Goal: Transaction & Acquisition: Purchase product/service

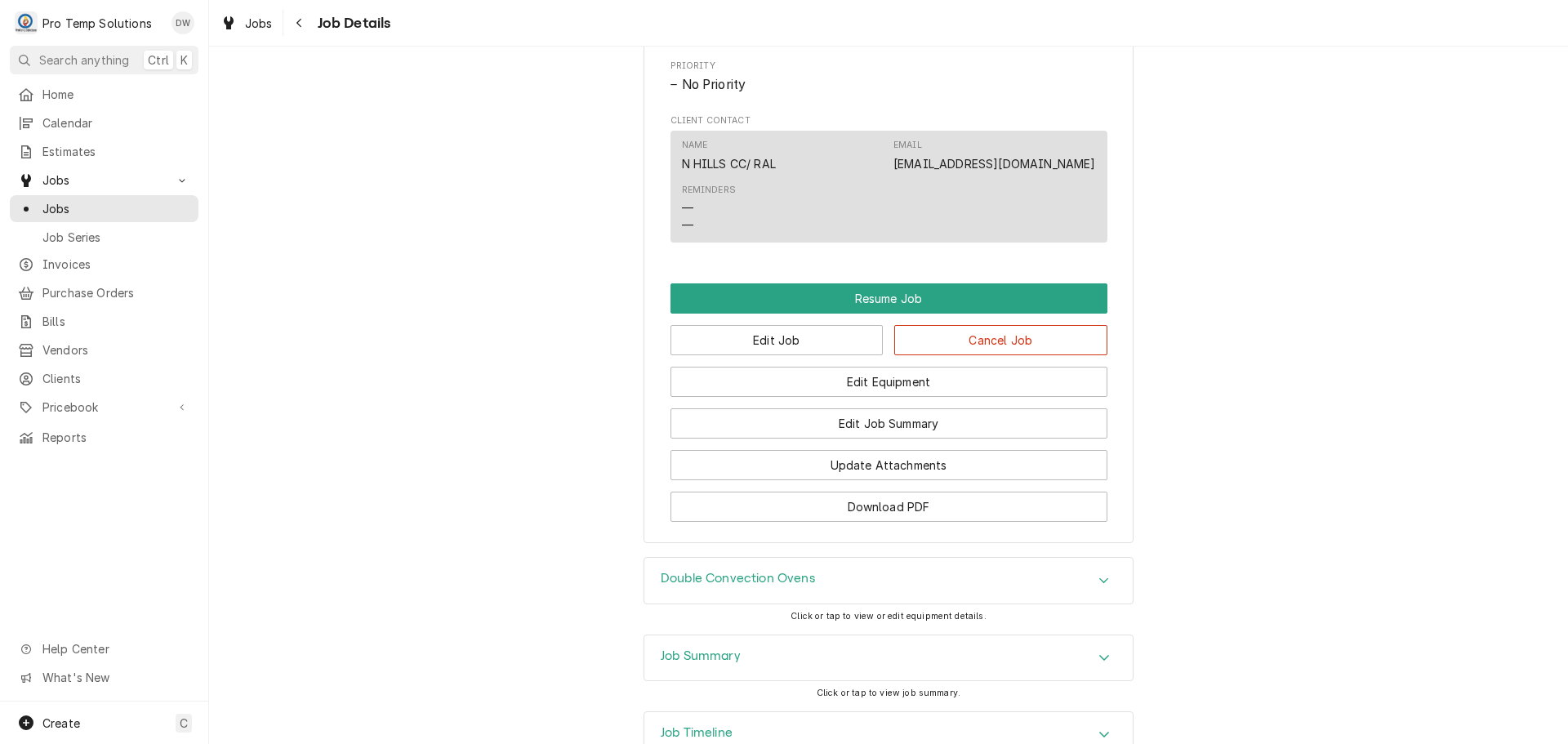
scroll to position [1062, 0]
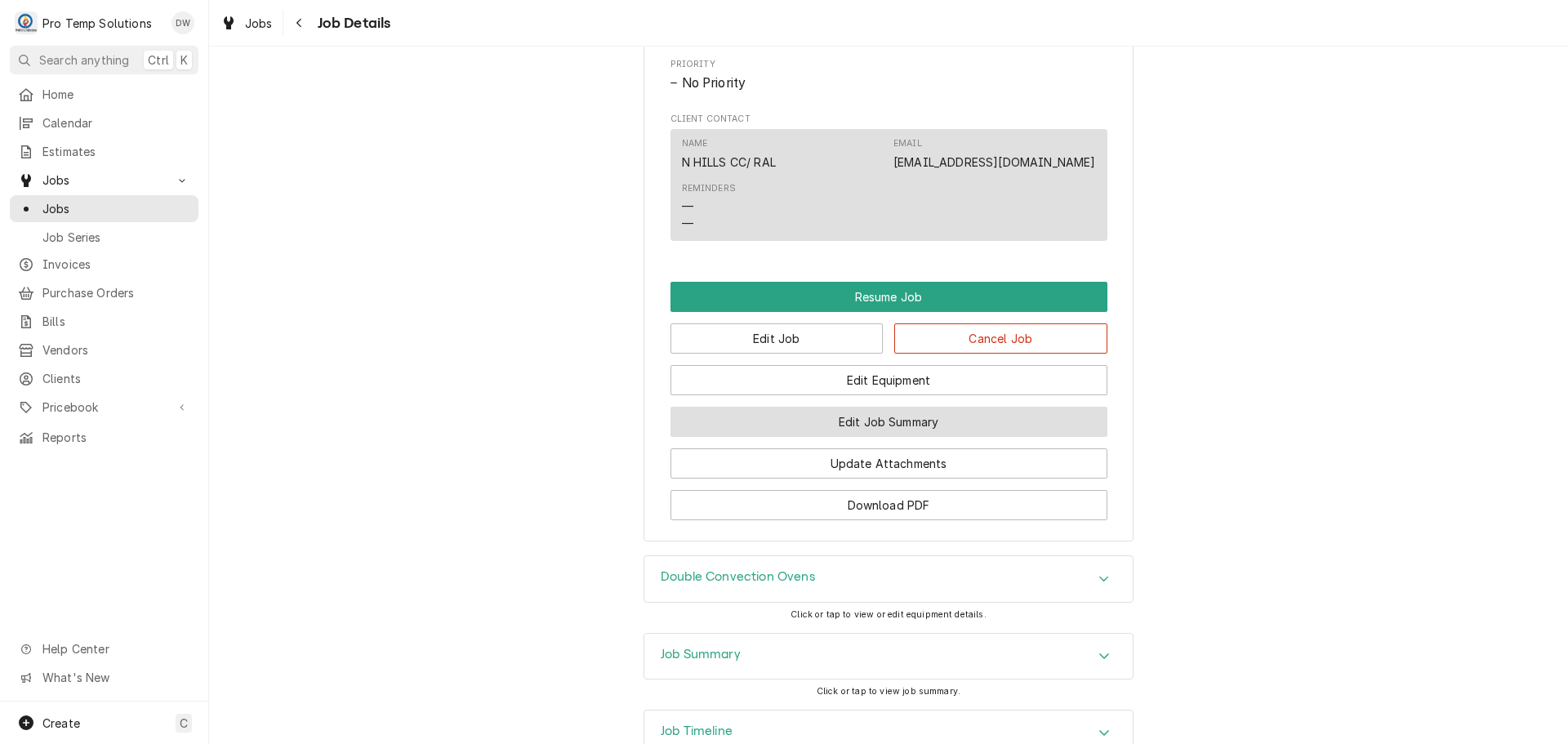
click at [916, 437] on button "Edit Job Summary" at bounding box center [888, 420] width 437 height 30
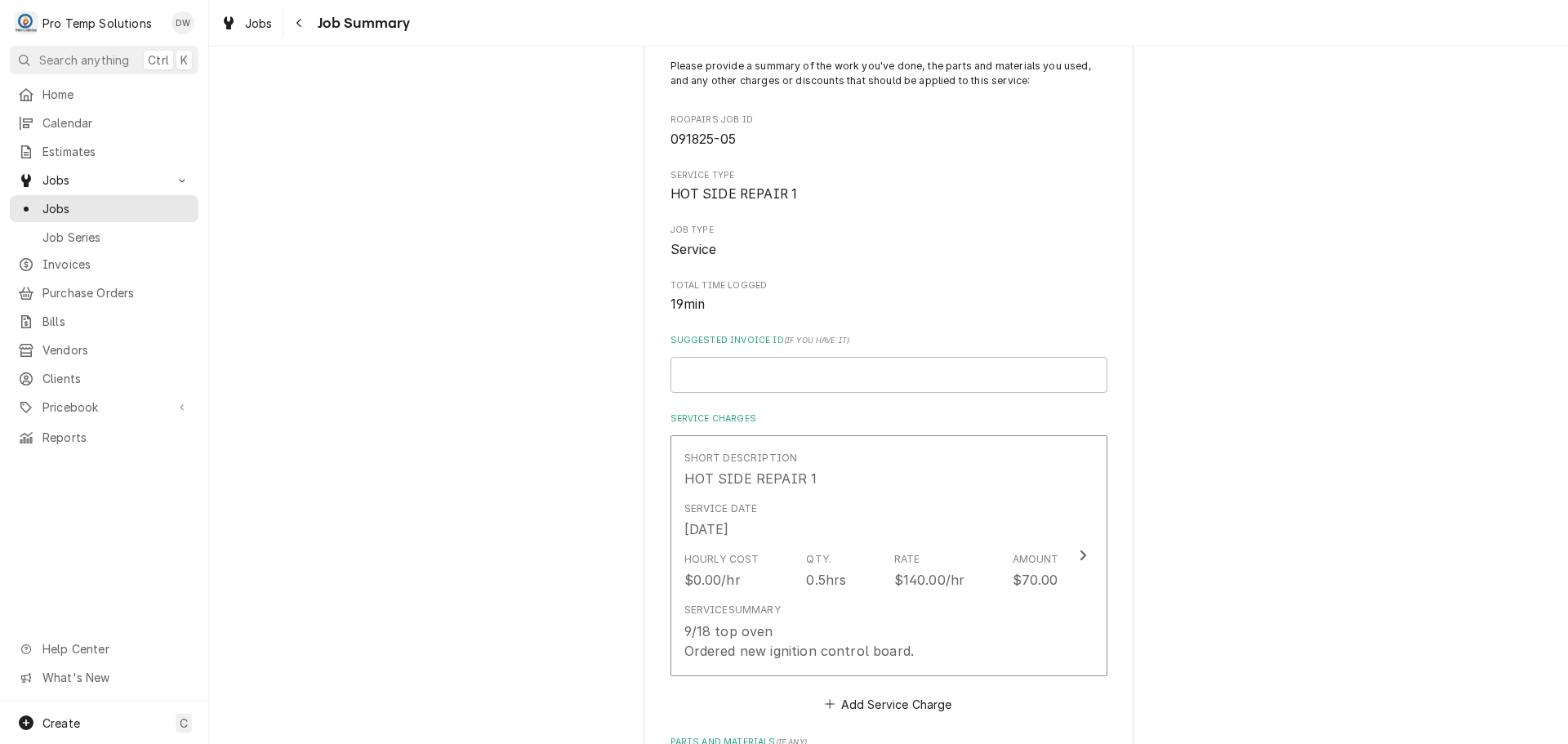
scroll to position [408, 0]
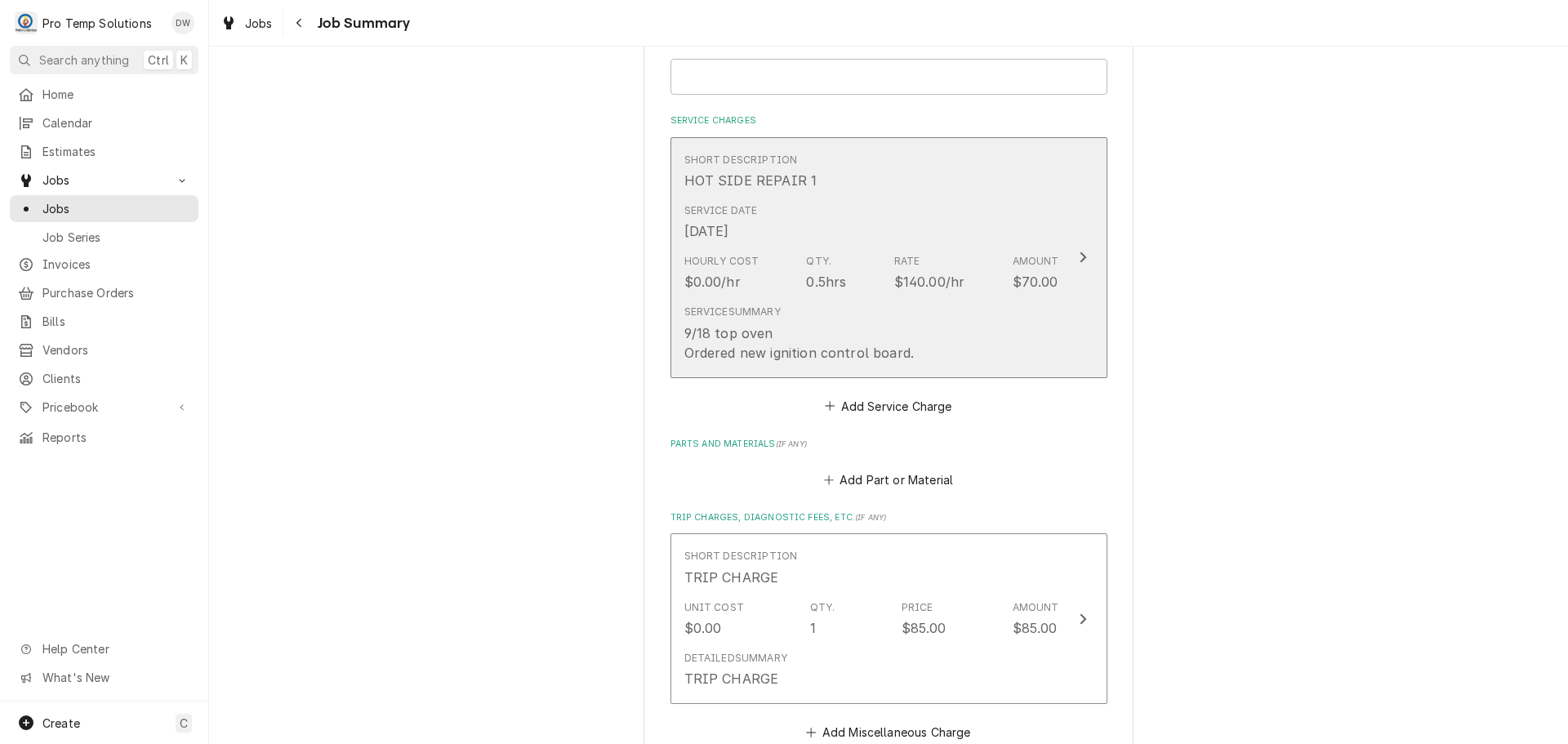
click at [1079, 253] on icon "Update Line Item" at bounding box center [1082, 257] width 7 height 11
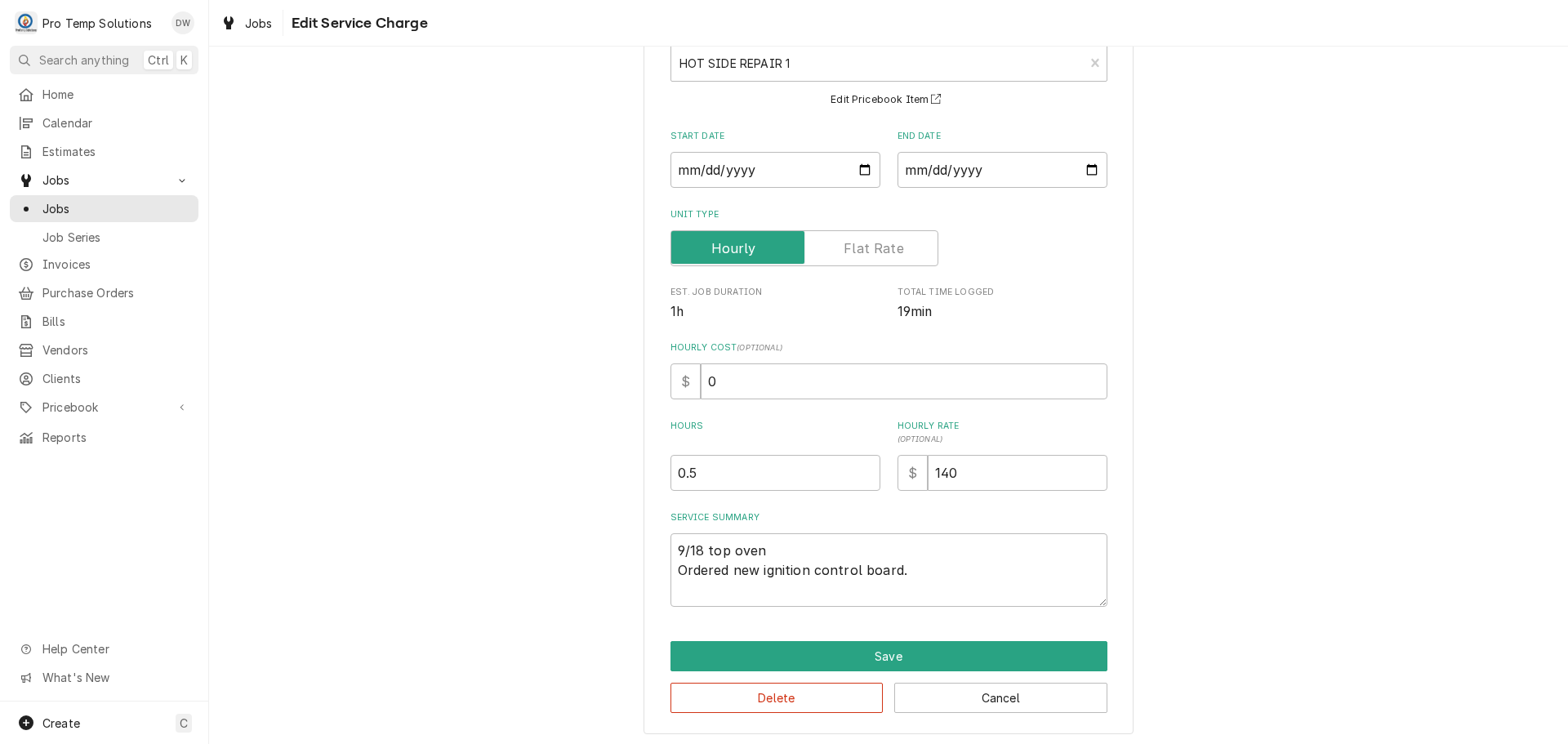
scroll to position [114, 0]
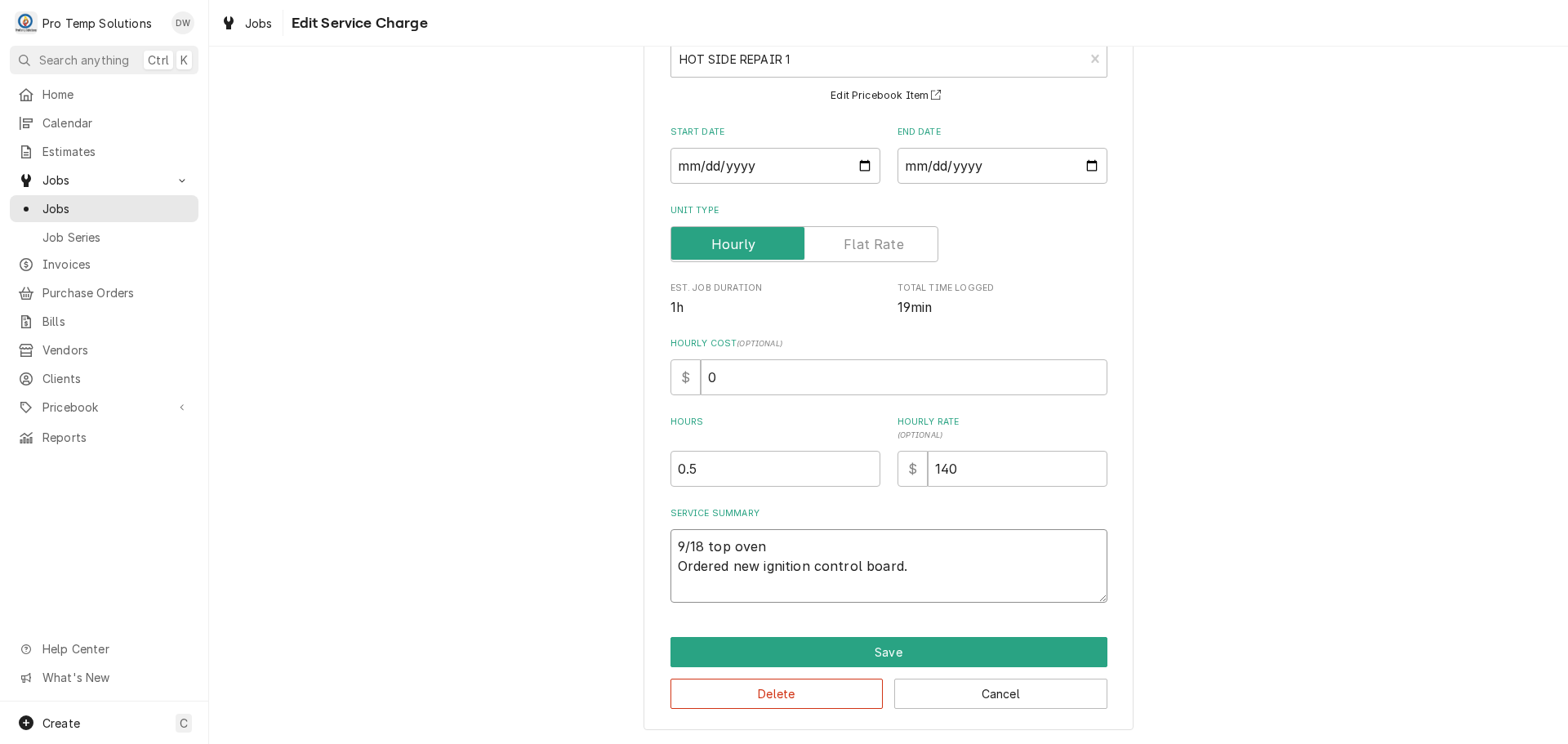
click at [772, 549] on textarea "9/18 top oven Ordered new ignition control board." at bounding box center [888, 565] width 437 height 74
type textarea "x"
type textarea "9/18 top ove Ordered new ignition control board."
type textarea "x"
type textarea "9/18 top ov Ordered new ignition control board."
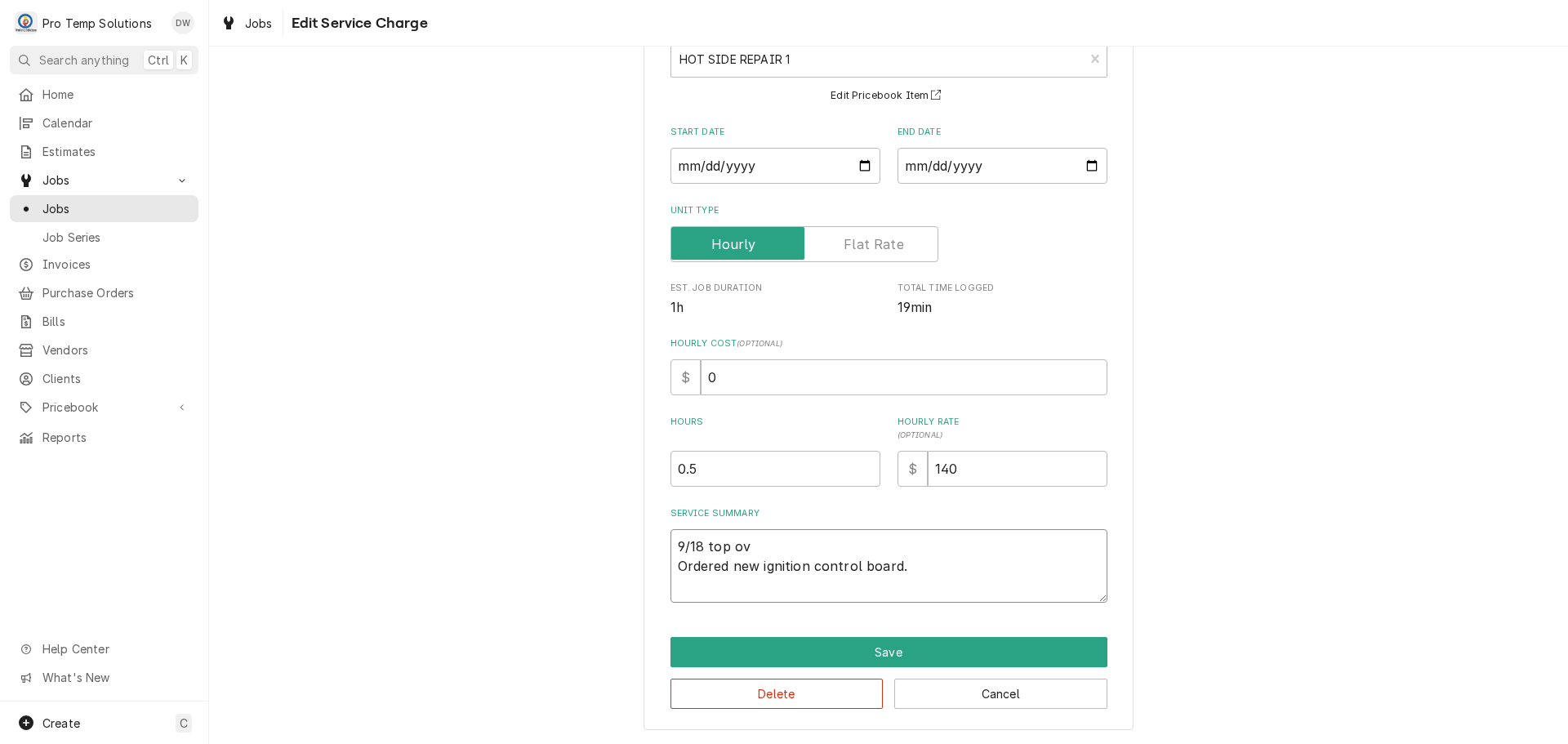
type textarea "x"
type textarea "9/18 top o Ordered new ignition control board."
type textarea "x"
type textarea "9/18 top Ordered new ignition control board."
type textarea "x"
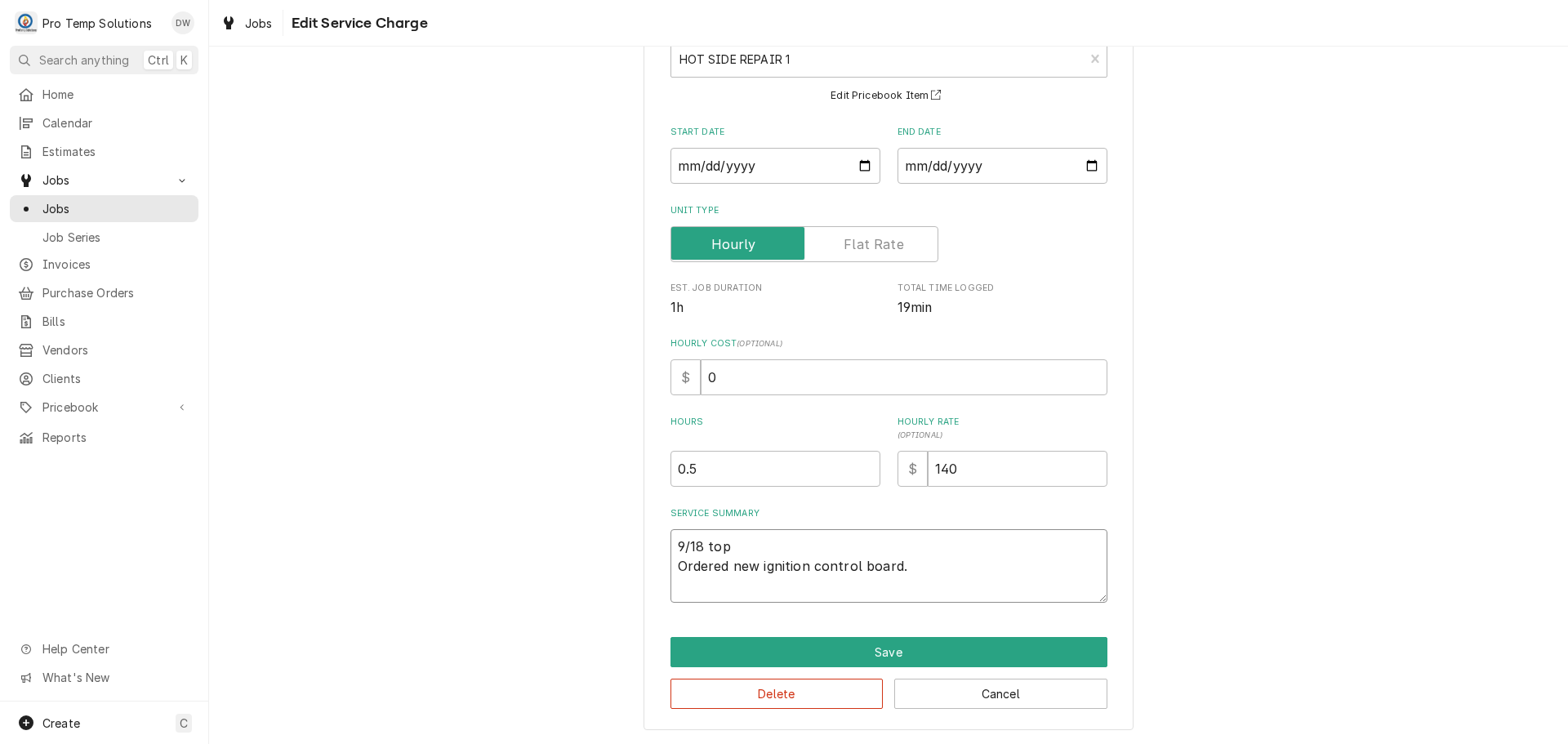
type textarea "9/18 top Ordered new ignition control board."
type textarea "x"
type textarea "9/18 to Ordered new ignition control board."
type textarea "x"
type textarea "9/18 t Ordered new ignition control board."
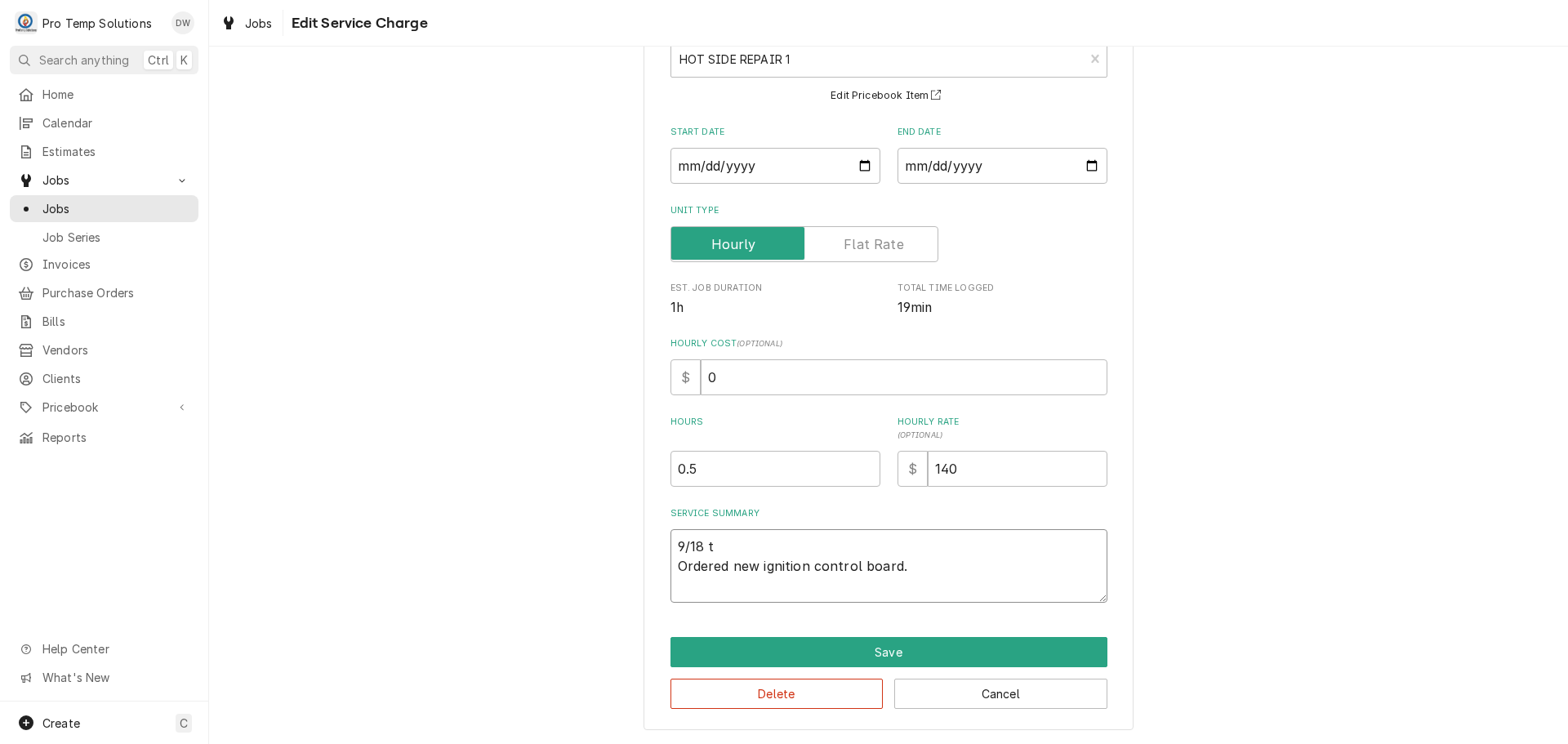
type textarea "x"
type textarea "9/18 Ordered new ignition control board."
type textarea "x"
type textarea "9/18 T Ordered new ignition control board."
type textarea "x"
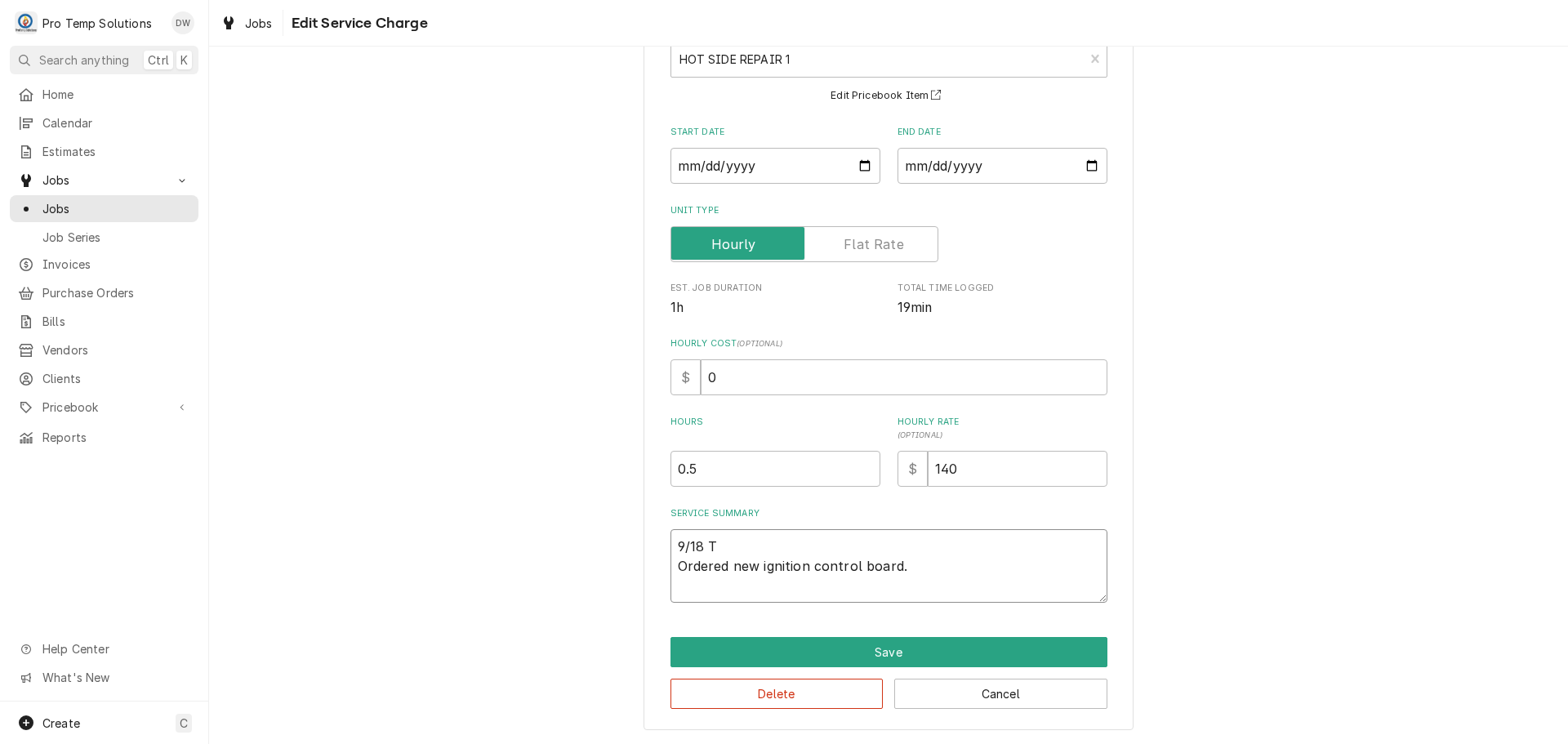
type textarea "9/18 T/ Ordered new ignition control board."
type textarea "x"
type textarea "9/18 T/C Ordered new ignition control board."
type textarea "x"
type textarea "9/18 T/CO Ordered new ignition control board."
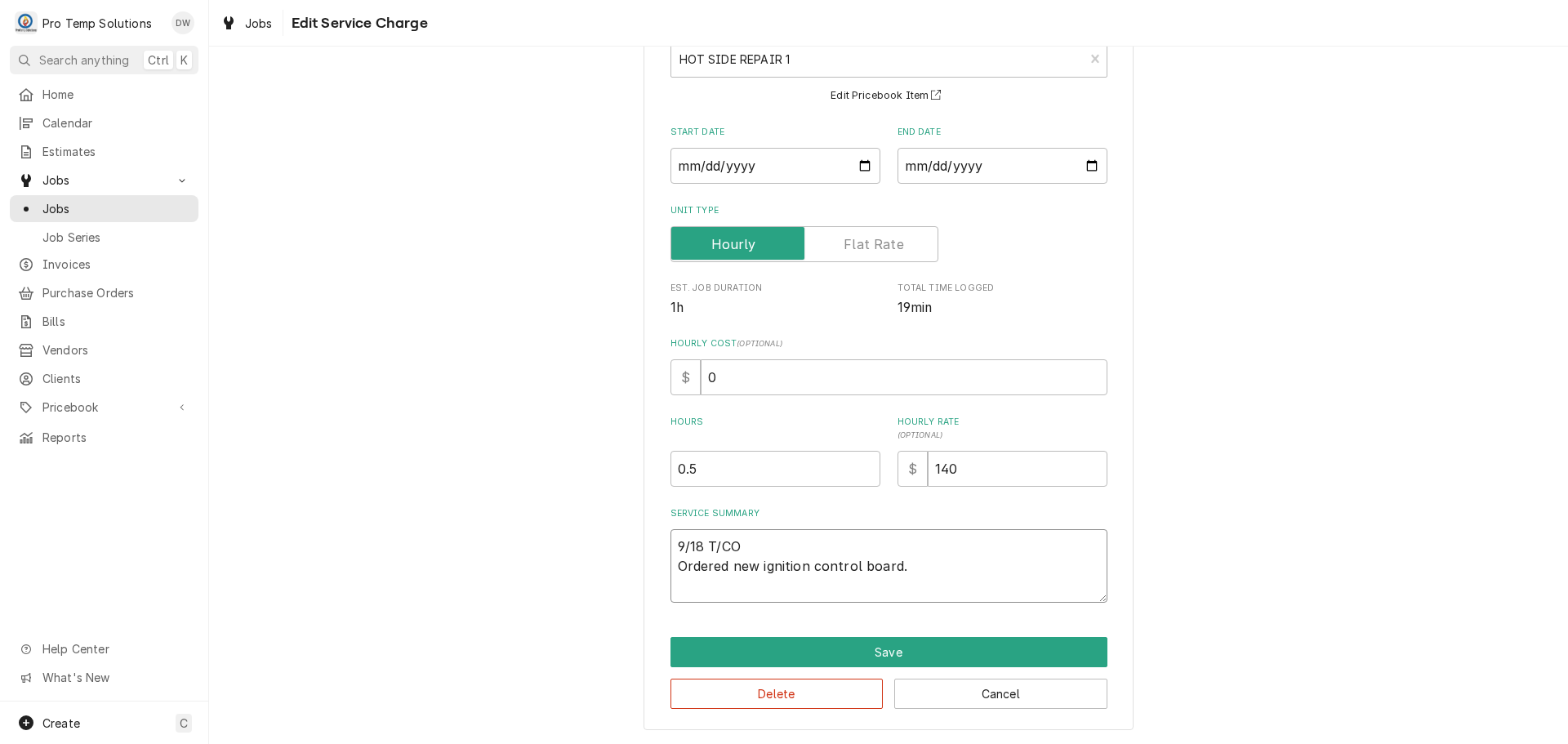
type textarea "x"
type textarea "9/18 T/CON Ordered new ignition control board."
type textarea "x"
type textarea "9/18 T/CONV Ordered new ignition control board."
type textarea "x"
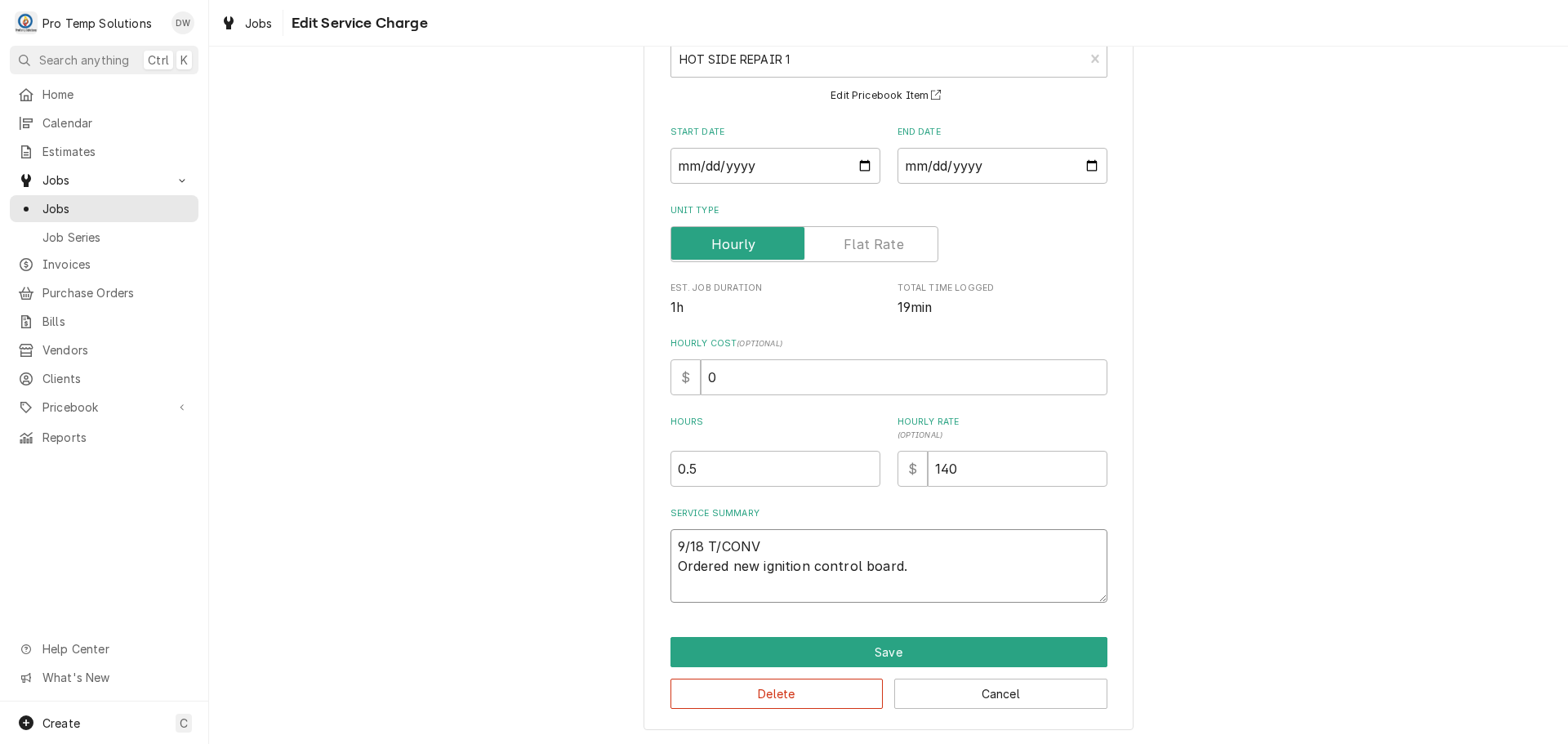
type textarea "9/18 T/CONV Ordered new ignition control board."
type textarea "x"
type textarea "9/18 T/CONV O Ordered new ignition control board."
type textarea "x"
type textarea "9/18 T/CONV OV Ordered new ignition control board."
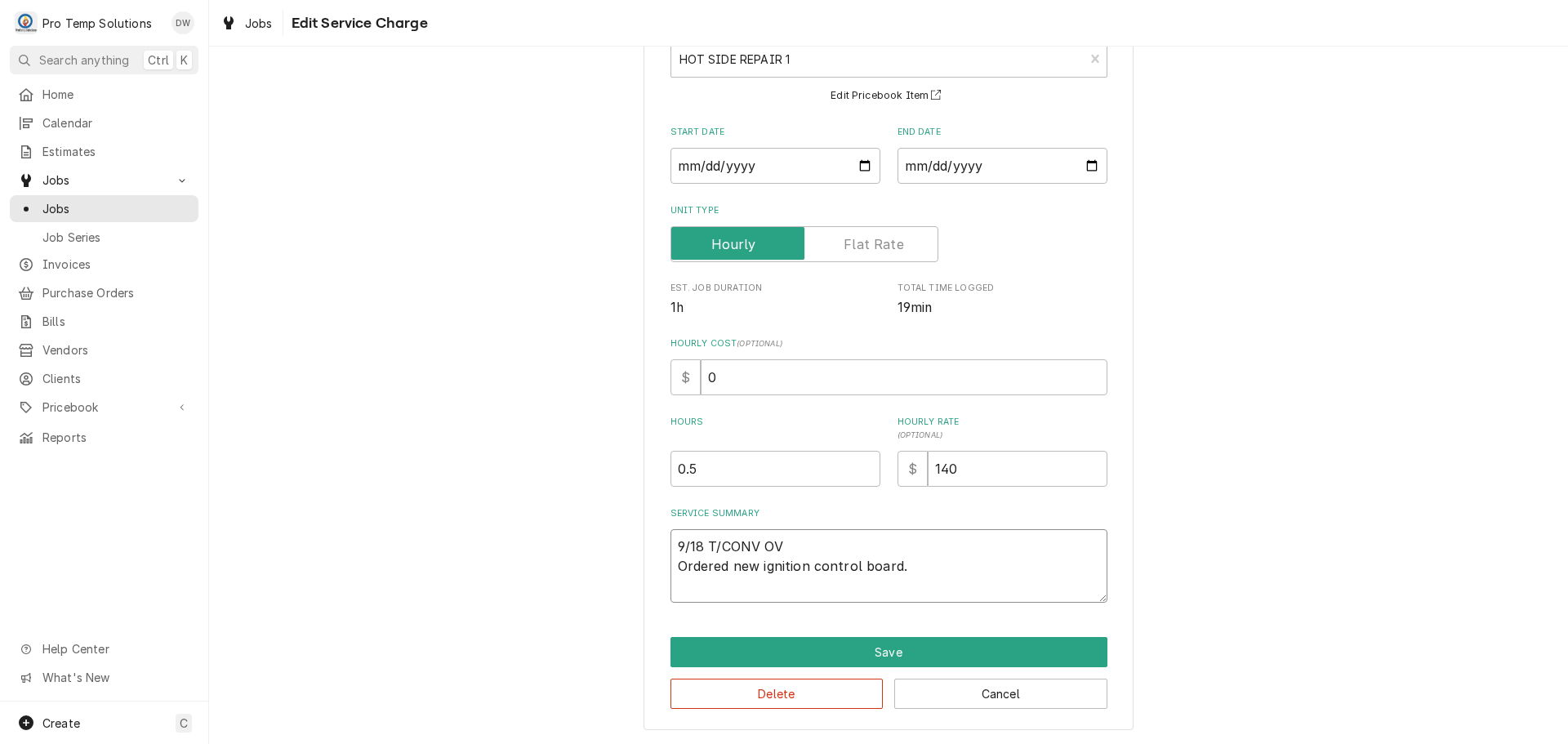
type textarea "x"
type textarea "9/18 T/CONV OVE Ordered new ignition control board."
type textarea "x"
type textarea "9/18 T/CONV OVEN Ordered new ignition control board."
type textarea "x"
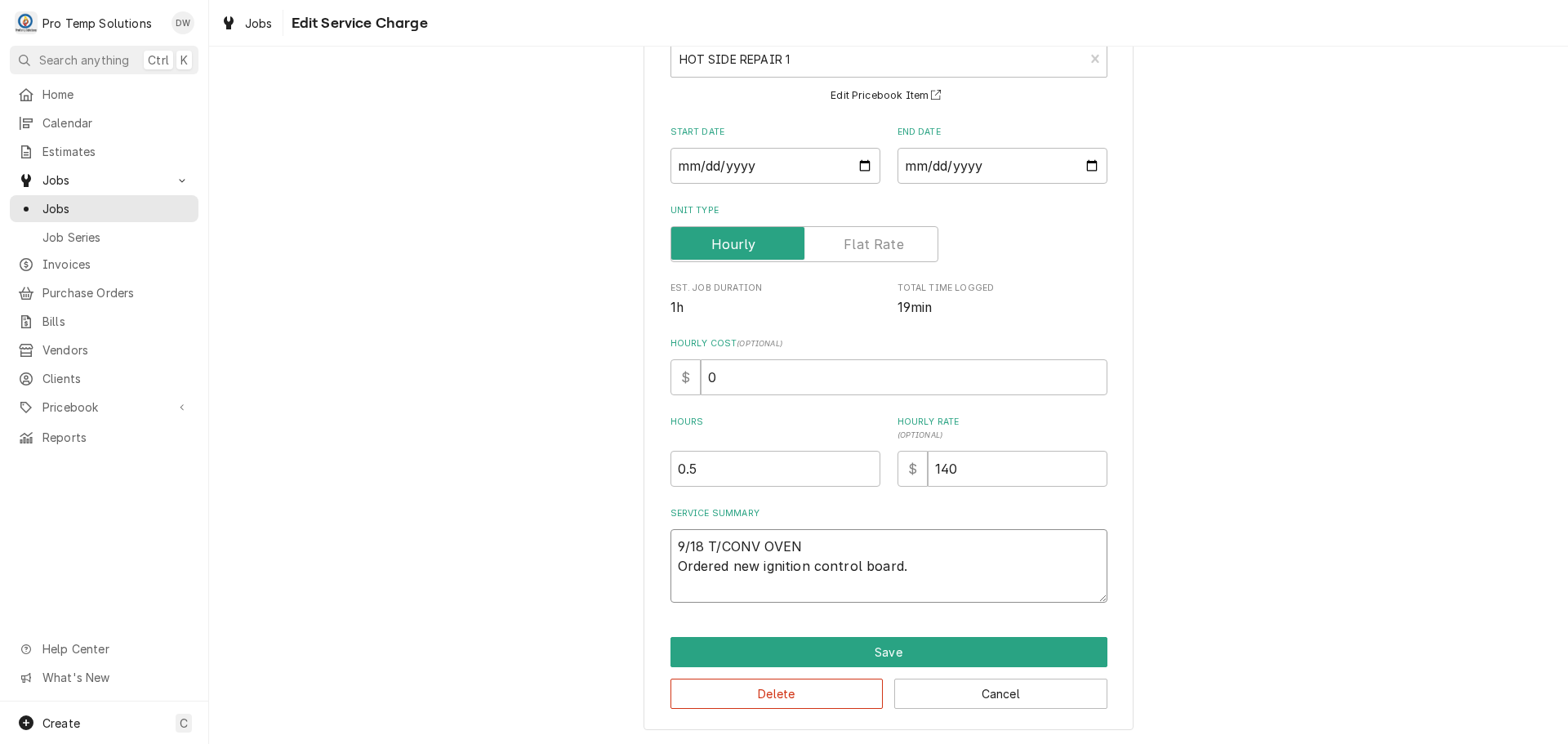
type textarea "9/18 T/CONV OVEN Ordered new ignition control board."
type textarea "x"
type textarea "9/18 T/CONV OVEN # Ordered new ignition control board."
type textarea "x"
type textarea "9/18 T/CONV OVEN #2 Ordered new ignition control board."
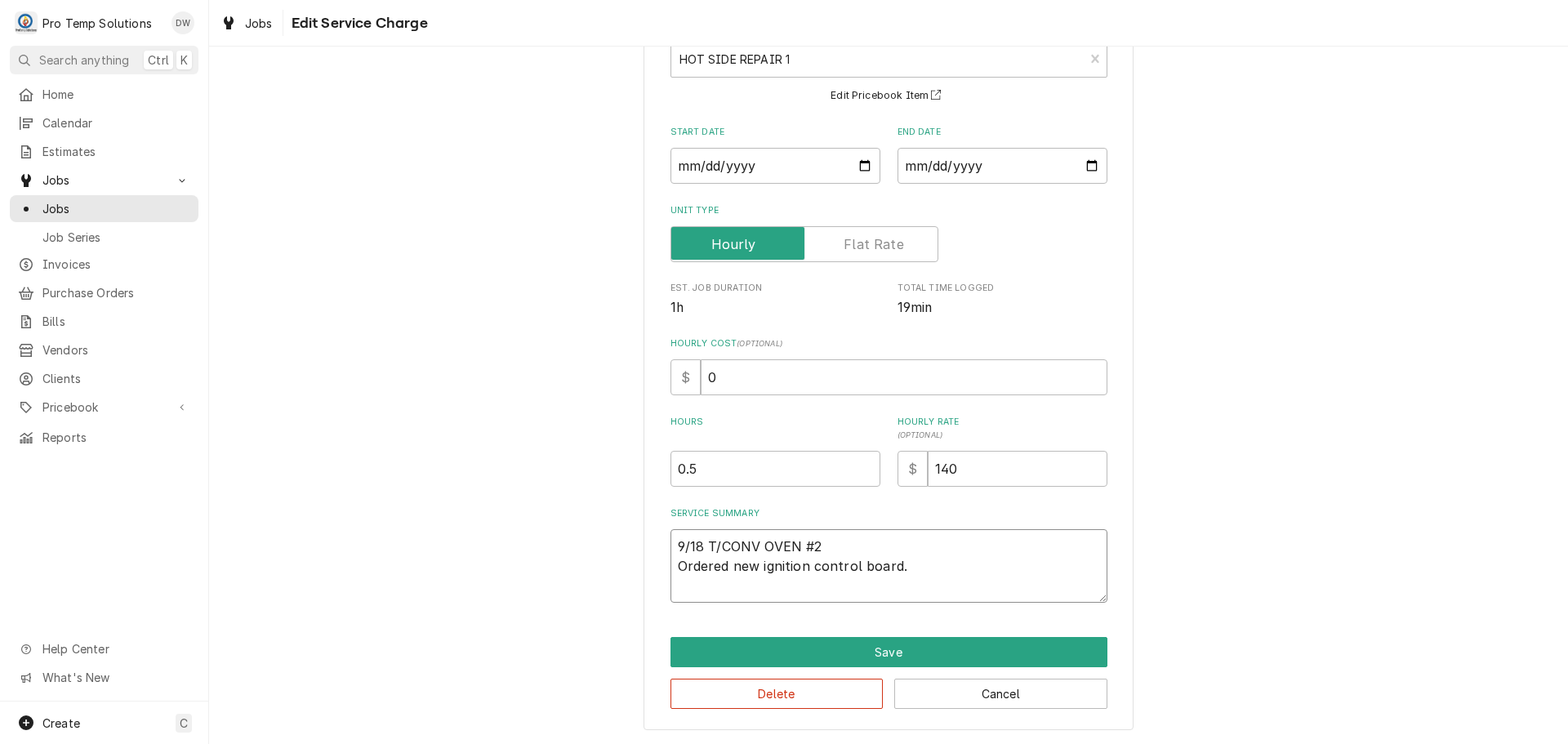
type textarea "x"
type textarea "9/18 T/CONV OVEN #2 Ordered new ignition control board."
type textarea "x"
type textarea "9/18 T/CONV OVEN #2 1 Ordered new ignition control board."
type textarea "x"
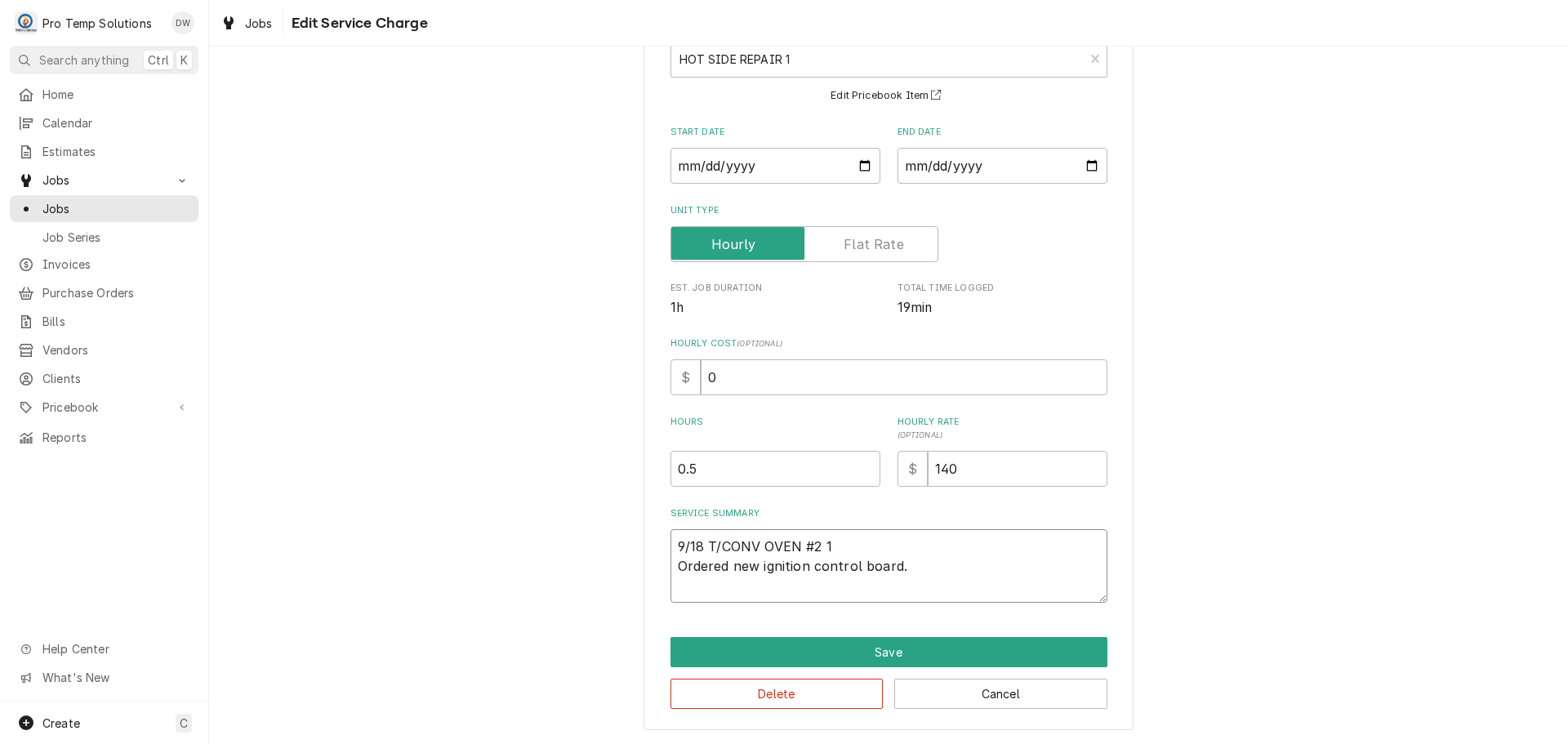
type textarea "9/18 T/CONV OVEN #2 12 Ordered new ignition control board."
type textarea "x"
type textarea "9/18 T/CONV OVEN #2 125 Ordered new ignition control board."
type textarea "x"
type textarea "9/18 T/CONV OVEN #2 1250 Ordered new ignition control board."
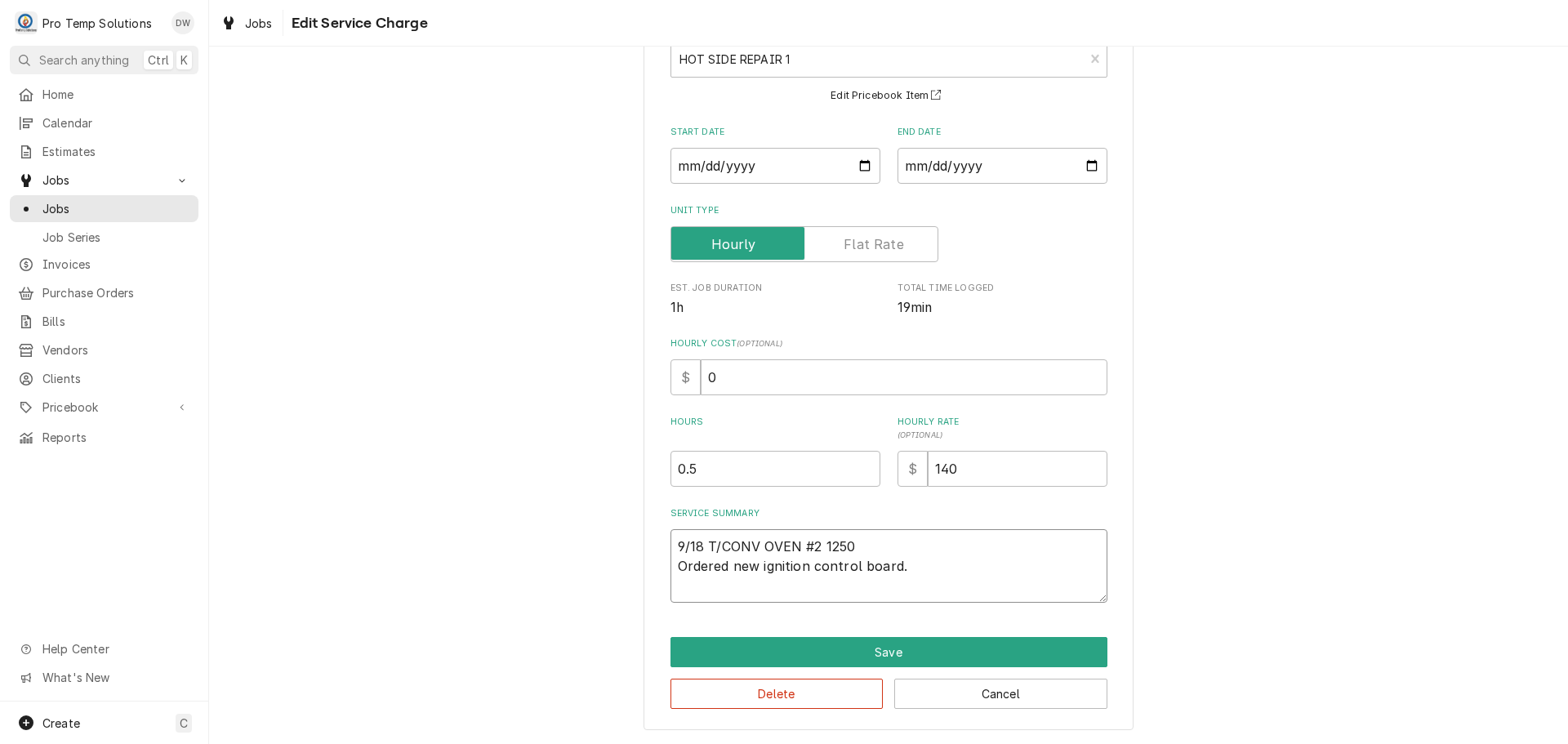
type textarea "x"
type textarea "9/18 T/CONV OVEN #2 1250- Ordered new ignition control board."
type textarea "x"
type textarea "9/18 T/CONV OVEN #2 1250-1 Ordered new ignition control board."
type textarea "x"
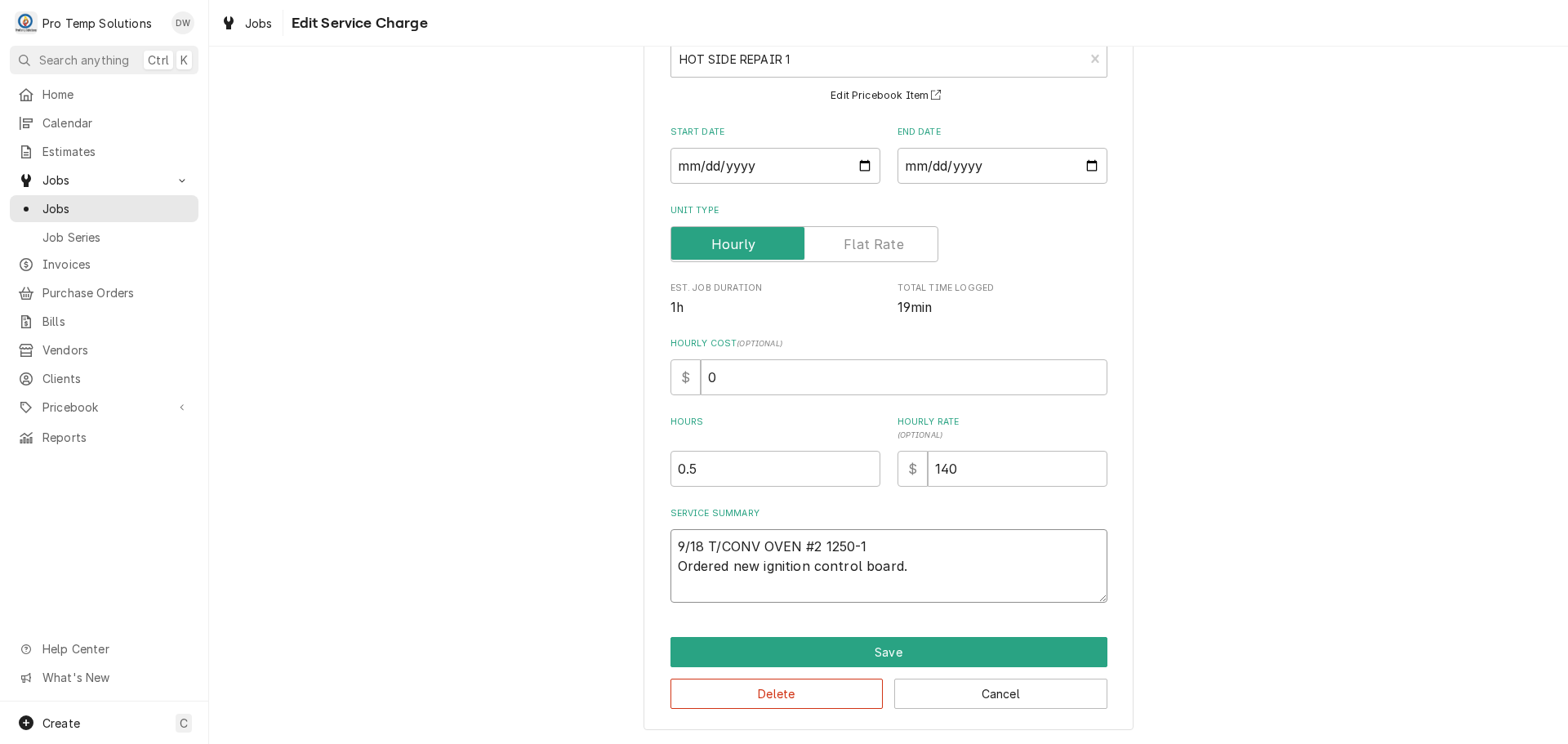
type textarea "9/18 T/CONV OVEN #2 1250-11 Ordered new ignition control board."
type textarea "x"
type textarea "9/18 T/CONV OVEN #2 1250-115 Ordered new ignition control board."
type textarea "x"
type textarea "9/18 T/CONV OVEN #2 1250-115 Ordered new ignition control board."
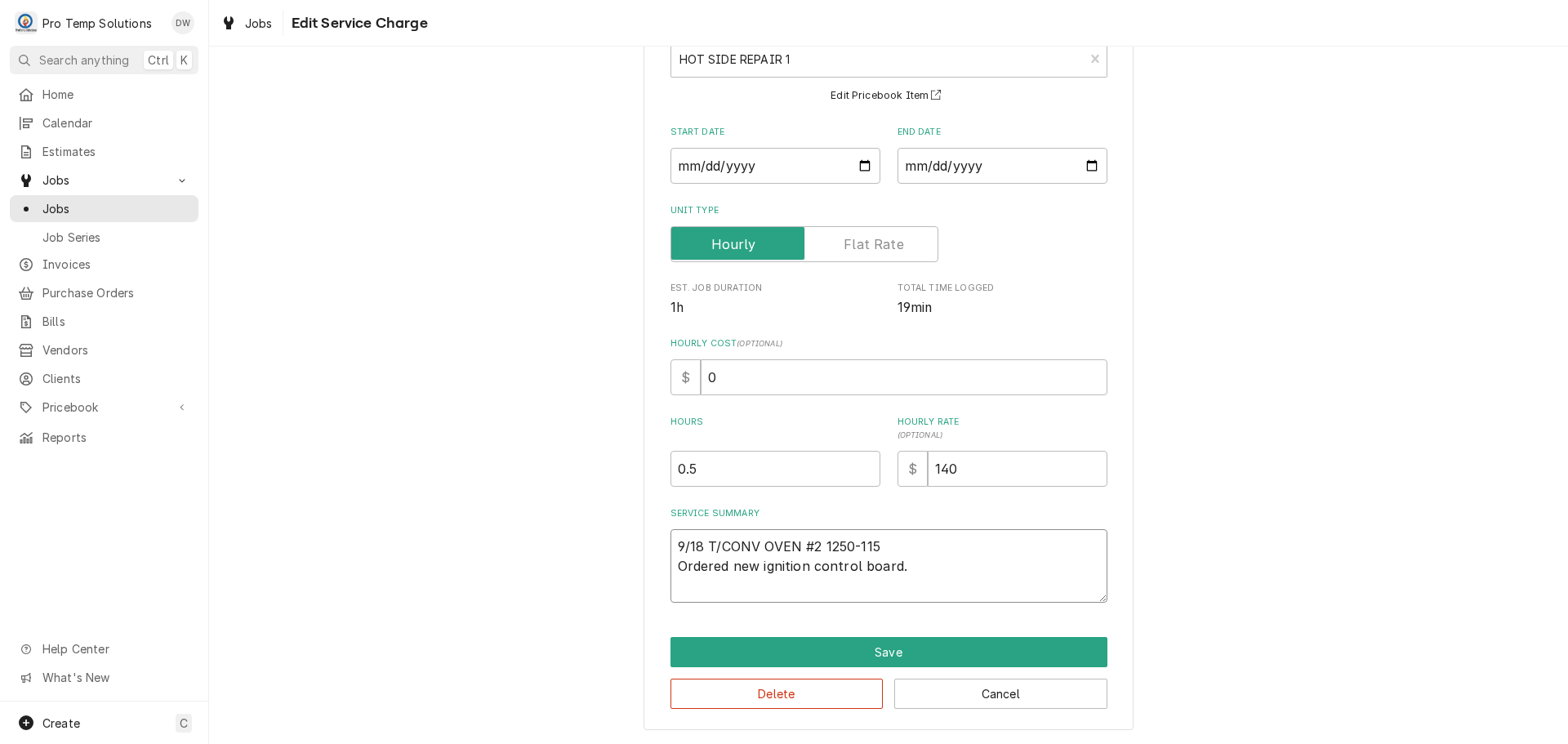
type textarea "x"
type textarea "9/18 T/CONV OVEN #2 1250-115 K Ordered new ignition control board."
type textarea "x"
type textarea "9/18 T/CONV OVEN #2 1250-115 KE Ordered new ignition control board."
type textarea "x"
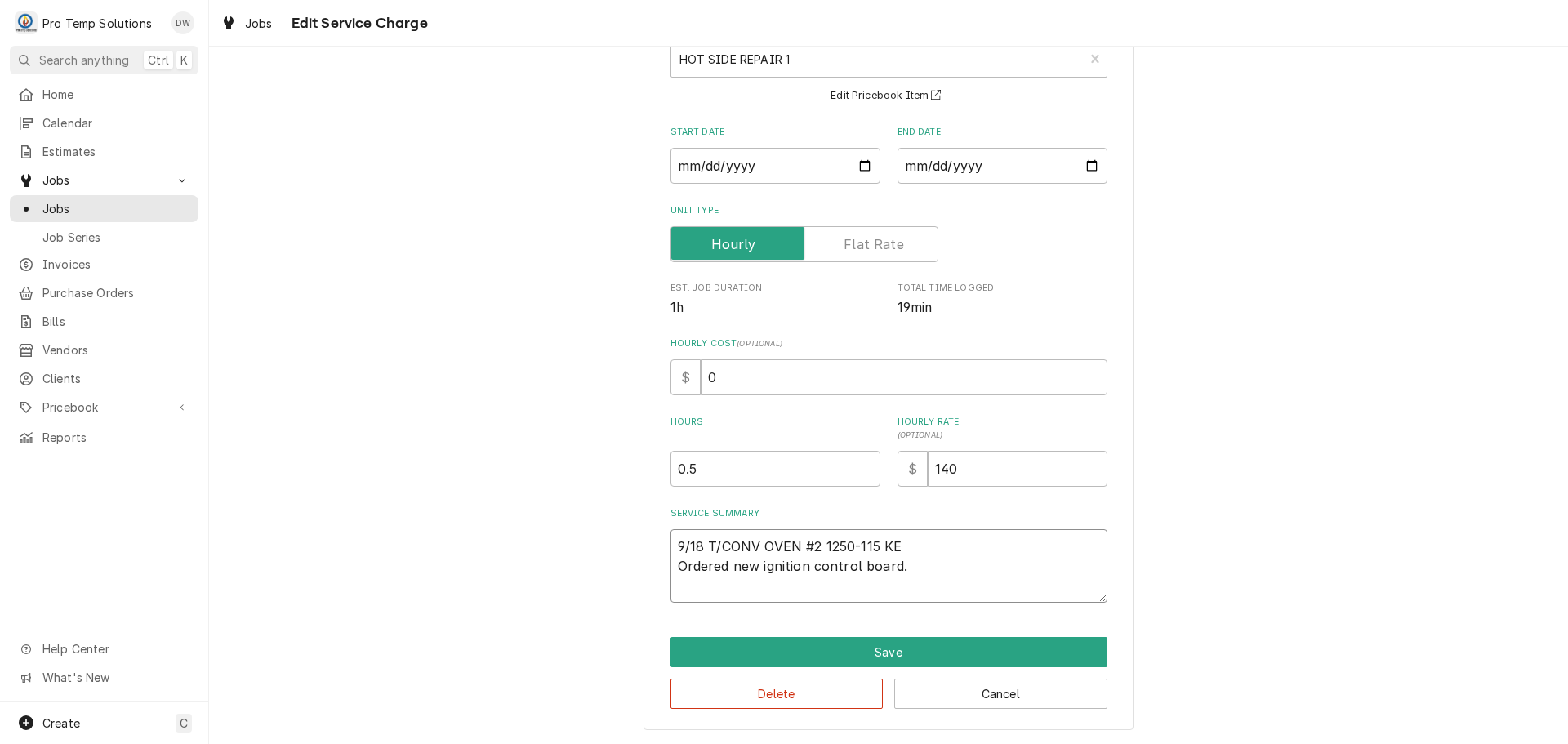
type textarea "9/18 T/CONV OVEN #2 1250-115 KEV Ordered new ignition control board."
type textarea "x"
type textarea "9/18 T/CONV OVEN #2 1250-115 KEVI Ordered new ignition control board."
type textarea "x"
type textarea "9/18 T/CONV OVEN #2 1250-115 KEVIN Ordered new ignition control board."
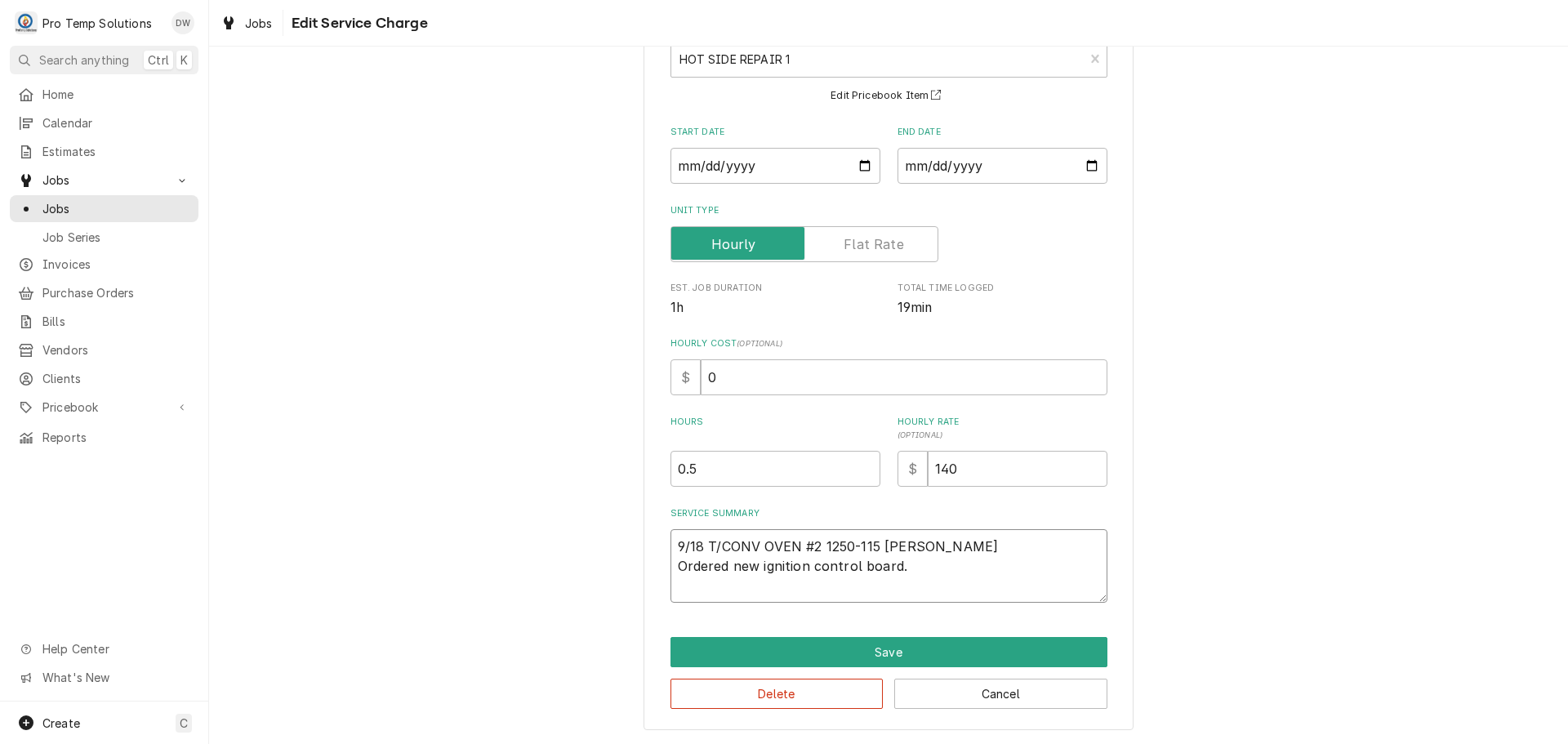
type textarea "x"
type textarea "9/18 T/CONV OVEN #2 1250-115 KEVIN Ordered new ignition control board."
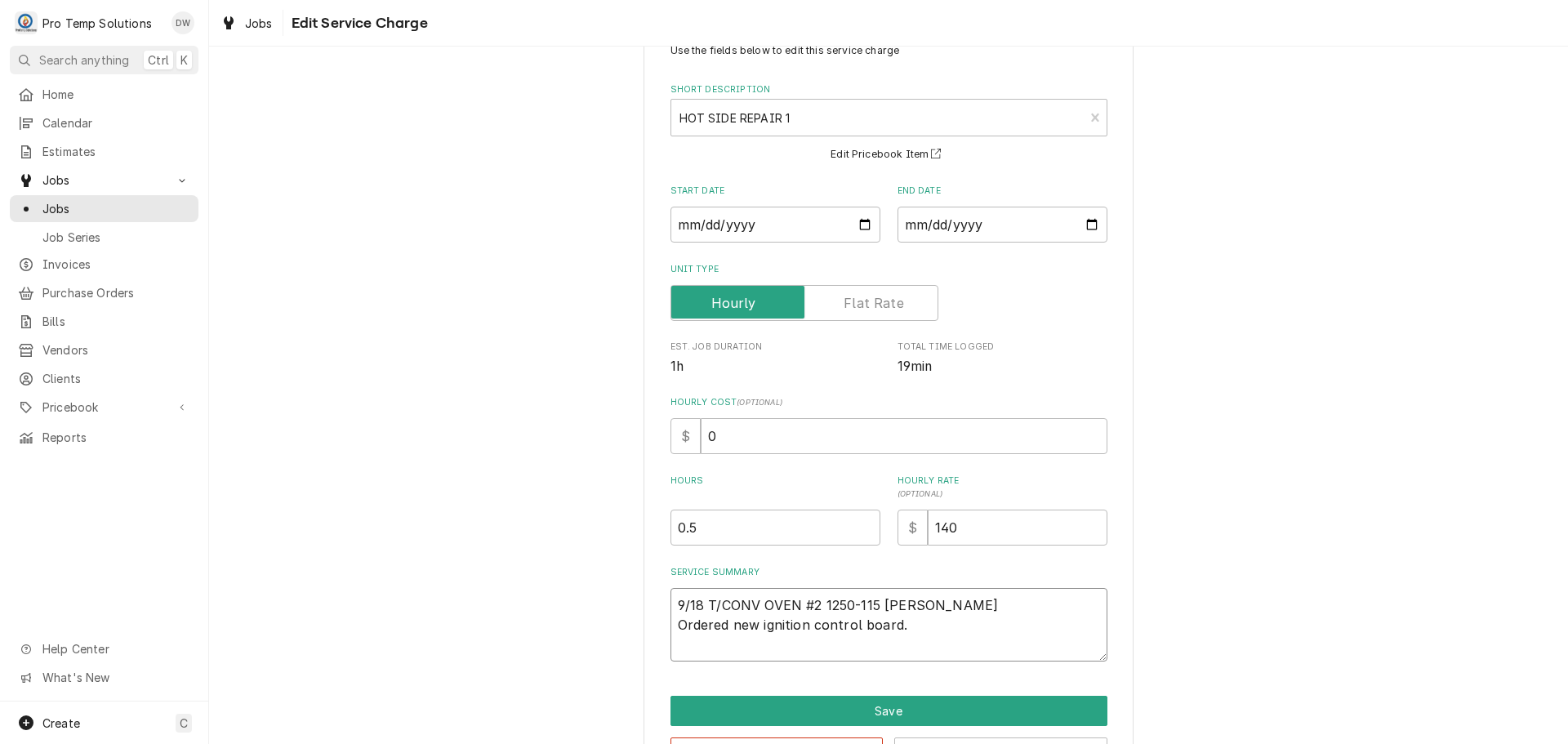
scroll to position [0, 0]
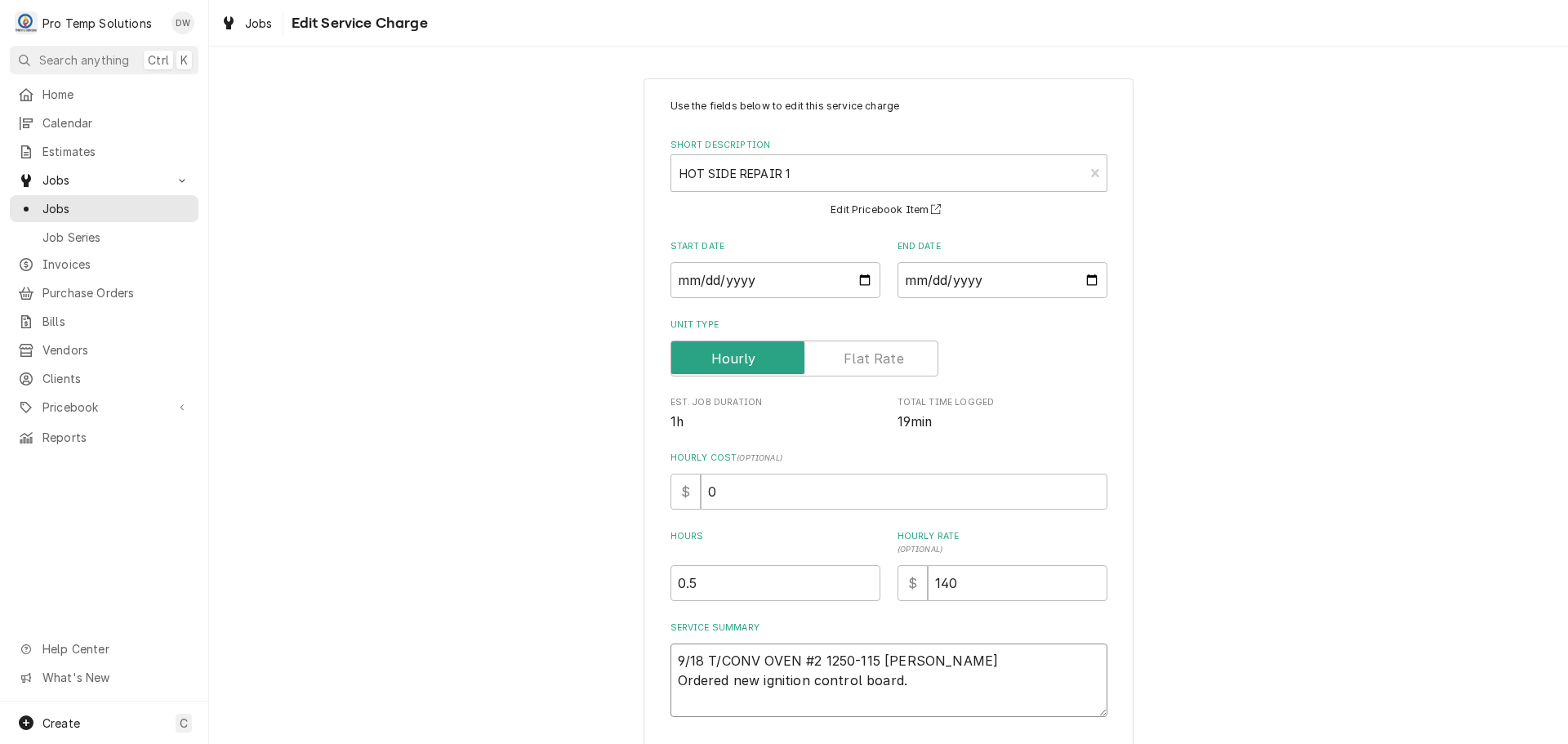
click at [845, 657] on textarea "9/18 T/CONV OVEN #2 1250-115 KEVIN Ordered new ignition control board." at bounding box center [888, 680] width 437 height 74
type textarea "x"
type textarea "9/18 T/CONV OVEN #2 125-115 KEVIN Ordered new ignition control board."
type textarea "x"
type textarea "9/18 T/CONV OVEN #2 12-115 KEVIN Ordered new ignition control board."
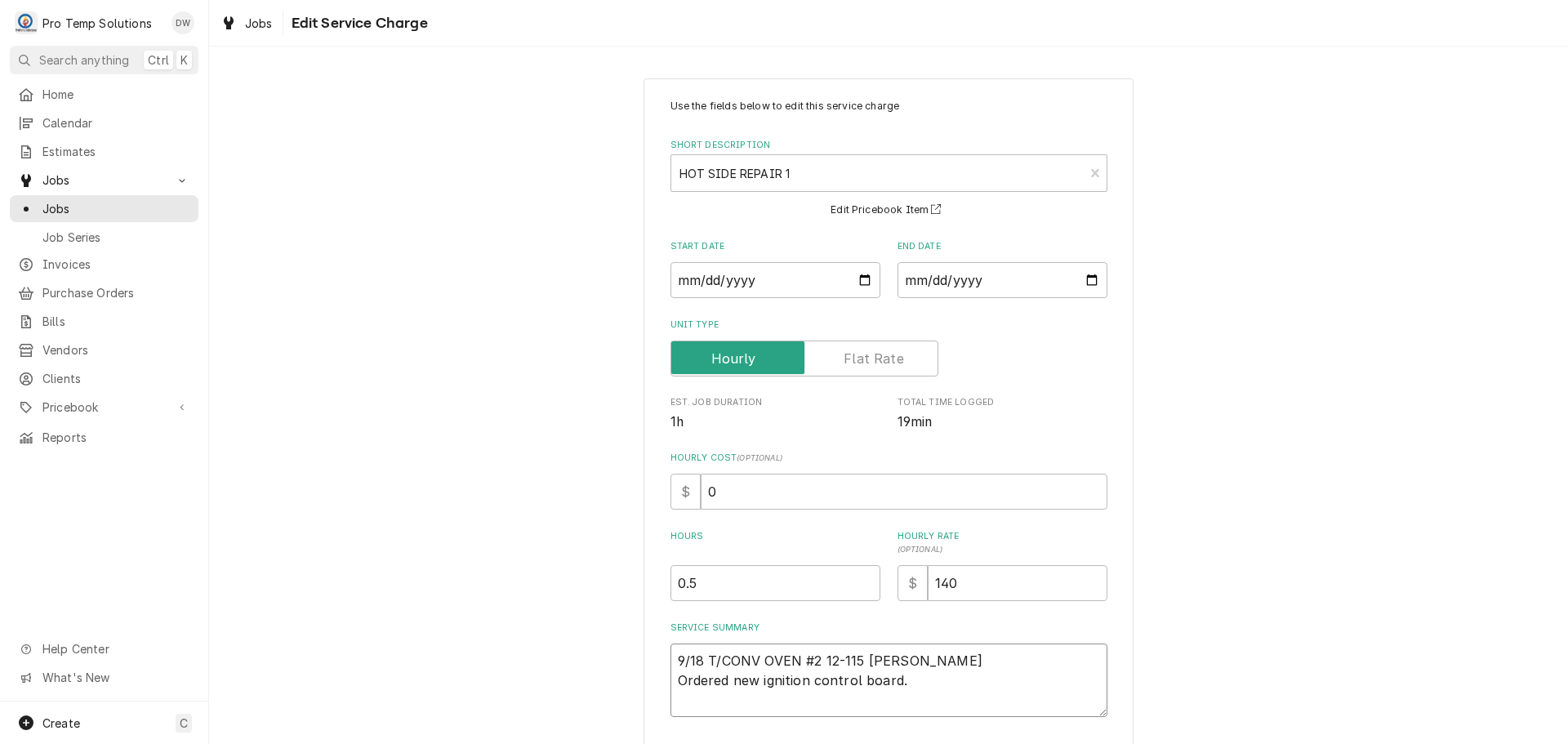
type textarea "x"
type textarea "9/18 T/CONV OVEN #2 124-115 KEVIN Ordered new ignition control board."
type textarea "x"
type textarea "9/18 T/CONV OVEN #2 1245-115 KEVIN Ordered new ignition control board."
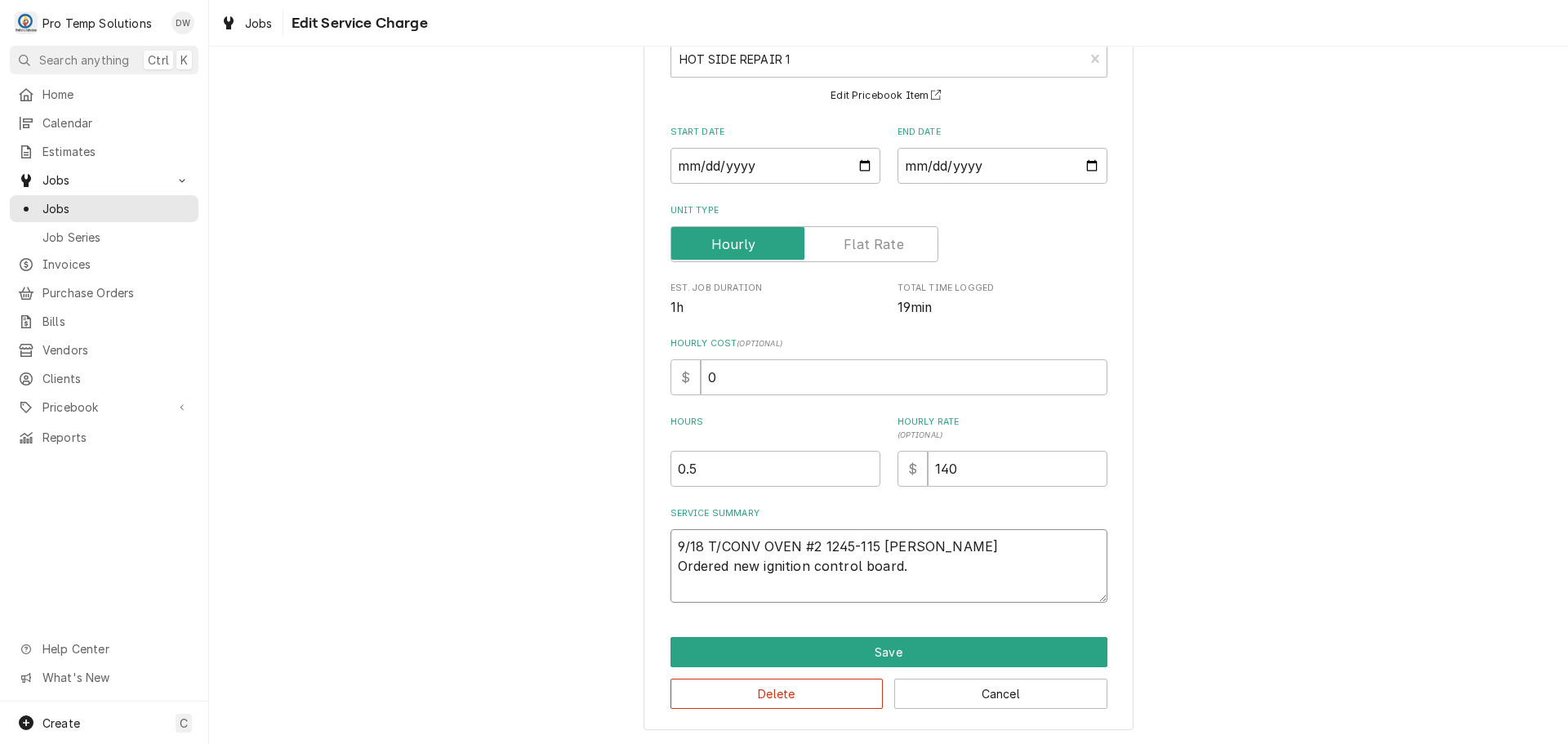
click at [907, 569] on textarea "9/18 T/CONV OVEN #2 1245-115 KEVIN Ordered new ignition control board." at bounding box center [888, 565] width 437 height 74
type textarea "x"
type textarea "9/18 T/CONV OVEN #2 1245-115 KEVIN Ordered new ignition control board."
type textarea "x"
type textarea "9/18 T/CONV OVEN #2 1245-115 KEVIN Ordered new ignition control board. ("
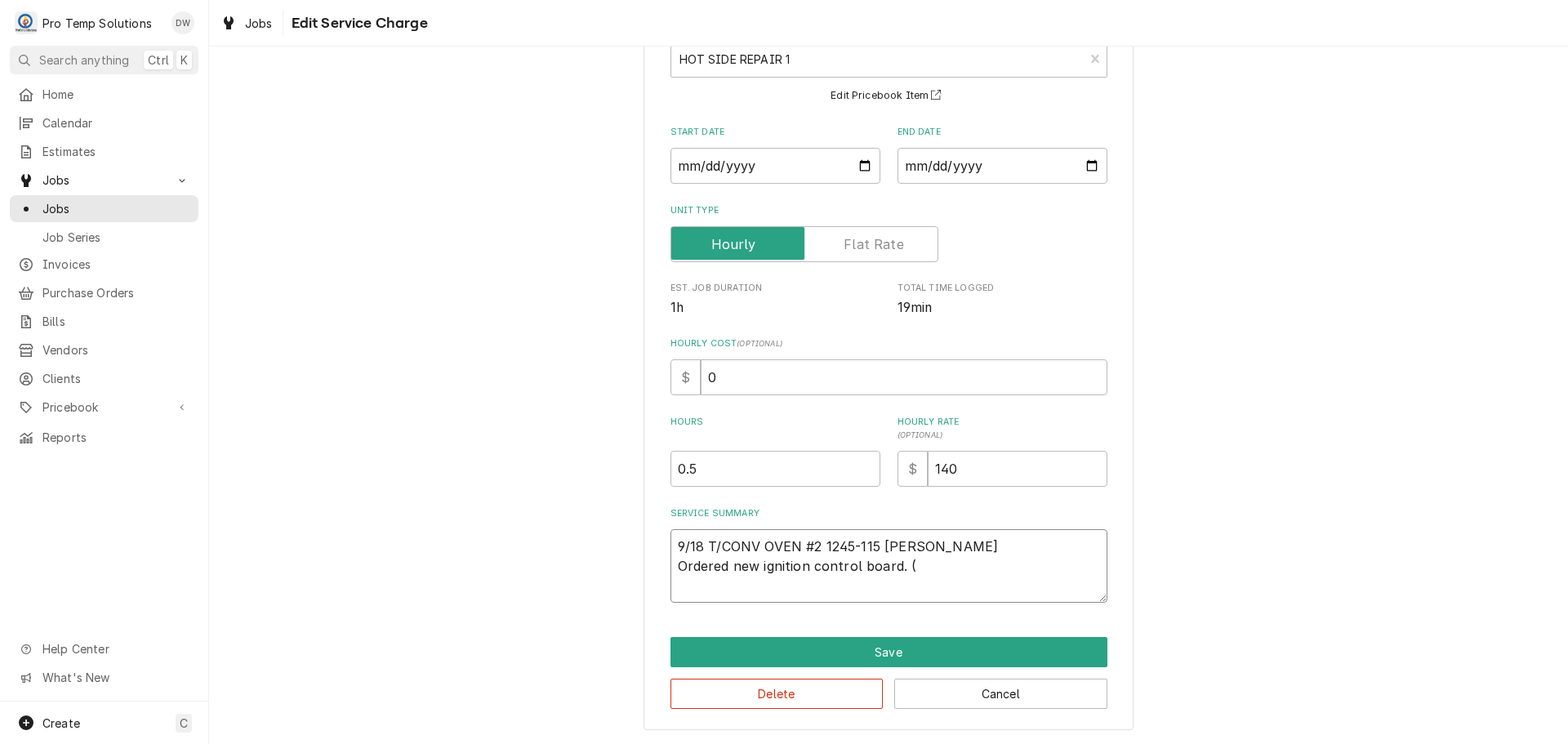
type textarea "x"
type textarea "9/18 T/CONV OVEN #2 1245-115 KEVIN Ordered new ignition control board. ("
type textarea "x"
type textarea "9/18 T/CONV OVEN #2 1245-115 KEVIN Ordered new ignition control board. ( P"
type textarea "x"
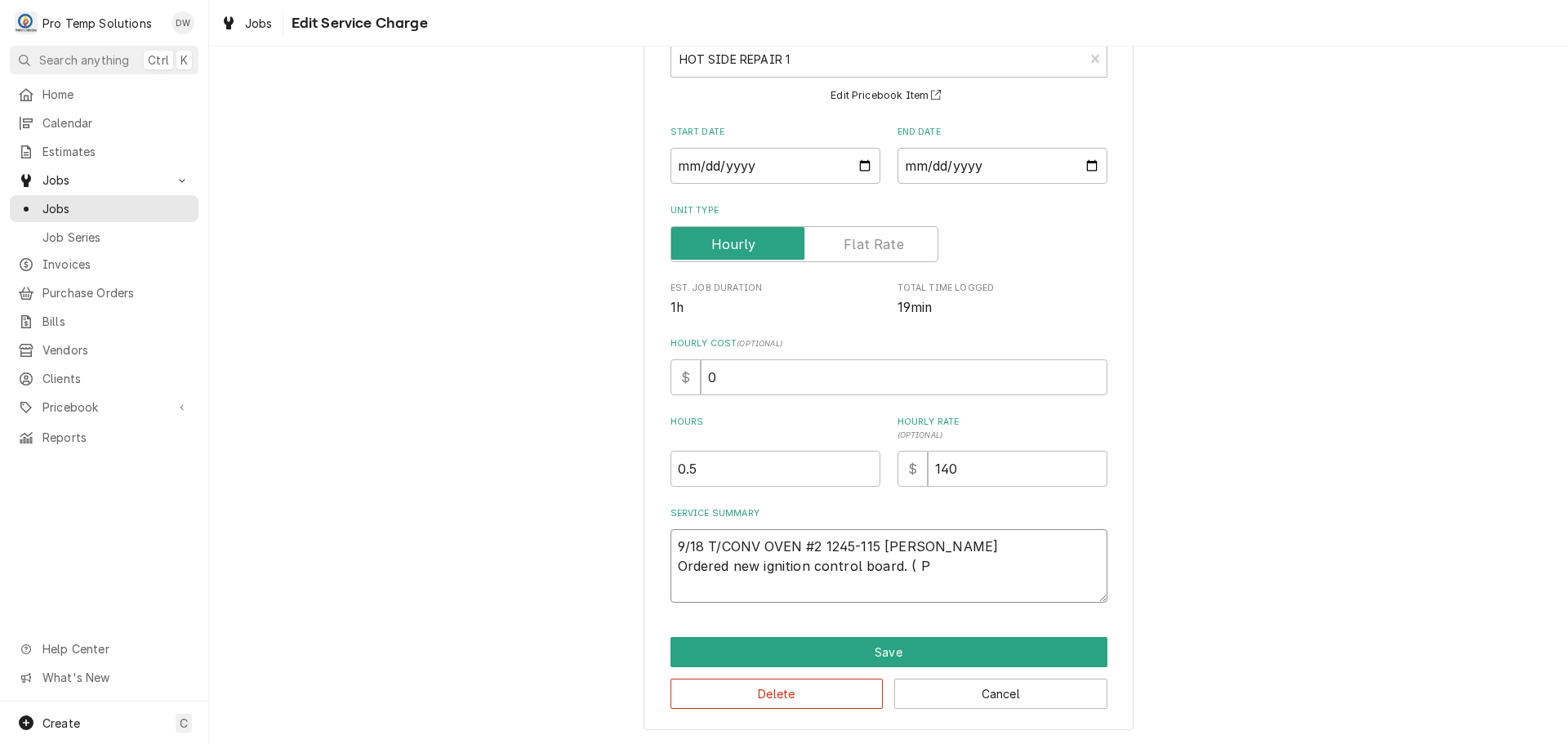
type textarea "9/18 T/CONV OVEN #2 1245-115 KEVIN Ordered new ignition control board. ( PT"
type textarea "x"
type textarea "9/18 T/CONV OVEN #2 1245-115 KEVIN Ordered new ignition control board. ( PT"
type textarea "x"
type textarea "9/18 T/CONV OVEN #2 1245-115 KEVIN Ordered new ignition control board. ( PT #"
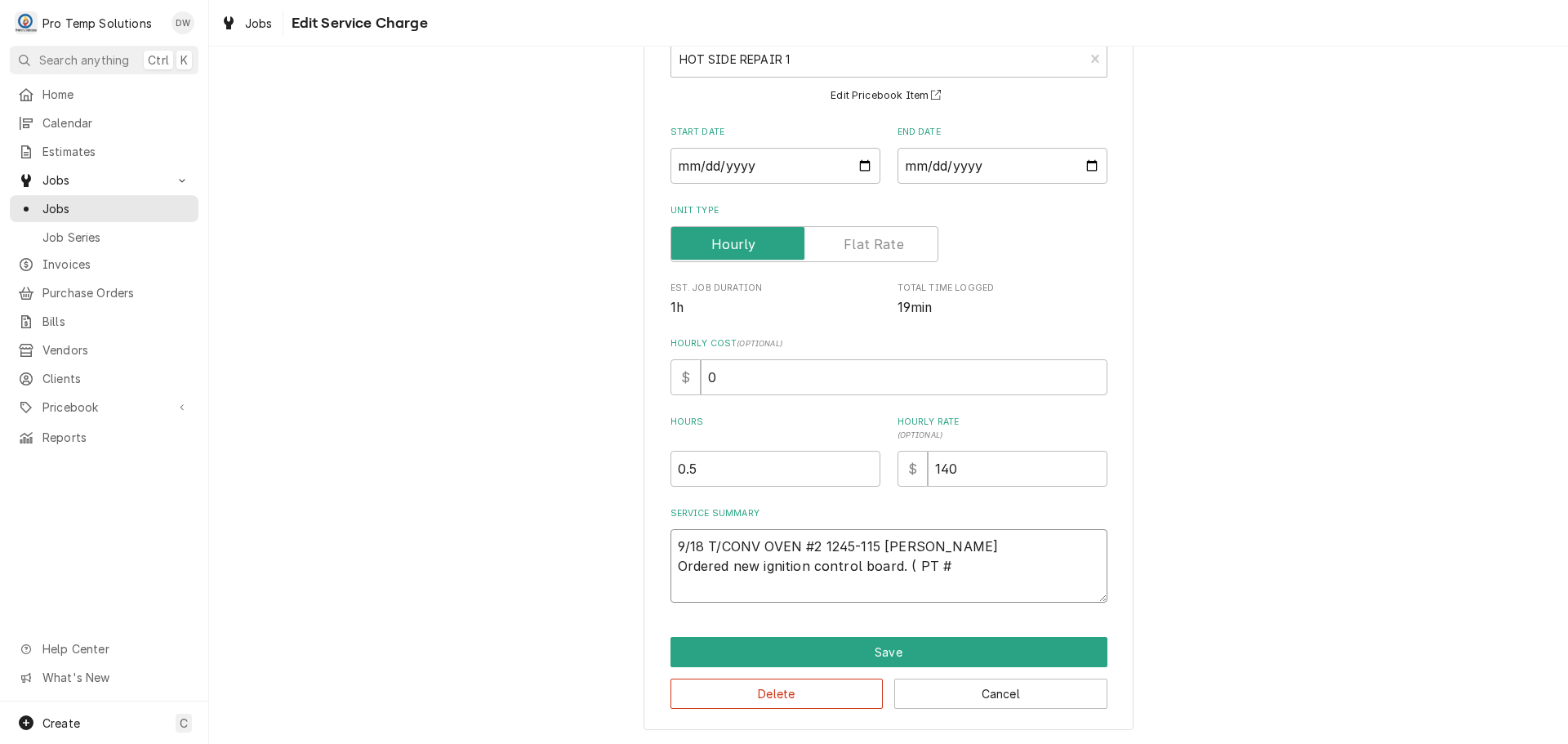
type textarea "x"
type textarea "9/18 T/CONV OVEN #2 1245-115 KEVIN Ordered new ignition control board. ( PT"
type textarea "x"
type textarea "9/18 T/CONV OVEN #2 1245-115 KEVIN Ordered new ignition control board. ( PT $"
type textarea "x"
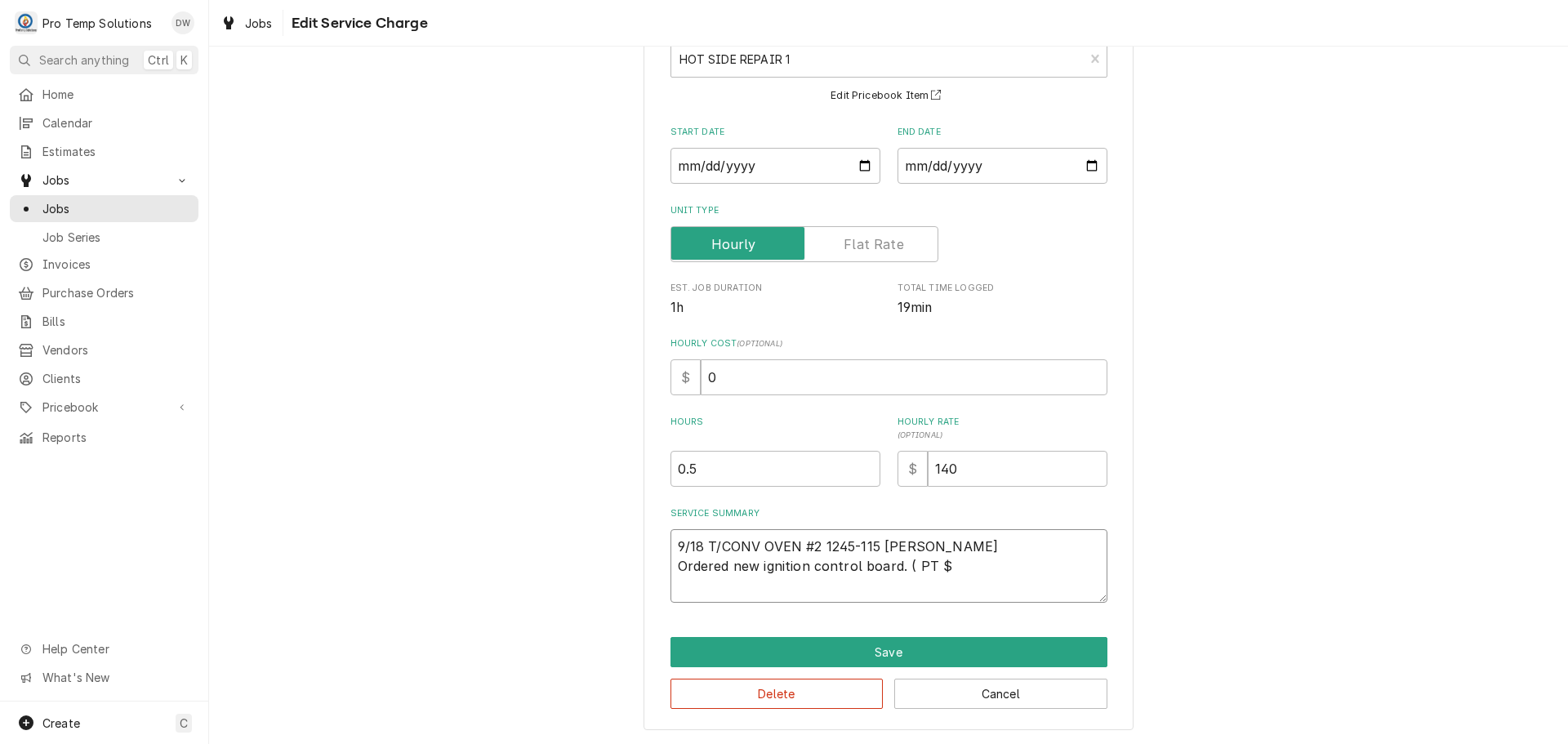
type textarea "9/18 T/CONV OVEN #2 1245-115 KEVIN Ordered new ignition control board. ( PT $3"
type textarea "x"
type textarea "9/18 T/CONV OVEN #2 1245-115 KEVIN Ordered new ignition control board. ( PT $31"
type textarea "x"
type textarea "9/18 T/CONV OVEN #2 1245-115 KEVIN Ordered new ignition control board. ( PT $315"
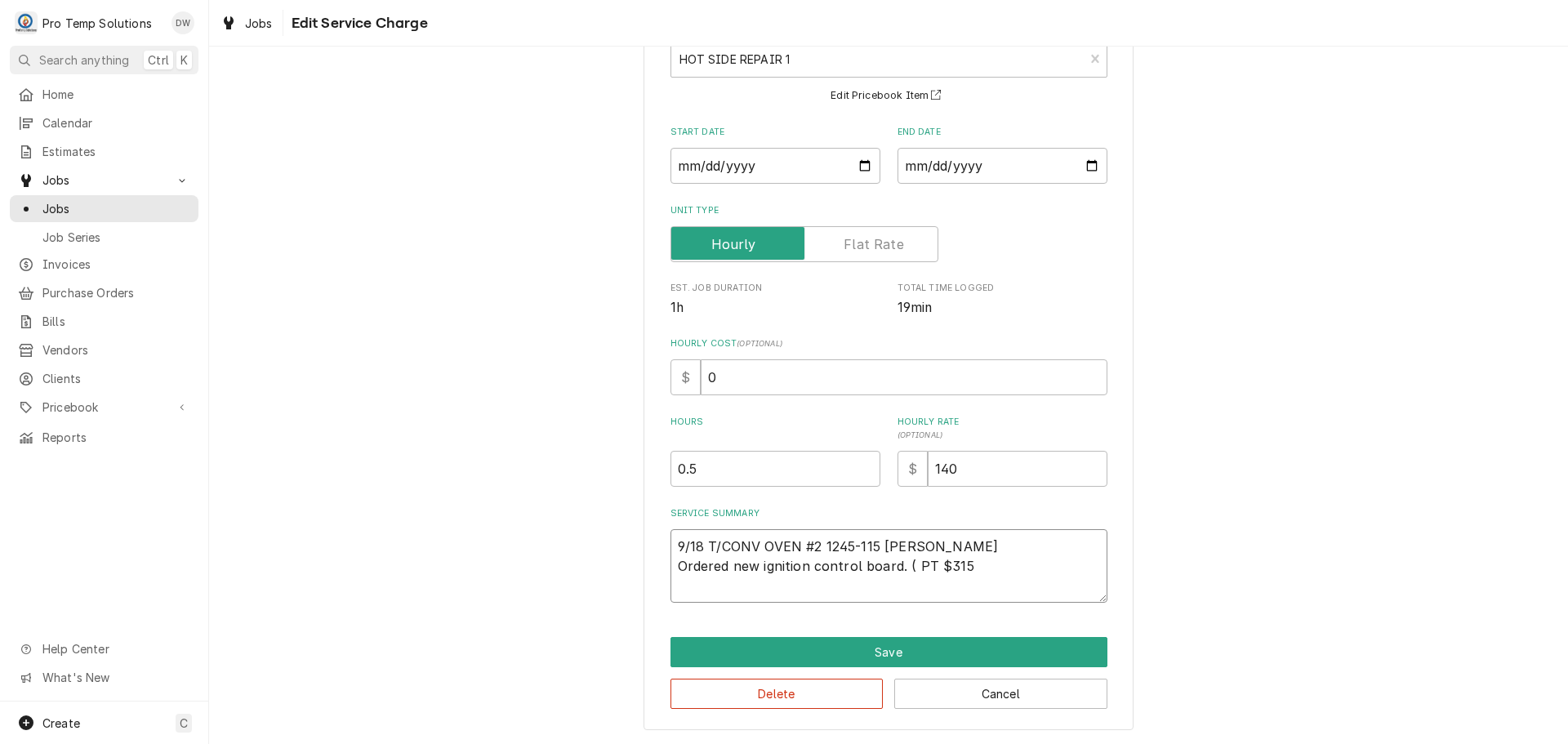
type textarea "x"
type textarea "9/18 T/CONV OVEN #2 1245-115 KEVIN Ordered new ignition control board. ( PT $31…"
type textarea "x"
type textarea "9/18 T/CONV OVEN #2 1245-115 KEVIN Ordered new ignition control board. ( PT $31…"
type textarea "x"
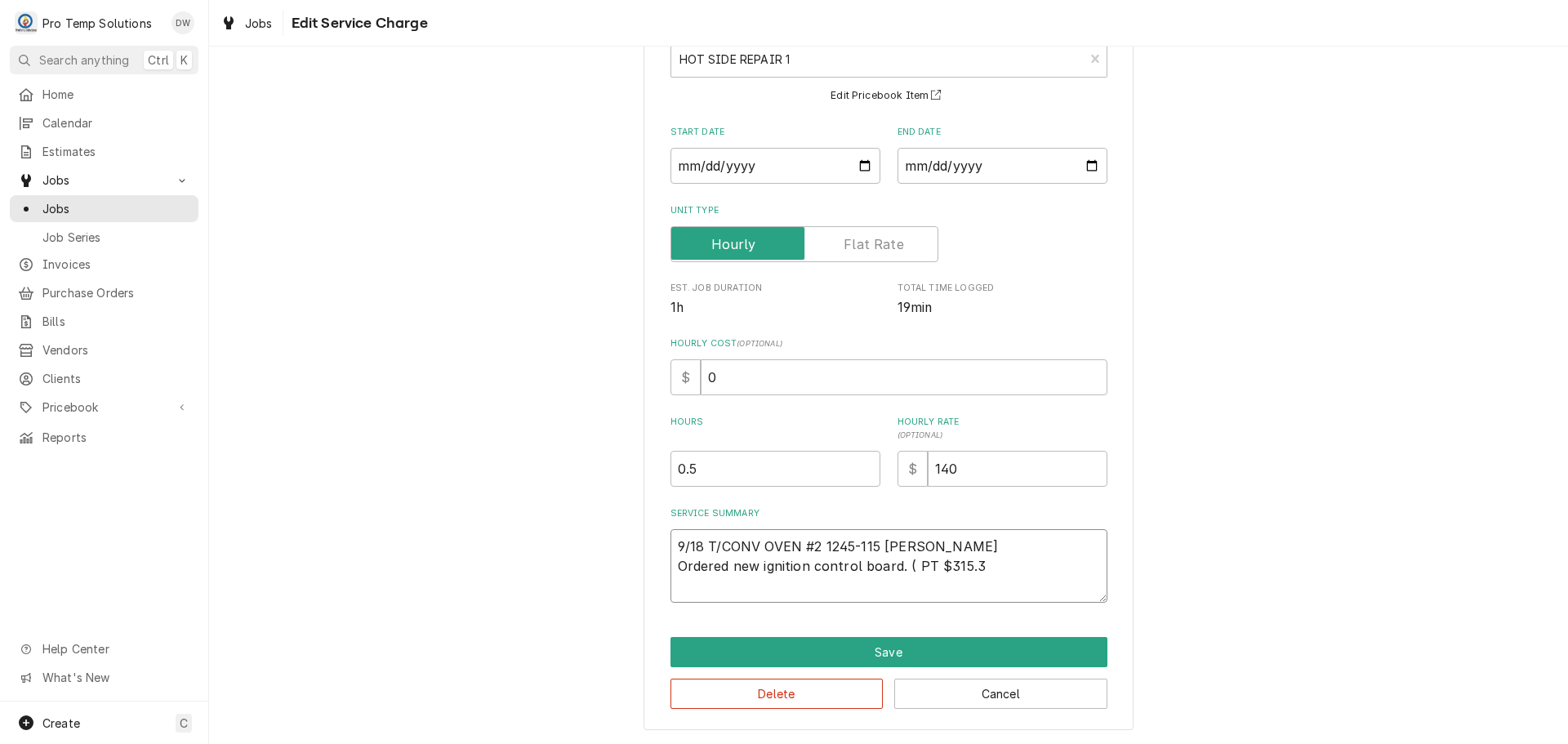
type textarea "9/18 T/CONV OVEN #2 1245-115 KEVIN Ordered new ignition control board. ( PT $31…"
type textarea "x"
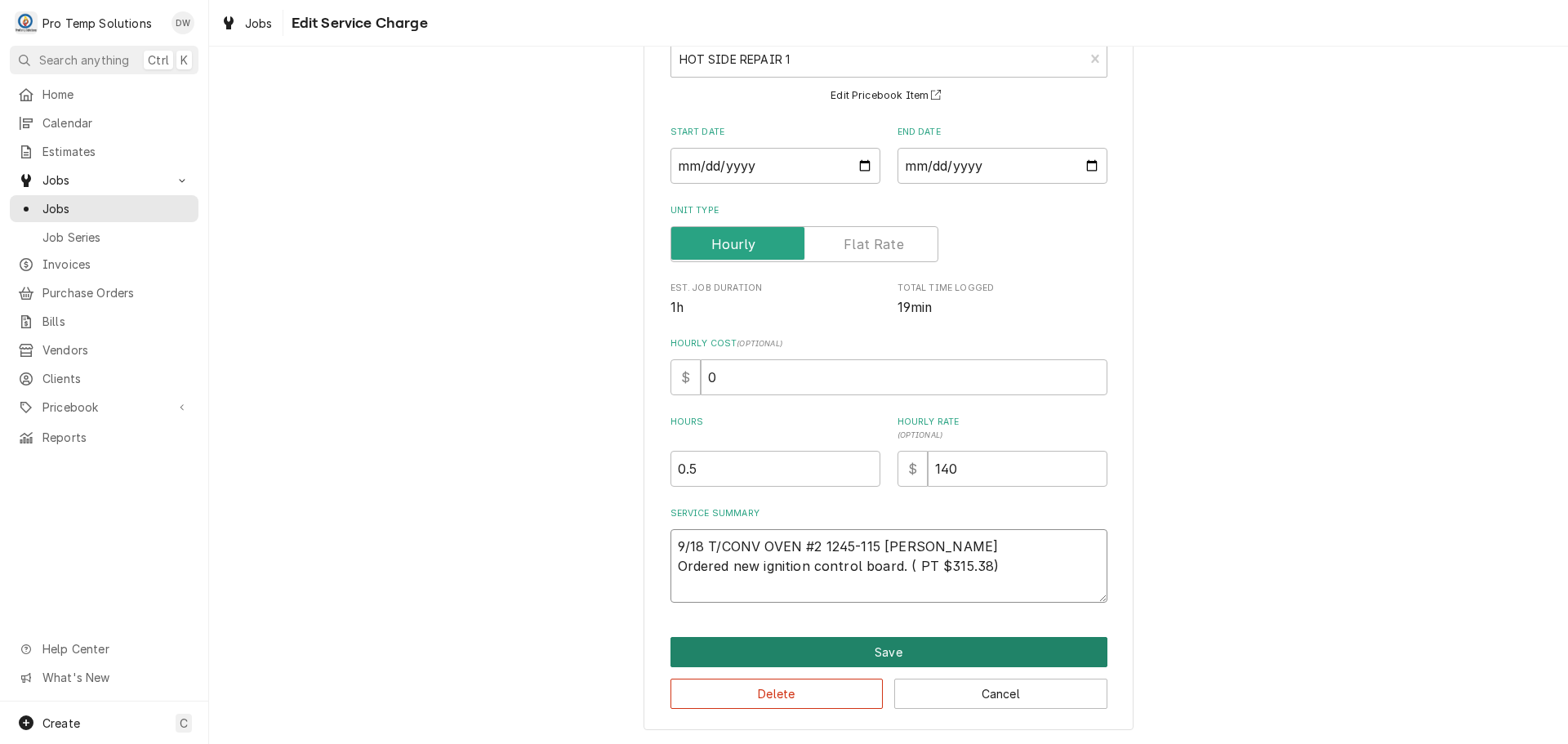
type textarea "9/18 T/CONV OVEN #2 1245-115 KEVIN Ordered new ignition control board. ( PT $31…"
click at [885, 654] on button "Save" at bounding box center [888, 651] width 437 height 30
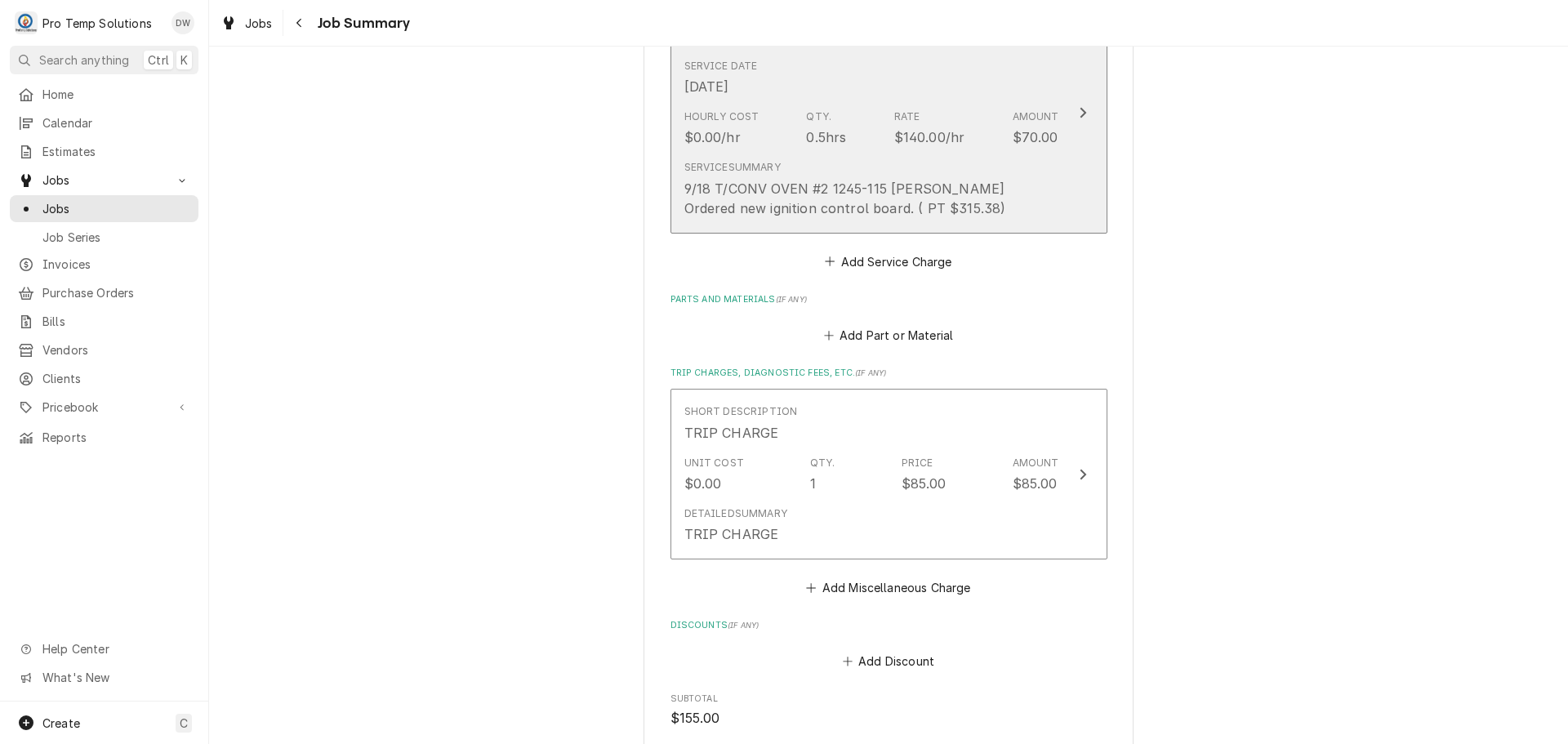
scroll to position [898, 0]
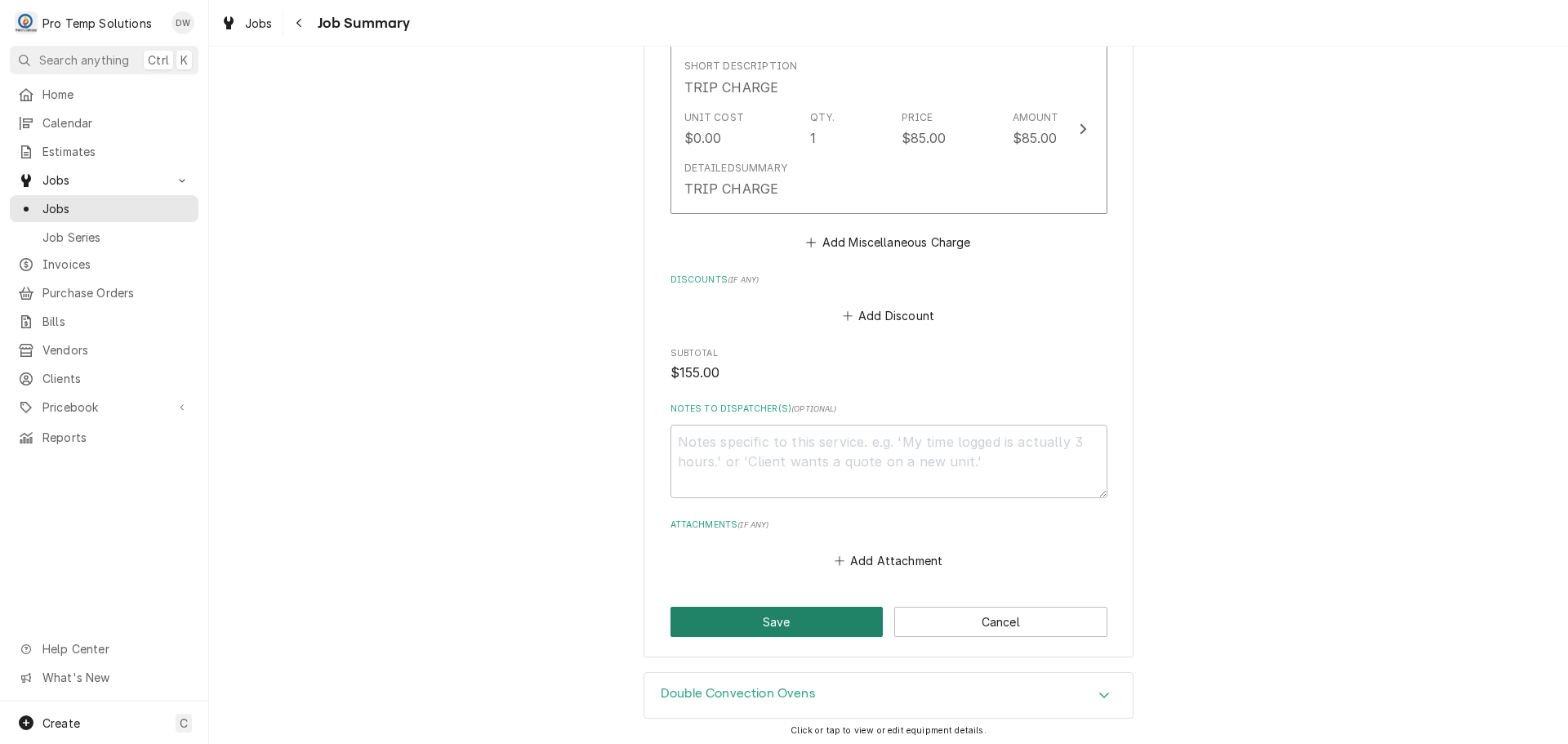
click at [764, 619] on button "Save" at bounding box center [777, 621] width 213 height 30
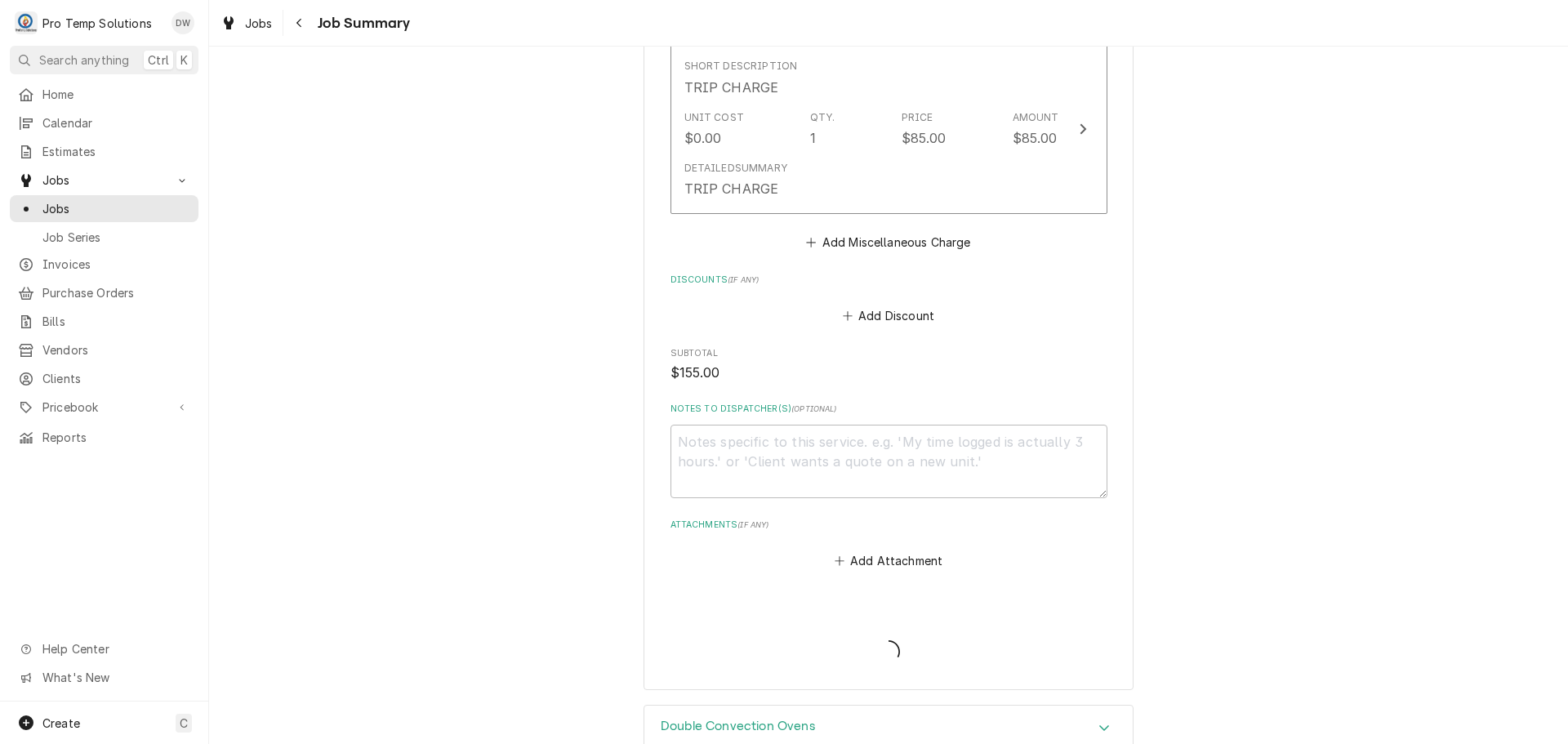
type textarea "x"
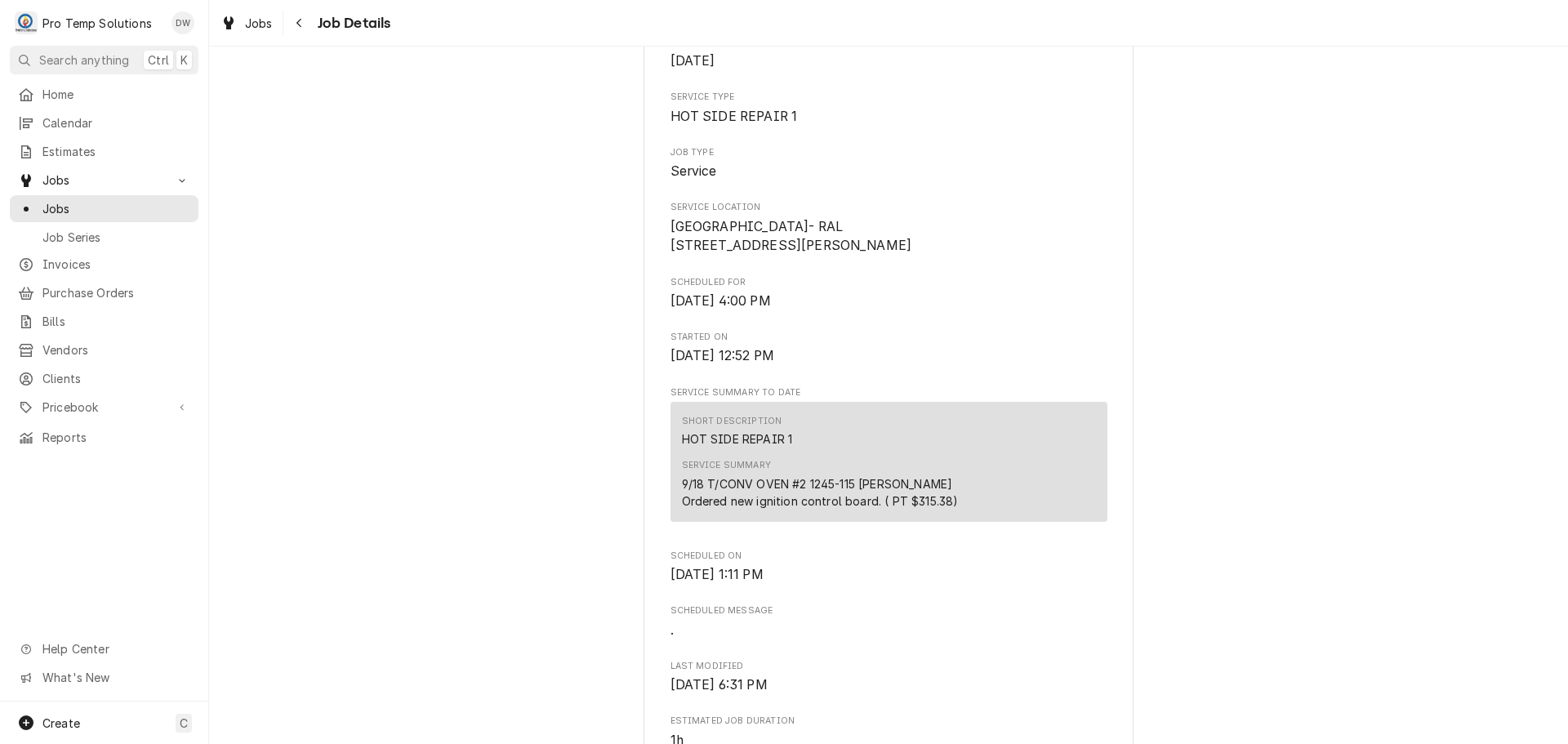
scroll to position [326, 0]
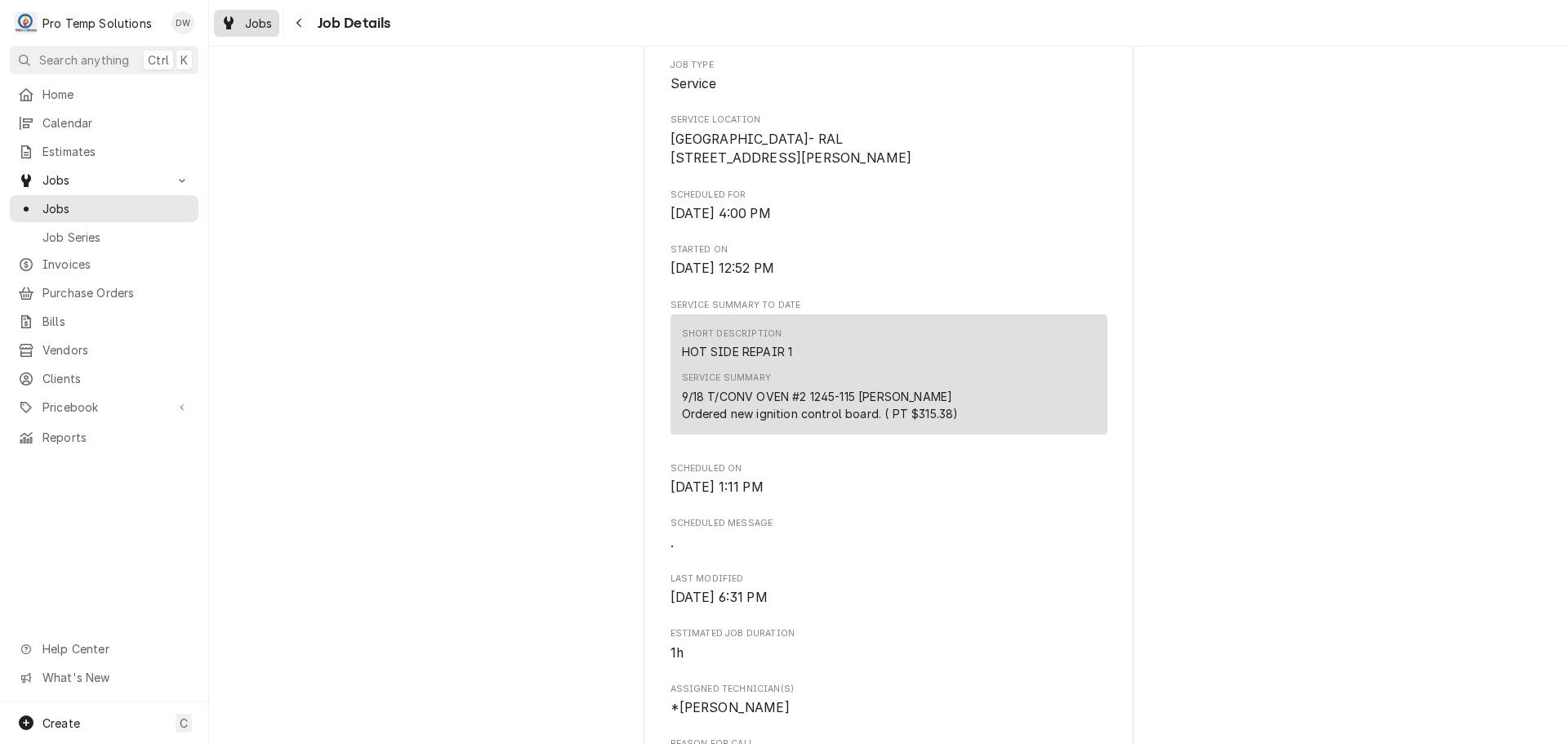
click at [248, 24] on span "Jobs" at bounding box center [258, 23] width 28 height 17
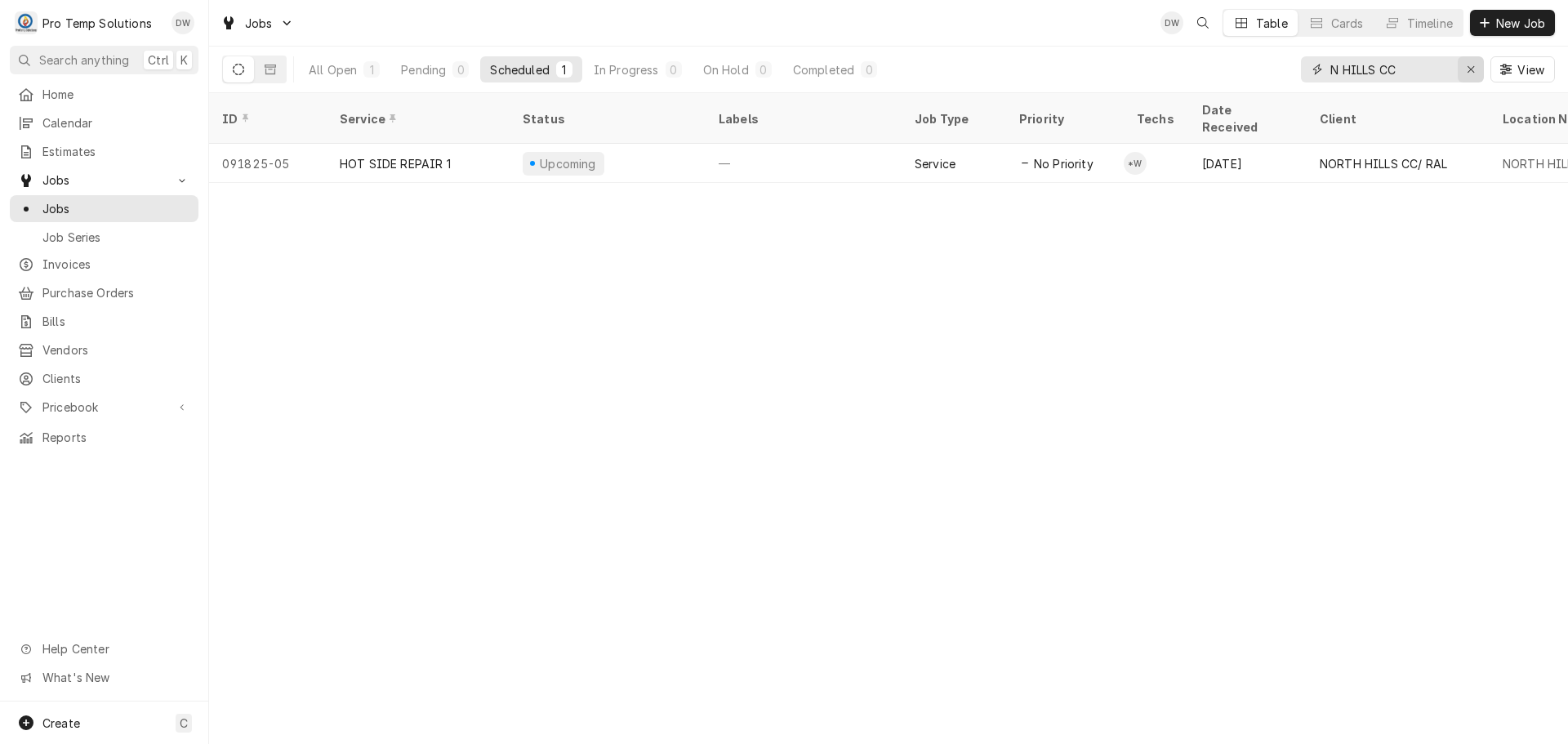
click at [1466, 68] on icon "Erase input" at bounding box center [1470, 69] width 9 height 12
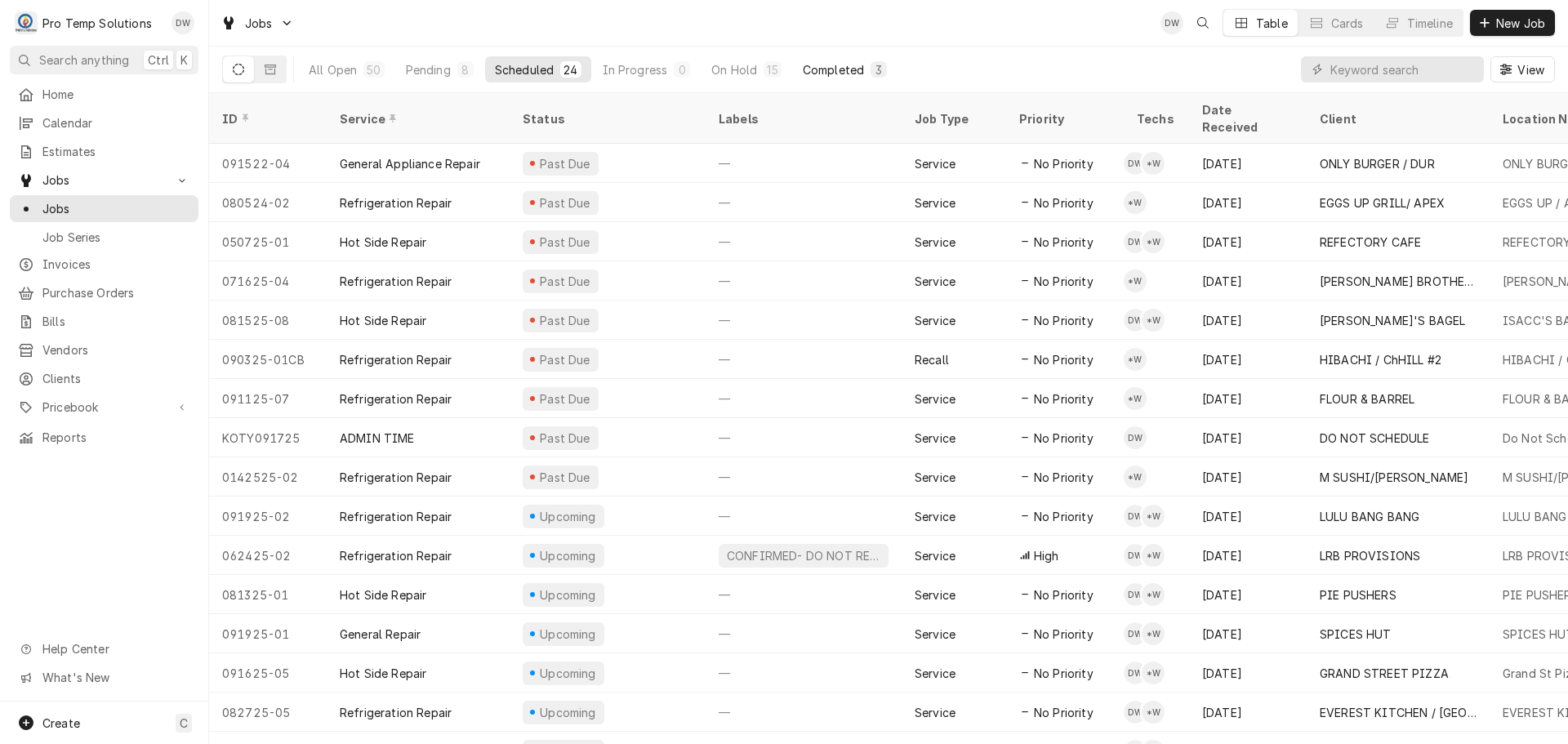
click at [830, 68] on div "Completed" at bounding box center [833, 70] width 61 height 17
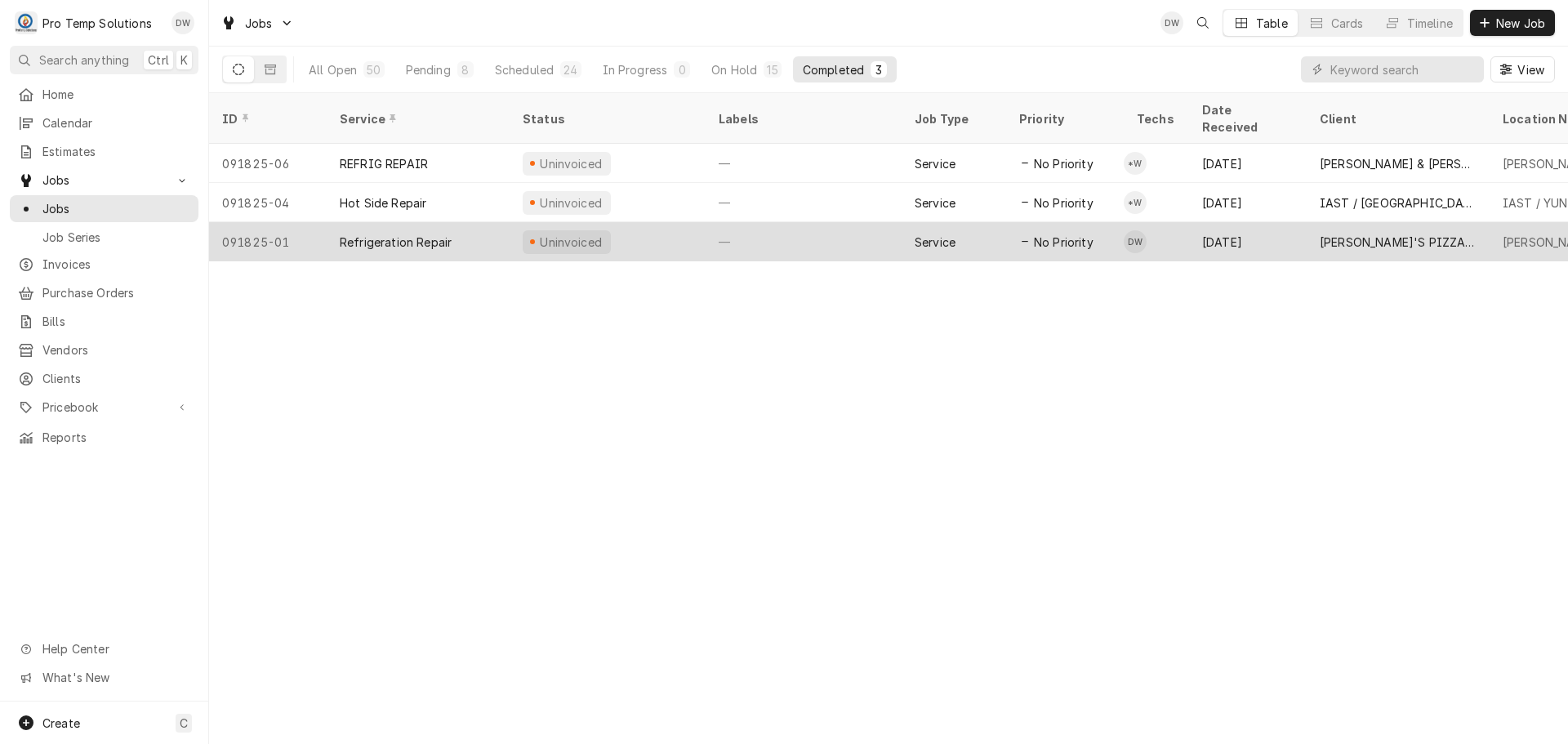
click at [834, 222] on div "—" at bounding box center [804, 241] width 196 height 39
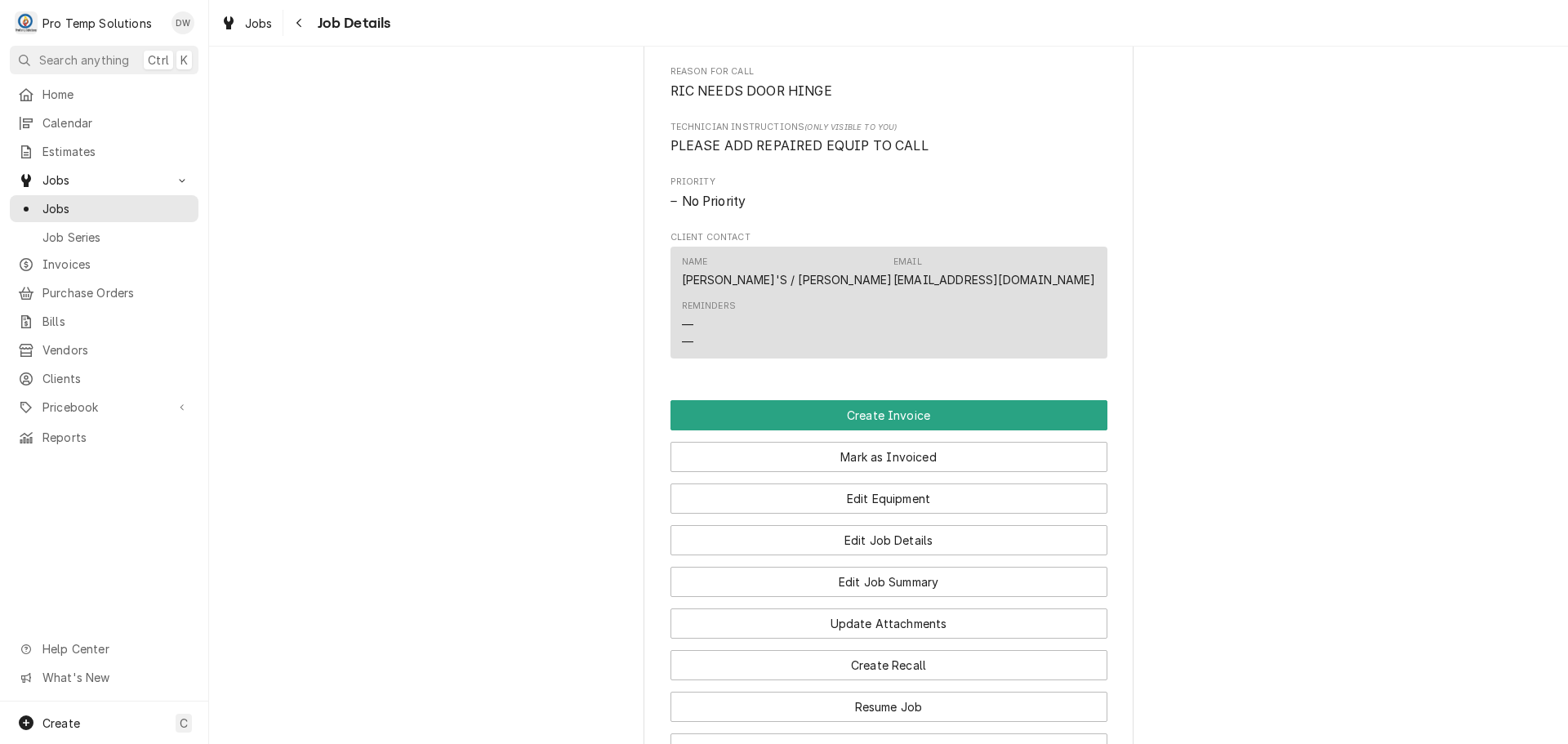
scroll to position [1143, 0]
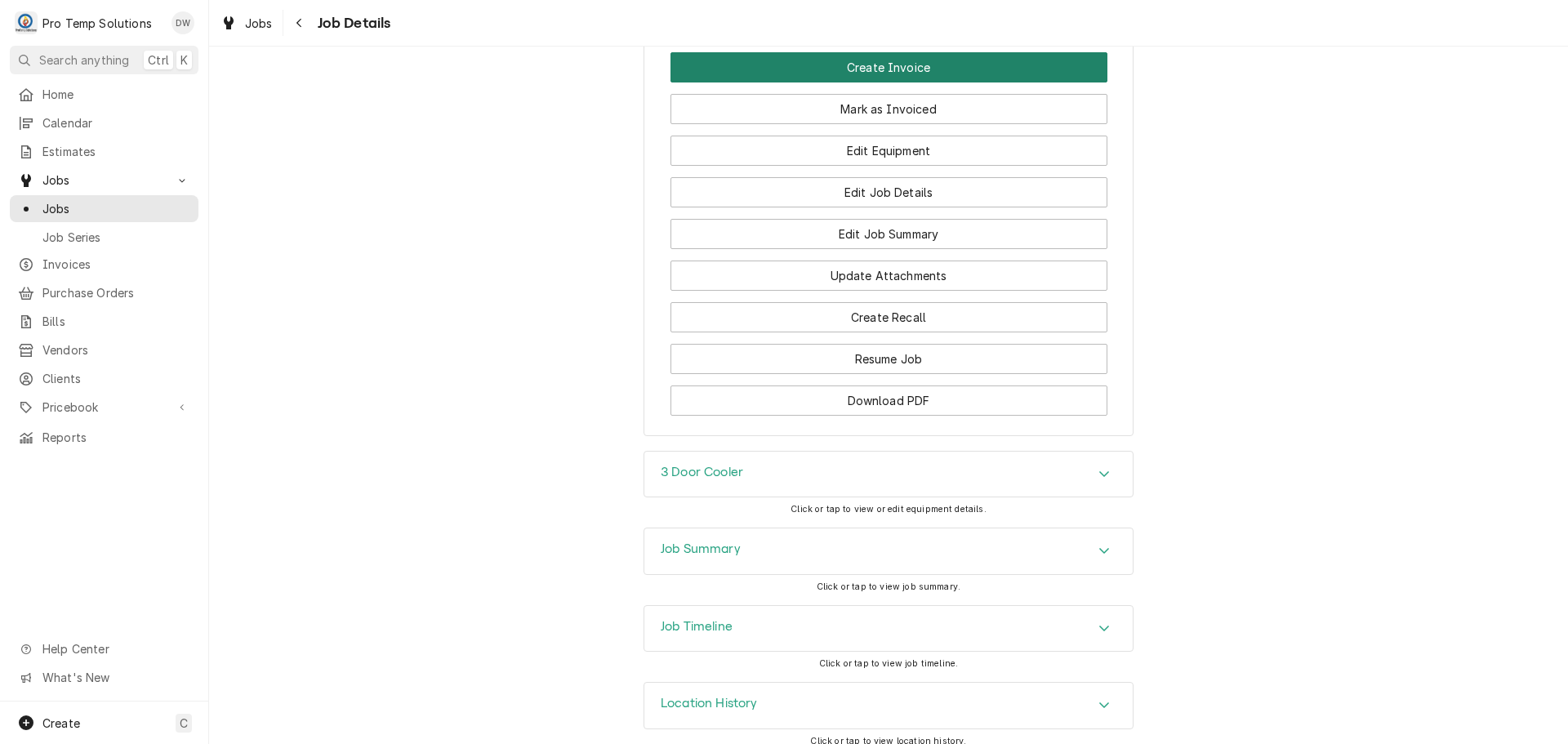
click at [874, 73] on button "Create Invoice" at bounding box center [888, 66] width 437 height 30
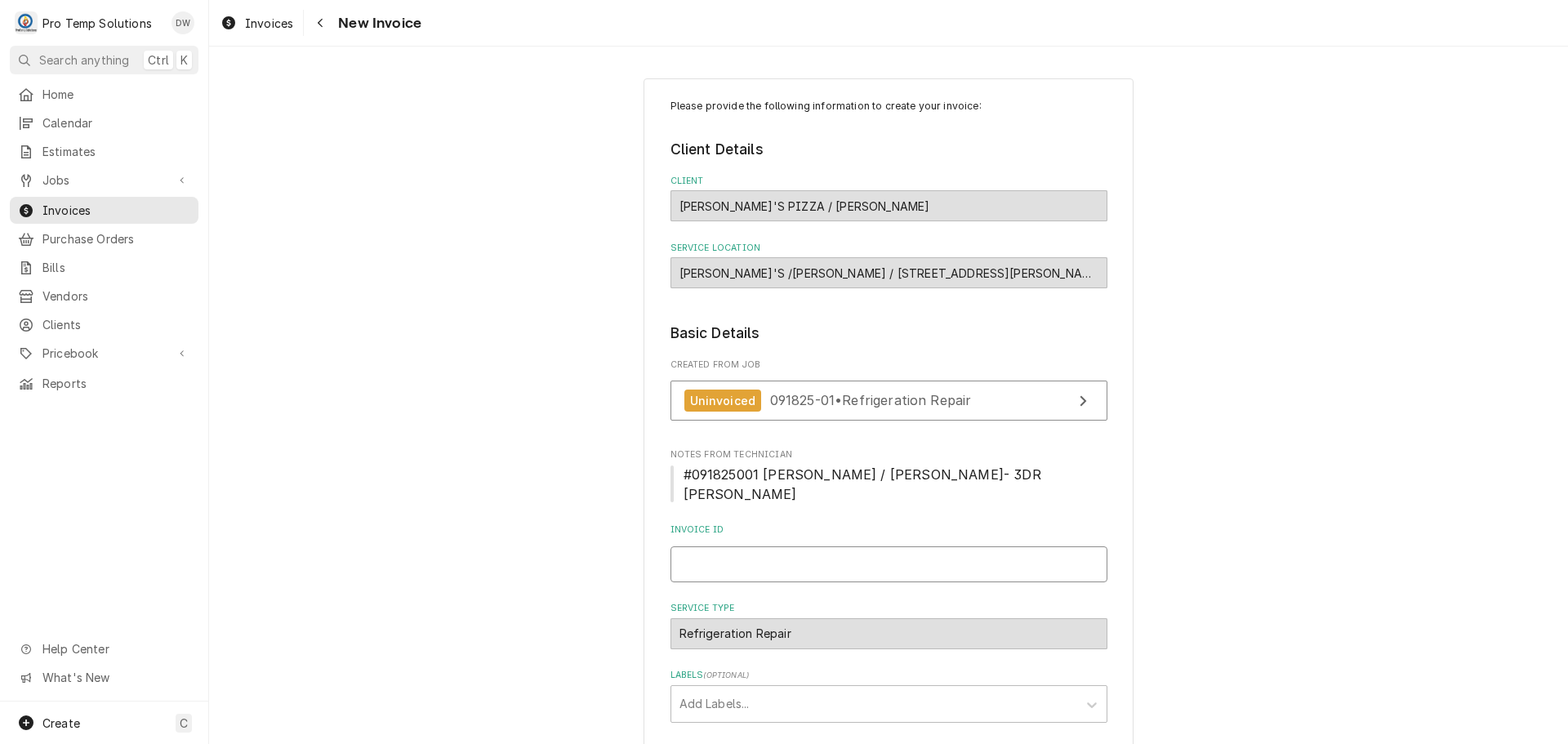
click at [701, 546] on input "Invoice ID" at bounding box center [888, 564] width 437 height 36
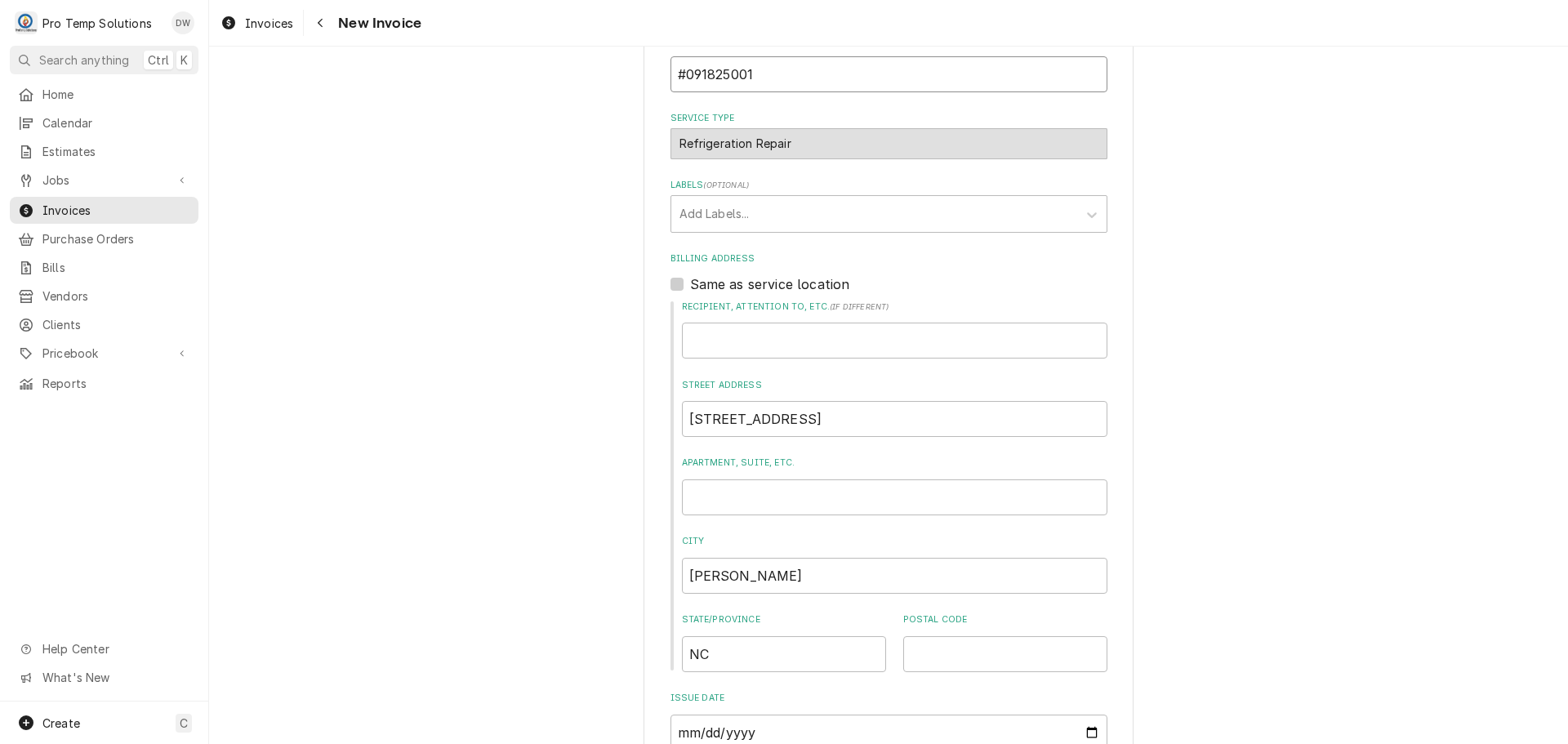
type input "#091825001"
click at [690, 275] on label "Same as service location" at bounding box center [770, 284] width 160 height 19
click at [690, 275] on input "Same as service location" at bounding box center [908, 292] width 437 height 36
checkbox input "true"
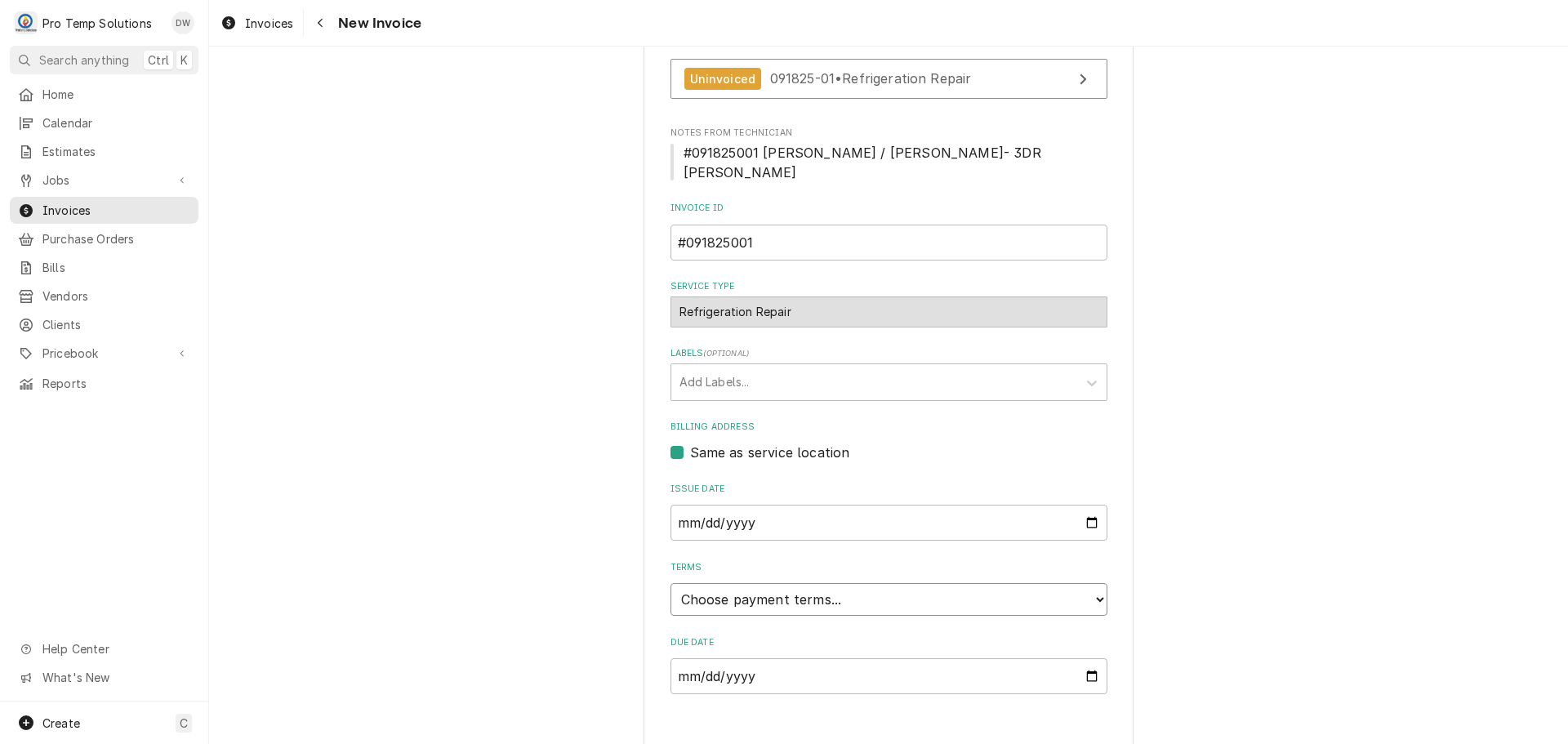
click at [761, 583] on select "Choose payment terms... Same Day Net 7 Net 14 Net 21 Net 30 Net 45 Net 60 Net 90" at bounding box center [888, 599] width 437 height 33
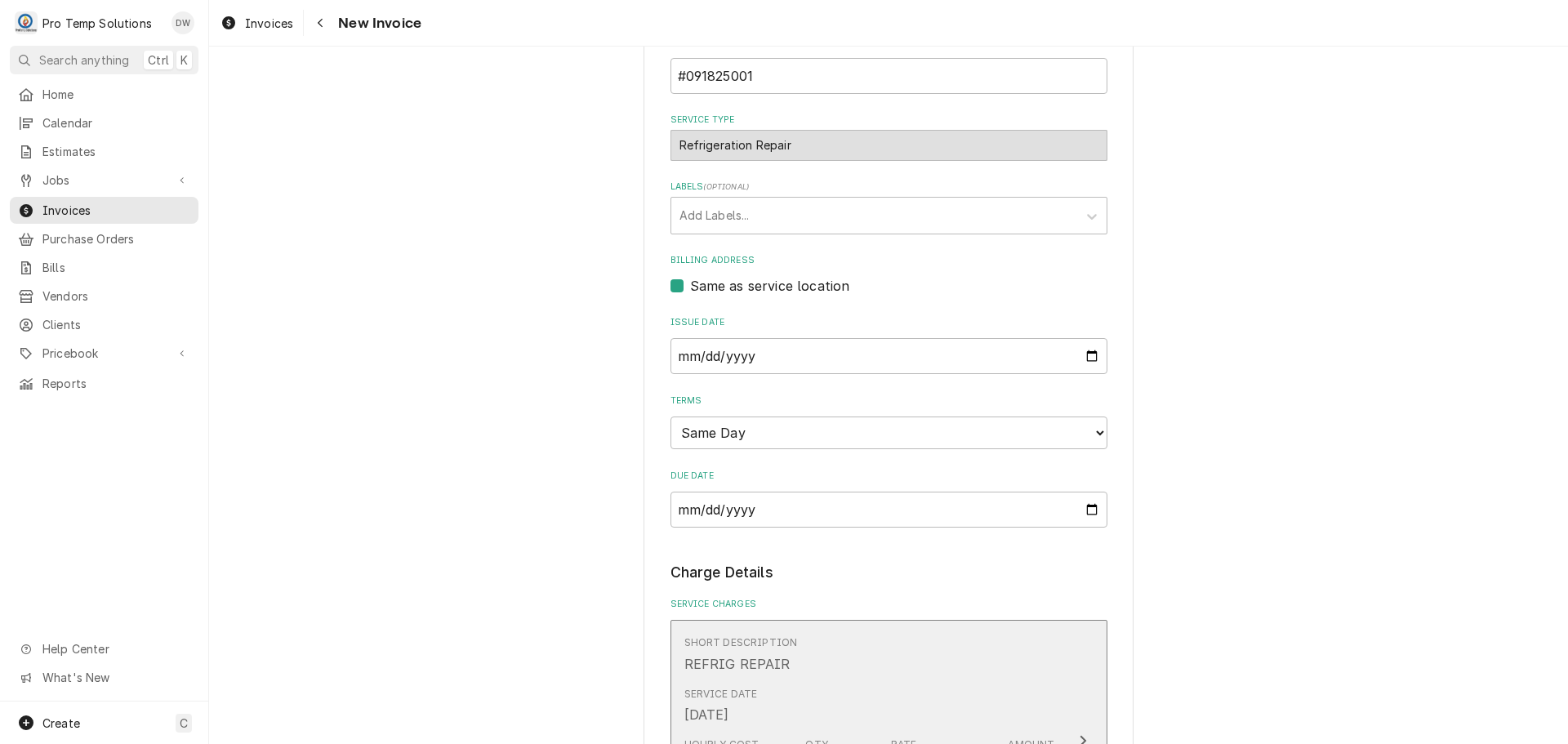
scroll to position [811, 0]
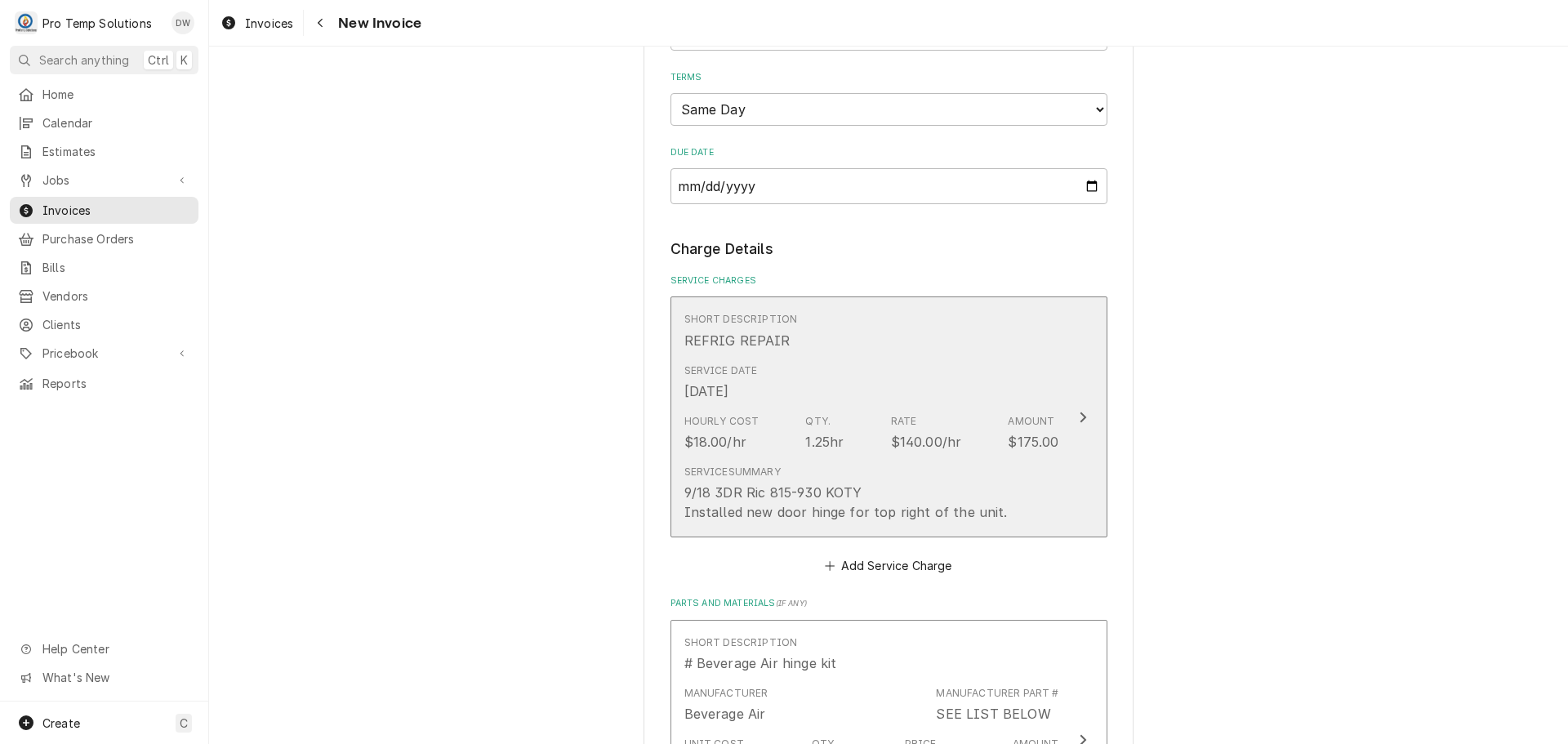
click at [1079, 412] on icon "Update Line Item" at bounding box center [1082, 417] width 7 height 11
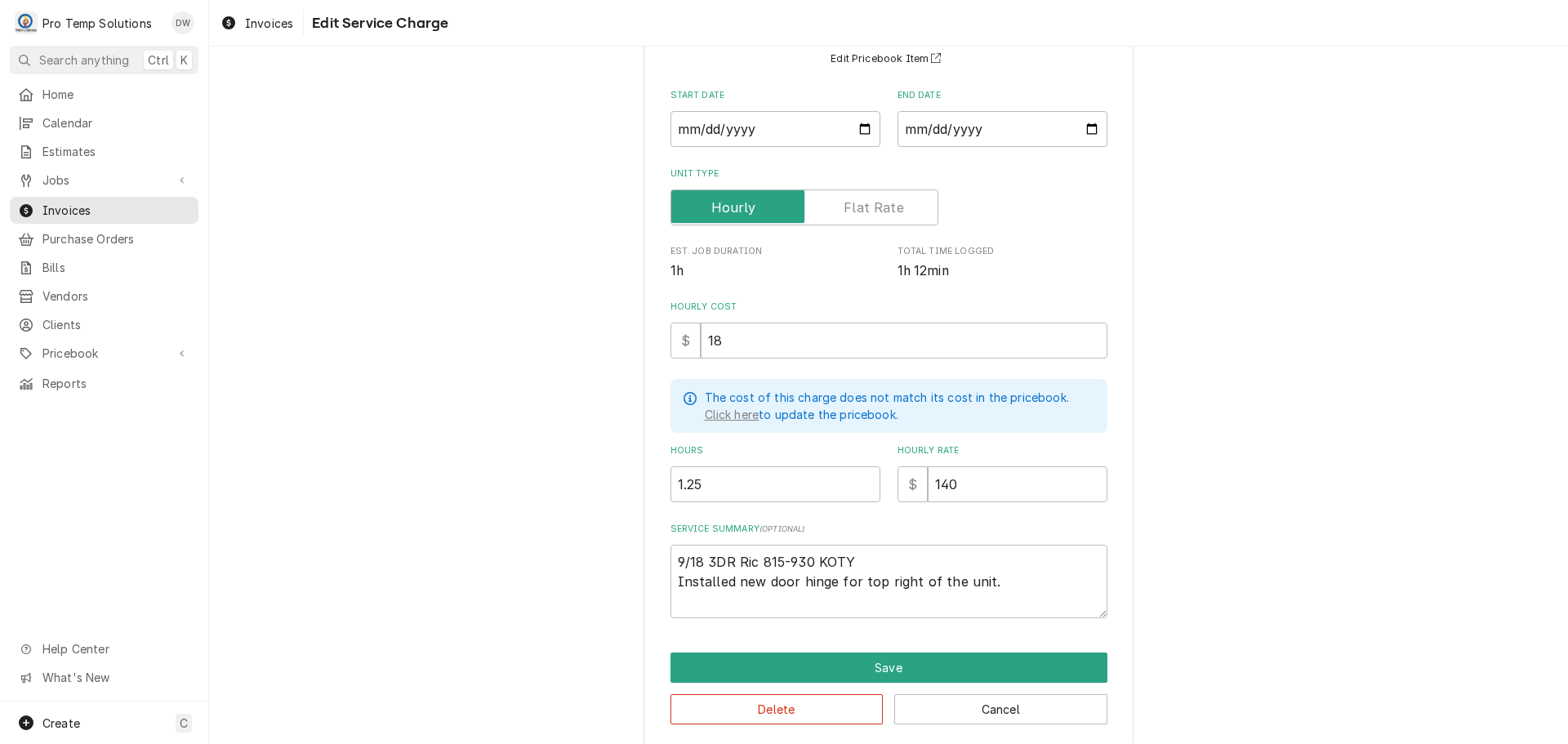
scroll to position [165, 0]
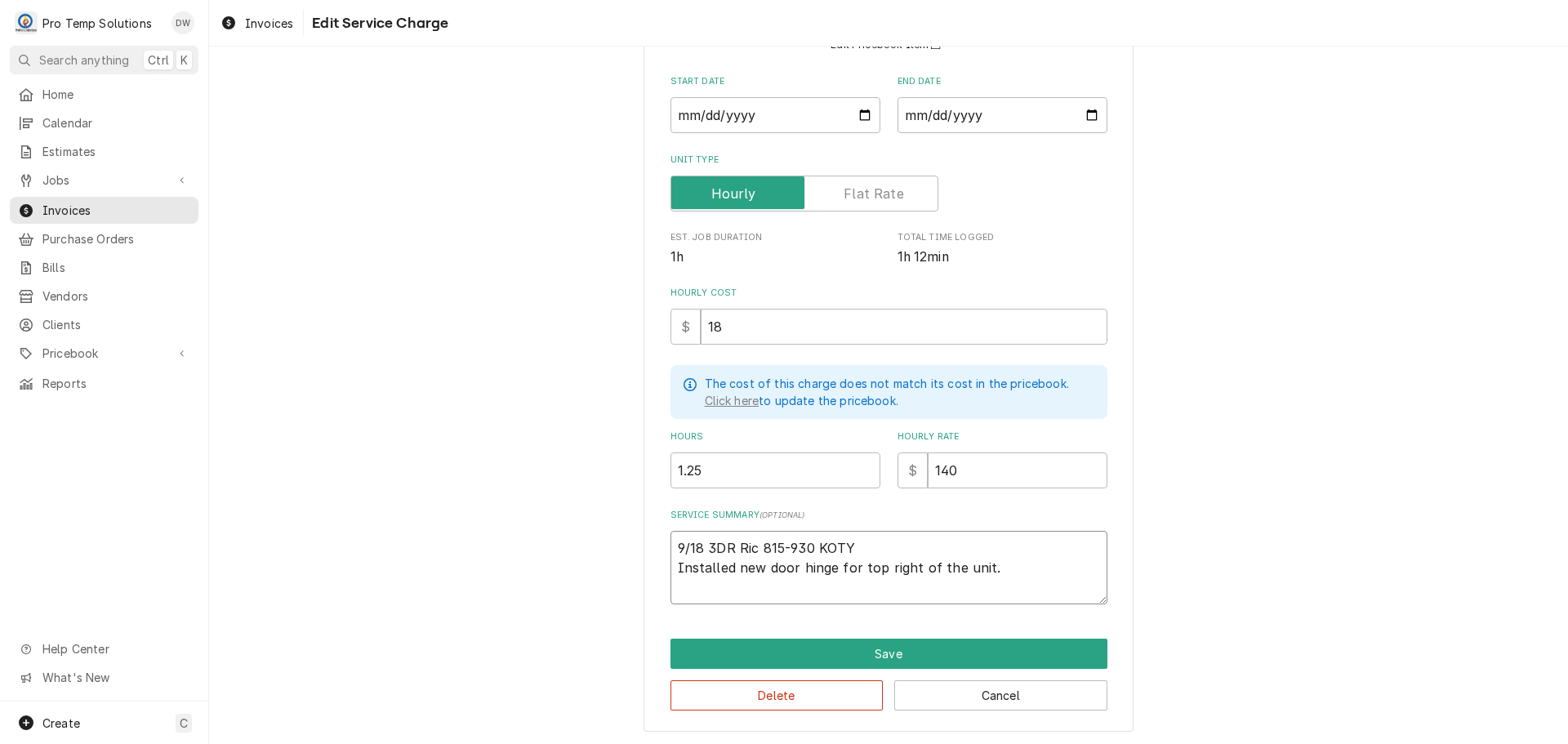
click at [851, 567] on textarea "9/18 3DR Ric 815-930 KOTY Installed new door hinge for top right of the unit." at bounding box center [888, 567] width 437 height 74
click at [876, 565] on textarea "9/18 3DR Ric 815-930 KOTY Installed new door hinge for top right of the unit." at bounding box center [888, 567] width 437 height 74
click at [907, 565] on textarea "9/18 3DR Ric 815-930 KOTY Installed new door hinge for top right of the unit." at bounding box center [888, 567] width 437 height 74
type textarea "x"
type textarea "9/18 3DR Ric 815-930 KOTY Installed new door hinge for top right of the unit."
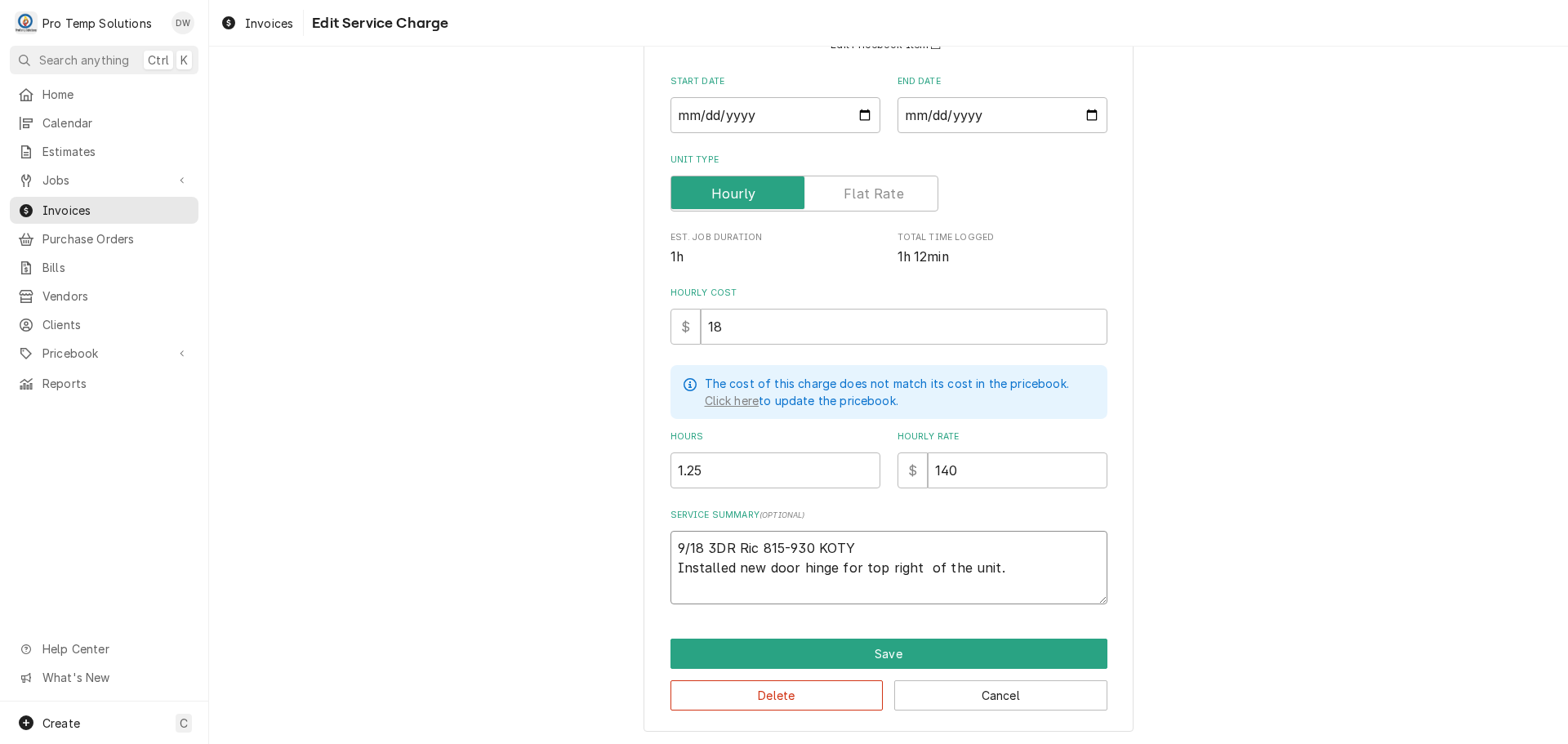
type textarea "x"
type textarea "9/18 3DR Ric 815-930 KOTY Installed new door hinge for top right h of the unit."
type textarea "x"
type textarea "9/18 3DR Ric 815-930 KOTY Installed new door hinge for top right hi of the unit."
type textarea "x"
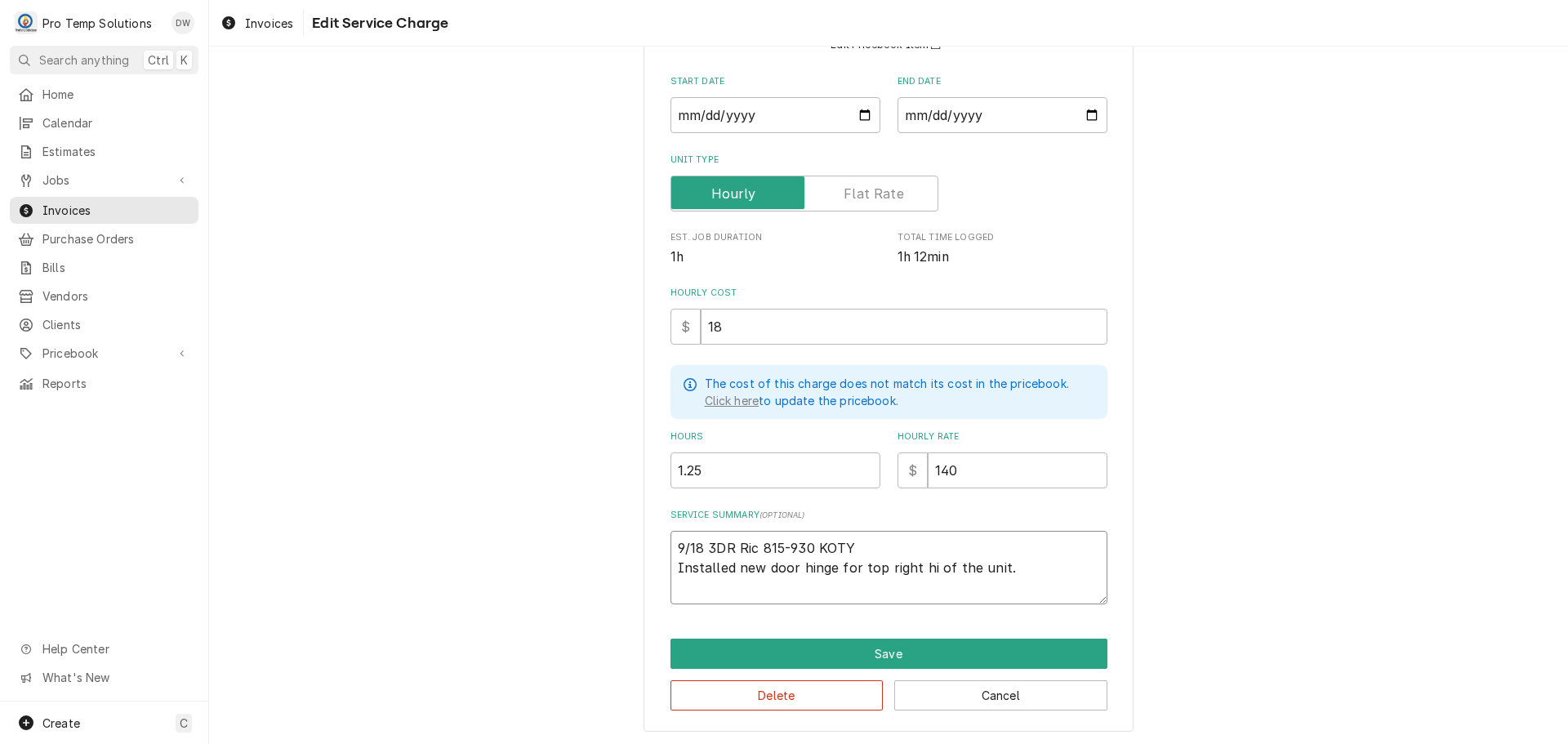
type textarea "9/18 3DR Ric 815-930 KOTY Installed new door hinge for top right hin of the uni…"
type textarea "x"
type textarea "9/18 3DR Ric 815-930 KOTY Installed new door hinge for top right hing of the un…"
type textarea "x"
type textarea "9/18 3DR Ric 815-930 KOTY Installed new door hinge for top right hinge of the u…"
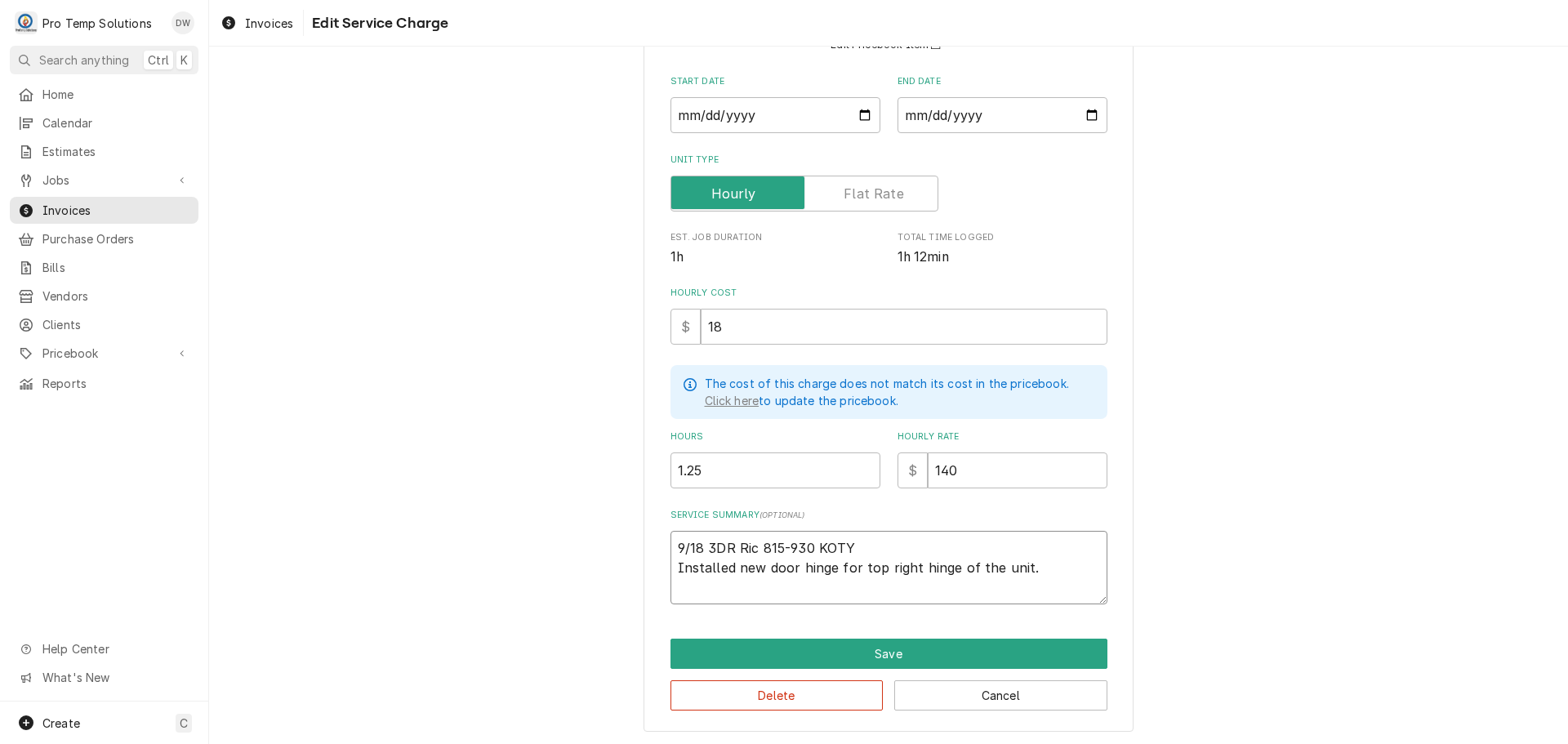
type textarea "x"
type textarea "9/18 3DR Ric 815-930 KOTY Installed new door hinge for top right hinge of the u…"
type textarea "x"
type textarea "9/18 3DR Ric 815-930 KOTY Installed new door hinge for top right hinge of the u…"
click at [988, 564] on textarea "9/18 3DR Ric 815-930 KOTY Installed new door hinge for top right hinge of the u…" at bounding box center [888, 567] width 437 height 74
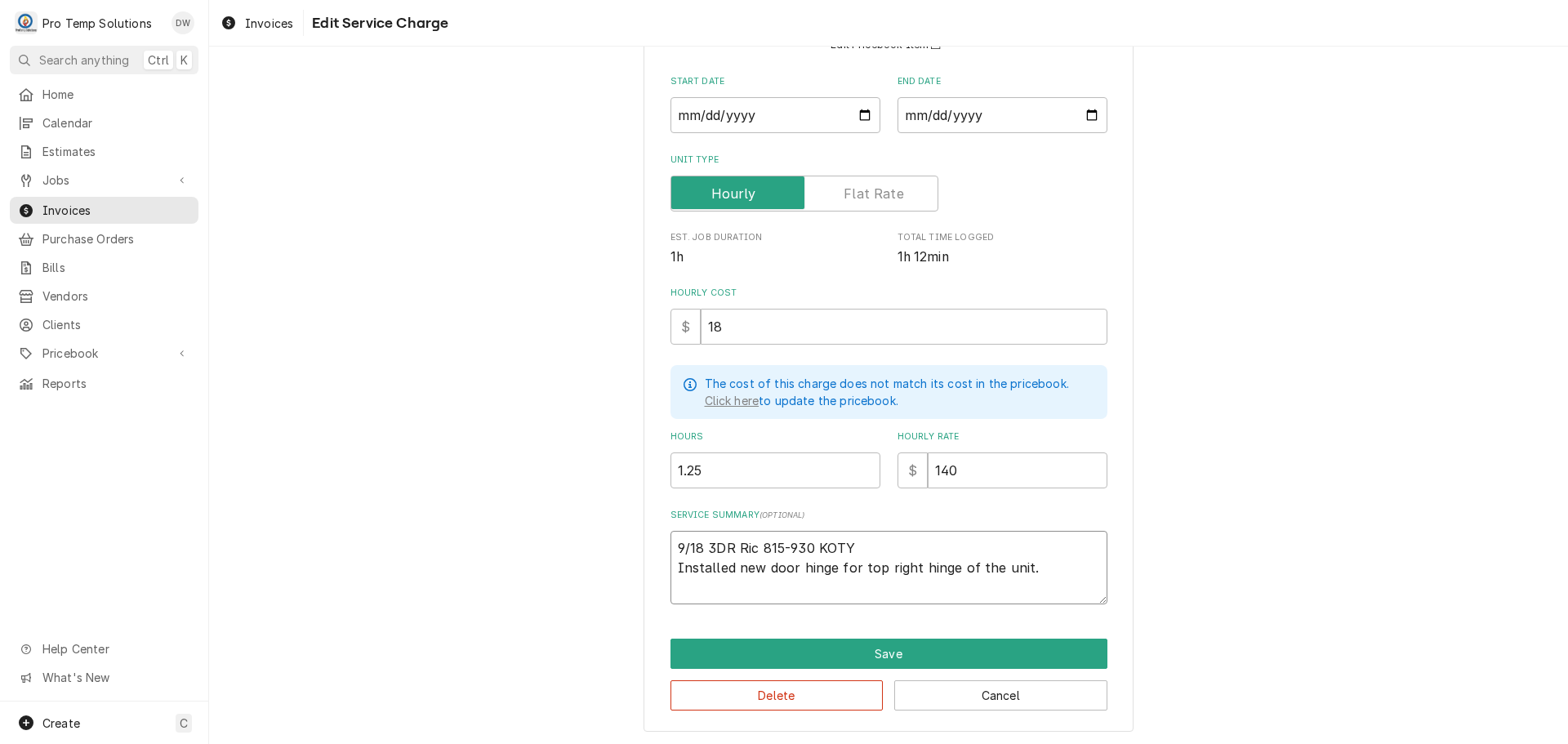
type textarea "x"
type textarea "9/18 3DR Ric 815-930 KOTY Installed new door hinge for top right hinge of th un…"
type textarea "x"
type textarea "9/18 3DR Ric 815-930 KOTY Installed new door hinge for top right hinge of t uni…"
type textarea "x"
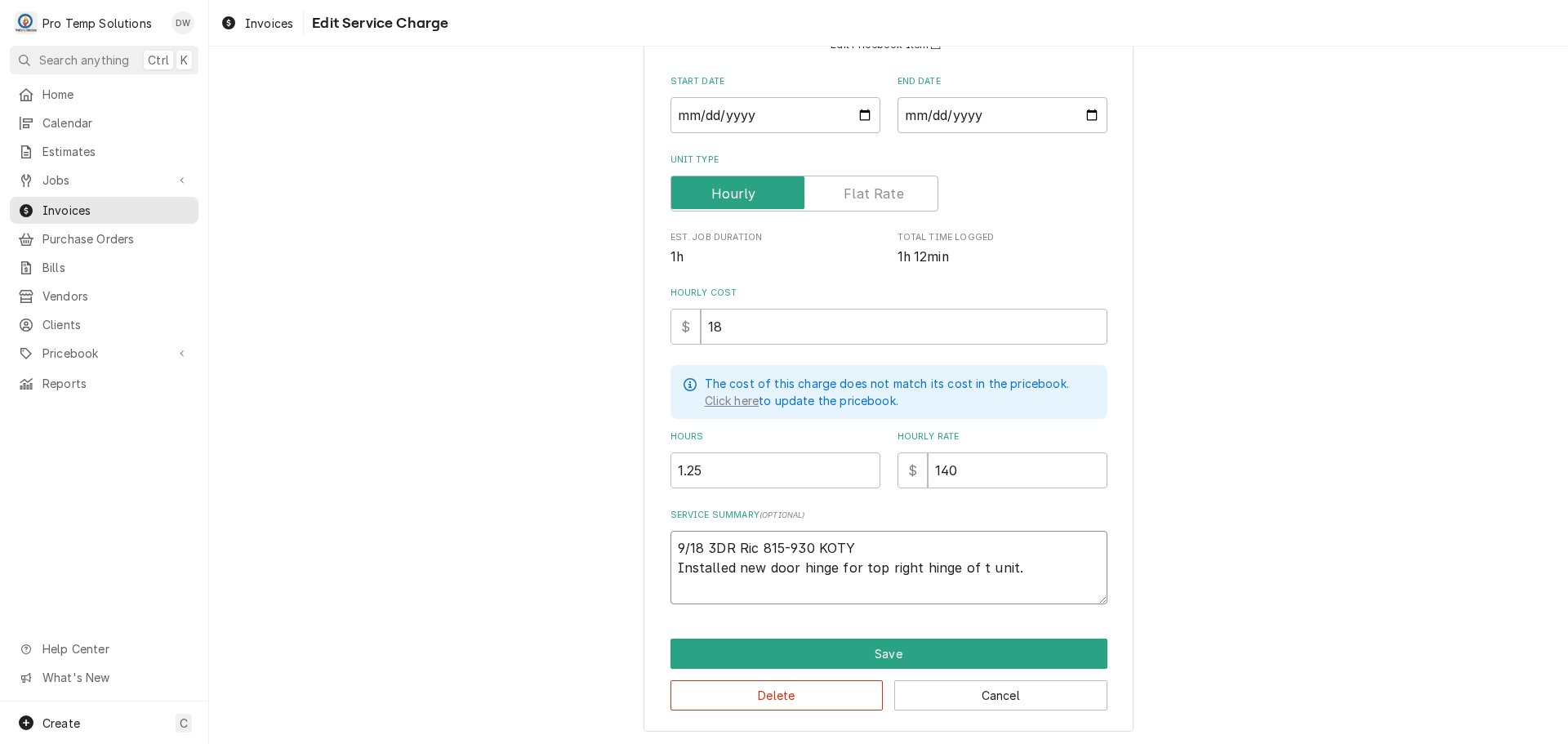
type textarea "9/18 3DR Ric 815-930 KOTY Installed new door hinge for top right hinge of unit."
type textarea "x"
type textarea "9/18 3DR Ric 815-930 KOTY Installed new door hinge for top right hinge of unit."
type textarea "x"
type textarea "9/18 3DR Ric 815-930 KOTY Installed new door hinge for top right hinge o unit."
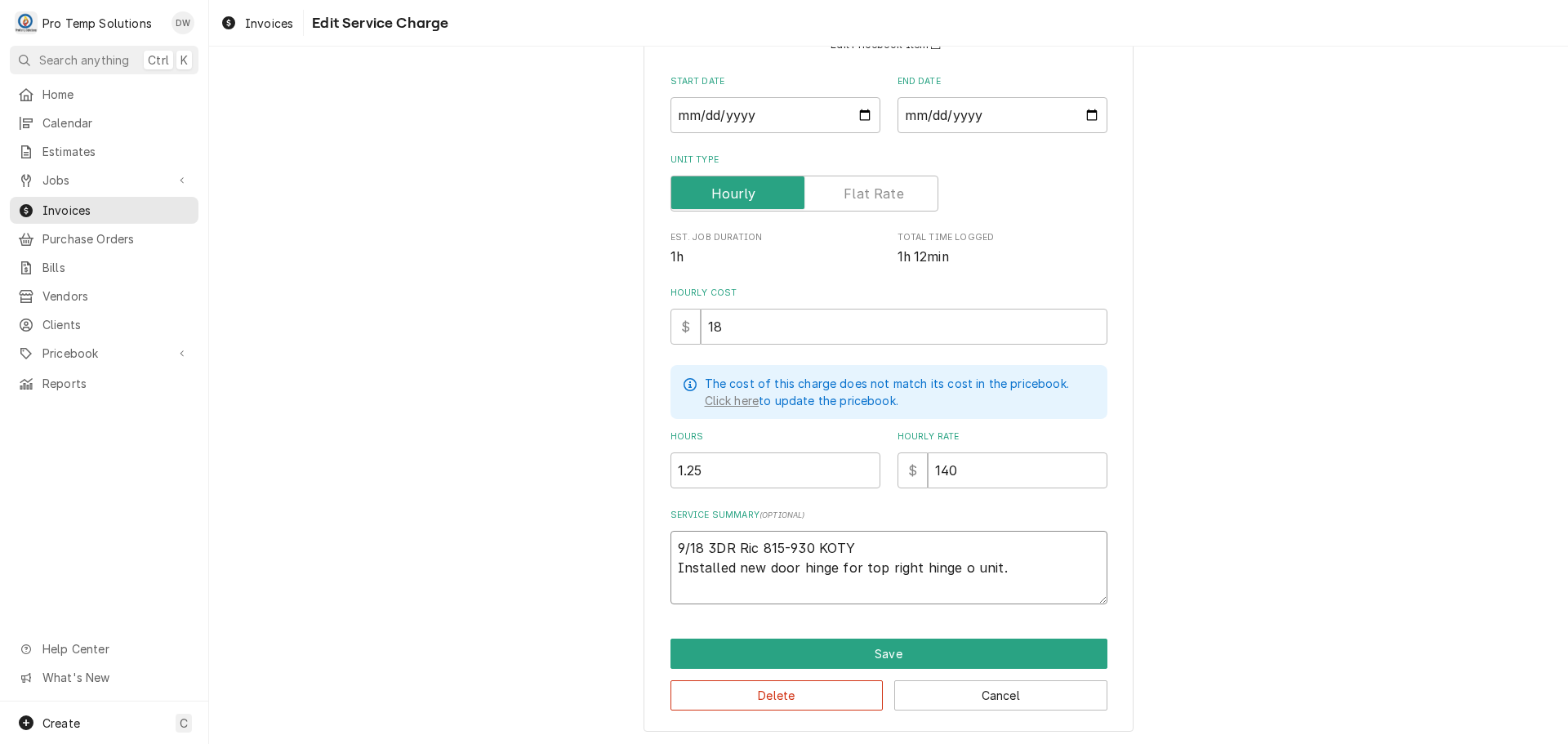
type textarea "x"
type textarea "9/18 3DR Ric 815-930 KOTY Installed new door hinge for top right hinge unit."
type textarea "x"
type textarea "9/18 3DR Ric 815-930 KOTY Installed new door hinge for top right hinge o unit."
type textarea "x"
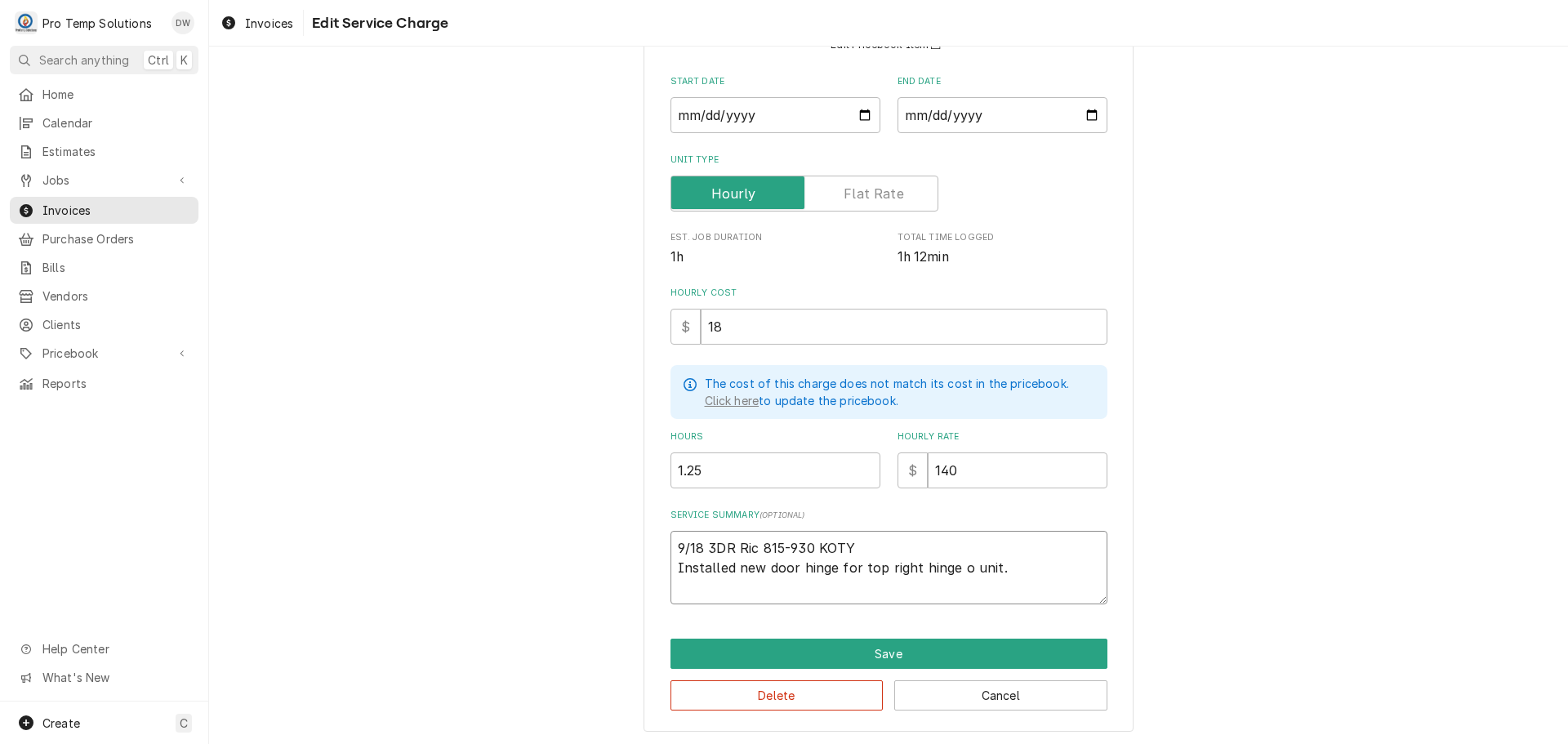
type textarea "9/18 3DR Ric 815-930 KOTY Installed new door hinge for top right hinge on unit."
type textarea "x"
type textarea "9/18 3DR Ric 815-930 KOTY Installed new door hinge for top right hinge on unit."
type textarea "x"
type textarea "9/18 3DR Ric 815-930 KOTY Installed new door hinge for top right hinge on f uni…"
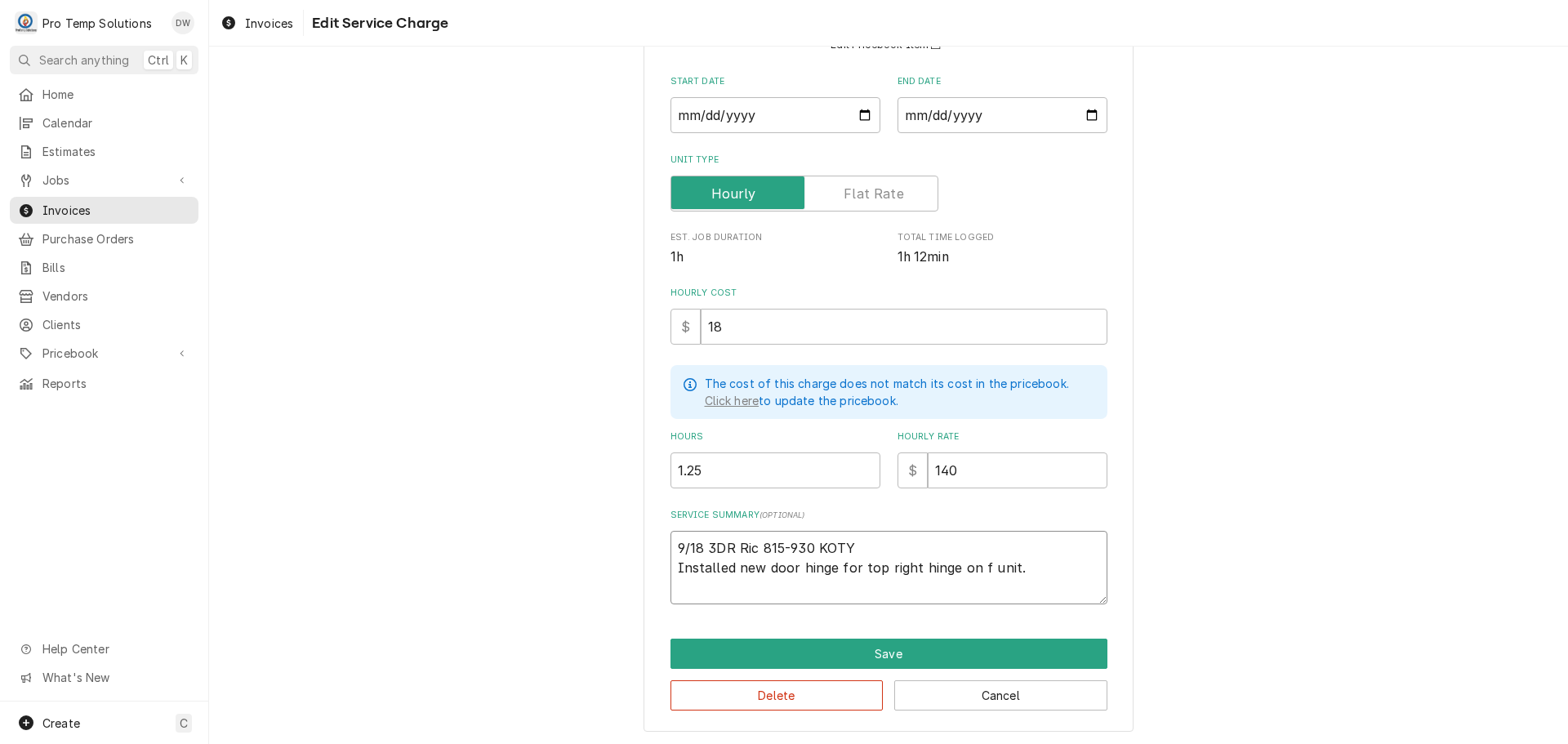
type textarea "x"
type textarea "9/18 3DR Ric 815-930 KOTY Installed new door hinge for top right hinge on fa un…"
type textarea "x"
type textarea "9/18 3DR Ric 815-930 KOTY Installed new door hinge for top right hinge on far u…"
type textarea "x"
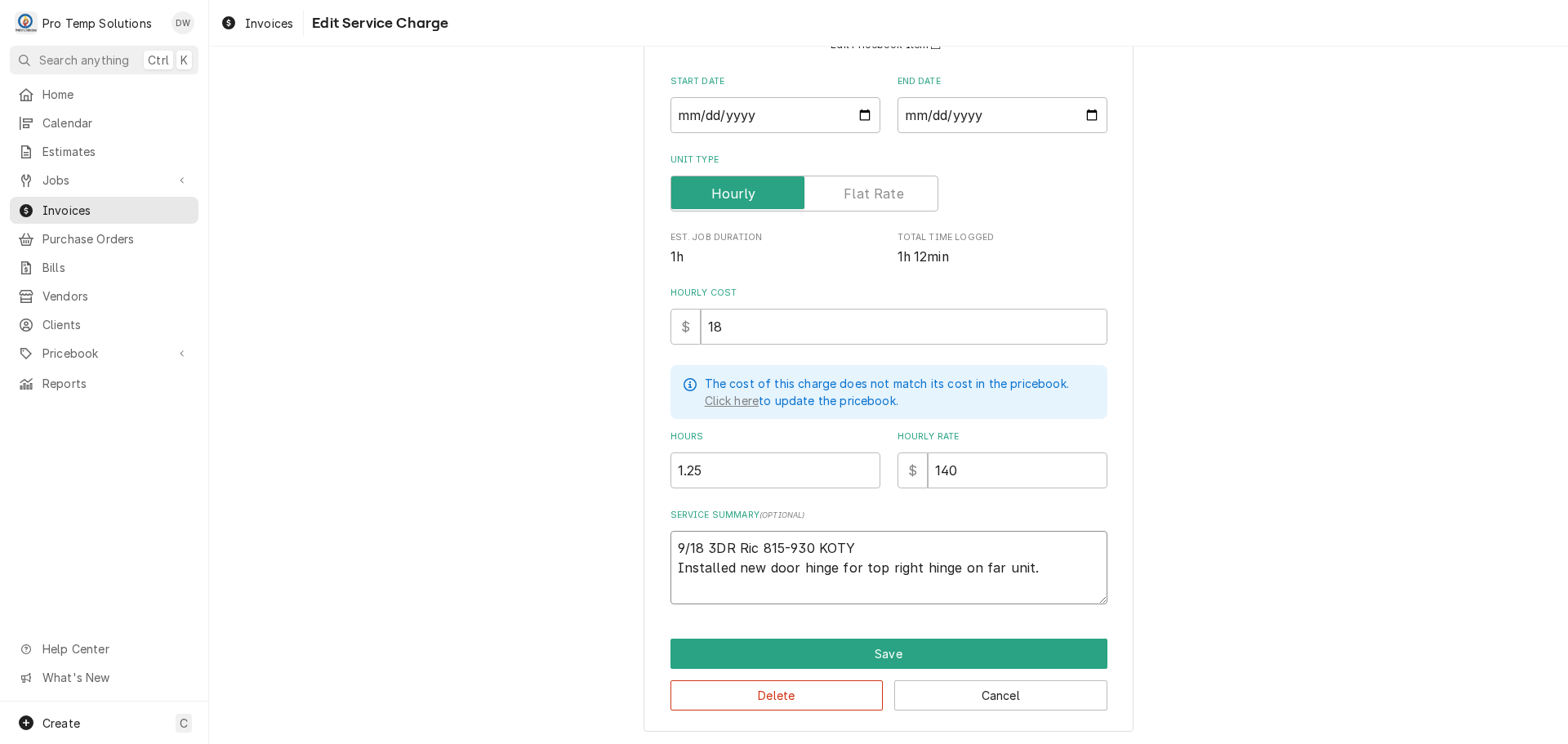
type textarea "9/18 3DR Ric 815-930 KOTY Installed new door hinge for top right hinge on far u…"
type textarea "x"
type textarea "9/18 3DR Ric 815-930 KOTY Installed new door hinge for top right hinge on far r…"
type textarea "x"
type textarea "9/18 3DR Ric 815-930 KOTY Installed new door hinge for top right hinge on far r…"
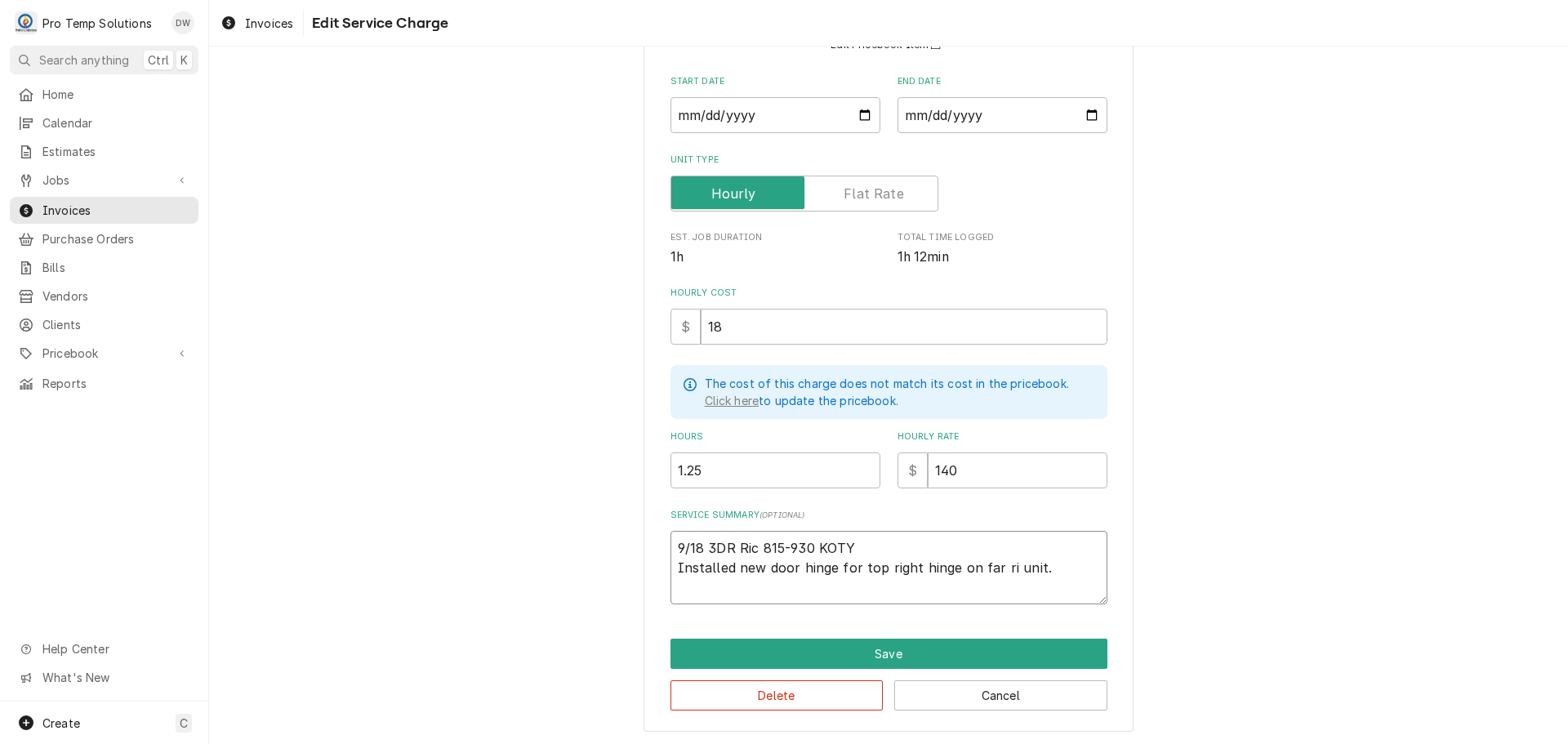
type textarea "x"
type textarea "9/18 3DR Ric 815-930 KOTY Installed new door hinge for top right hinge on far r…"
type textarea "x"
type textarea "9/18 3DR Ric 815-930 KOTY Installed new door hinge for top right hinge on far r…"
type textarea "x"
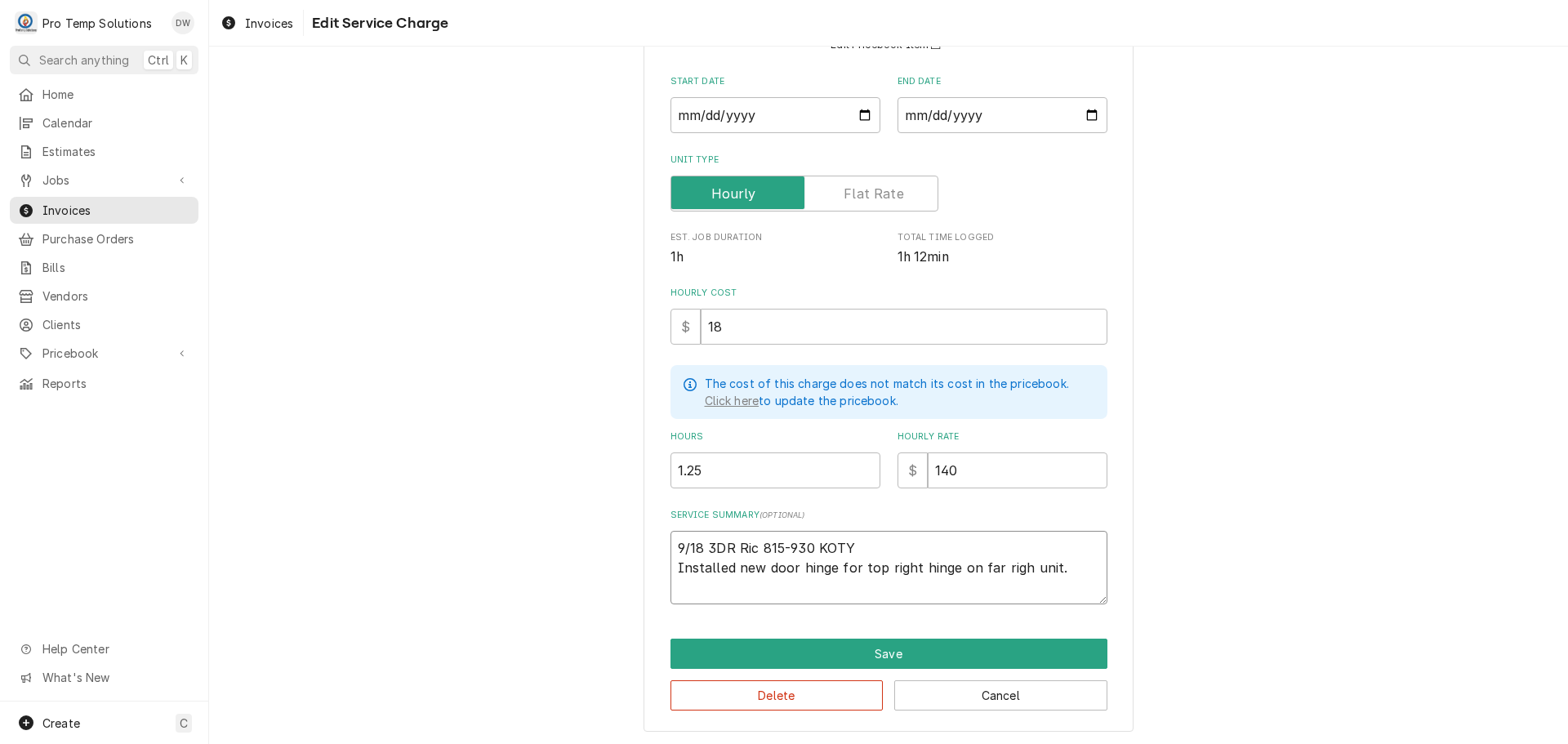
type textarea "9/18 3DR Ric 815-930 KOTY Installed new door hinge for top right hinge on far r…"
type textarea "x"
type textarea "9/18 3DR Ric 815-930 KOTY Installed new door hinge for top right hinge on far r…"
type textarea "x"
type textarea "9/18 3DR Ric 815-930 KOTY Installed new door hinge for top right hinge on far r…"
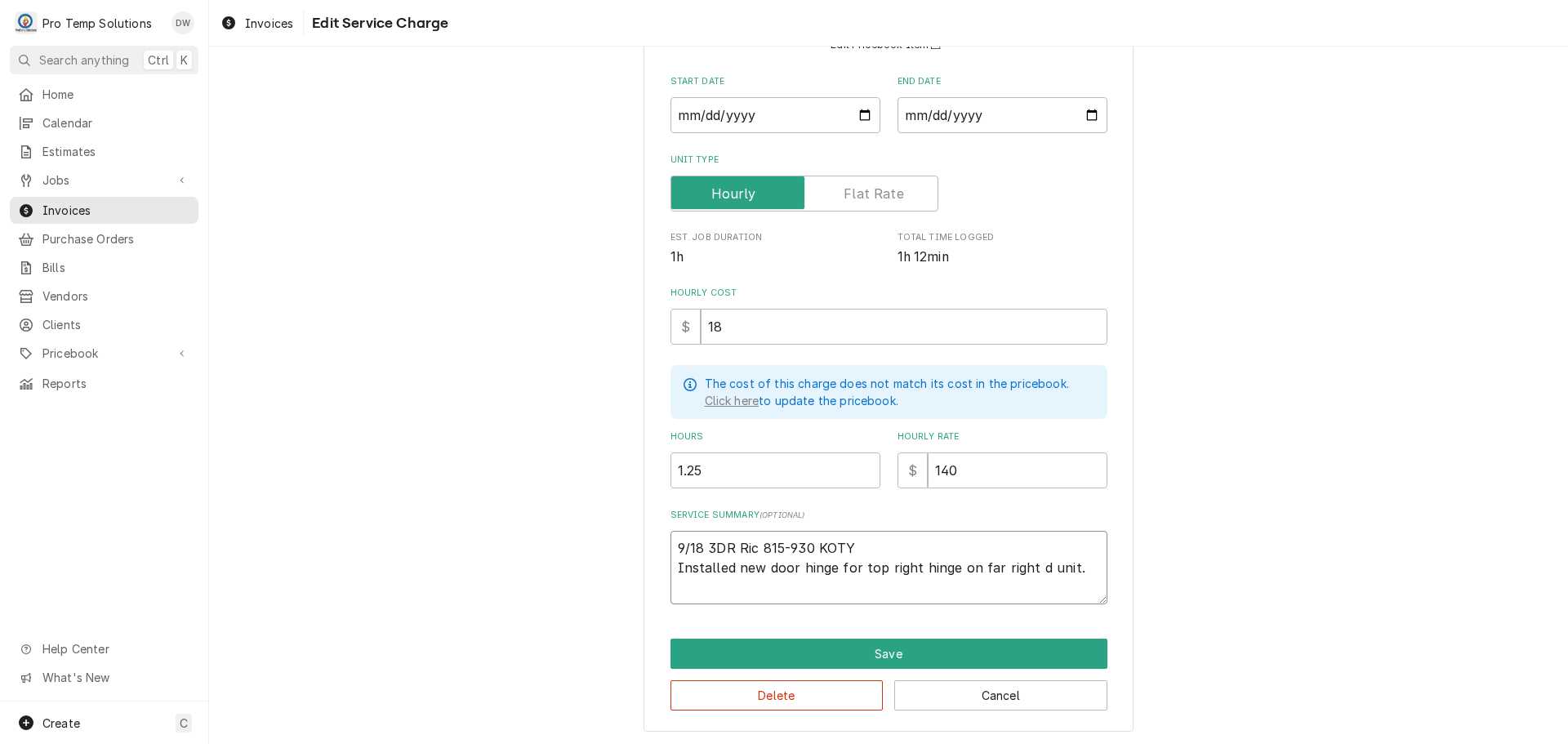
type textarea "x"
type textarea "9/18 3DR Ric 815-930 KOTY Installed new door hinge for top right hinge on far r…"
type textarea "x"
type textarea "9/18 3DR Ric 815-930 KOTY Installed new door hinge for top right hinge on far r…"
type textarea "x"
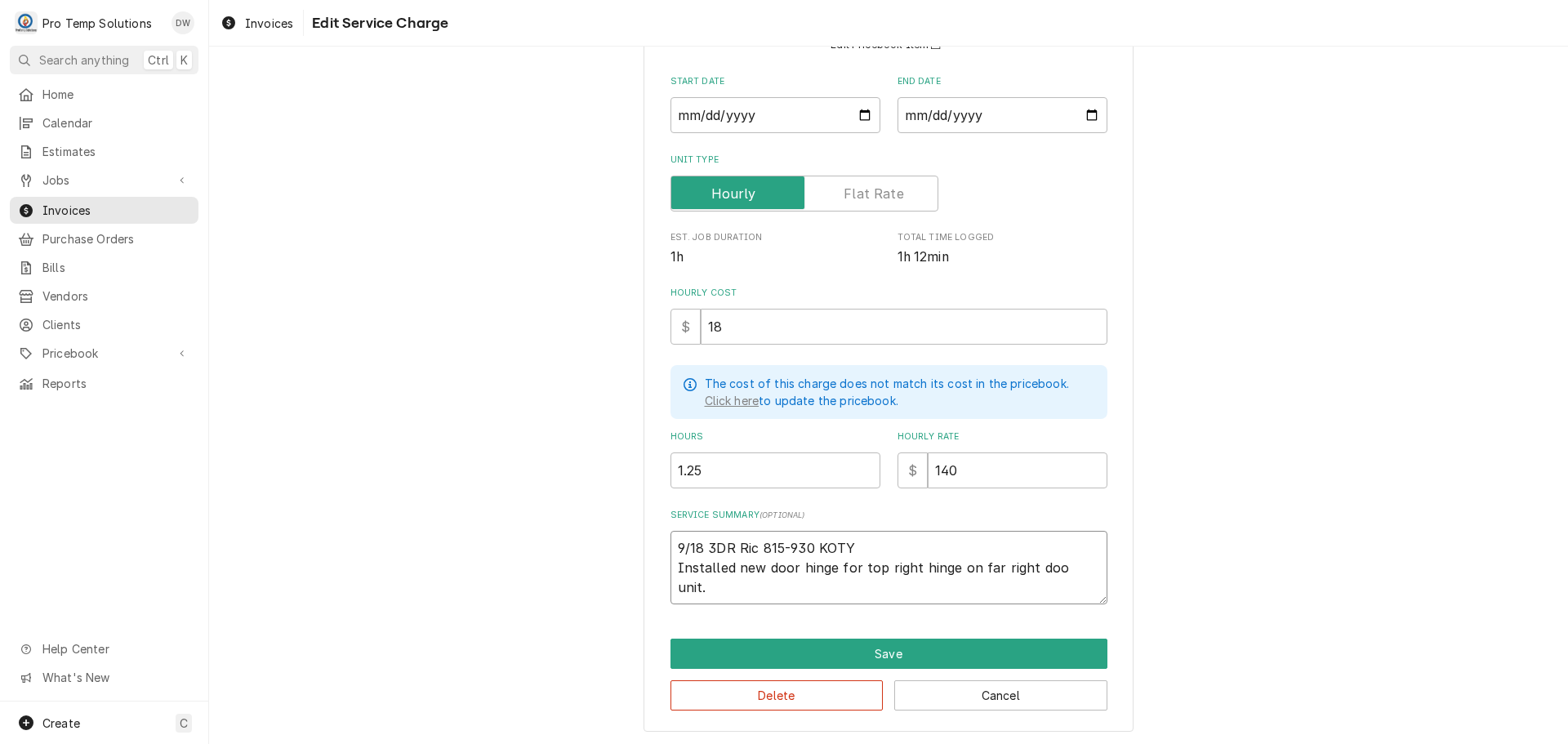
type textarea "9/18 3DR Ric 815-930 KOTY Installed new door hinge for top right hinge on far r…"
type textarea "x"
type textarea "9/18 3DR Ric 815-930 KOTY Installed new door hinge for top right hinge on far r…"
type textarea "x"
type textarea "9/18 3DR Ric 815-930 KOTY Installed new door hinge for top right hinge on far r…"
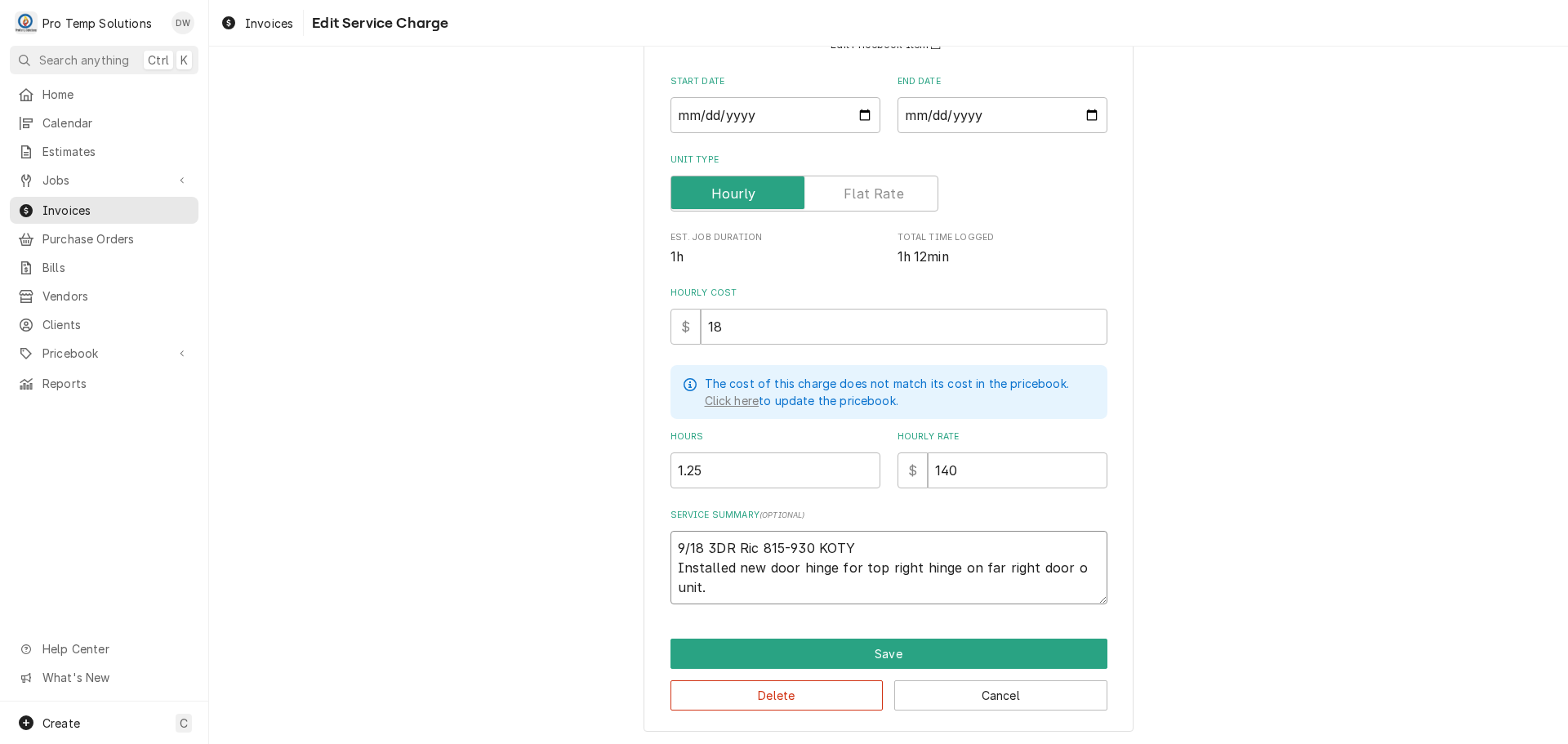
type textarea "x"
type textarea "9/18 3DR Ric 815-930 KOTY Installed new door hinge for top right hinge on far r…"
click at [745, 590] on textarea "9/18 3DR Ric 815-930 KOTY Installed new door hinge for top right hinge on far r…" at bounding box center [888, 567] width 437 height 74
type textarea "x"
type textarea "9/18 3DR Ric 815-930 KOTY Installed new door hinge for top right hinge on far r…"
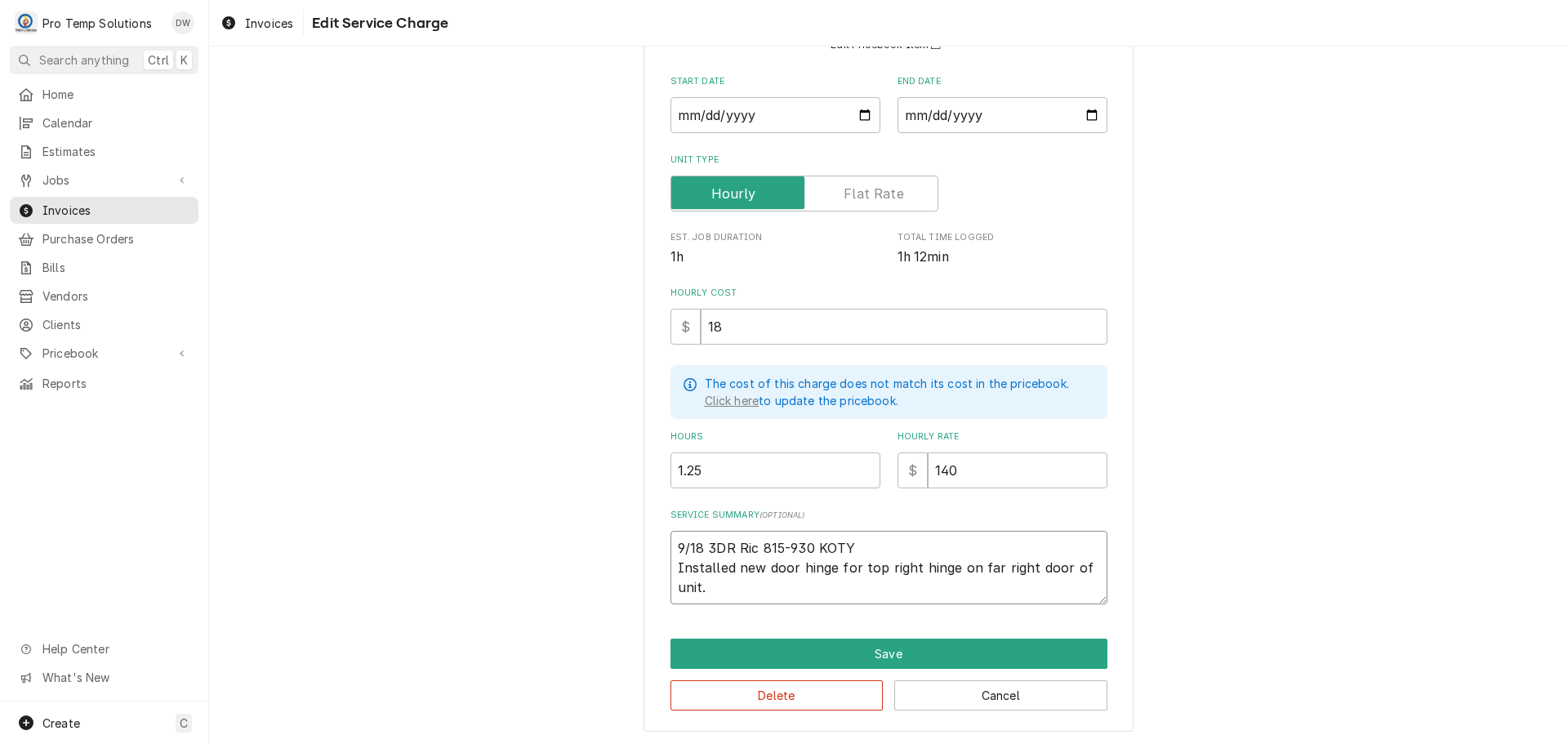
type textarea "x"
type textarea "9/18 3DR Ric 815-930 KOTY Installed new door hinge for top right hinge on far r…"
type textarea "x"
type textarea "9/18 3DR Ric 815-930 KOTY Installed new door hinge for top right hinge on far r…"
type textarea "x"
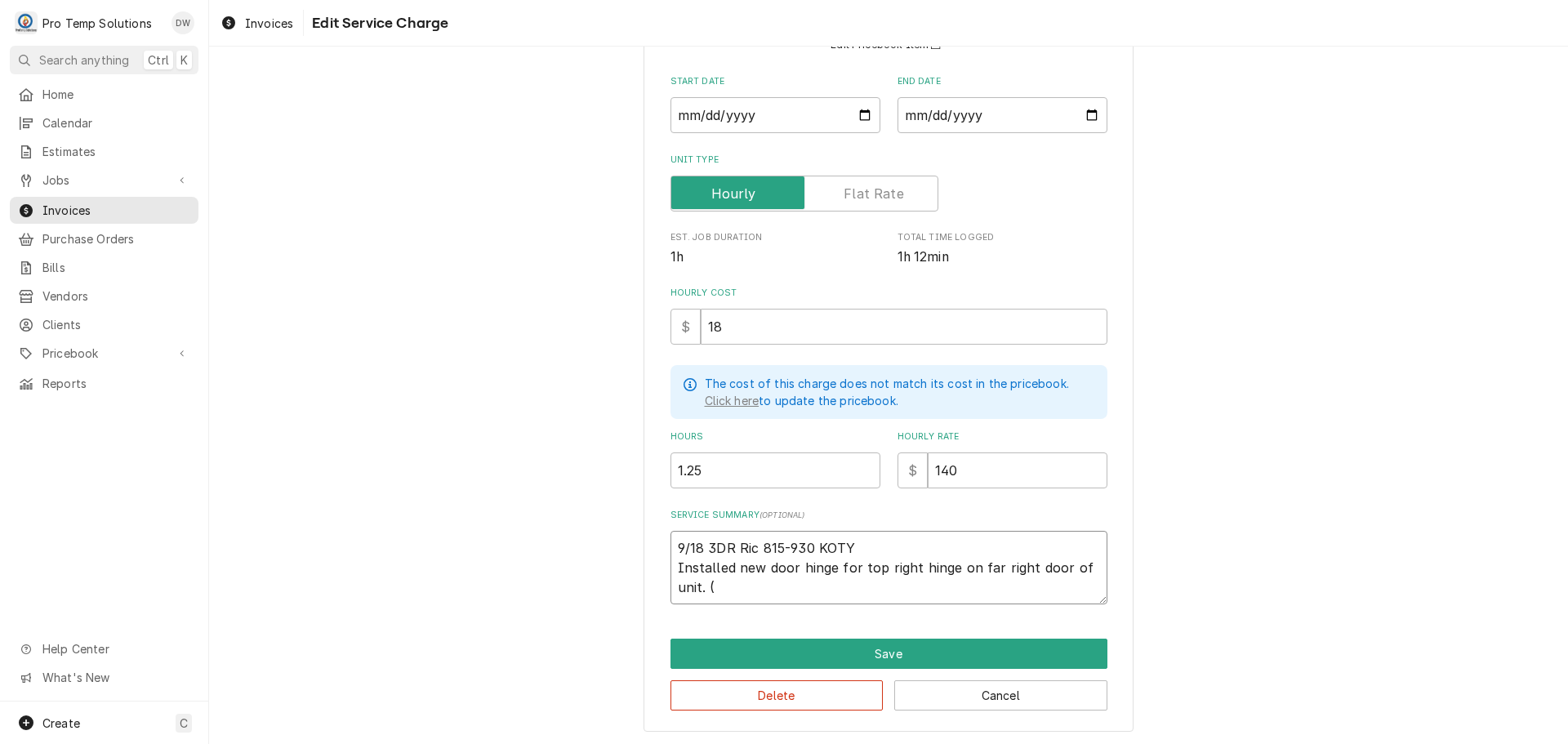
type textarea "9/18 3DR Ric 815-930 KOTY Installed new door hinge for top right hinge on far r…"
type textarea "x"
type textarea "9/18 3DR Ric 815-930 KOTY Installed new door hinge for top right hinge on far r…"
type textarea "x"
type textarea "9/18 3DR Ric 815-930 KOTY Installed new door hinge for top right hinge on far r…"
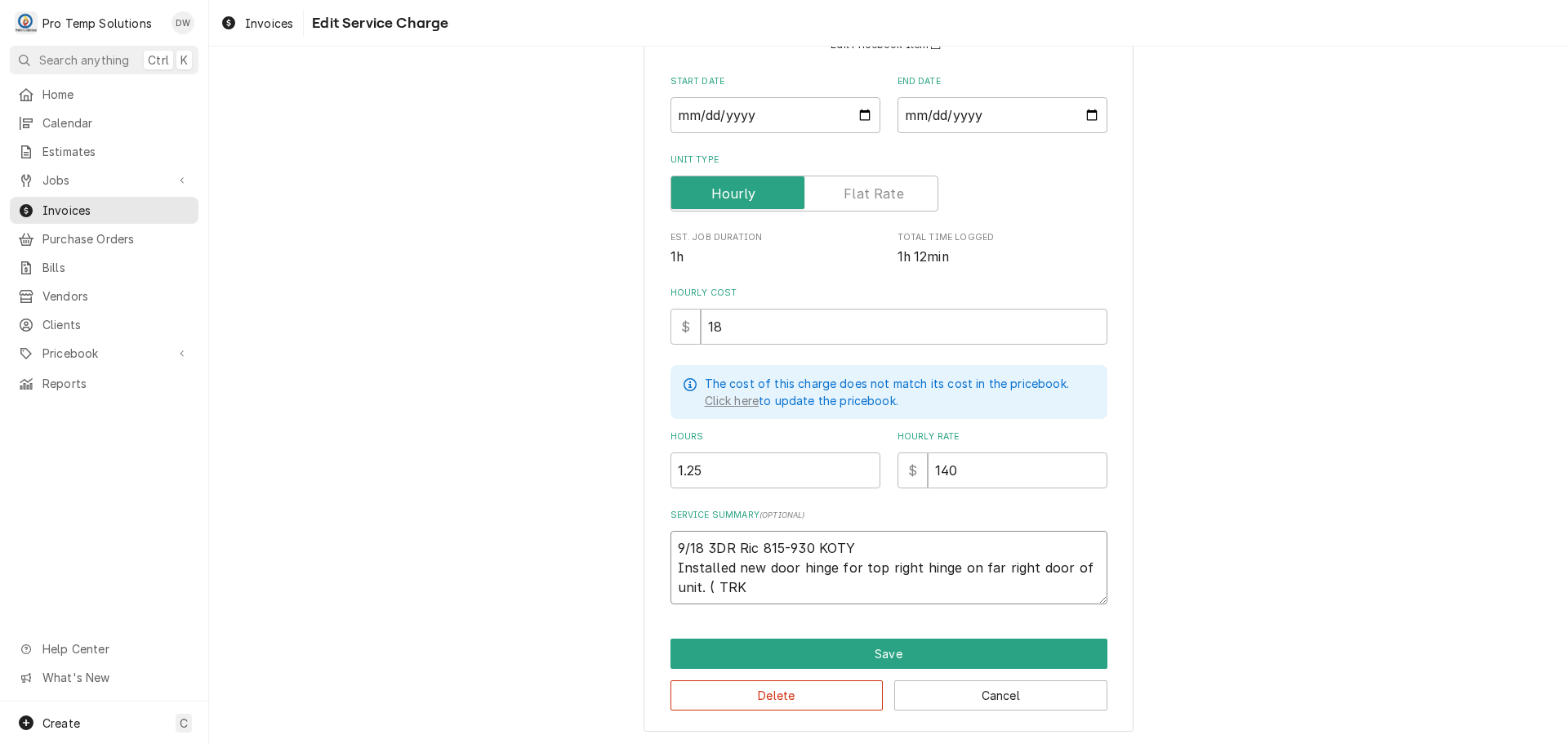
type textarea "x"
type textarea "9/18 3DR Ric 815-930 KOTY Installed new door hinge for top right hinge on far r…"
type textarea "x"
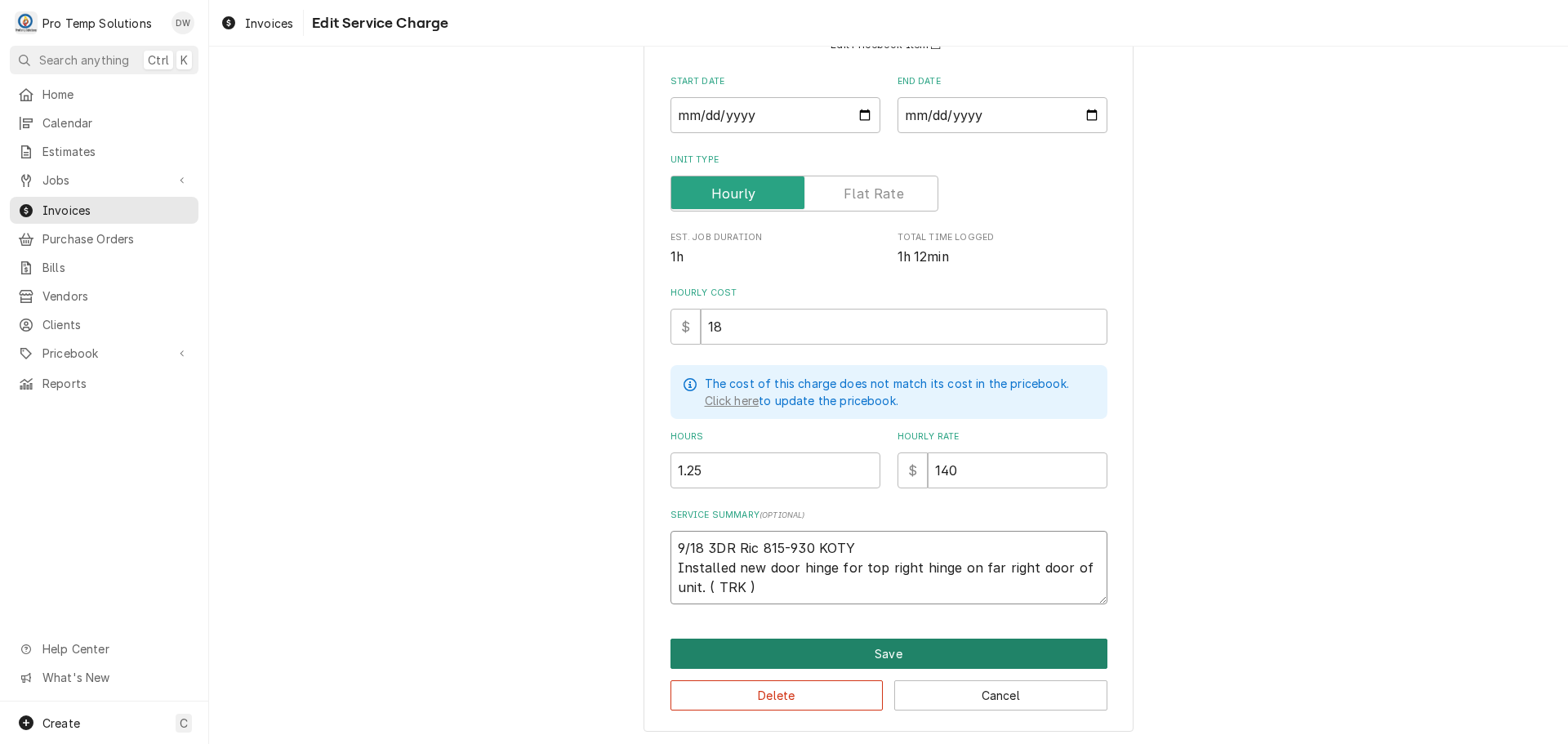
type textarea "9/18 3DR Ric 815-930 KOTY Installed new door hinge for top right hinge on far r…"
click at [894, 651] on button "Save" at bounding box center [888, 653] width 437 height 30
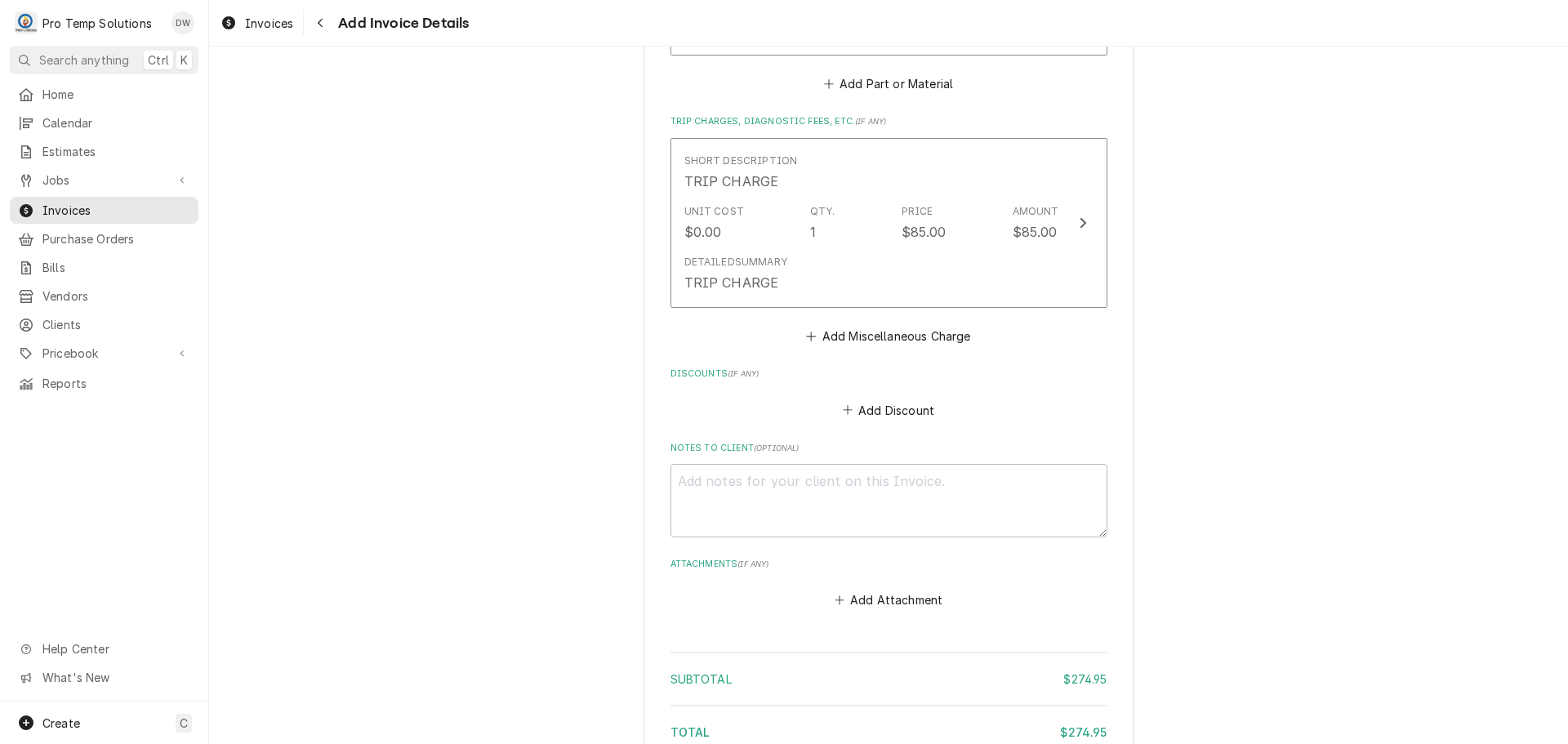
scroll to position [1690, 0]
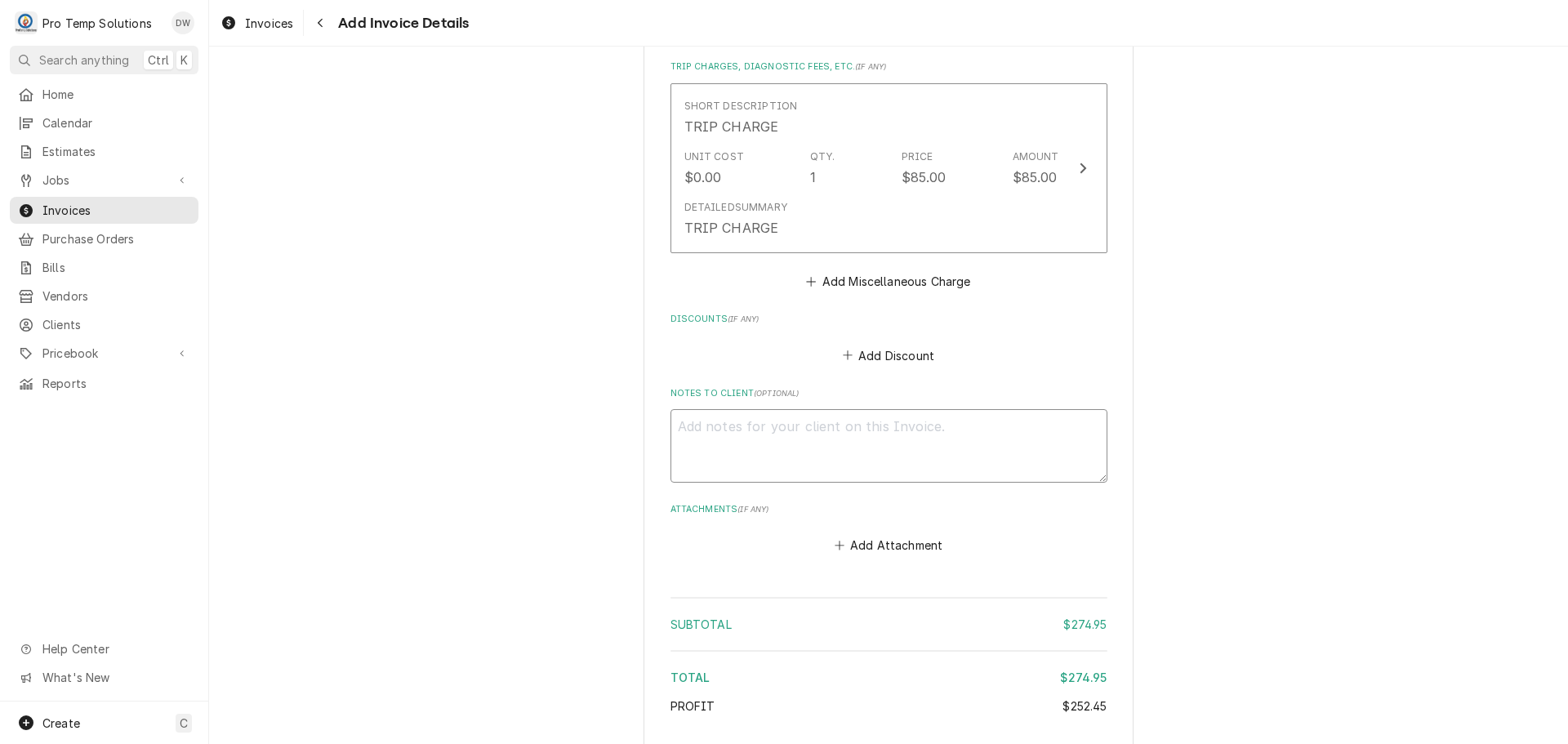
click at [729, 409] on textarea "Notes to Client ( optional )" at bounding box center [888, 445] width 437 height 74
type textarea "x"
type textarea "#"
type textarea "x"
type textarea "#0"
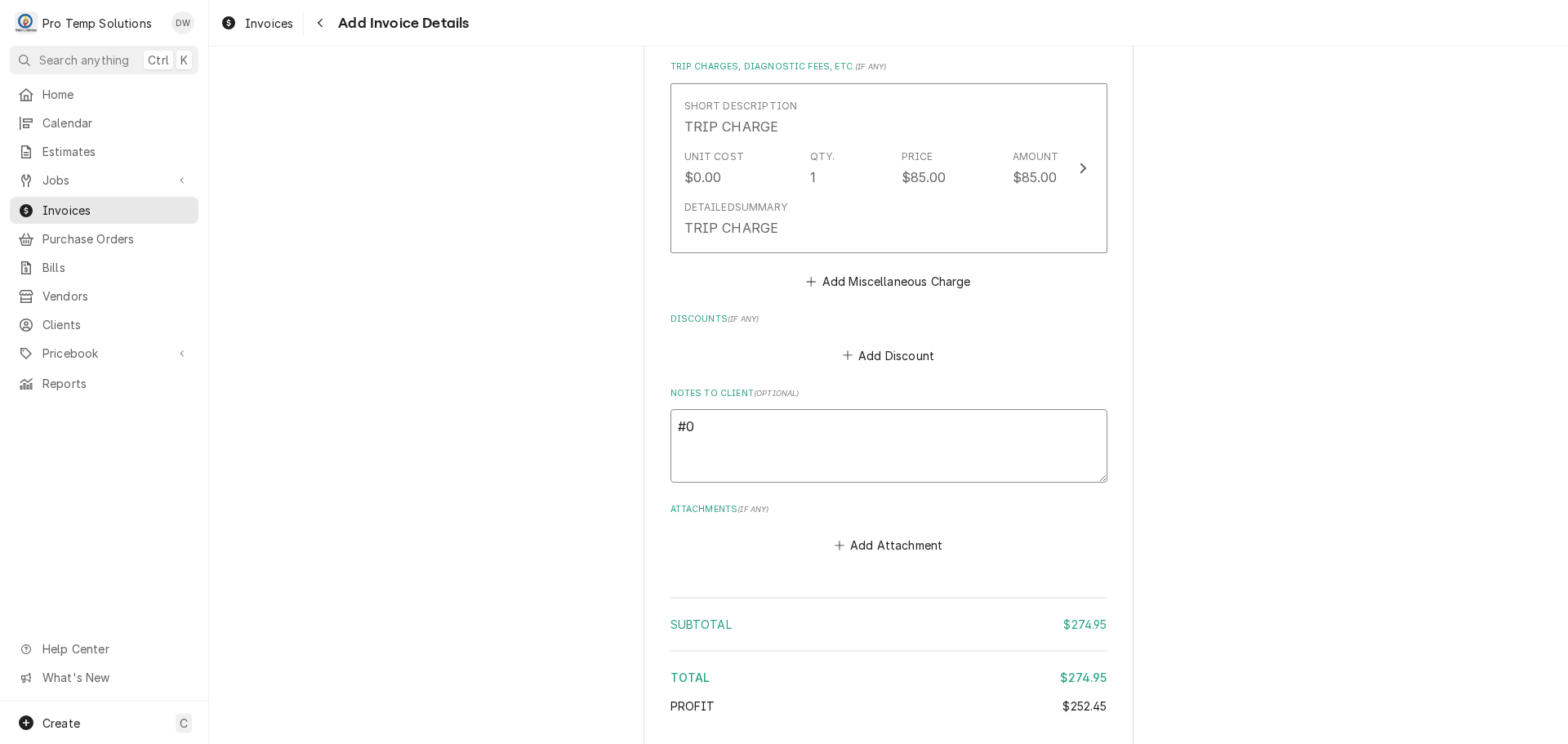
type textarea "x"
type textarea "#09"
type textarea "x"
type textarea "#091"
type textarea "x"
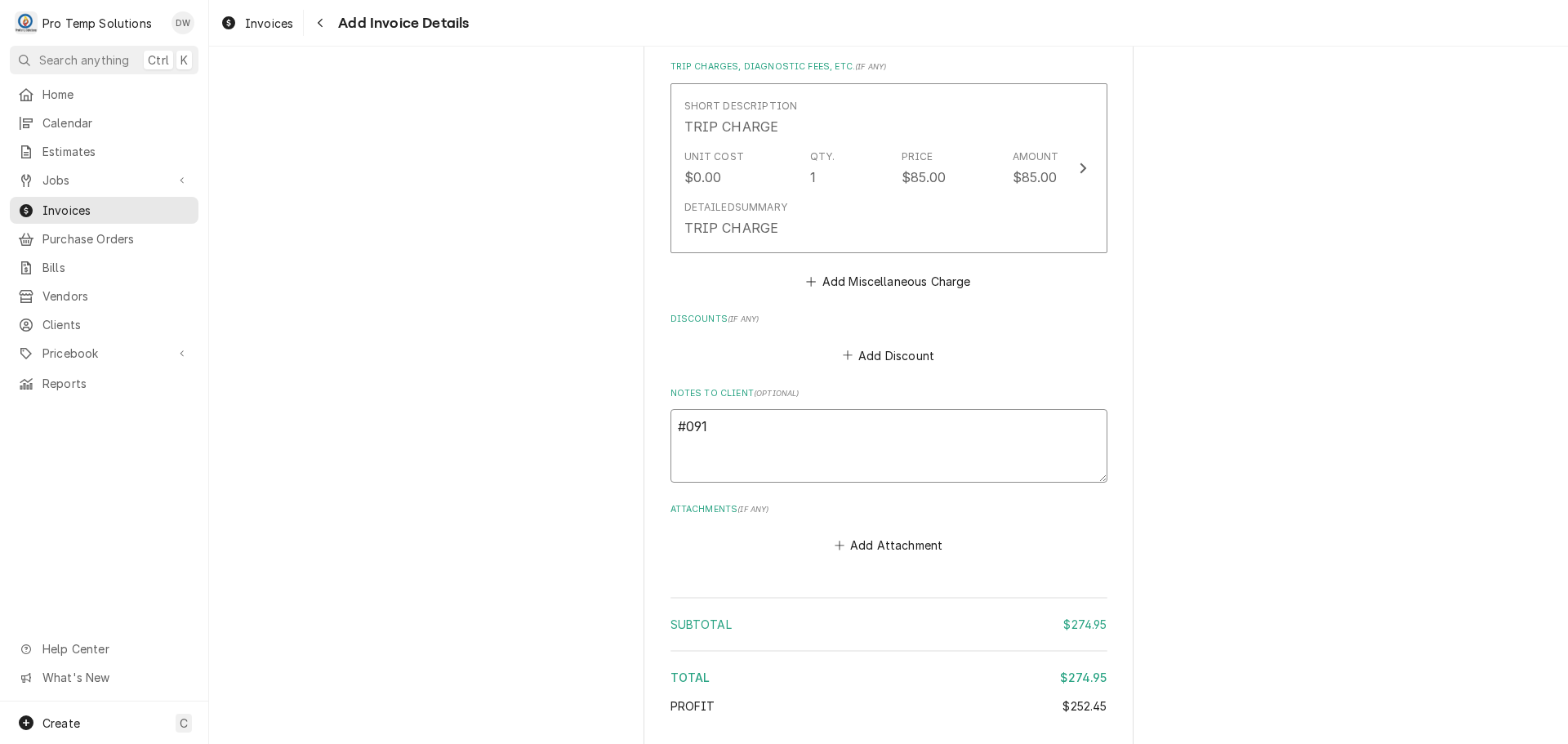
type textarea "#0918"
type textarea "x"
type textarea "#09182"
type textarea "x"
type textarea "#091825"
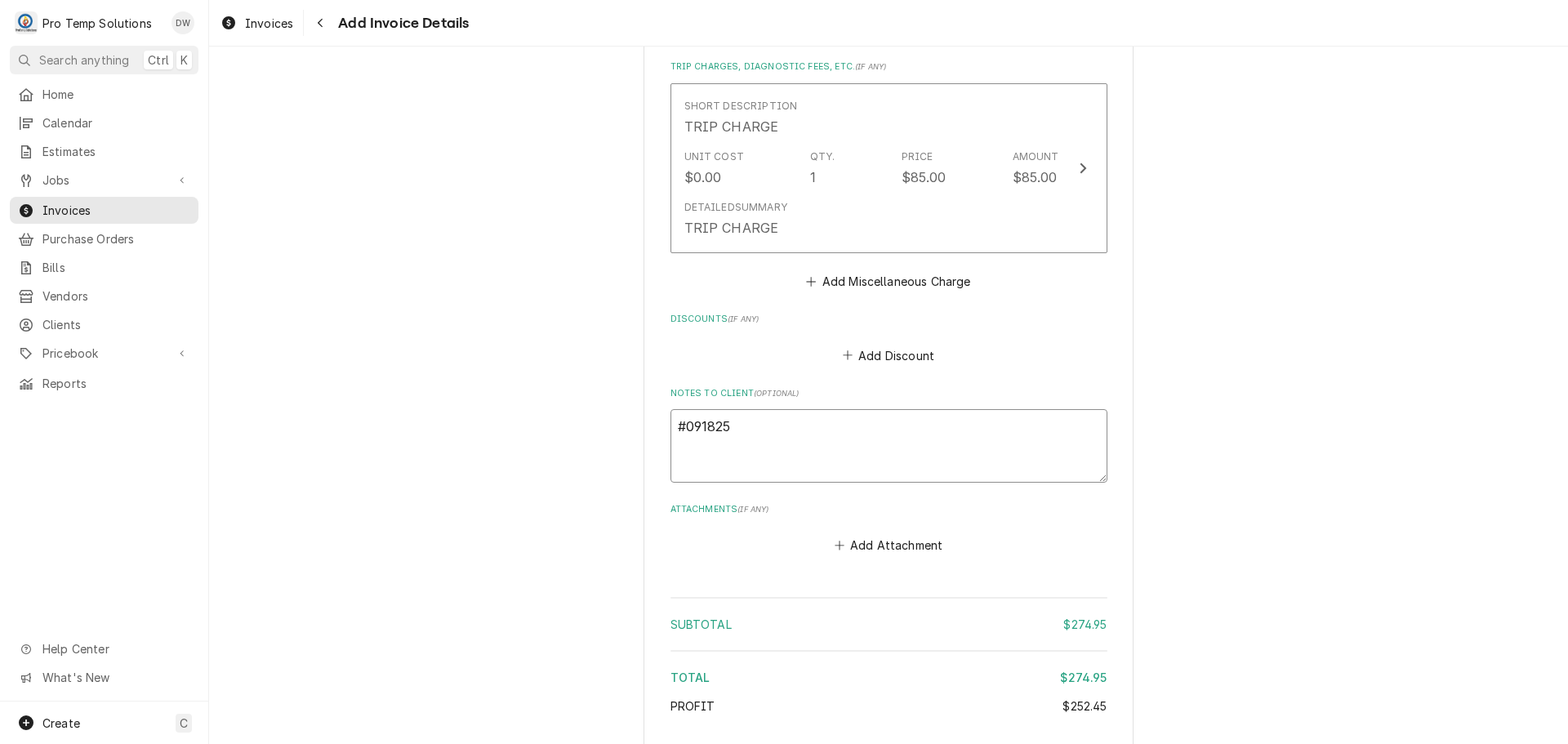
type textarea "x"
type textarea "#0918250"
type textarea "x"
type textarea "#09182500"
type textarea "x"
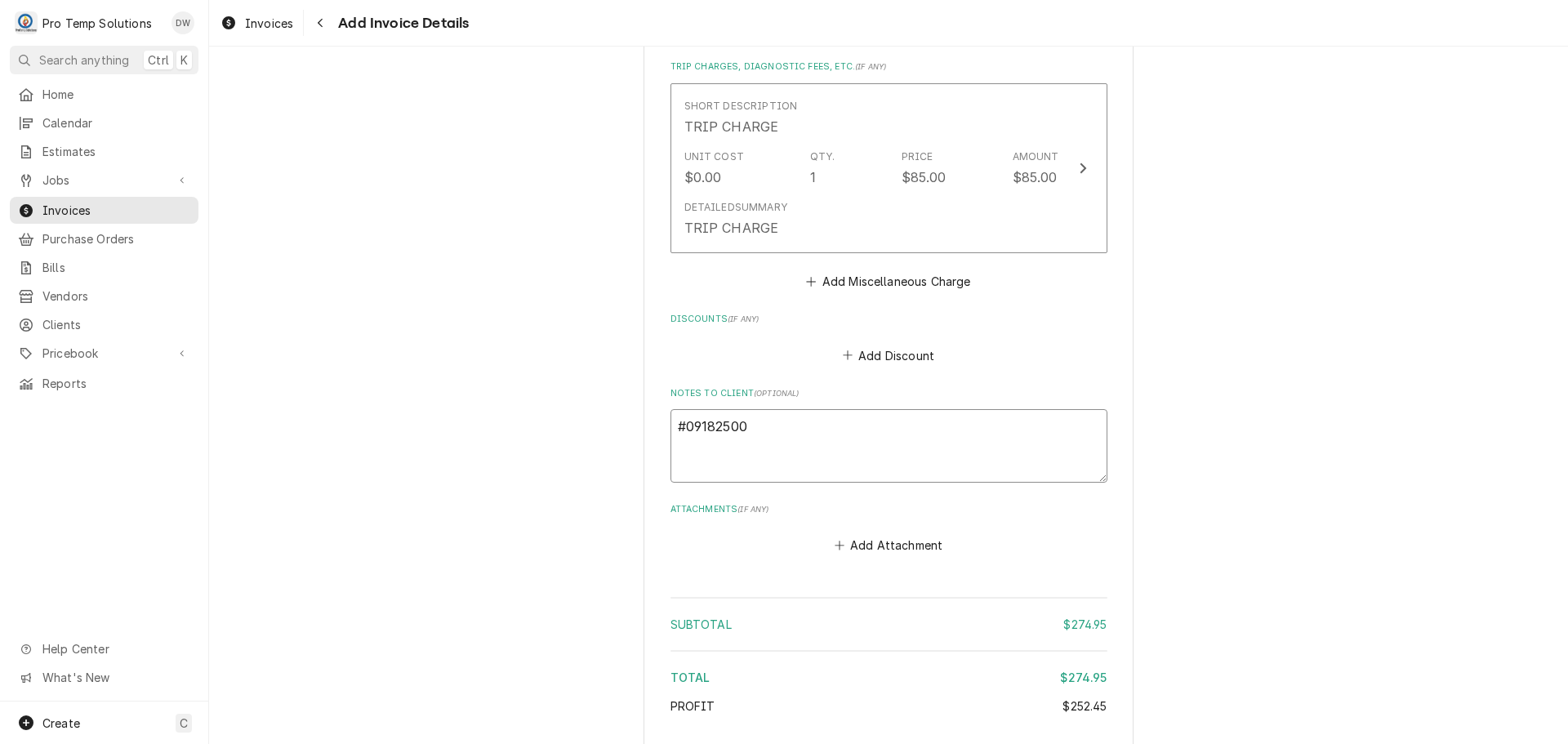
type textarea "#091825001"
type textarea "x"
type textarea "#091825001"
type textarea "x"
type textarea "#091825001 R"
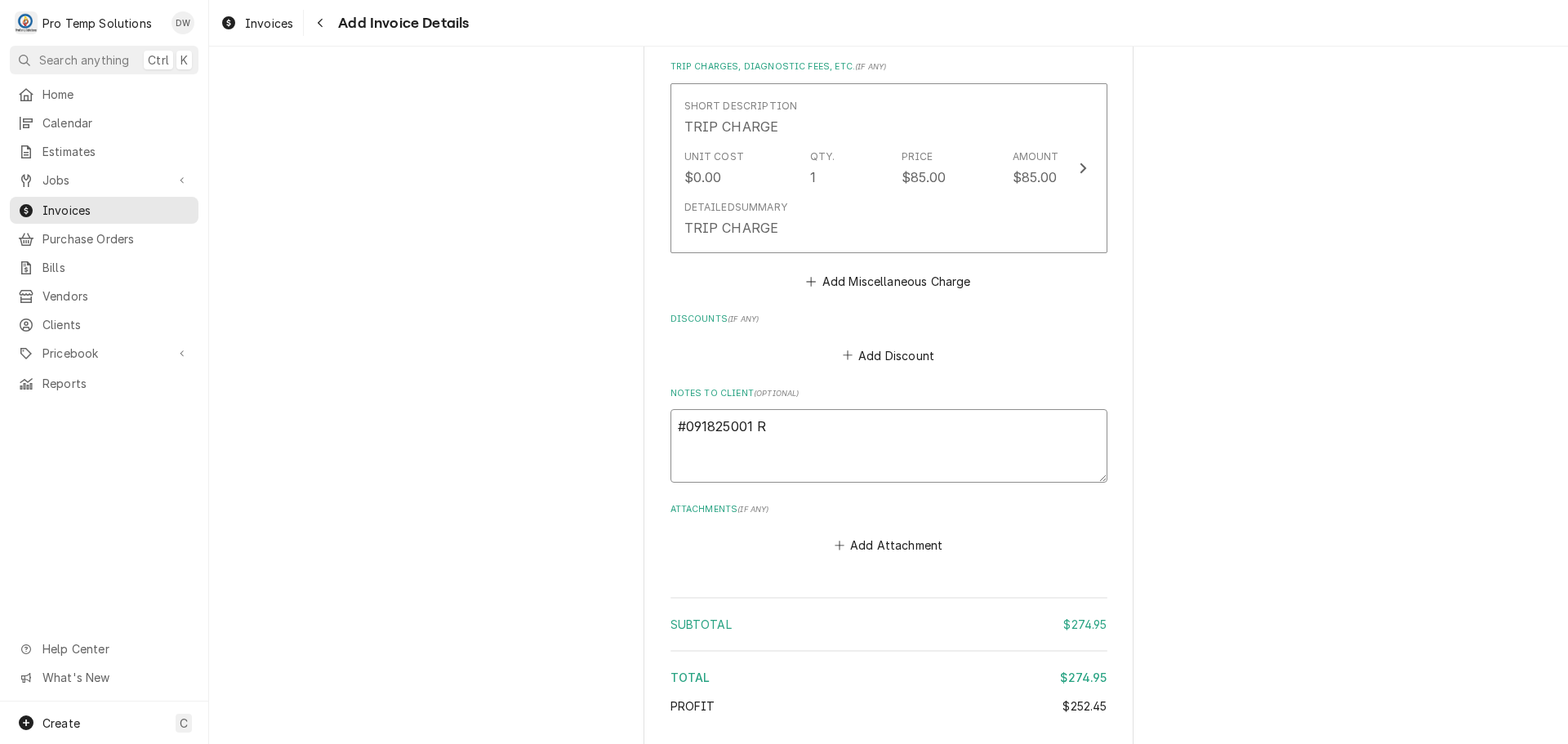
type textarea "x"
type textarea "#091825001 RU"
type textarea "x"
type textarea "#091825001 RUD"
type textarea "x"
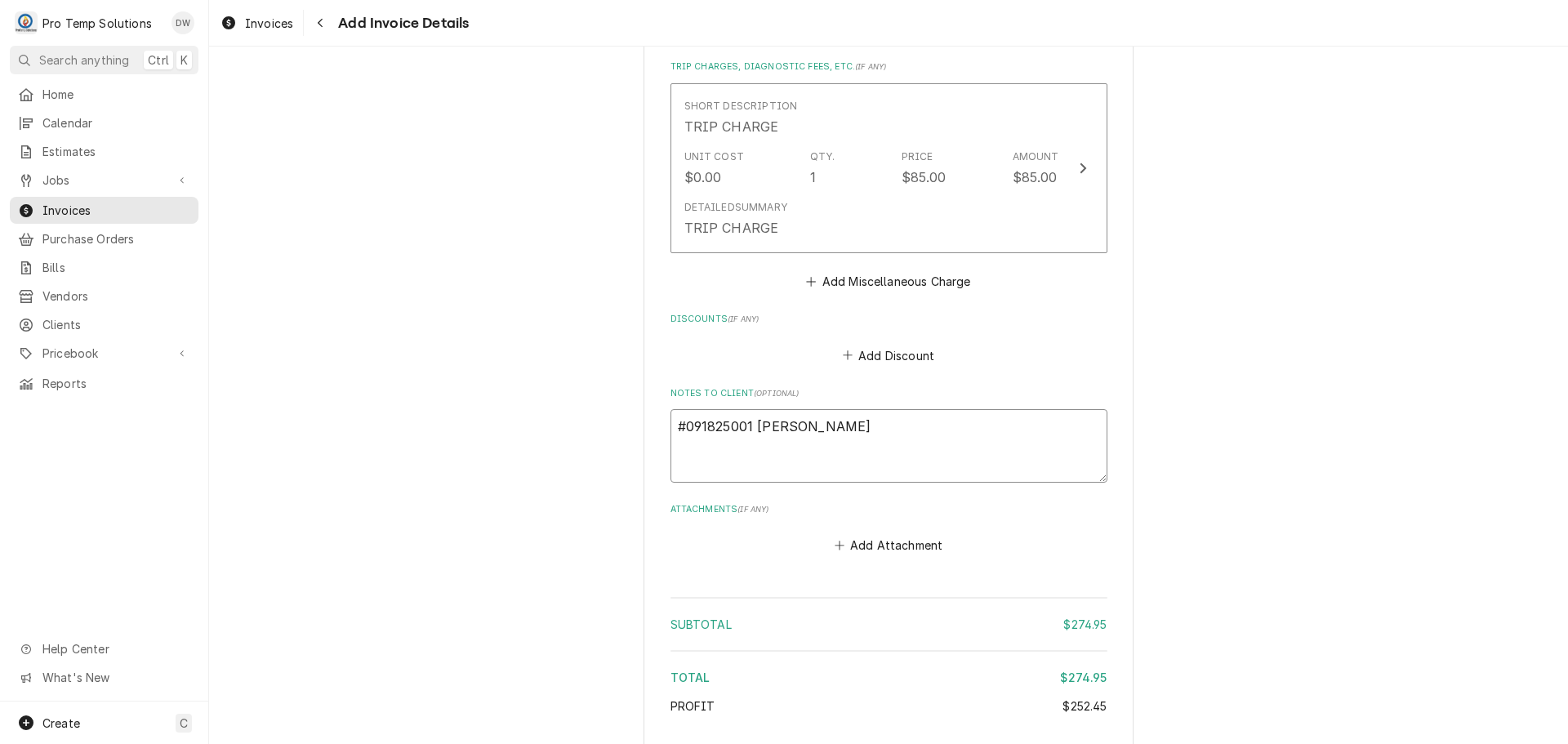
type textarea "#091825001 RUDI"
type textarea "x"
type textarea "#091825001 RUDIN"
type textarea "x"
type textarea "#091825001 RUDINO"
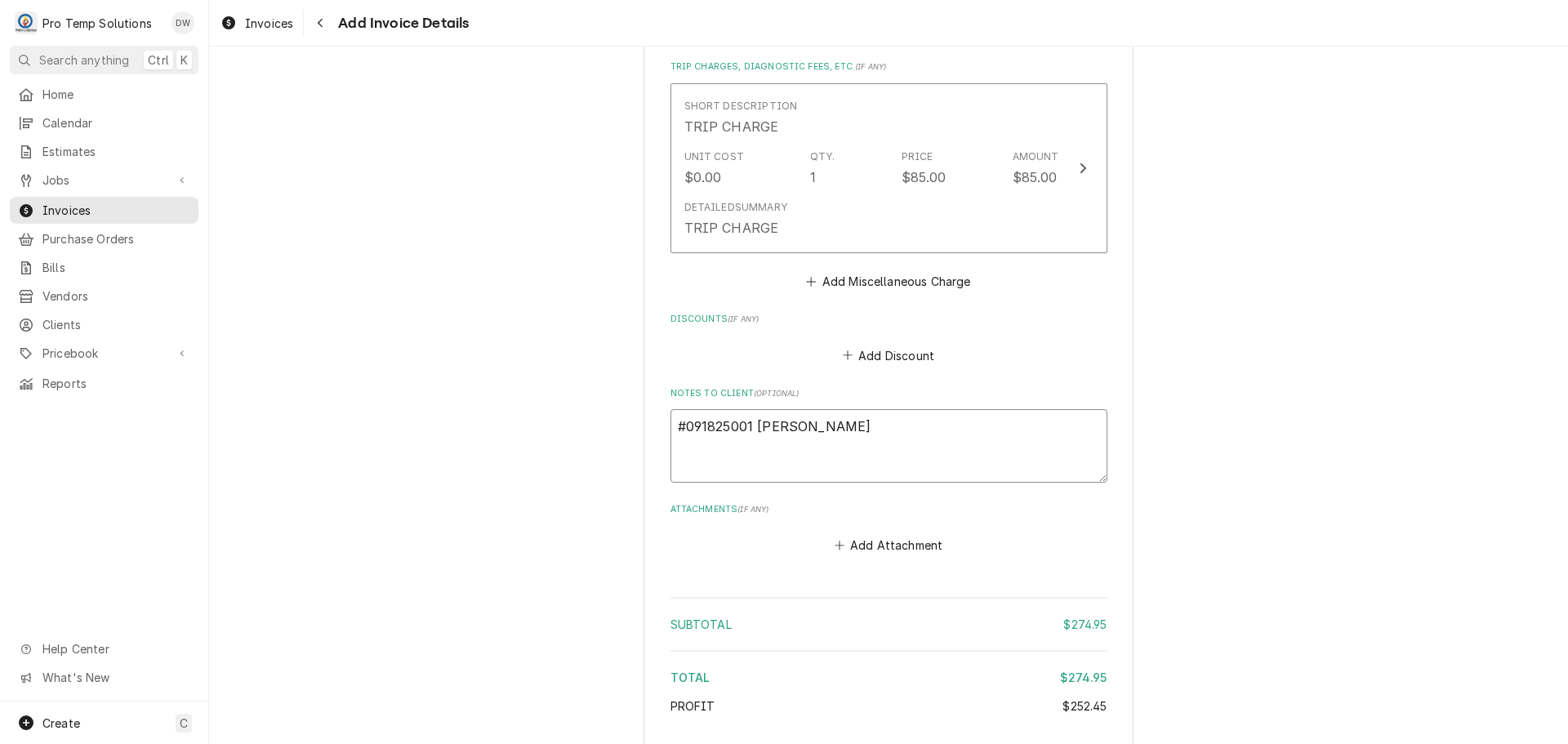
type textarea "x"
type textarea "#091825001 RUDINOS"
type textarea "x"
type textarea "#091825001 RUDINOS"
type textarea "x"
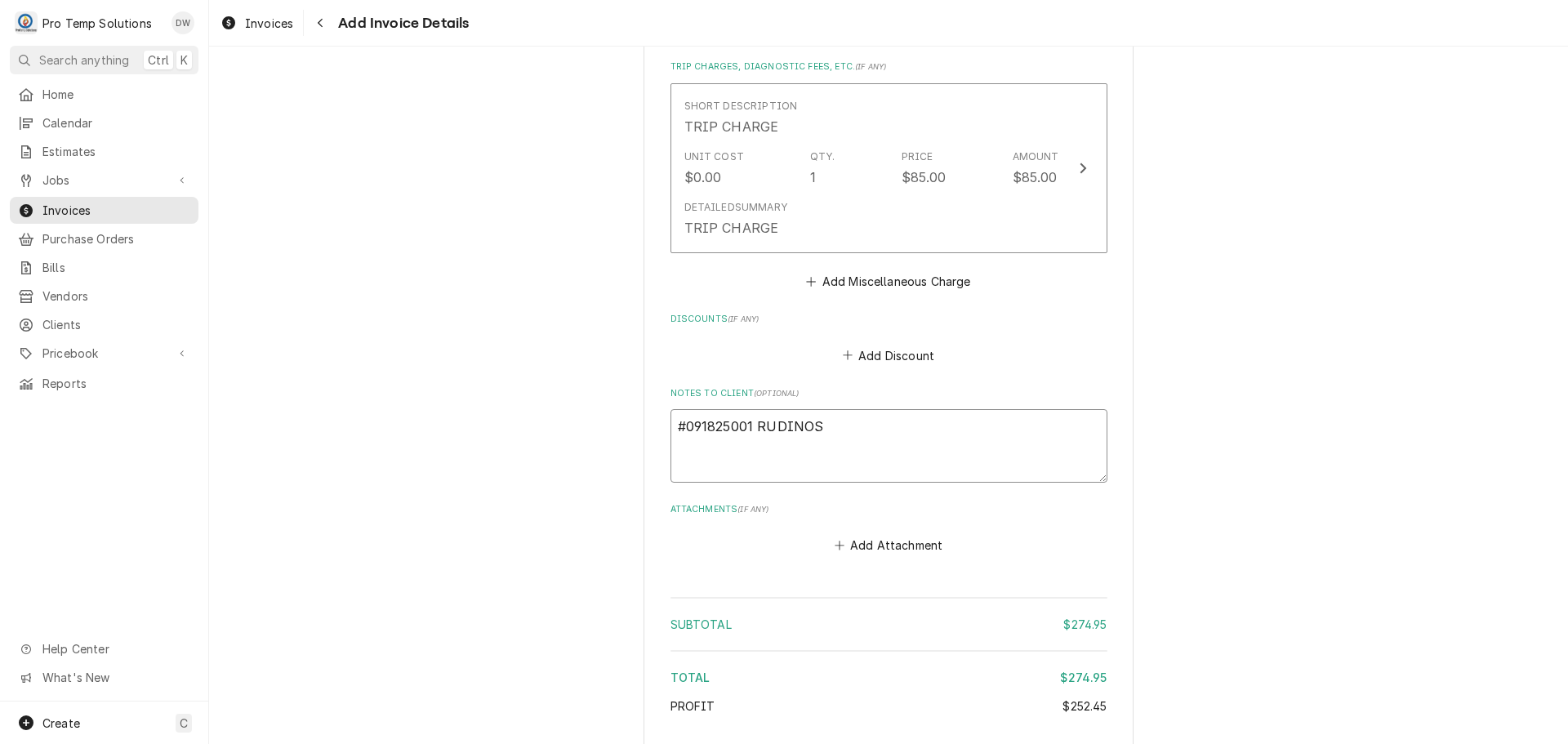
type textarea "#091825001 RUDINOS /"
type textarea "x"
type textarea "#091825001 RUDINOS /"
type textarea "x"
type textarea "#091825001 RUDINOS / G"
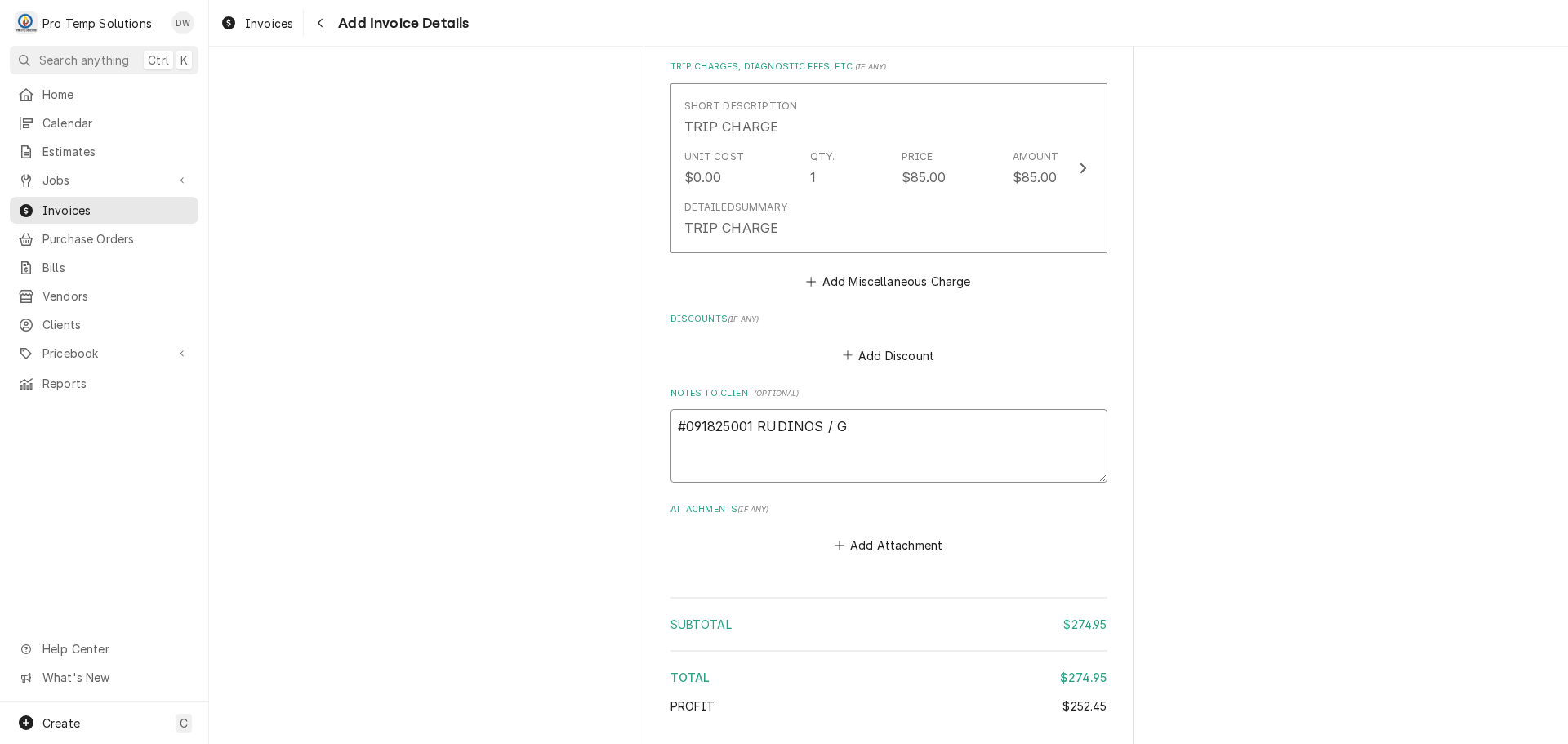
type textarea "x"
type textarea "#091825001 RUDINOS / GA"
type textarea "x"
type textarea "#091825001 RUDINOS / GAR"
type textarea "x"
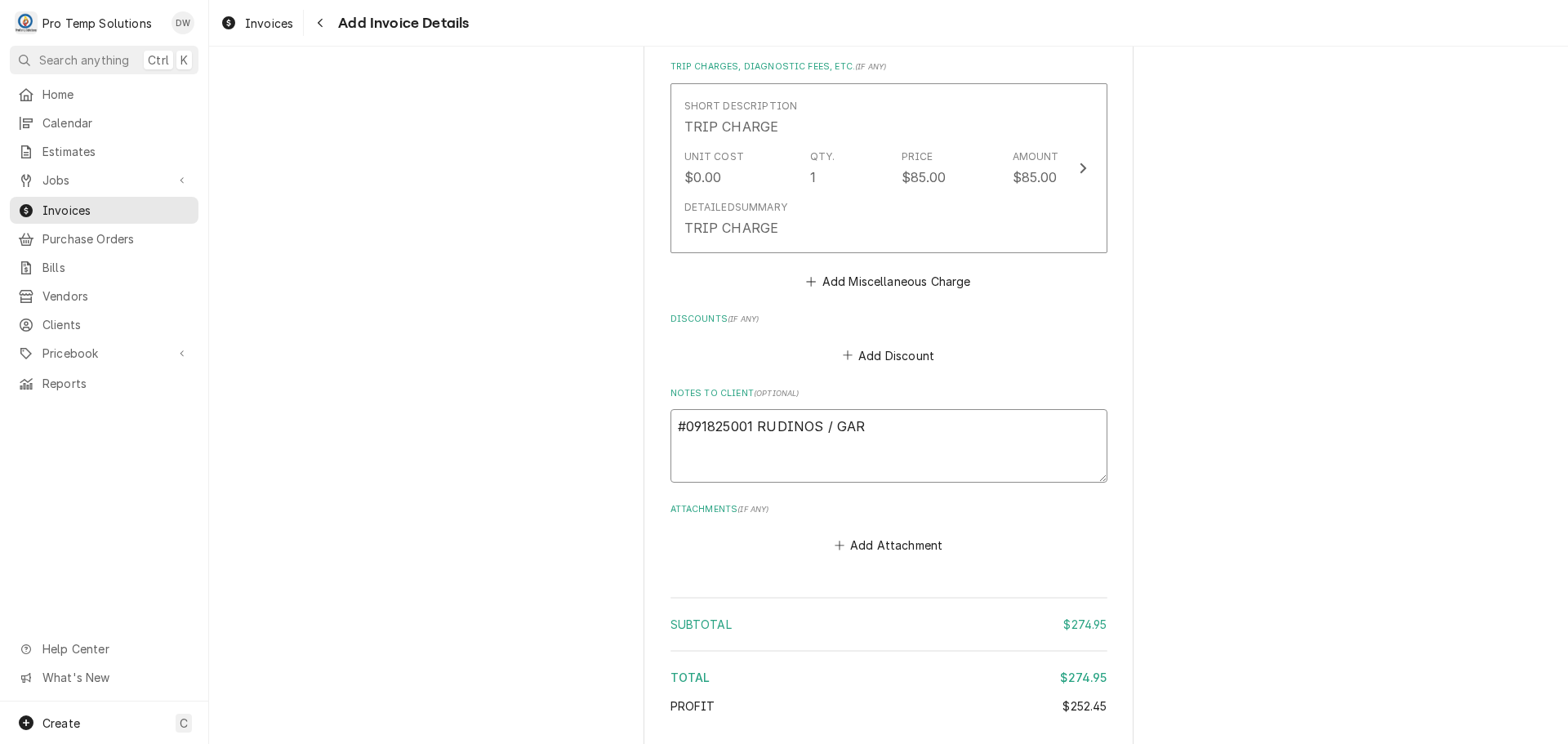
type textarea "#091825001 RUDINOS / GARN"
type textarea "x"
type textarea "#091825001 RUDINOS / GARNE"
type textarea "x"
type textarea "#091825001 RUDINOS / GARNER"
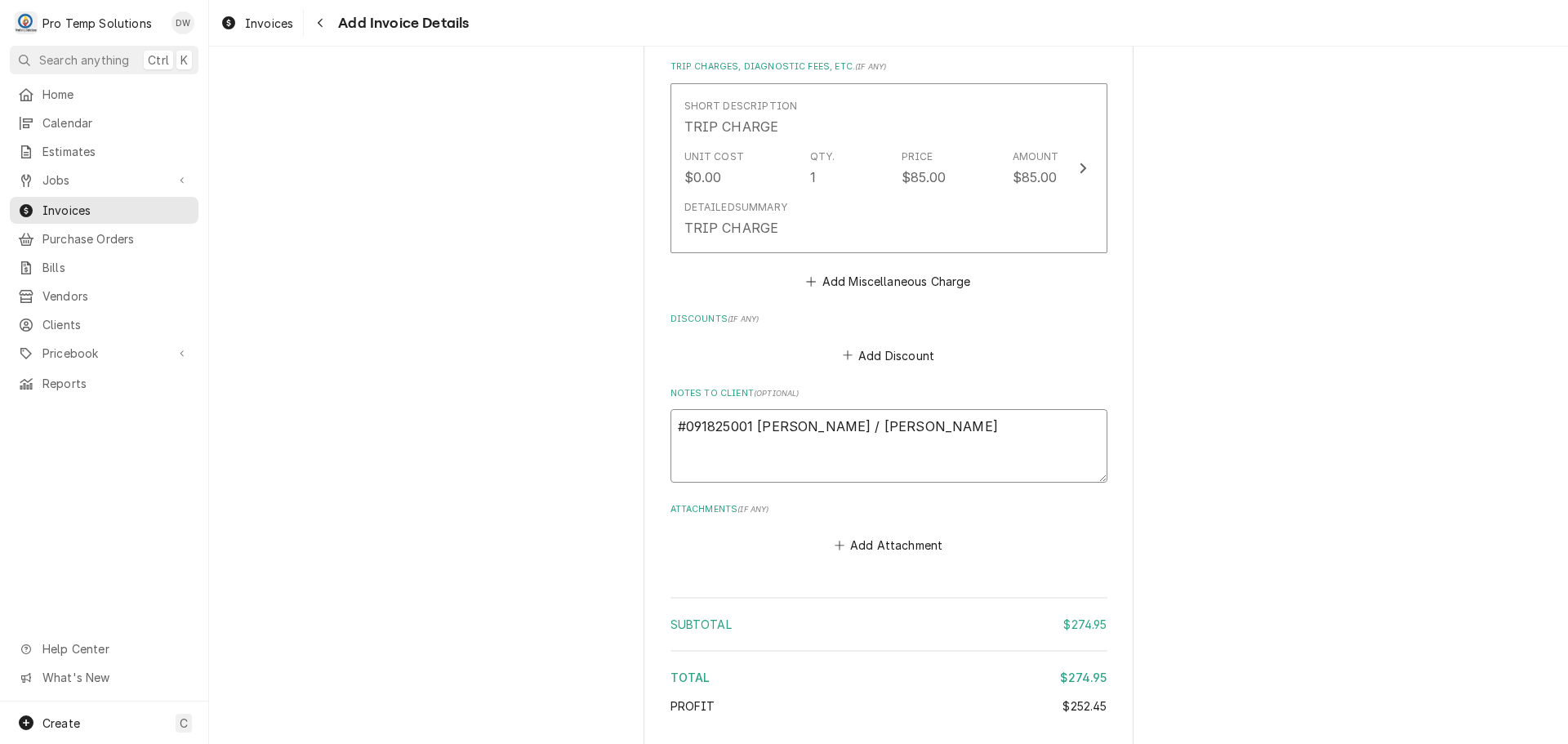
type textarea "x"
type textarea "#091825001 RUDINOS / GARNER-"
type textarea "x"
type textarea "#091825001 RUDINOS / GARNER-"
type textarea "x"
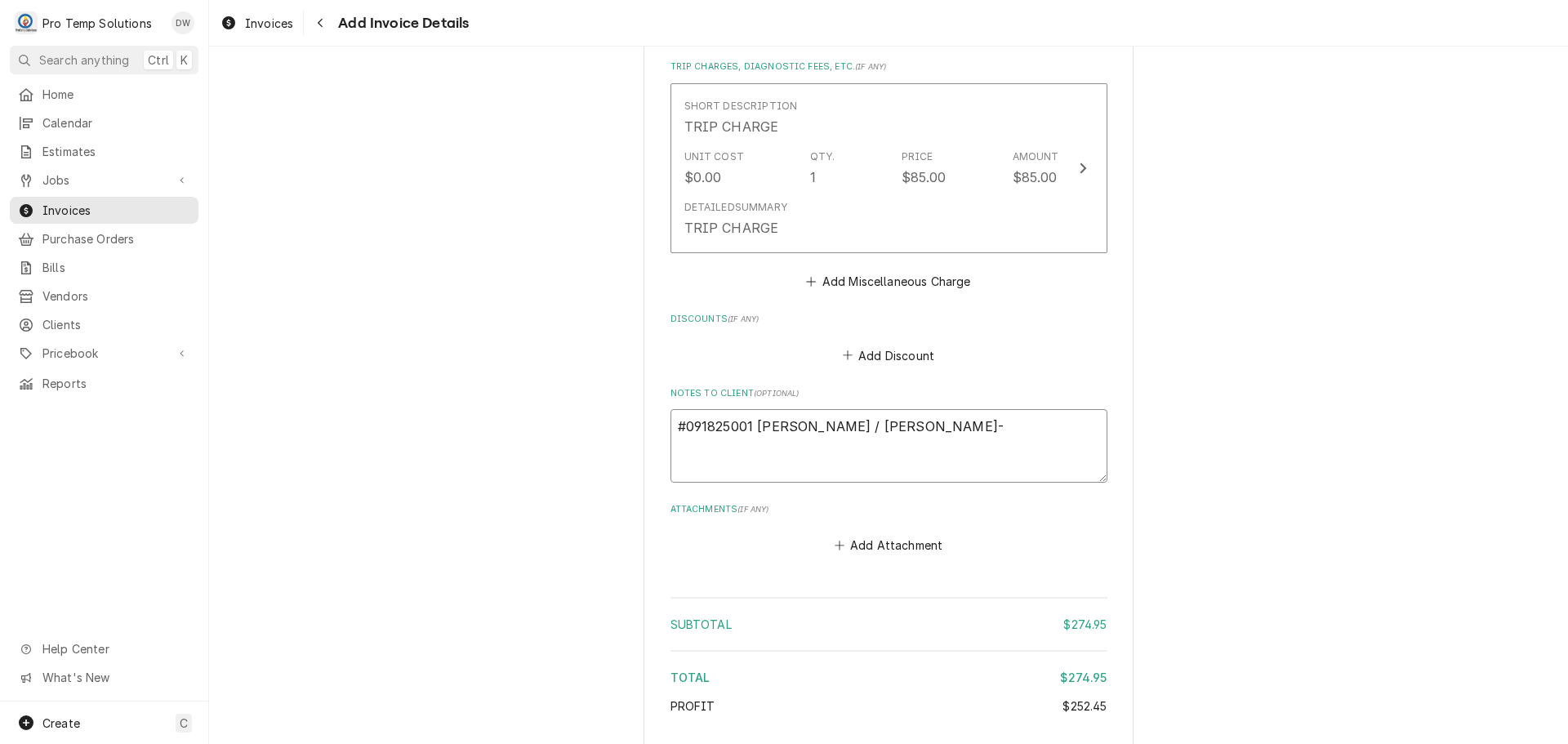
type textarea "#091825001 RUDINOS / GARNER- R"
type textarea "x"
type textarea "#091825001 RUDINOS / GARNER- RI"
type textarea "x"
type textarea "#091825001 RUDINOS / GARNER- RIC"
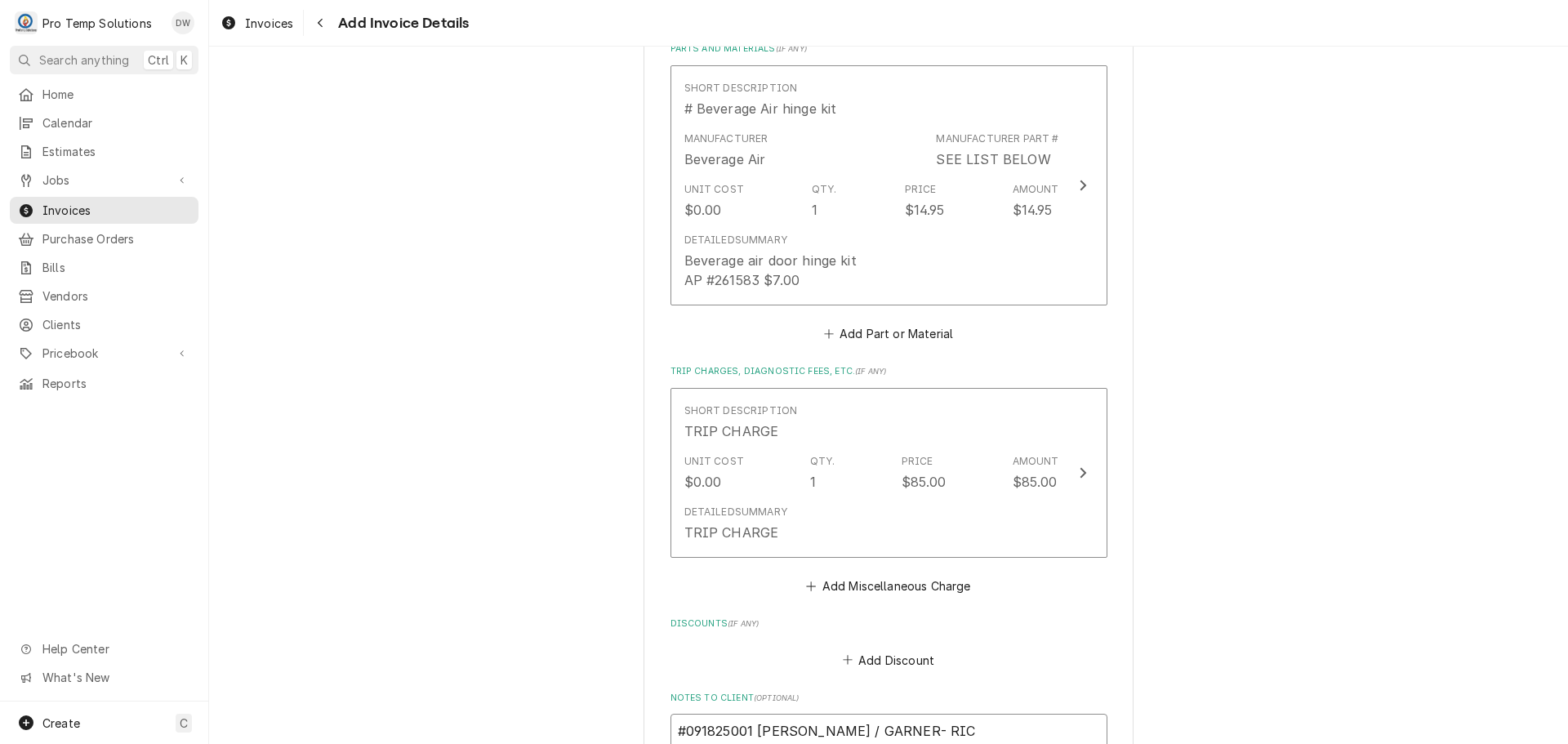
scroll to position [1793, 0]
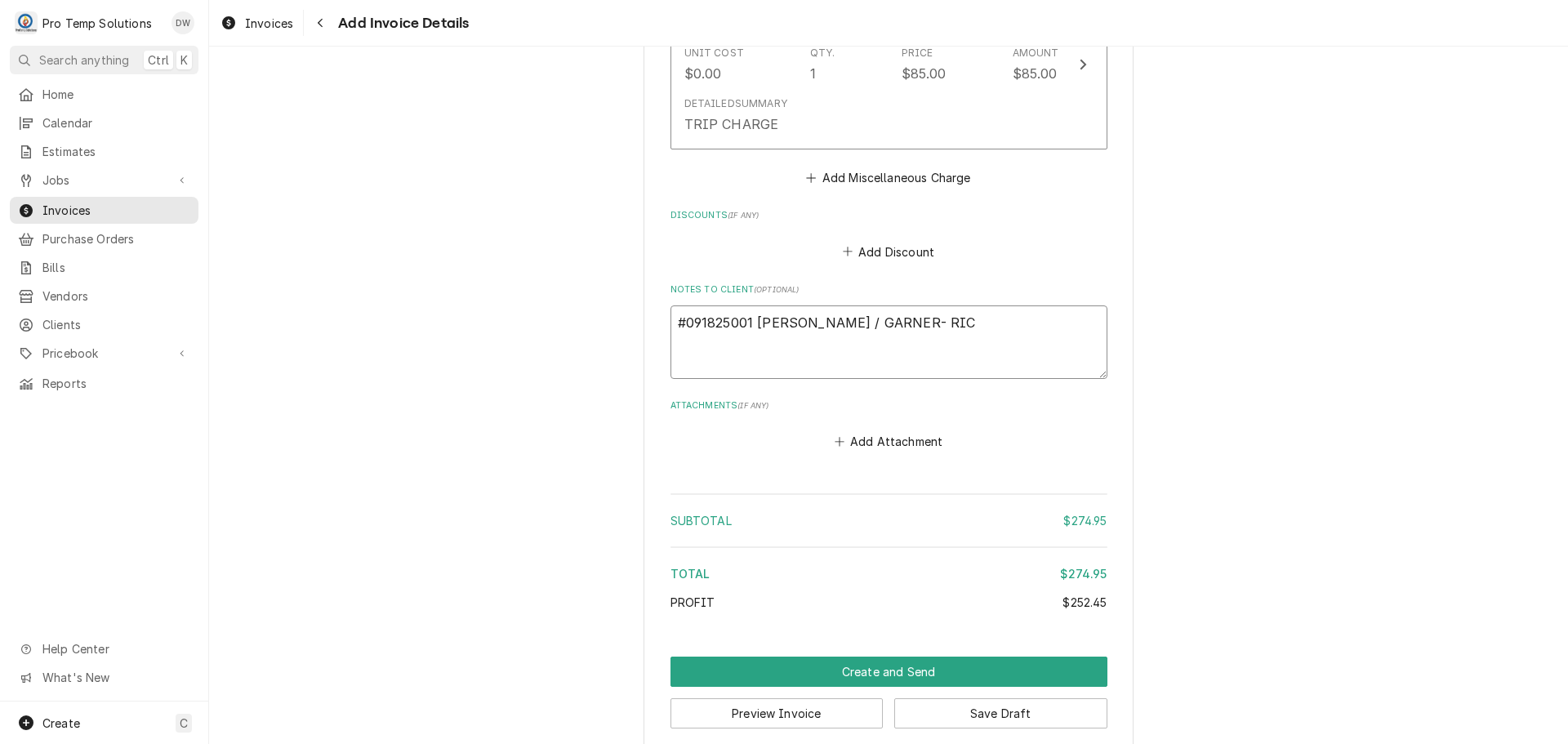
click at [892, 305] on textarea "#091825001 RUDINOS / GARNER- RIC" at bounding box center [888, 342] width 437 height 74
type textarea "x"
type textarea "#091825001 RUDINOS / GARNER- 3RIC"
type textarea "x"
type textarea "#091825001 RUDINOS / GARNER- 3DRIC"
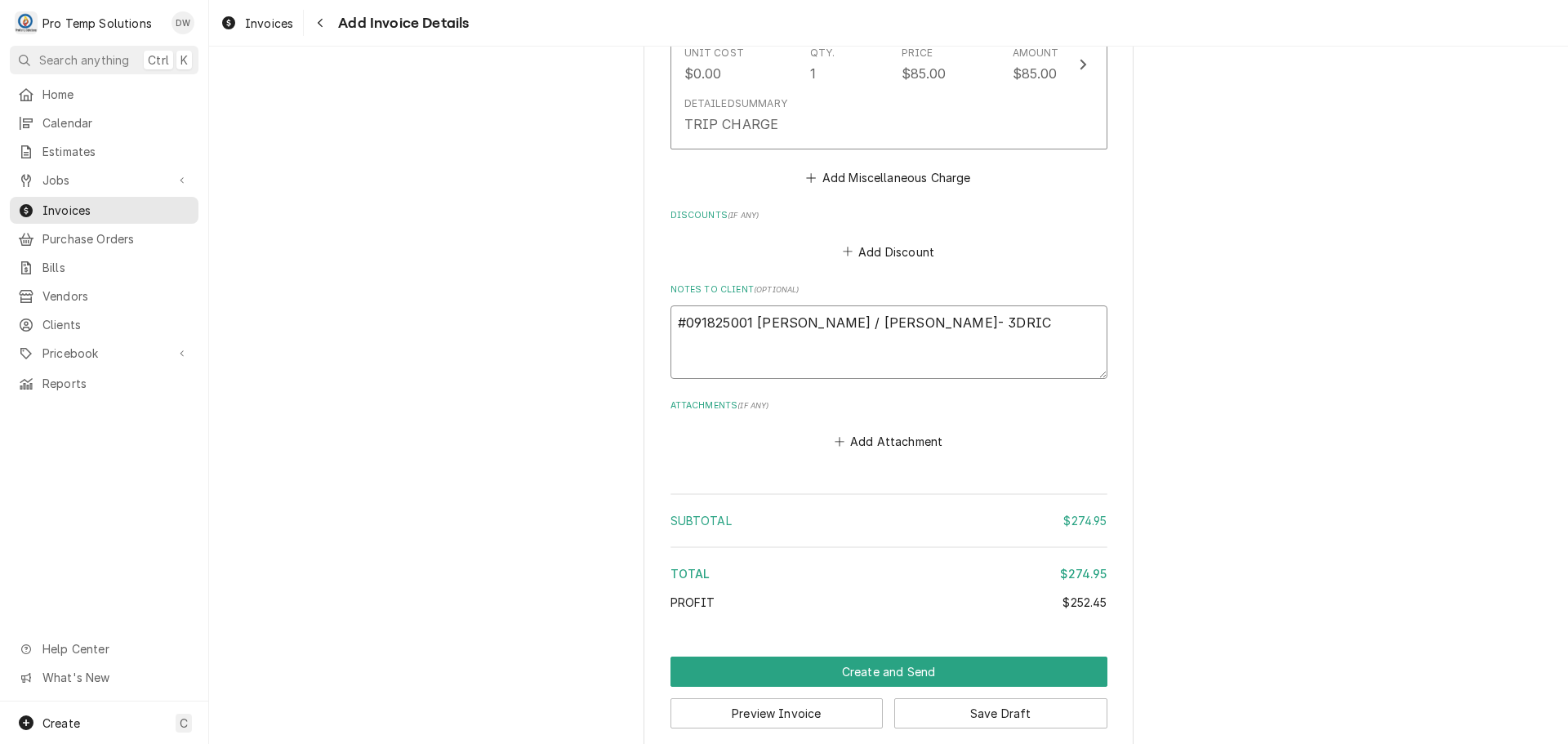
type textarea "x"
type textarea "#091825001 RUDINOS / GARNER- 3DRRIC"
type textarea "x"
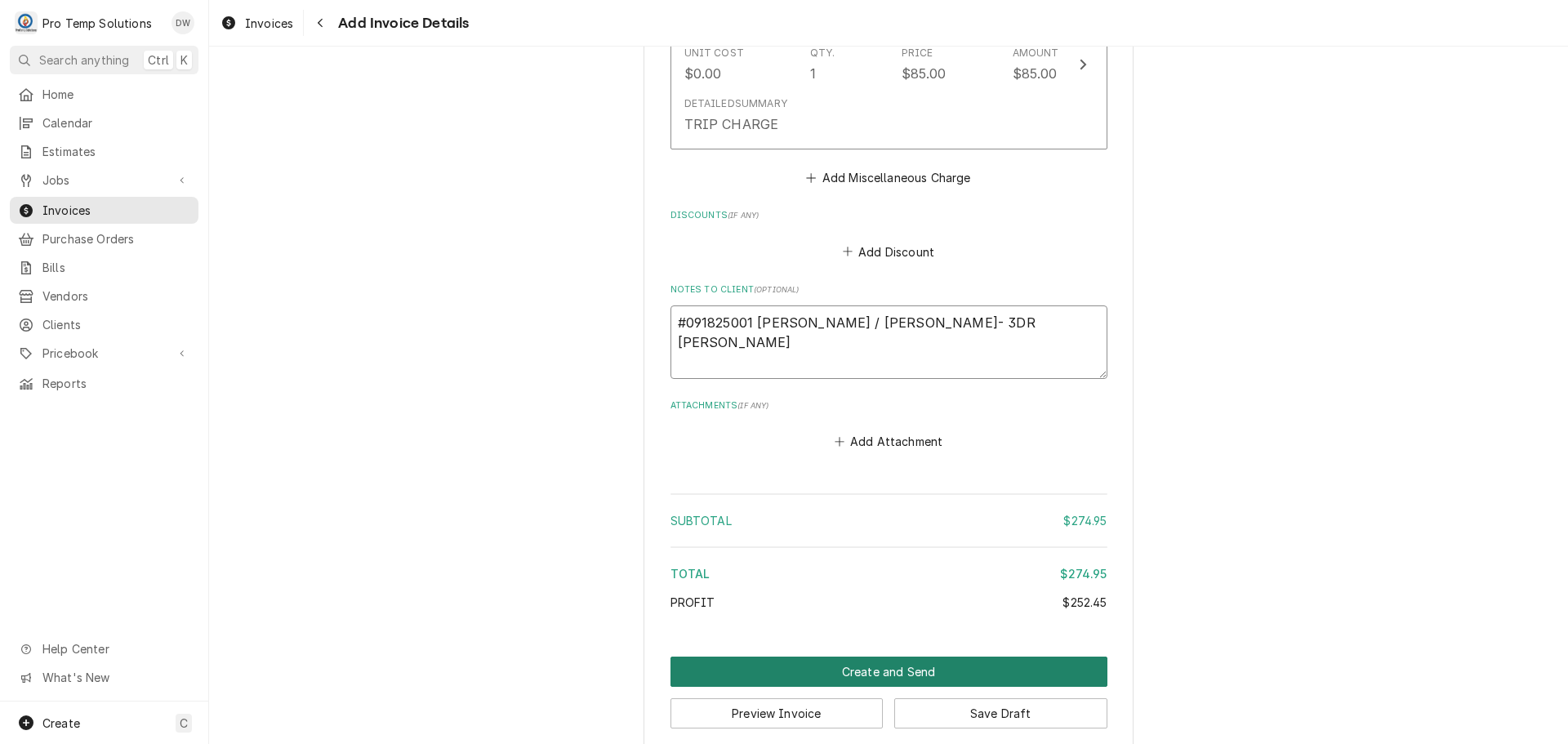
type textarea "#091825001 RUDINOS / GARNER- 3DR RIC"
click at [865, 657] on button "Create and Send" at bounding box center [888, 671] width 437 height 30
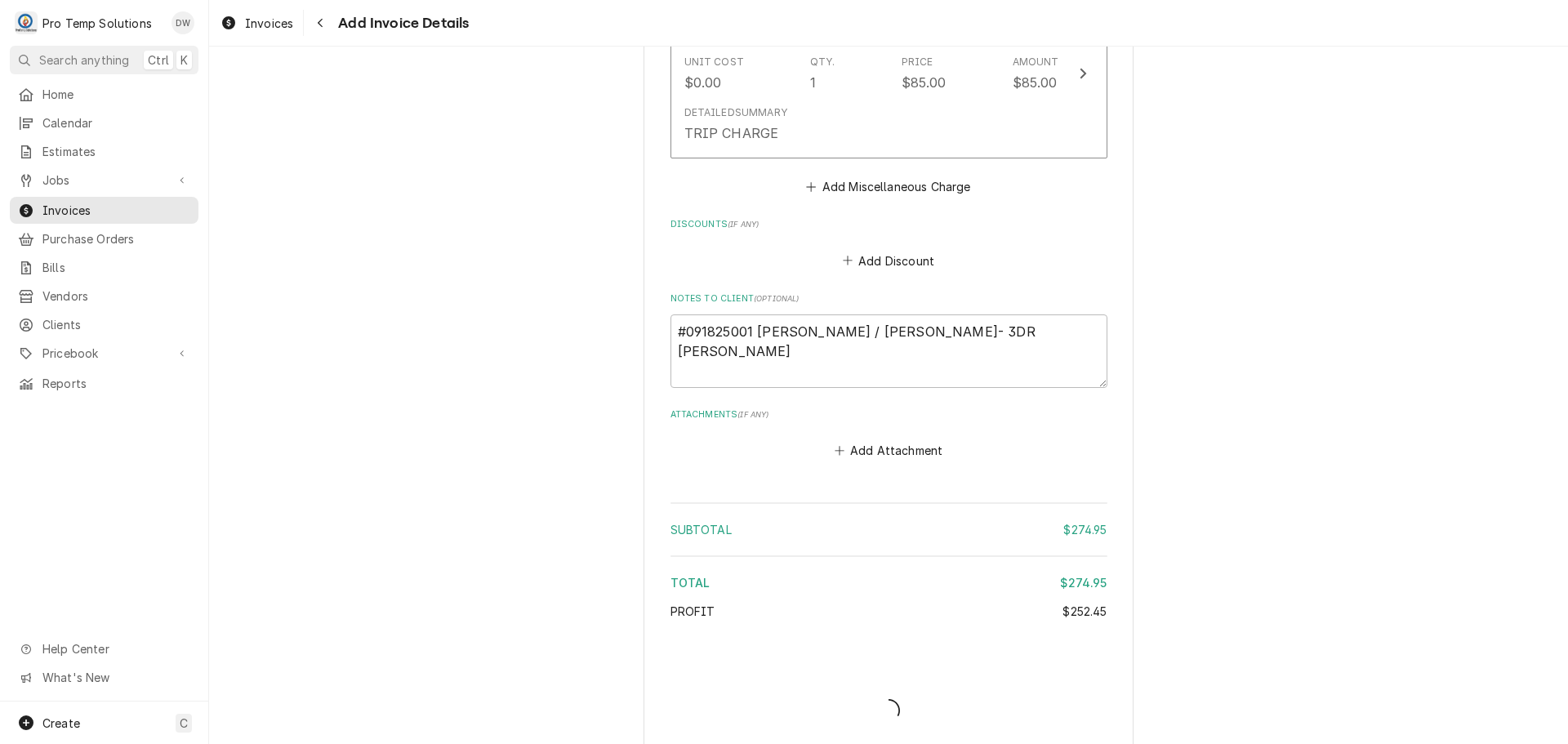
type textarea "x"
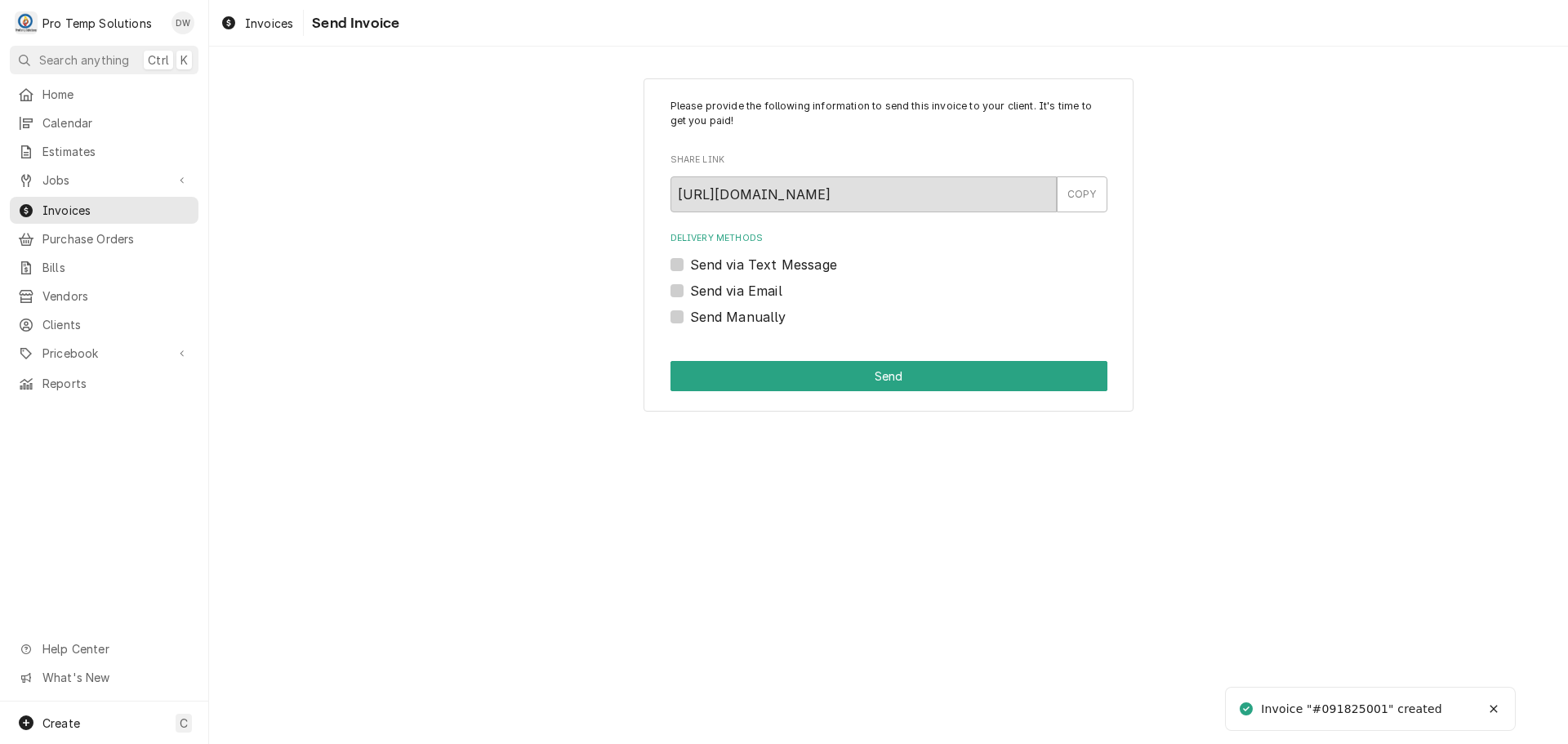
click at [690, 292] on label "Send via Email" at bounding box center [736, 291] width 92 height 19
click at [690, 292] on input "Send via Email" at bounding box center [908, 299] width 437 height 36
checkbox input "true"
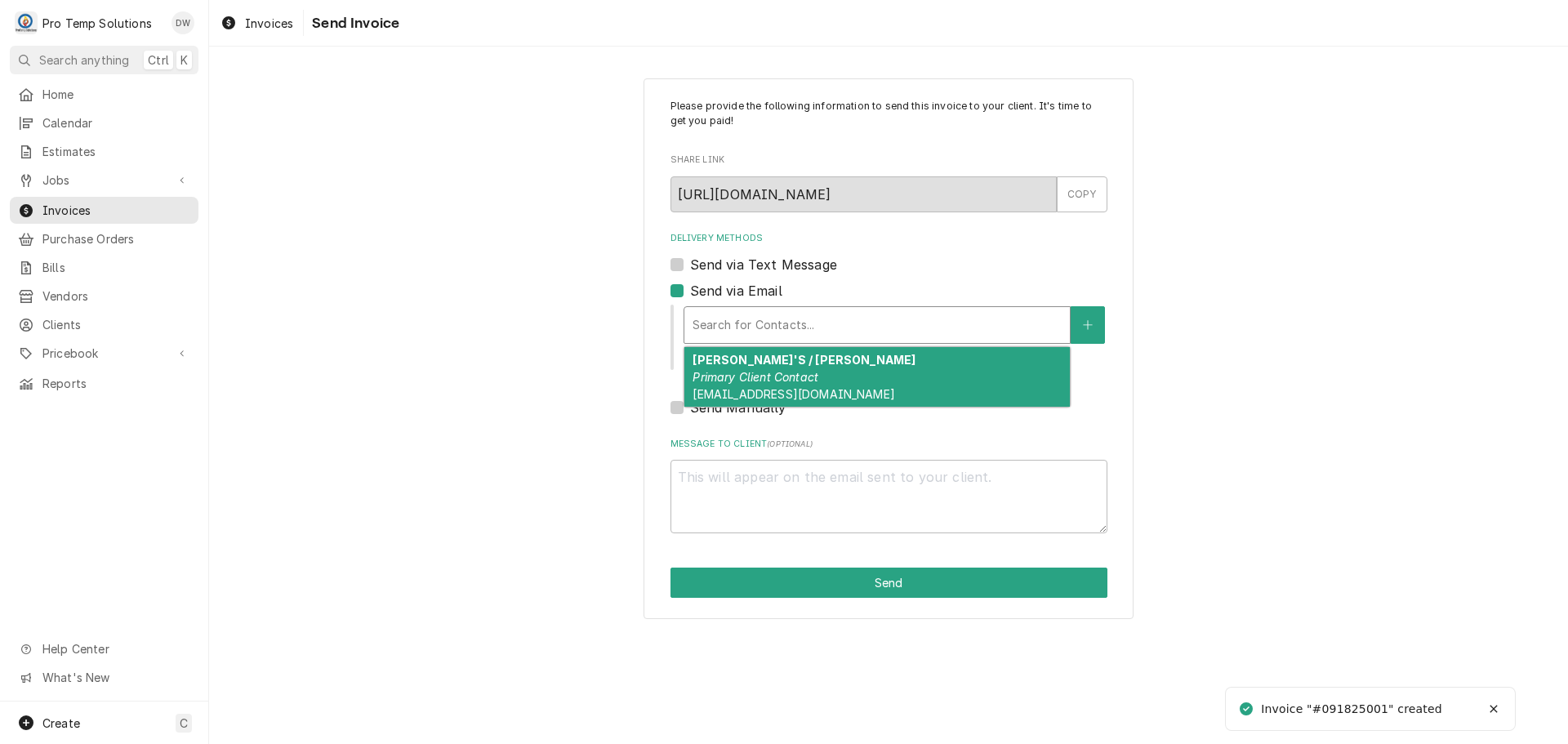
click at [804, 327] on div "Delivery Methods" at bounding box center [877, 324] width 369 height 30
click at [875, 377] on div "[PERSON_NAME]'S / [PERSON_NAME] Primary Client Contact [EMAIL_ADDRESS][DOMAIN_N…" at bounding box center [877, 376] width 385 height 60
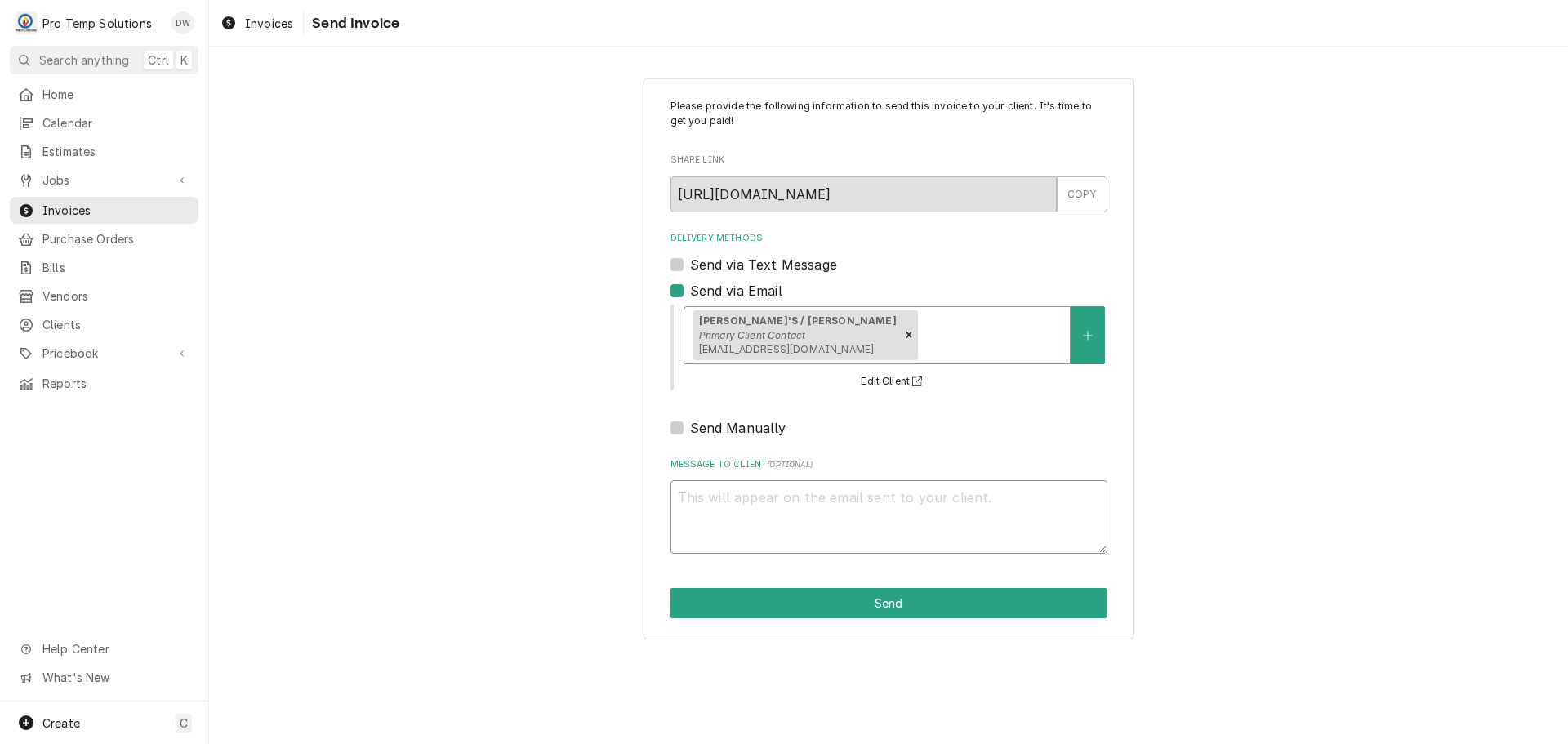
click at [751, 493] on textarea "Message to Client ( optional )" at bounding box center [888, 516] width 437 height 74
type textarea "x"
type textarea "#"
type textarea "x"
type textarea "#0"
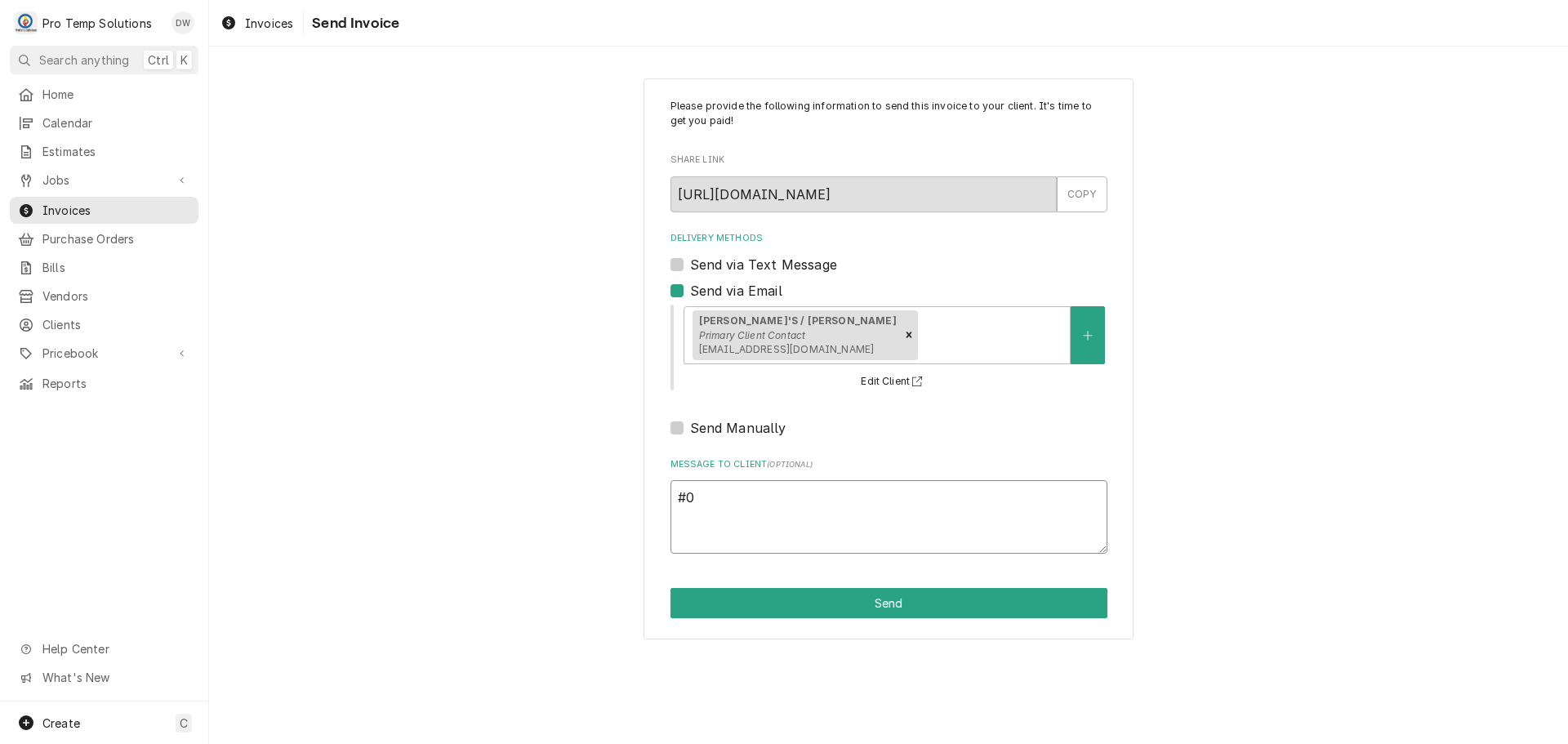
type textarea "x"
type textarea "#09"
type textarea "x"
type textarea "#091"
type textarea "x"
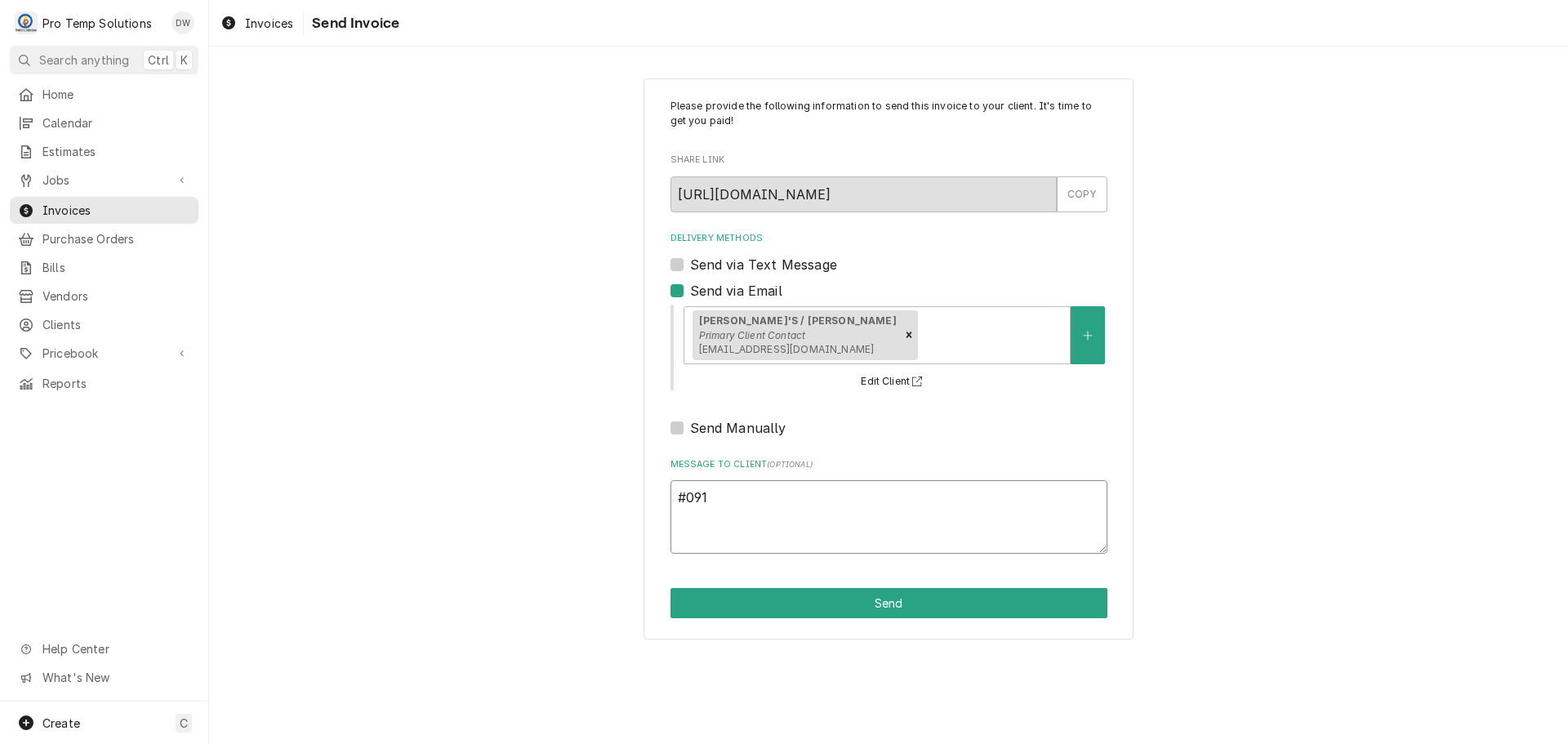
type textarea "#0918"
type textarea "x"
type textarea "#09182"
type textarea "x"
type textarea "#091825"
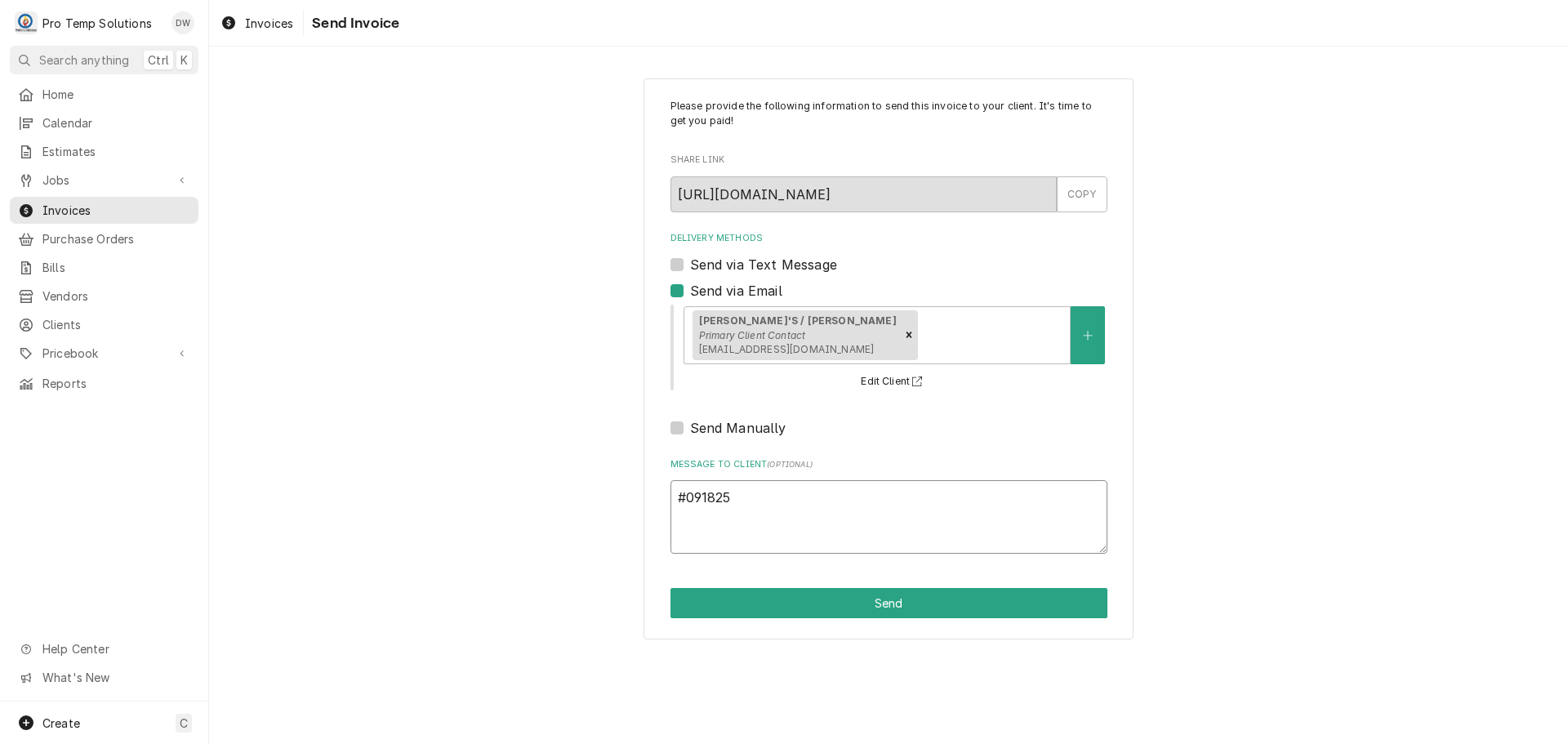
type textarea "x"
type textarea "#0918250"
type textarea "x"
type textarea "#09182500"
type textarea "x"
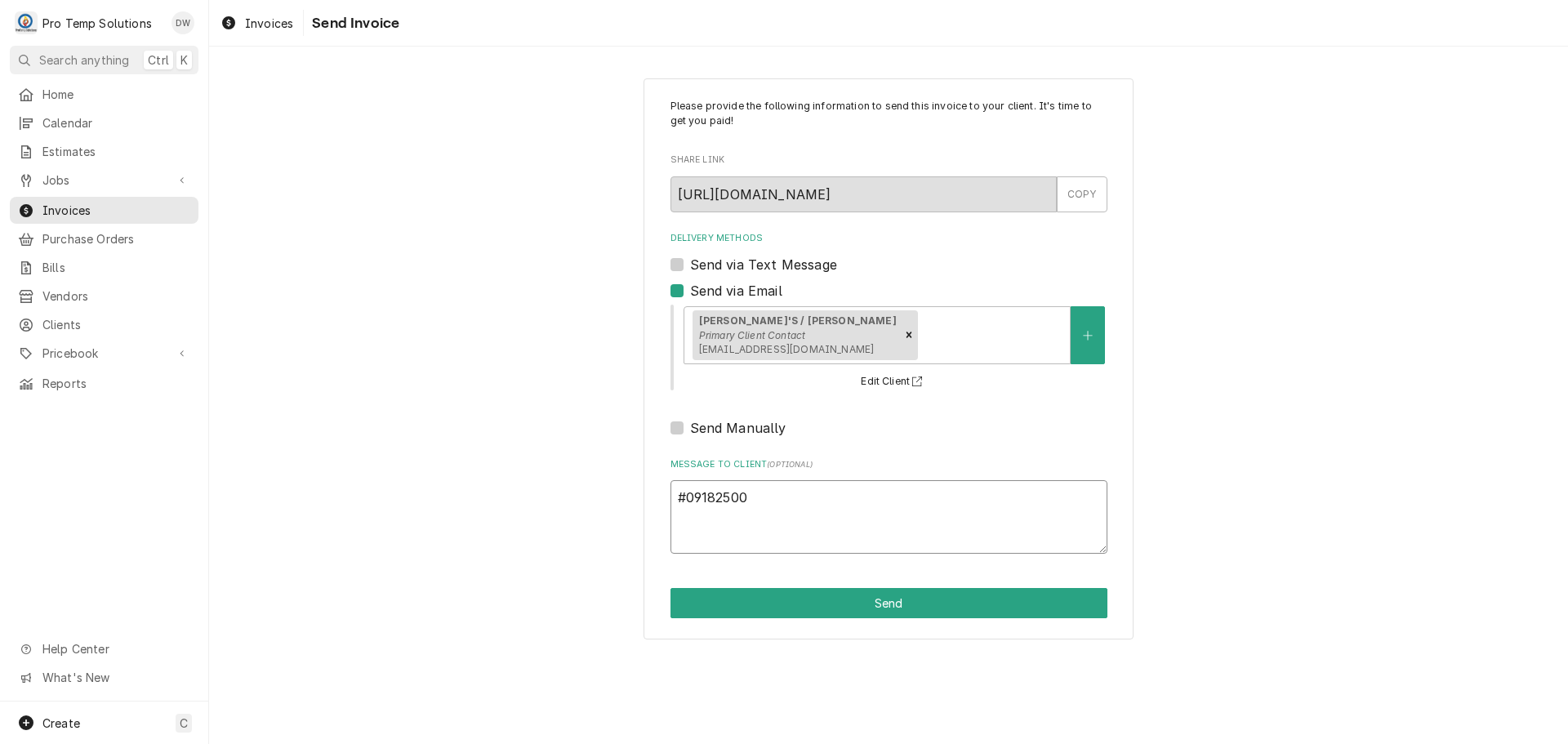
type textarea "#091825001"
type textarea "x"
type textarea "#091825001"
type textarea "x"
type textarea "#091825001 R"
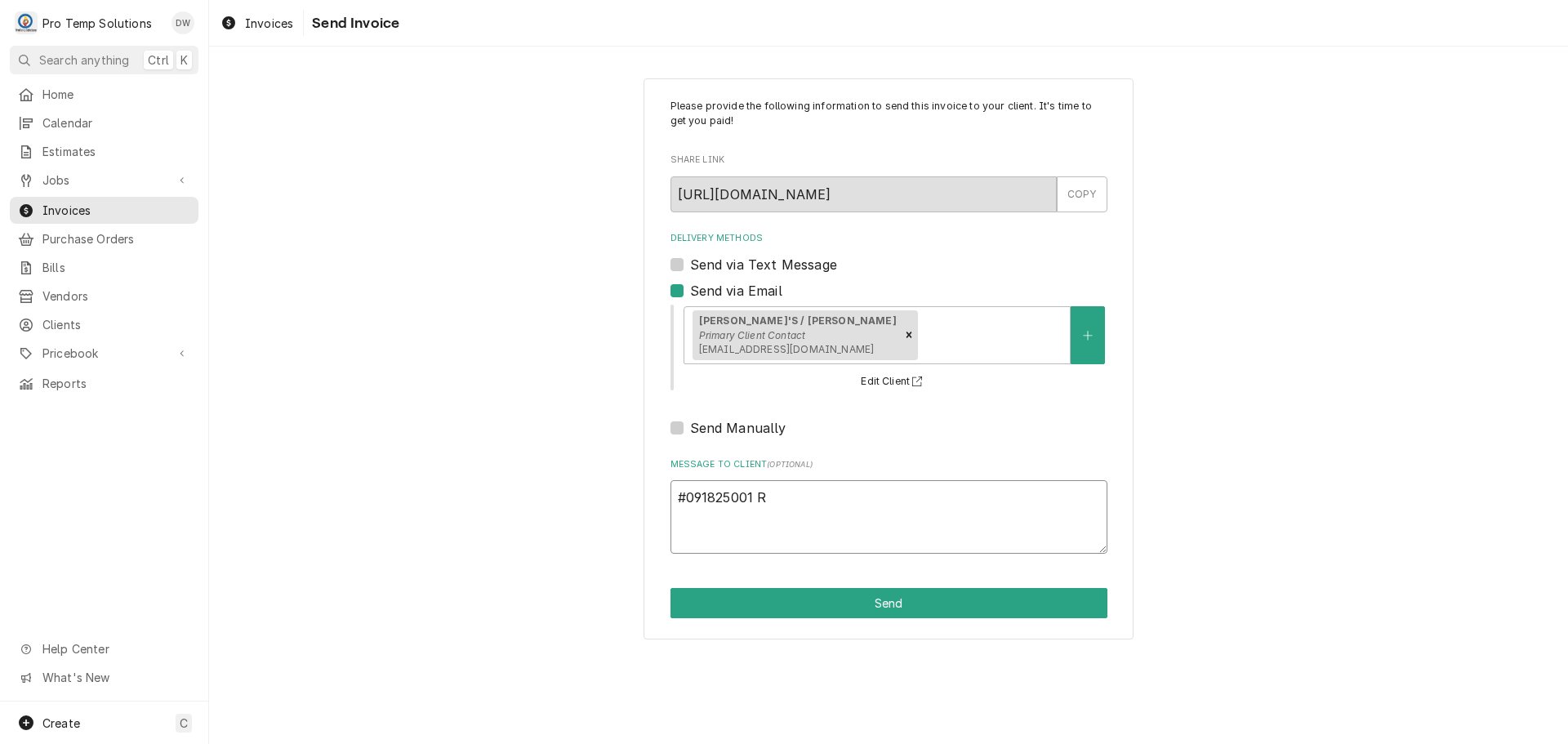
type textarea "x"
type textarea "#091825001 RU"
type textarea "x"
type textarea "#091825001 [PERSON_NAME]"
type textarea "x"
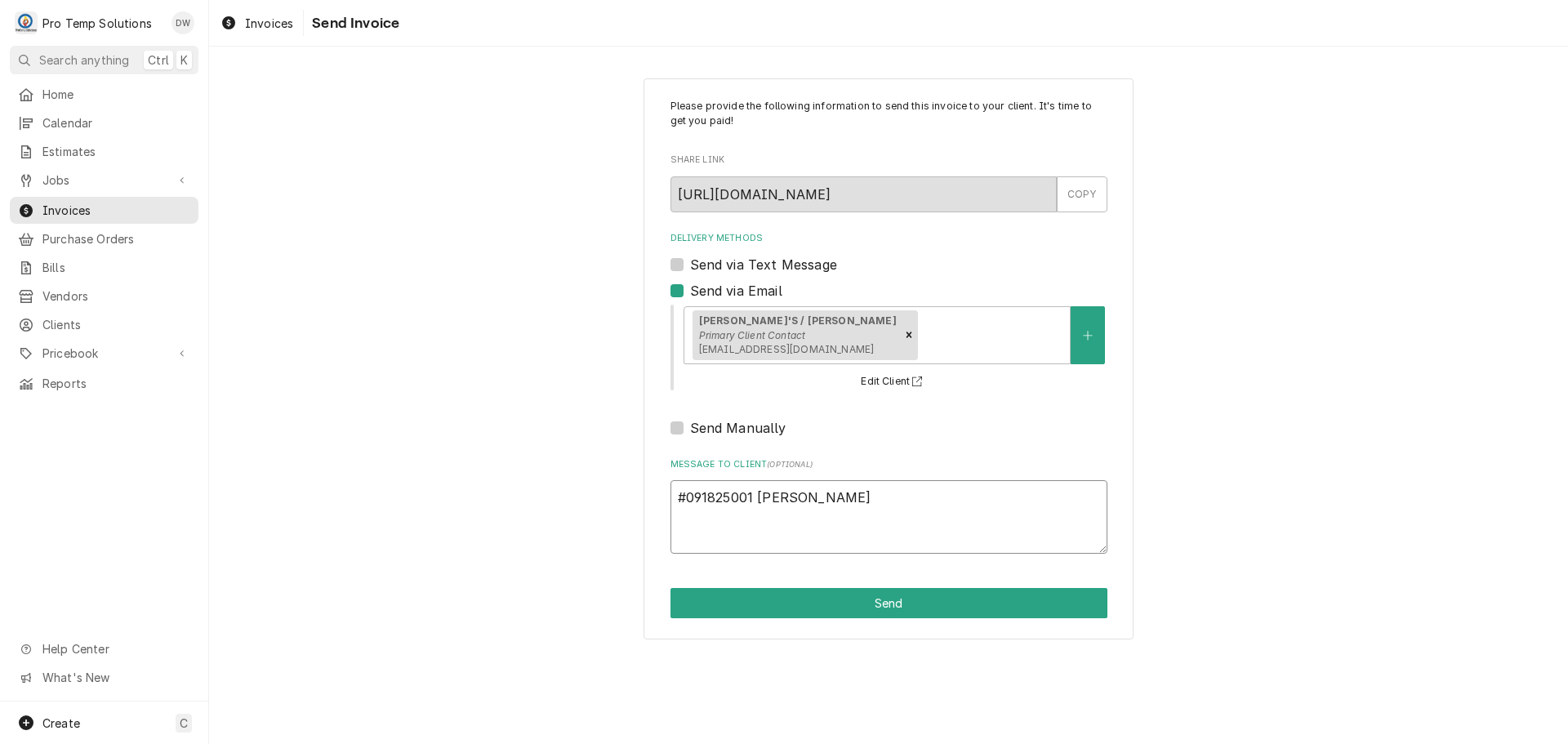
type textarea "#091825001 [PERSON_NAME]"
type textarea "x"
type textarea "#091825001 [PERSON_NAME]"
type textarea "x"
type textarea "#091825001 [PERSON_NAME]"
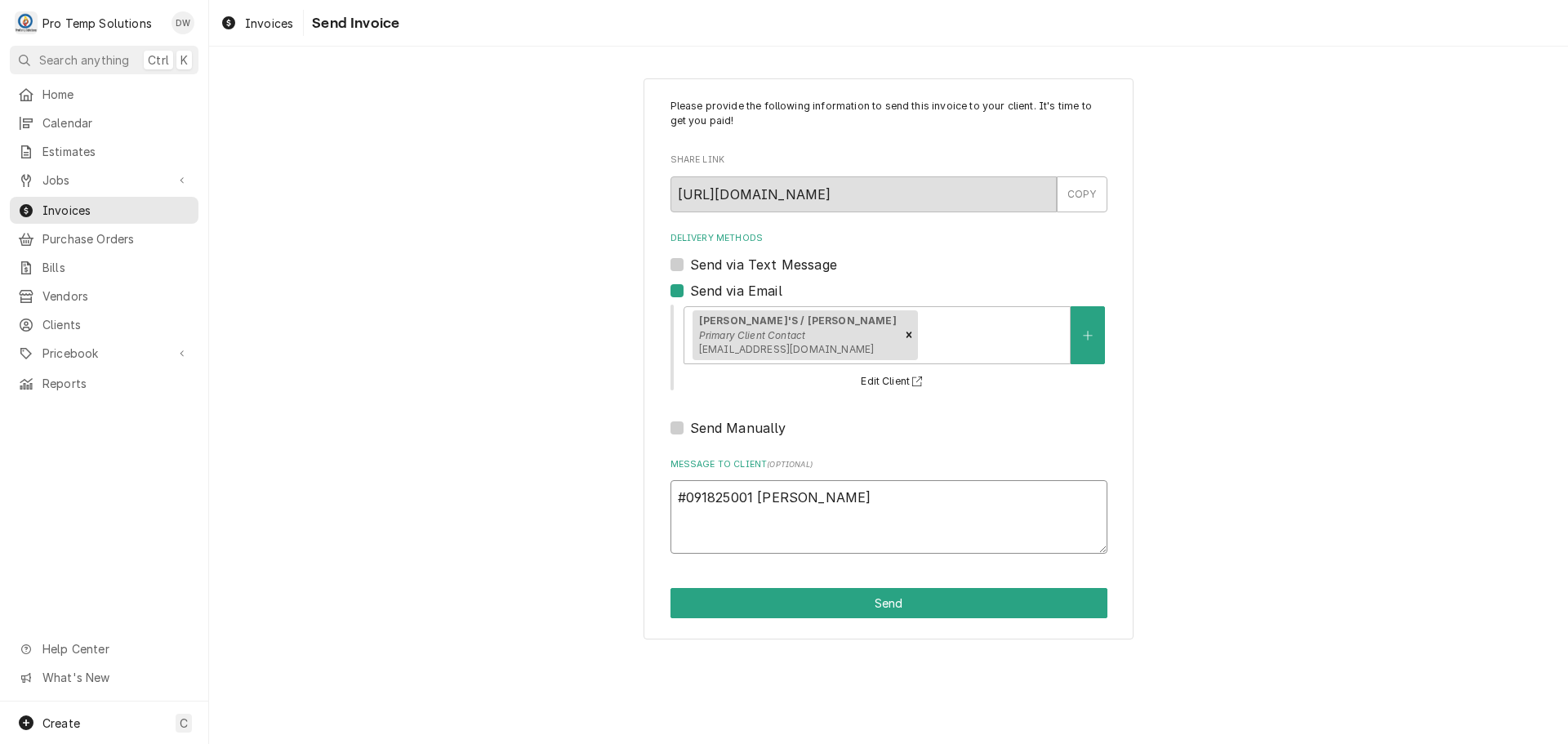
type textarea "x"
type textarea "#091825001 RUDINOS"
type textarea "x"
type textarea "#091825001 RUDINOS"
type textarea "x"
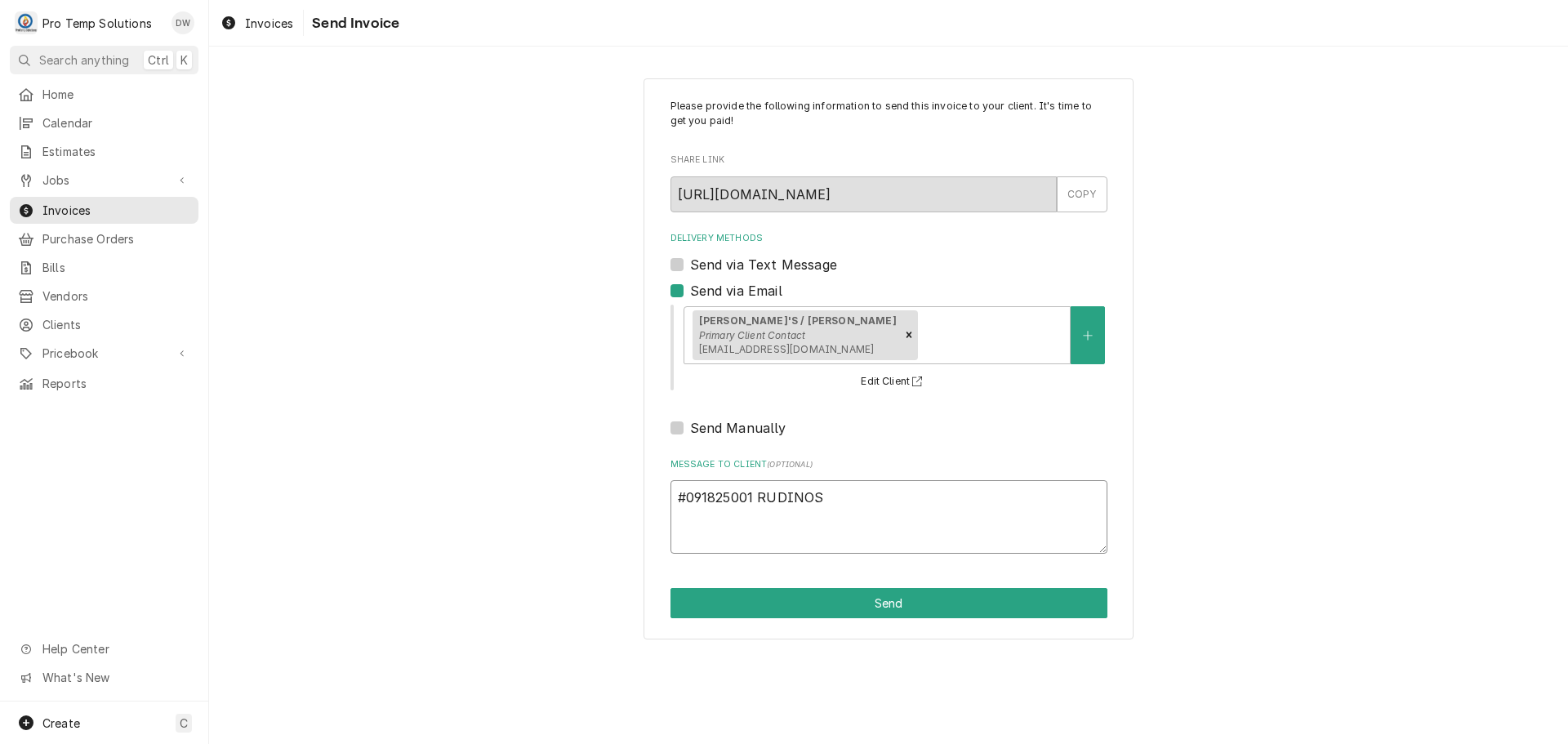
type textarea "#091825001 [PERSON_NAME] /"
type textarea "x"
type textarea "#091825001 [PERSON_NAME] /"
type textarea "x"
type textarea "#091825001 RUDINOS / G"
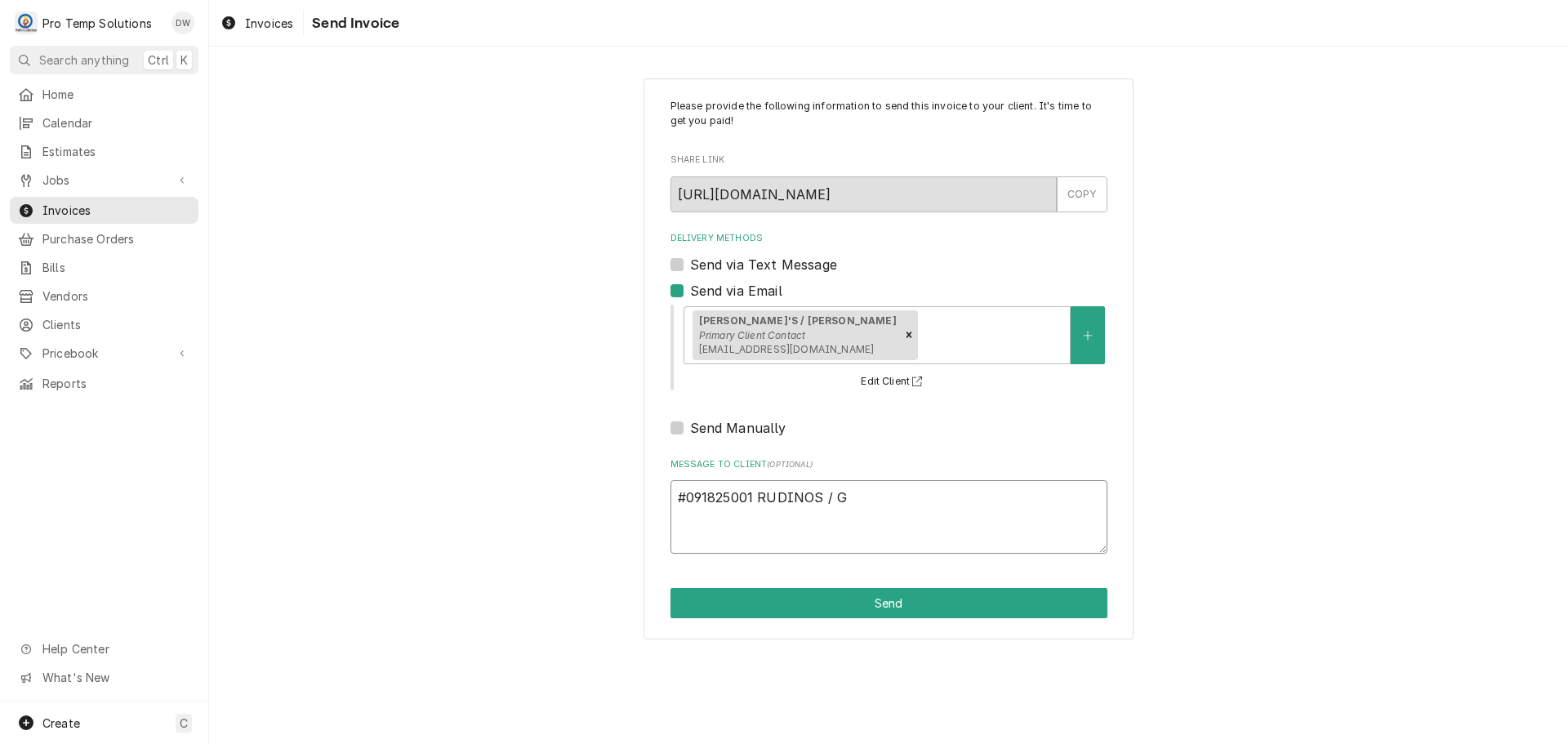
type textarea "x"
type textarea "#091825001 RUDINOS / GA"
type textarea "x"
type textarea "#091825001 RUDINOS / GAR"
type textarea "x"
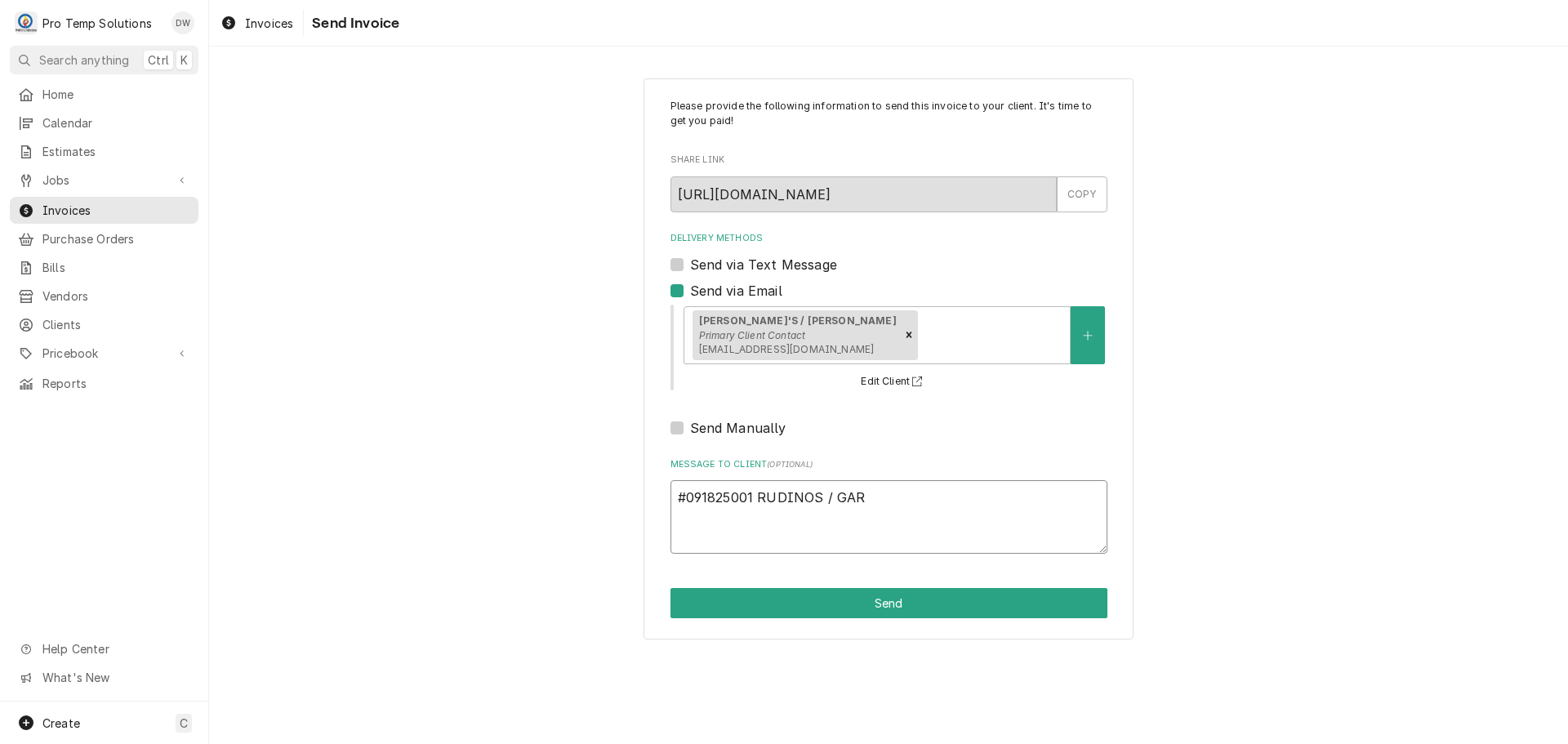
type textarea "#091825001 RUDINOS / [PERSON_NAME]"
type textarea "x"
type textarea "#091825001 RUDINOS / GARNE"
type textarea "x"
type textarea "#091825001 [PERSON_NAME] / [PERSON_NAME]"
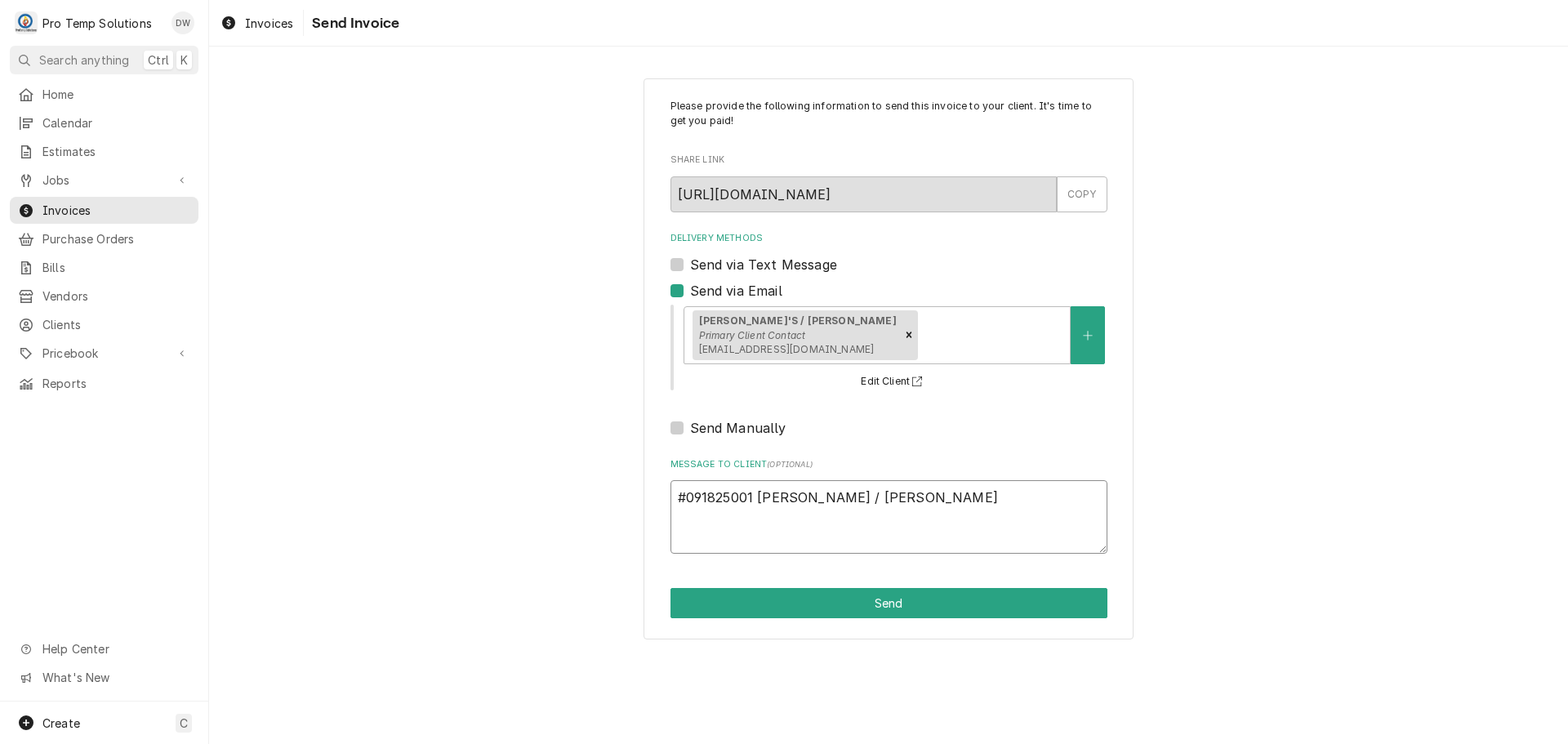
type textarea "x"
type textarea "#091825001 [PERSON_NAME] / [PERSON_NAME]-"
type textarea "x"
type textarea "#091825001 [PERSON_NAME] / [PERSON_NAME]-"
type textarea "x"
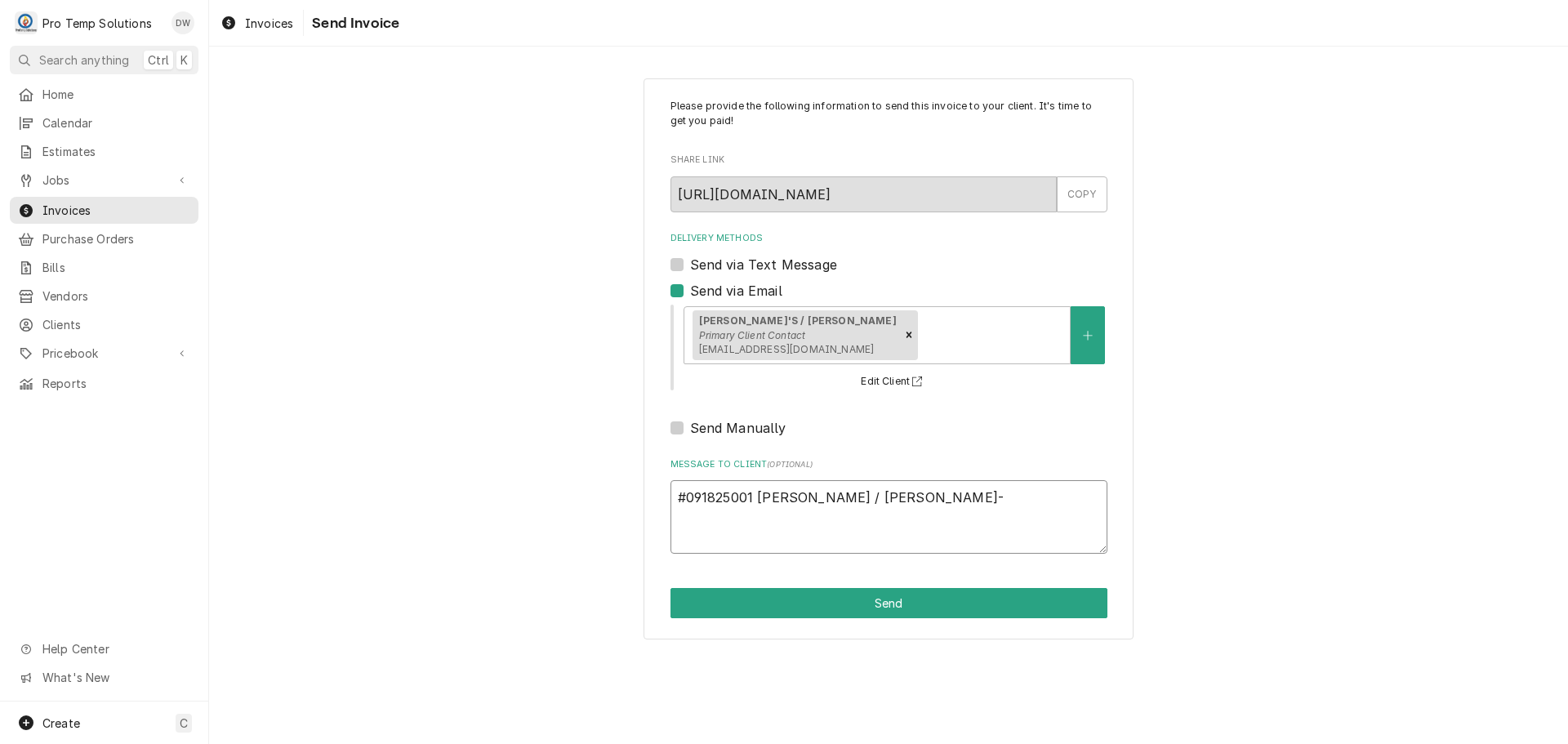
type textarea "#091825001 RUDINOS / GARNER- 3"
type textarea "x"
type textarea "#091825001 RUDINOS / GARNER- 3D"
type textarea "x"
type textarea "#091825001 RUDINOS / GARNER- 3DR"
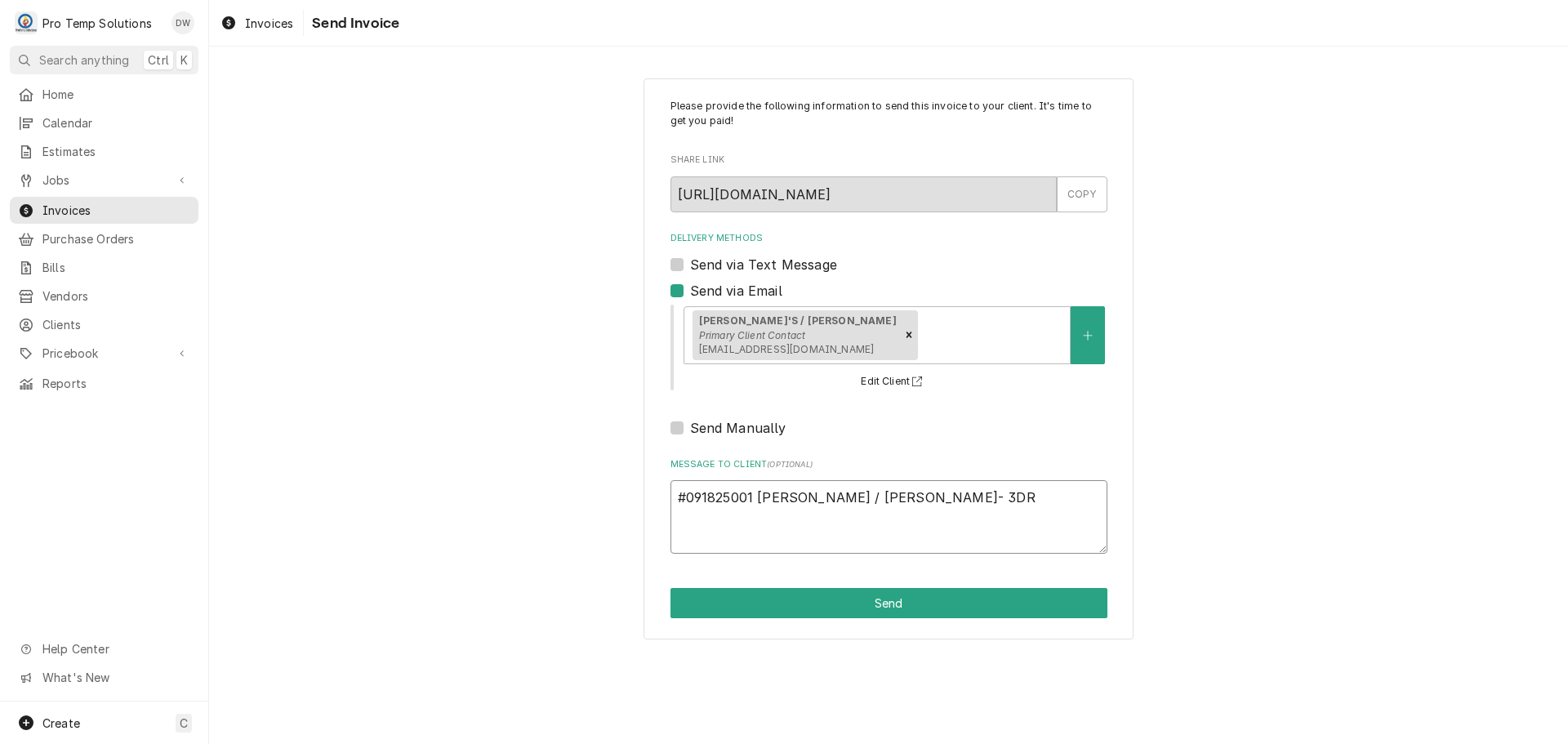
type textarea "x"
type textarea "#091825001 RUDINOS / GARNER- 3DR"
type textarea "x"
type textarea "#091825001 RUDINOS / GARNER- 3DR RI"
type textarea "x"
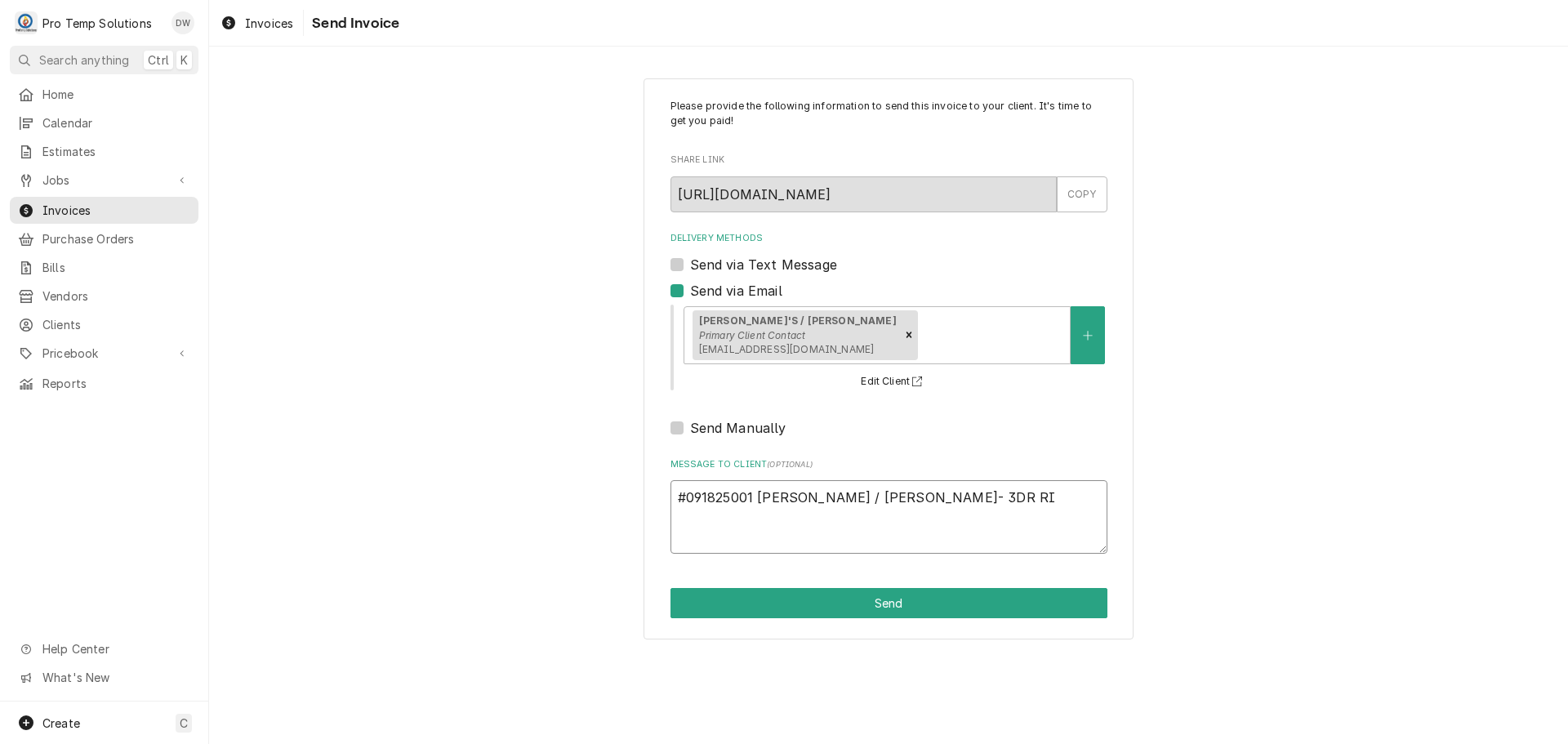
type textarea "#091825001 [PERSON_NAME] / [PERSON_NAME]- 3DR [PERSON_NAME]"
type textarea "x"
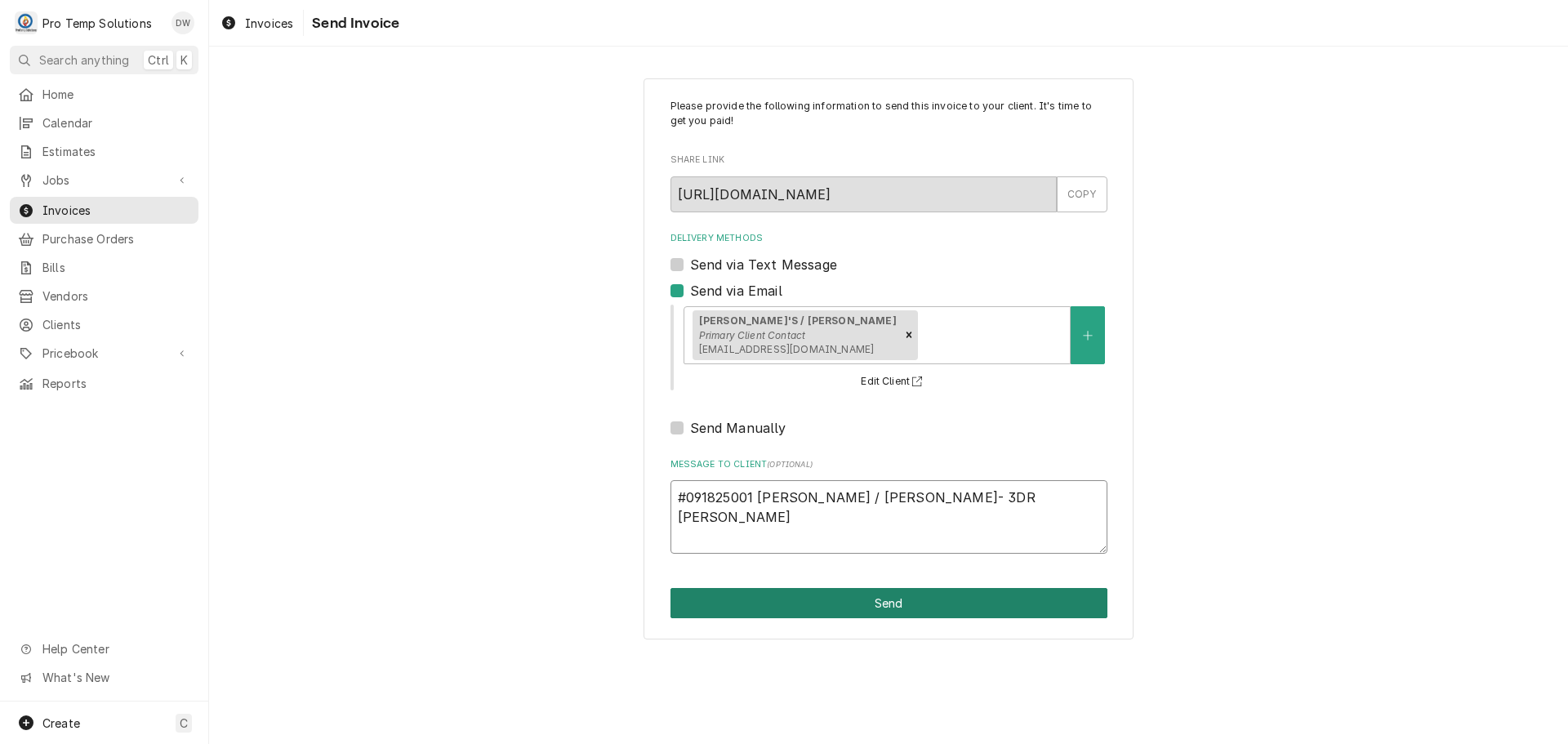
type textarea "#091825001 [PERSON_NAME] / [PERSON_NAME]- 3DR [PERSON_NAME]"
click at [884, 599] on button "Send" at bounding box center [888, 602] width 437 height 30
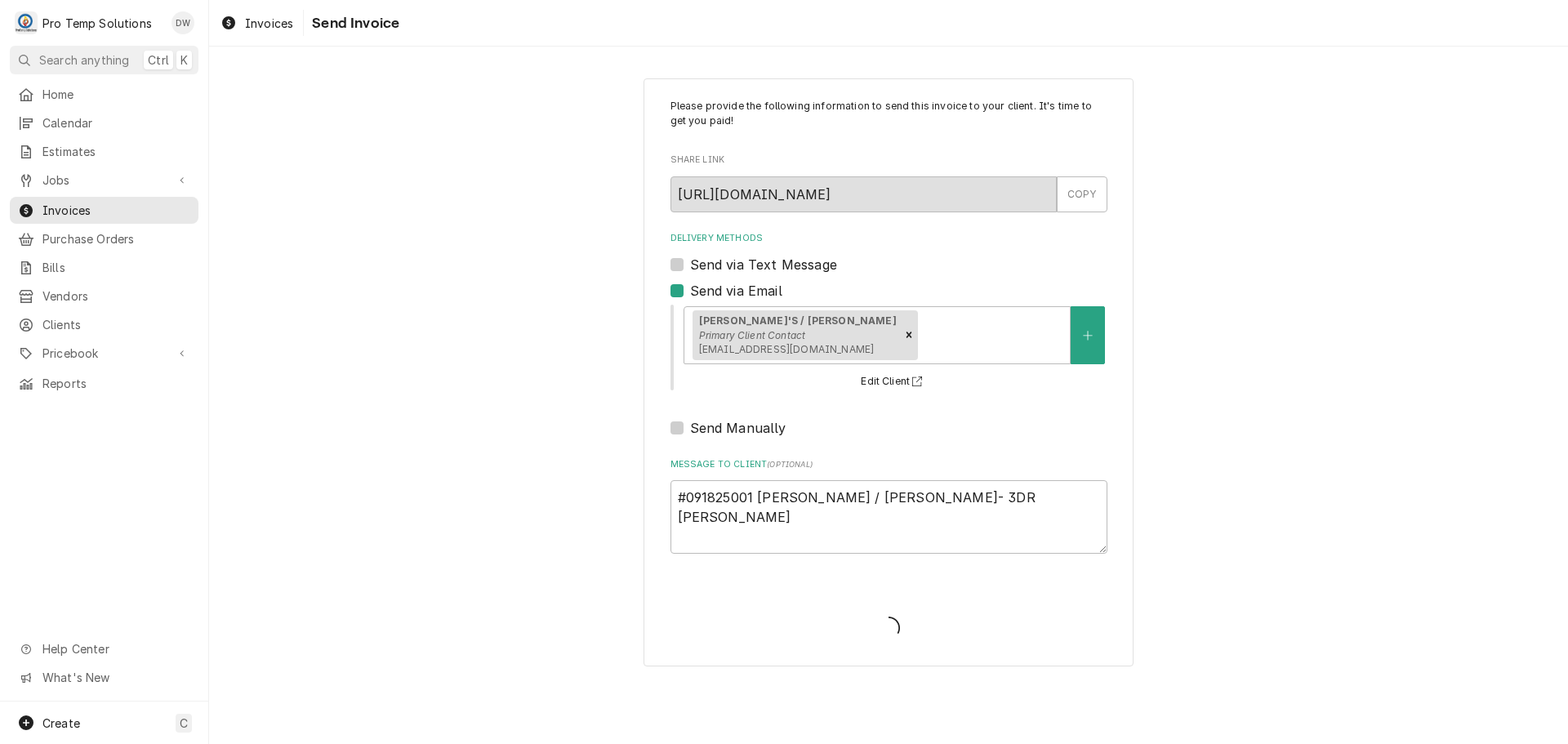
type textarea "x"
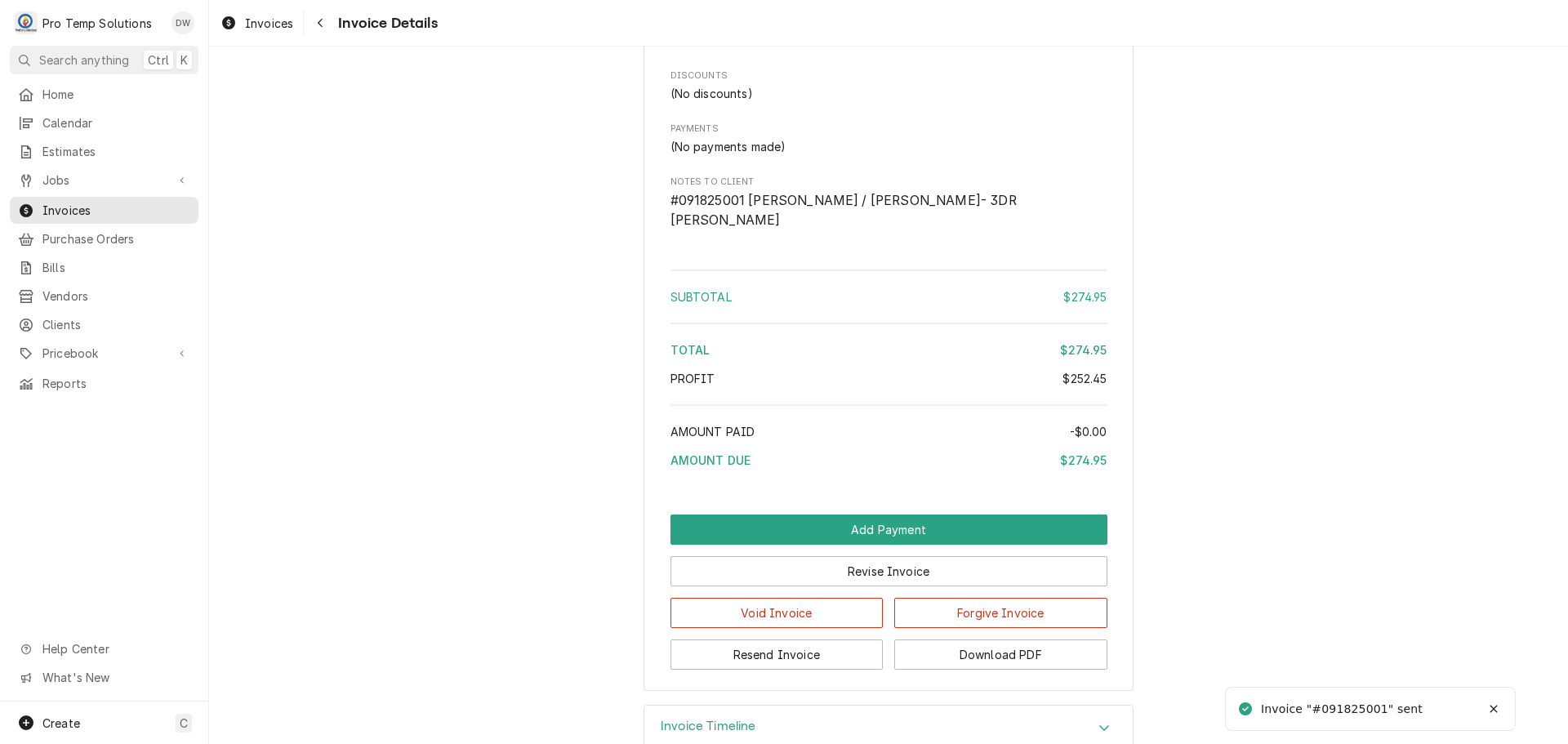
scroll to position [1700, 0]
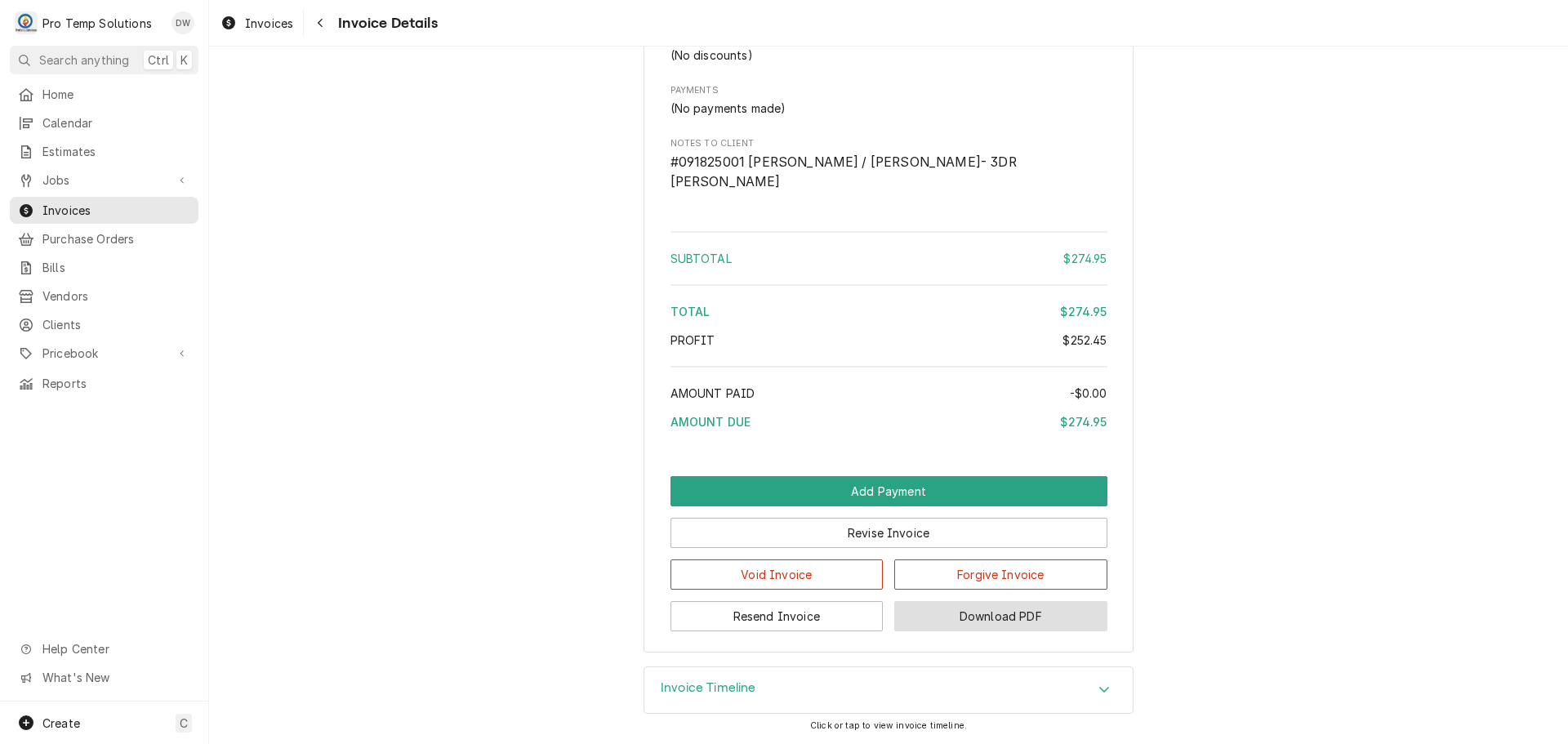
click at [994, 615] on button "Download PDF" at bounding box center [1001, 615] width 213 height 30
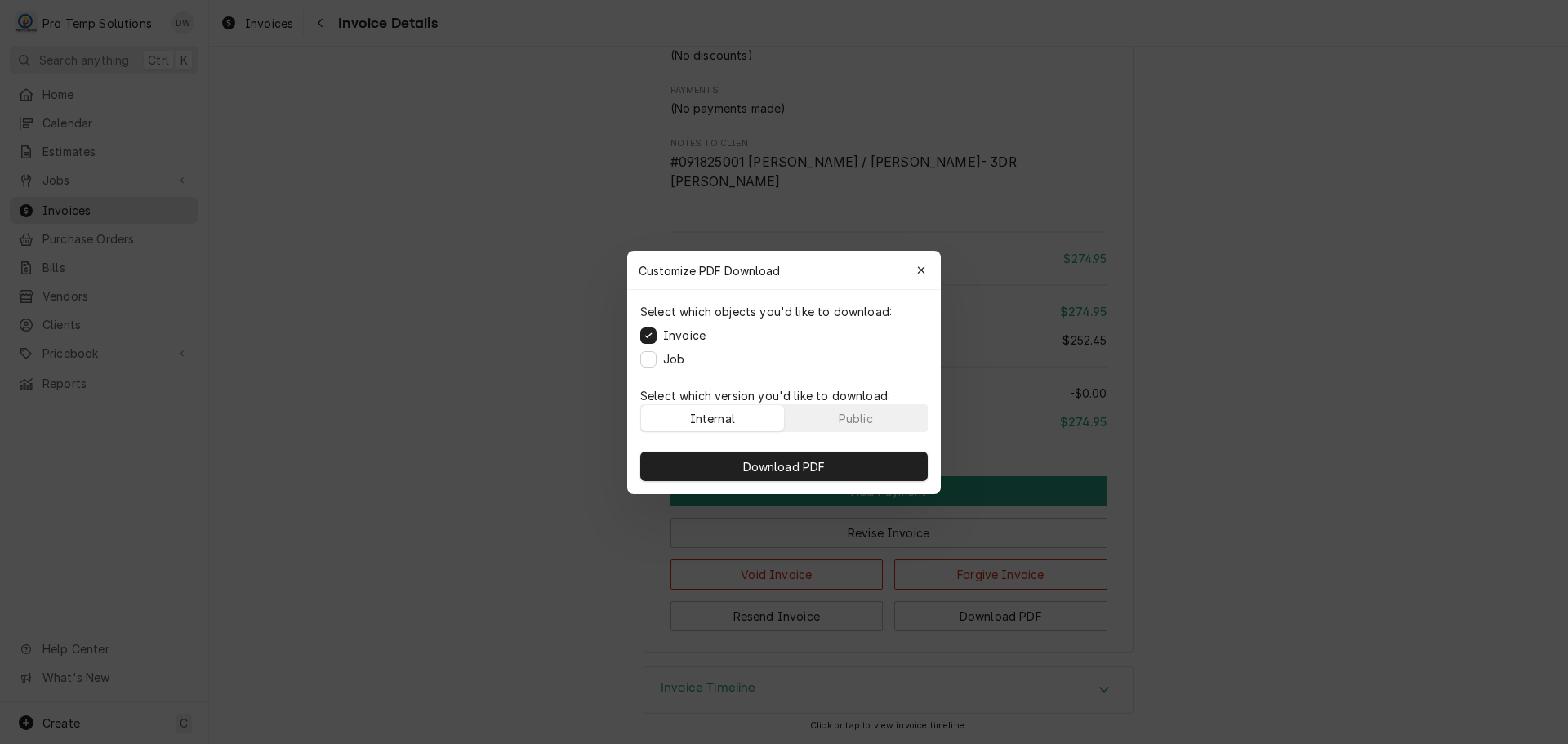
click at [639, 357] on div "Select which objects you'd like to download: Invoice Job" at bounding box center [784, 335] width 314 height 90
click at [652, 357] on button "Job" at bounding box center [648, 358] width 16 height 16
click at [784, 467] on span "Download PDF" at bounding box center [784, 466] width 89 height 17
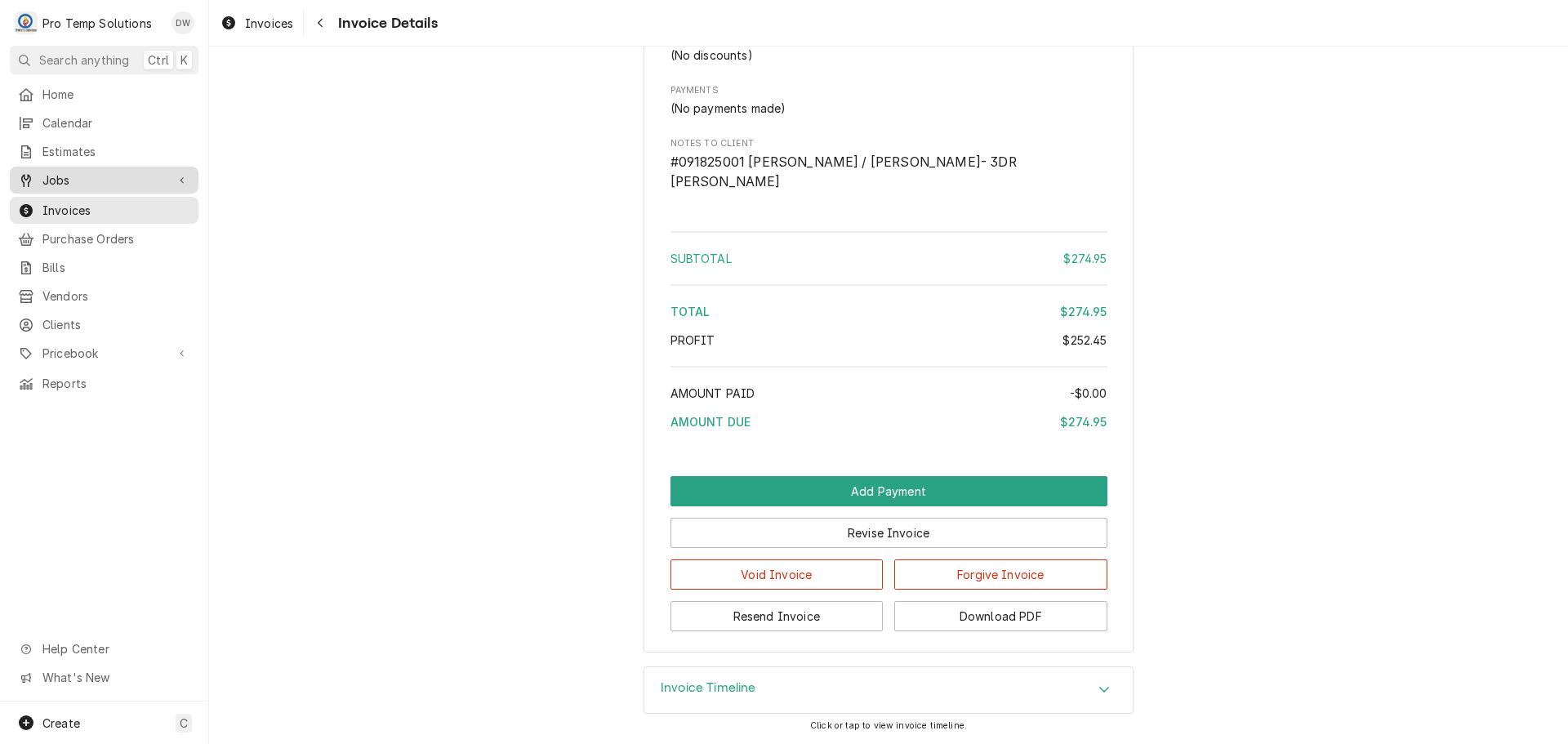
click at [60, 173] on span "Jobs" at bounding box center [104, 180] width 123 height 17
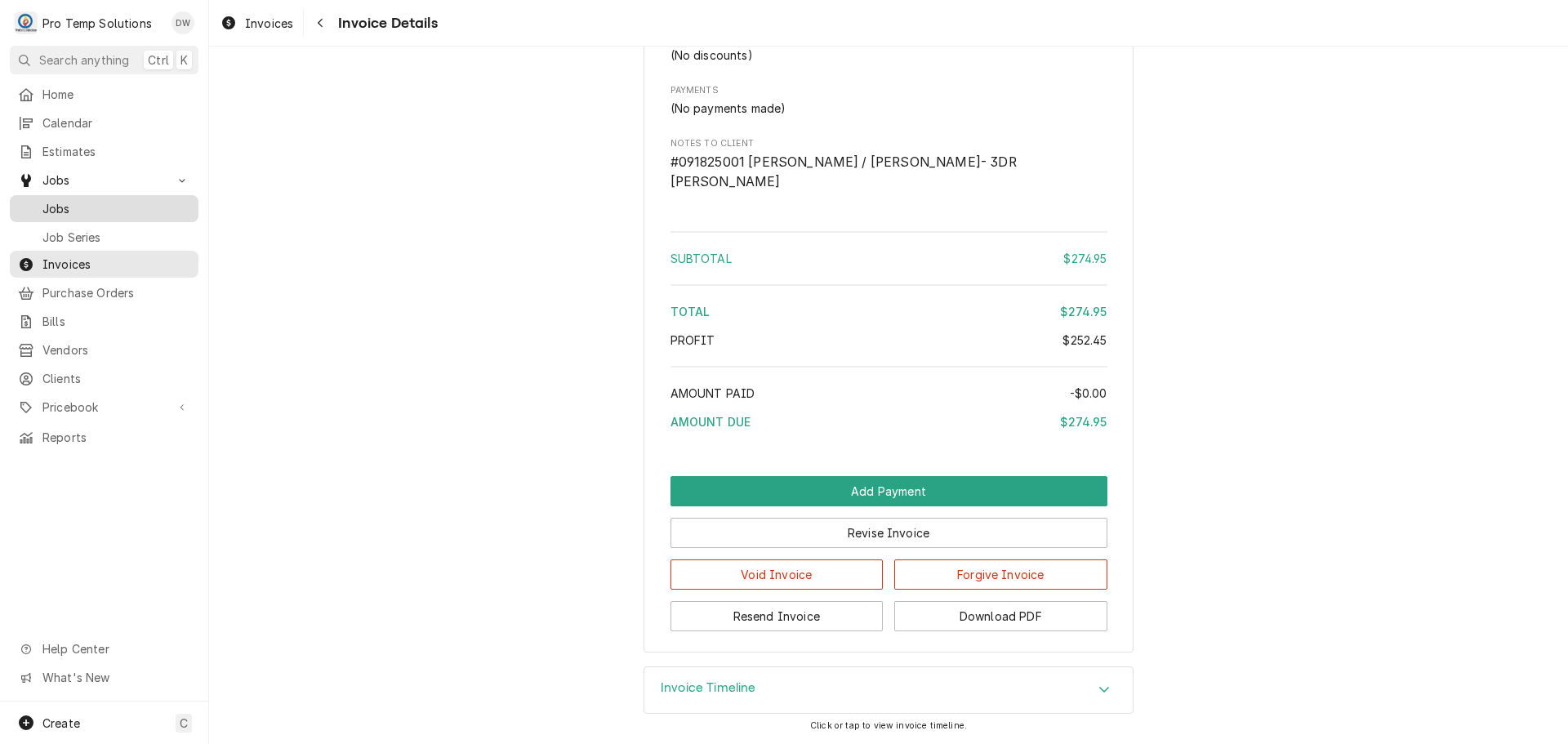
click at [60, 202] on span "Jobs" at bounding box center [116, 208] width 148 height 17
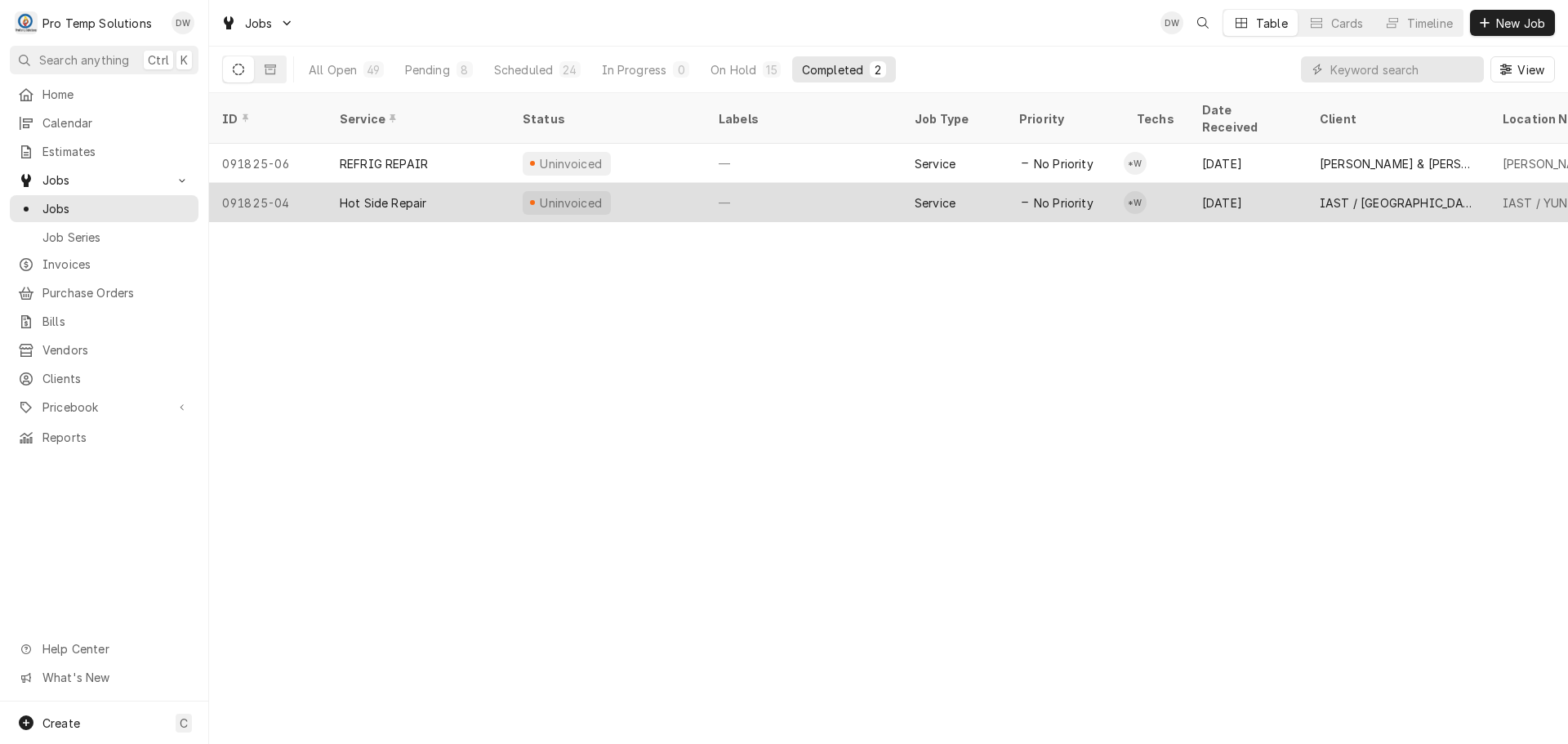
click at [854, 184] on div "—" at bounding box center [804, 202] width 196 height 39
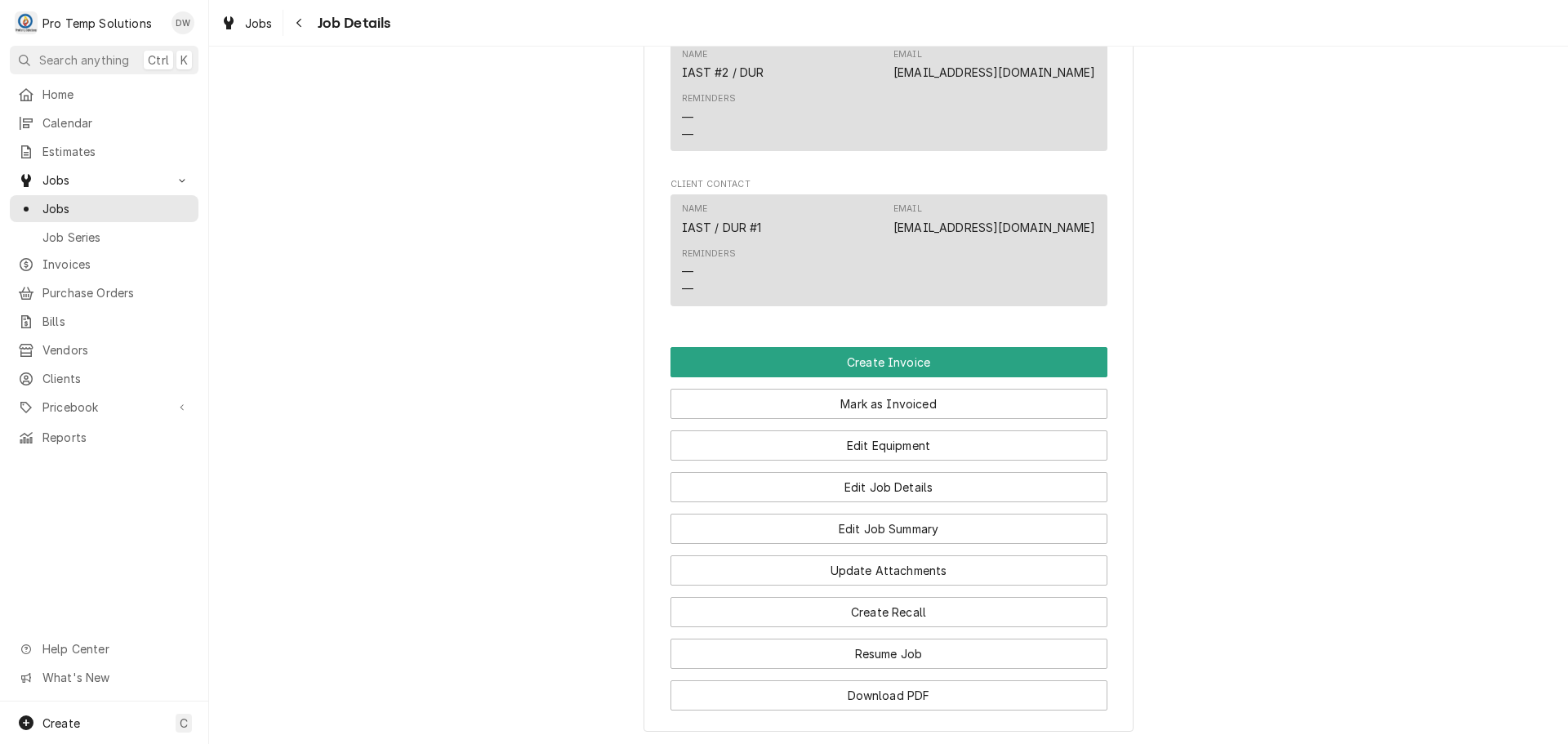
scroll to position [979, 0]
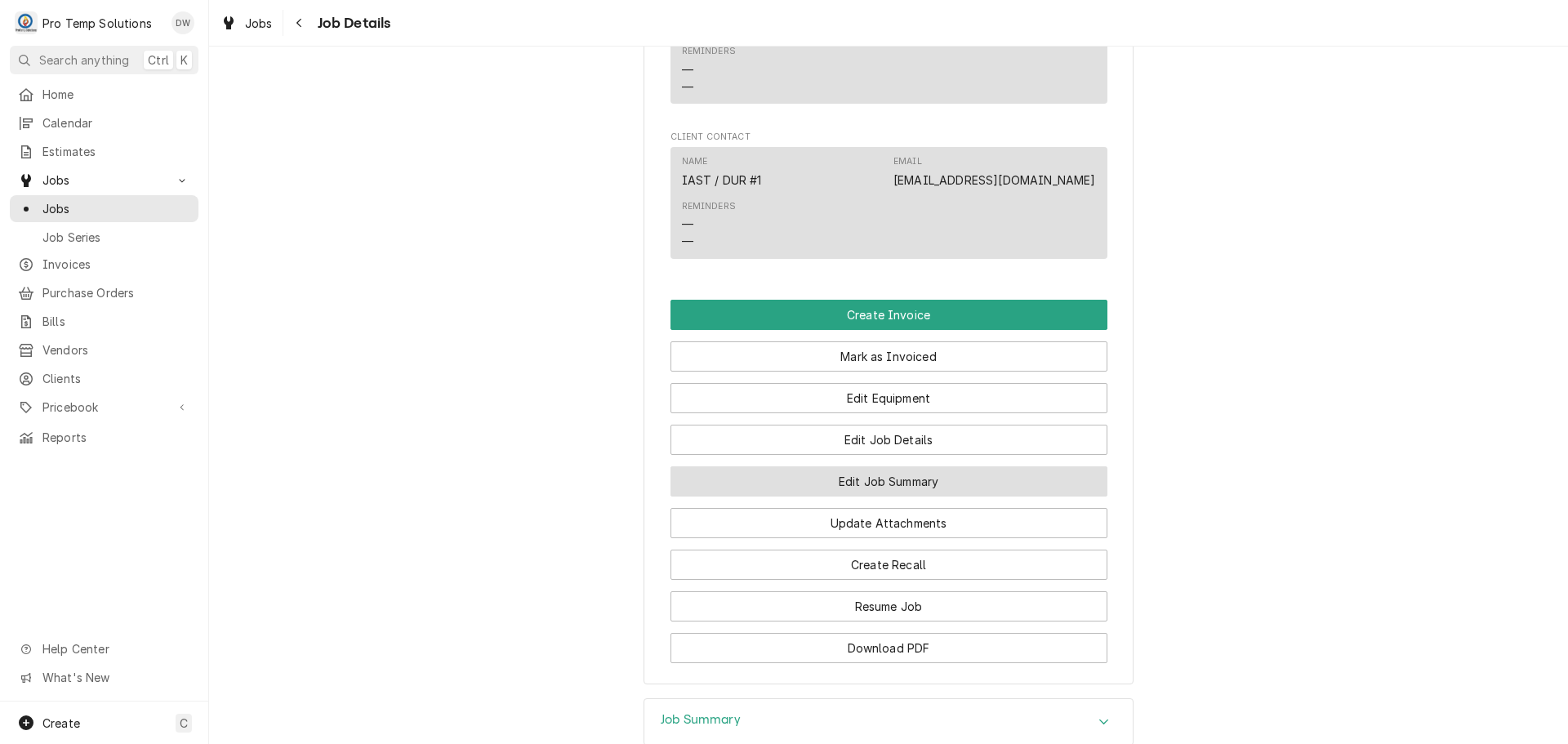
click at [866, 496] on button "Edit Job Summary" at bounding box center [888, 481] width 437 height 30
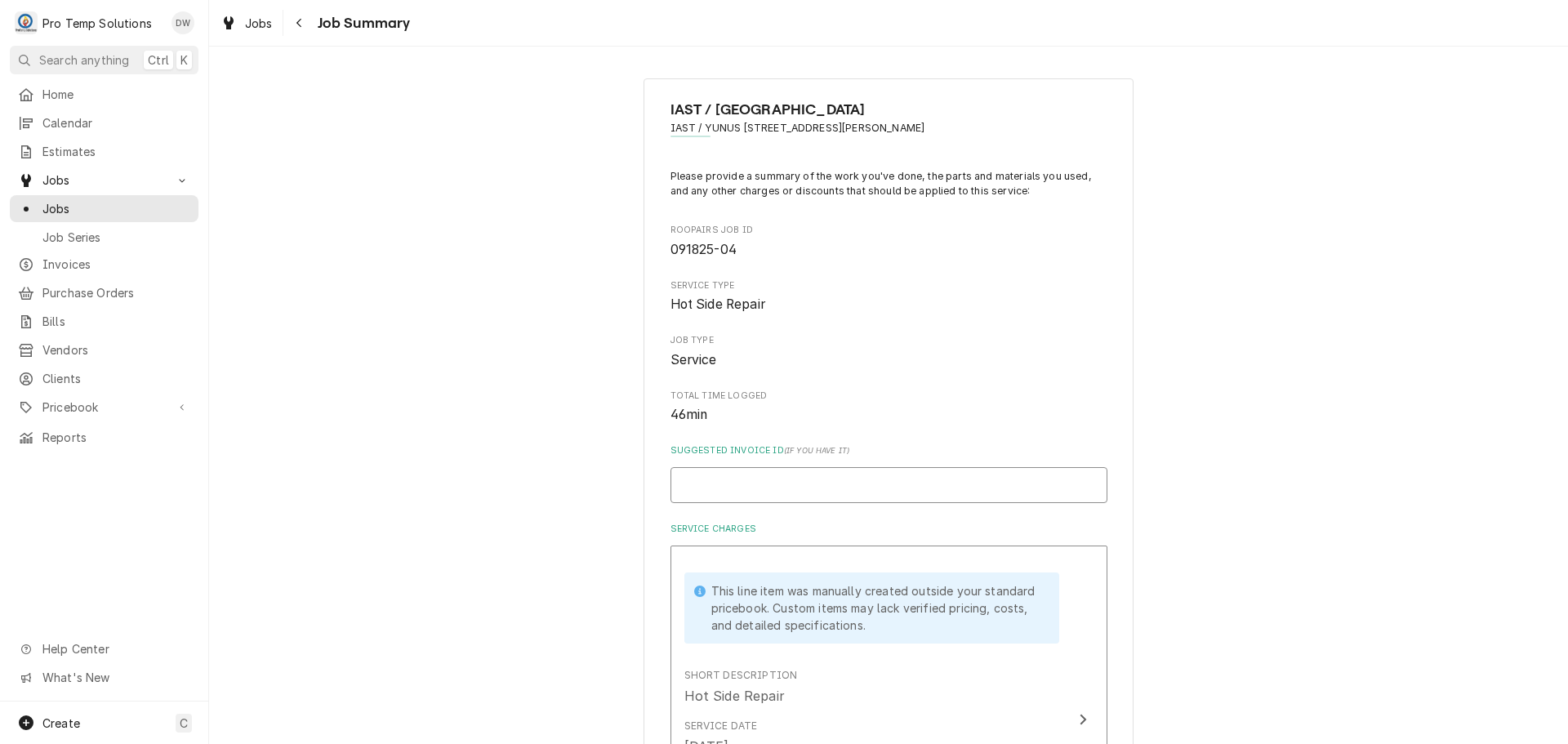
click at [815, 479] on input "Suggested Invoice ID ( if you have it )" at bounding box center [888, 484] width 437 height 36
type textarea "x"
type input "#"
type textarea "x"
type input "#0"
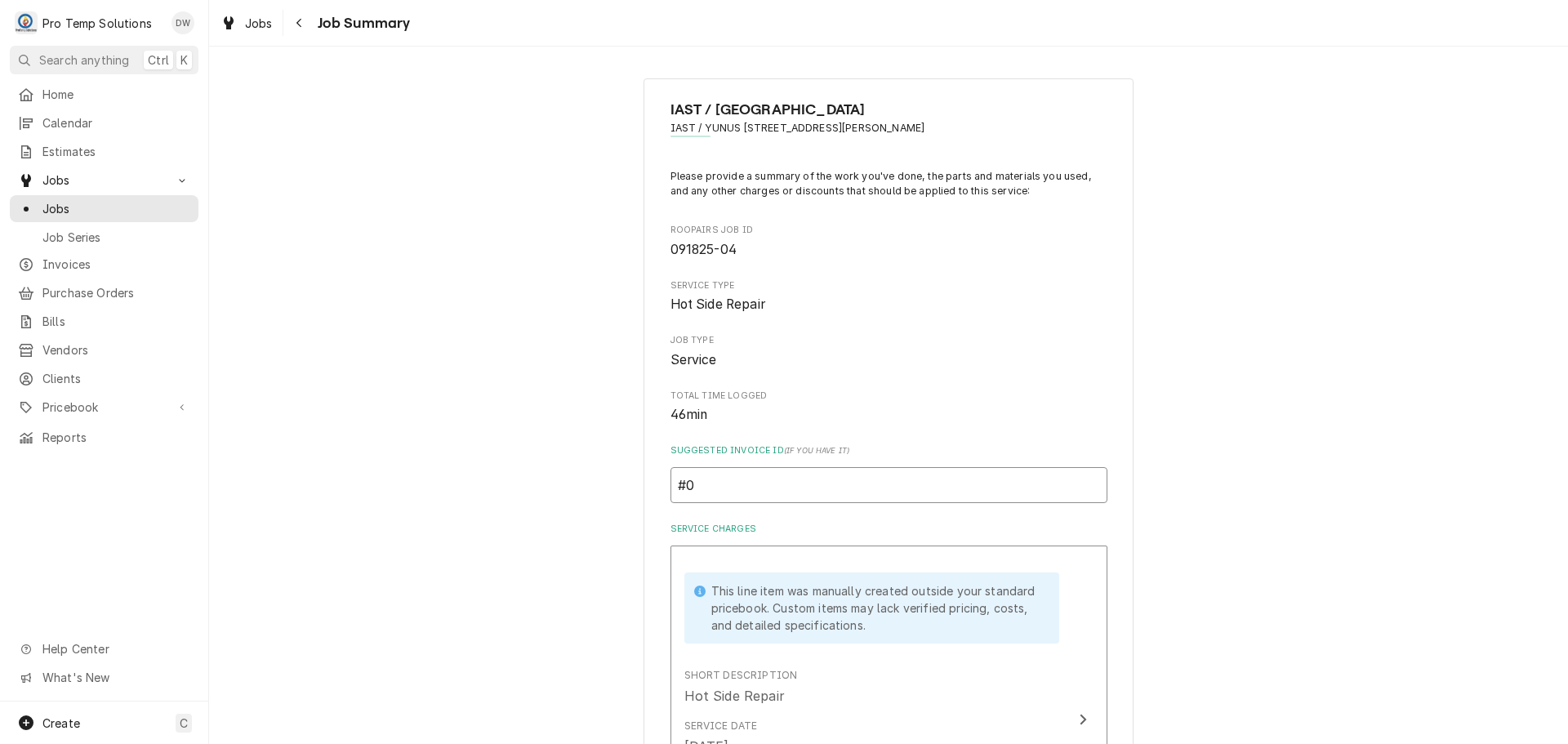
type textarea "x"
type input "#09"
type textarea "x"
type input "#091"
type textarea "x"
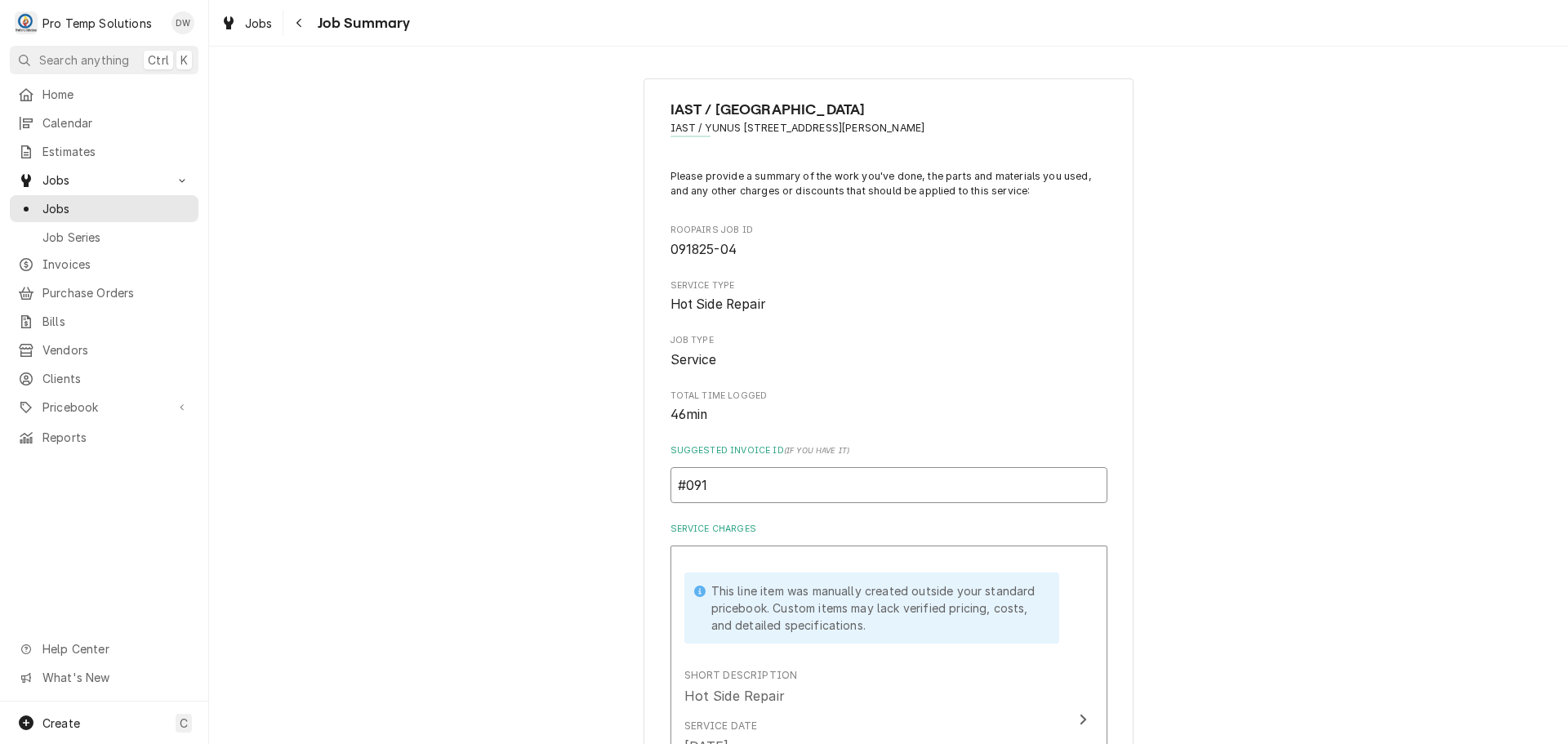
type input "#0918"
type textarea "x"
type input "#09182"
type textarea "x"
type input "#091825"
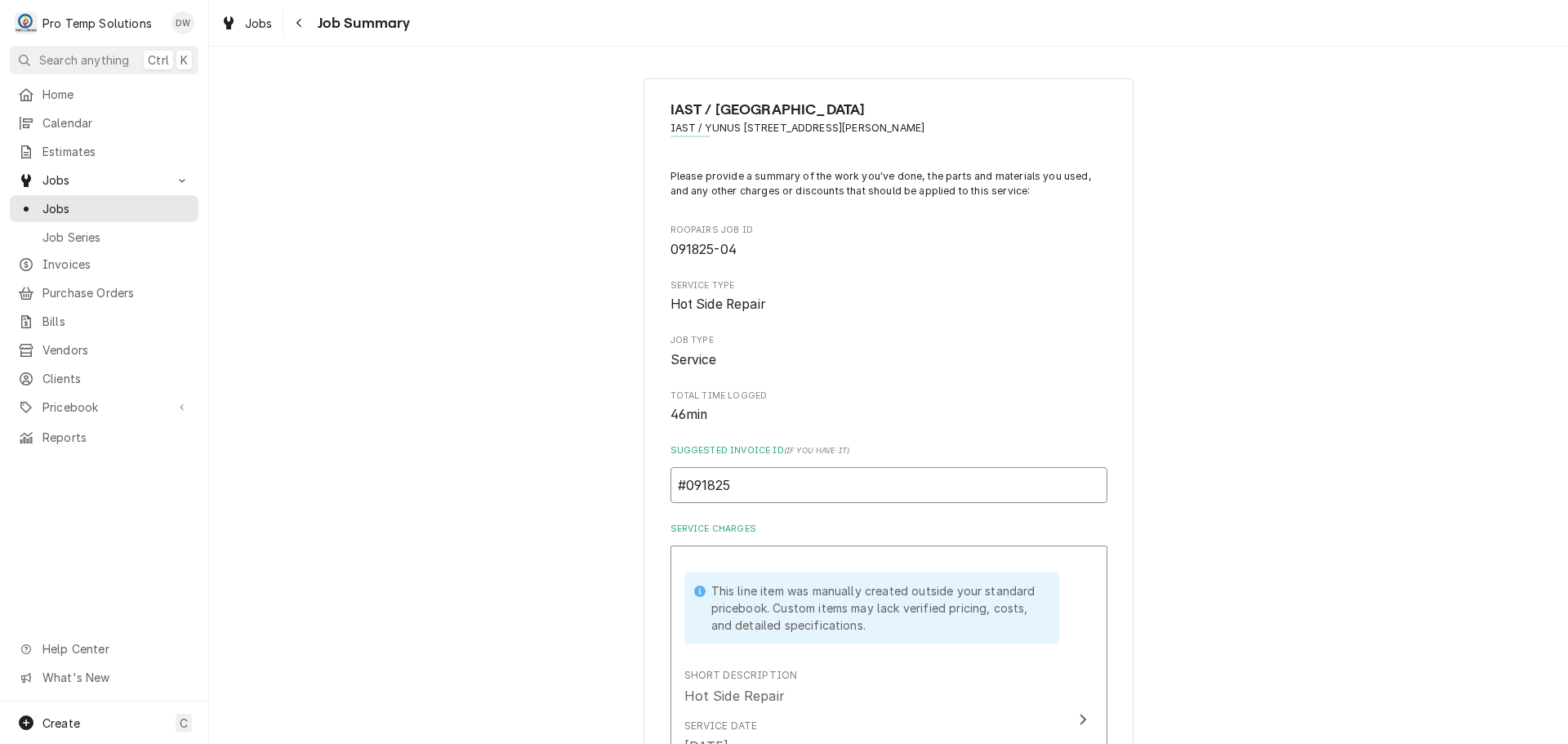
type textarea "x"
type input "#0918250"
type textarea "x"
type input "#09182500"
type textarea "x"
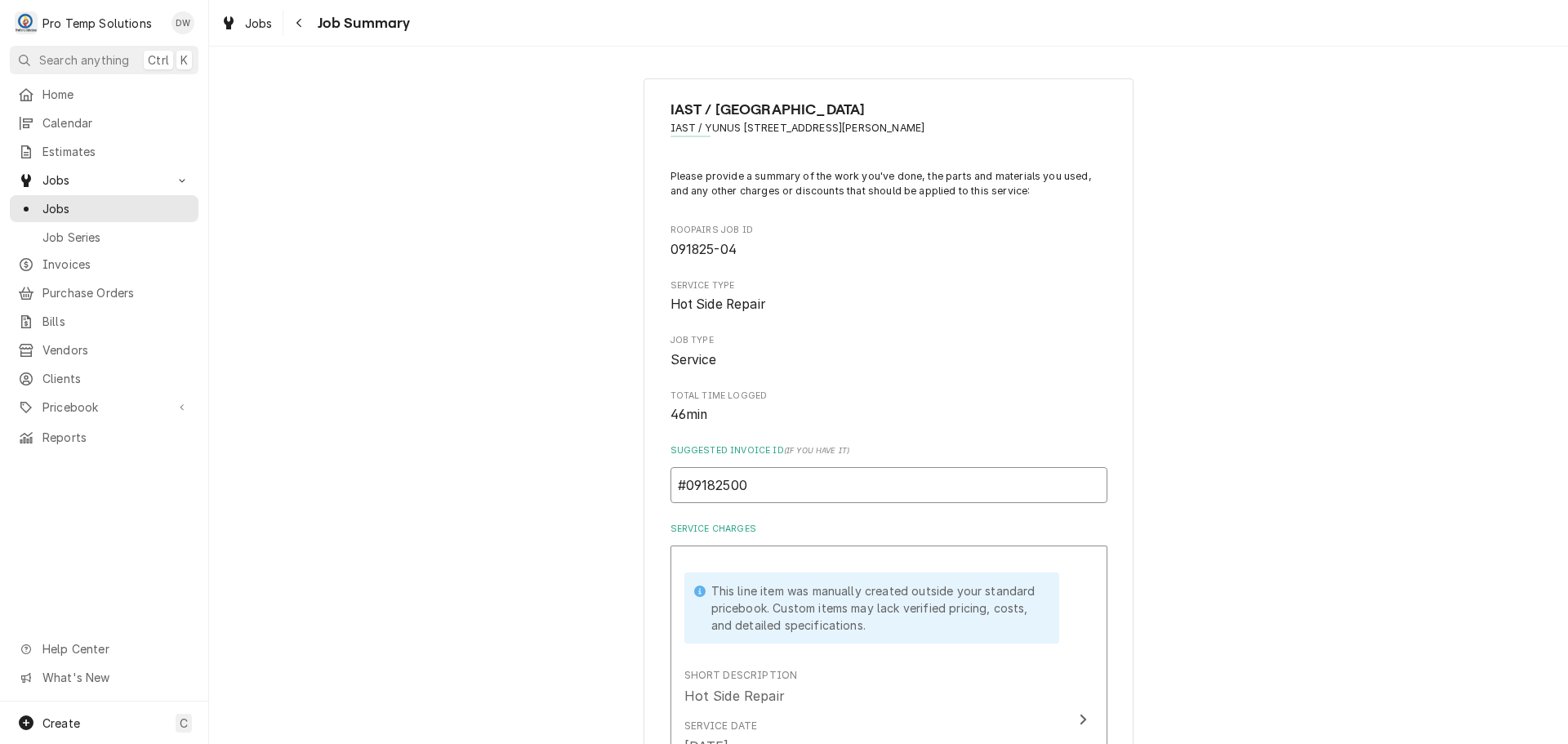
type input "#091825002"
type textarea "x"
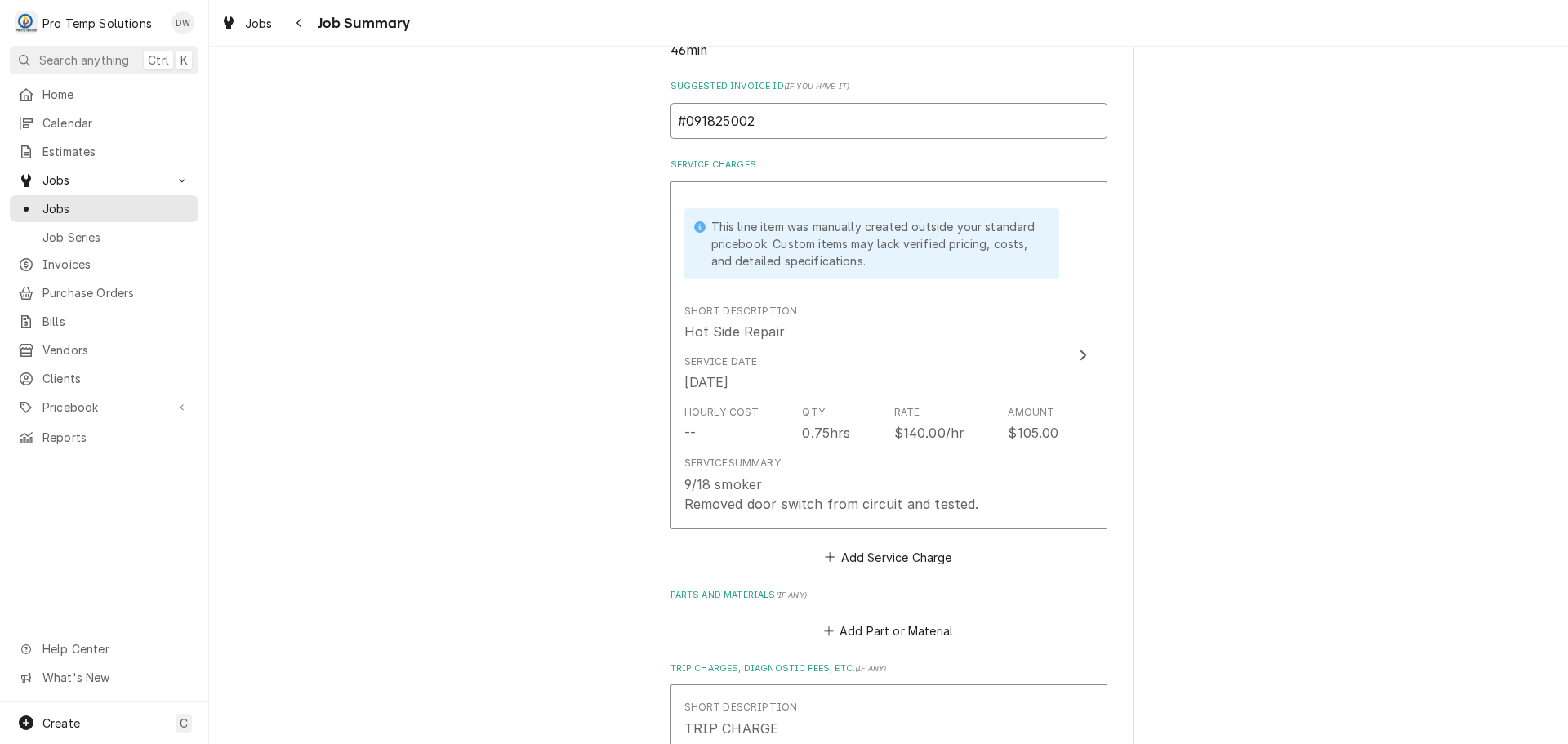
scroll to position [408, 0]
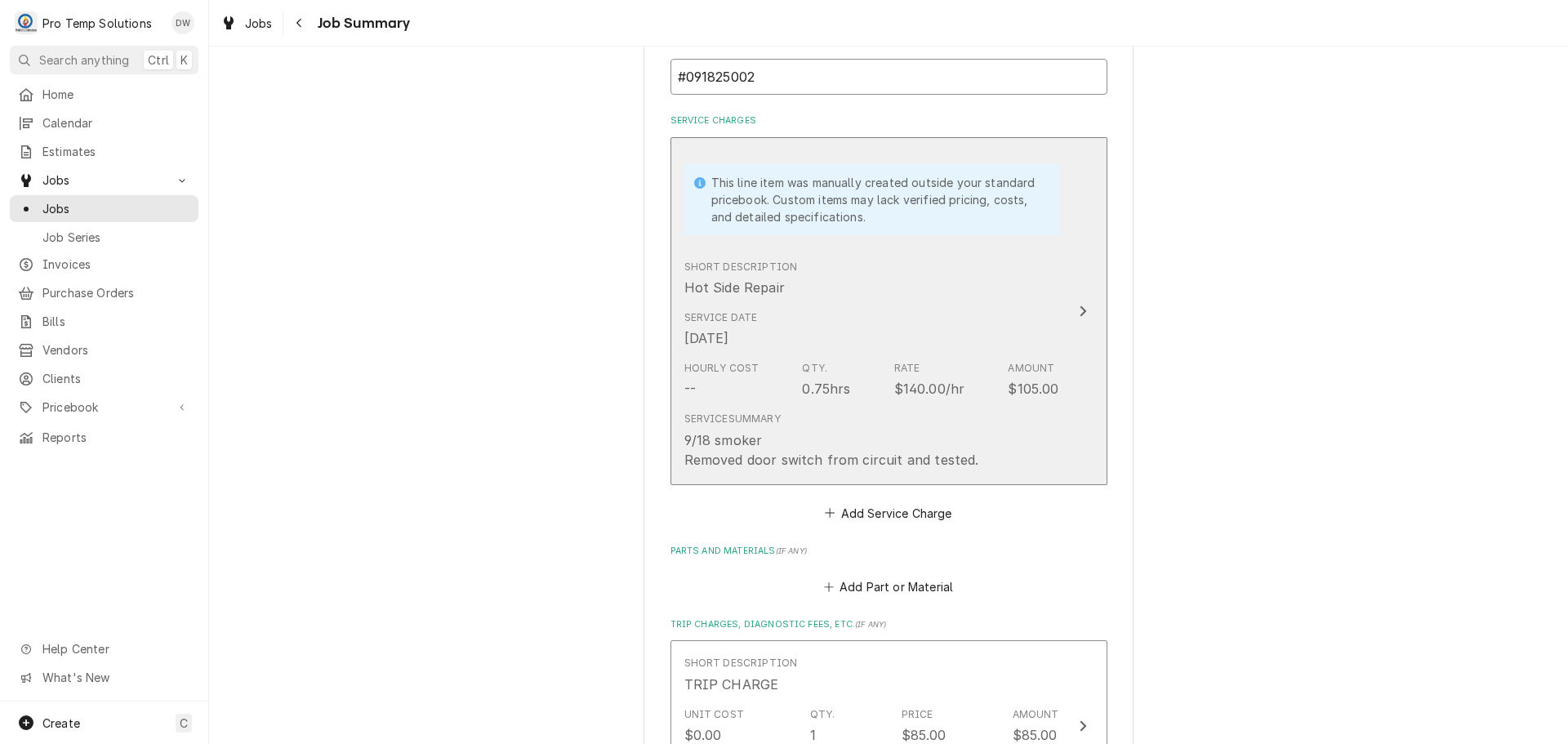
type input "#091825002"
click at [1078, 311] on icon "Update Line Item" at bounding box center [1082, 311] width 9 height 13
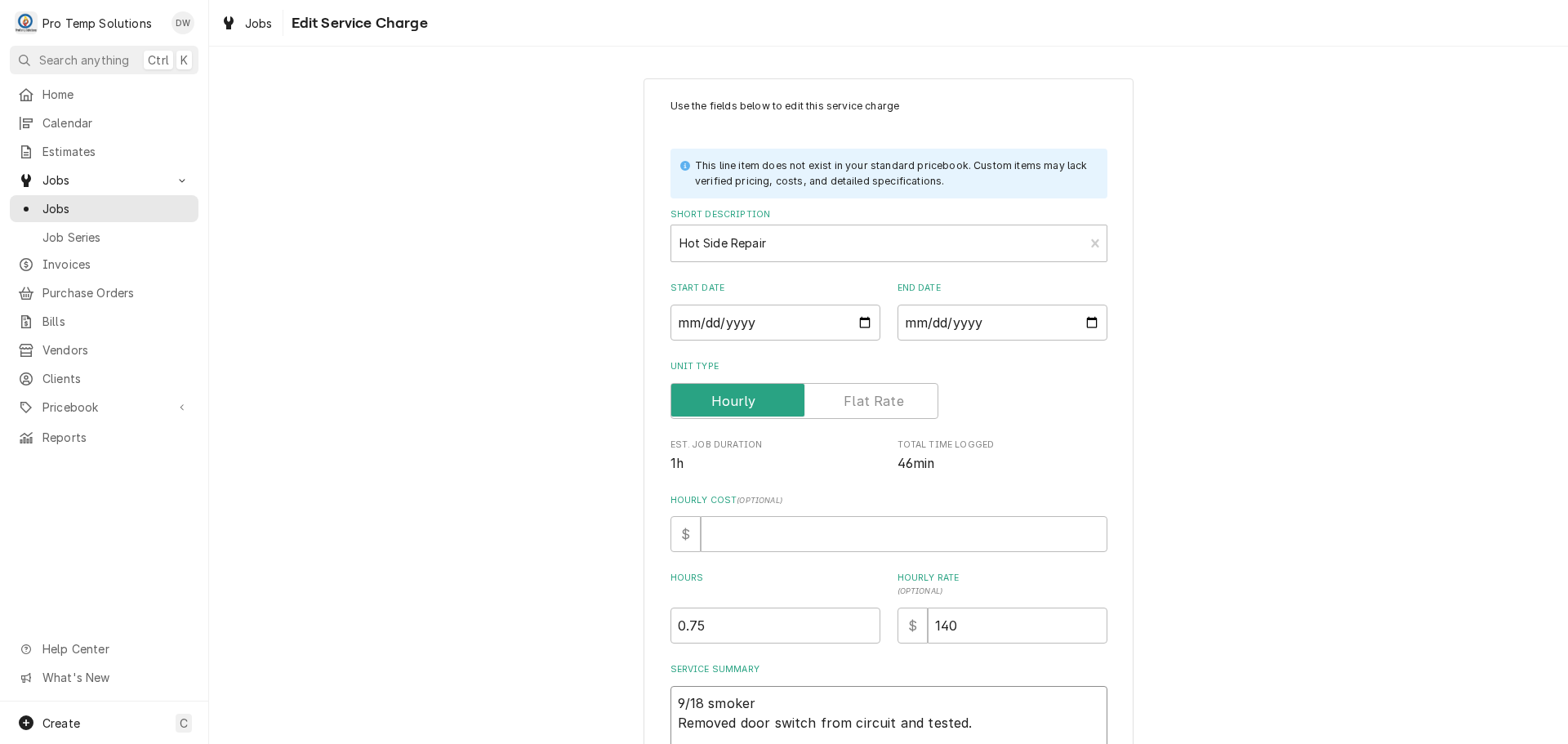
click at [751, 703] on textarea "9/18 smoker Removed door switch from circuit and tested." at bounding box center [888, 722] width 437 height 74
type textarea "x"
type textarea "9/18 smoke Removed door switch from circuit and tested."
type textarea "x"
type textarea "9/18 smok Removed door switch from circuit and tested."
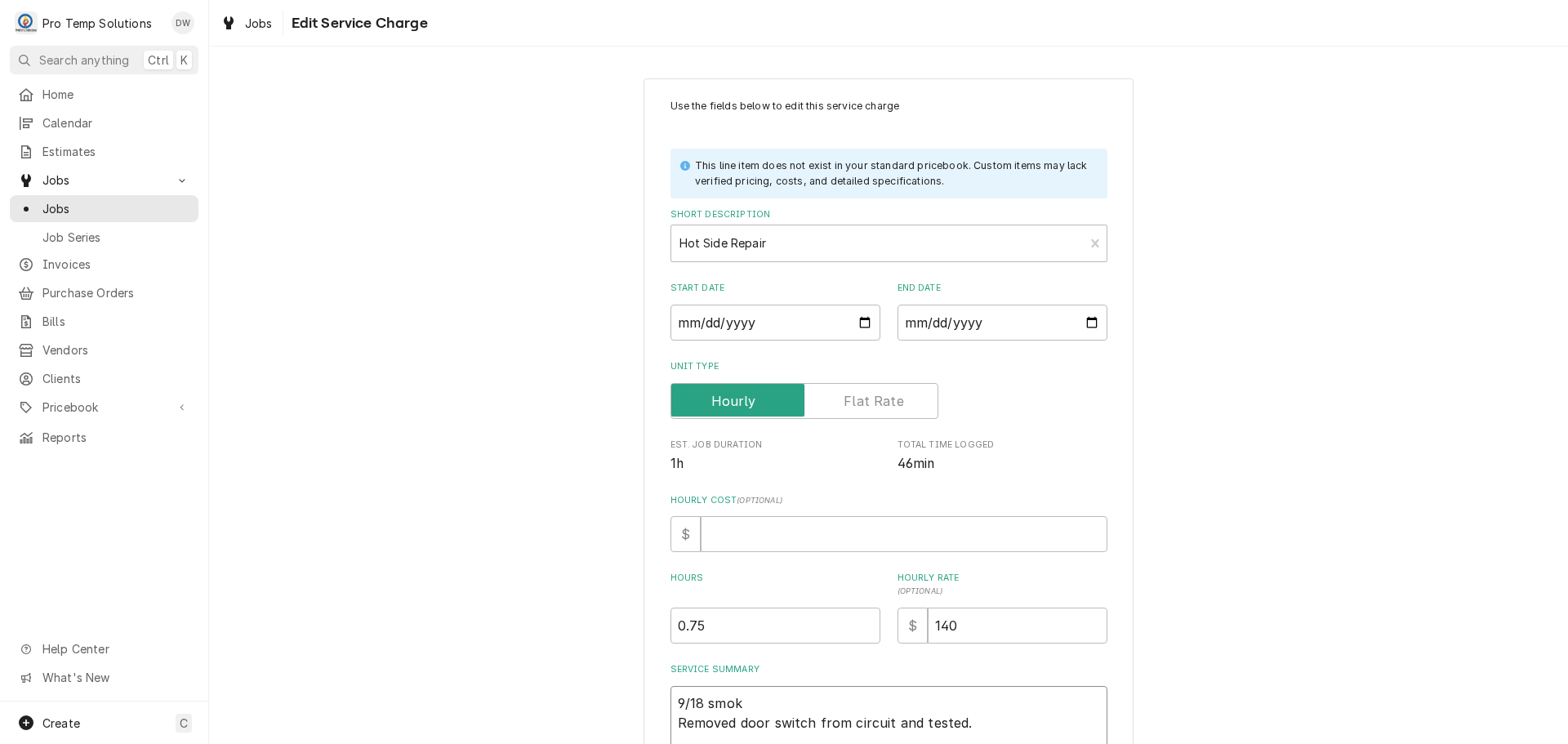
type textarea "x"
type textarea "9/18 smo Removed door switch from circuit and tested."
type textarea "x"
type textarea "9/18 sm Removed door switch from circuit and tested."
type textarea "x"
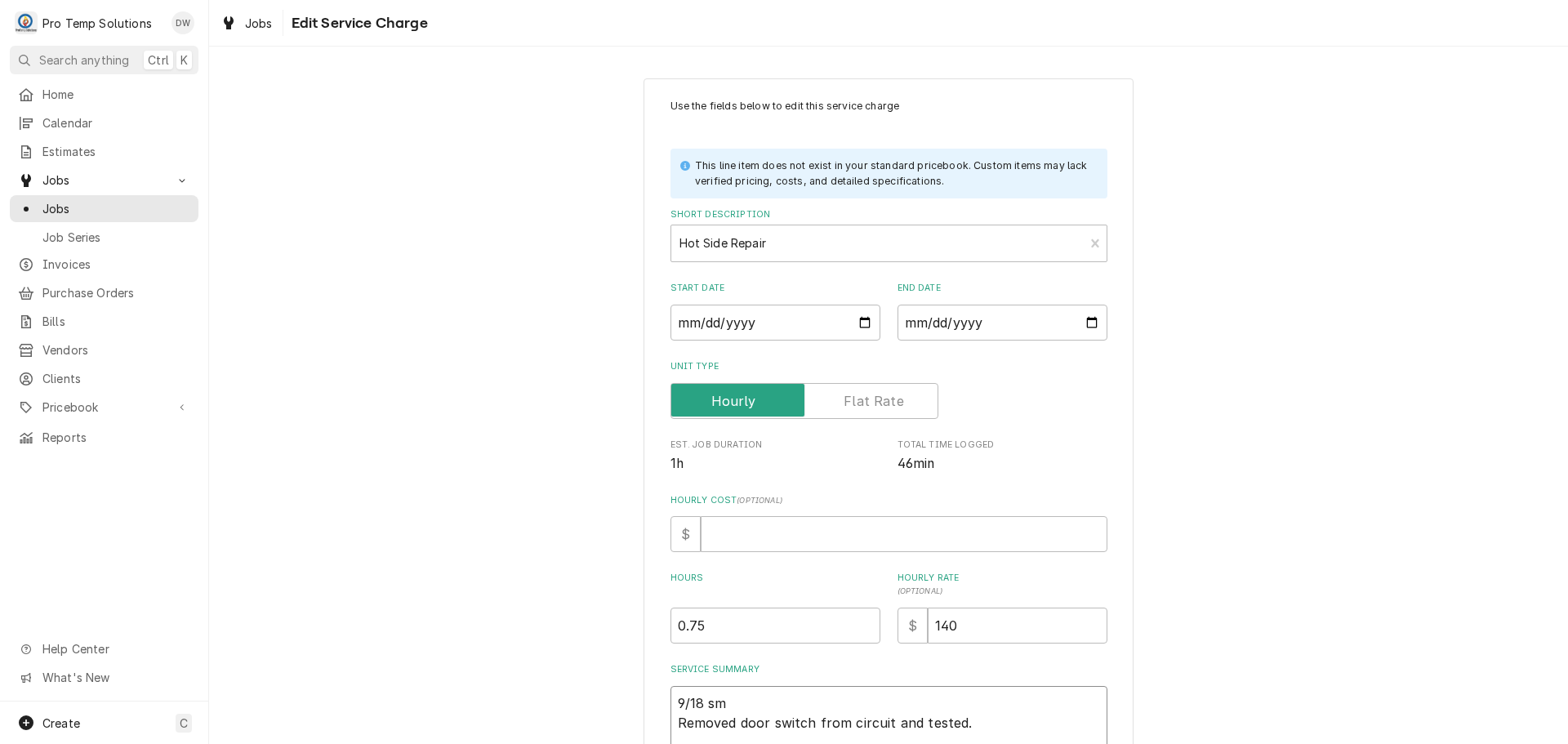
type textarea "9/18 s Removed door switch from circuit and tested."
type textarea "x"
type textarea "9/18 Removed door switch from circuit and tested."
type textarea "x"
type textarea "9/18 S Removed door switch from circuit and tested."
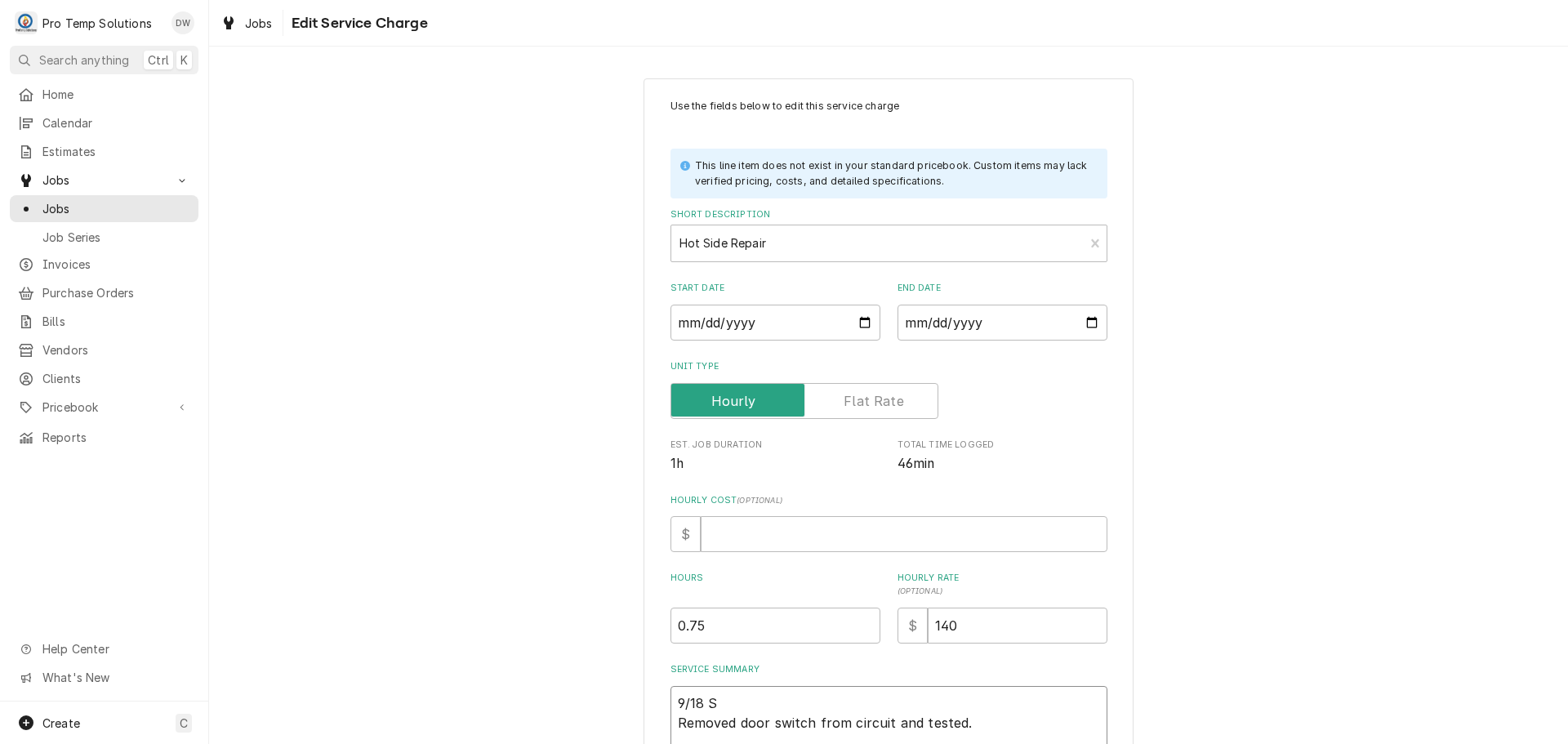
type textarea "x"
type textarea "9/18 SM Removed door switch from circuit and tested."
type textarea "x"
type textarea "9/18 SMO Removed door switch from circuit and tested."
type textarea "x"
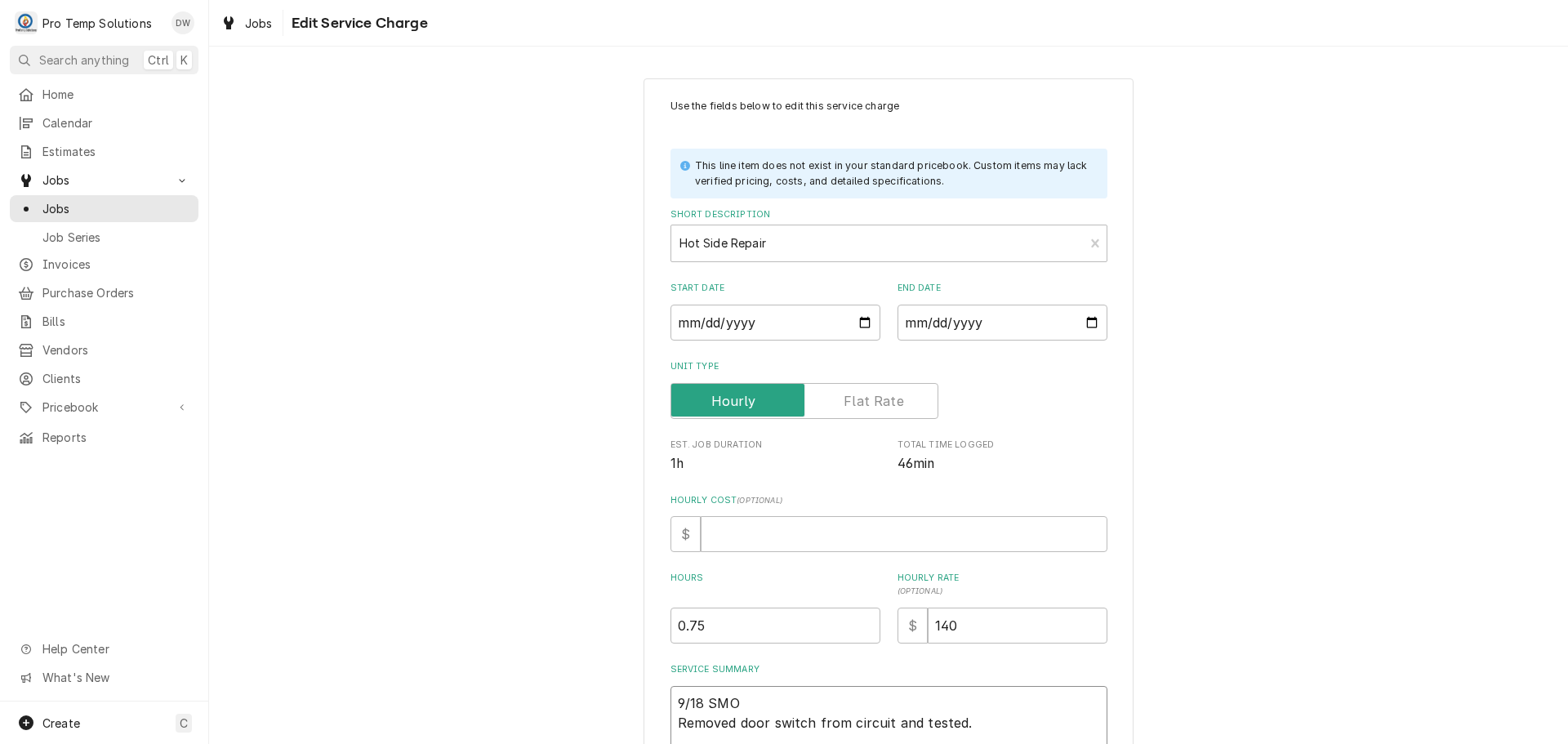
type textarea "9/18 SMOK Removed door switch from circuit and tested."
type textarea "x"
type textarea "9/18 SMOKE Removed door switch from circuit and tested."
type textarea "x"
type textarea "9/18 SMOKER Removed door switch from circuit and tested."
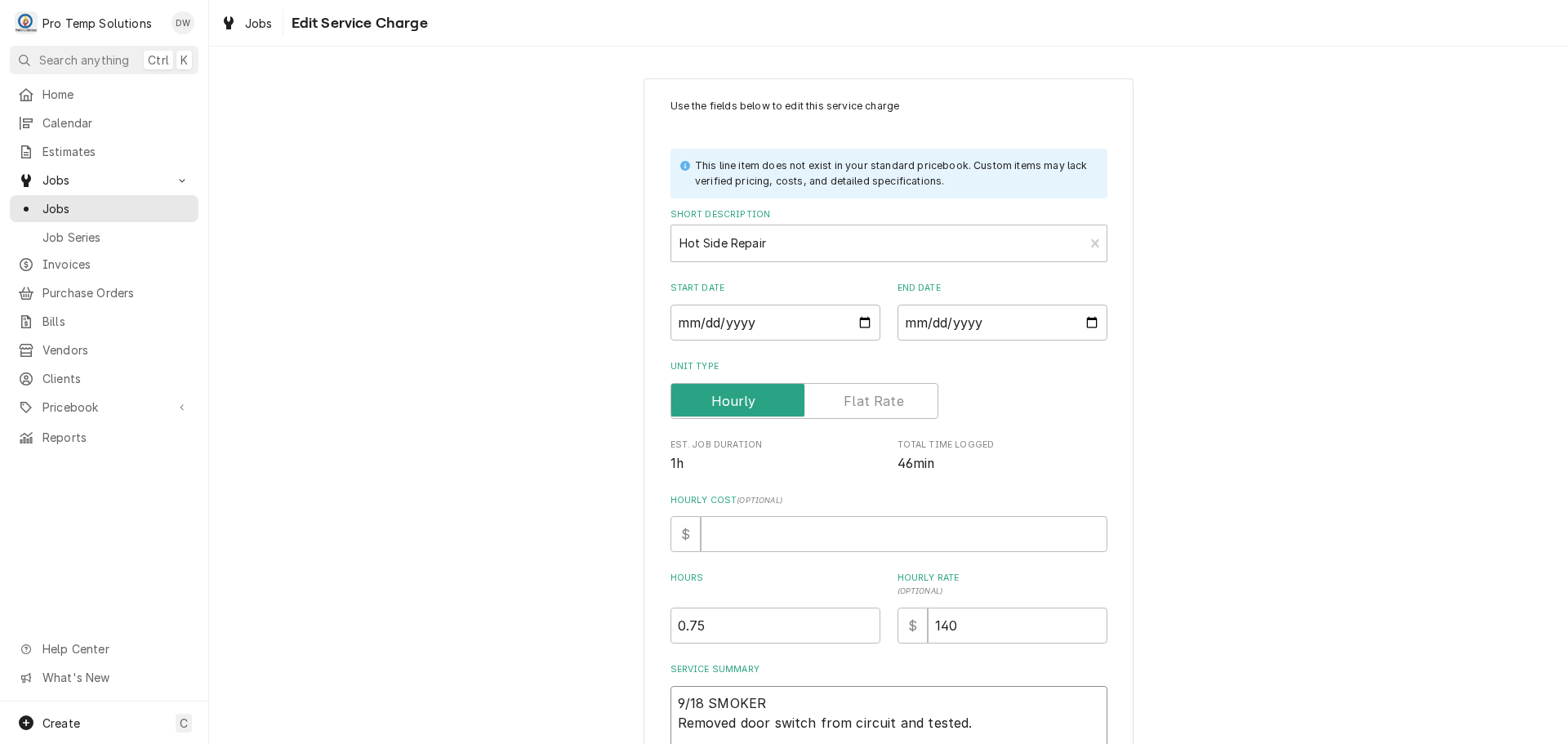
type textarea "x"
type textarea "9/18 SMOKER Removed door switch from circuit and tested."
type textarea "x"
type textarea "9/18 SMOKER 9 Removed door switch from circuit and tested."
type textarea "x"
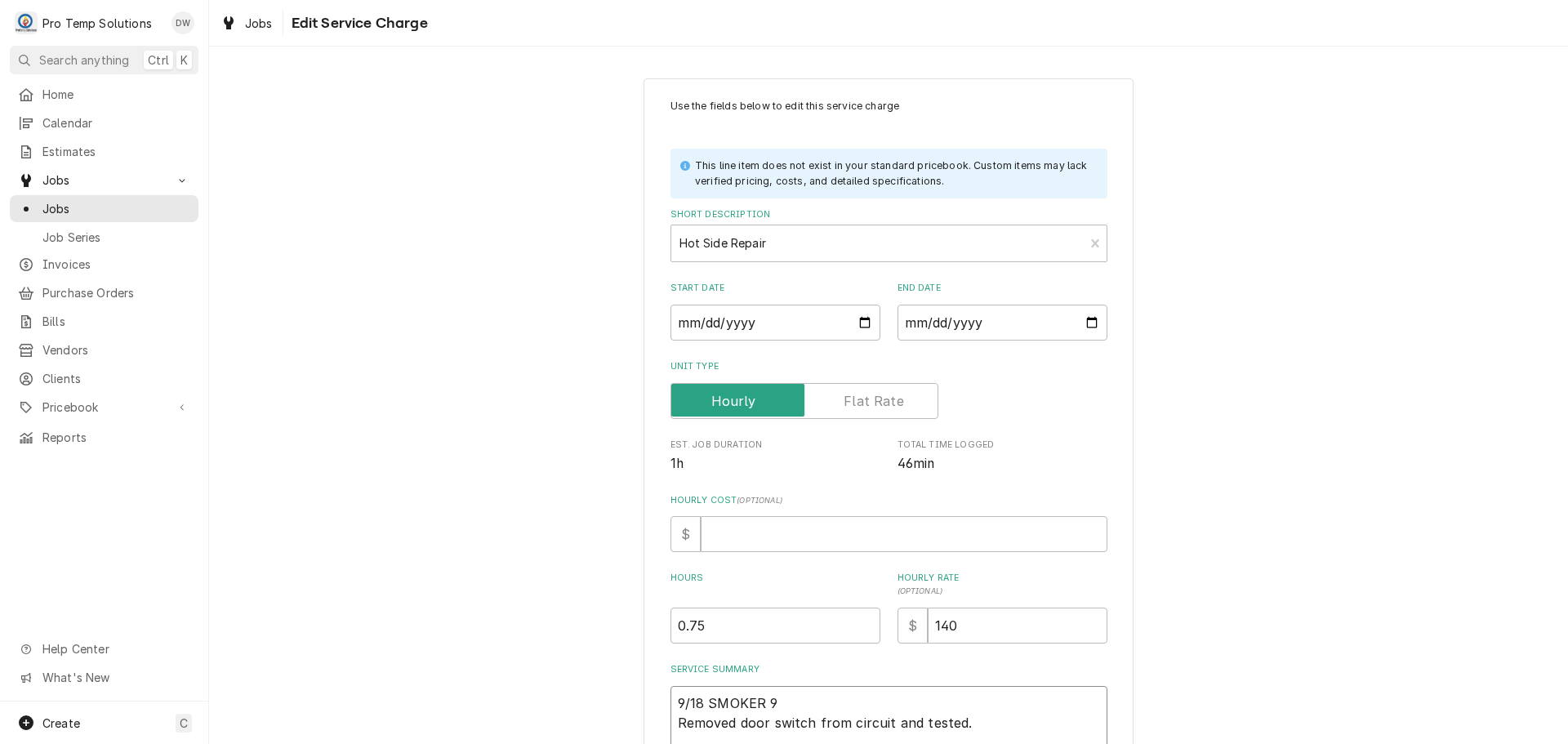
type textarea "9/18 SMOKER 94 Removed door switch from circuit and tested."
type textarea "x"
type textarea "9/18 SMOKER 940 Removed door switch from circuit and tested."
type textarea "x"
type textarea "9/18 SMOKER 940- Removed door switch from circuit and tested."
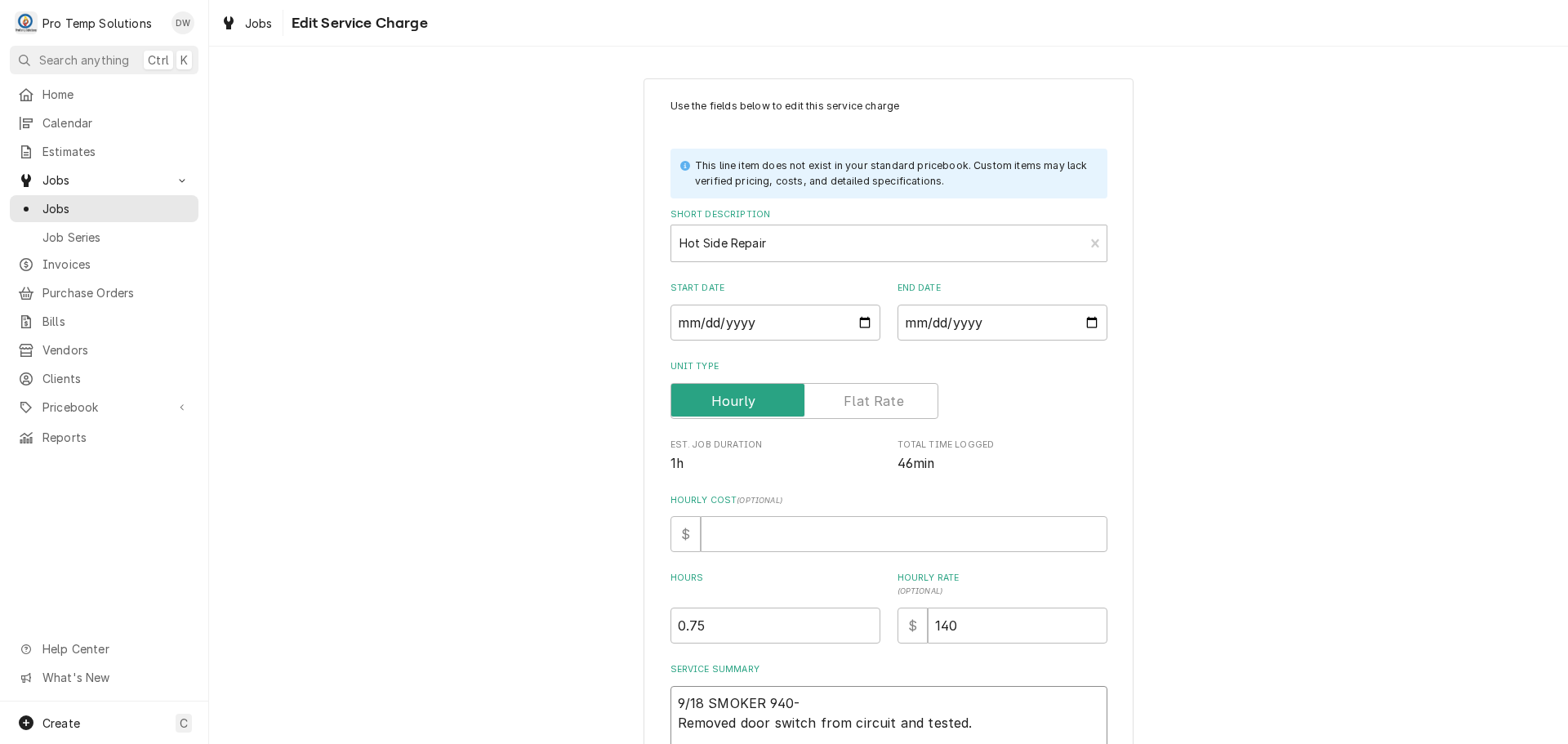
type textarea "x"
type textarea "9/18 SMOKER 940-1 Removed door switch from circuit and tested."
type textarea "x"
type textarea "9/18 SMOKER 940-10 Removed door switch from circuit and tested."
type textarea "x"
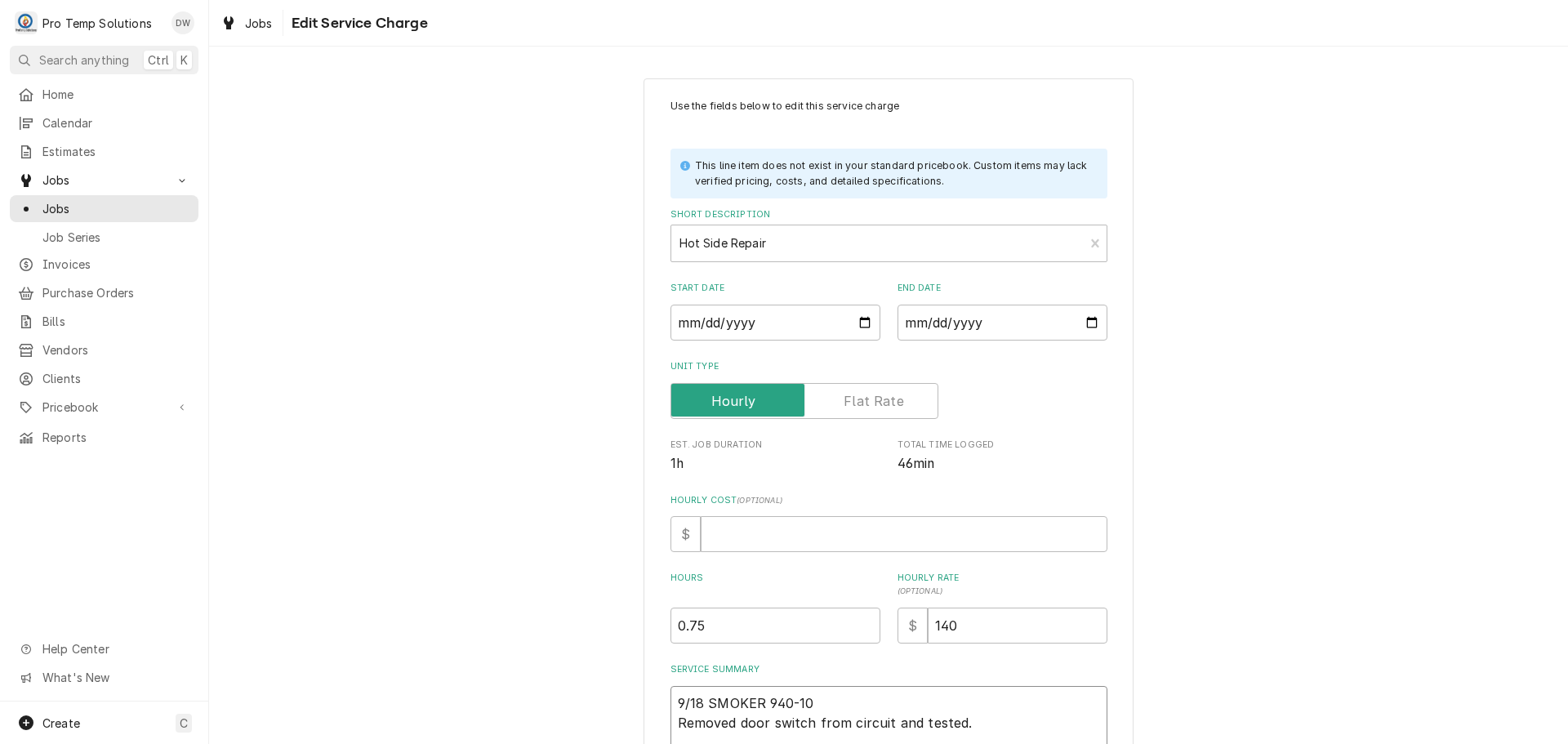
type textarea "9/18 SMOKER 940-103 Removed door switch from circuit and tested."
type textarea "x"
type textarea "9/18 SMOKER 940-1030 Removed door switch from circuit and tested."
type textarea "x"
type textarea "9/18 SMOKER 940-1030 Removed door switch from circuit and tested."
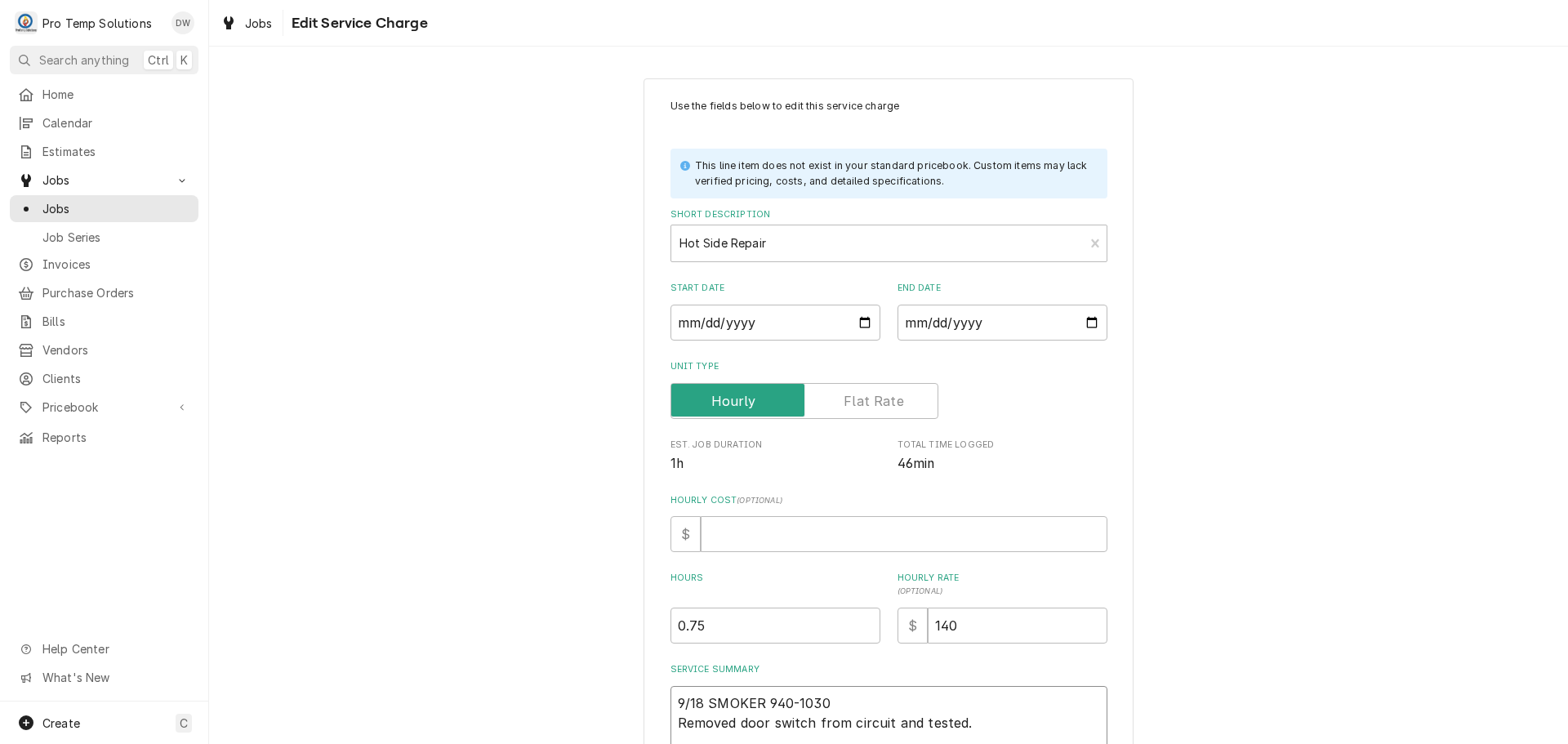
type textarea "x"
type textarea "9/18 SMOKER 940-1030 K Removed door switch from circuit and tested."
type textarea "x"
type textarea "9/18 SMOKER 940-1030 KE Removed door switch from circuit and tested."
type textarea "x"
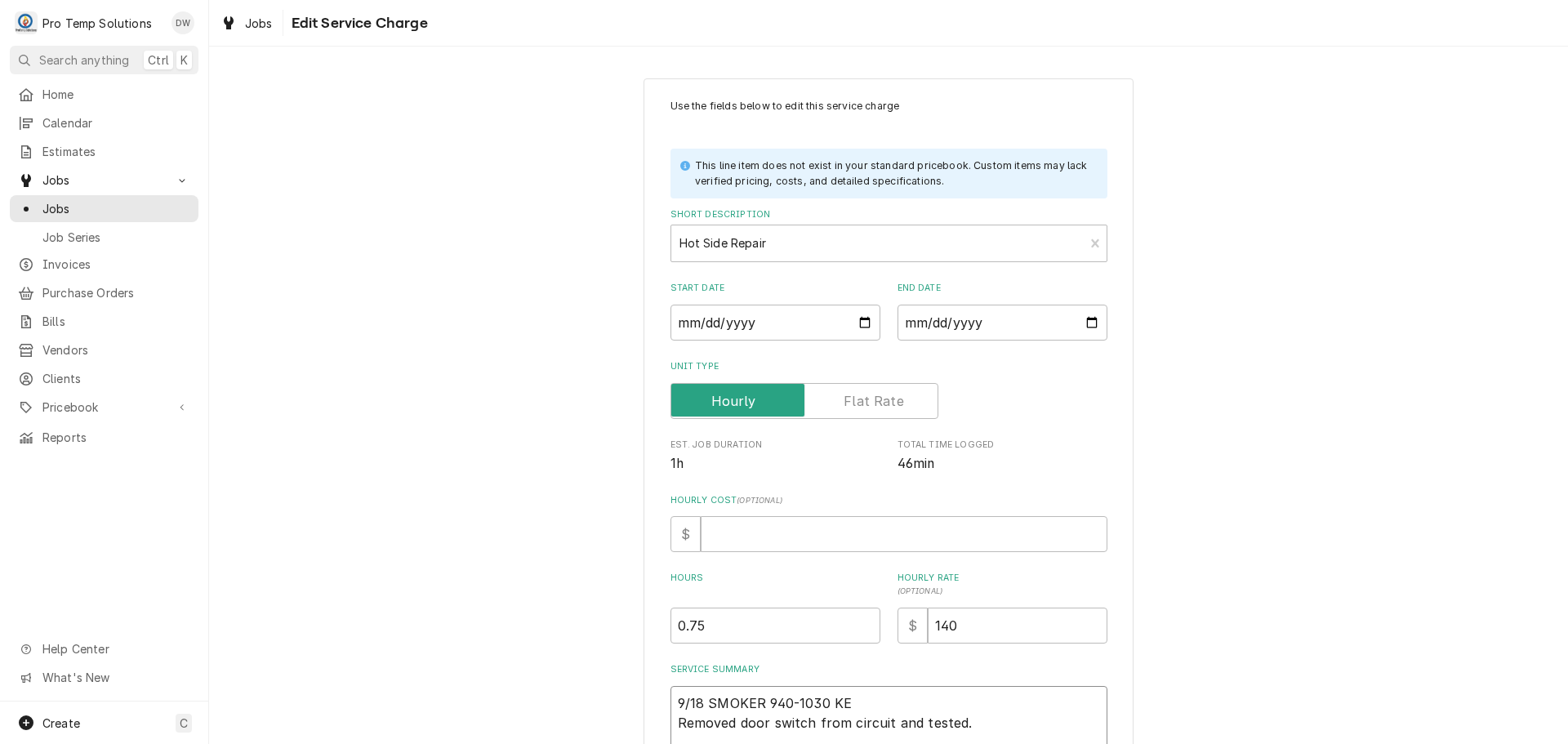
type textarea "9/18 SMOKER 940-1030 KEV Removed door switch from circuit and tested."
type textarea "x"
type textarea "9/18 SMOKER 940-1030 KEVI Removed door switch from circuit and tested."
type textarea "x"
type textarea "9/18 SMOKER 940-1030 KEVIN Removed door switch from circuit and tested."
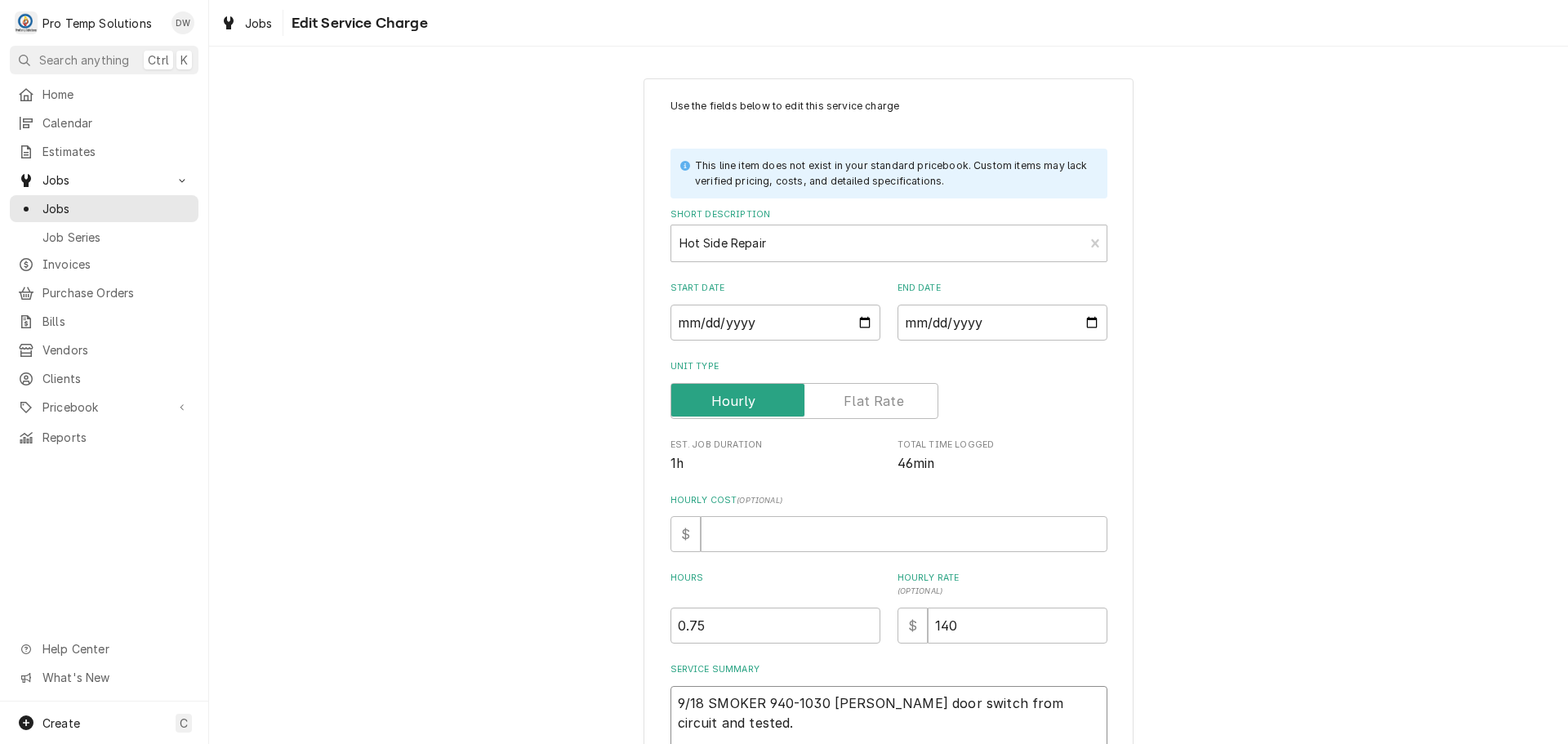
type textarea "x"
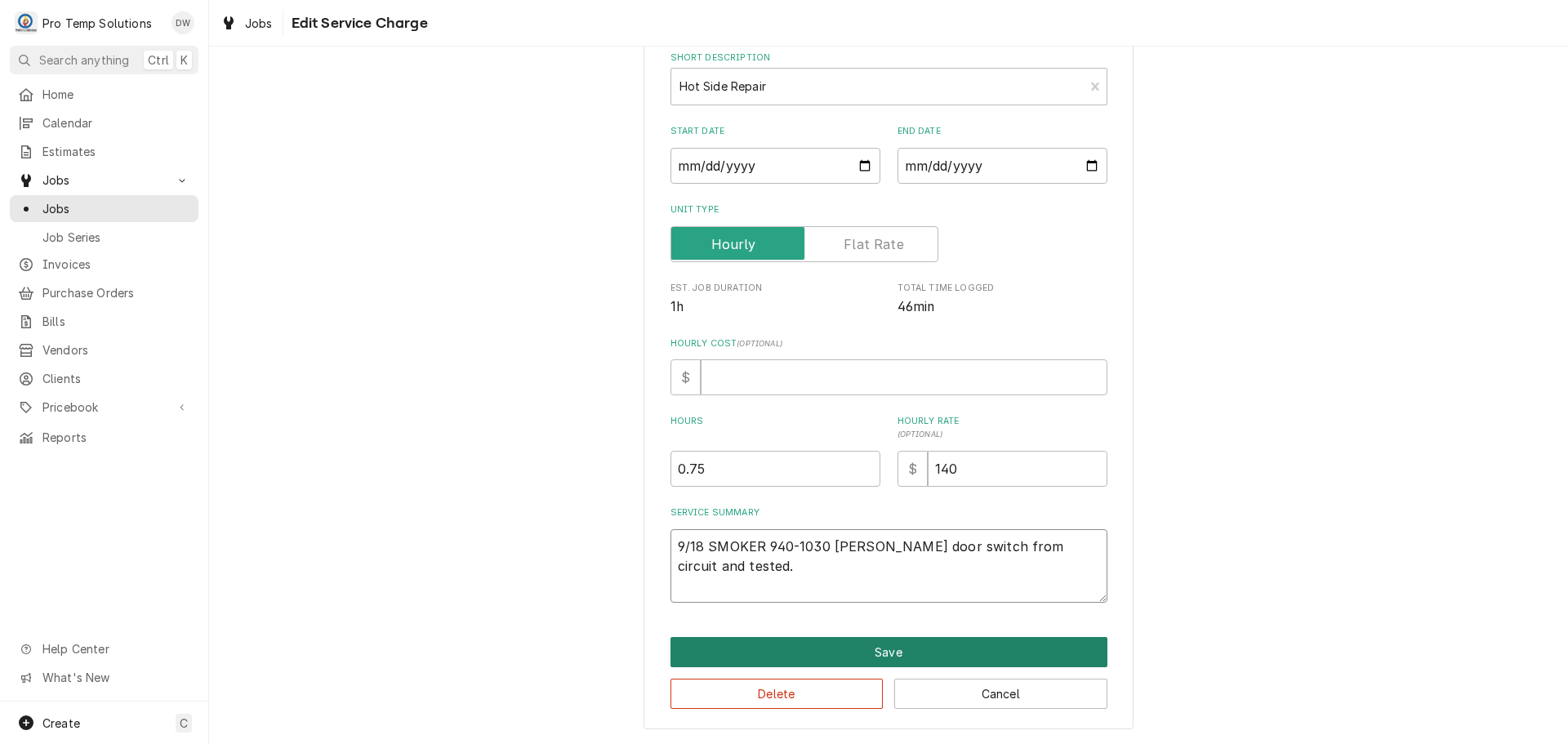
type textarea "9/18 SMOKER 940-1030 [PERSON_NAME] door switch from circuit and tested."
click at [886, 649] on button "Save" at bounding box center [888, 651] width 437 height 30
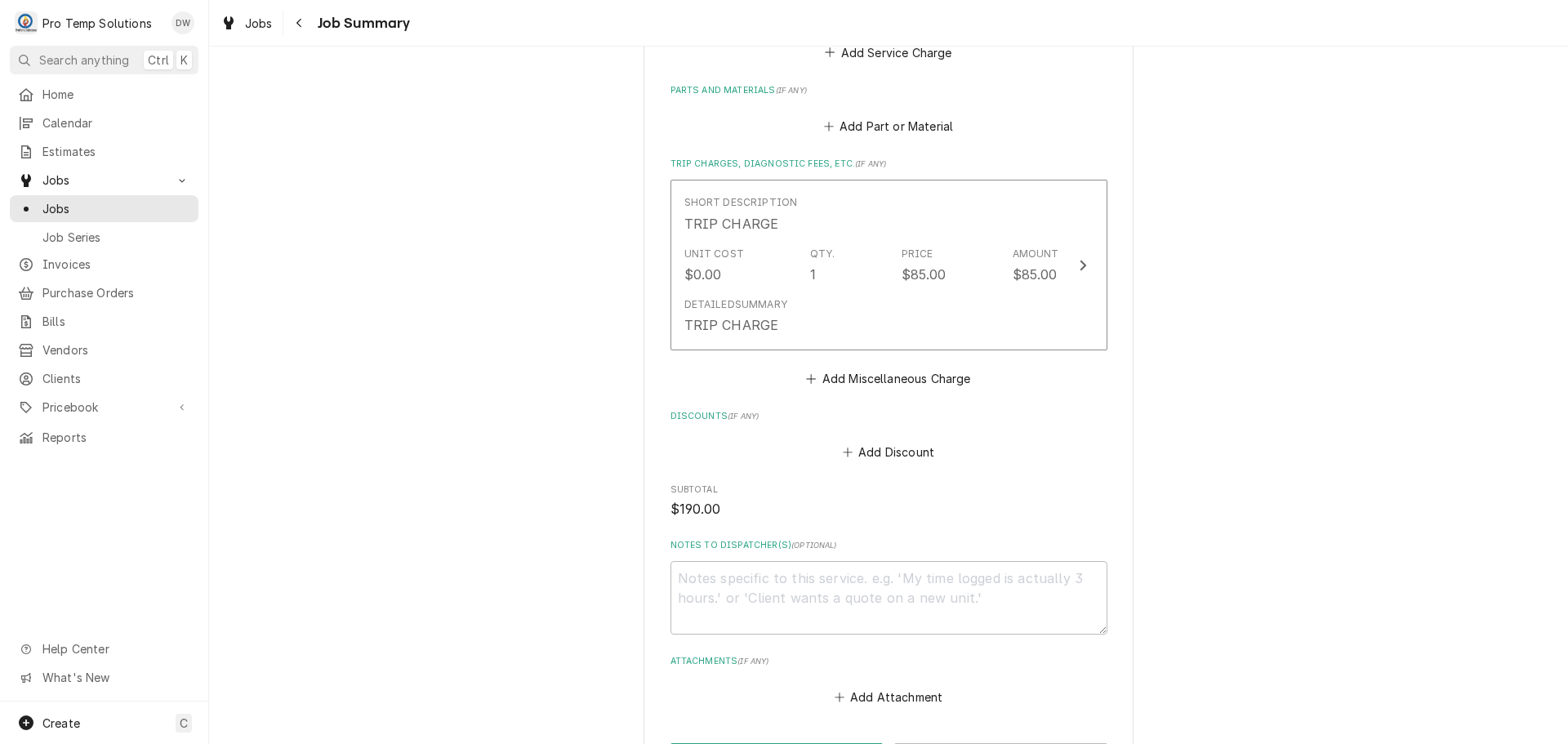
scroll to position [898, 0]
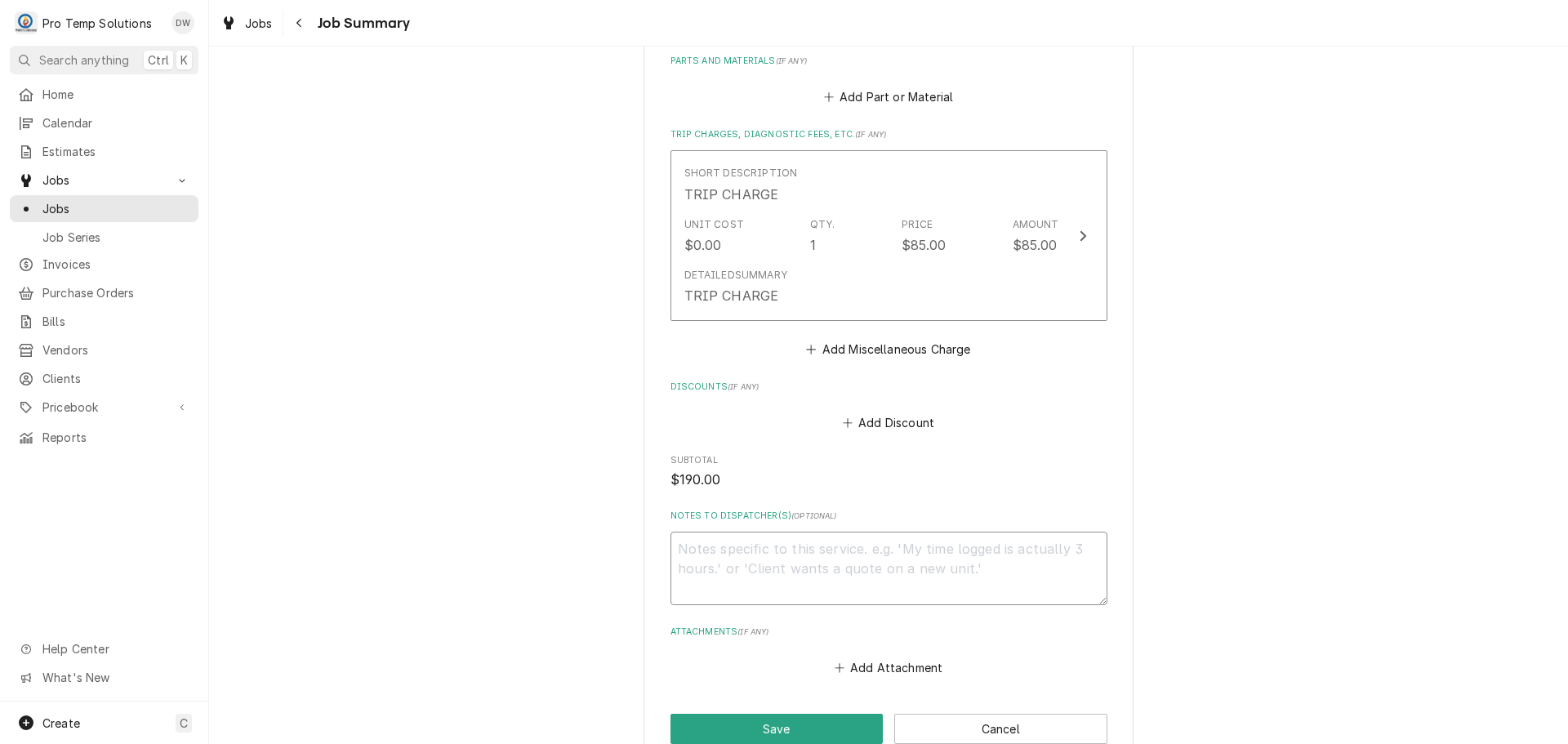
click at [749, 559] on textarea "Notes to Dispatcher(s) ( optional )" at bounding box center [888, 568] width 437 height 74
type textarea "x"
type textarea "#"
type textarea "x"
type textarea "#0"
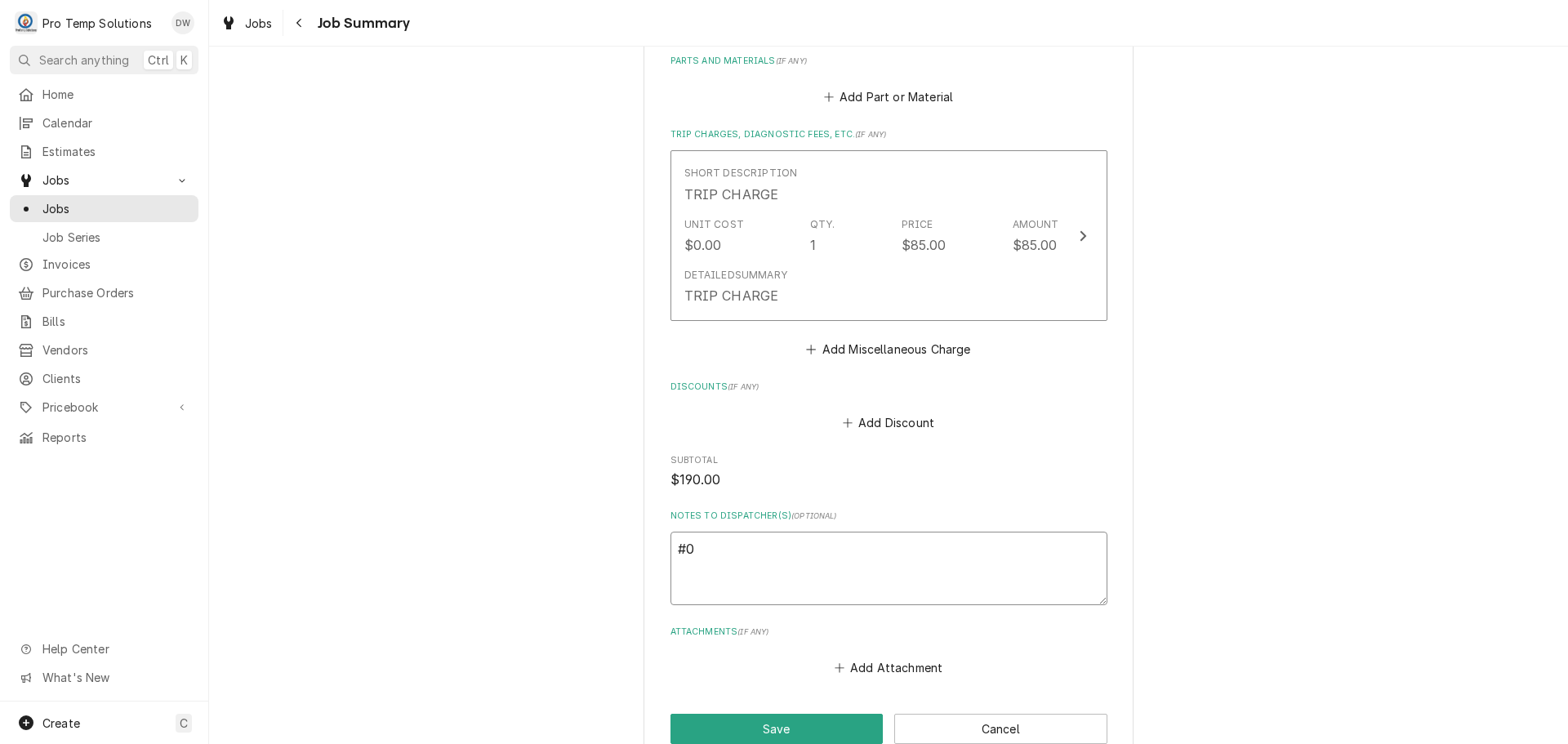
type textarea "x"
type textarea "#09"
type textarea "x"
type textarea "#091"
type textarea "x"
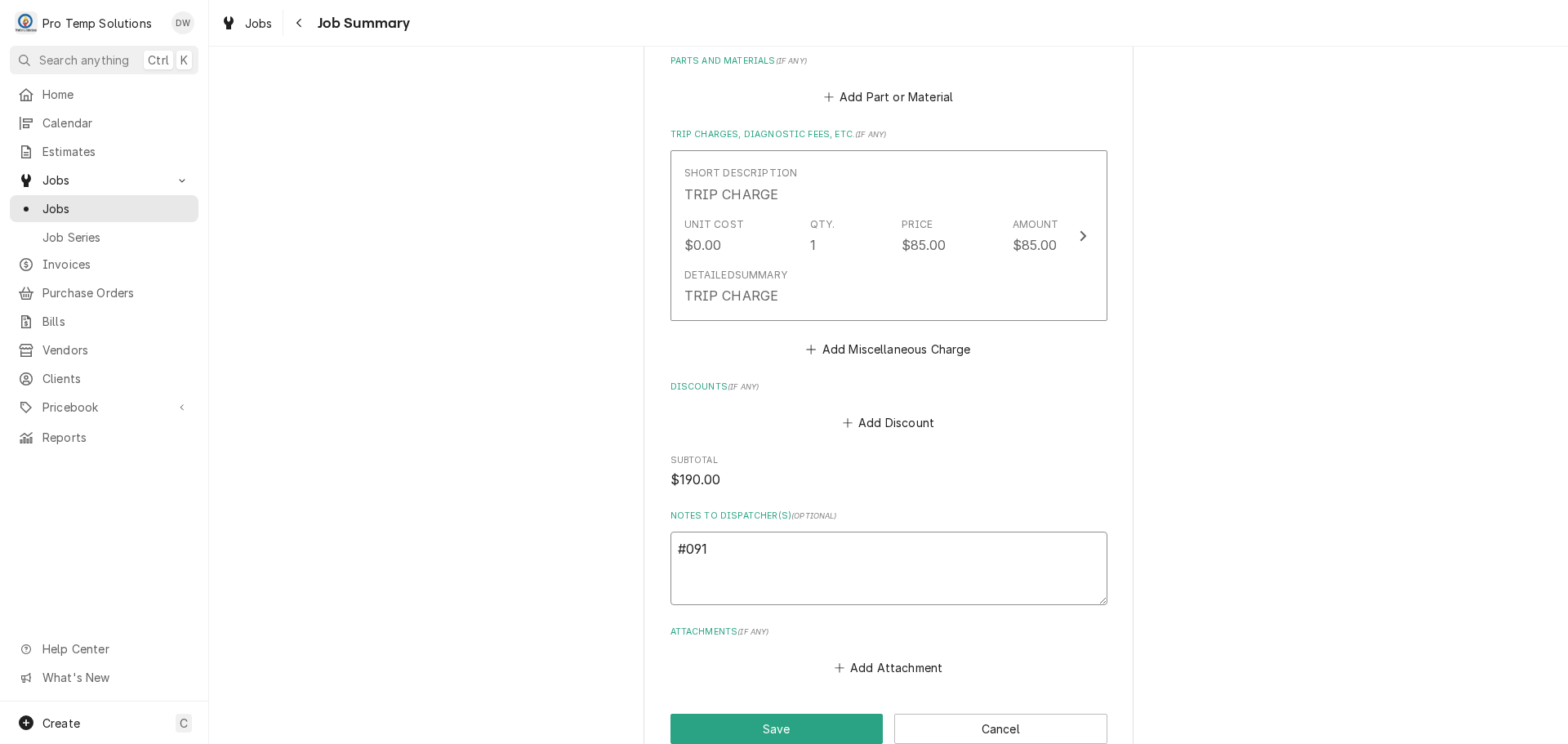
type textarea "#0918"
type textarea "x"
type textarea "#09182"
type textarea "x"
type textarea "#091825"
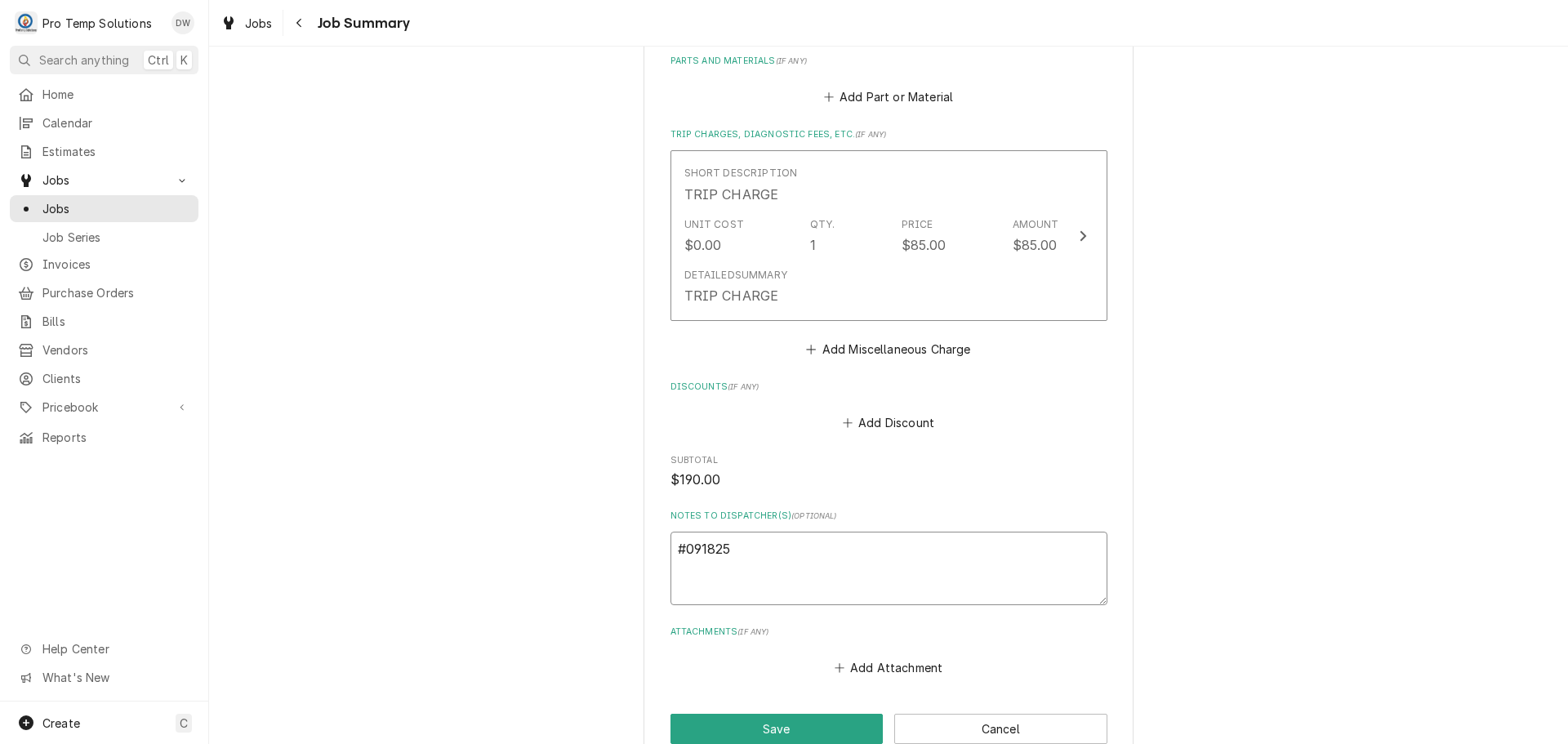
type textarea "x"
type textarea "#0918250"
type textarea "x"
type textarea "#09182500"
type textarea "x"
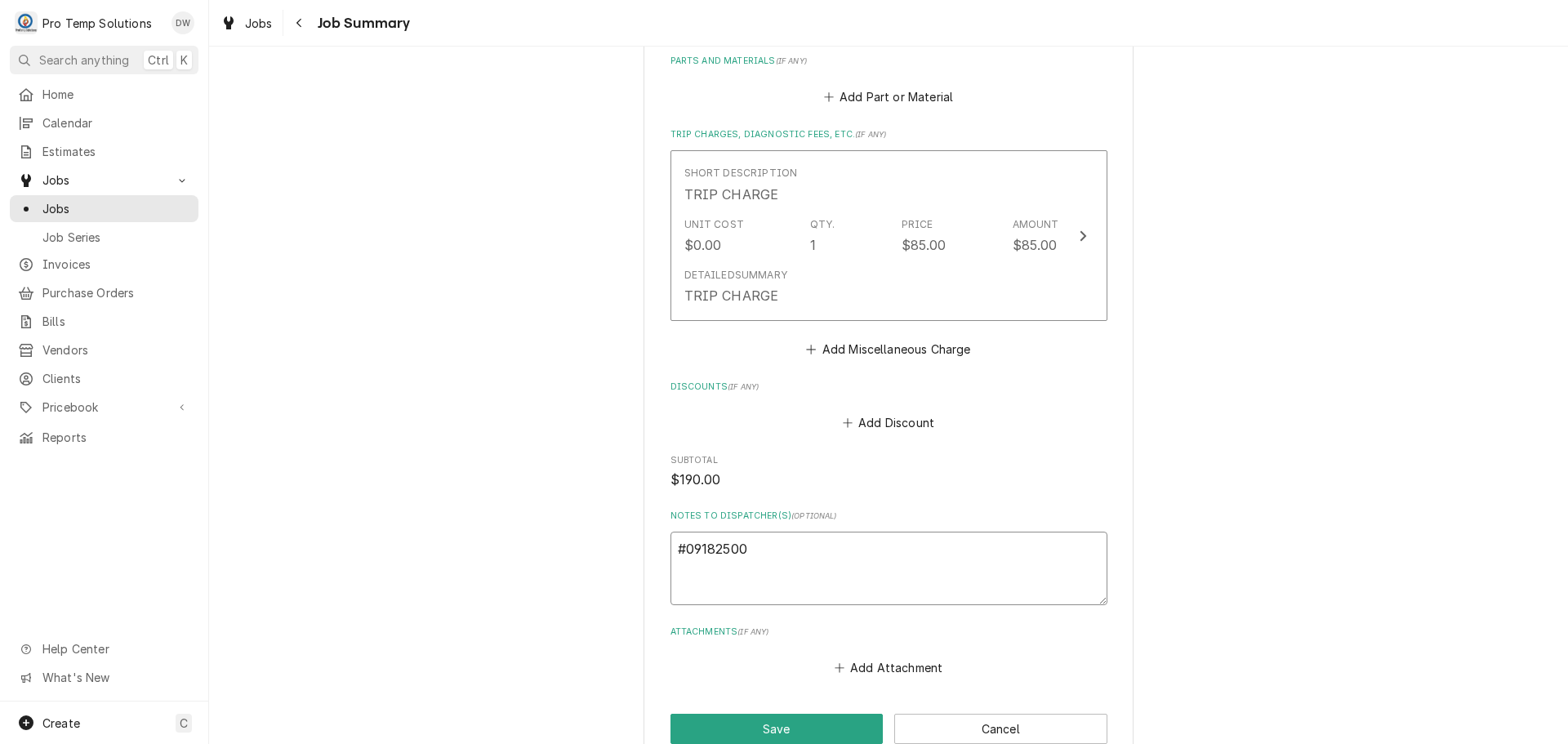
type textarea "#091825002"
type textarea "x"
type textarea "#091825002"
type textarea "x"
type textarea "#091825002 I"
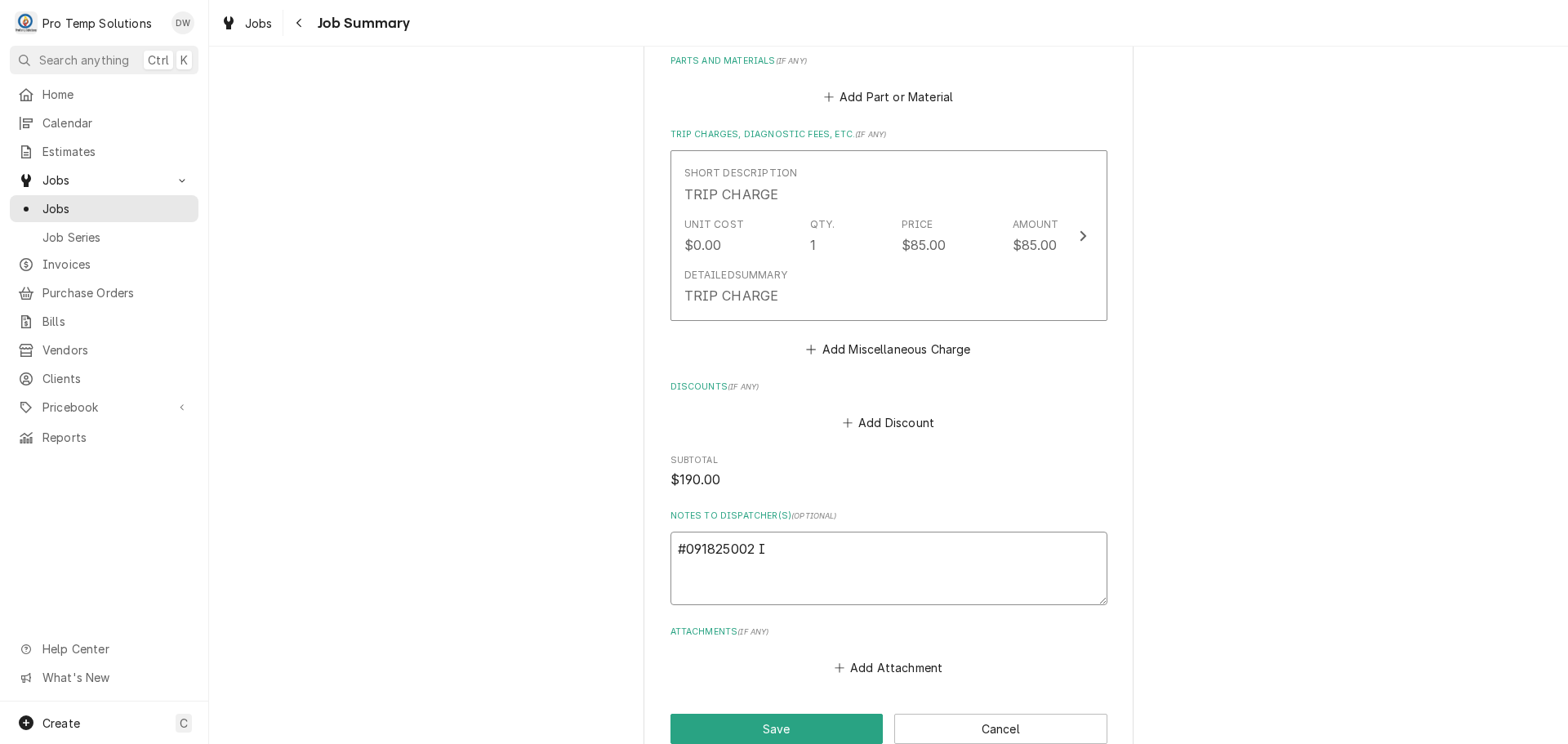
type textarea "x"
type textarea "#091825002 IA"
type textarea "x"
type textarea "#091825002 IAS"
type textarea "x"
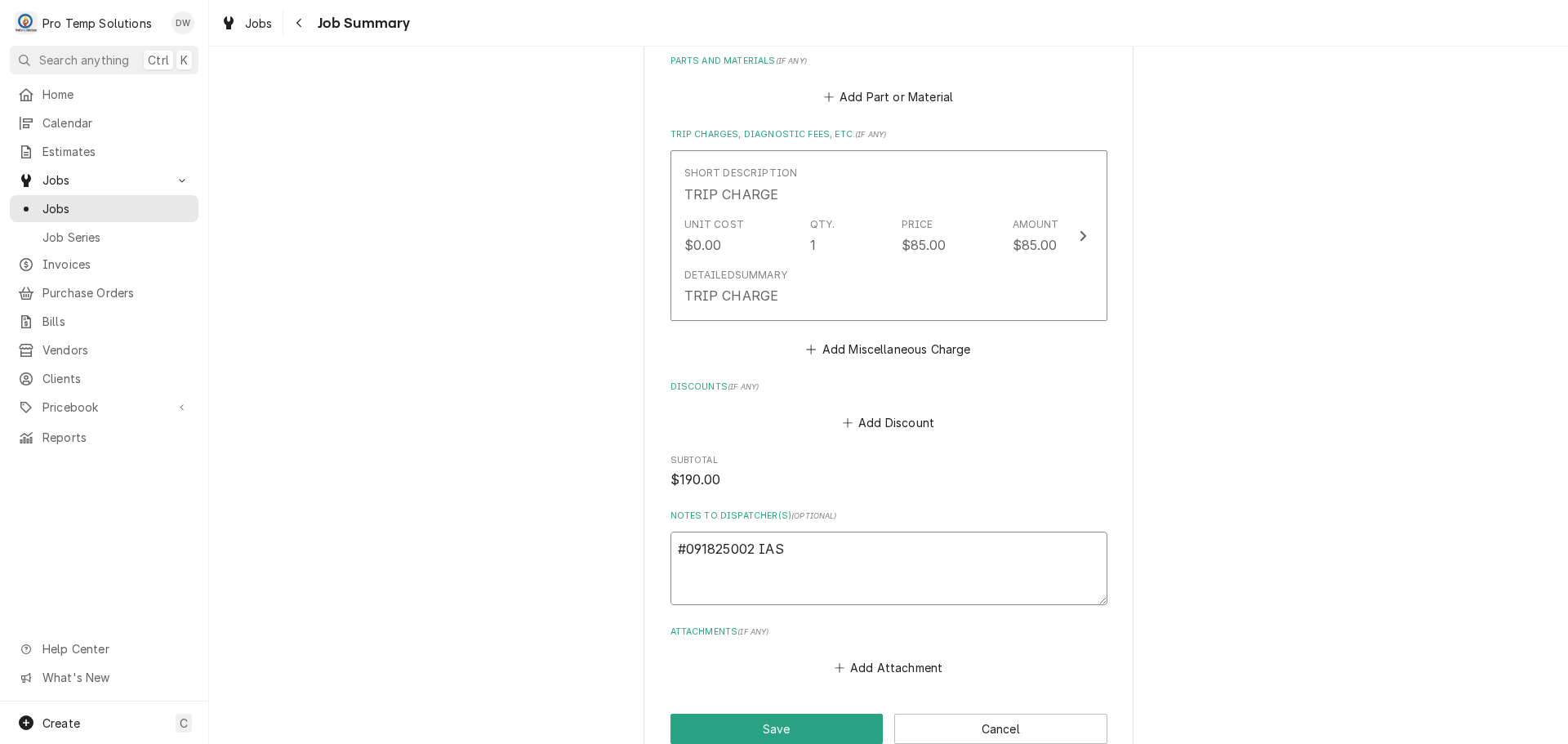
type textarea "#091825002 IAST"
type textarea "x"
type textarea "#091825002 IAST"
type textarea "x"
type textarea "#091825002 IAST /"
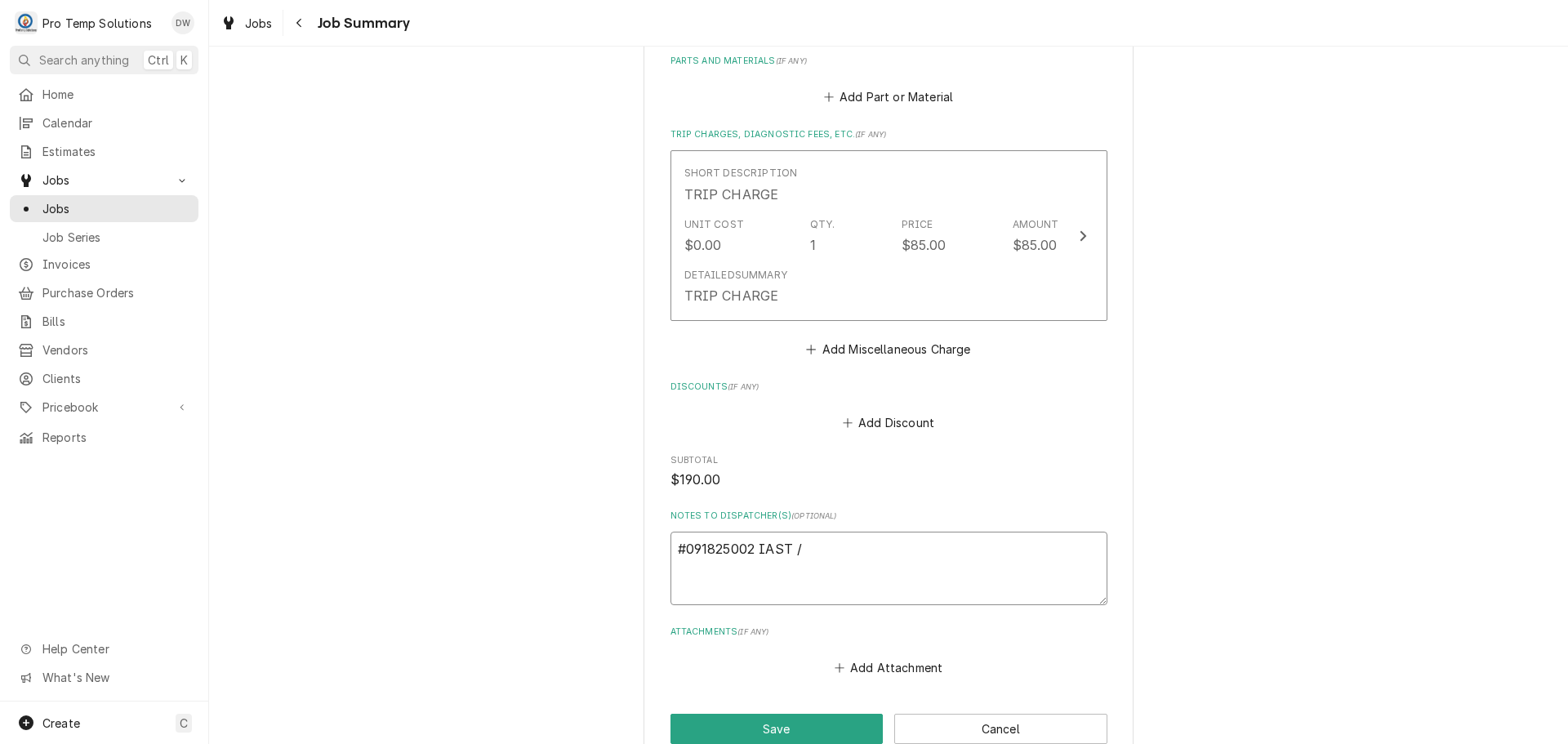
type textarea "x"
type textarea "#091825002 IAST /"
type textarea "x"
type textarea "#091825002 IAST / #"
type textarea "x"
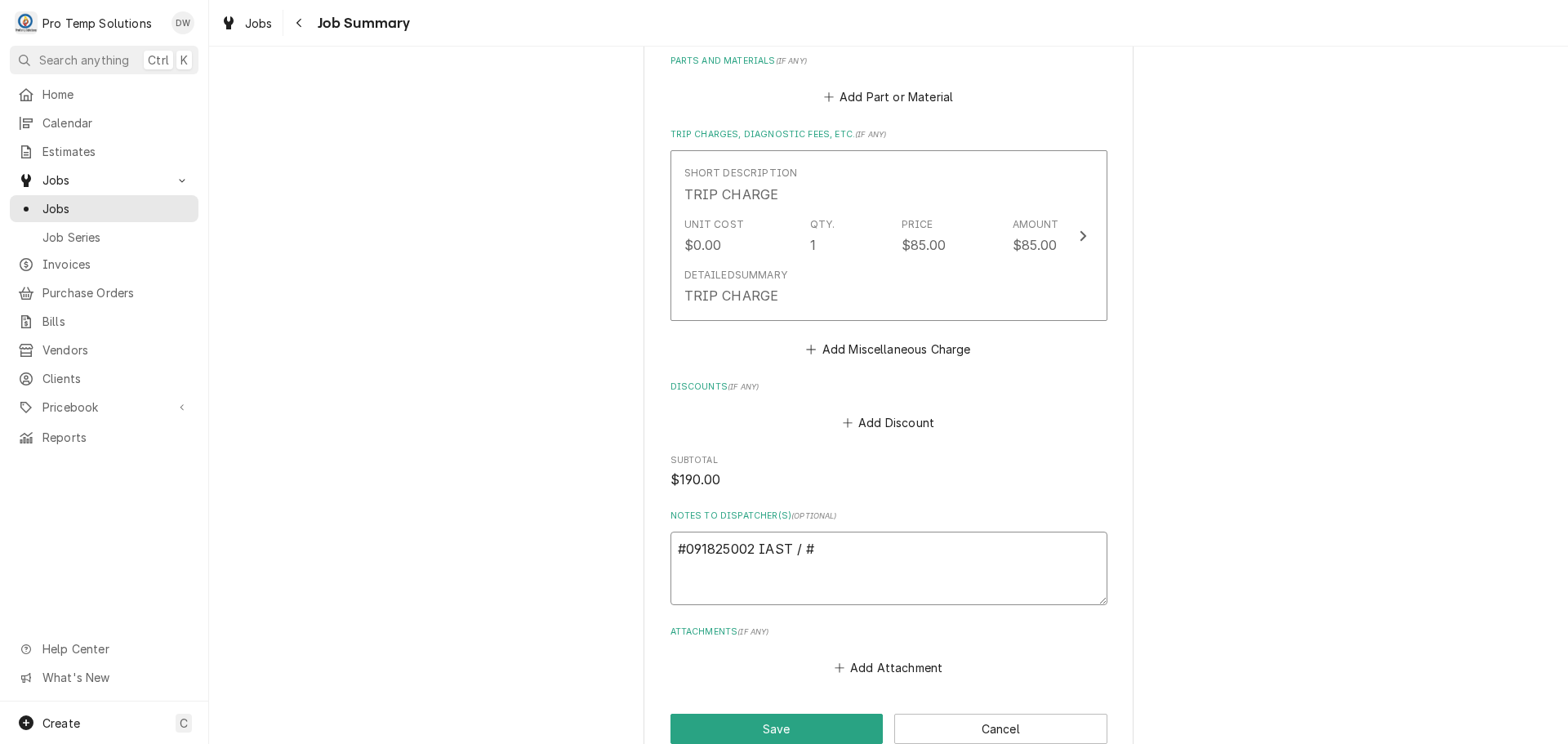
type textarea "#091825002 IAST / #2"
type textarea "x"
type textarea "#091825002 IAST / #2-"
type textarea "x"
type textarea "#091825002 IAST / #2-"
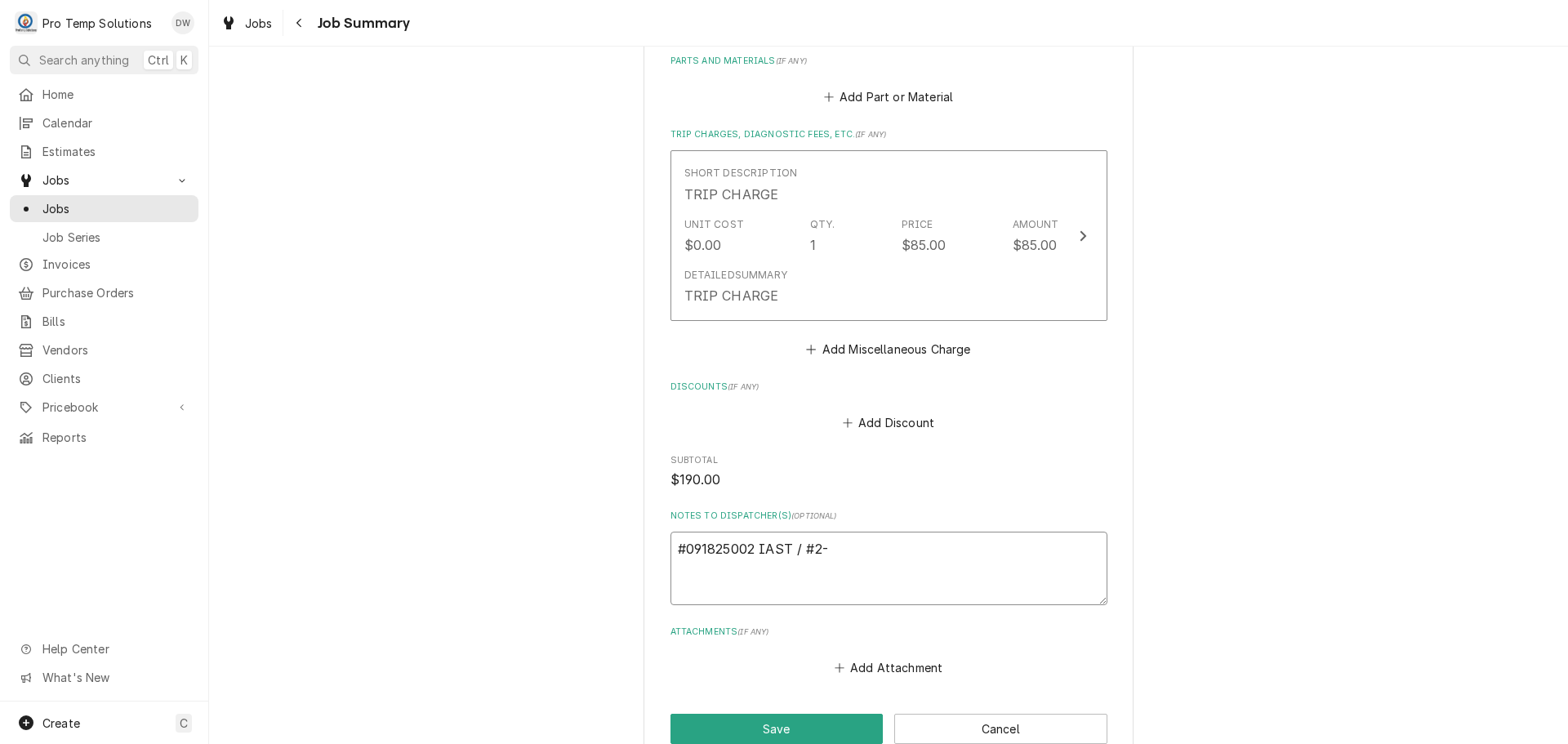
type textarea "x"
type textarea "#091825002 IAST / #2- S"
type textarea "x"
type textarea "#091825002 IAST / #2- SM"
type textarea "x"
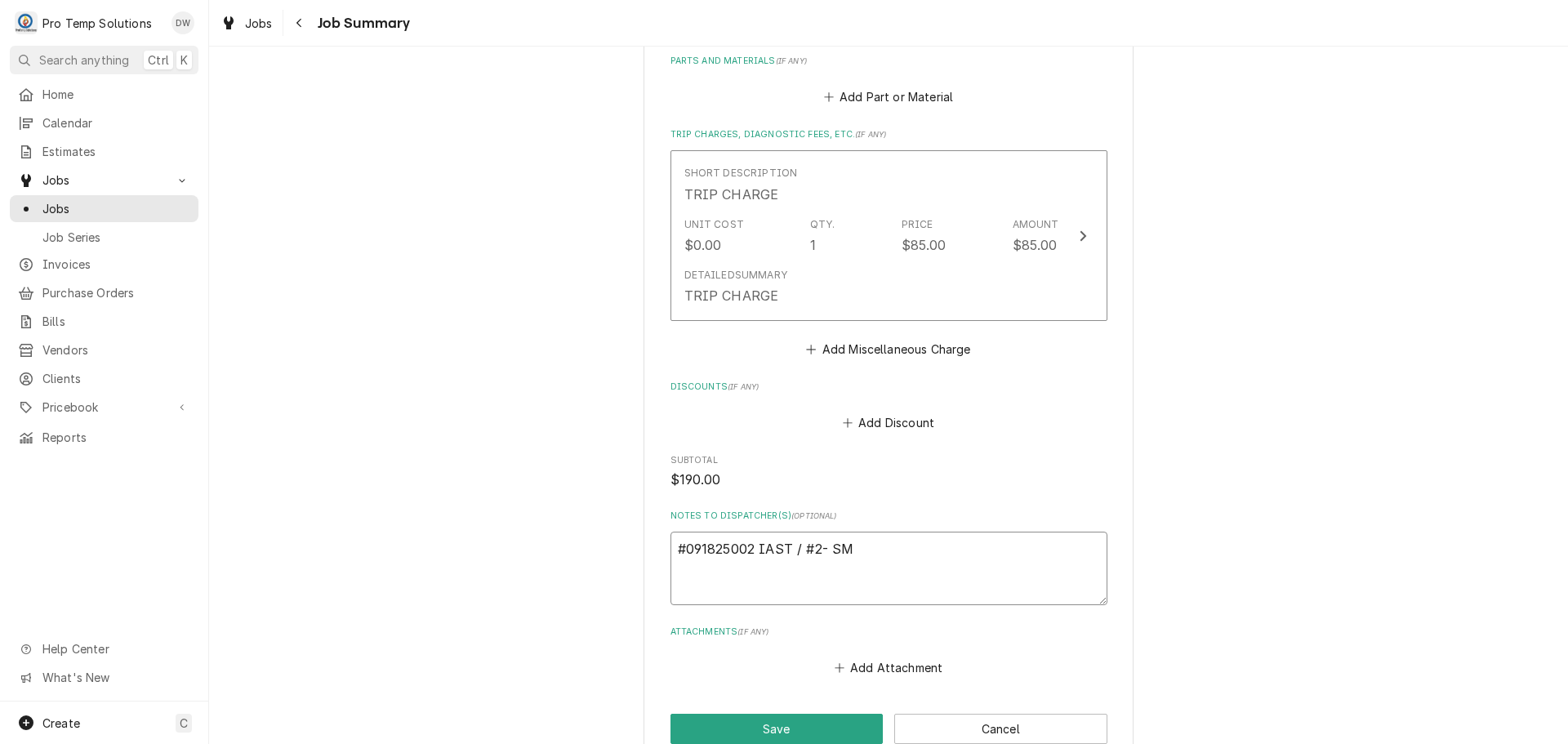
type textarea "#091825002 IAST / #2- SMO"
type textarea "x"
type textarea "#091825002 IAST / #2- SMOK"
type textarea "x"
type textarea "#091825002 IAST / #2- SMOKE"
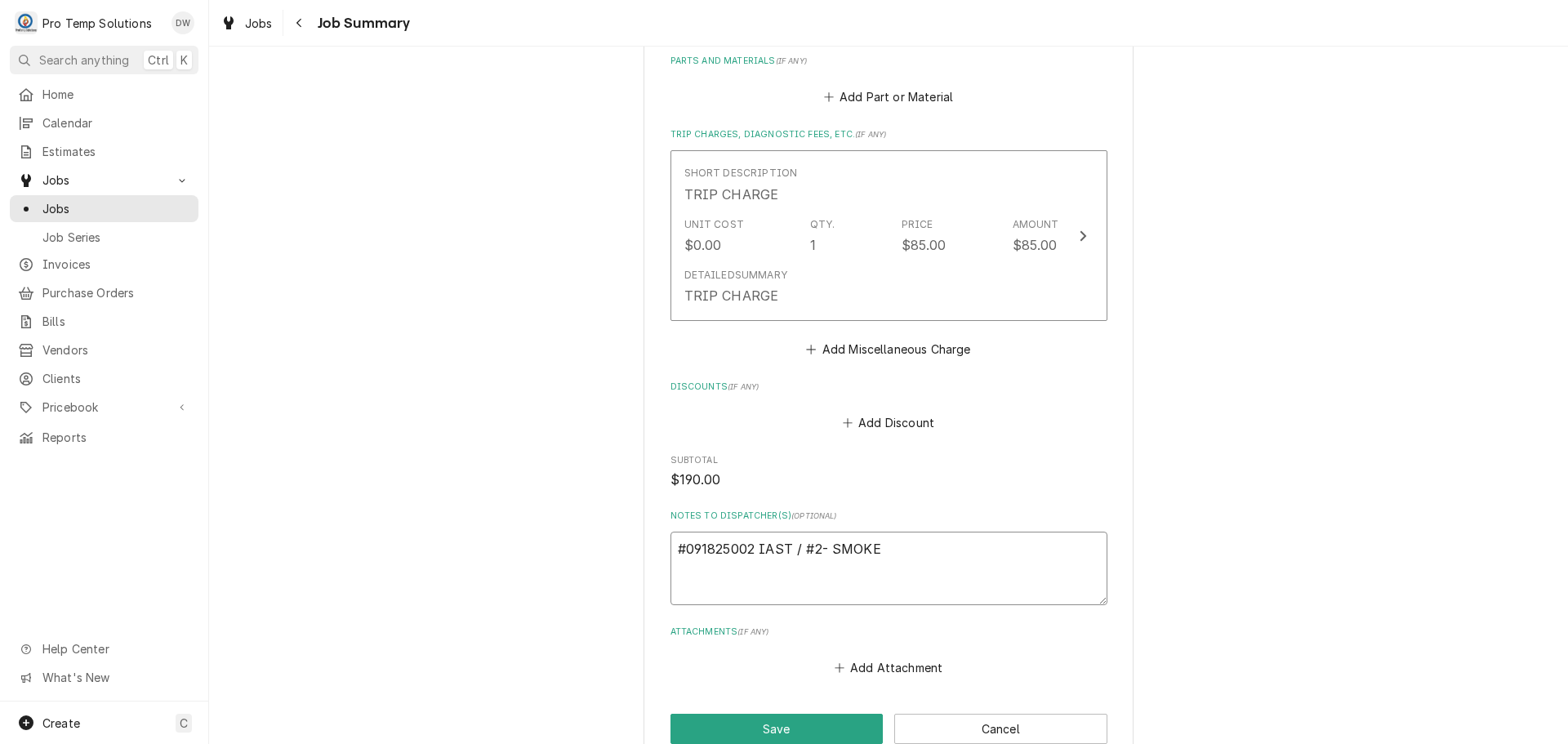
type textarea "x"
type textarea "#091825002 IAST / #2- SMOKER"
click at [781, 729] on button "Save" at bounding box center [777, 728] width 213 height 30
type textarea "x"
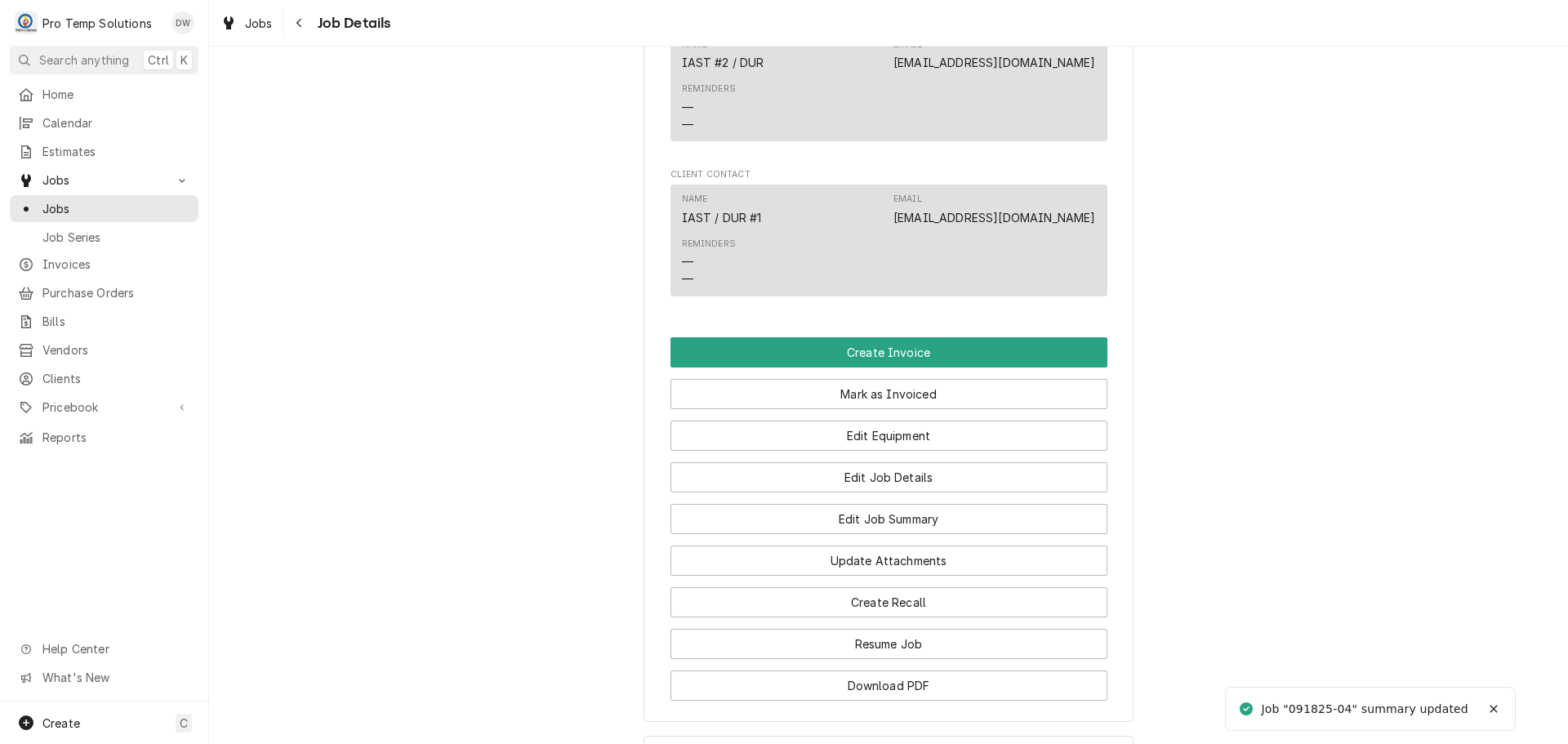
scroll to position [1062, 0]
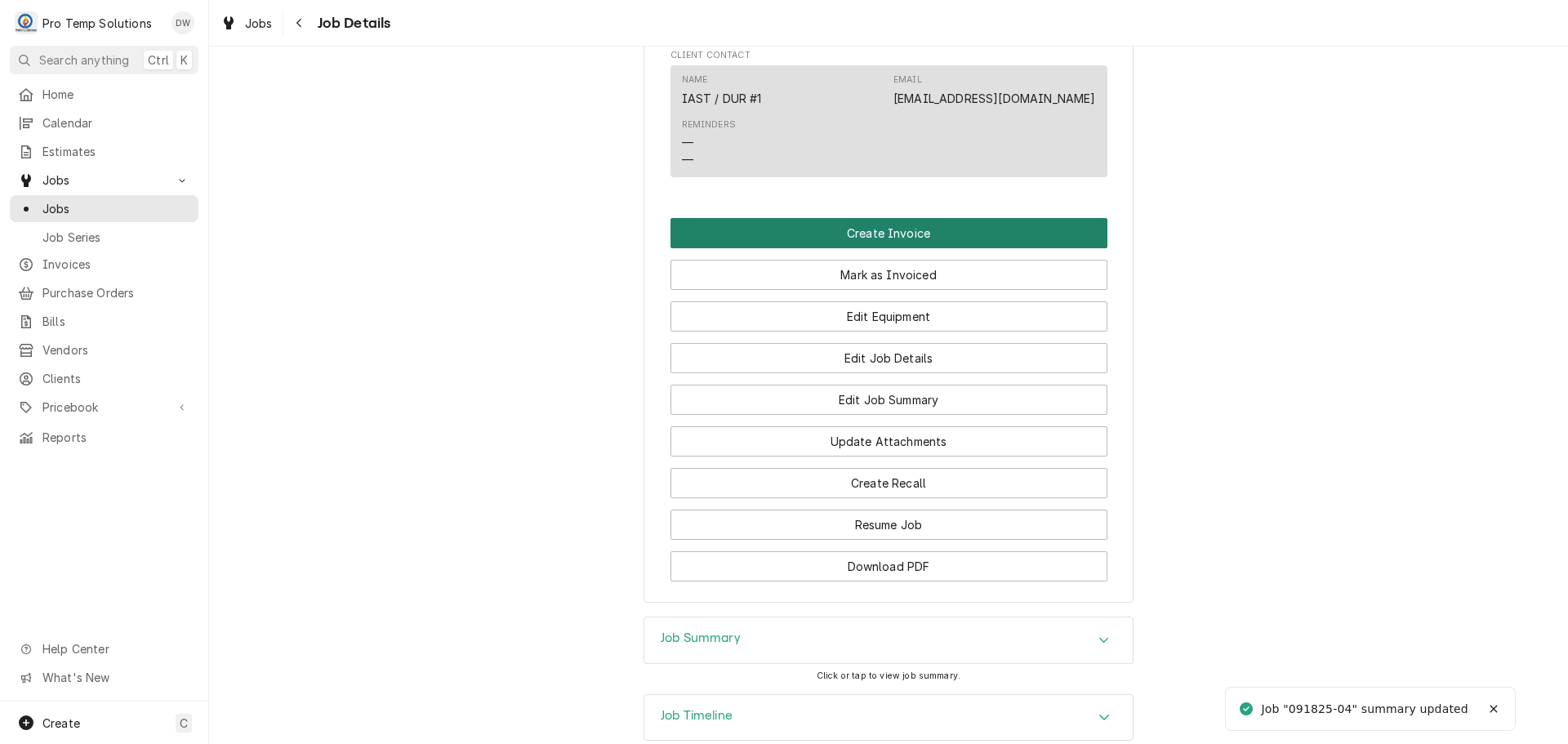
click at [849, 249] on button "Create Invoice" at bounding box center [888, 232] width 437 height 30
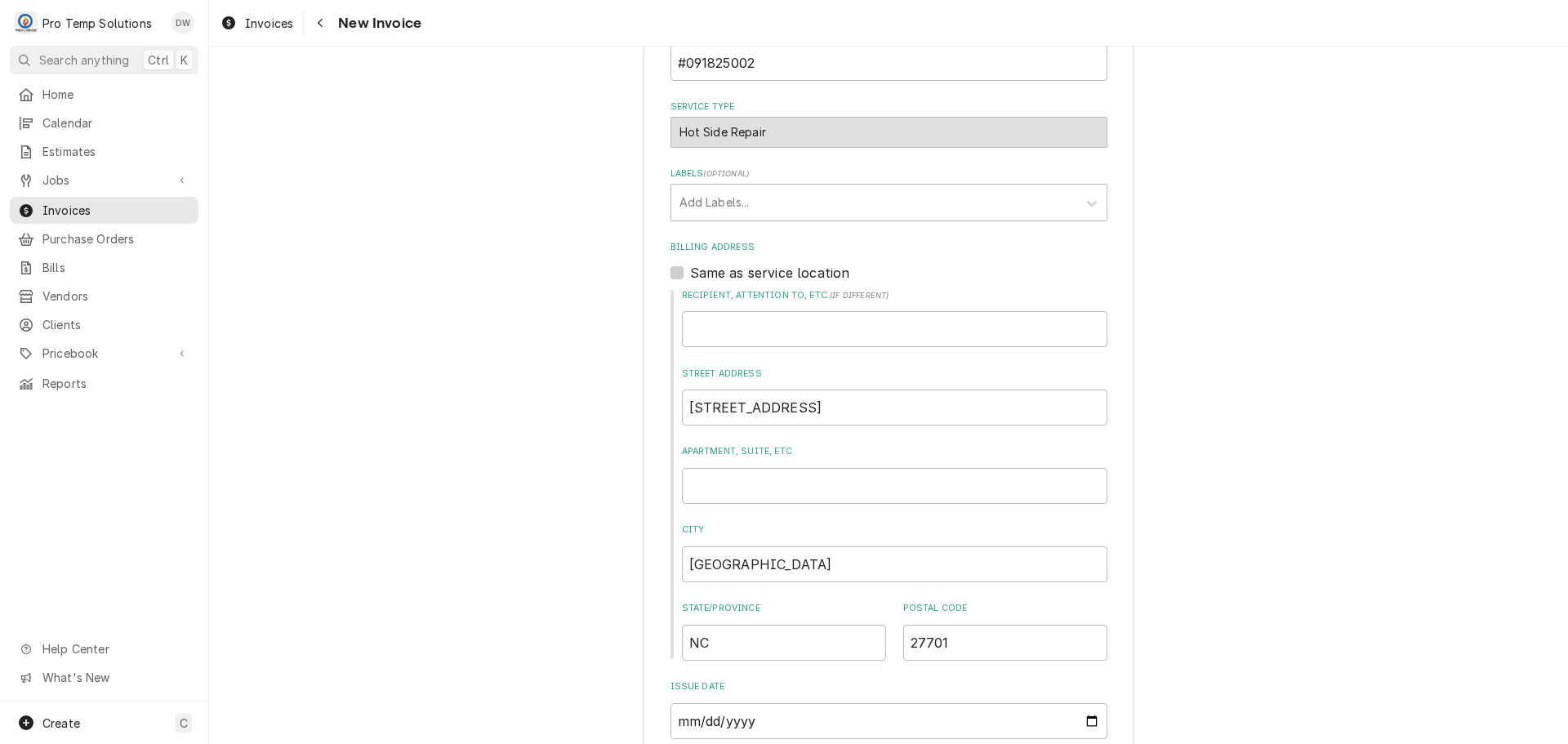
scroll to position [490, 0]
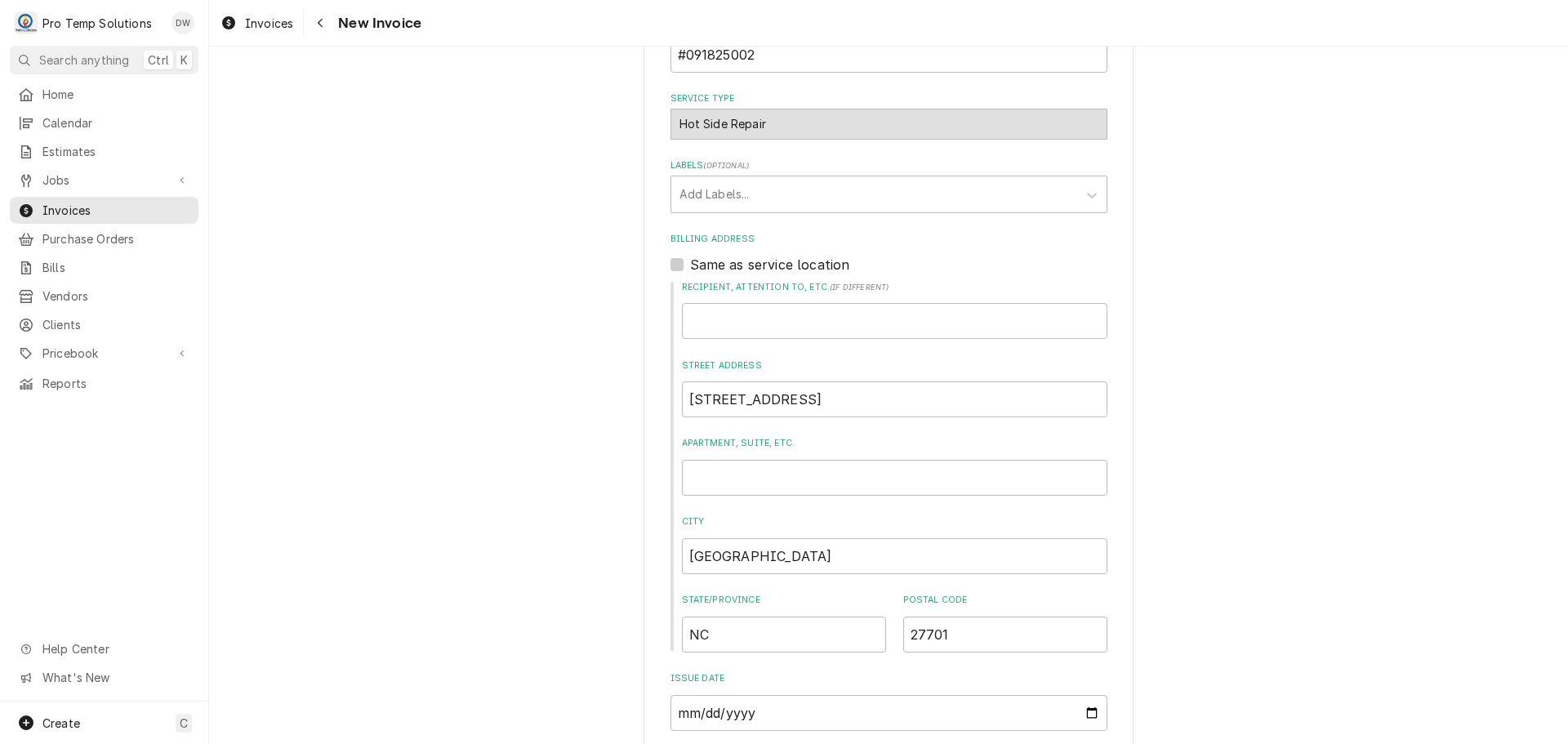
click at [690, 262] on label "Same as service location" at bounding box center [770, 264] width 160 height 19
click at [690, 262] on input "Same as service location" at bounding box center [908, 272] width 437 height 36
checkbox input "true"
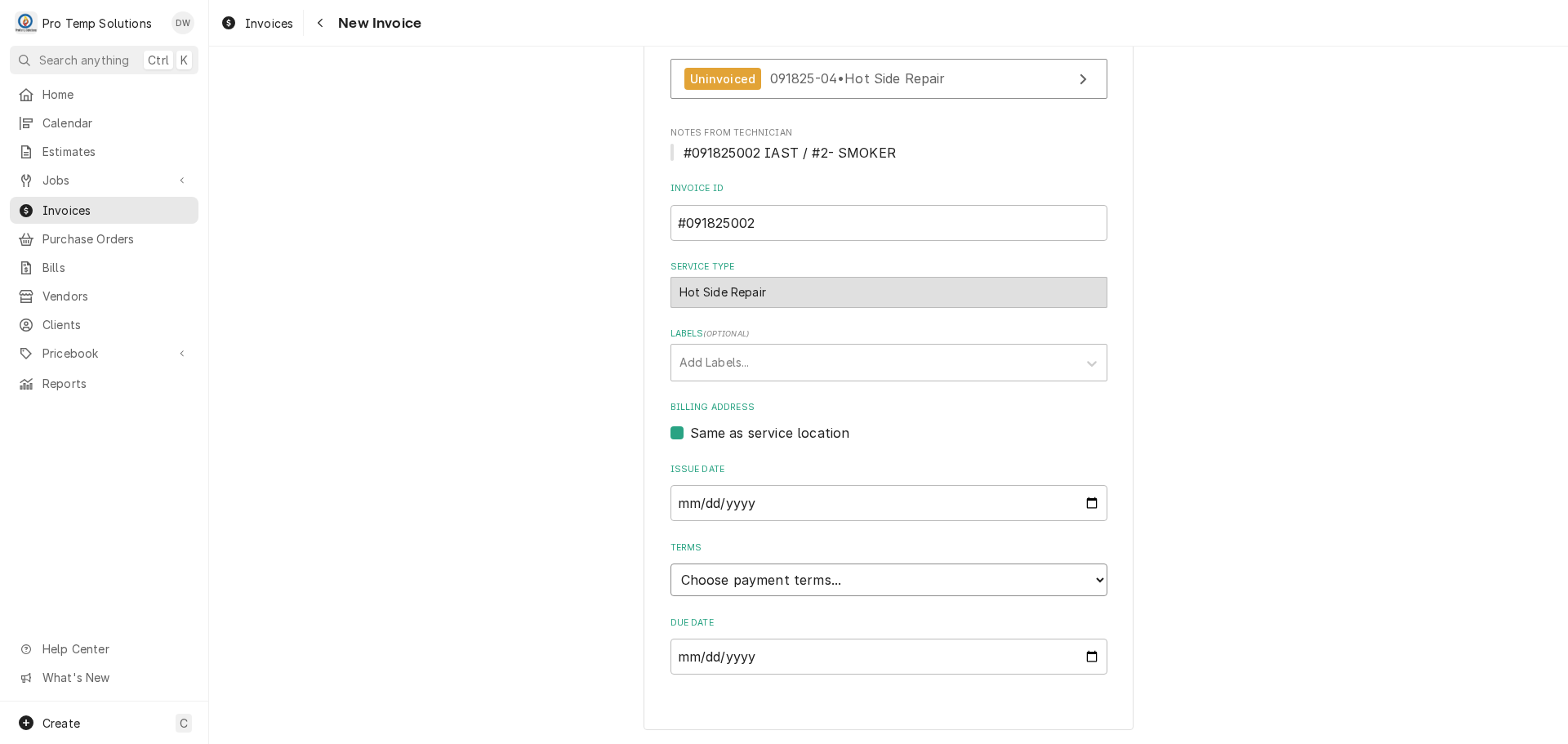
drag, startPoint x: 768, startPoint y: 578, endPoint x: 766, endPoint y: 564, distance: 14.1
click at [768, 577] on select "Choose payment terms... Same Day Net 7 Net 14 Net 21 Net 30 Net 45 Net 60 Net 90" at bounding box center [888, 580] width 437 height 33
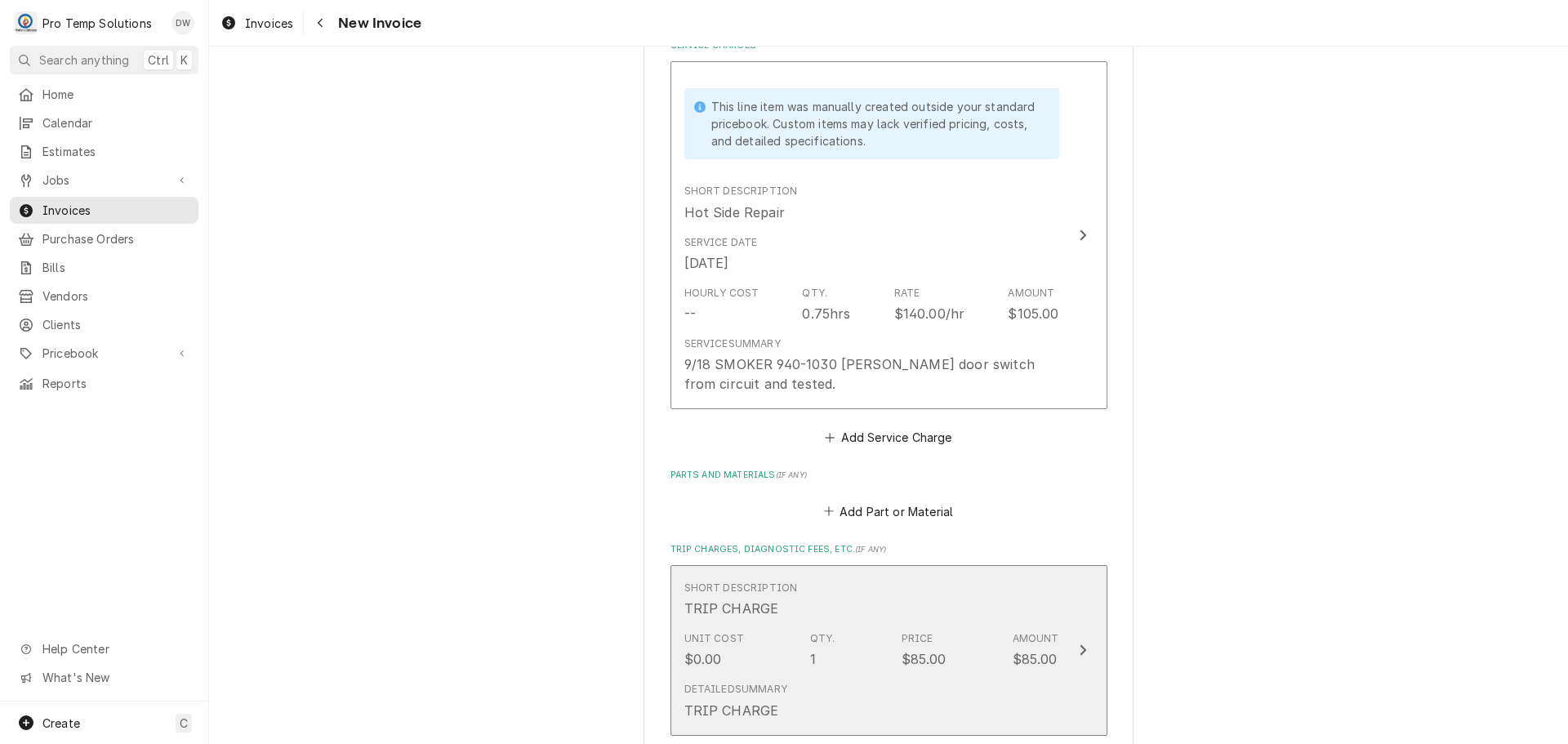
scroll to position [1383, 0]
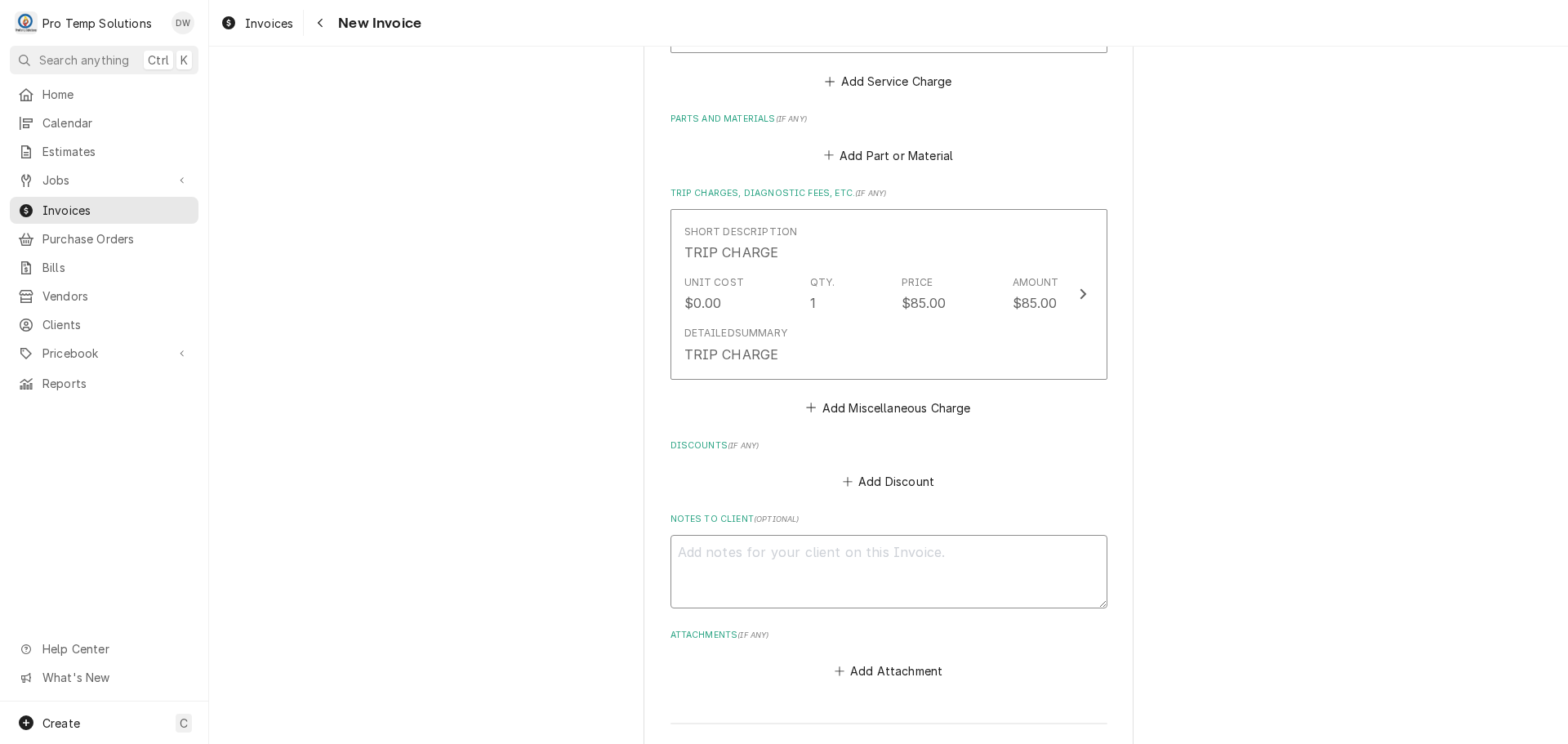
click at [716, 561] on textarea "Notes to Client ( optional )" at bounding box center [888, 571] width 437 height 74
type textarea "x"
type textarea "#"
type textarea "x"
type textarea "#0"
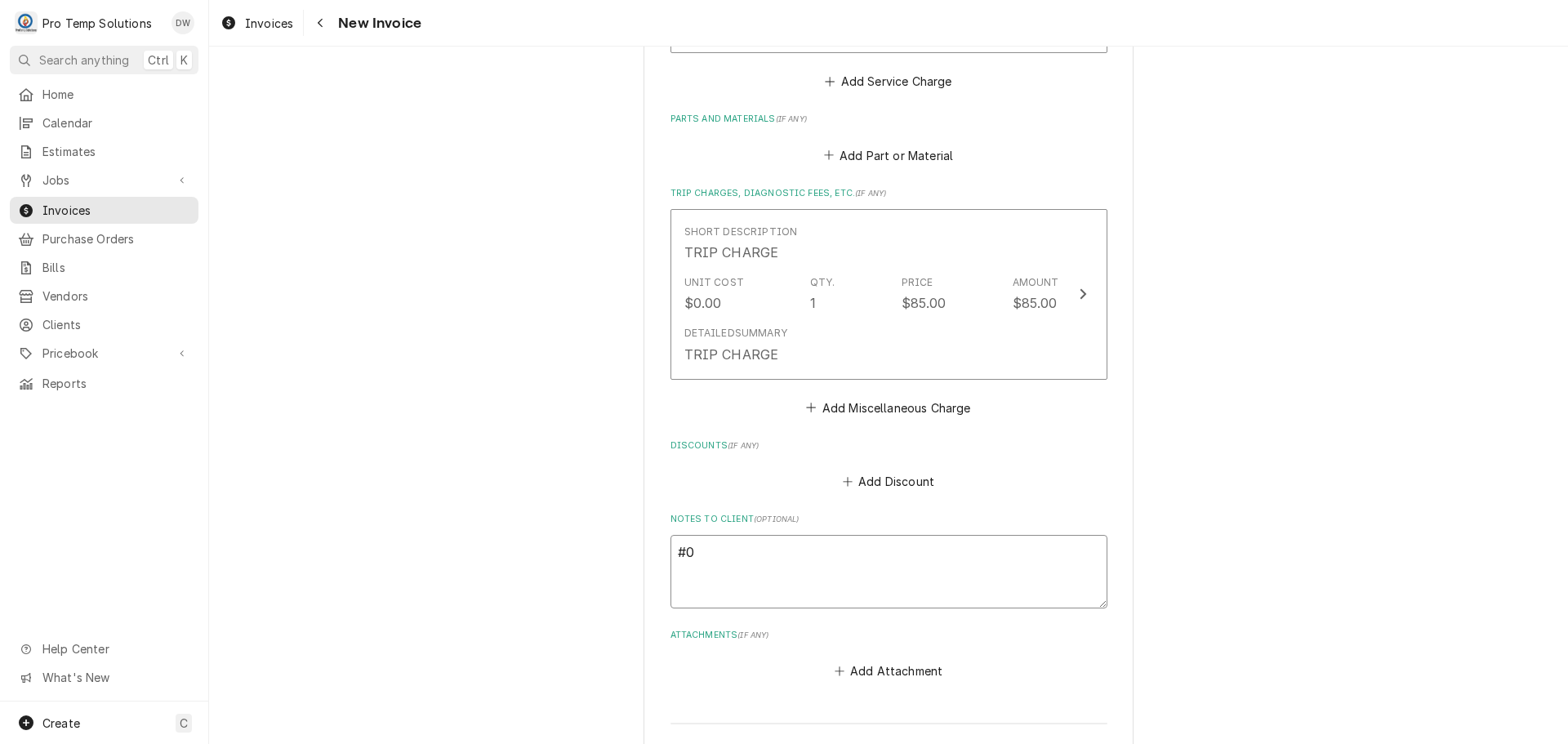
type textarea "x"
type textarea "#09"
type textarea "x"
type textarea "#091"
type textarea "x"
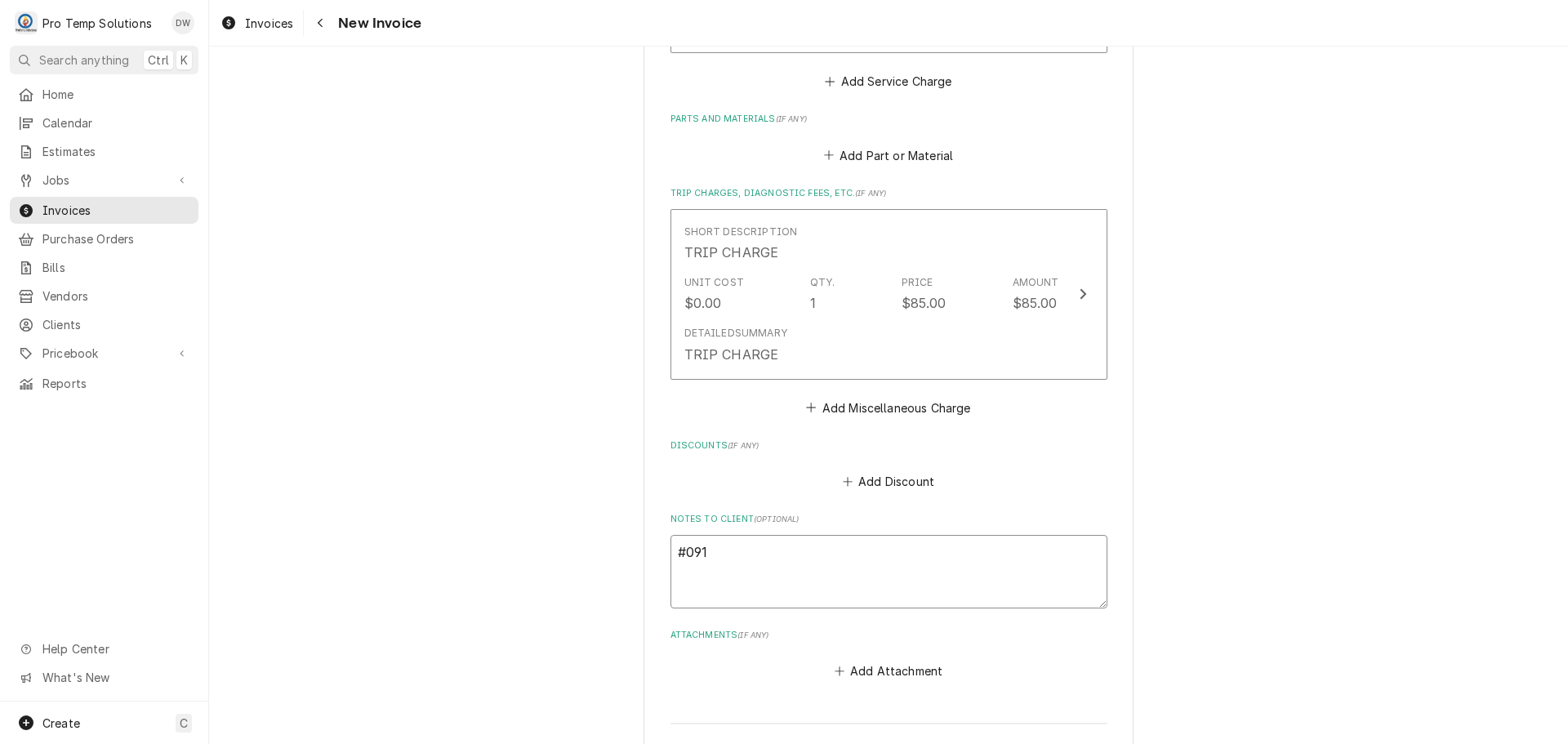
type textarea "#0918"
type textarea "x"
type textarea "#09182"
type textarea "x"
type textarea "#091825"
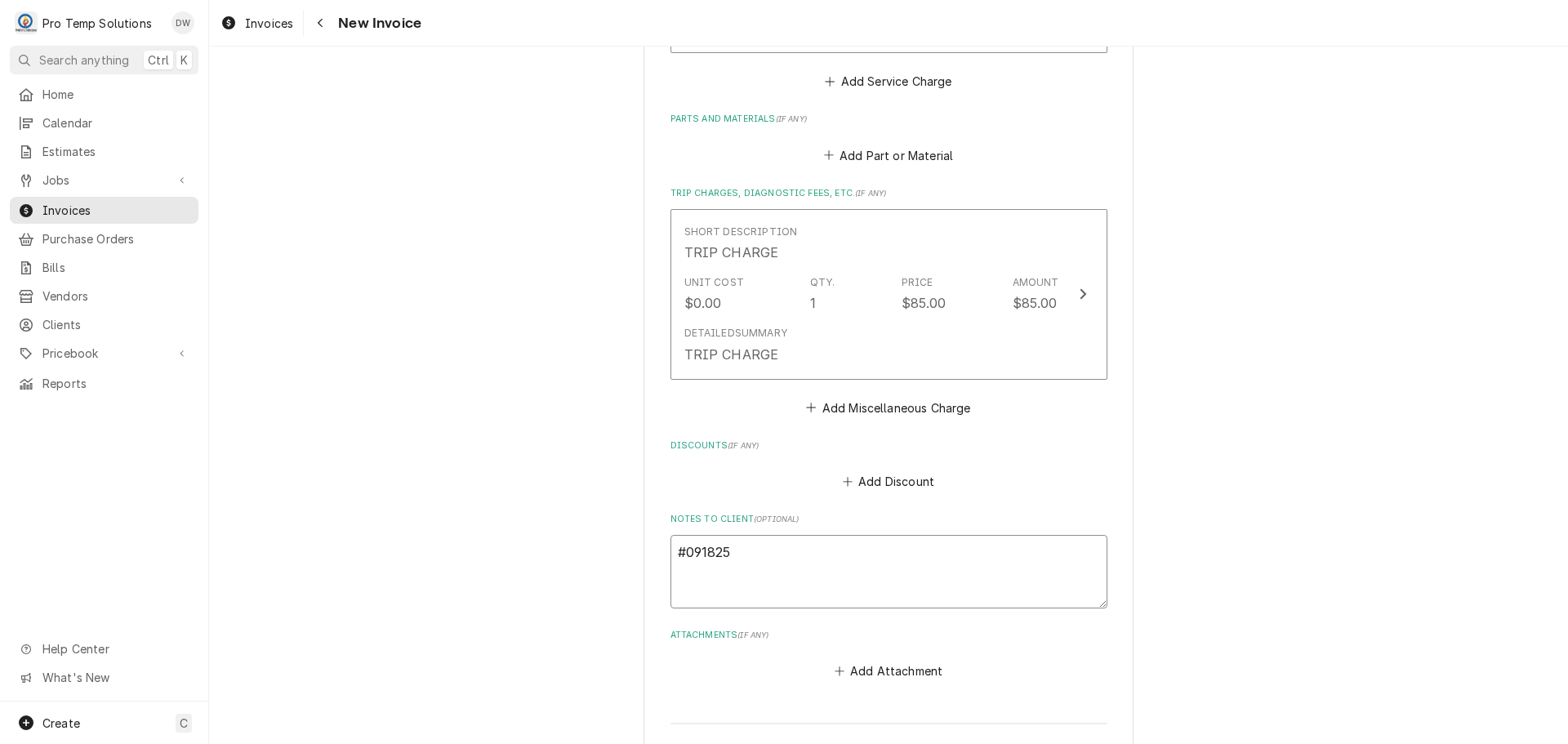
type textarea "x"
type textarea "#0918250"
type textarea "x"
type textarea "#09182500"
type textarea "x"
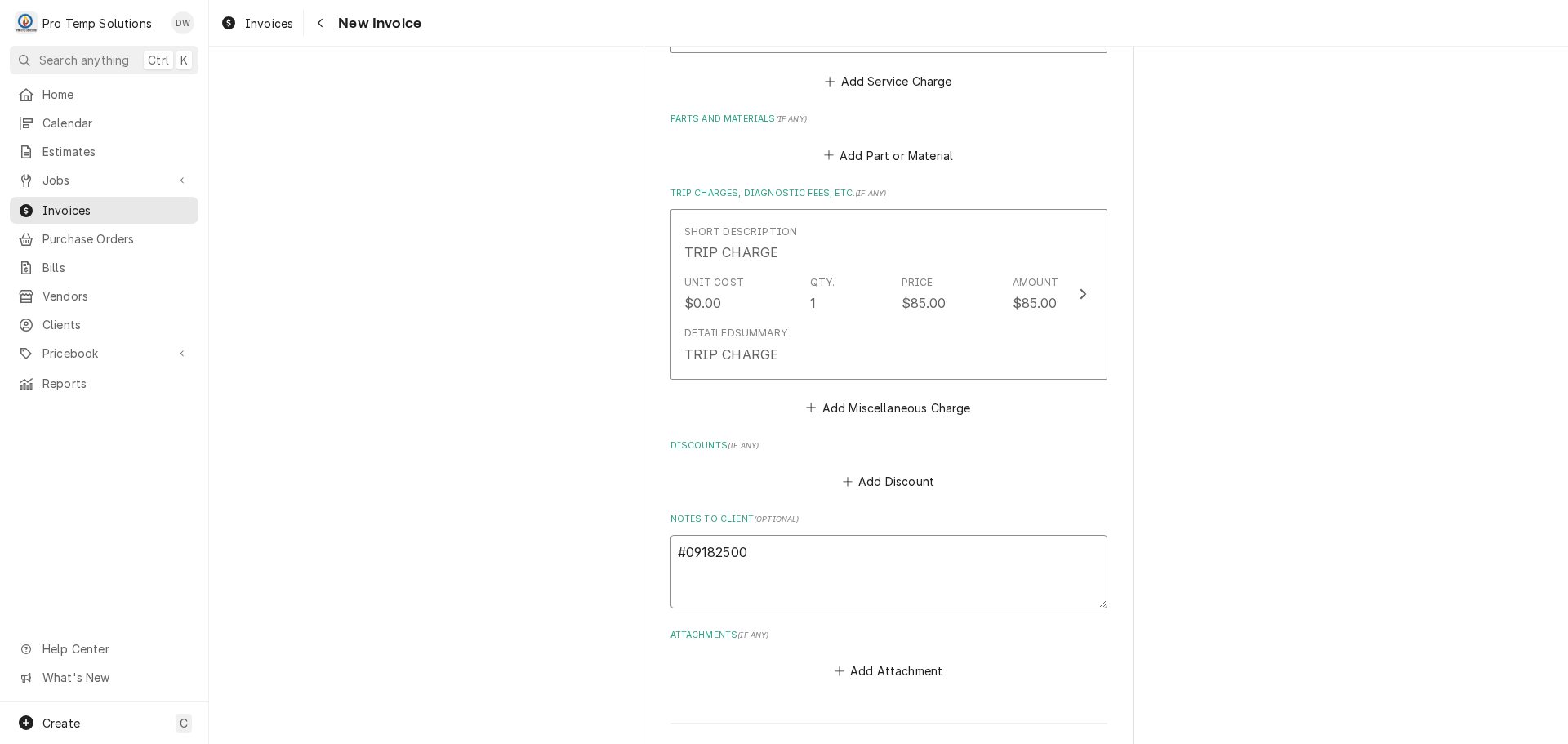
type textarea "#091825002"
type textarea "x"
type textarea "#091825002"
type textarea "x"
type textarea "#091825002 I"
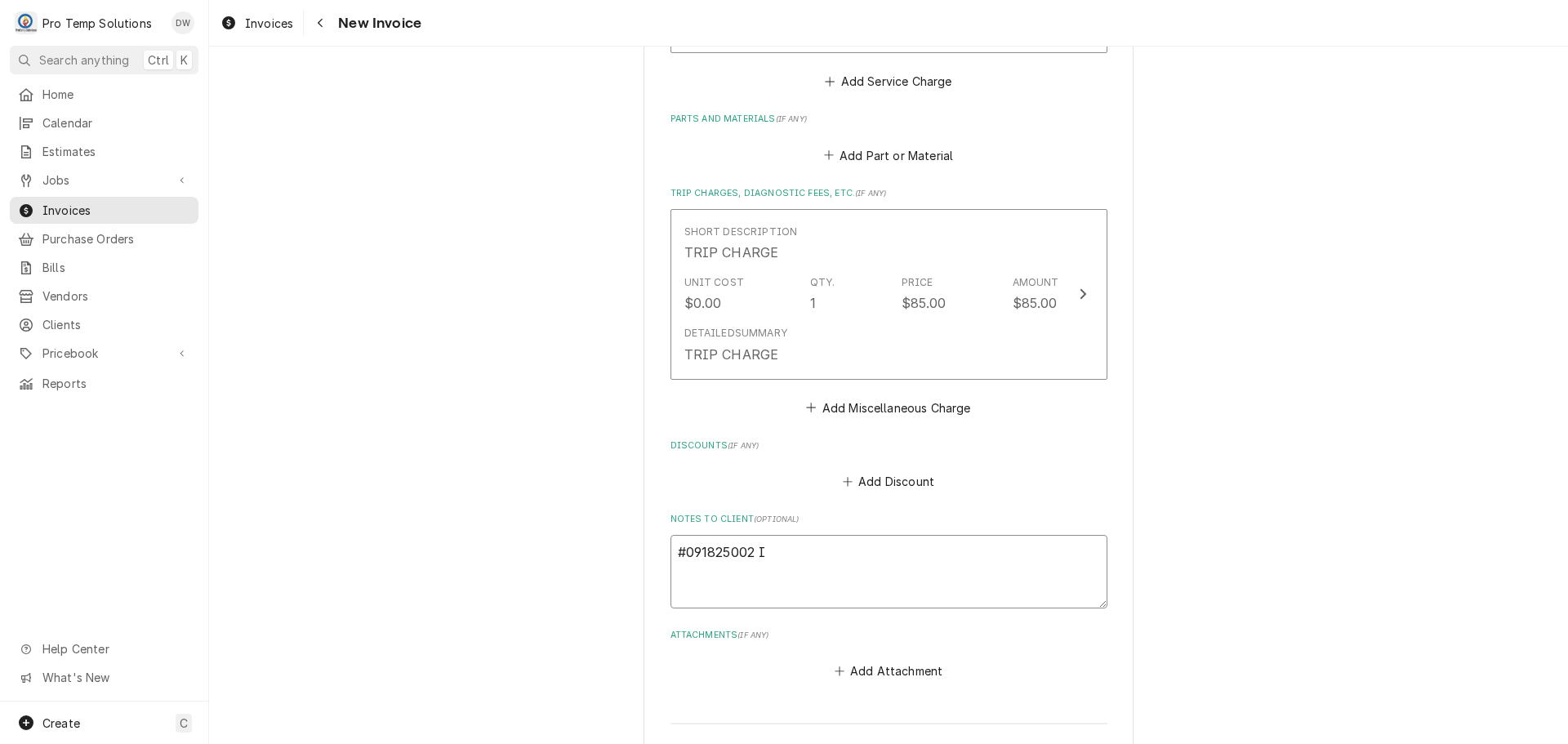
type textarea "x"
type textarea "#091825002 IA"
type textarea "x"
type textarea "#091825002 IAS"
type textarea "x"
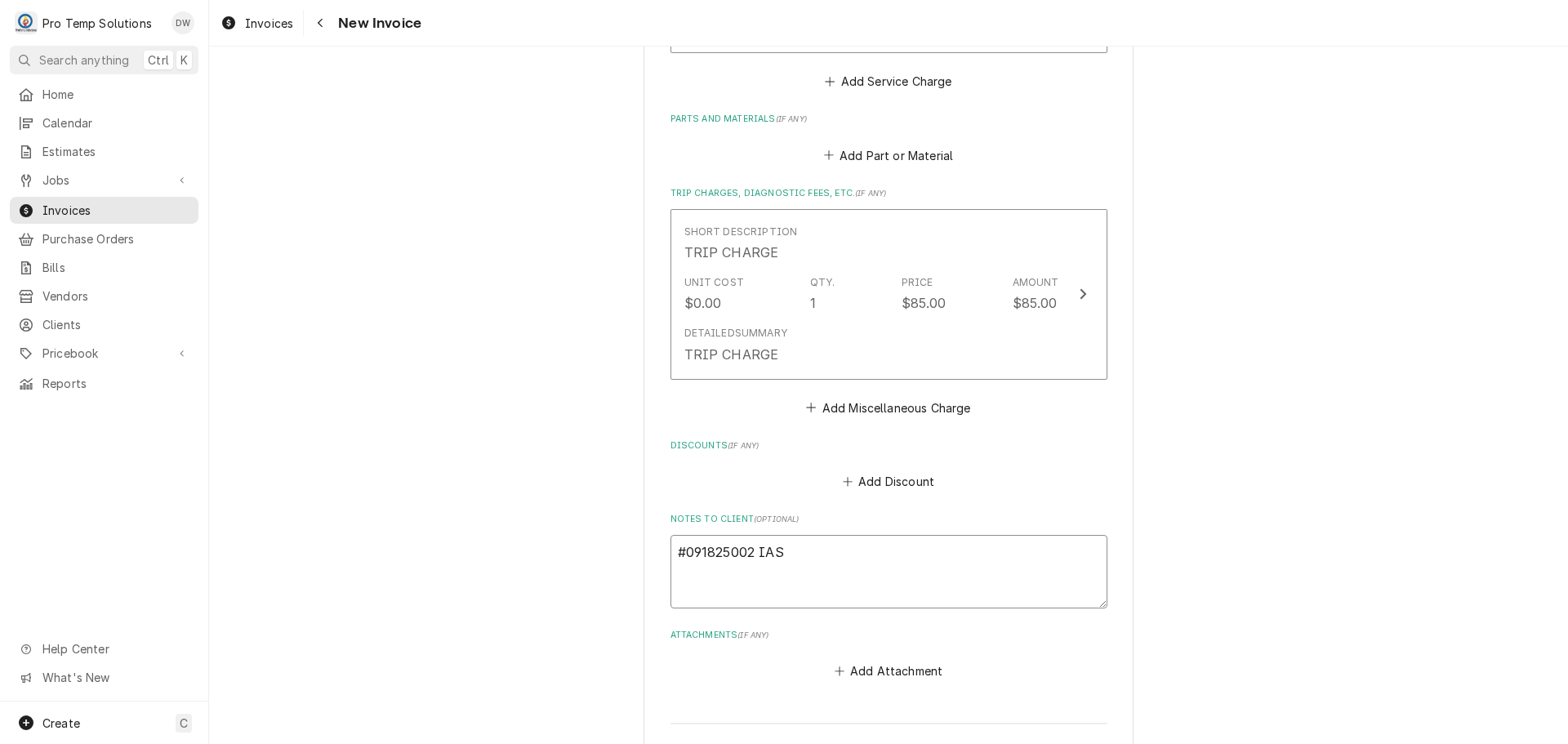
type textarea "#091825002 IAST"
type textarea "x"
type textarea "#091825002 IAST"
type textarea "x"
type textarea "#091825002 IAST /"
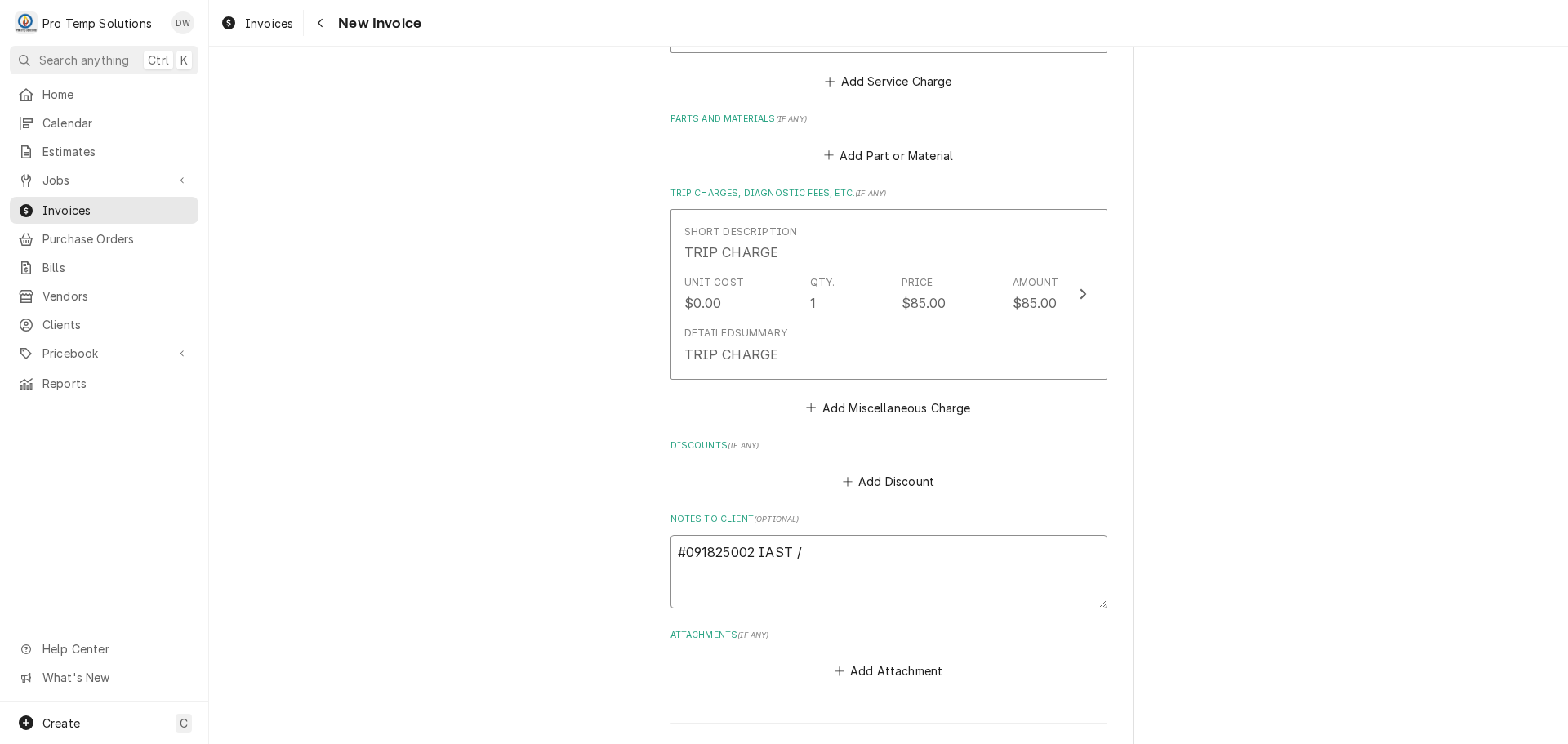
type textarea "x"
type textarea "#091825002 IAST /"
type textarea "x"
type textarea "#091825002 IAST / #"
type textarea "x"
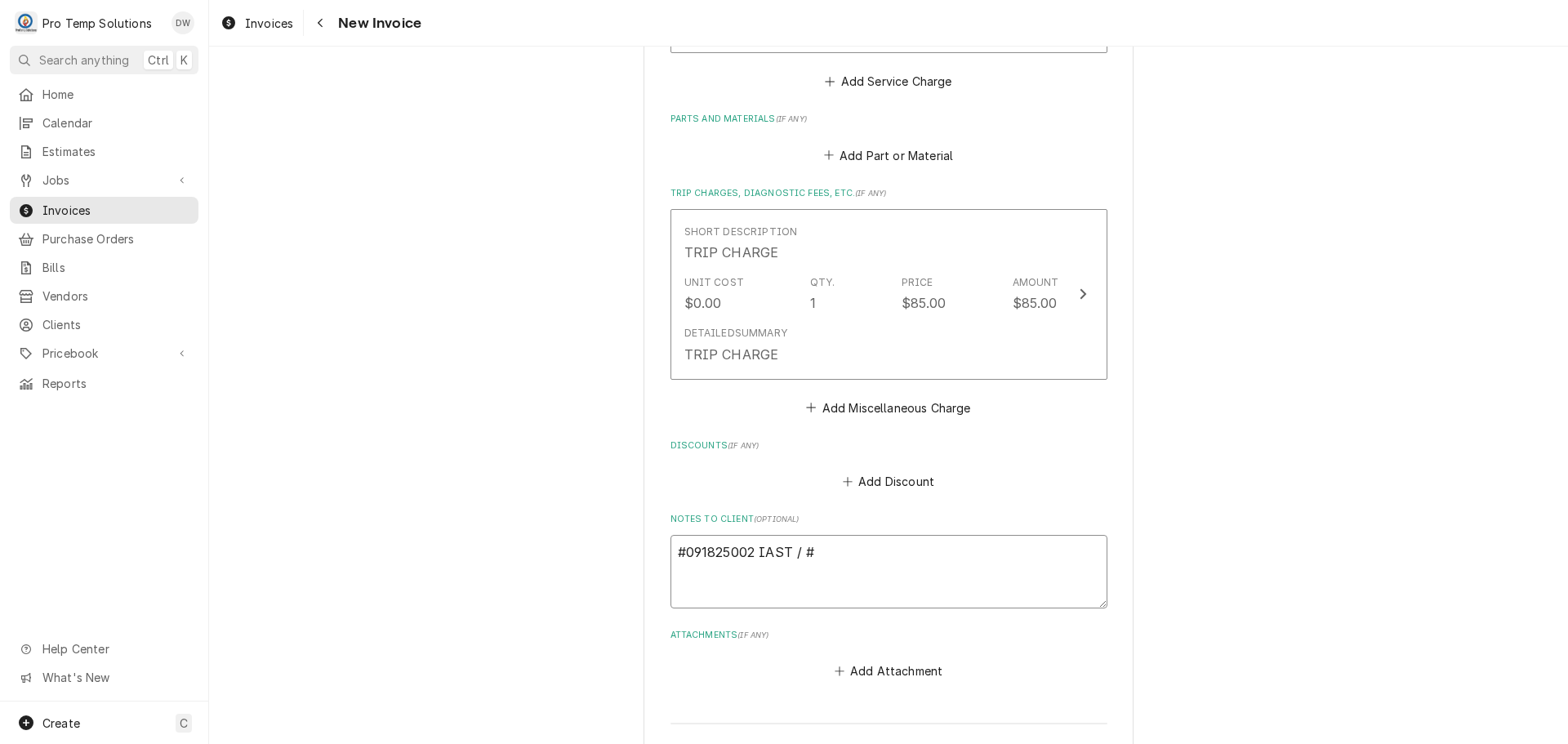
type textarea "#091825002 IAST / #2"
type textarea "x"
type textarea "#091825002 IAST / #2-"
type textarea "x"
type textarea "#091825002 IAST / #2-"
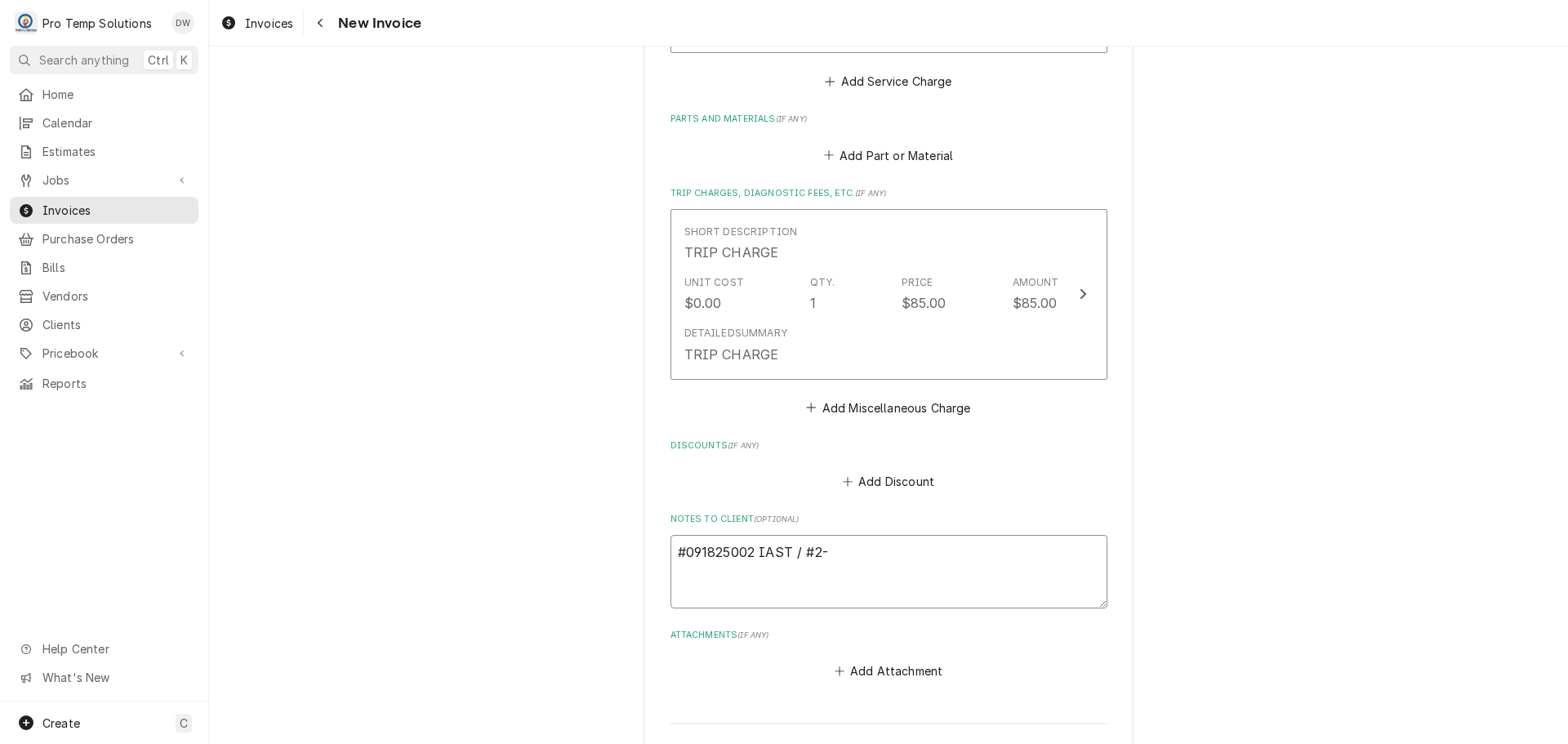
type textarea "x"
type textarea "#091825002 IAST / #2- S"
type textarea "x"
type textarea "#091825002 IAST / #2- SM"
type textarea "x"
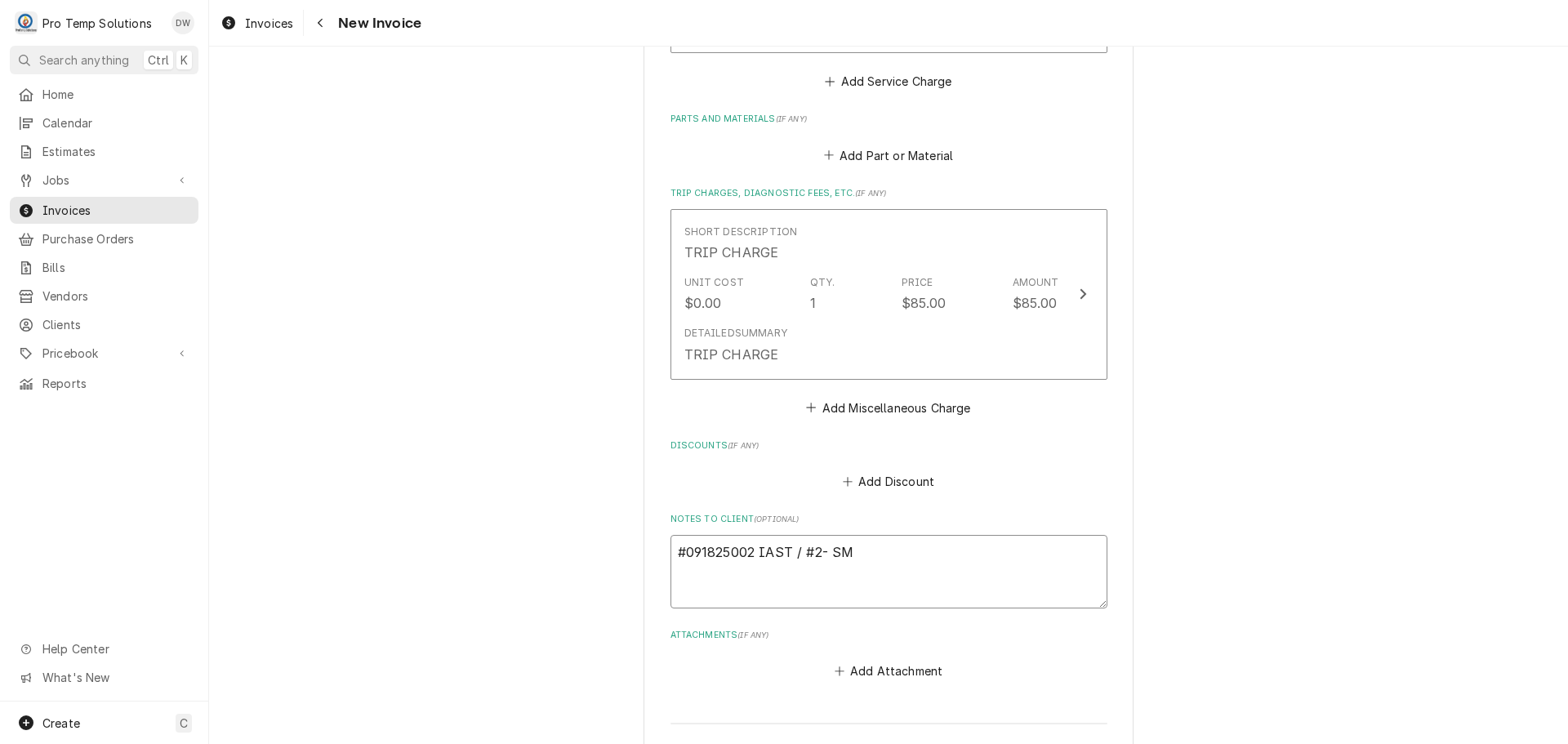
type textarea "#091825002 IAST / #2- SMO"
type textarea "x"
type textarea "#091825002 IAST / #2- SMOK"
type textarea "x"
type textarea "#091825002 IAST / #2- SMOKE"
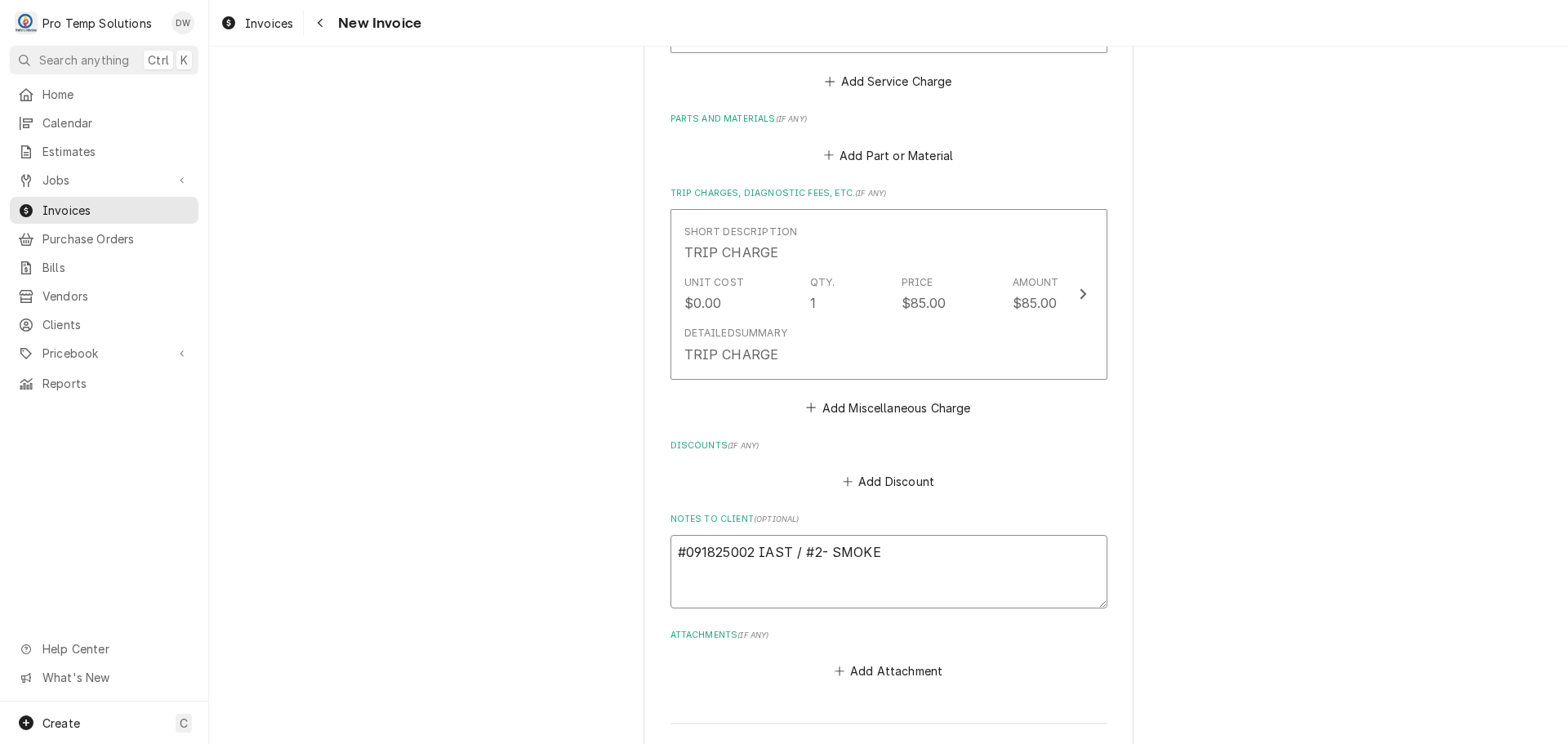
type textarea "x"
type textarea "#091825002 IAST / #2- SMOKER"
type textarea "x"
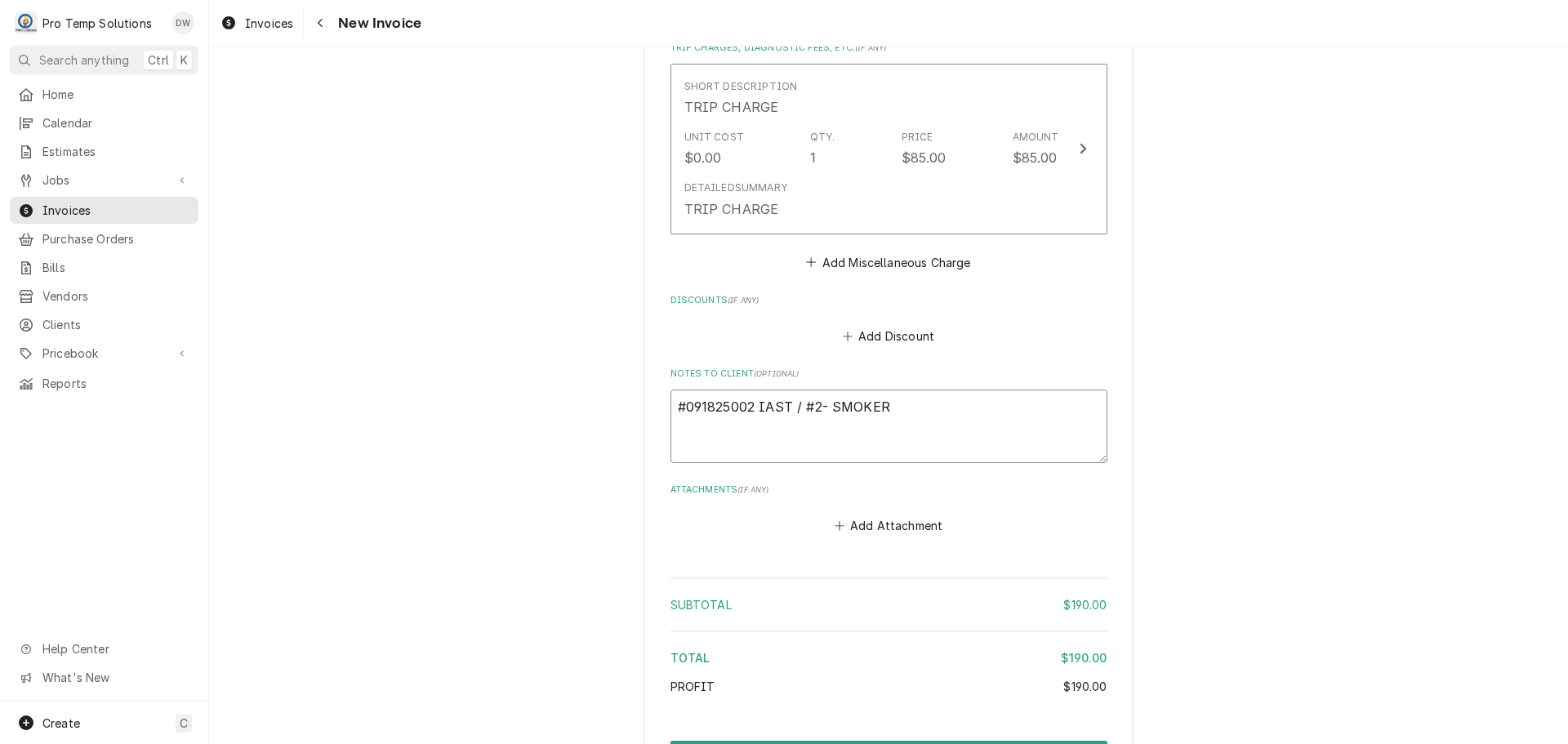
scroll to position [1632, 0]
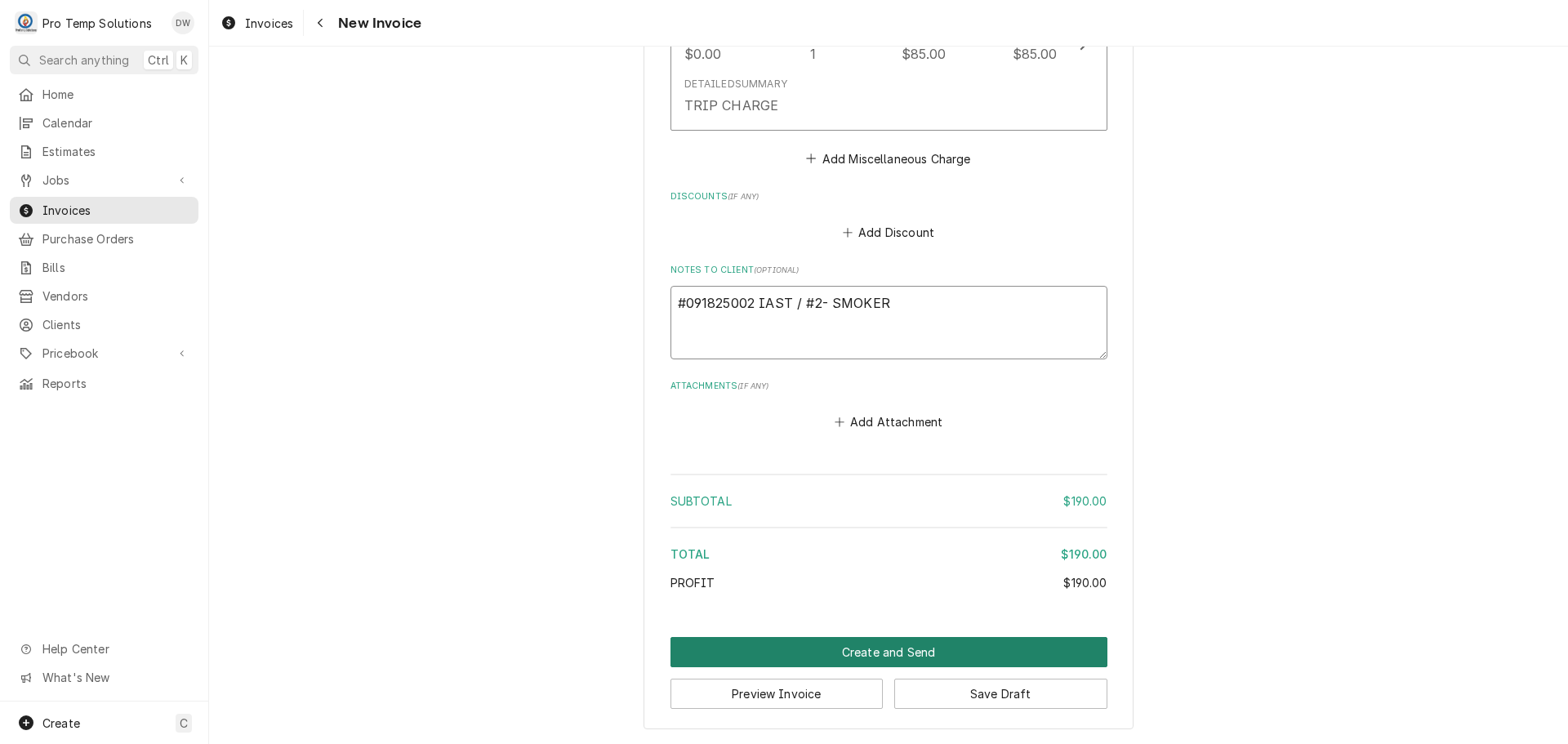
type textarea "#091825002 IAST / #2- SMOKER"
click at [879, 652] on button "Create and Send" at bounding box center [888, 651] width 437 height 30
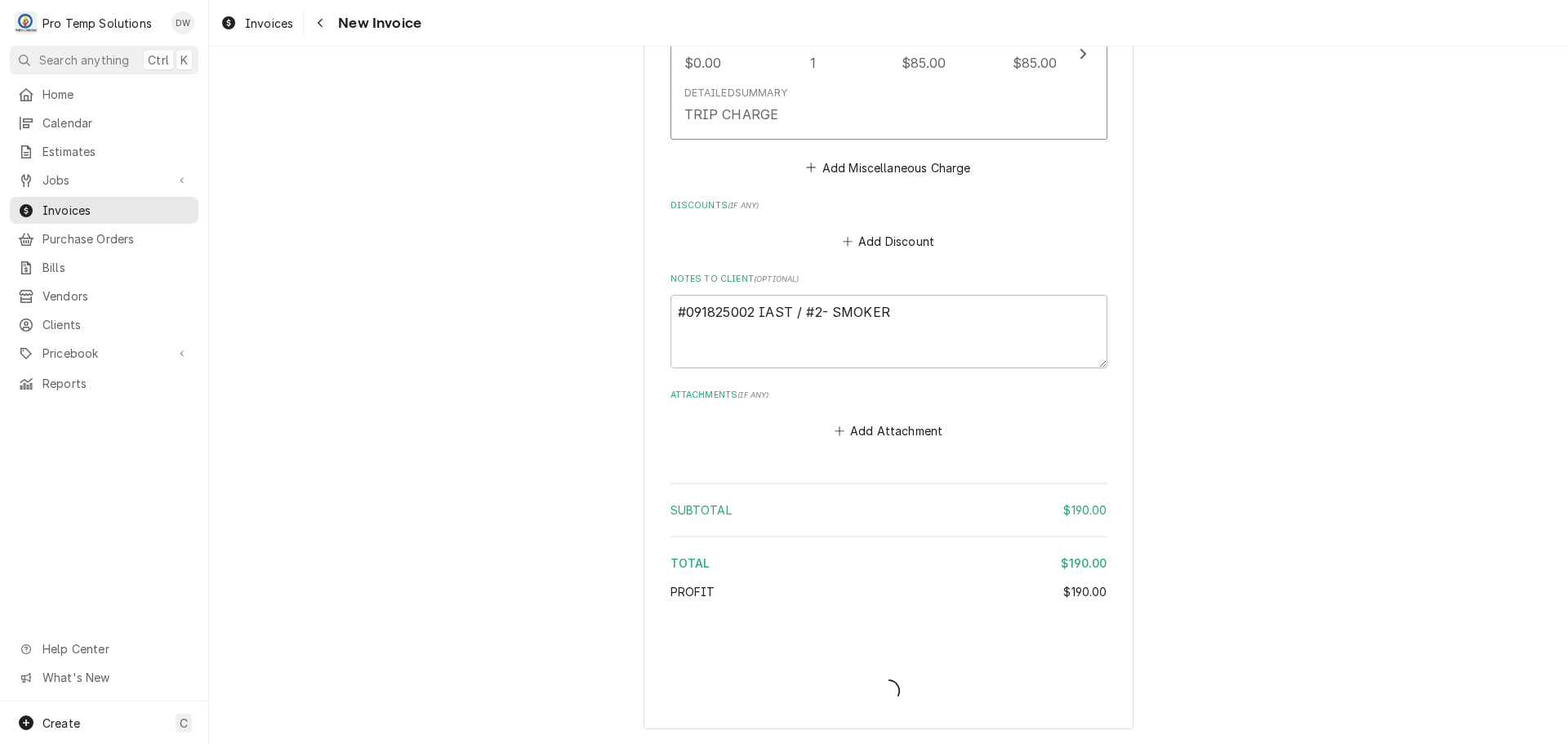
type textarea "x"
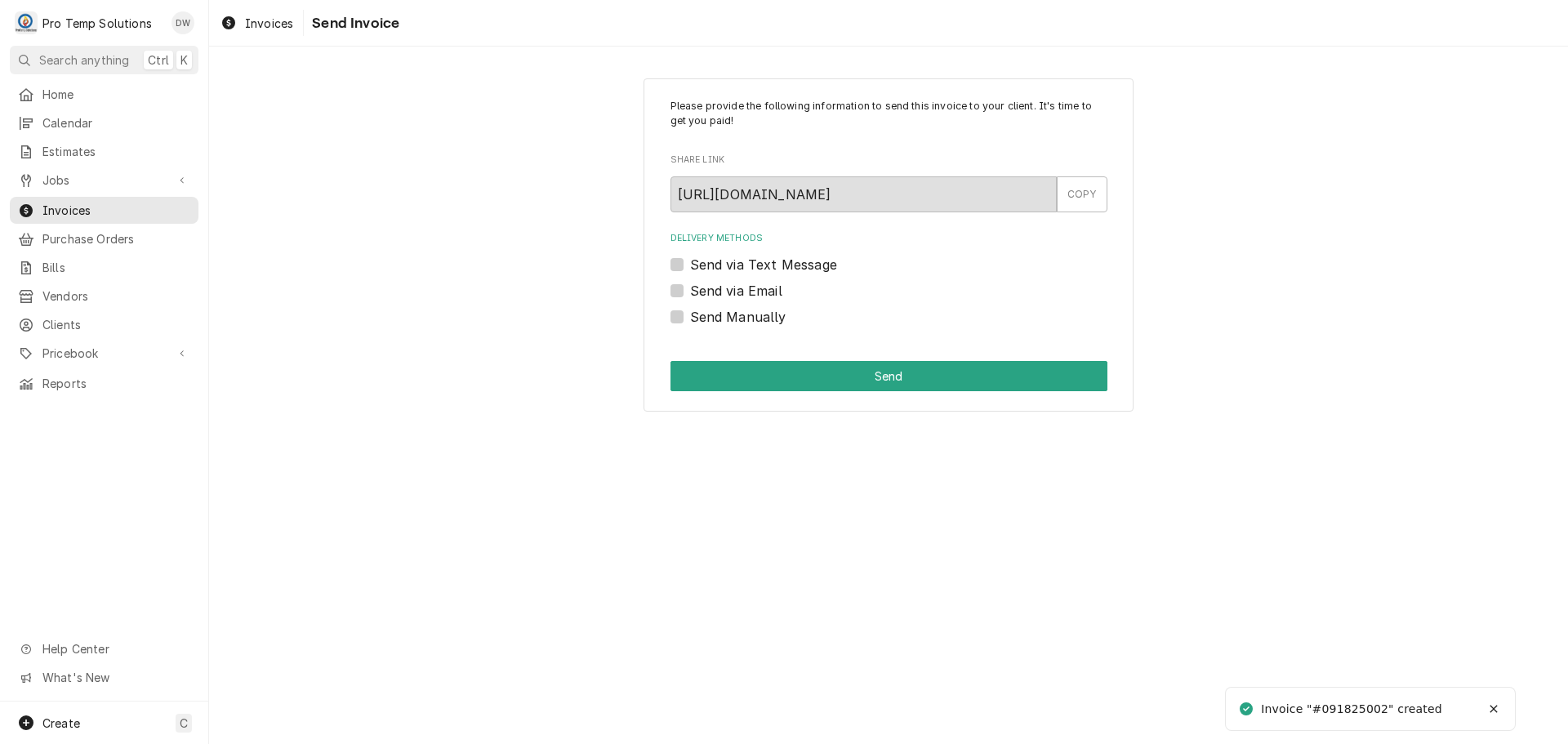
click at [690, 288] on label "Send via Email" at bounding box center [736, 291] width 92 height 19
click at [690, 288] on input "Send via Email" at bounding box center [908, 299] width 437 height 36
checkbox input "true"
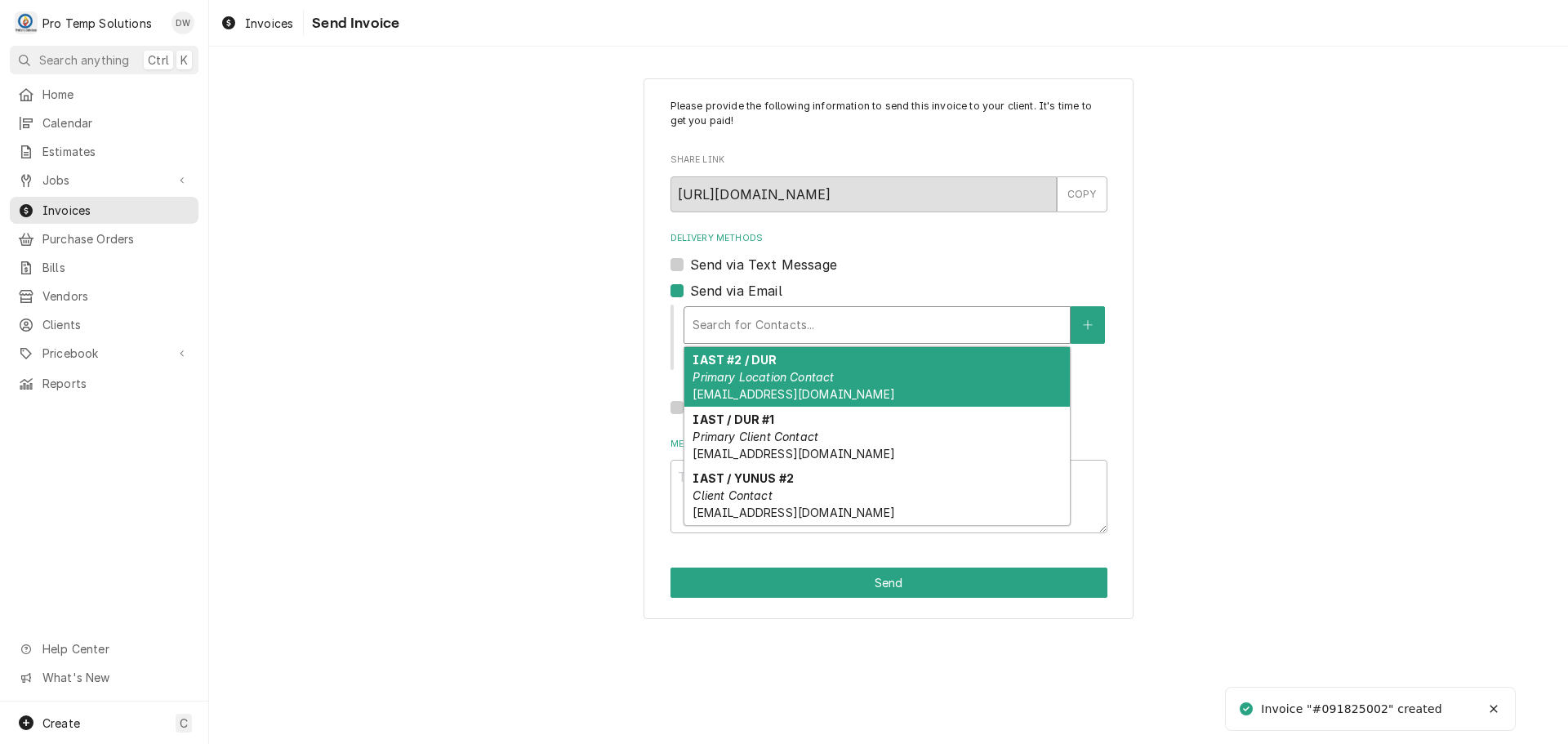
click at [799, 319] on div "Delivery Methods" at bounding box center [877, 324] width 369 height 30
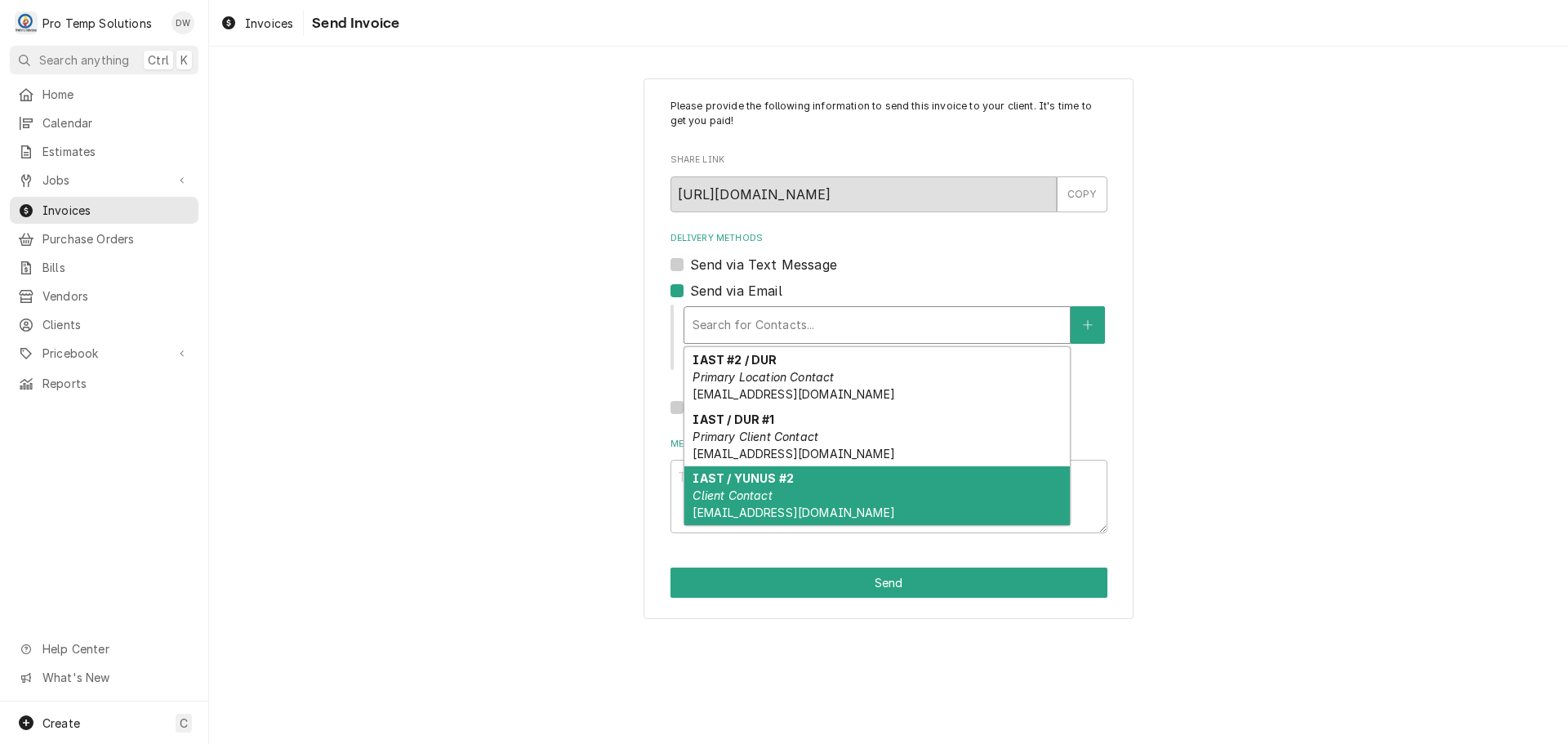
click at [767, 483] on strong "IAST / YUNUS #2" at bounding box center [742, 478] width 101 height 13
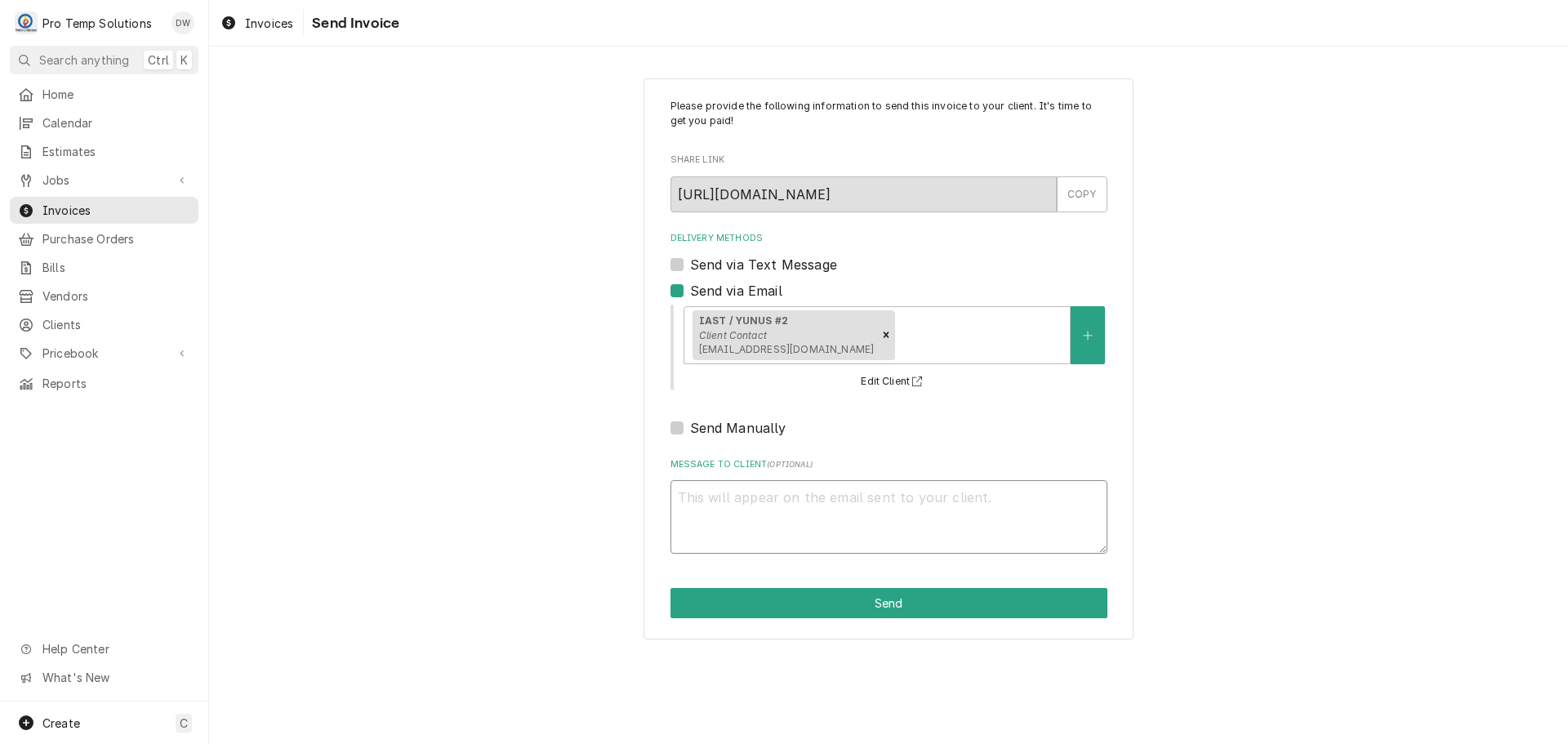
click at [760, 509] on textarea "Message to Client ( optional )" at bounding box center [888, 516] width 437 height 74
type textarea "x"
click at [880, 331] on icon "Remove [object Object]" at bounding box center [886, 335] width 12 height 12
type textarea "#"
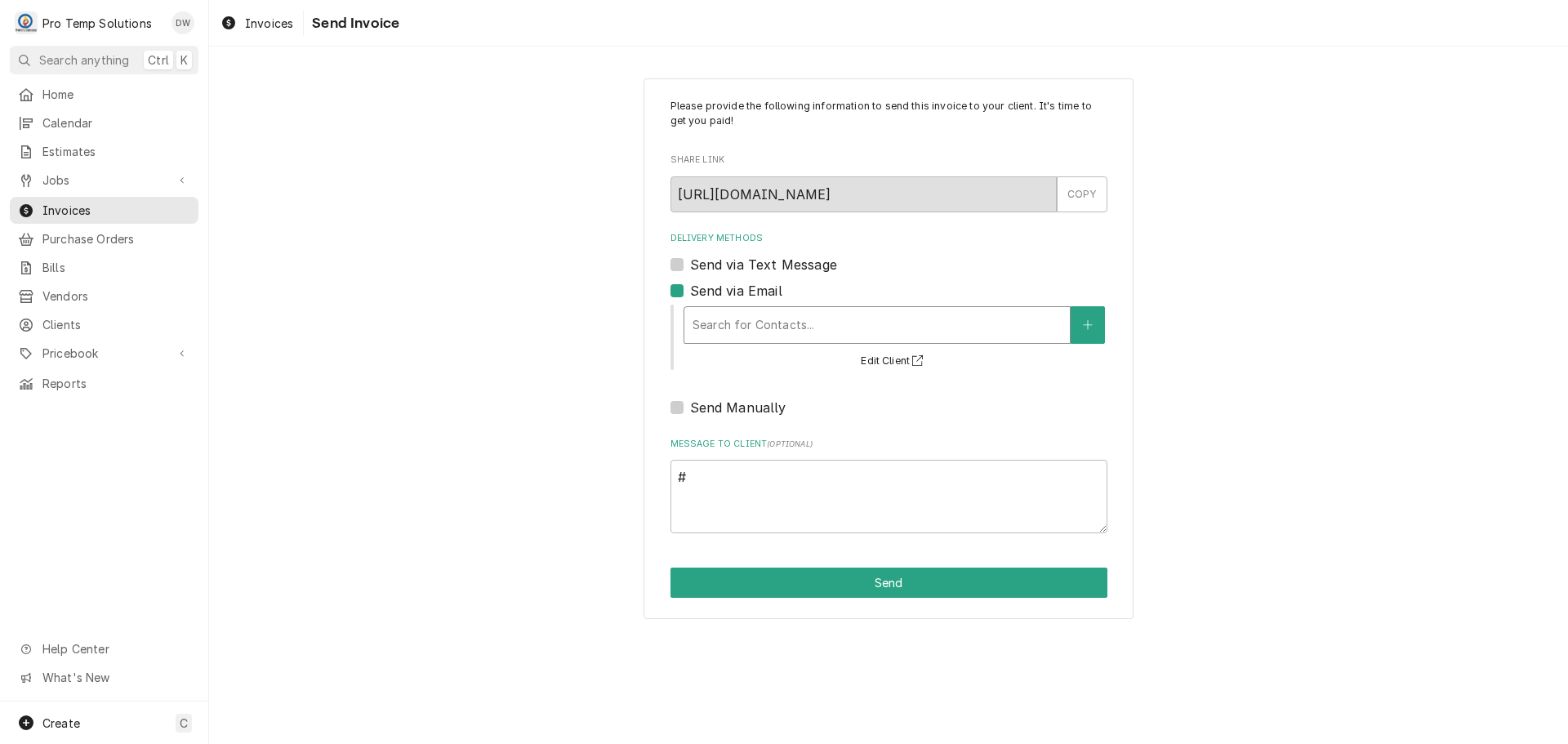
click at [849, 331] on div "Delivery Methods" at bounding box center [877, 324] width 369 height 30
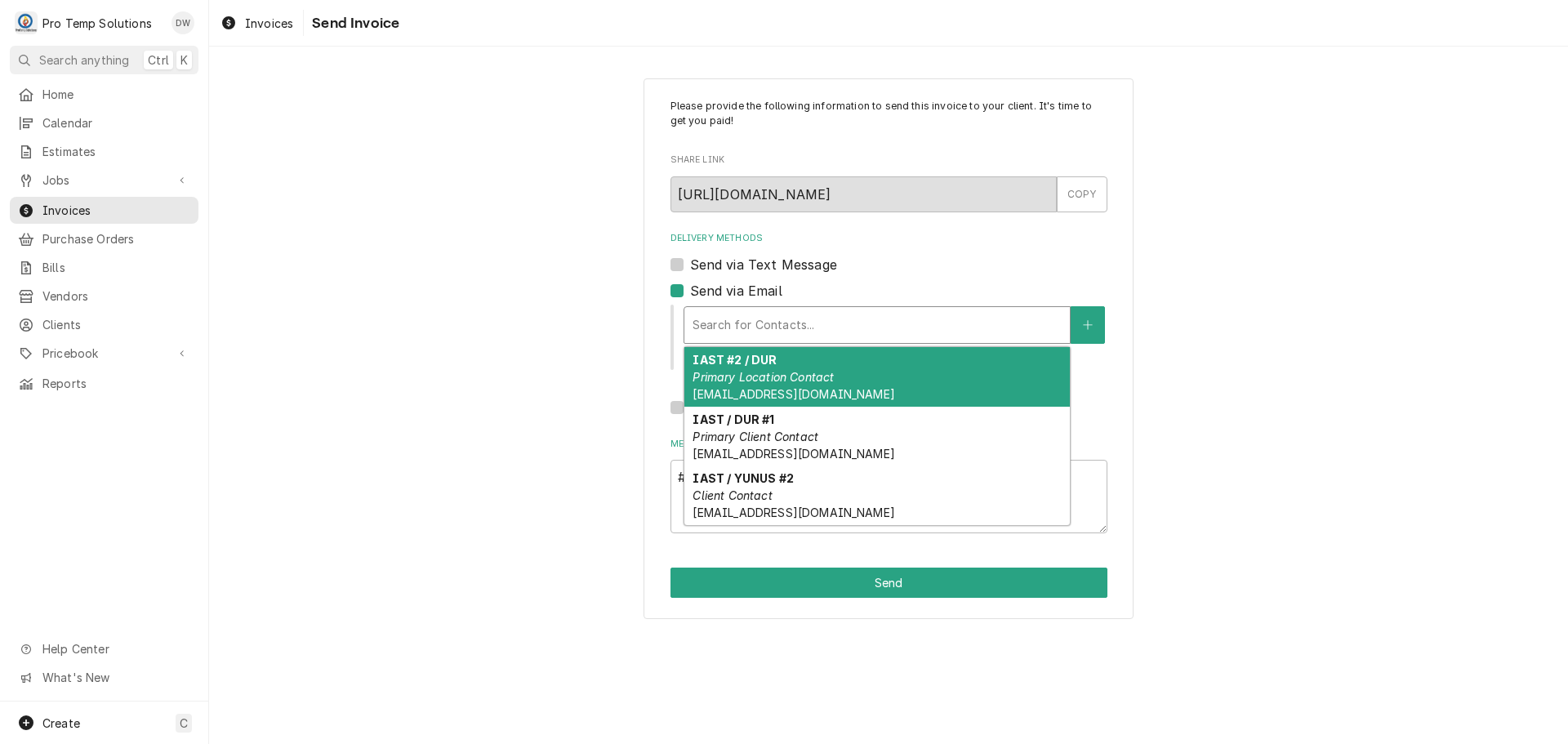
click at [791, 379] on em "Primary Location Contact" at bounding box center [762, 376] width 141 height 13
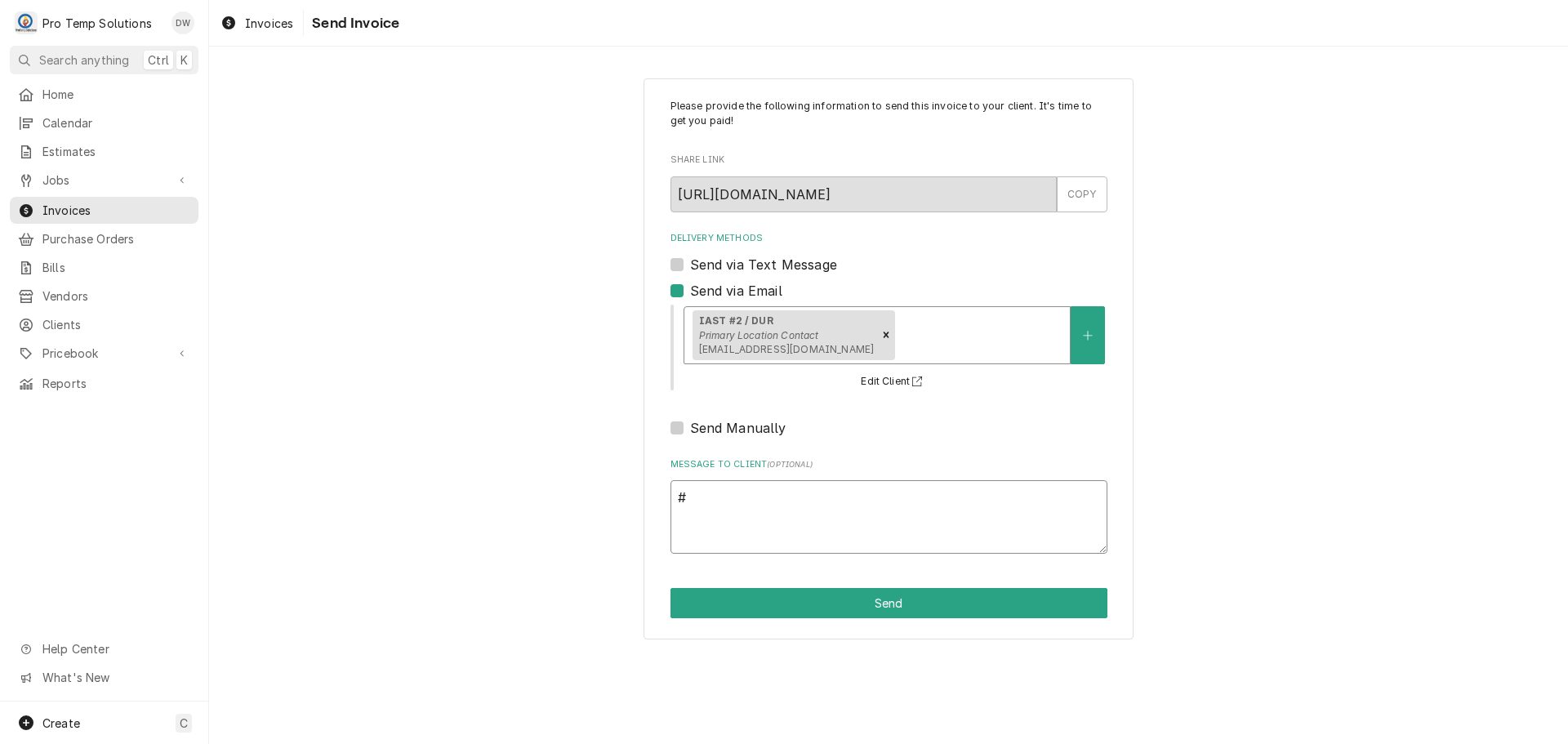
click at [712, 504] on textarea "#" at bounding box center [888, 516] width 437 height 74
type textarea "x"
type textarea "#0"
type textarea "x"
type textarea "#09"
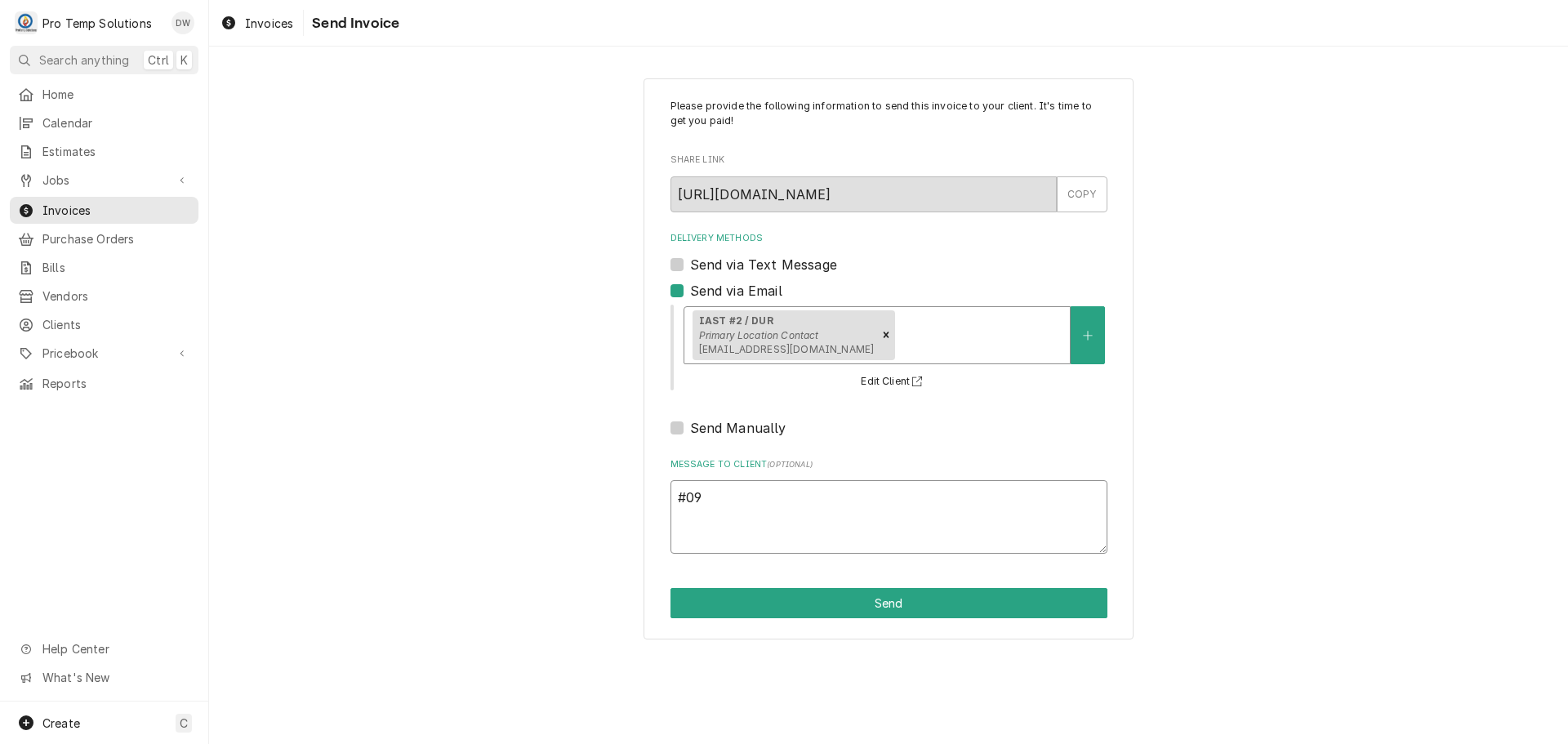
type textarea "x"
type textarea "#091"
type textarea "x"
type textarea "#0918"
type textarea "x"
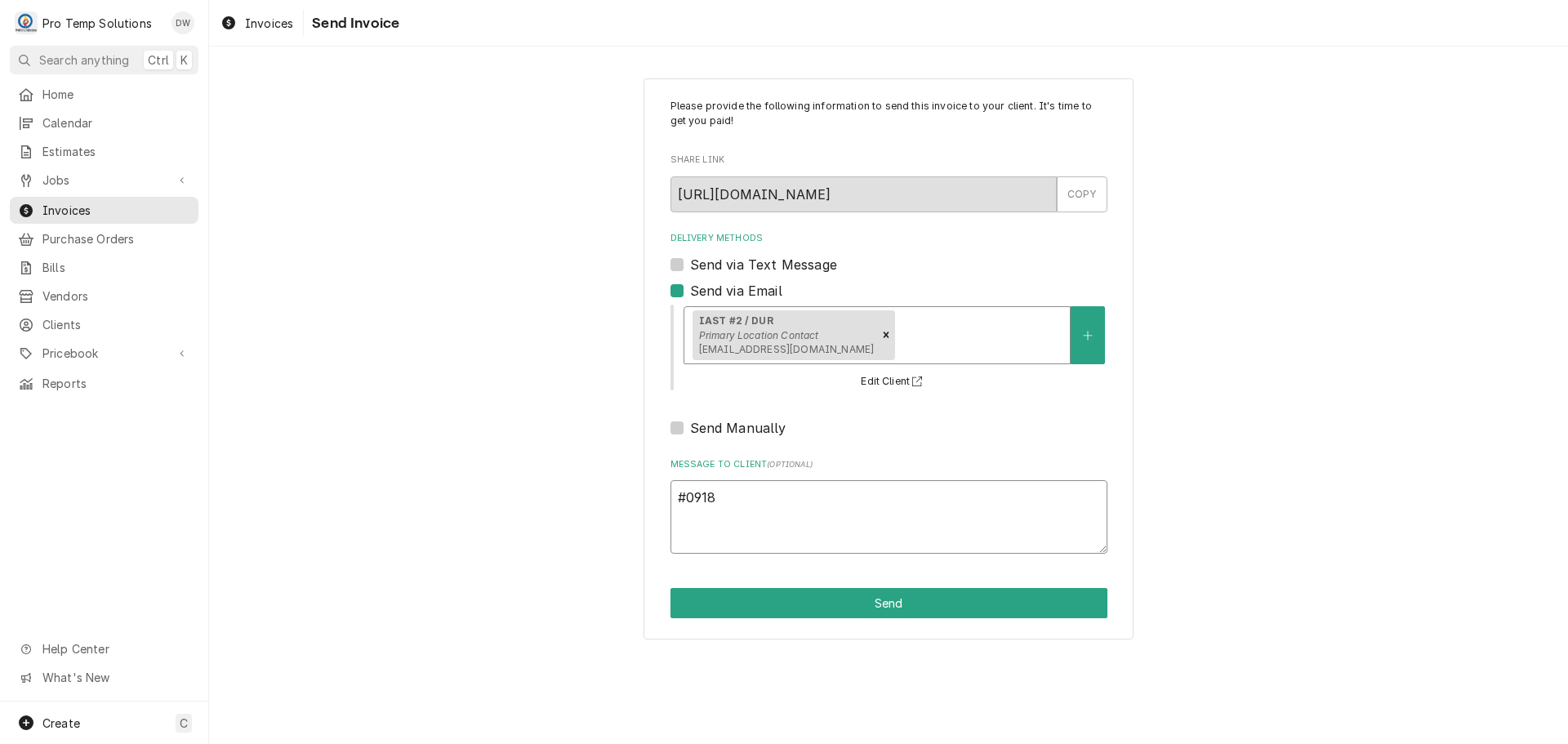
type textarea "#09182"
type textarea "x"
type textarea "#091825"
type textarea "x"
type textarea "#0918250"
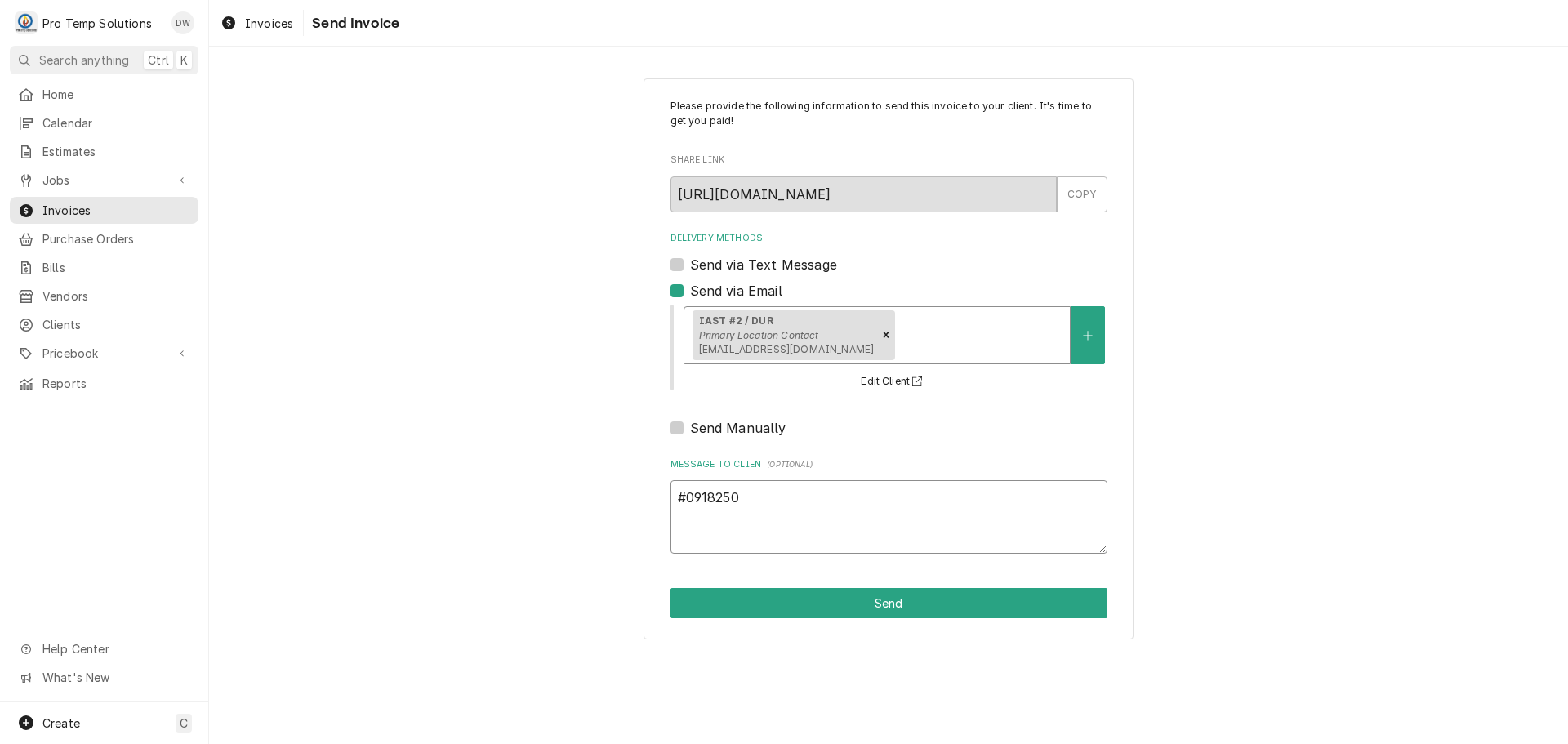
type textarea "x"
type textarea "#09182500"
type textarea "x"
type textarea "#091825002"
type textarea "x"
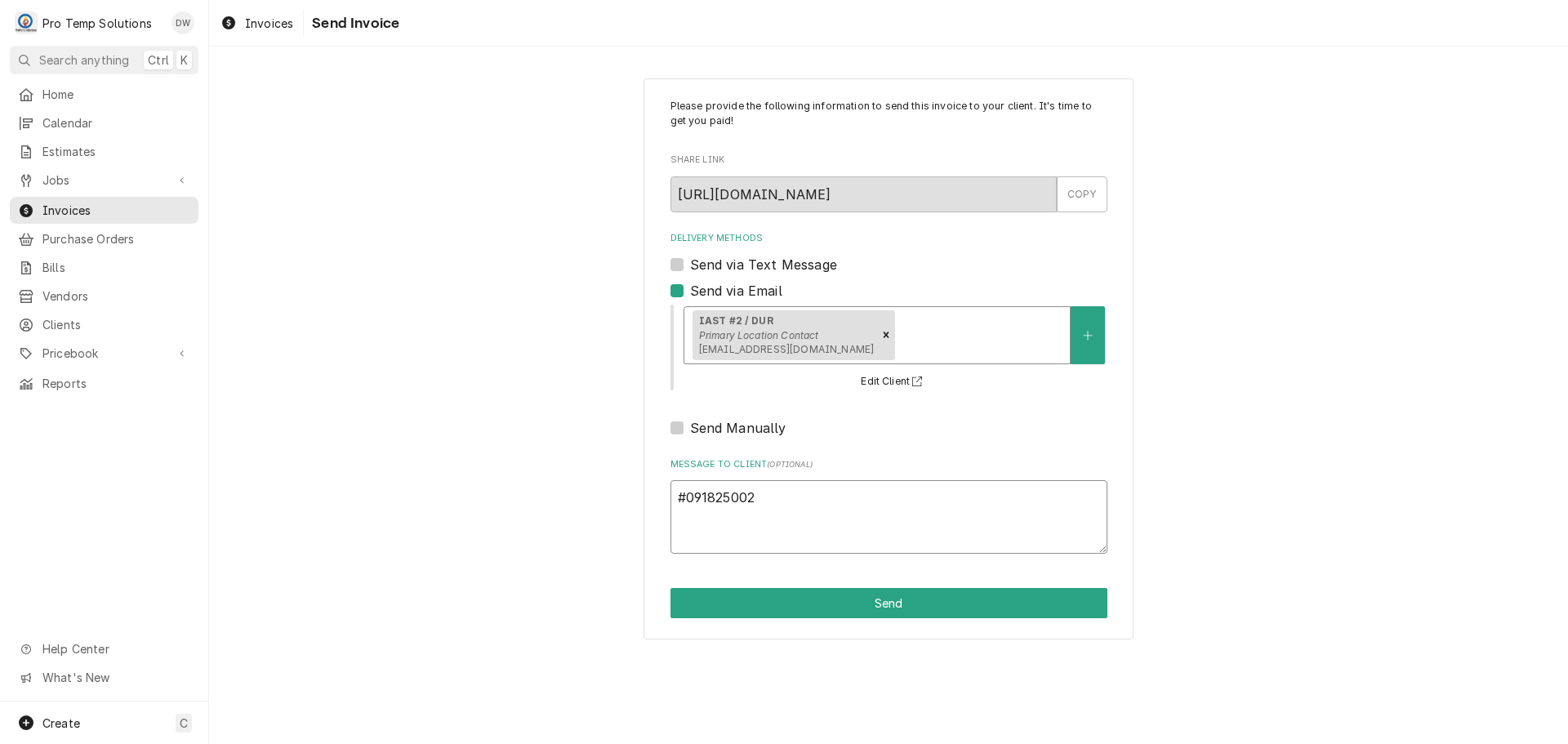
type textarea "#091825002"
type textarea "x"
type textarea "#091825002 I"
type textarea "x"
type textarea "#091825002 IA"
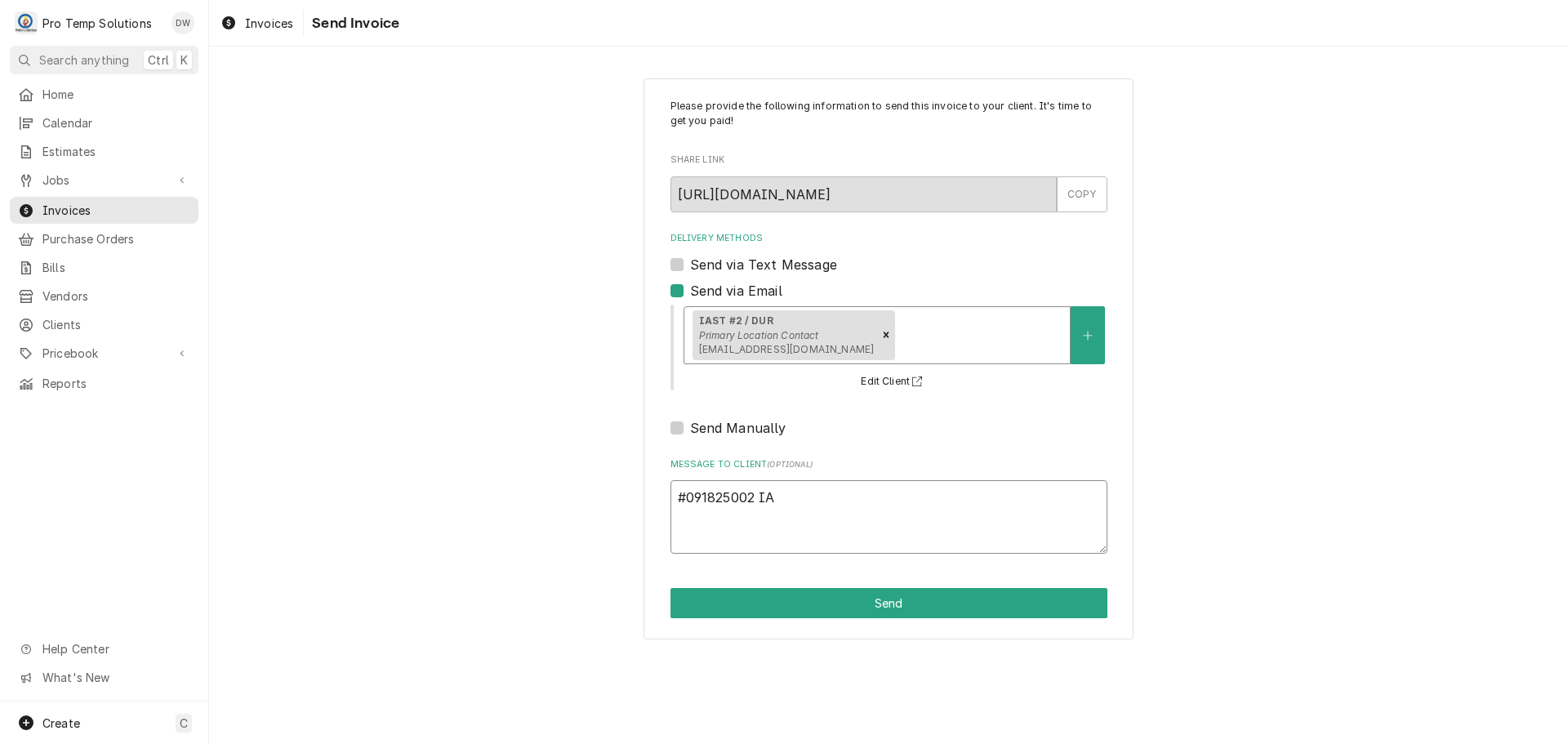
type textarea "x"
type textarea "#091825002 IAS"
type textarea "x"
type textarea "#091825002 IAST"
type textarea "x"
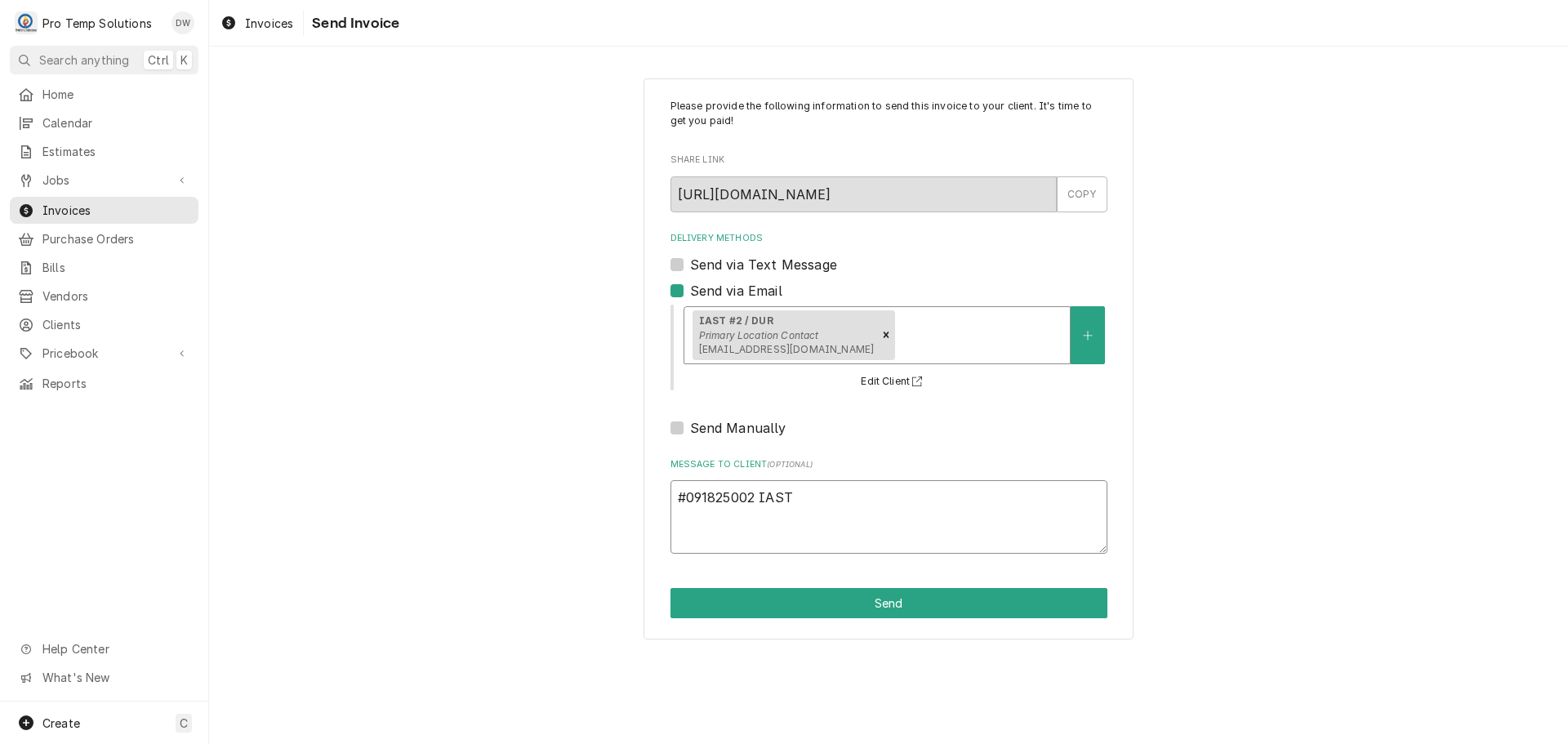
type textarea "#091825002 IAST"
type textarea "x"
type textarea "#091825002 IAST /"
type textarea "x"
type textarea "#091825002 IAST /"
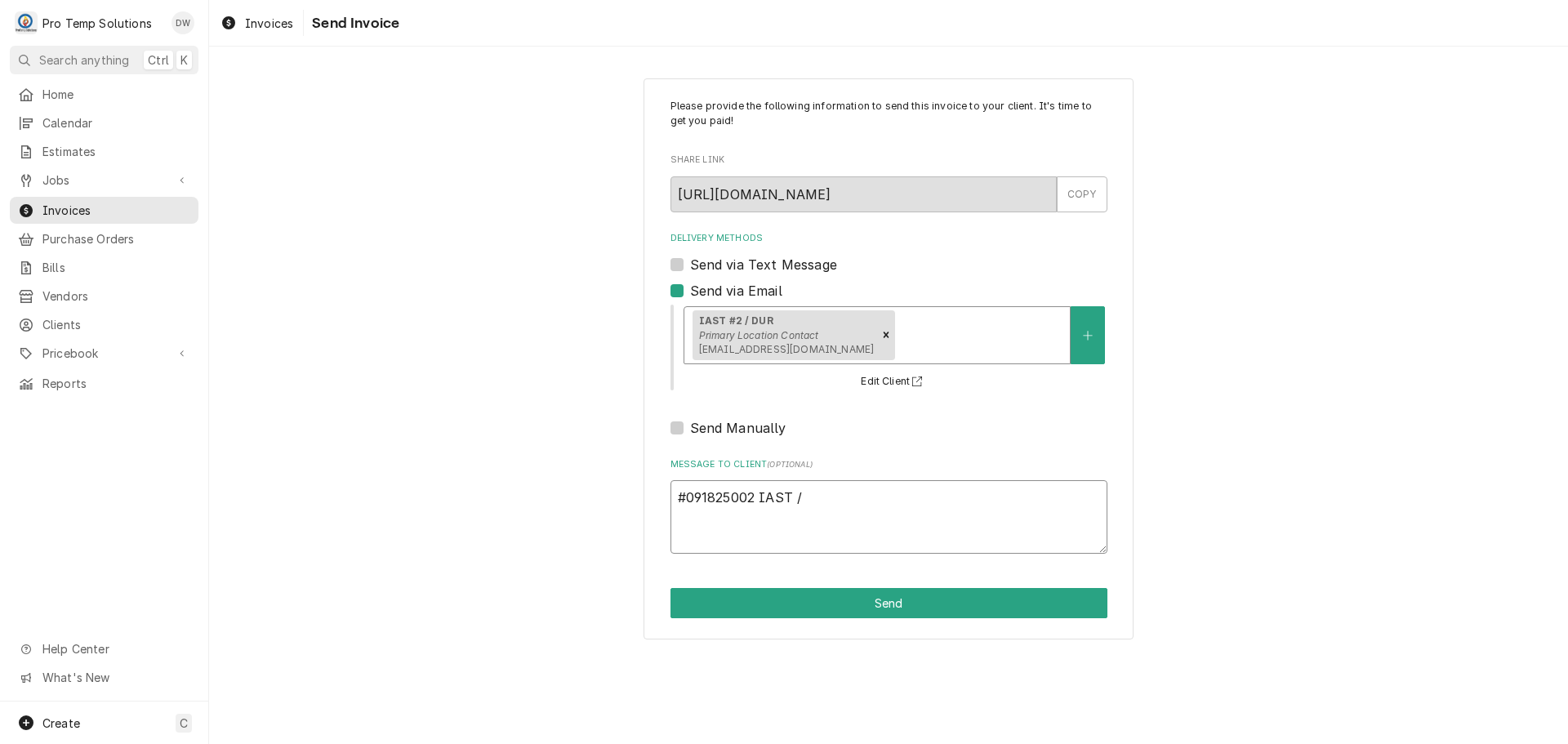
type textarea "x"
type textarea "#091825002 IAST / #"
type textarea "x"
type textarea "#091825002 IAST / #2"
type textarea "x"
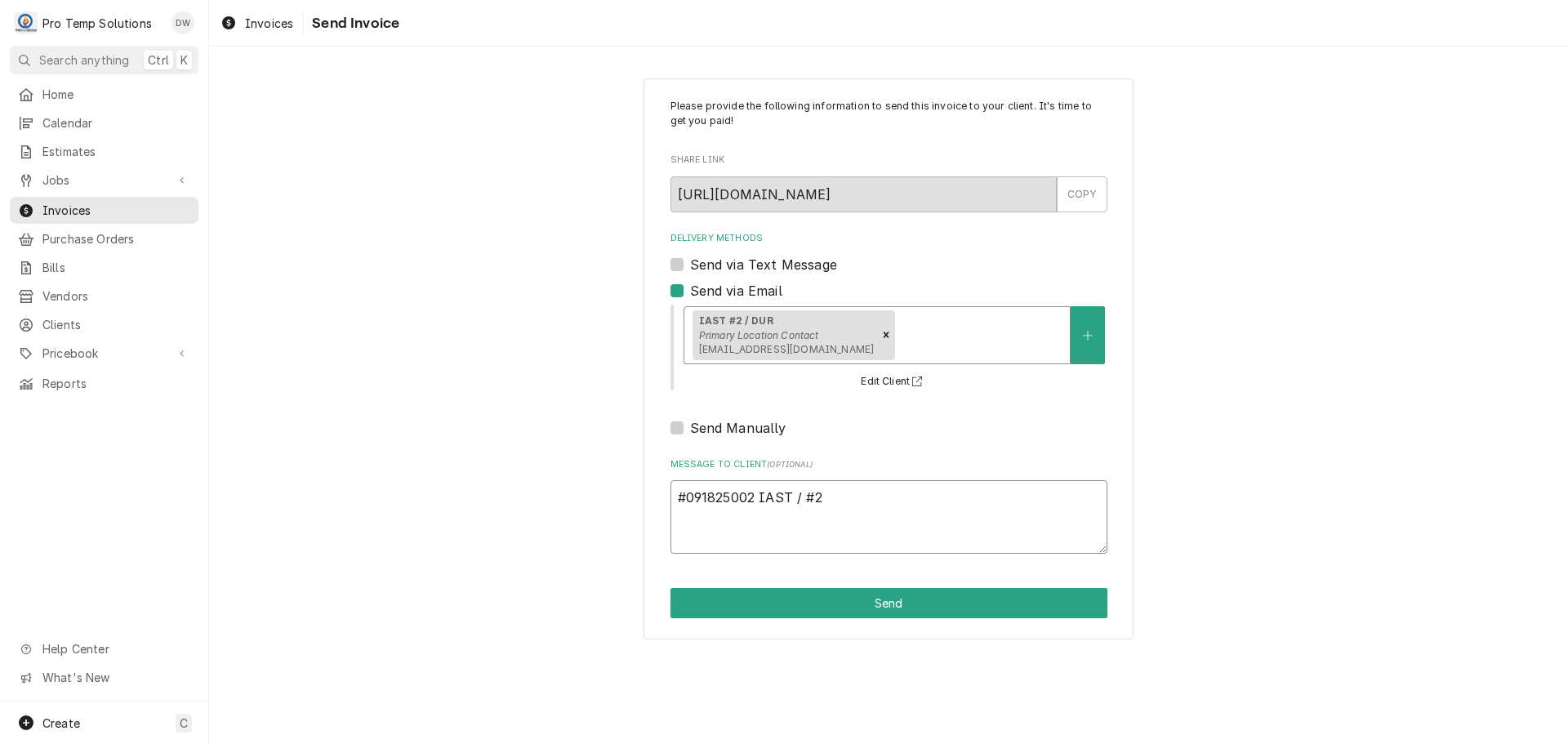
type textarea "#091825002 IAST / #2-"
type textarea "x"
type textarea "#091825002 IAST / #2-"
type textarea "x"
type textarea "#091825002 IAST / #2- S"
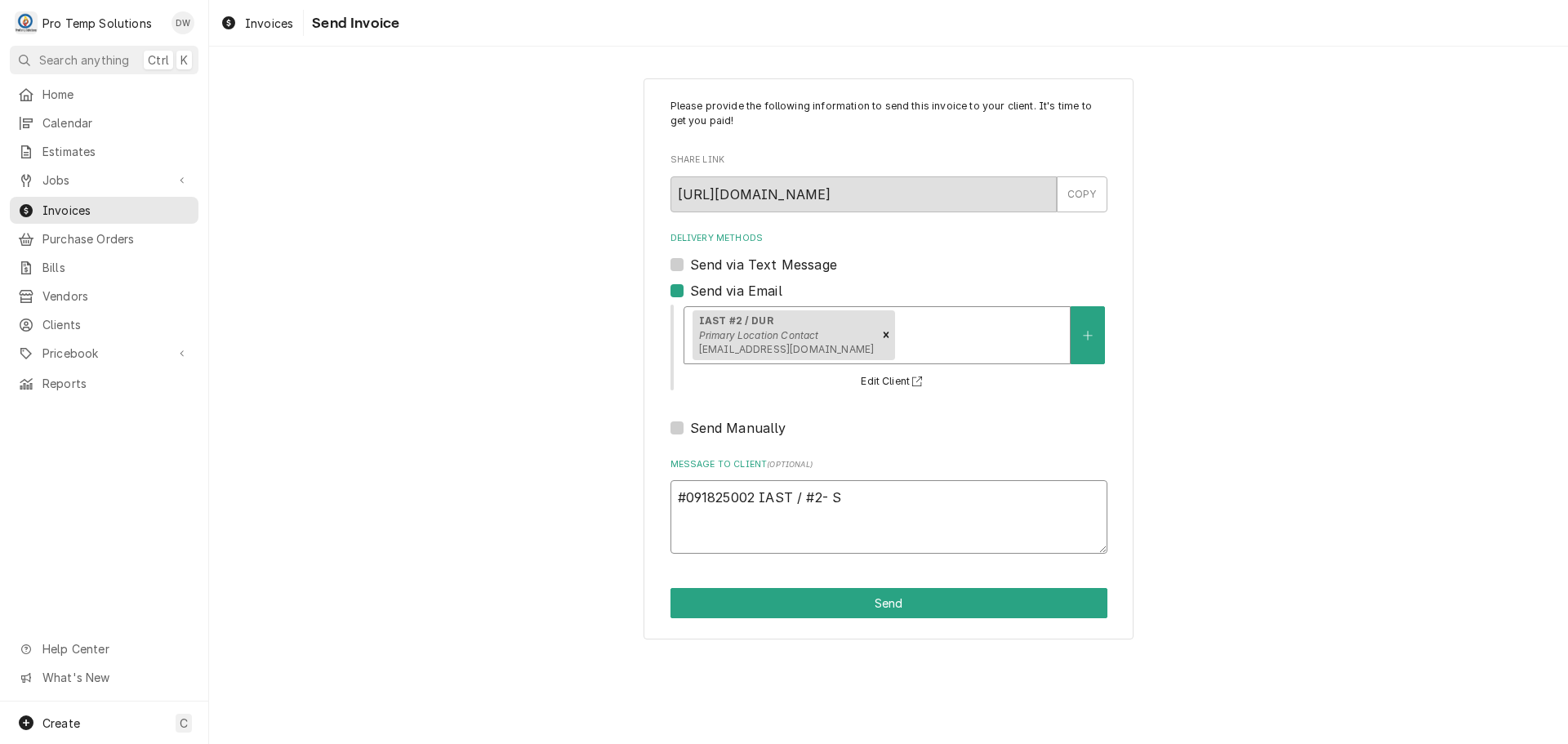
type textarea "x"
type textarea "#091825002 IAST / #2- SM"
type textarea "x"
type textarea "#091825002 IAST / #2- SMO"
type textarea "x"
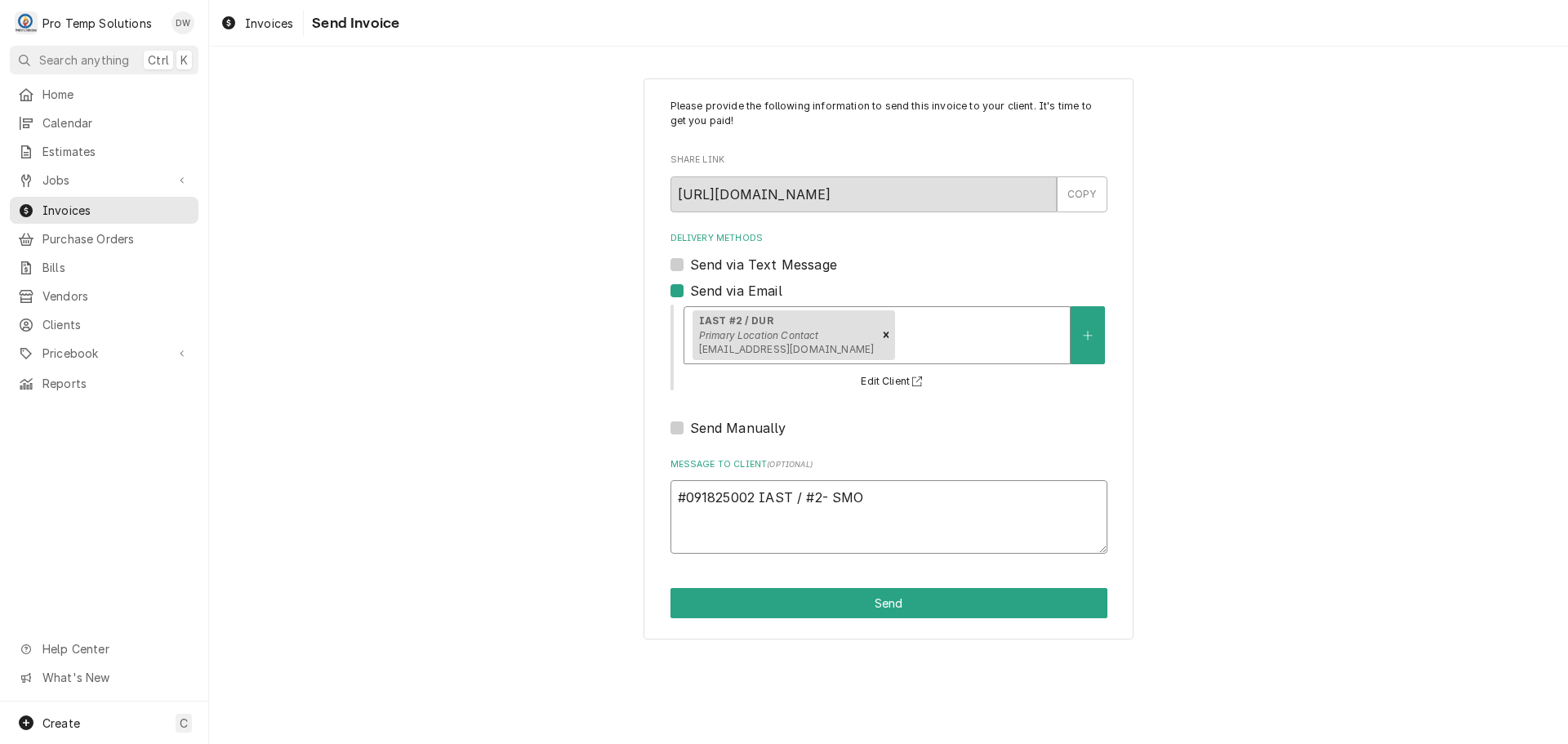
type textarea "#091825002 IAST / #2- SMOK"
type textarea "x"
type textarea "#091825002 IAST / #2- SMOKE"
type textarea "x"
type textarea "#091825002 IAST / #2- SMOKER"
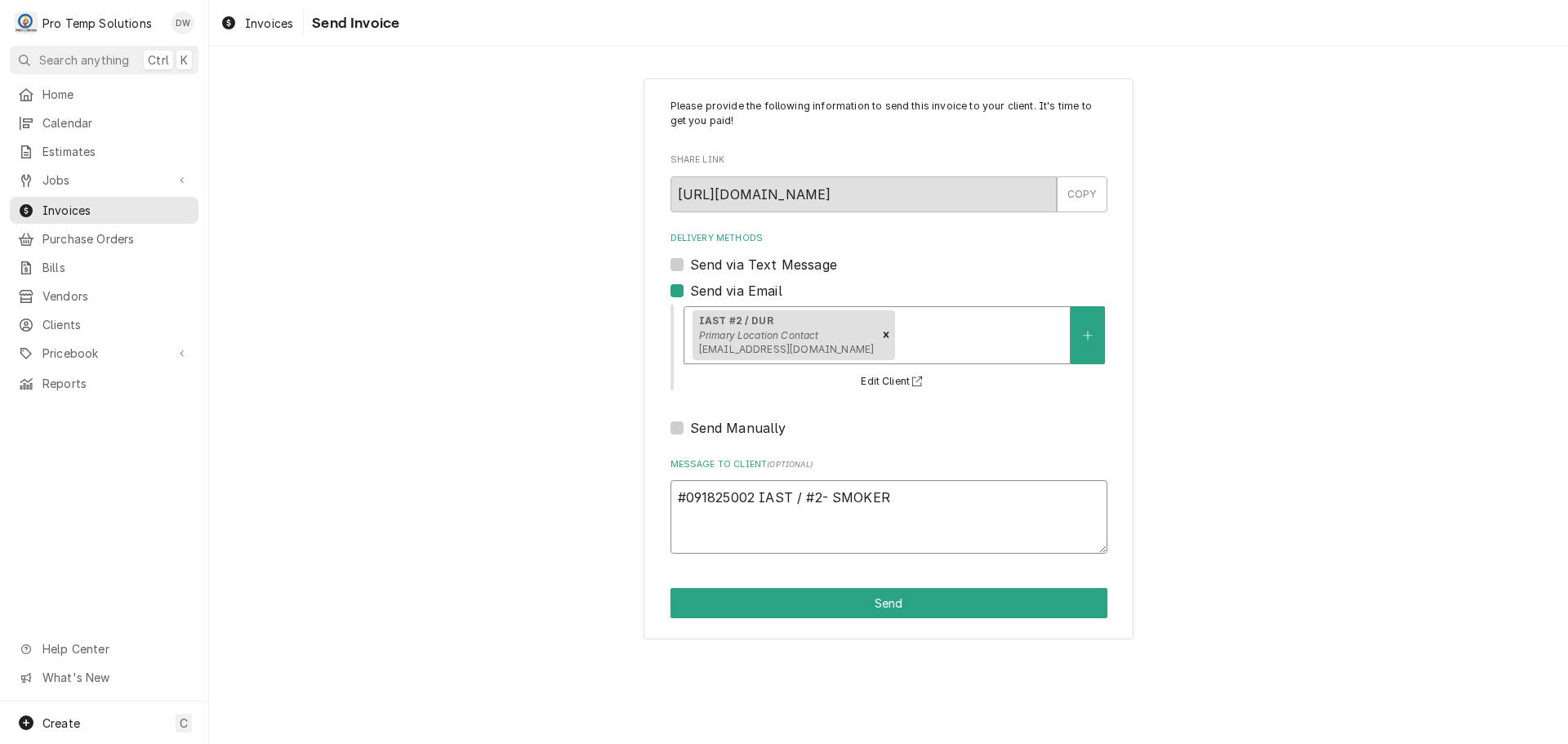
type textarea "x"
type textarea "#091825002 IAST / #2- SMOKER"
click at [885, 604] on button "Send" at bounding box center [888, 602] width 437 height 30
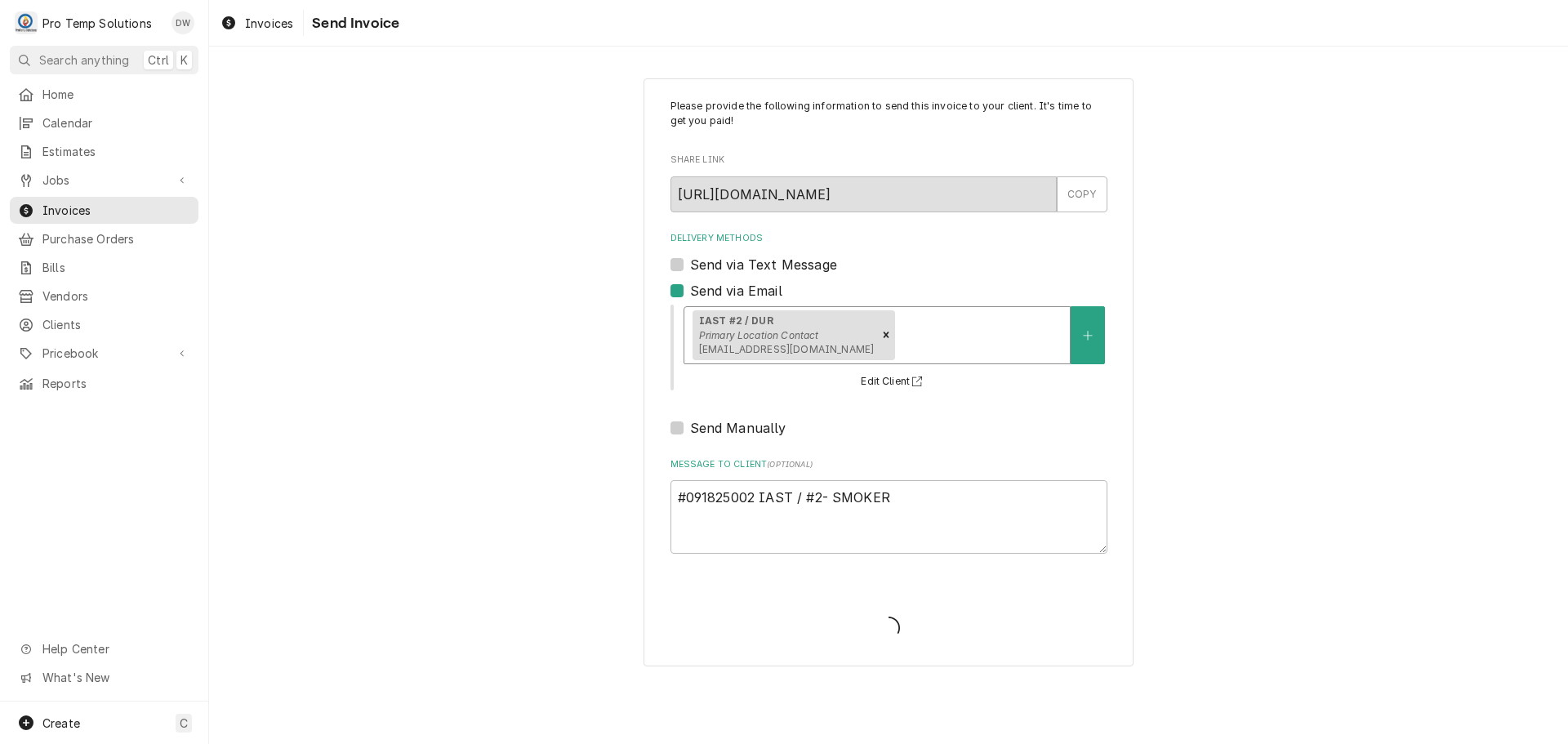
type textarea "x"
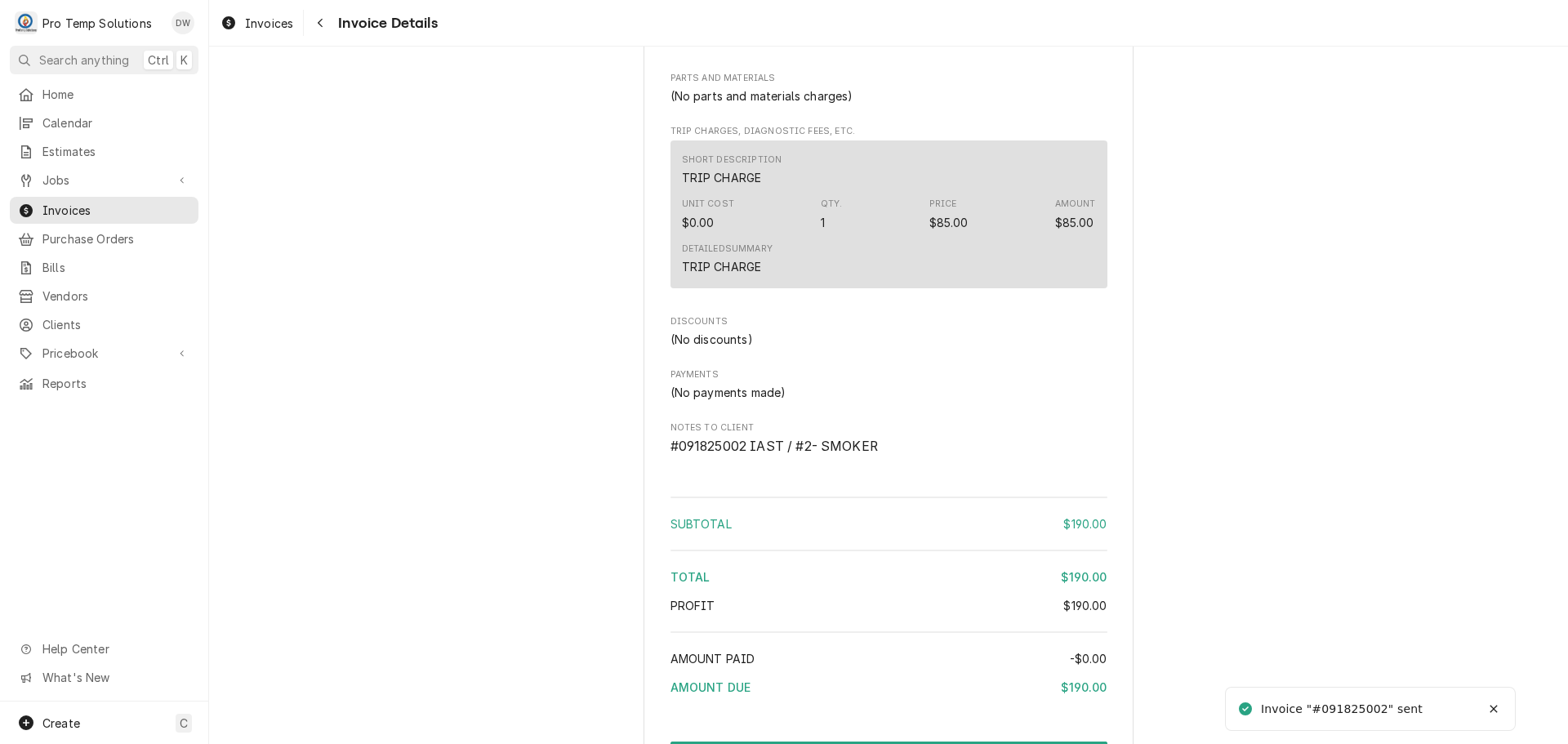
scroll to position [1553, 0]
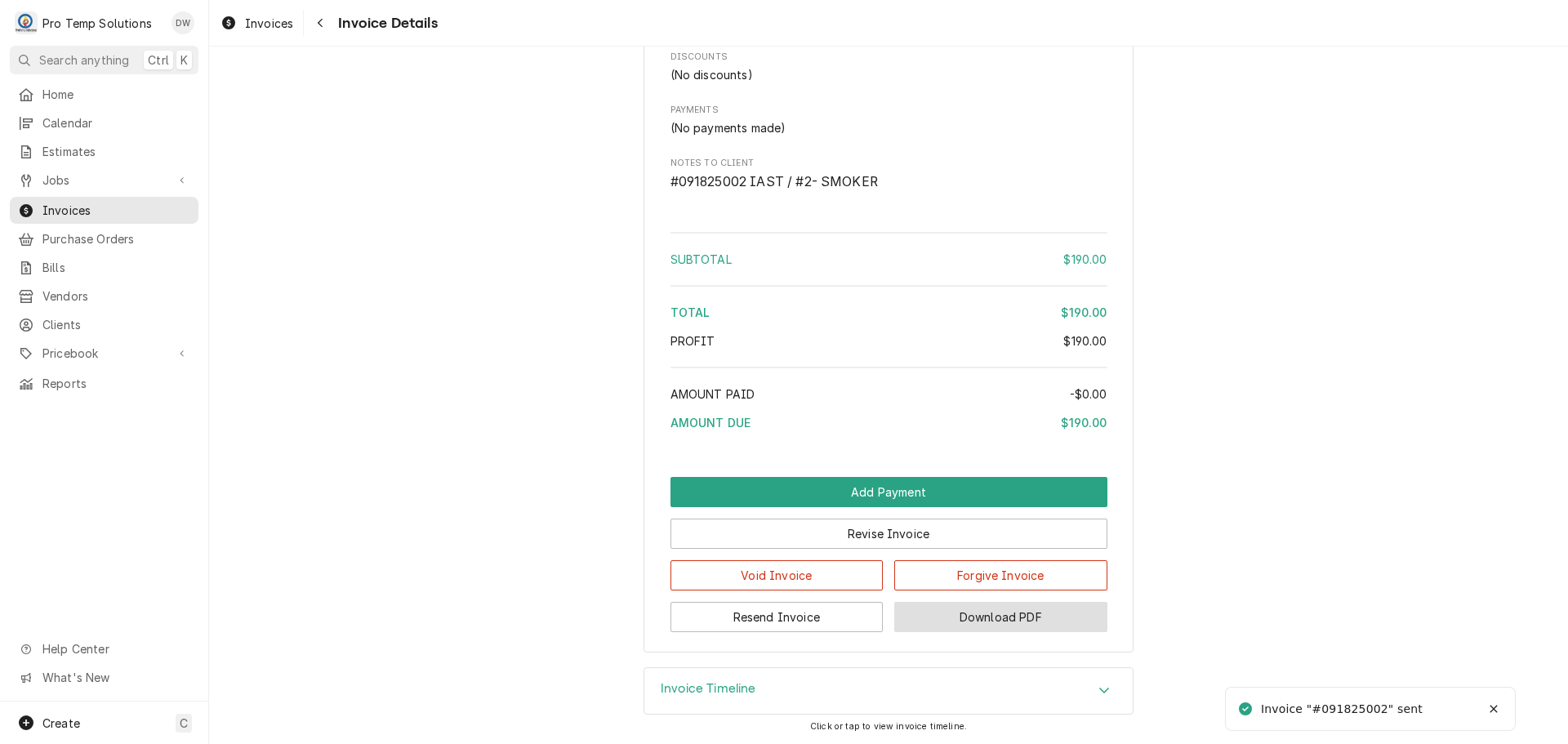
click at [991, 625] on button "Download PDF" at bounding box center [1001, 616] width 213 height 30
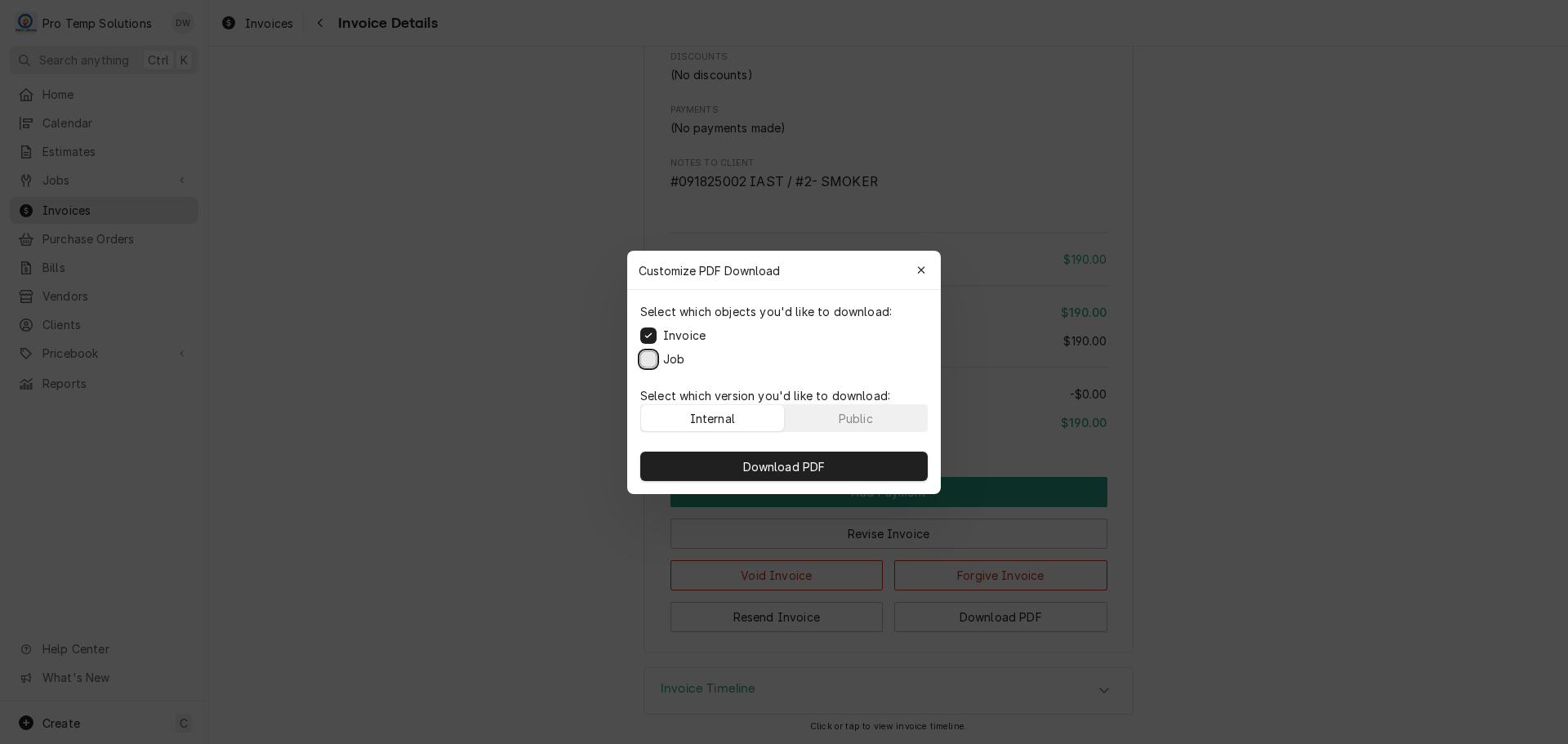
click at [647, 357] on button "Job" at bounding box center [648, 358] width 16 height 16
click at [765, 463] on span "Download PDF" at bounding box center [784, 466] width 89 height 17
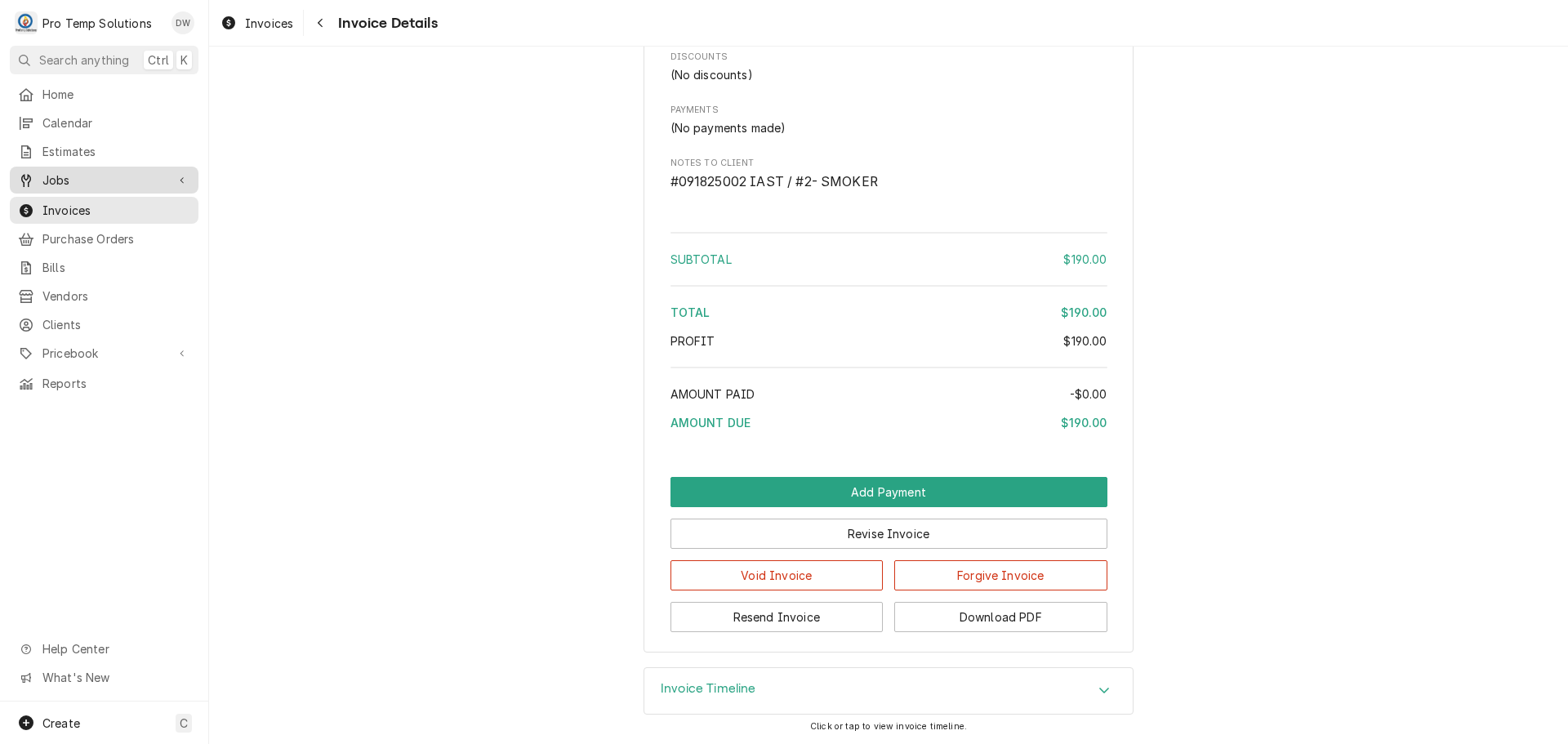
click at [73, 172] on span "Jobs" at bounding box center [104, 180] width 123 height 17
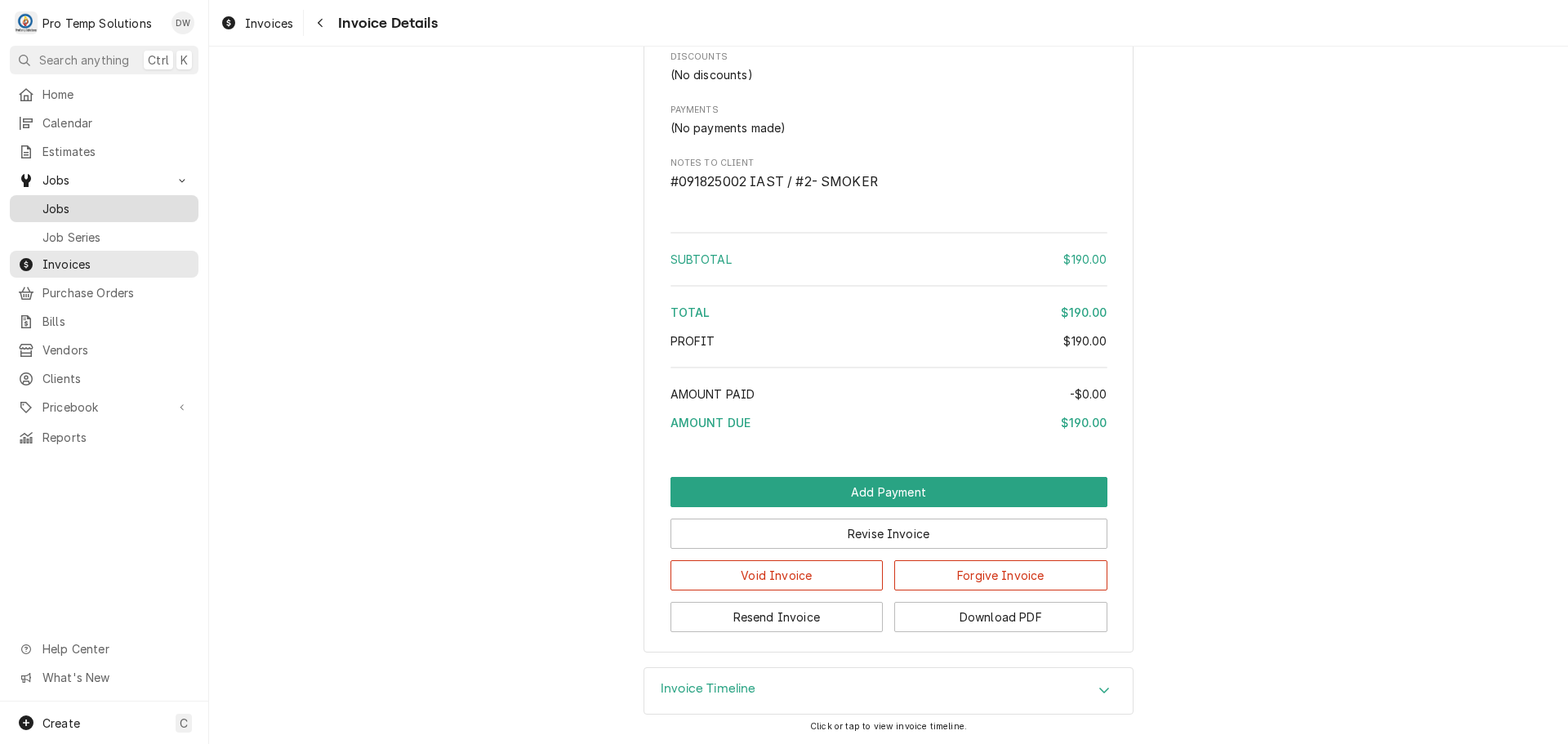
click at [53, 208] on span "Jobs" at bounding box center [116, 208] width 148 height 17
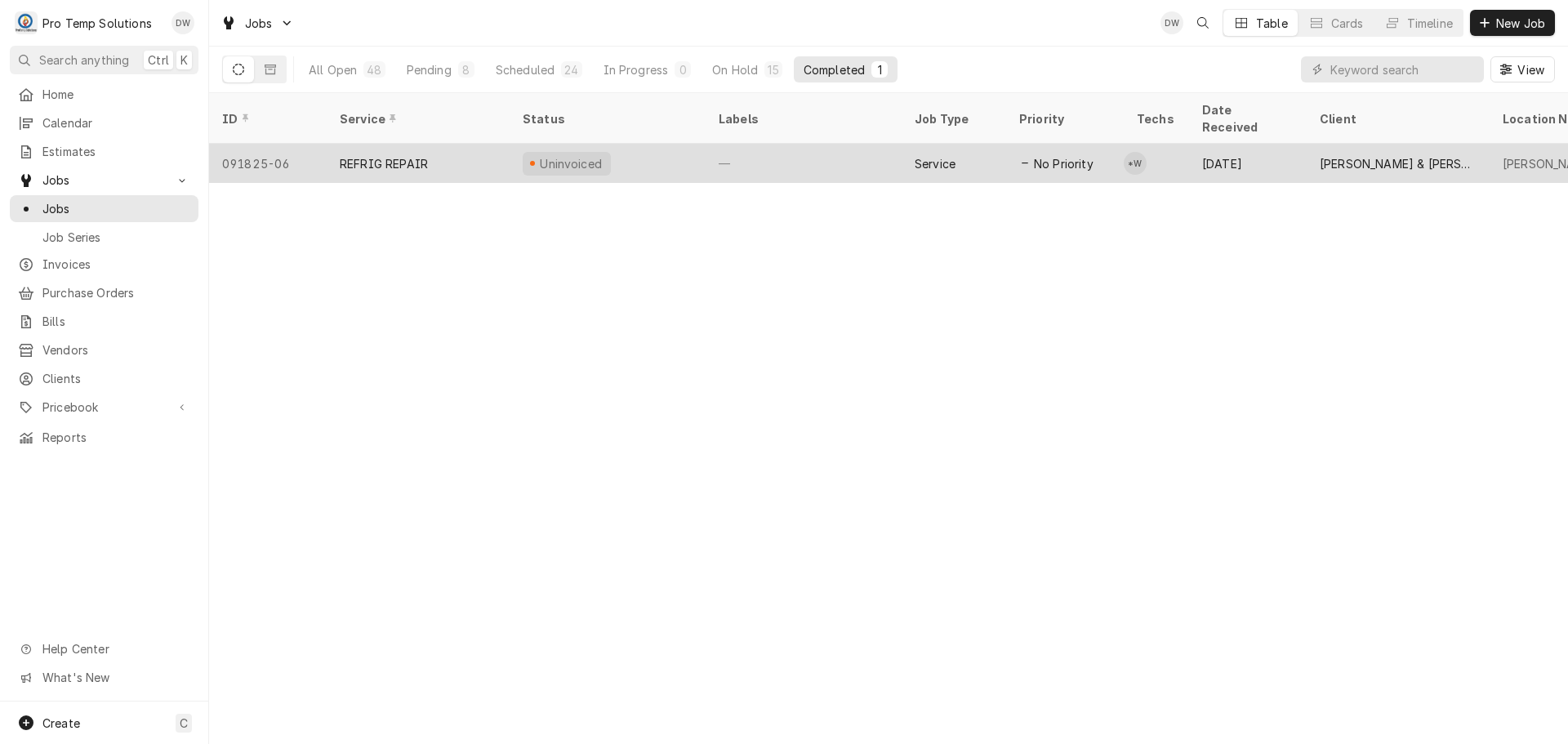
click at [803, 144] on div "—" at bounding box center [804, 163] width 196 height 39
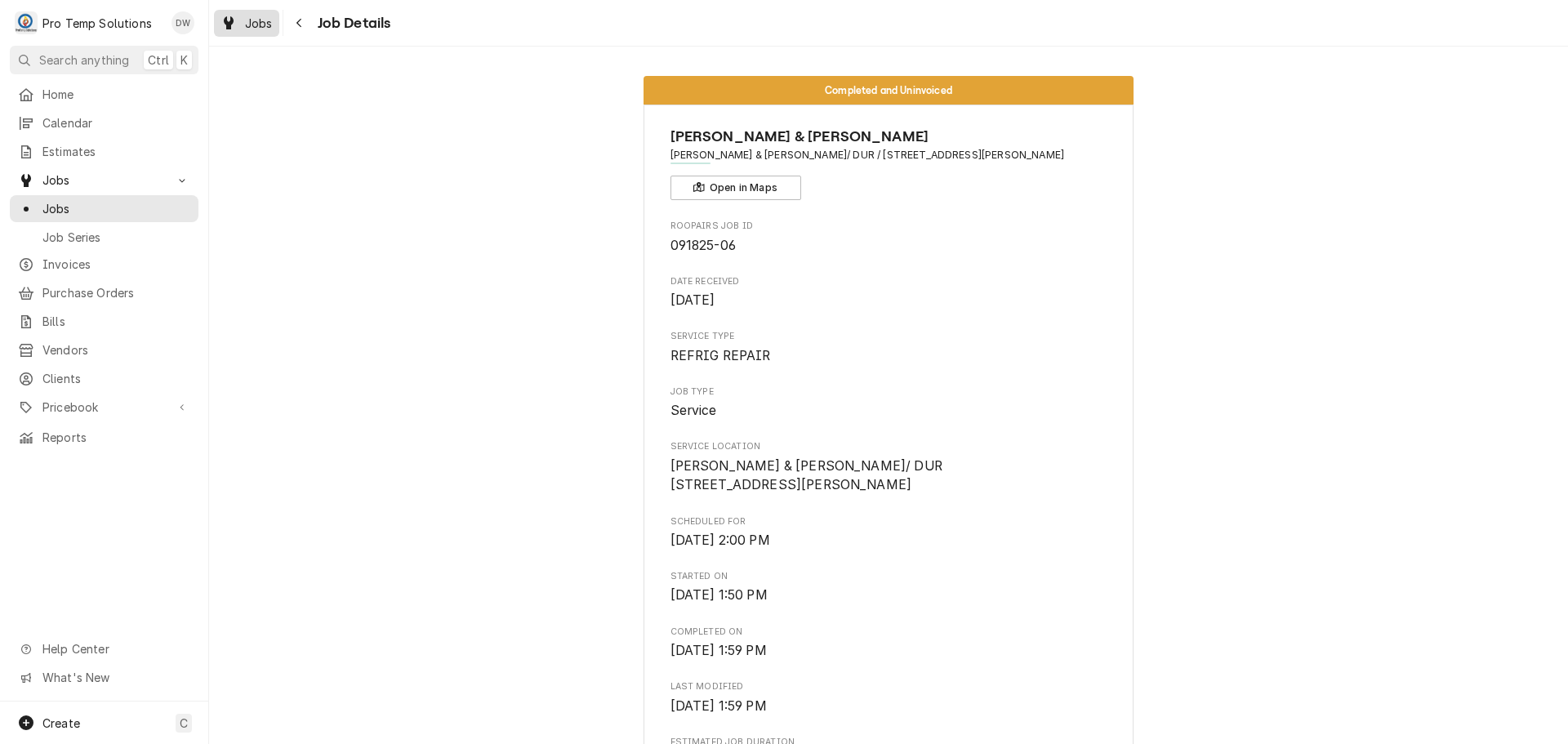
click at [255, 20] on span "Jobs" at bounding box center [258, 23] width 28 height 17
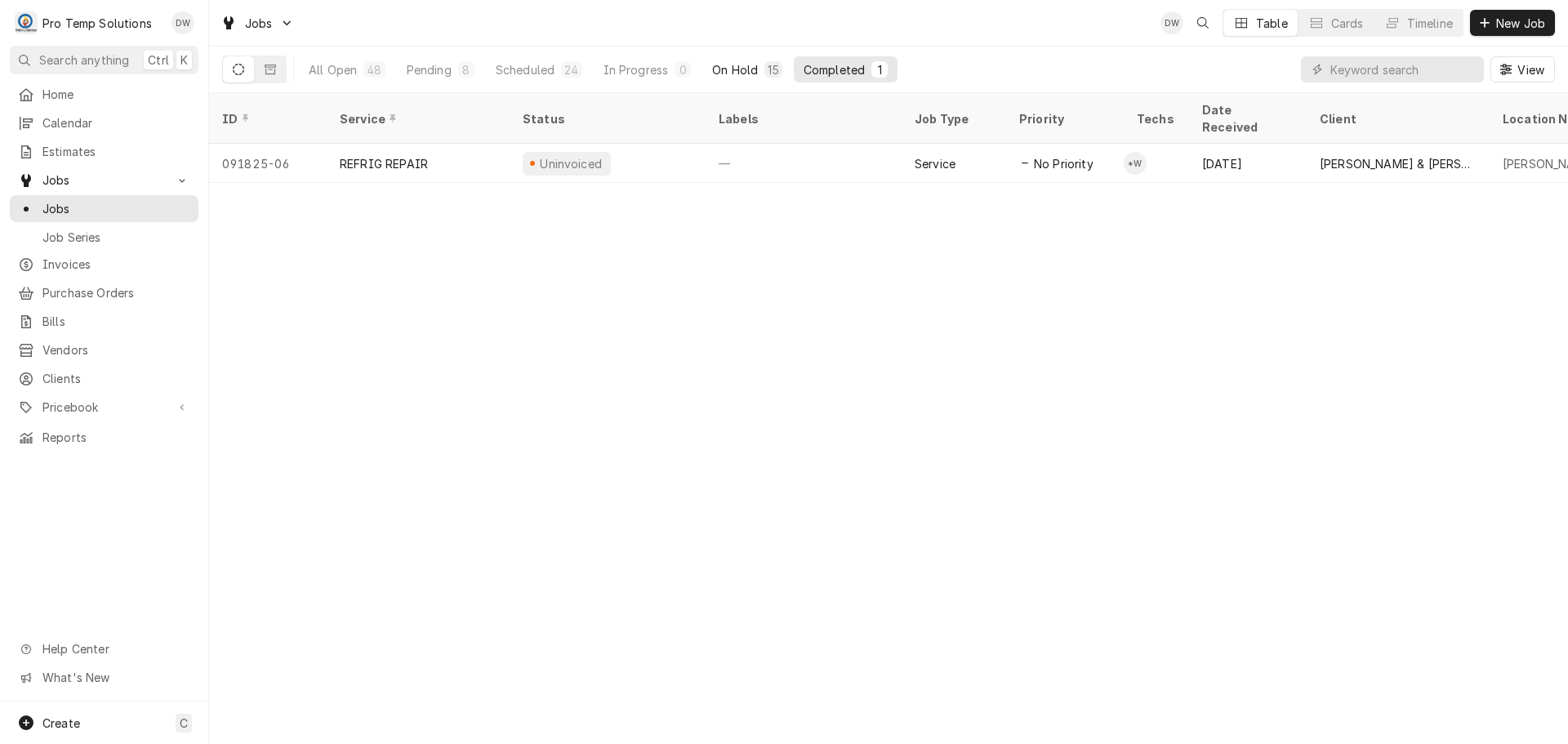
click at [746, 67] on div "On Hold" at bounding box center [736, 70] width 46 height 17
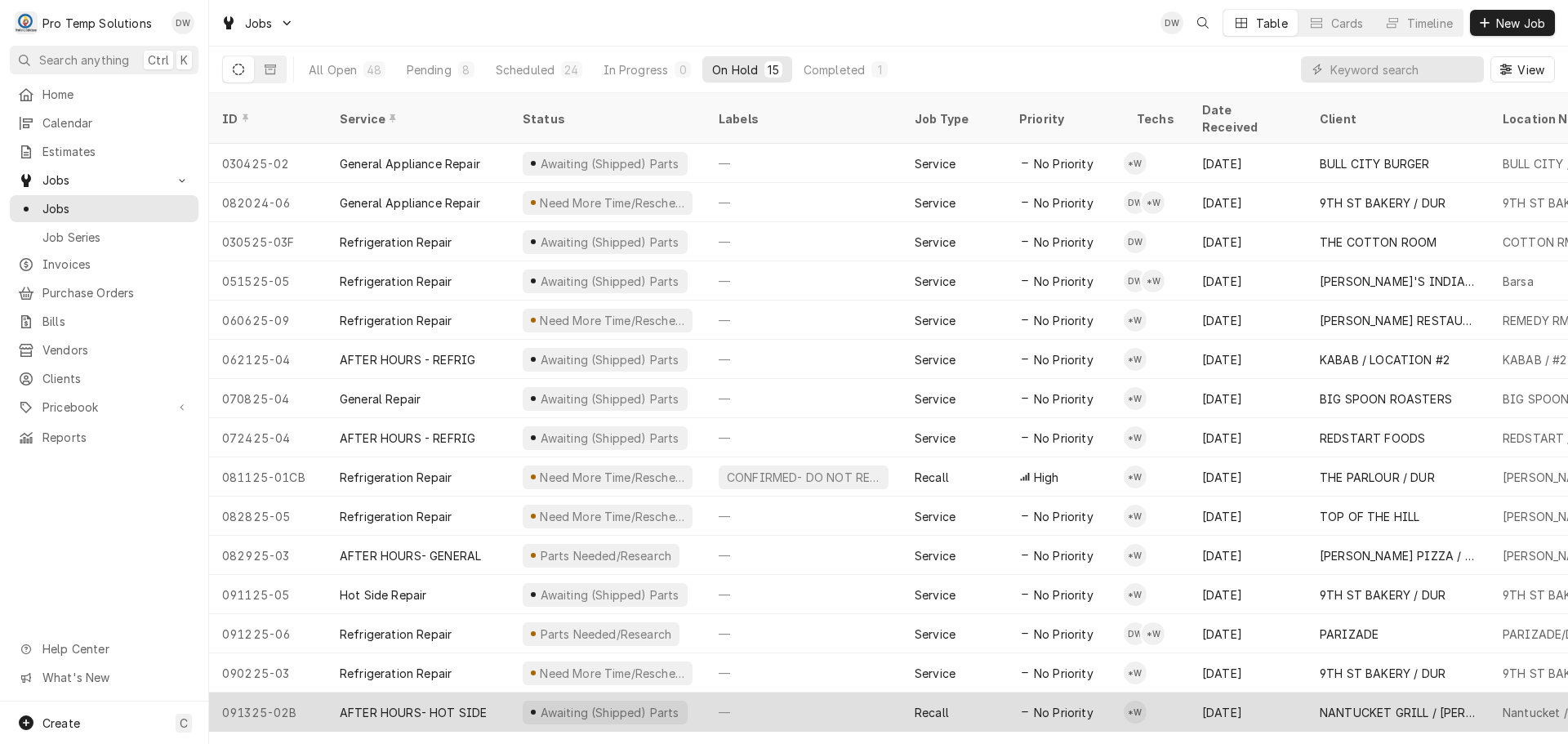
click at [832, 694] on div "—" at bounding box center [804, 711] width 196 height 39
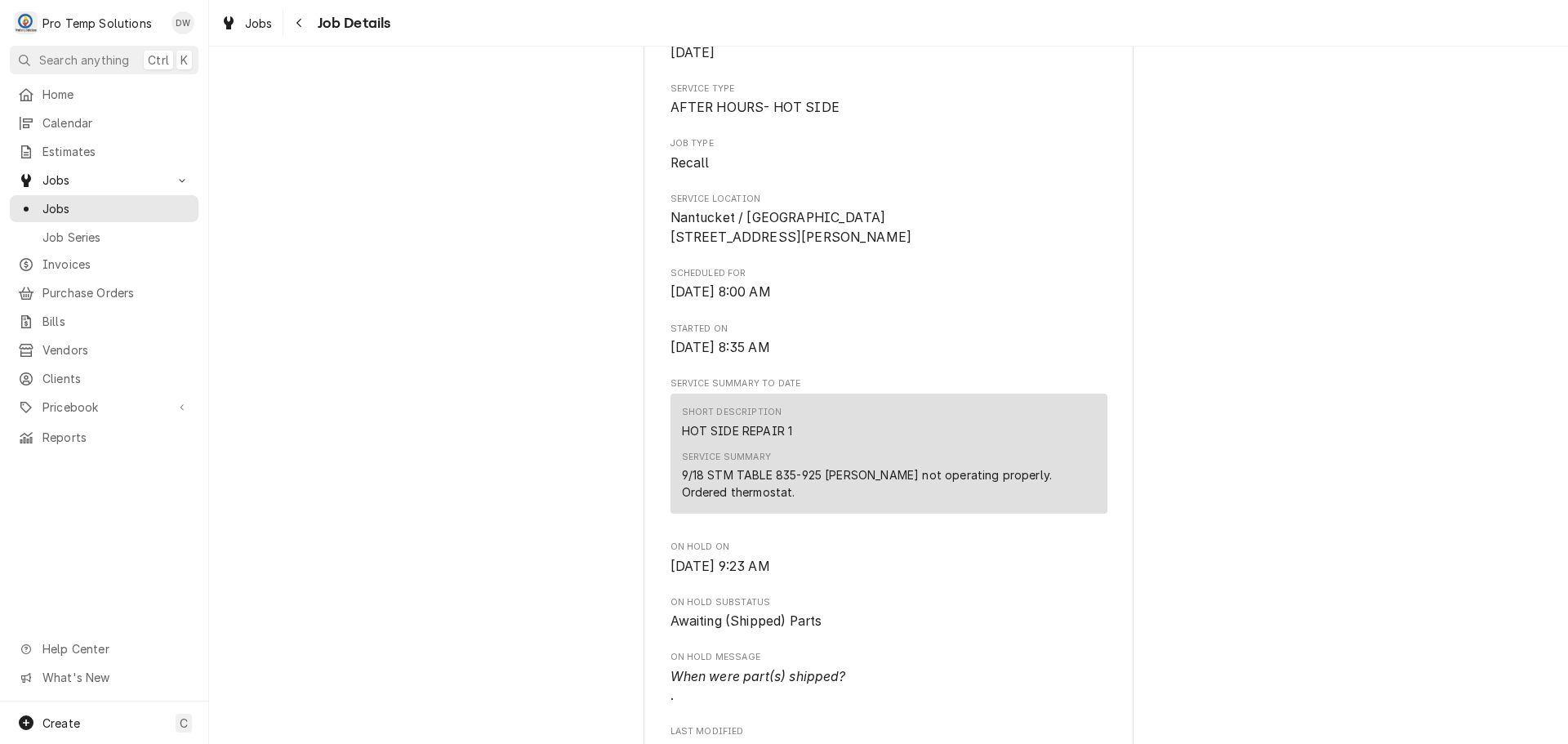
scroll to position [408, 0]
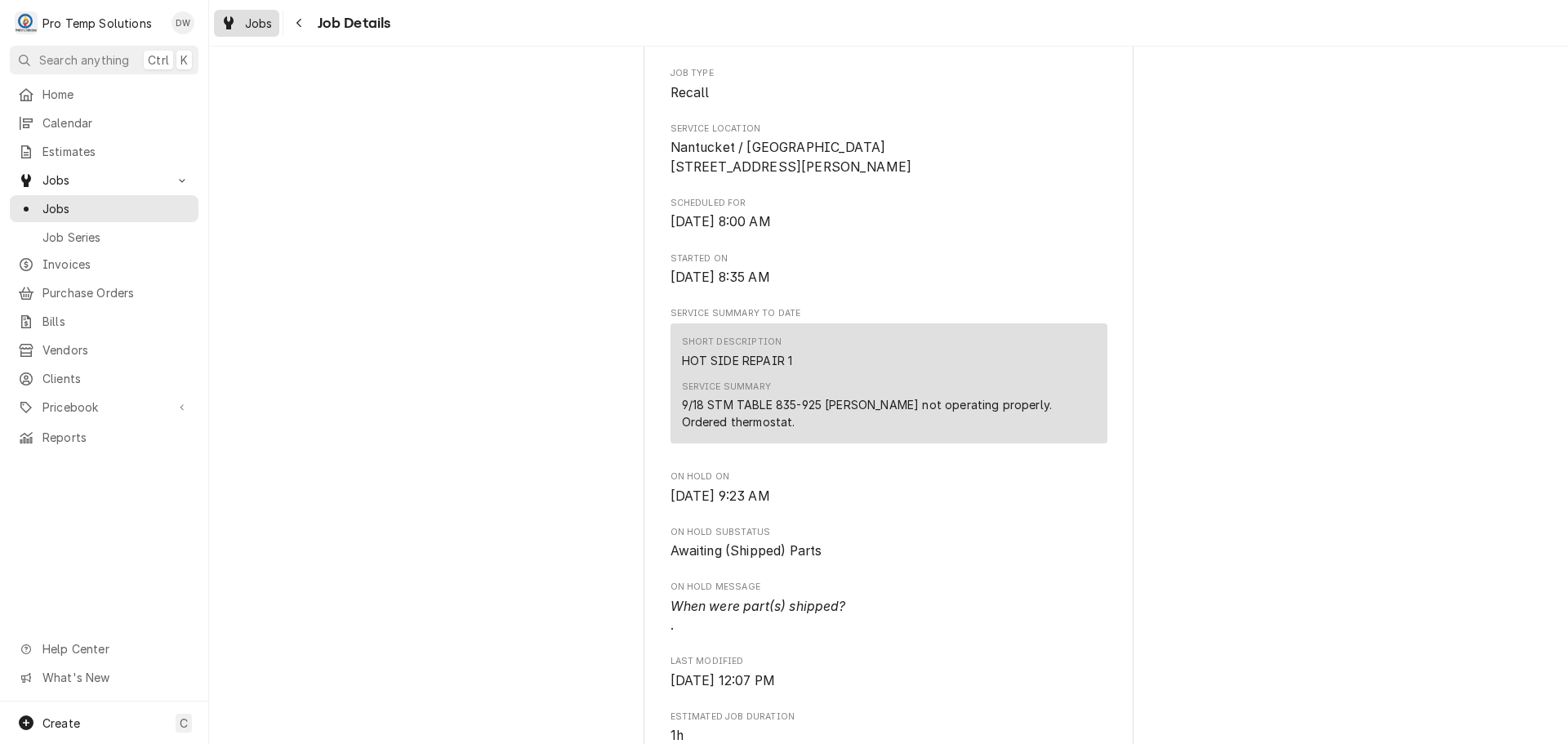
click at [255, 25] on span "Jobs" at bounding box center [258, 23] width 28 height 17
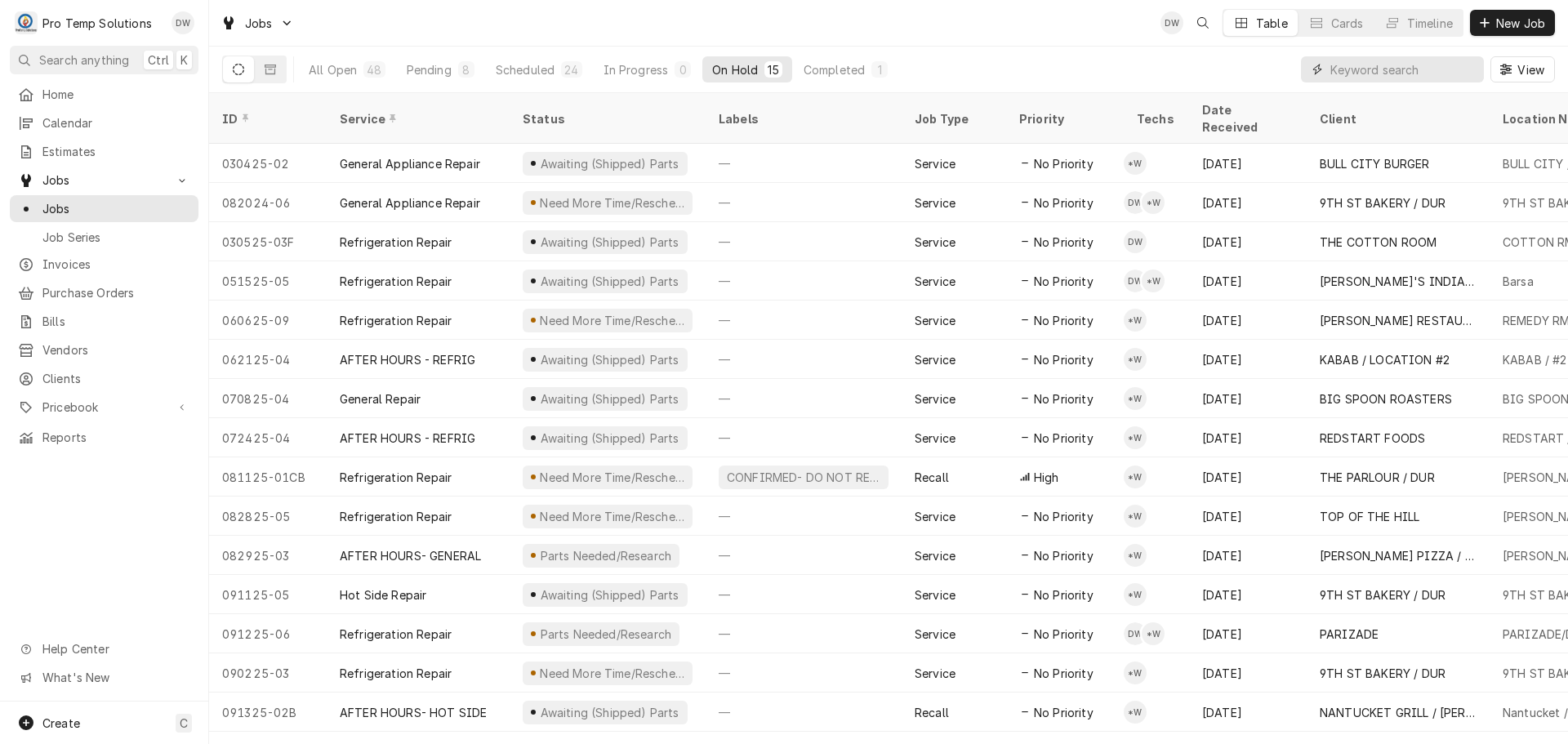
click at [1427, 65] on input "Dynamic Content Wrapper" at bounding box center [1402, 69] width 145 height 26
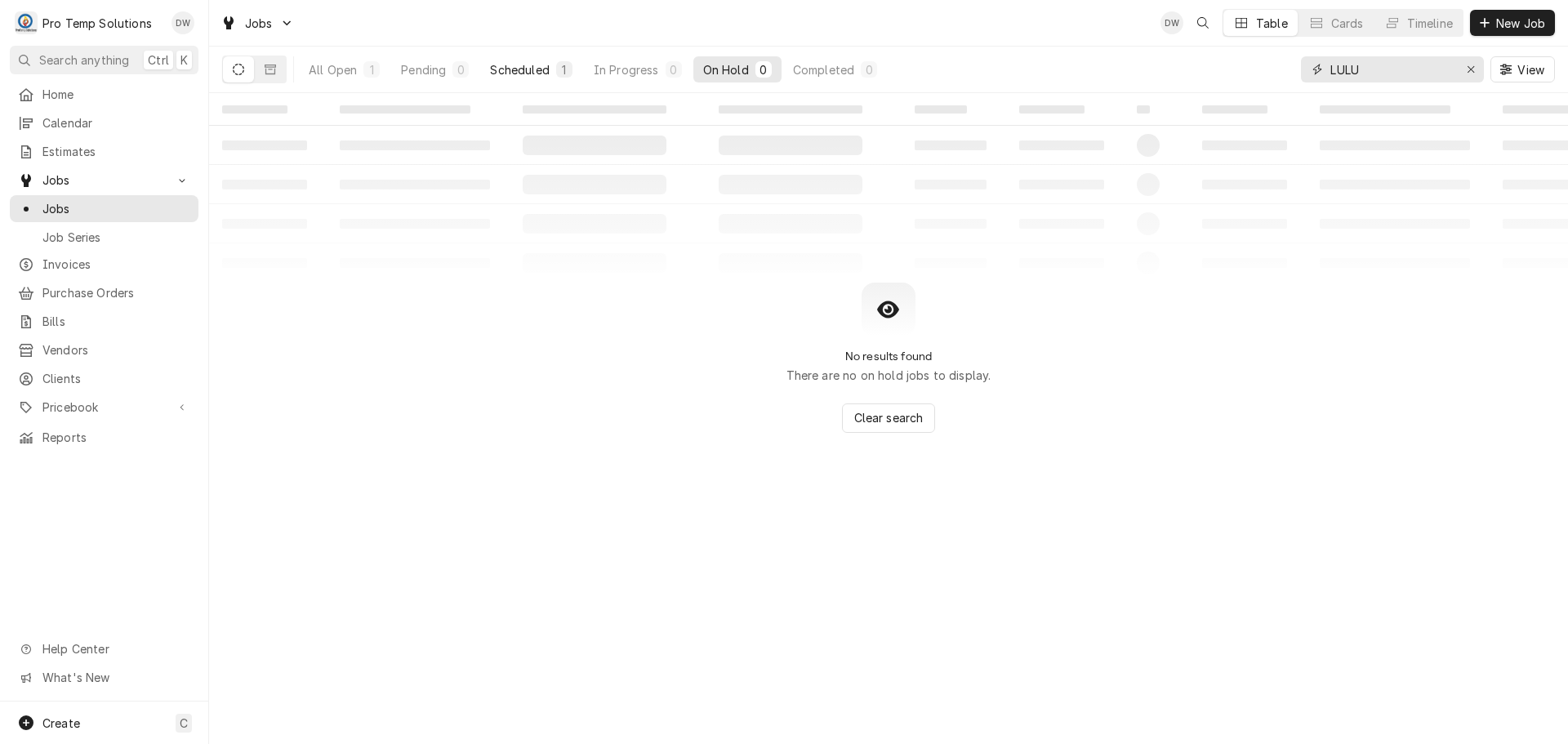
type input "LULU"
click at [518, 71] on div "Scheduled" at bounding box center [519, 70] width 59 height 17
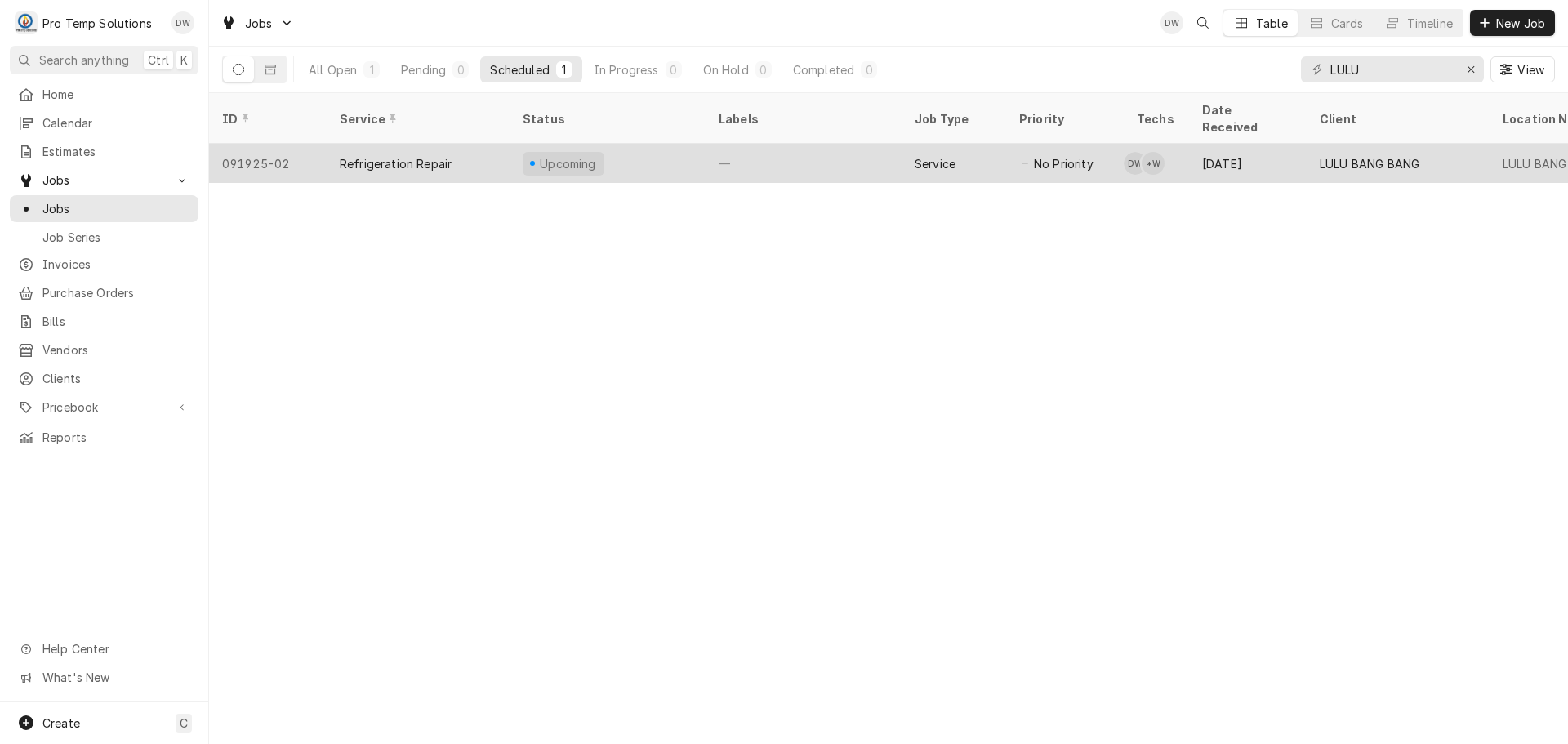
click at [807, 144] on div "—" at bounding box center [804, 163] width 196 height 39
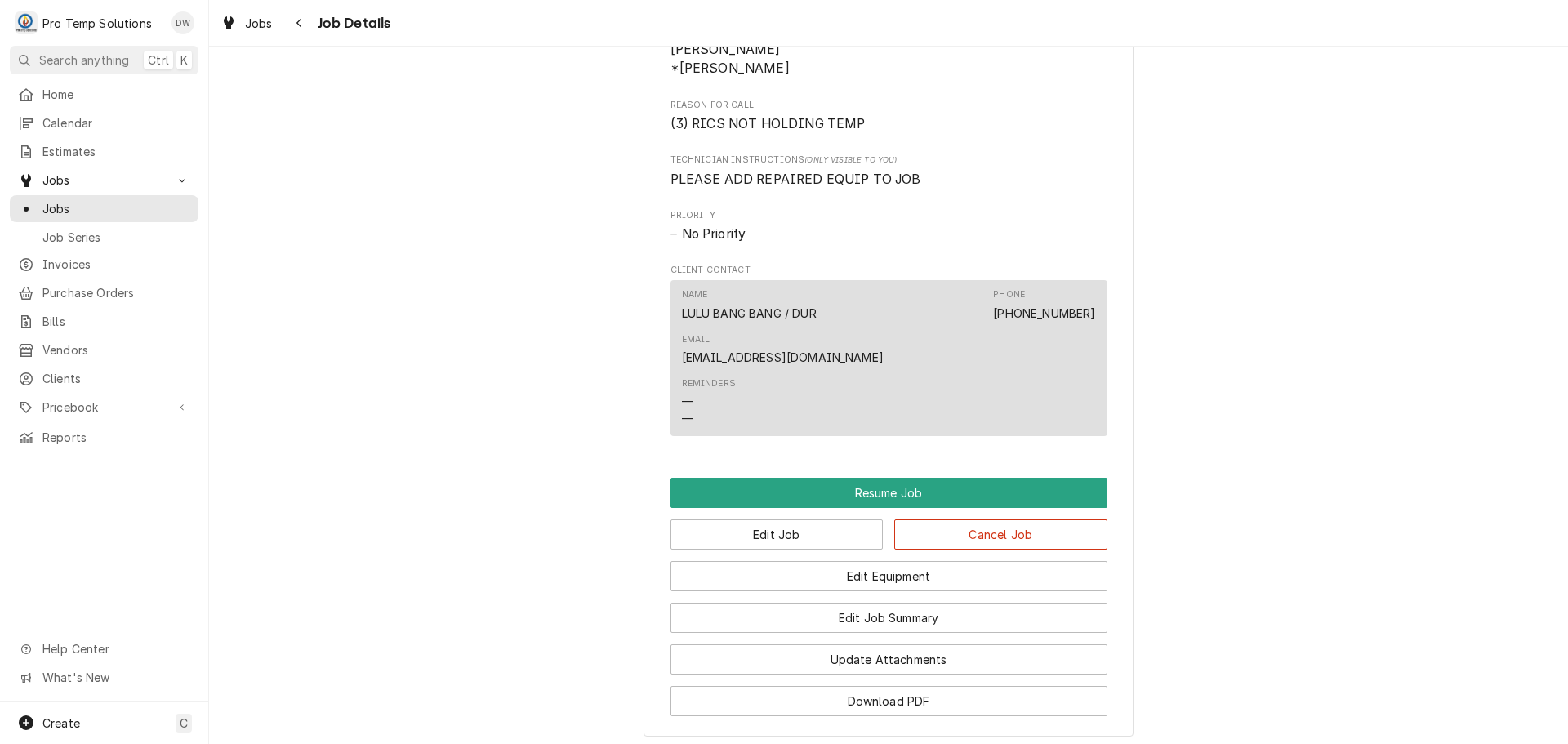
scroll to position [1062, 0]
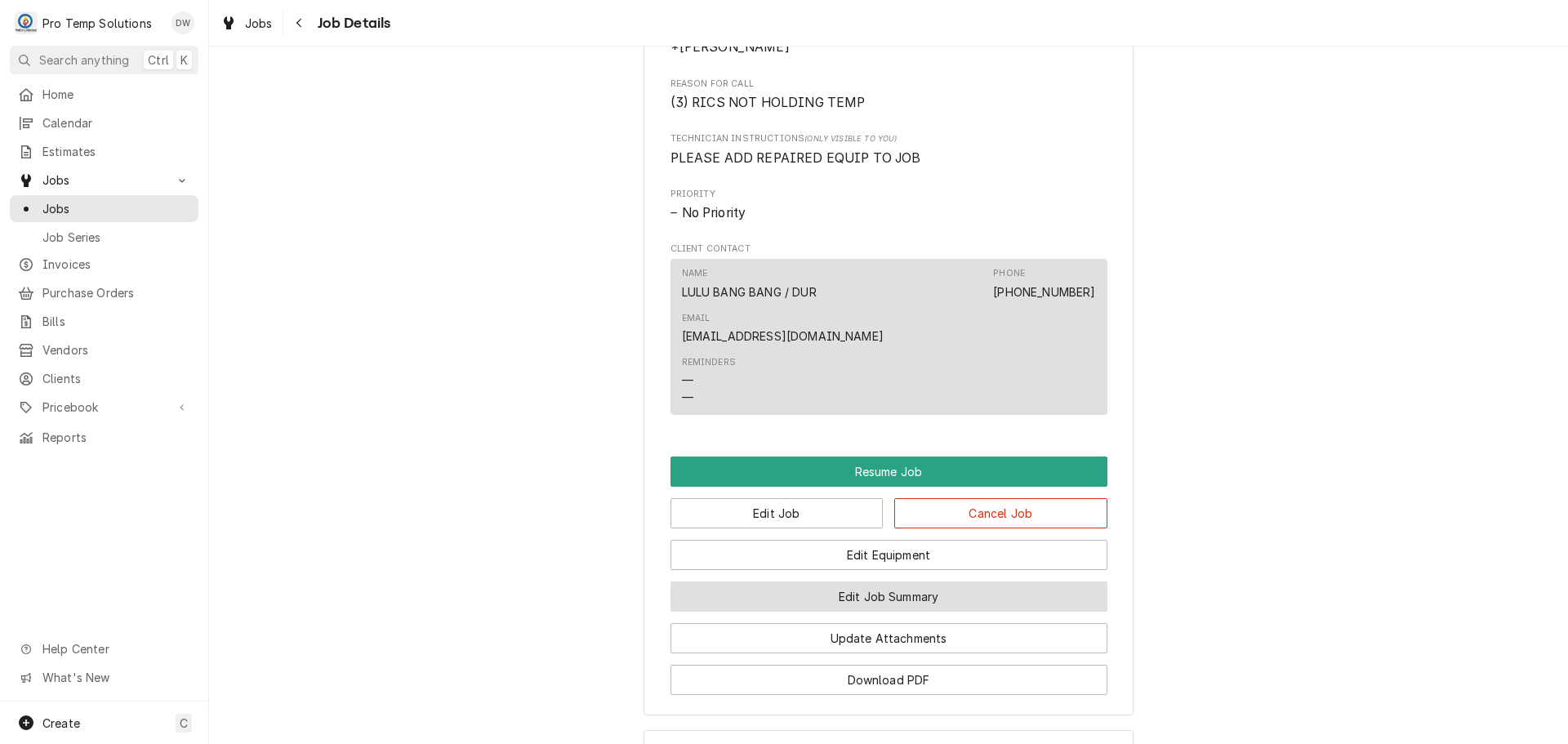
click at [904, 581] on button "Edit Job Summary" at bounding box center [888, 595] width 437 height 30
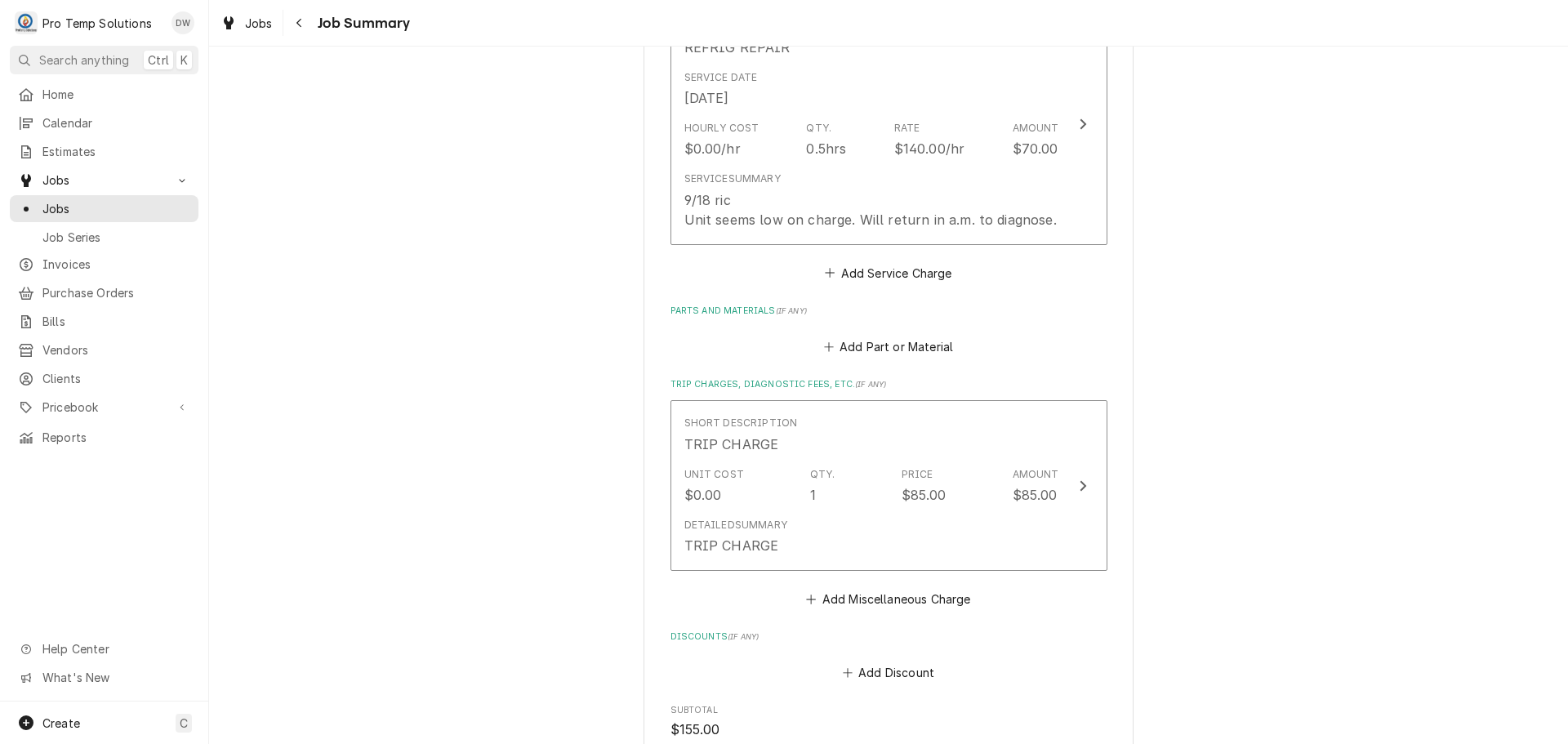
scroll to position [490, 0]
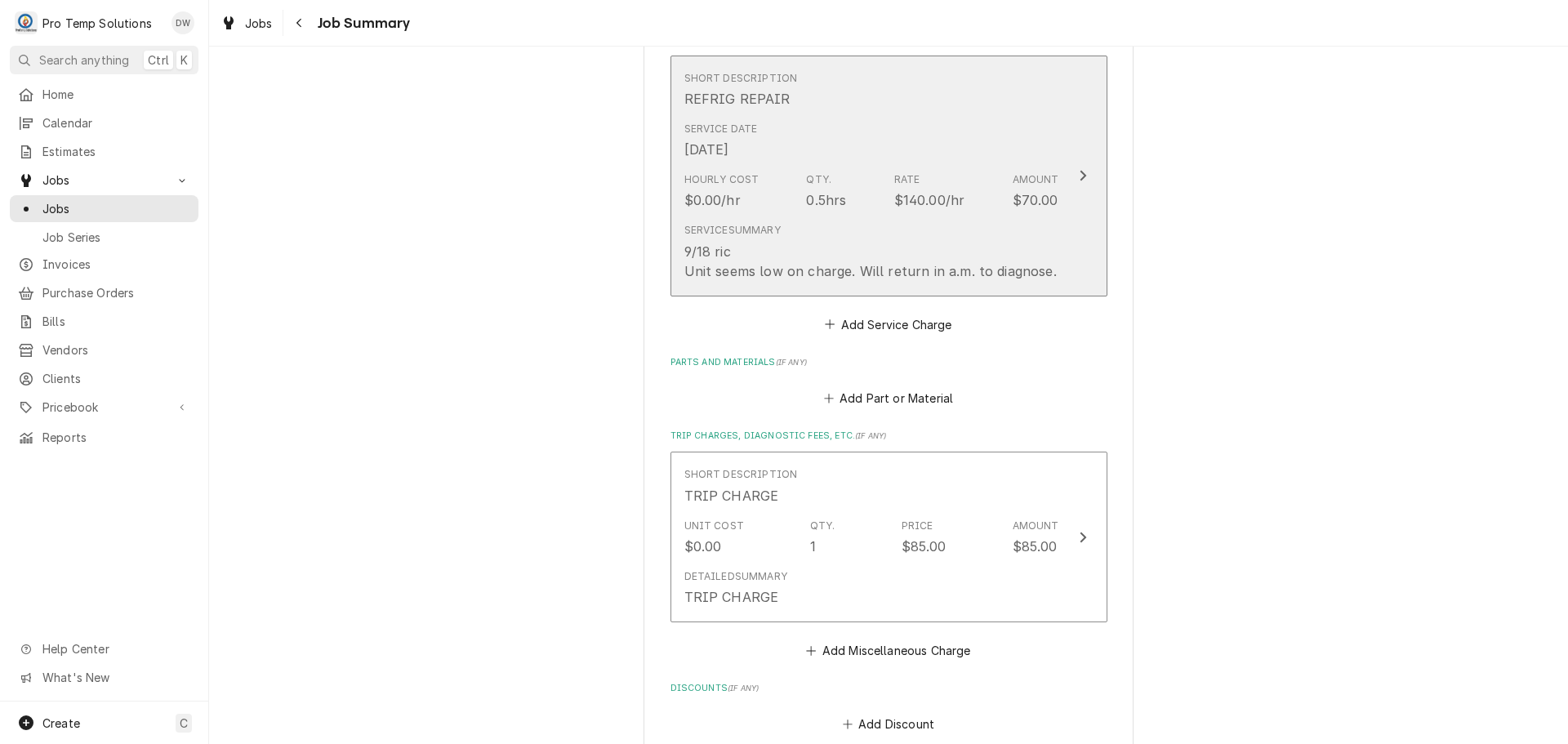
click at [1079, 174] on icon "Update Line Item" at bounding box center [1082, 176] width 9 height 13
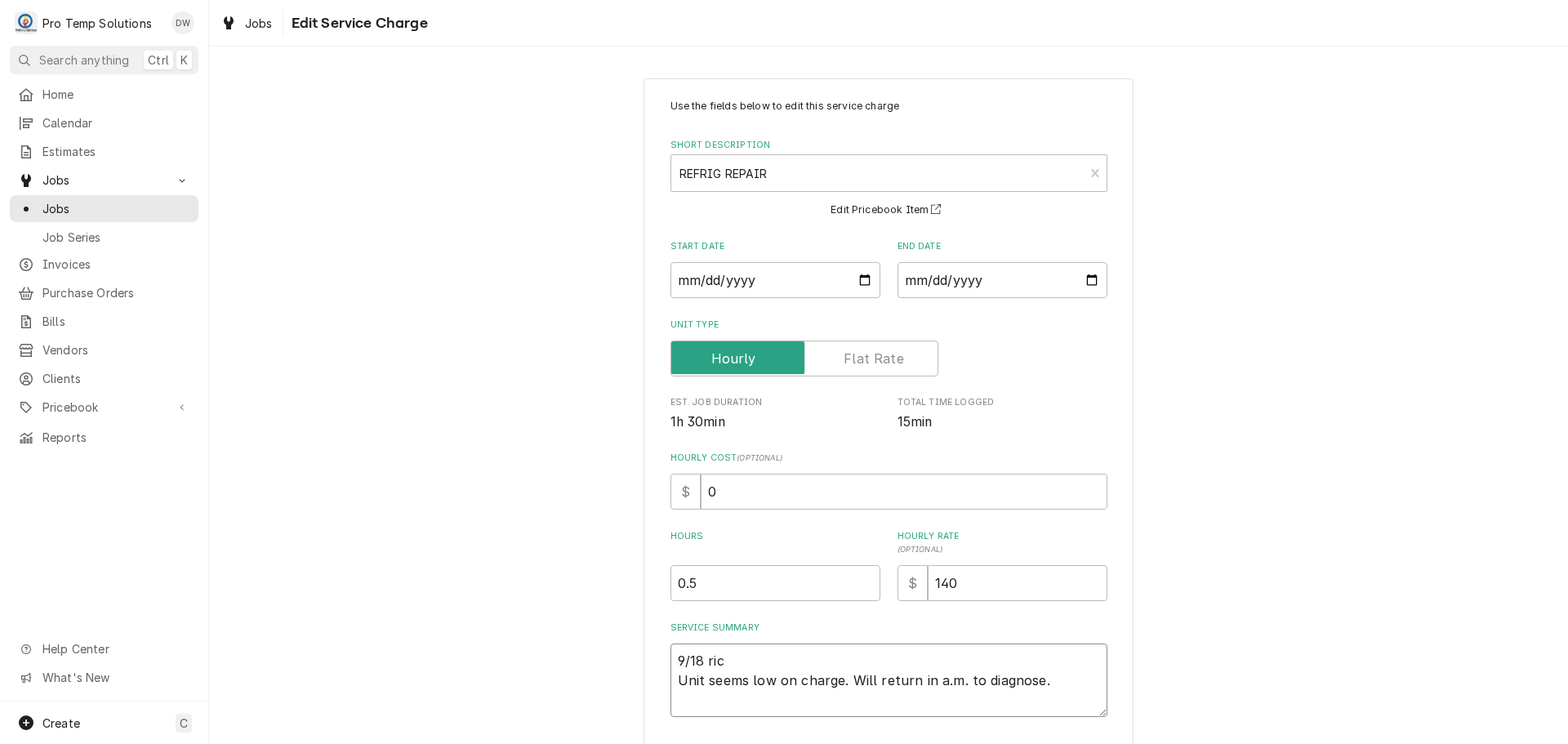
click at [723, 655] on textarea "9/18 ric Unit seems low on charge. Will return in a.m. to diagnose." at bounding box center [888, 680] width 437 height 74
type textarea "x"
type textarea "9/18 ri Unit seems low on charge. Will return in a.m. to diagnose."
type textarea "x"
type textarea "9/18 r Unit seems low on charge. Will return in a.m. to diagnose."
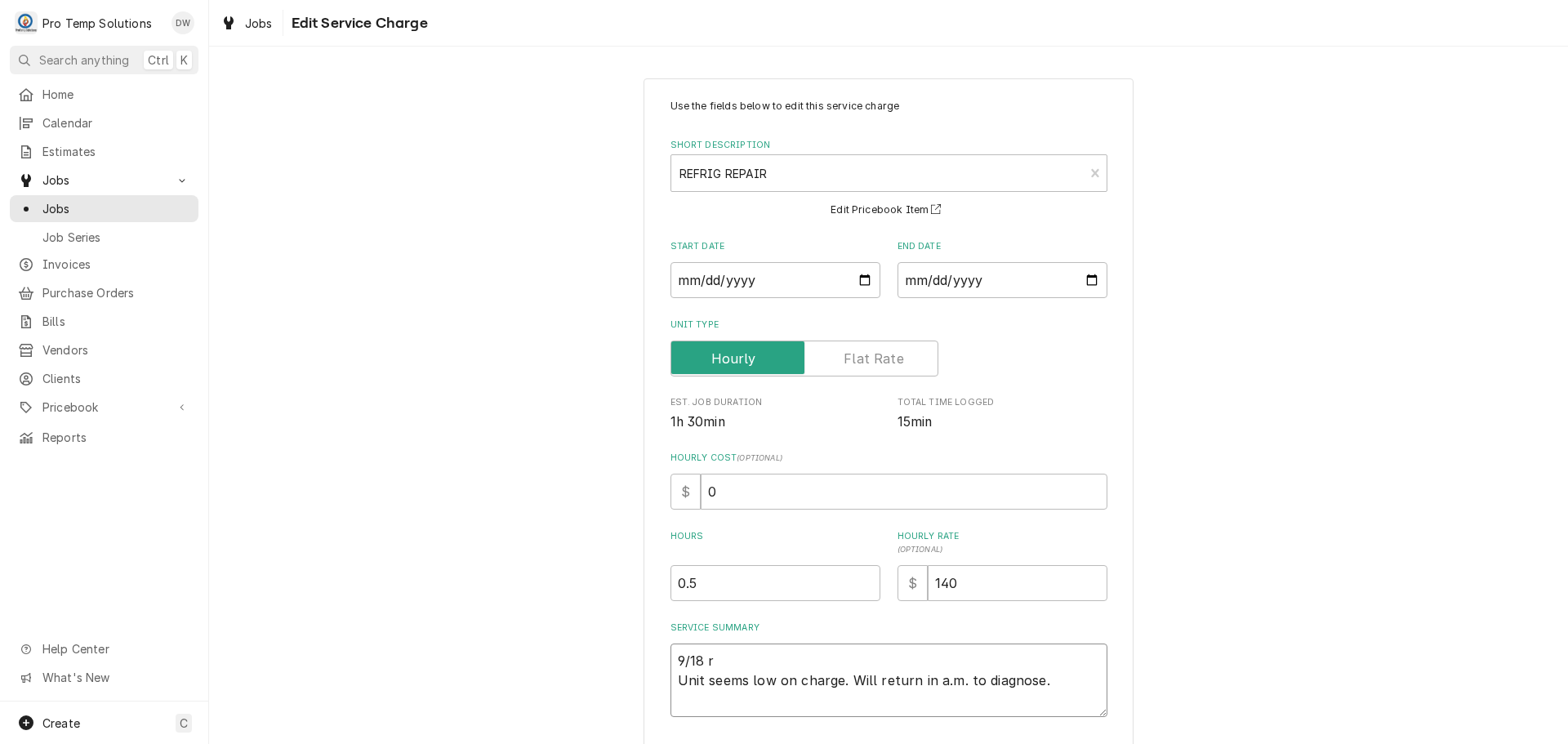
type textarea "x"
type textarea "9/18 Unit seems low on charge. Will return in a.m. to diagnose."
type textarea "x"
type textarea "9/18 R Unit seems low on charge. Will return in a.m. to diagnose."
type textarea "x"
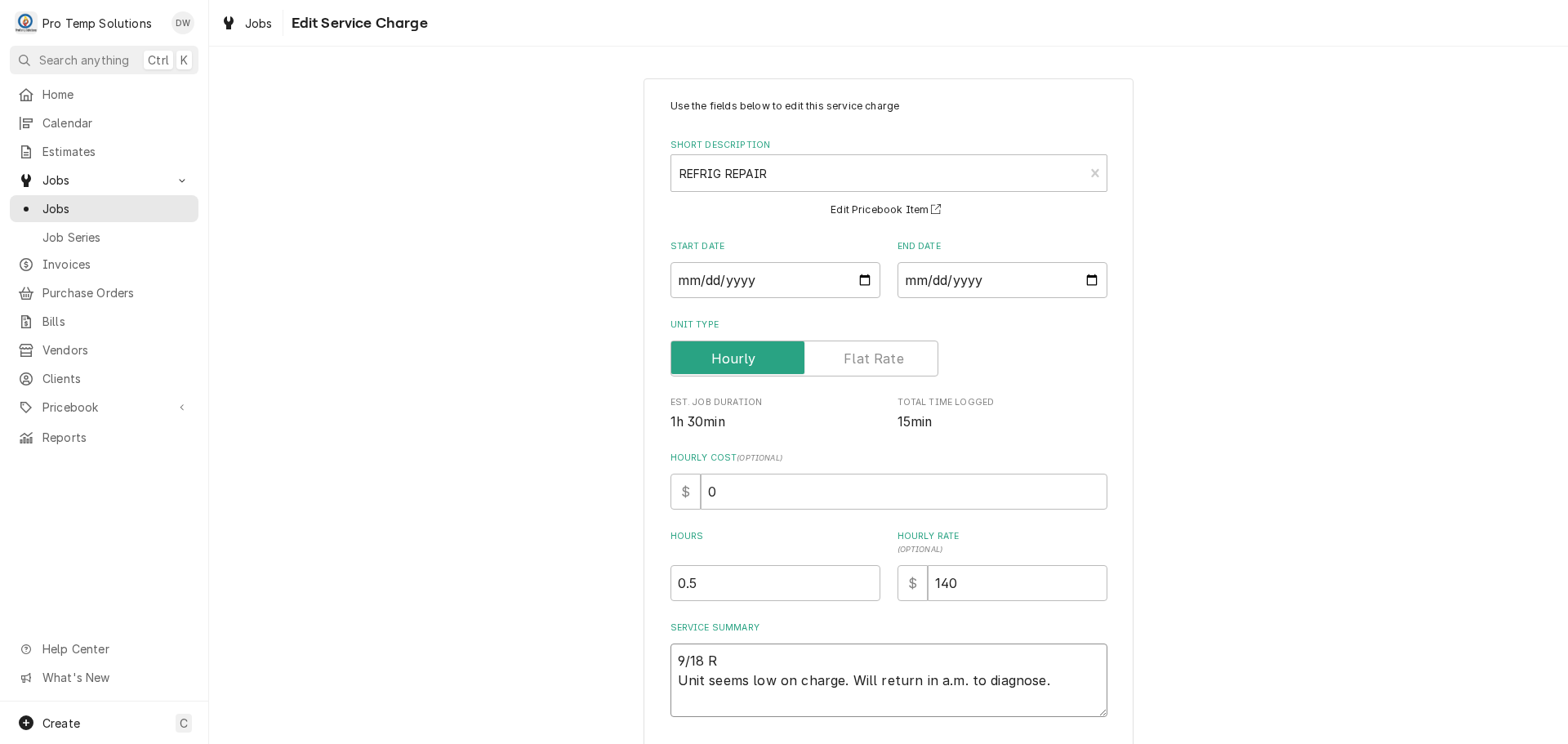
type textarea "9/18 RI Unit seems low on charge. Will return in a.m. to diagnose."
type textarea "x"
type textarea "9/18 RIC Unit seems low on charge. Will return in a.m. to diagnose."
type textarea "x"
type textarea "9/18 RIC Unit seems low on charge. Will return in a.m. to diagnose."
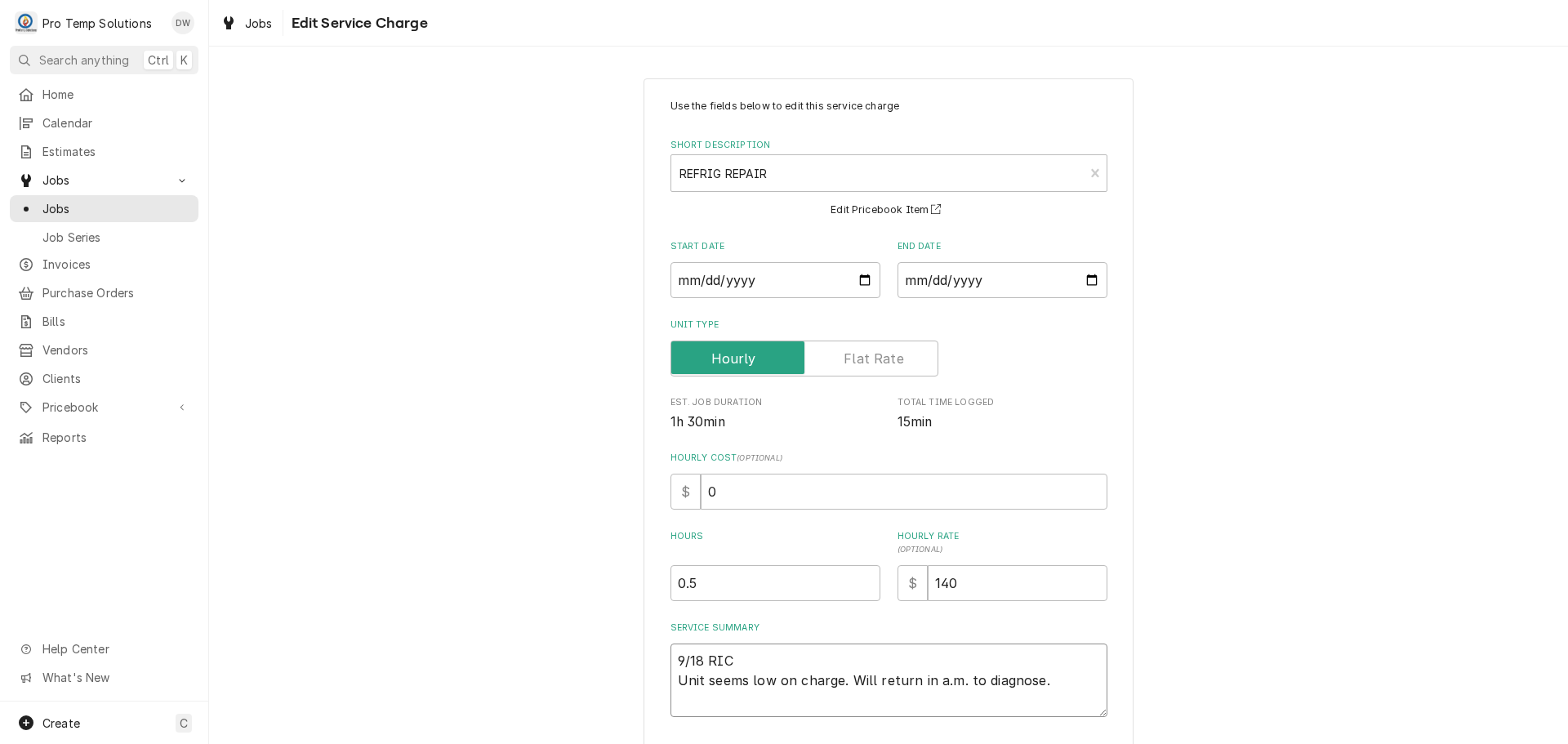
type textarea "x"
type textarea "9/18 RIC 1 Unit seems low on charge. Will return in a.m. to diagnose."
type textarea "x"
type textarea "9/18 RIC 11 Unit seems low on charge. Will return in a.m. to diagnose."
type textarea "x"
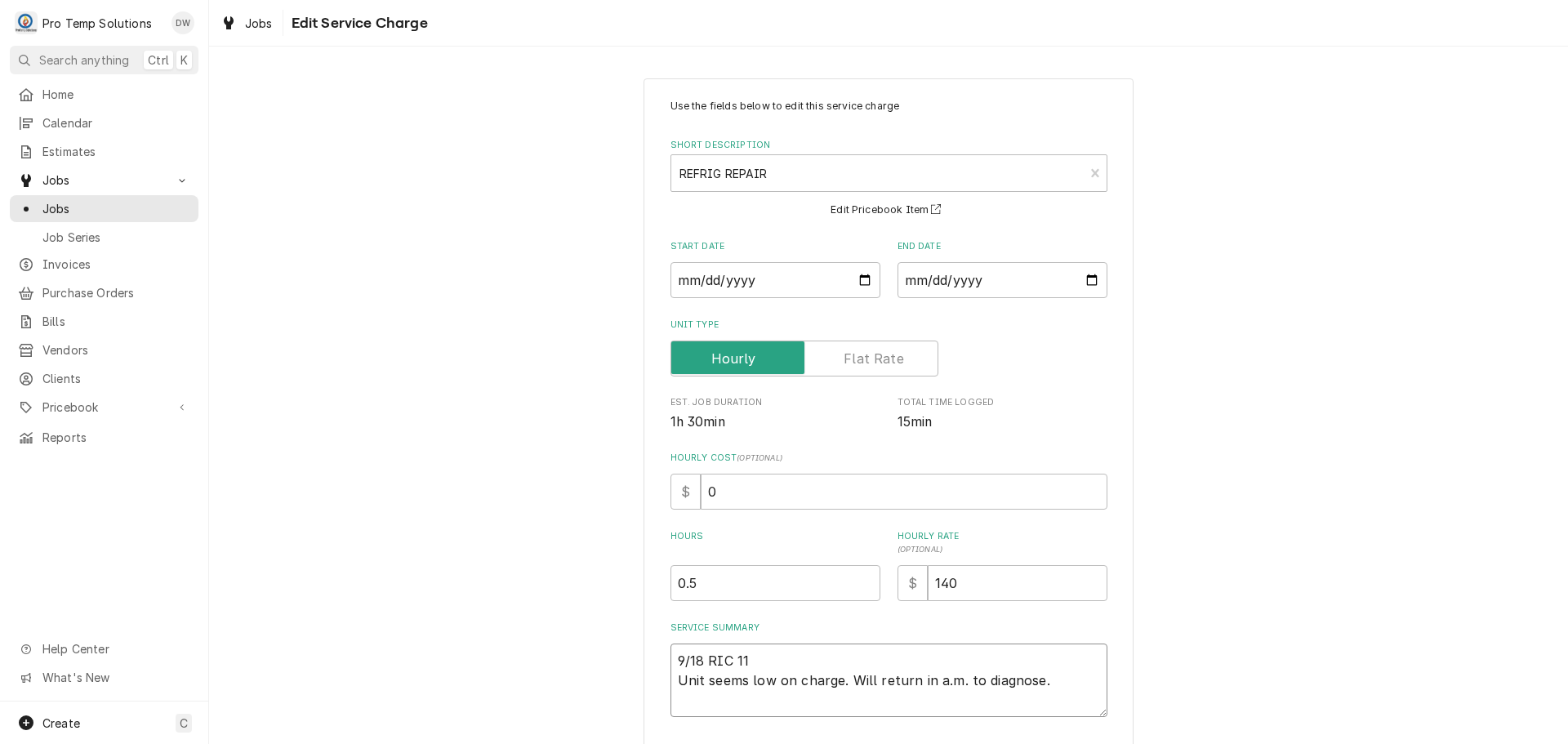
type textarea "9/18 RIC 115 Unit seems low on charge. Will return in a.m. to diagnose."
type textarea "x"
type textarea "9/18 RIC 1150 Unit seems low on charge. Will return in a.m. to diagnose."
type textarea "x"
type textarea "9/18 RIC 1150- Unit seems low on charge. Will return in a.m. to diagnose."
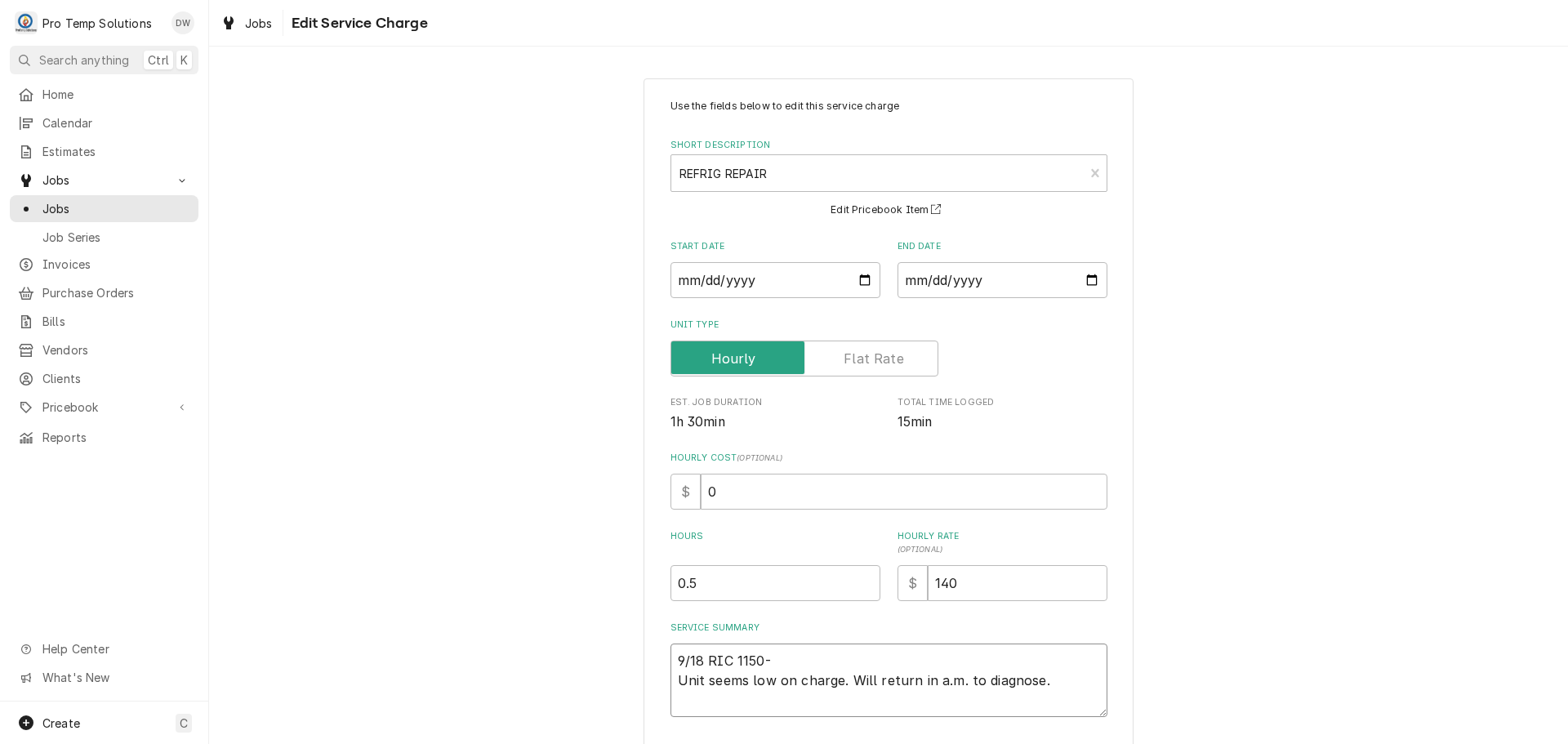
type textarea "x"
type textarea "9/18 RIC 1150-1 Unit seems low on charge. Will return in a.m. to diagnose."
type textarea "x"
type textarea "9/18 RIC 1150-12 Unit seems low on charge. Will return in a.m. to diagnose."
type textarea "x"
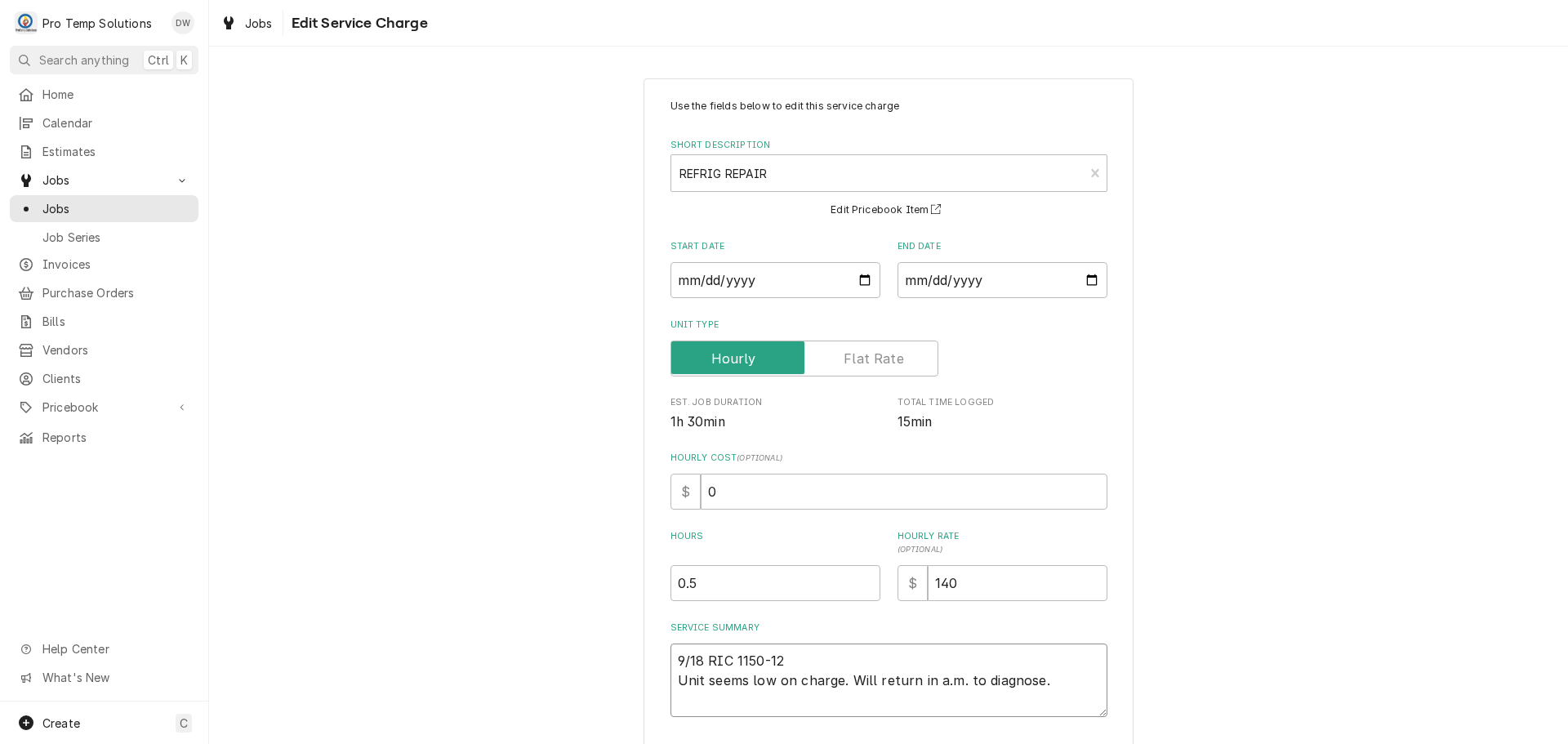
type textarea "9/18 RIC 1150-121 Unit seems low on charge. Will return in a.m. to diagnose."
type textarea "x"
type textarea "9/18 RIC 1150-1210 Unit seems low on charge. Will return in a.m. to diagnose."
type textarea "x"
type textarea "9/18 RIC 1150-1210 Unit seems low on charge. Will return in a.m. to diagnose."
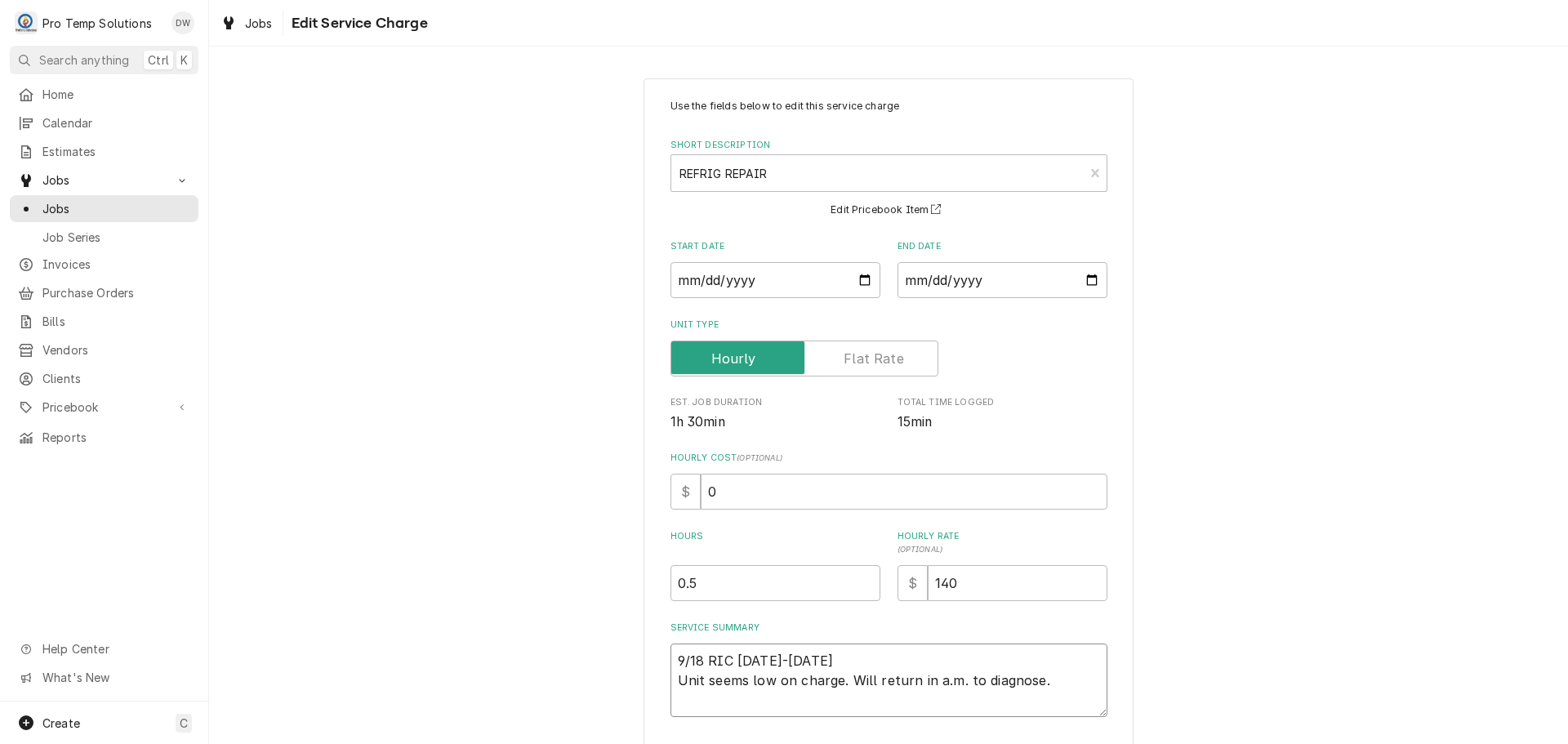
type textarea "x"
type textarea "9/18 RIC 1150-1210 K Unit seems low on charge. Will return in a.m. to diagnose."
type textarea "x"
type textarea "9/18 RIC 1150-1210 KE Unit seems low on charge. Will return in a.m. to diagnose."
type textarea "x"
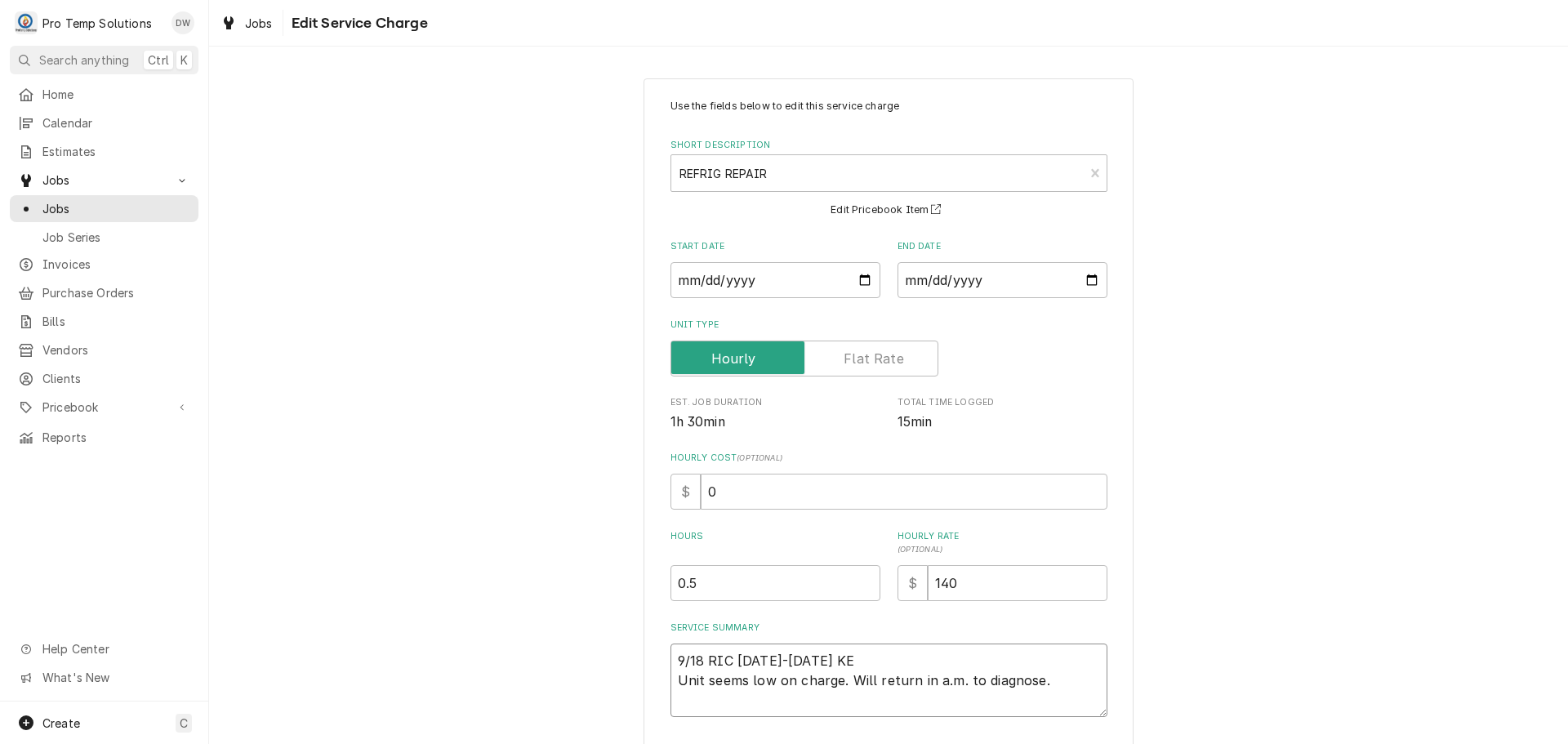
type textarea "9/18 RIC 1150-1210 KEV Unit seems low on charge. Will return in a.m. to diagnos…"
type textarea "x"
type textarea "9/18 RIC 1150-1210 KEVI Unit seems low on charge. Will return in a.m. to diagno…"
type textarea "x"
type textarea "9/18 RIC 1150-1210 KEVIN Unit seems low on charge. Will return in a.m. to diagn…"
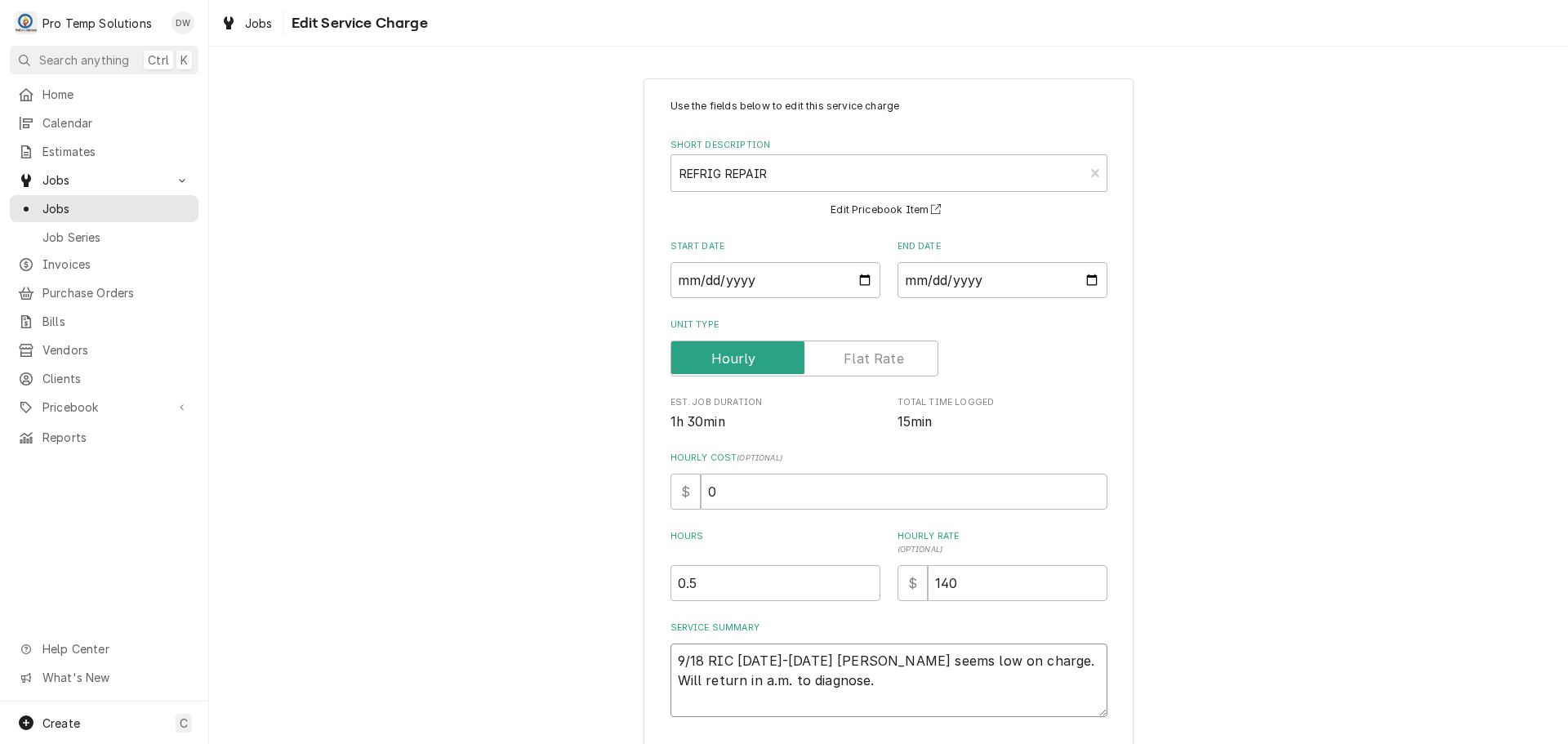
type textarea "x"
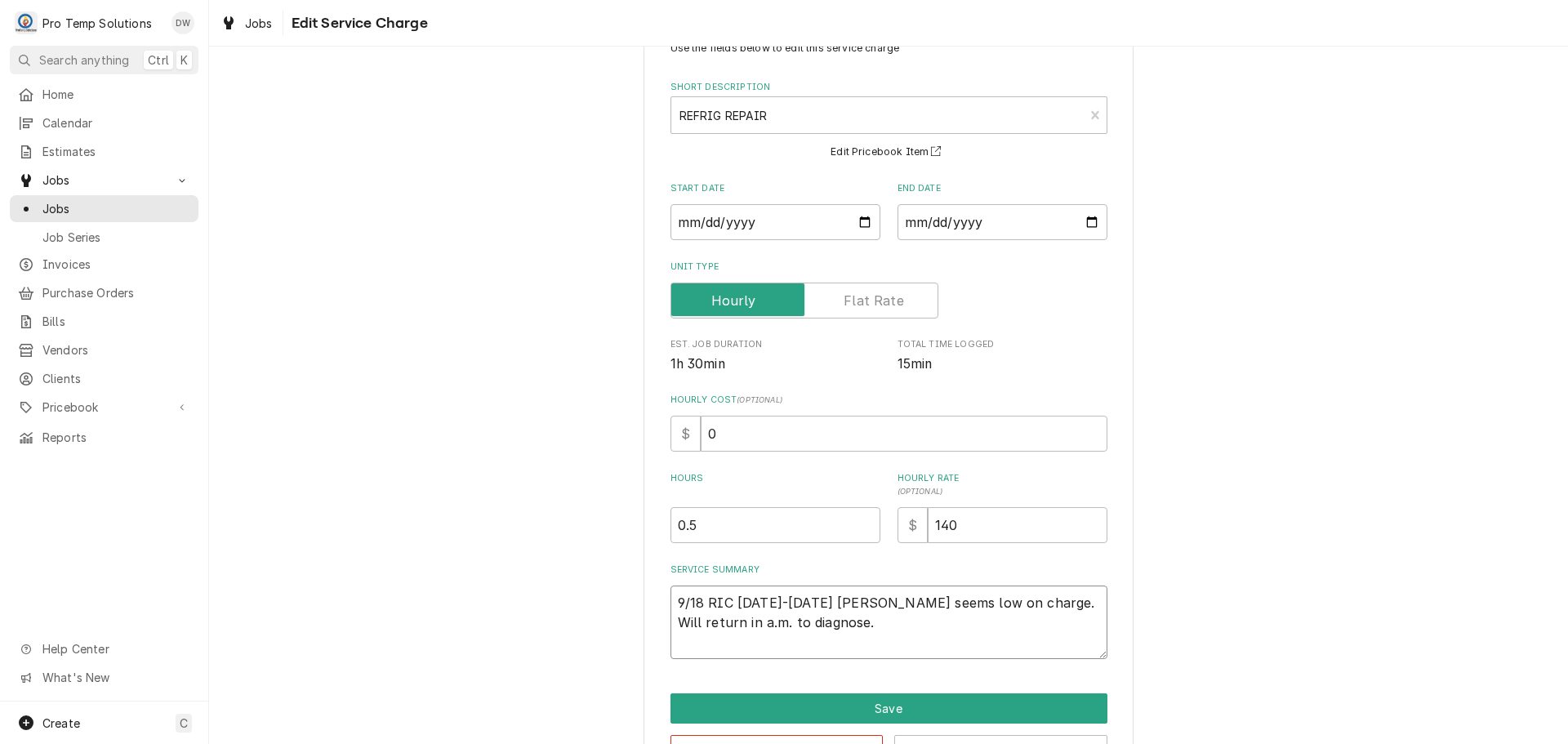
scroll to position [114, 0]
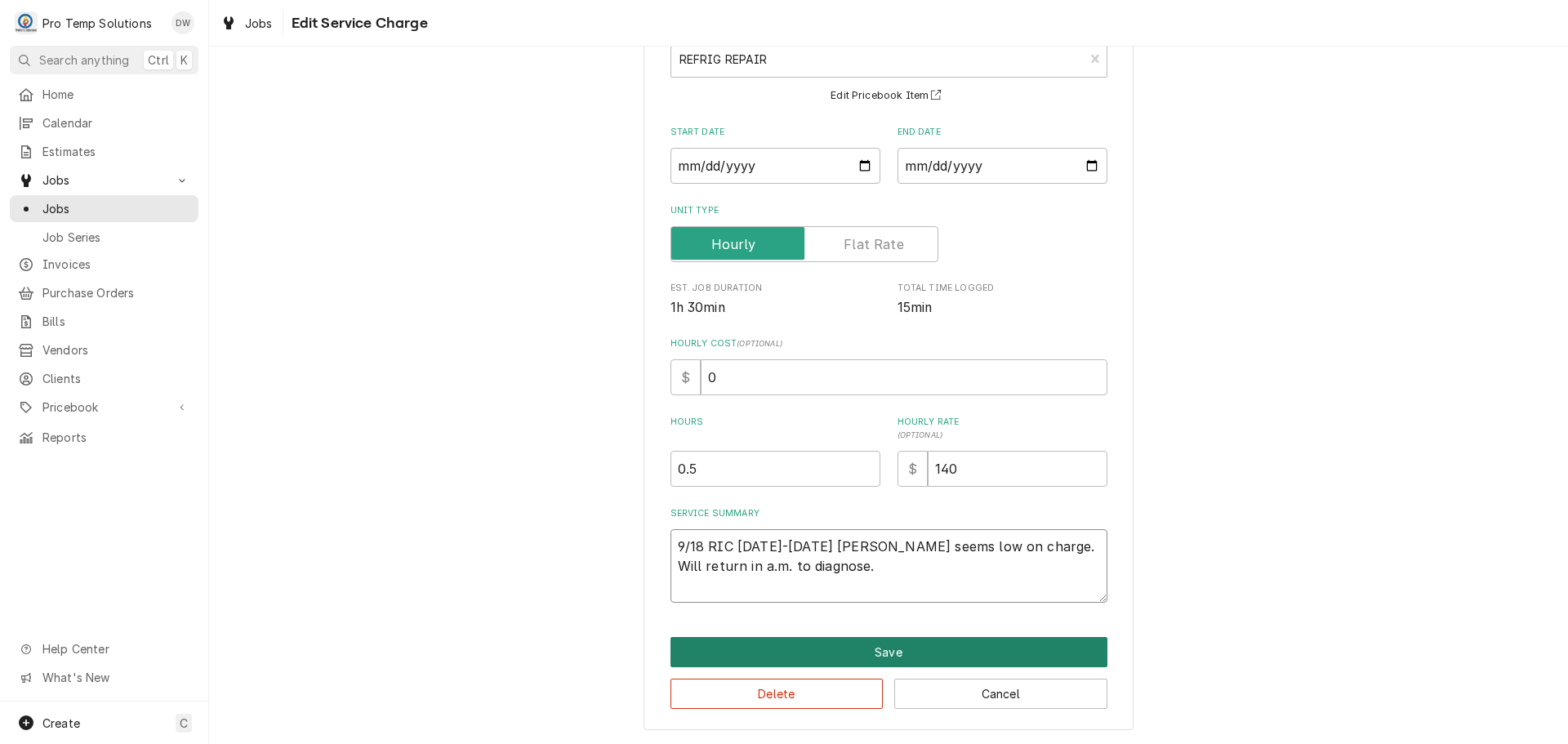
type textarea "9/18 RIC 1150-1210 KEVIN Unit seems low on charge. Will return in a.m. to diagn…"
click at [882, 647] on button "Save" at bounding box center [888, 651] width 437 height 30
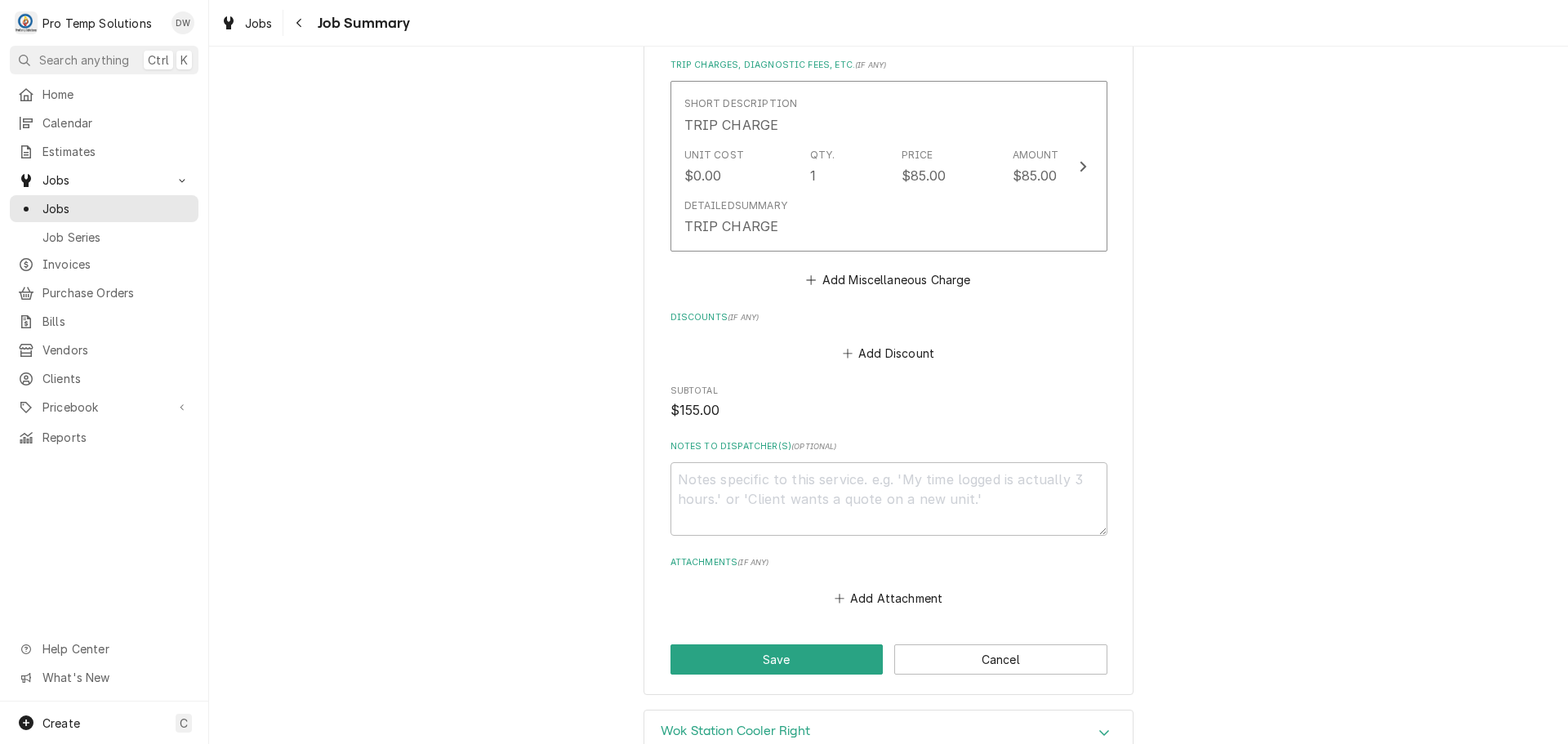
scroll to position [898, 0]
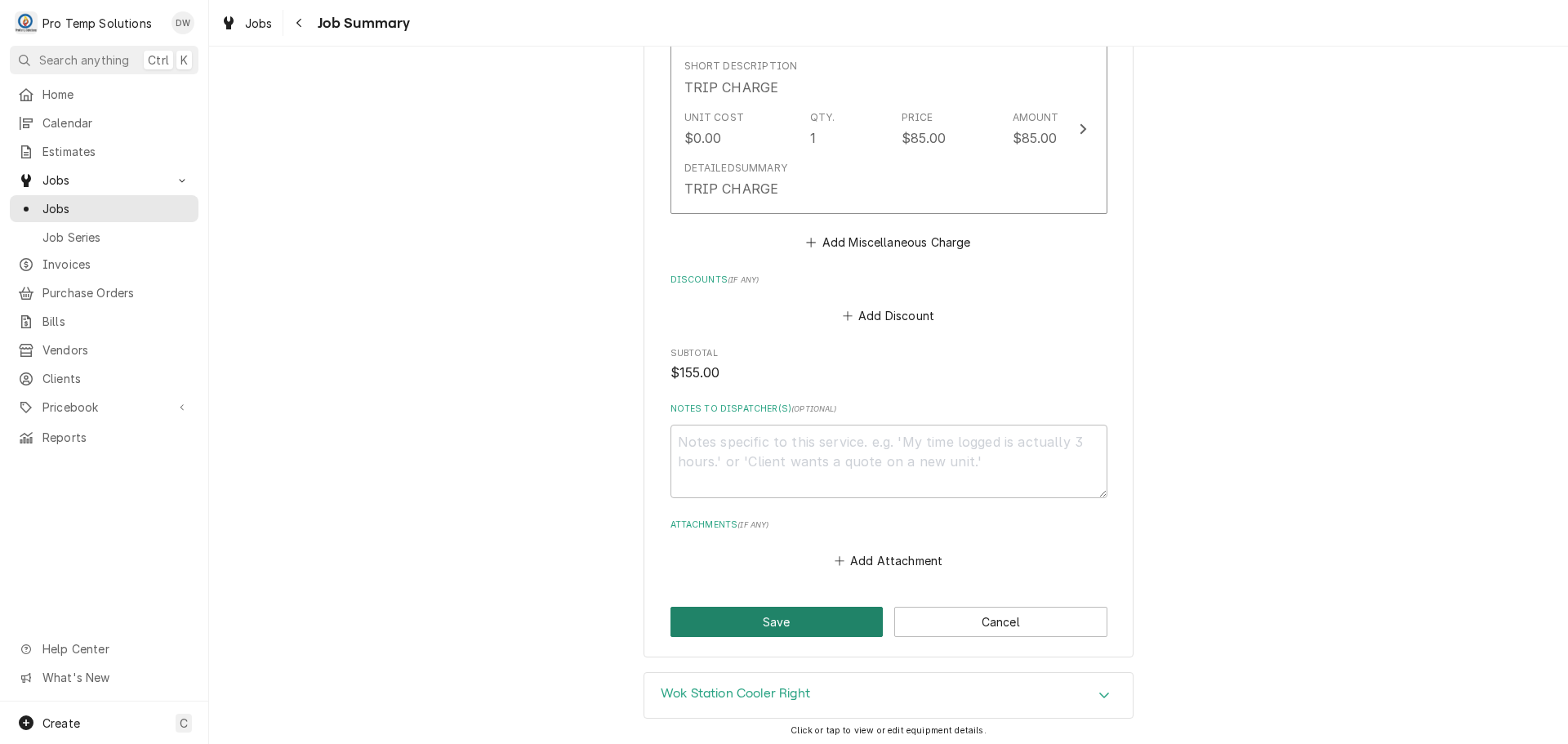
click at [783, 620] on button "Save" at bounding box center [777, 621] width 213 height 30
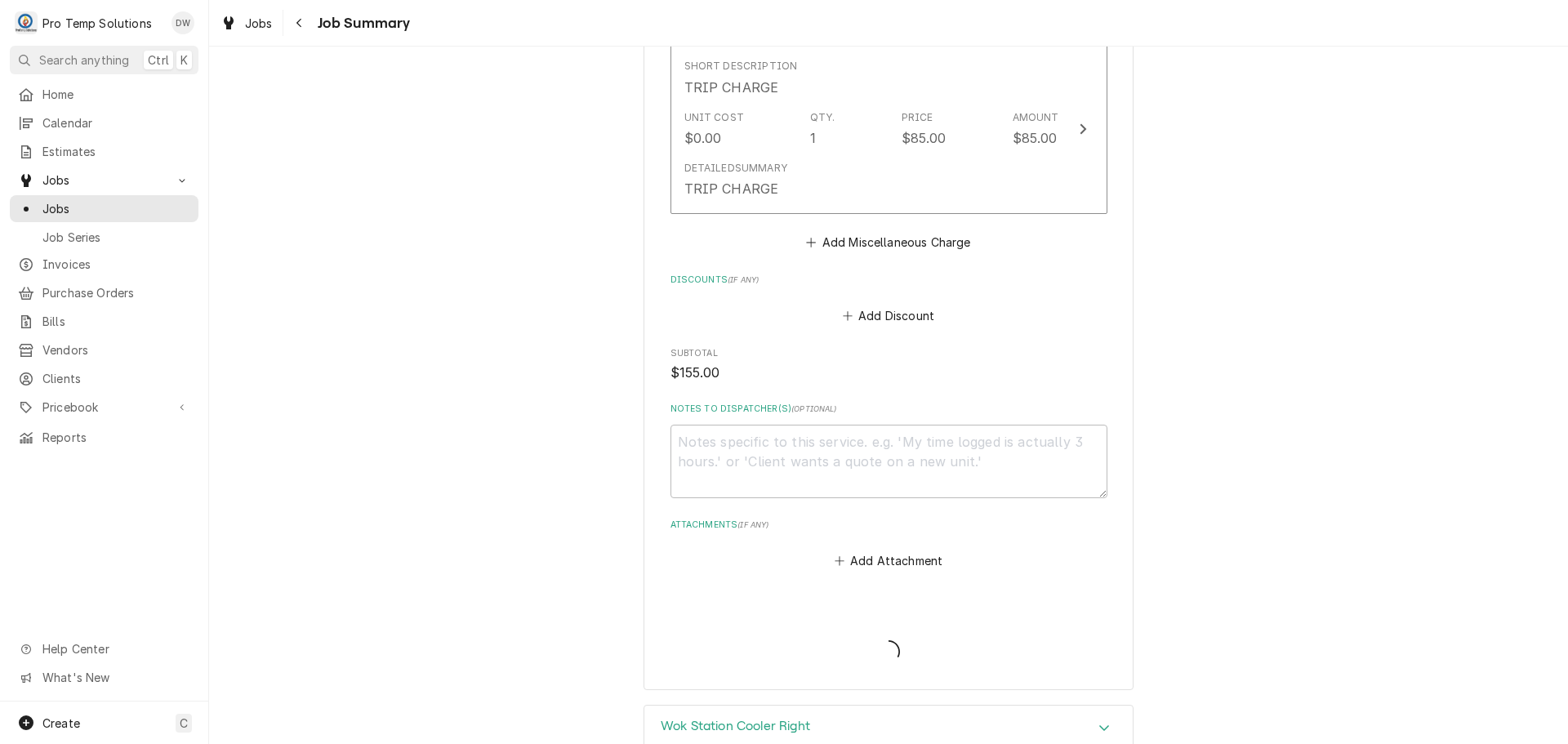
type textarea "x"
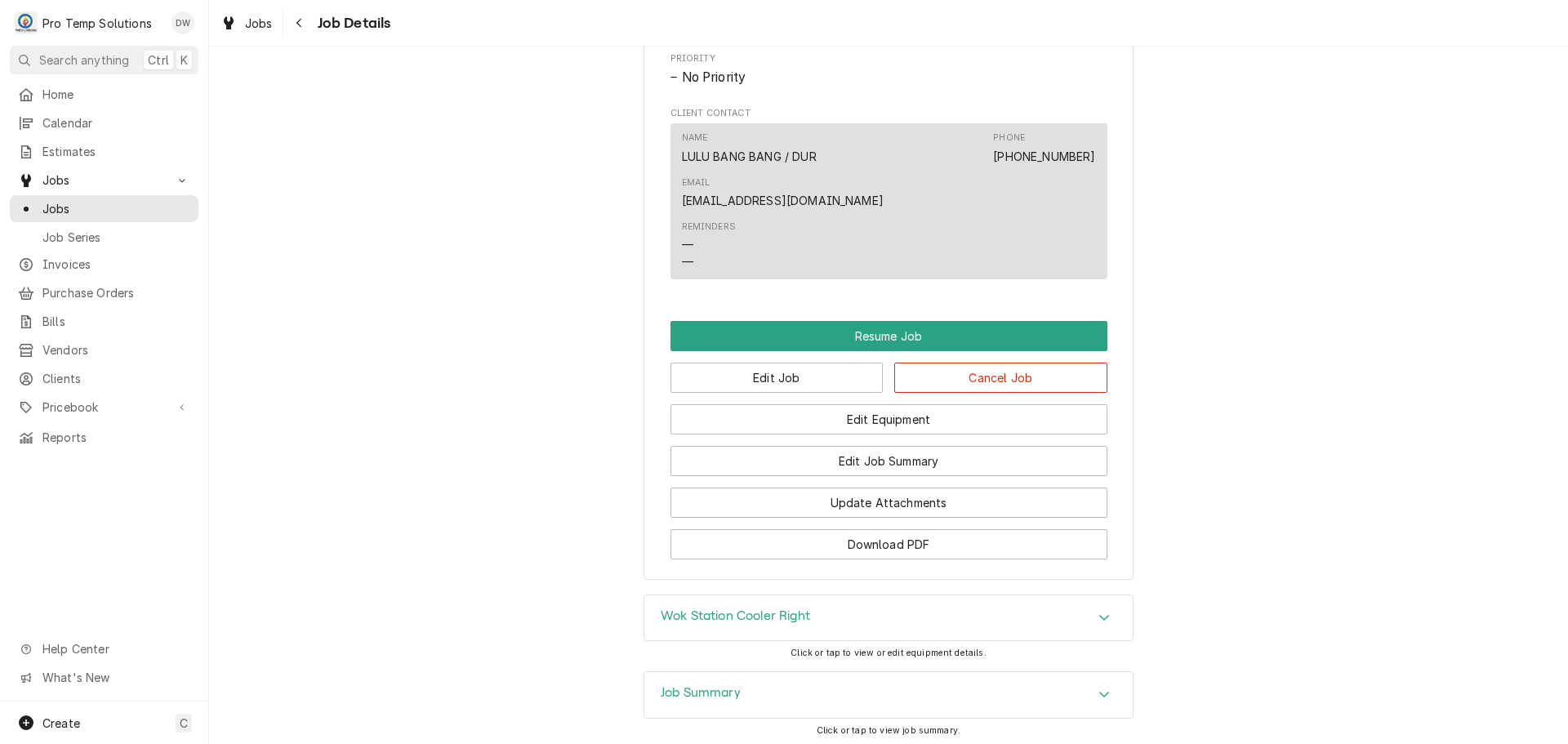
scroll to position [1225, 0]
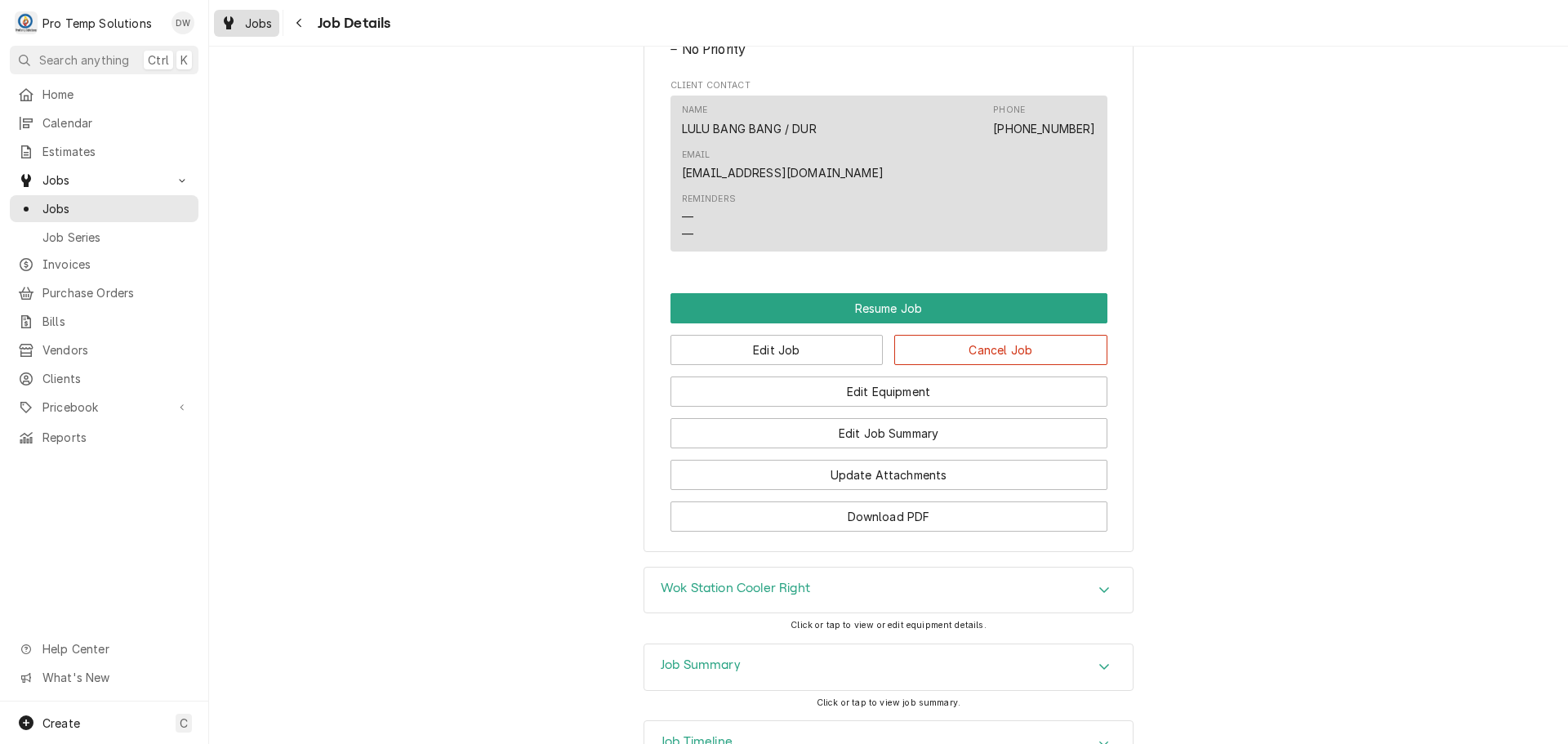
click at [260, 20] on span "Jobs" at bounding box center [258, 23] width 28 height 17
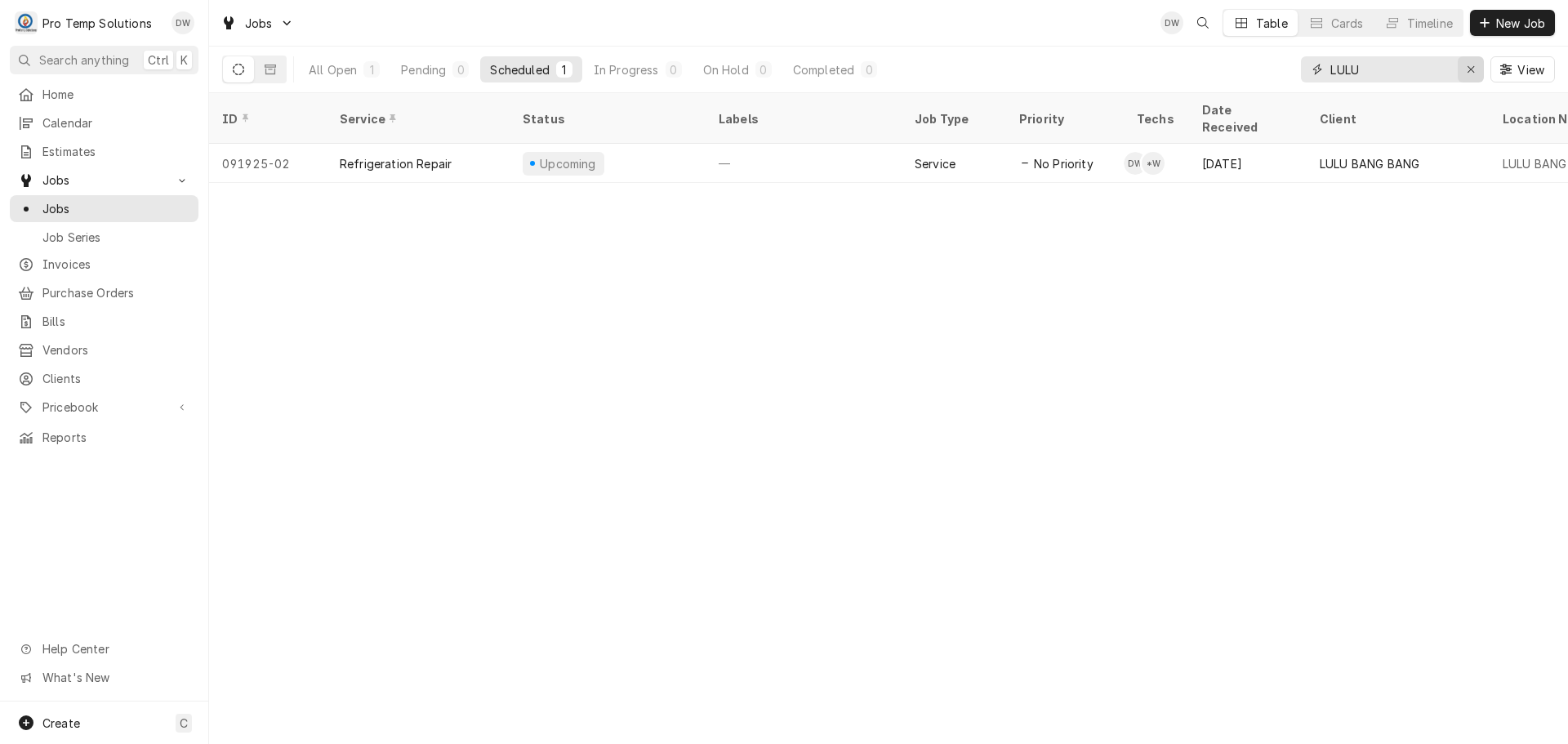
click at [1464, 67] on div "Erase input" at bounding box center [1470, 69] width 16 height 16
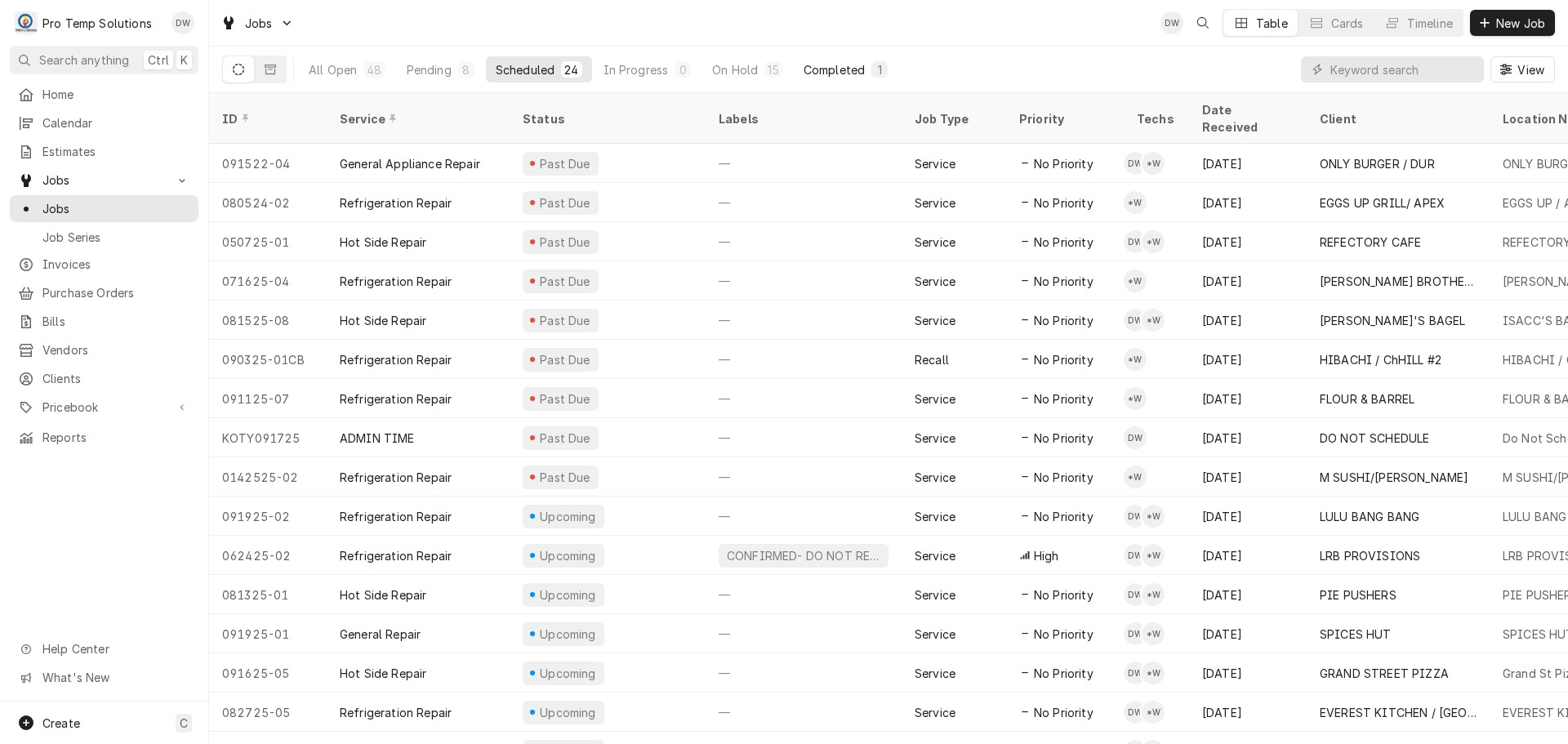
click at [818, 65] on div "Completed" at bounding box center [834, 70] width 61 height 17
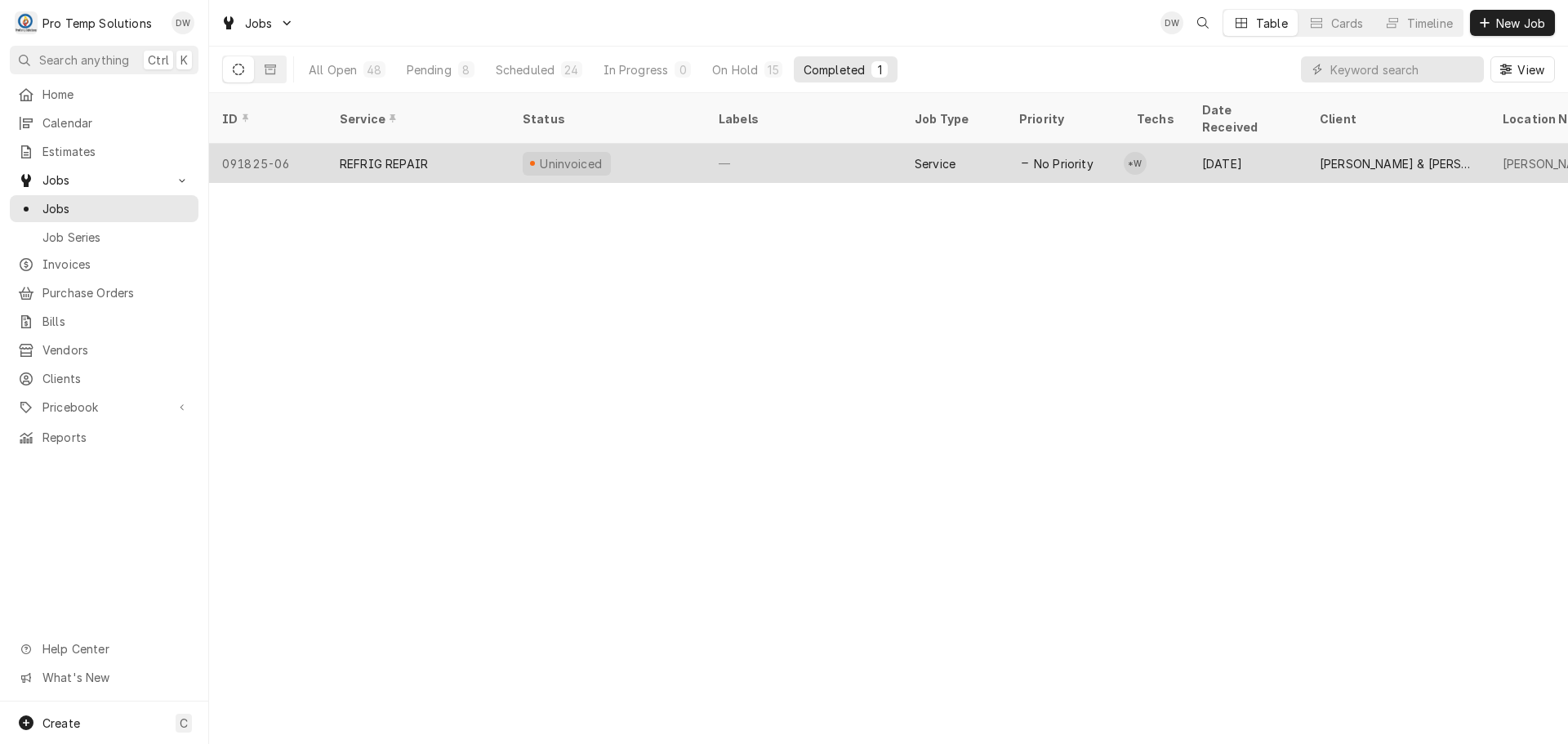
click at [786, 145] on div "—" at bounding box center [804, 163] width 196 height 39
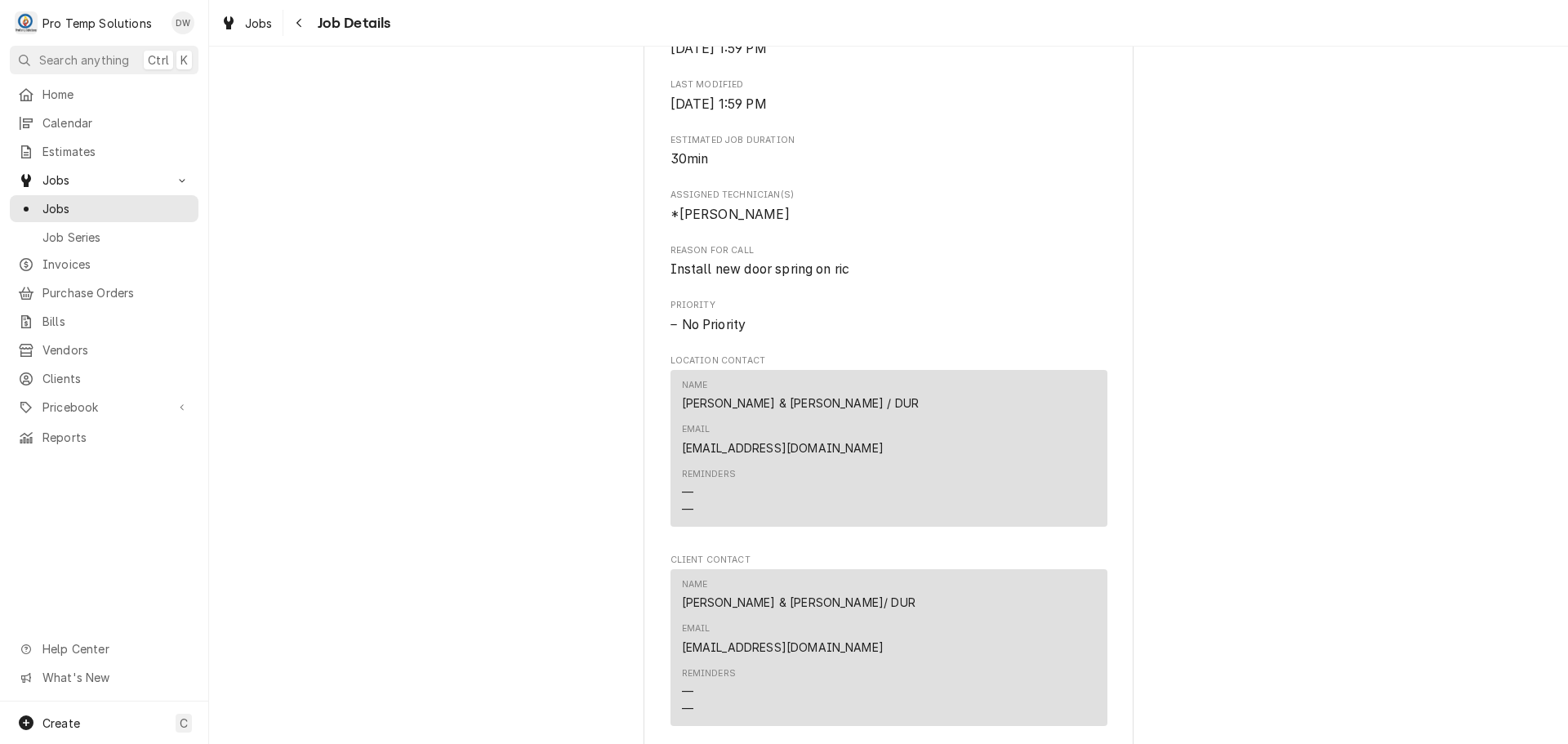
scroll to position [979, 0]
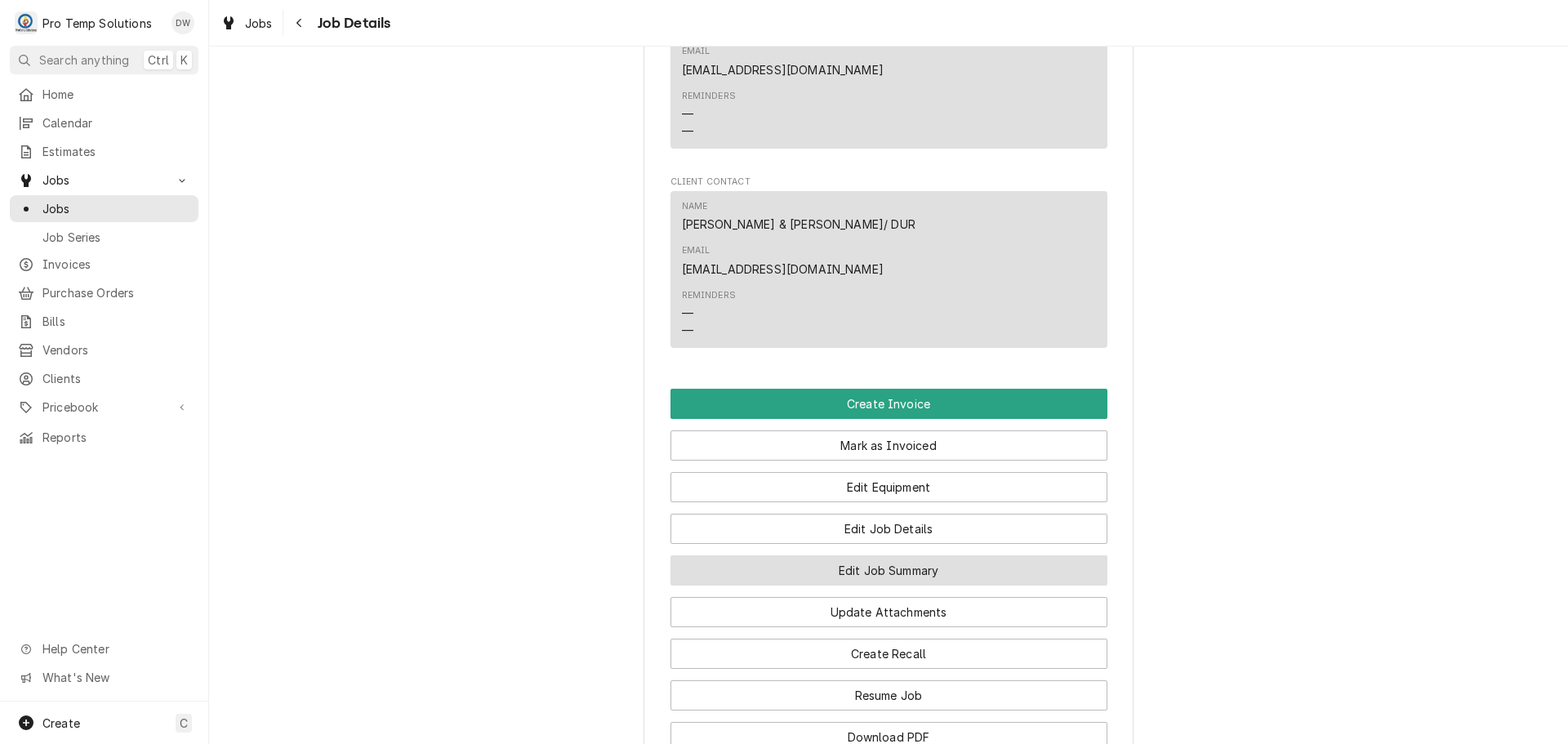
click at [897, 555] on button "Edit Job Summary" at bounding box center [888, 569] width 437 height 30
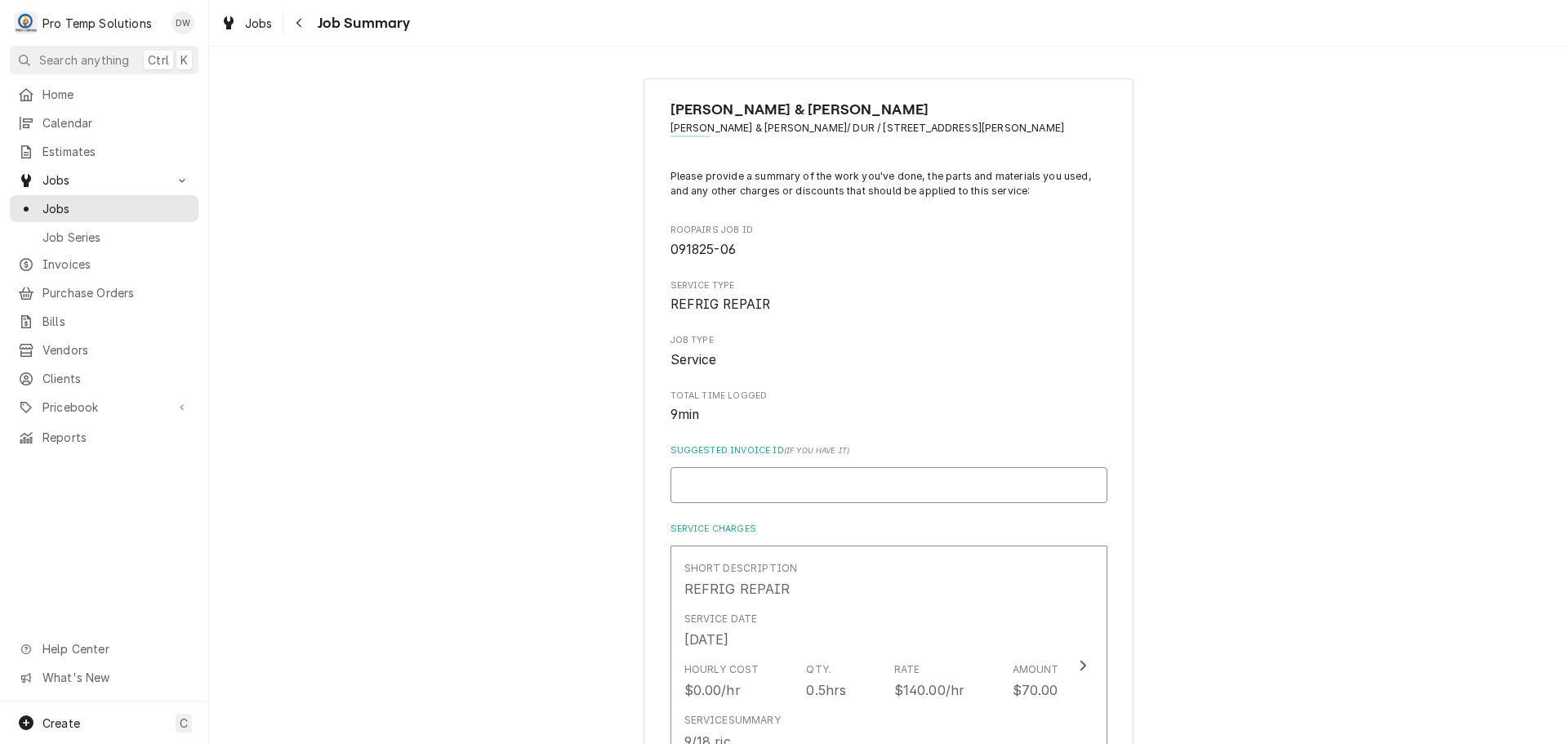
click at [877, 478] on input "Suggested Invoice ID ( if you have it )" at bounding box center [888, 484] width 437 height 36
type textarea "x"
type input "#"
type textarea "x"
type input "#0"
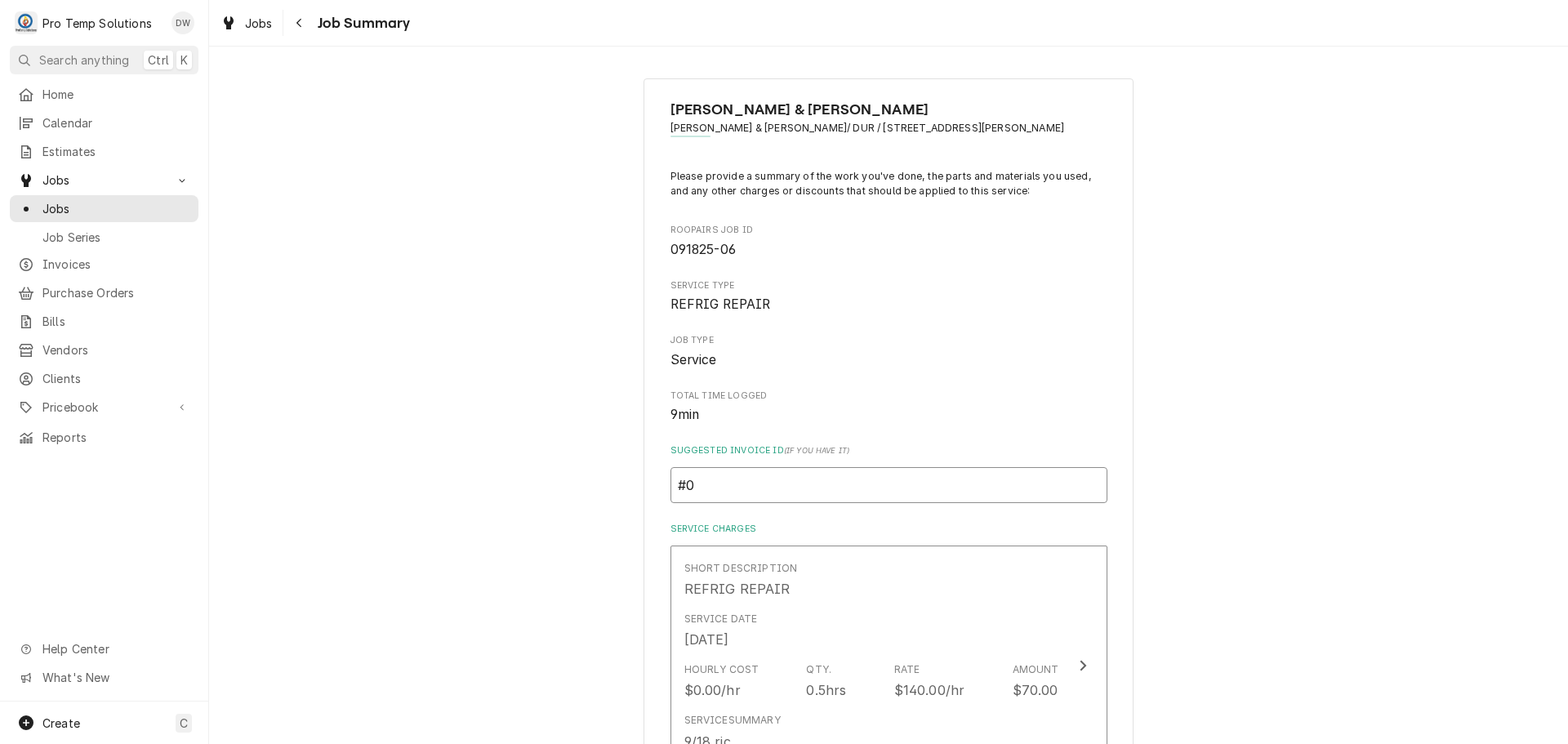
type textarea "x"
type input "#09"
type textarea "x"
type input "#091"
type textarea "x"
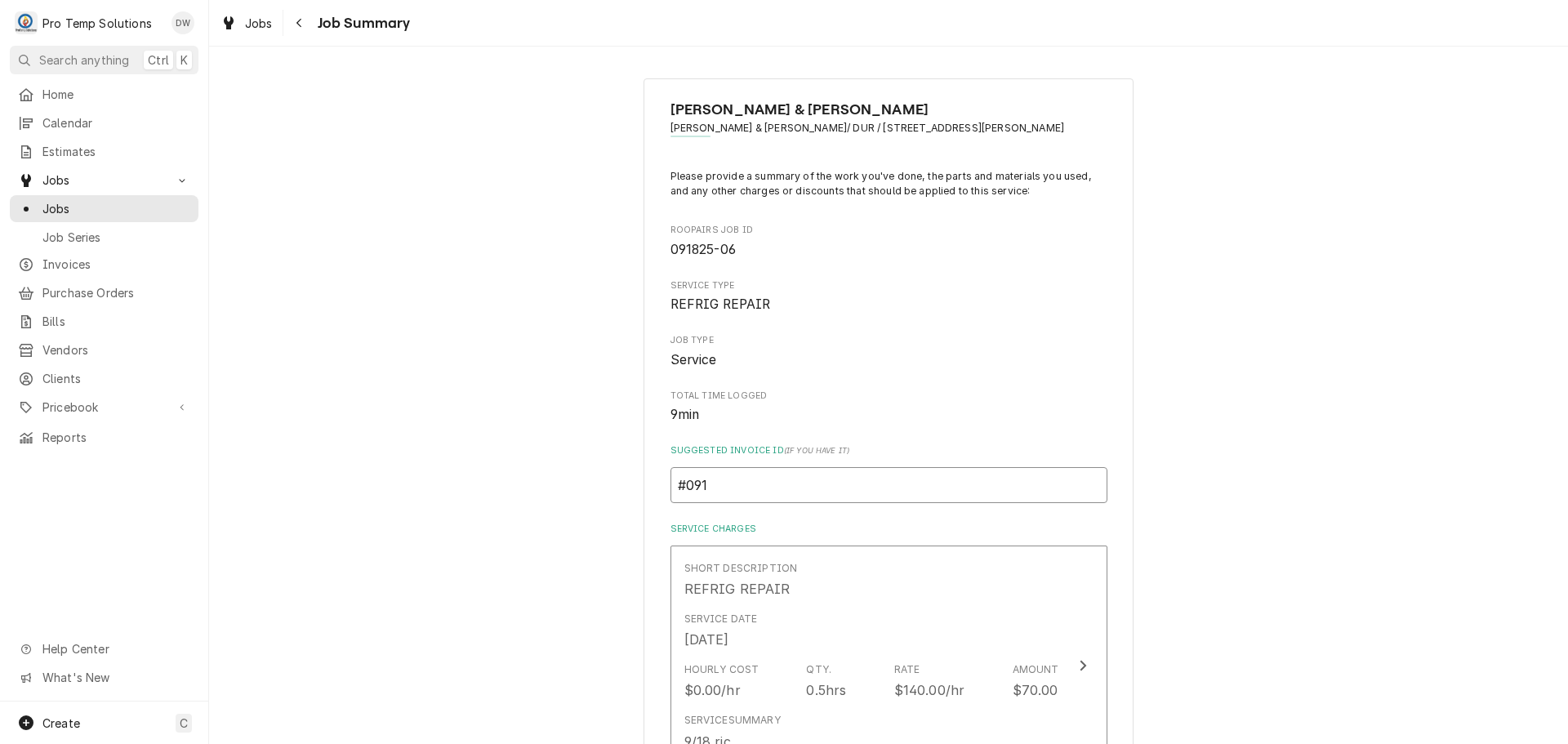
type input "#0918"
type textarea "x"
type input "#09182"
type textarea "x"
type input "#091825"
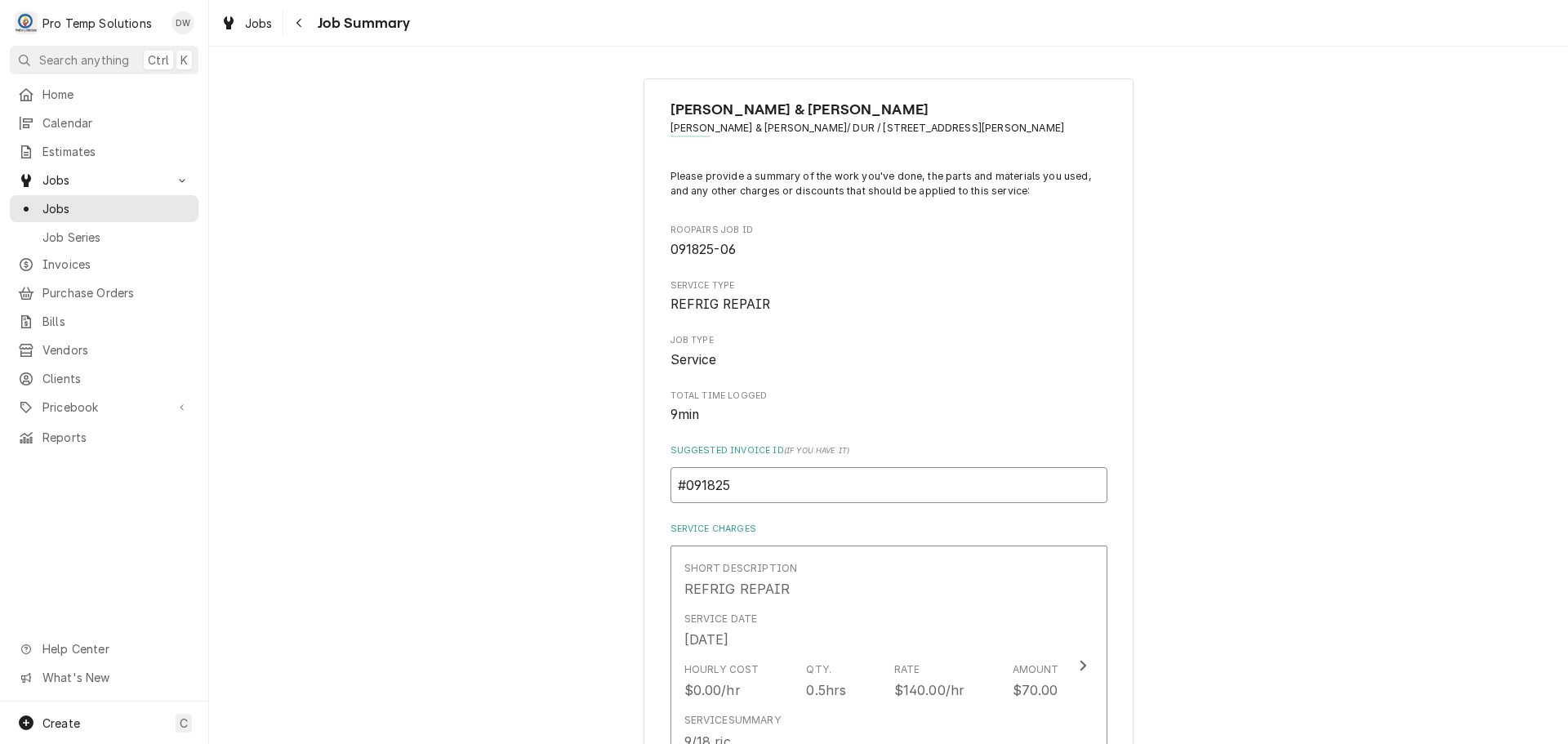
type textarea "x"
type input "#0918250"
type textarea "x"
type input "#09182500"
type textarea "x"
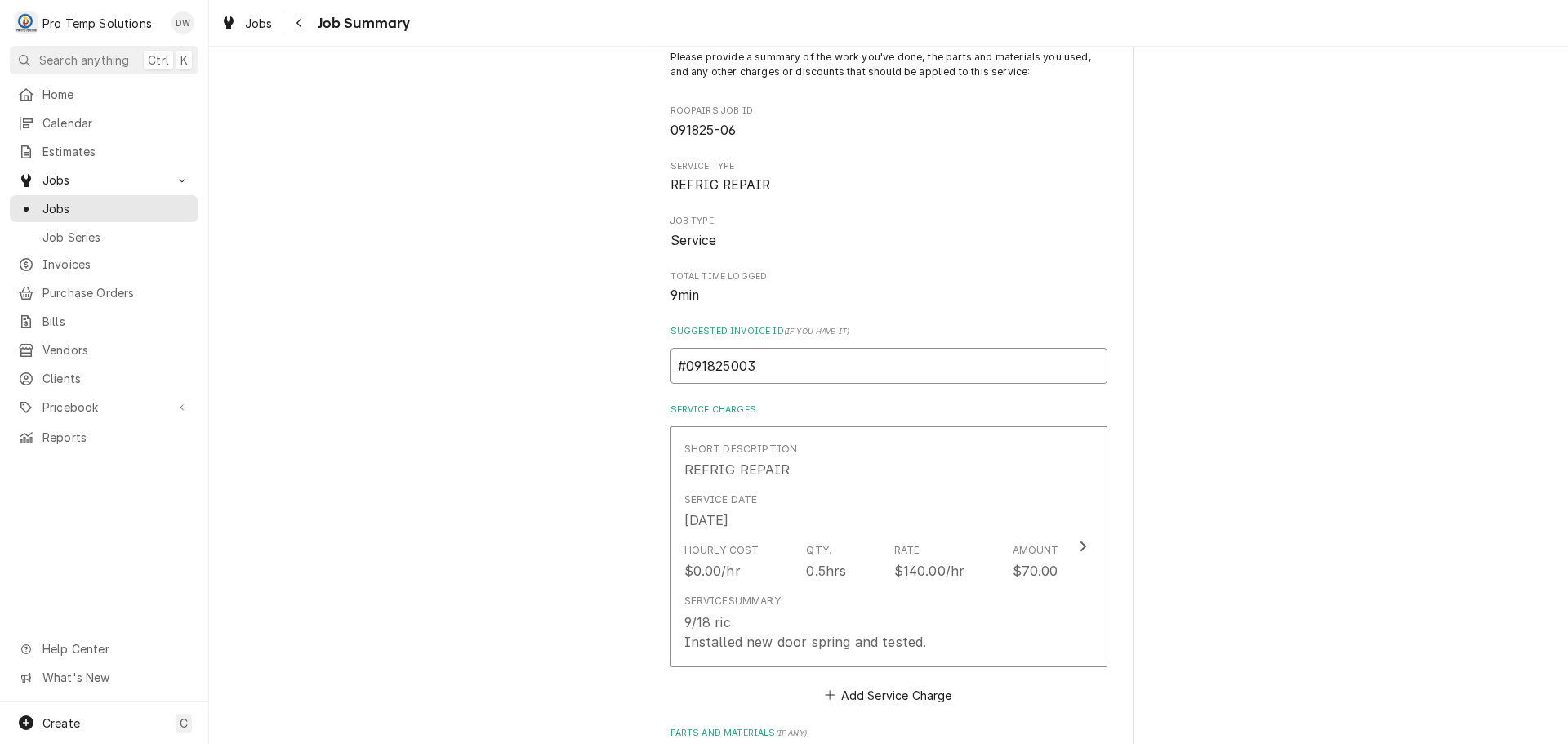
scroll to position [408, 0]
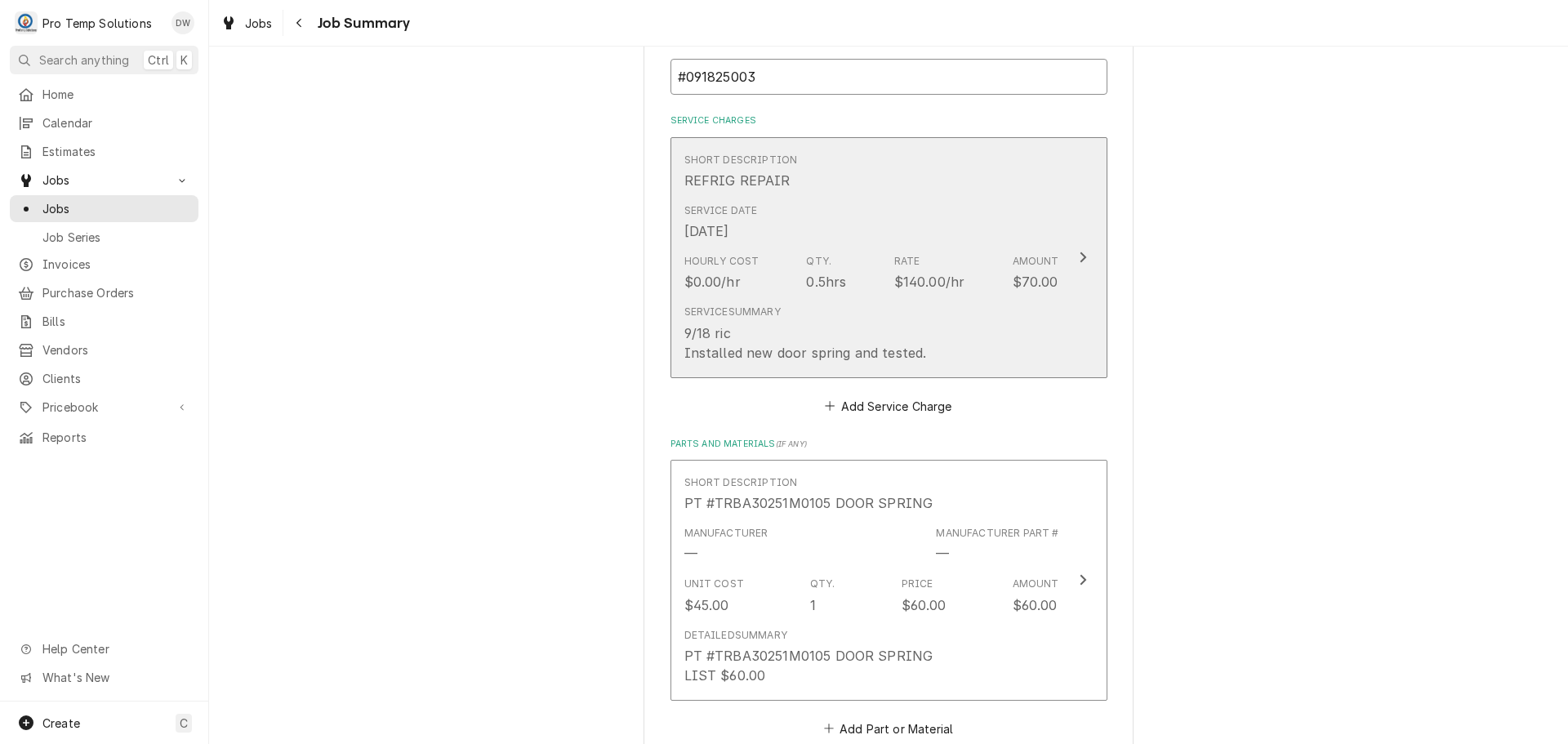
type input "#091825003"
click at [1078, 254] on icon "Update Line Item" at bounding box center [1082, 257] width 9 height 13
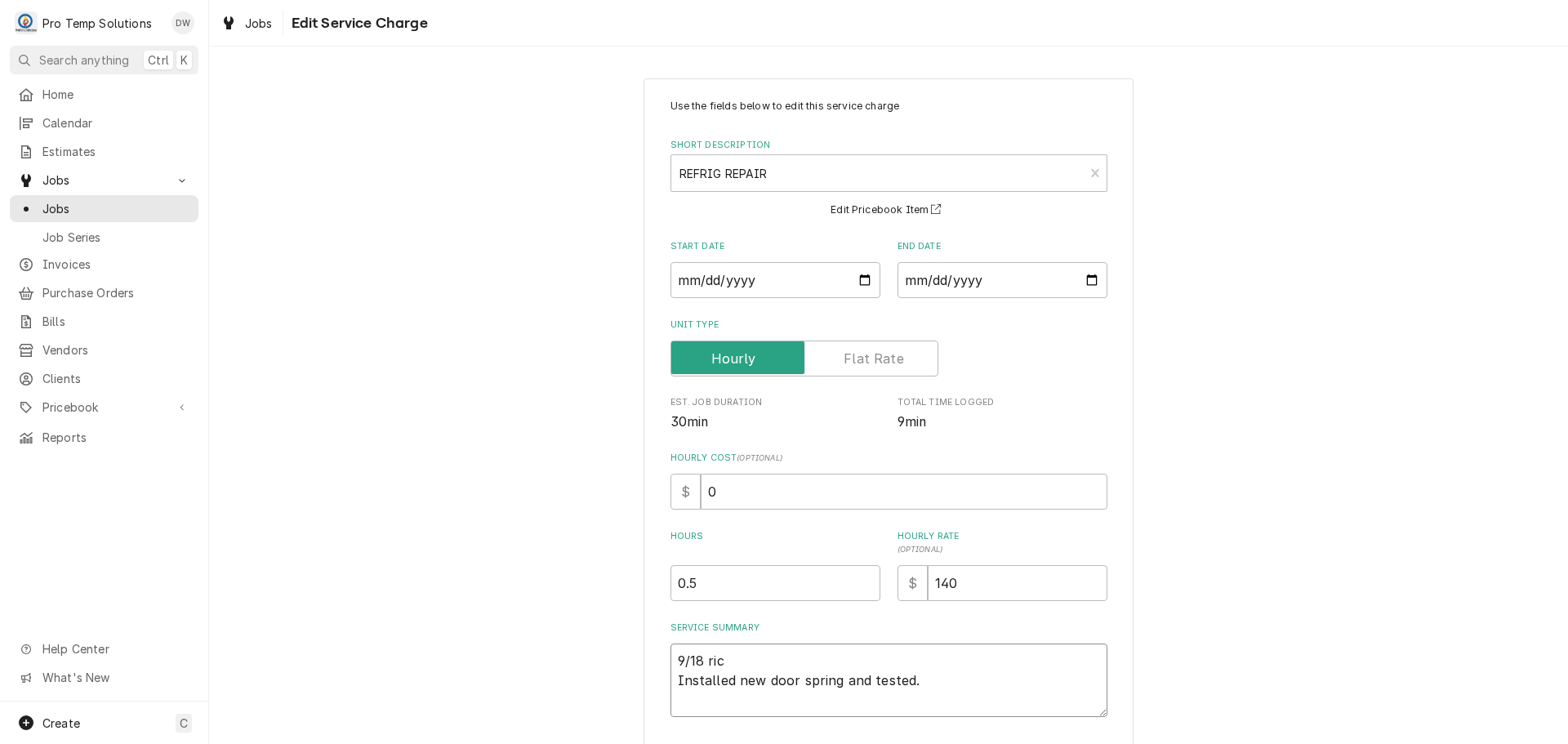
click at [724, 660] on textarea "9/18 ric Installed new door spring and tested." at bounding box center [888, 680] width 437 height 74
type textarea "x"
type textarea "9/18 ri Installed new door spring and tested."
type textarea "x"
type textarea "9/18 r Installed new door spring and tested."
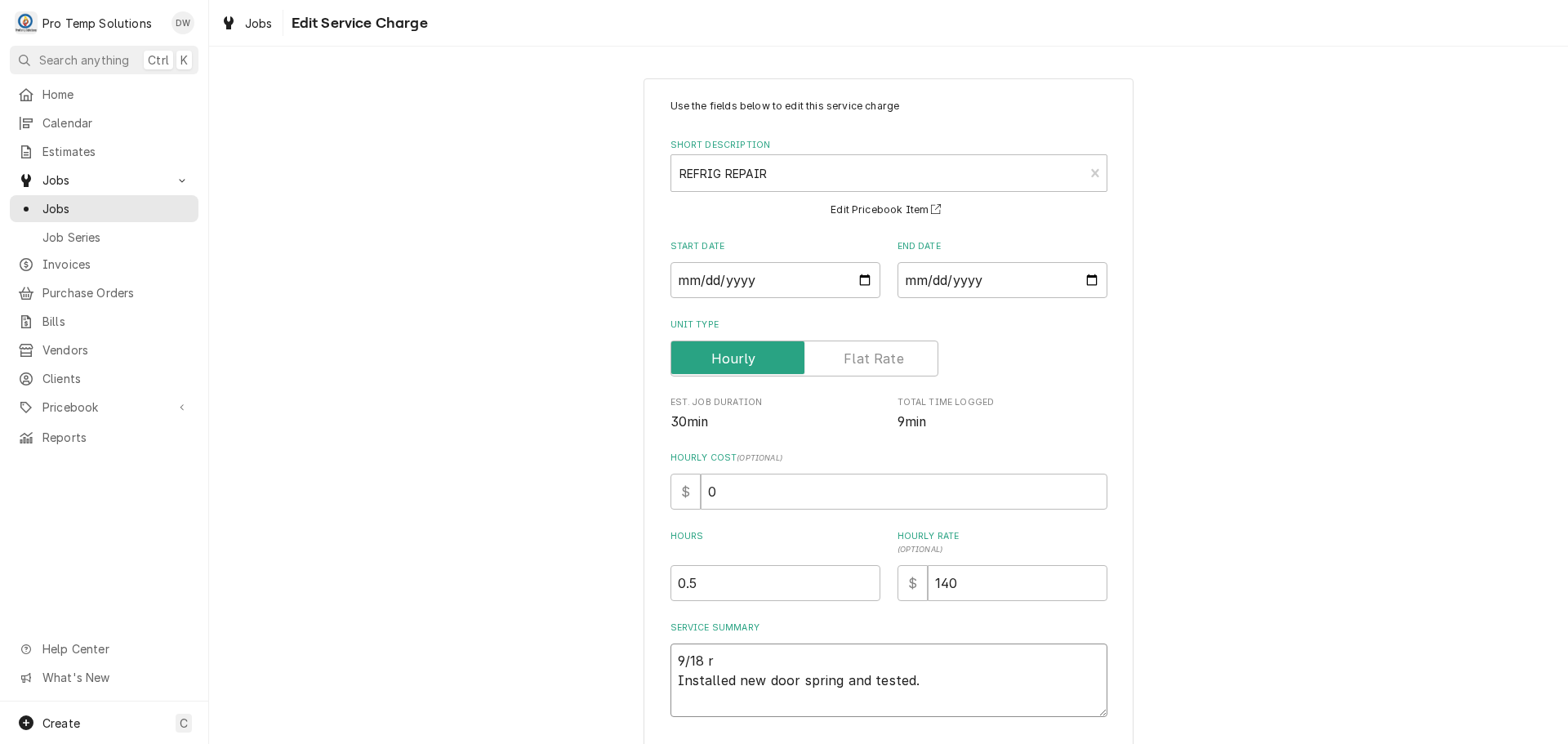
type textarea "x"
type textarea "9/18 Installed new door spring and tested."
type textarea "x"
type textarea "9/18 R Installed new door spring and tested."
type textarea "x"
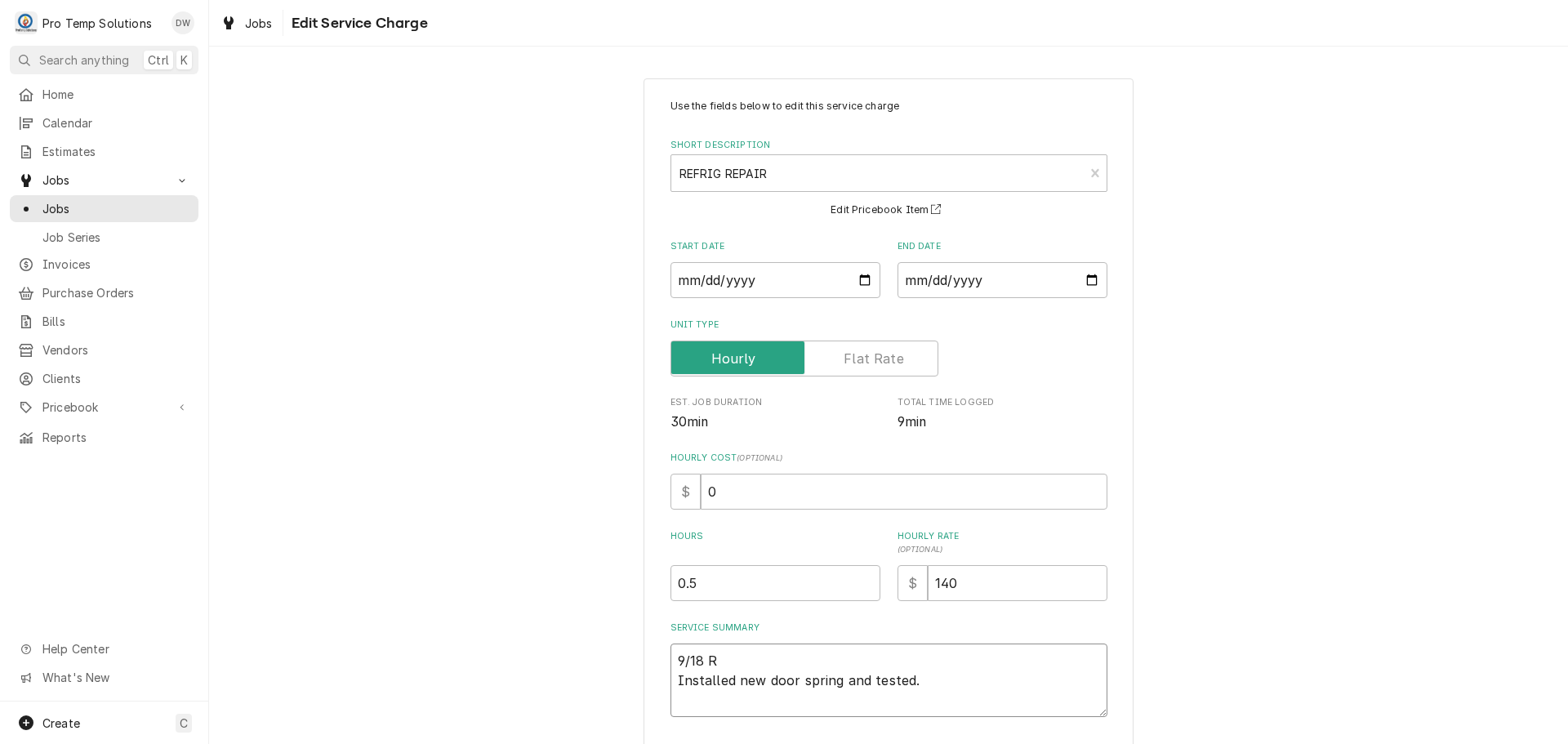
type textarea "9/18 RI Installed new door spring and tested."
type textarea "x"
type textarea "9/18 RIC Installed new door spring and tested."
type textarea "x"
type textarea "9/18 RIC Installed new door spring and tested."
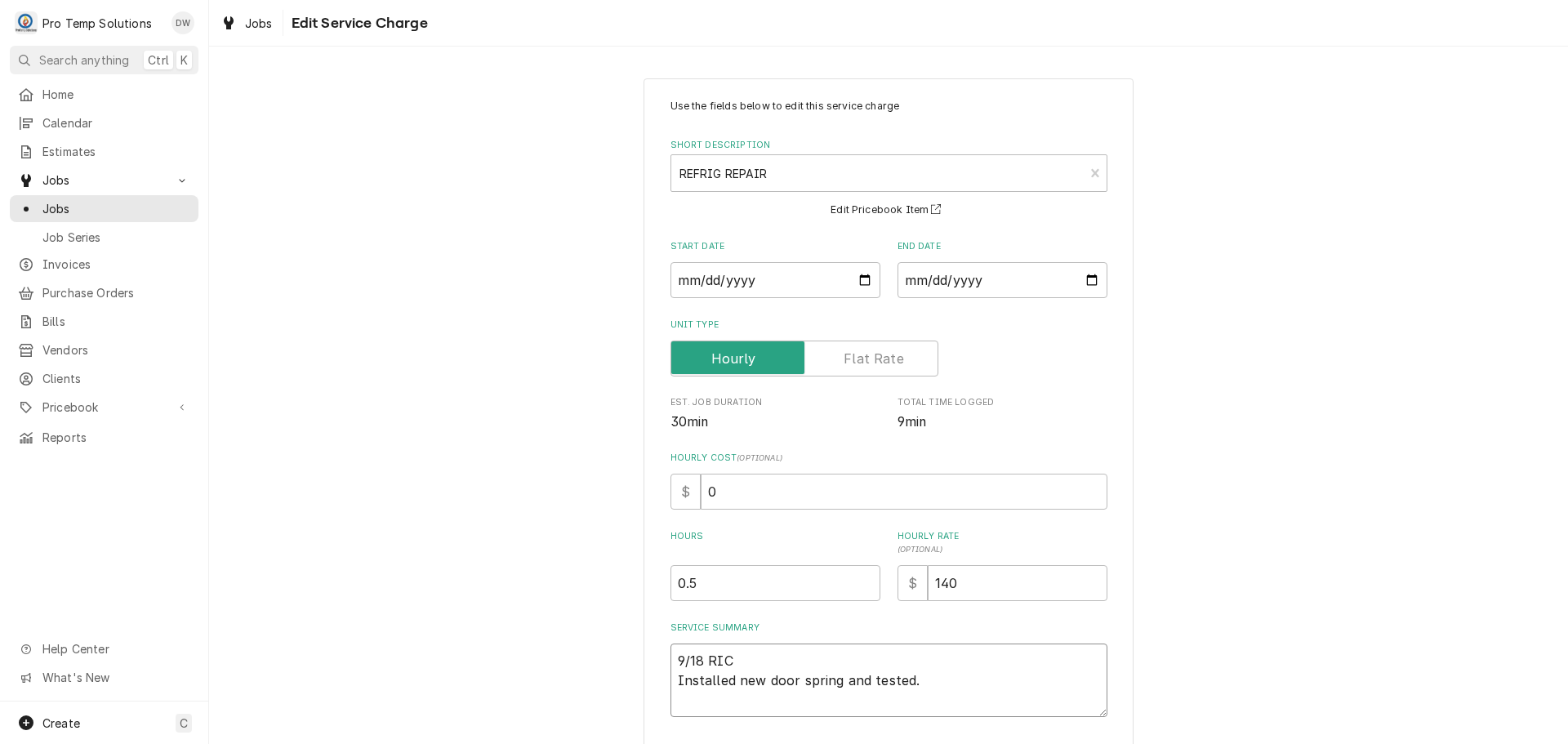
type textarea "x"
type textarea "9/18 RIC 1 Installed new door spring and tested."
type textarea "x"
type textarea "9/18 RIC 14 Installed new door spring and tested."
type textarea "x"
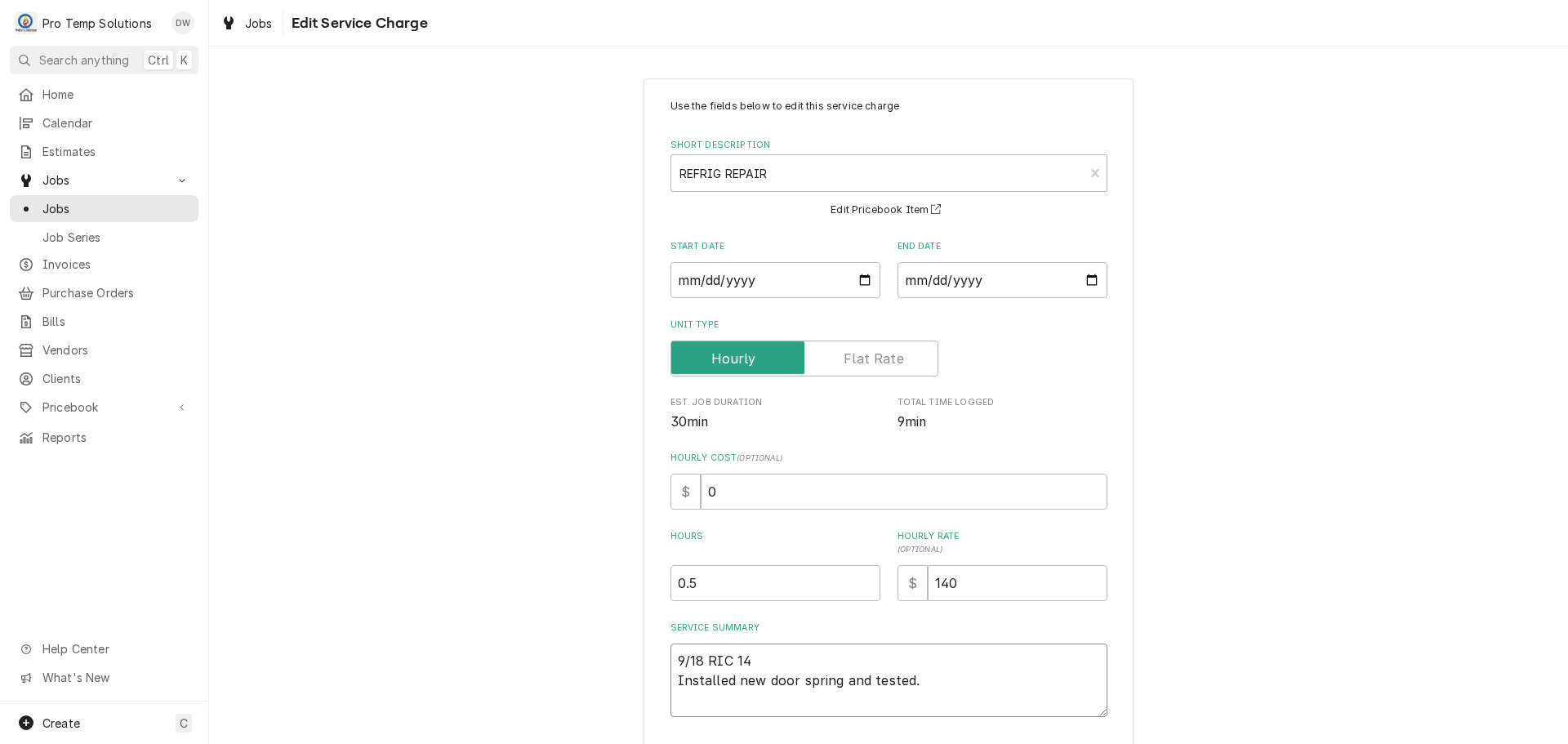
type textarea "9/18 RIC 145 Installed new door spring and tested."
type textarea "x"
type textarea "9/18 RIC 145- Installed new door spring and tested."
type textarea "x"
type textarea "9/18 RIC 145-2 Installed new door spring and tested."
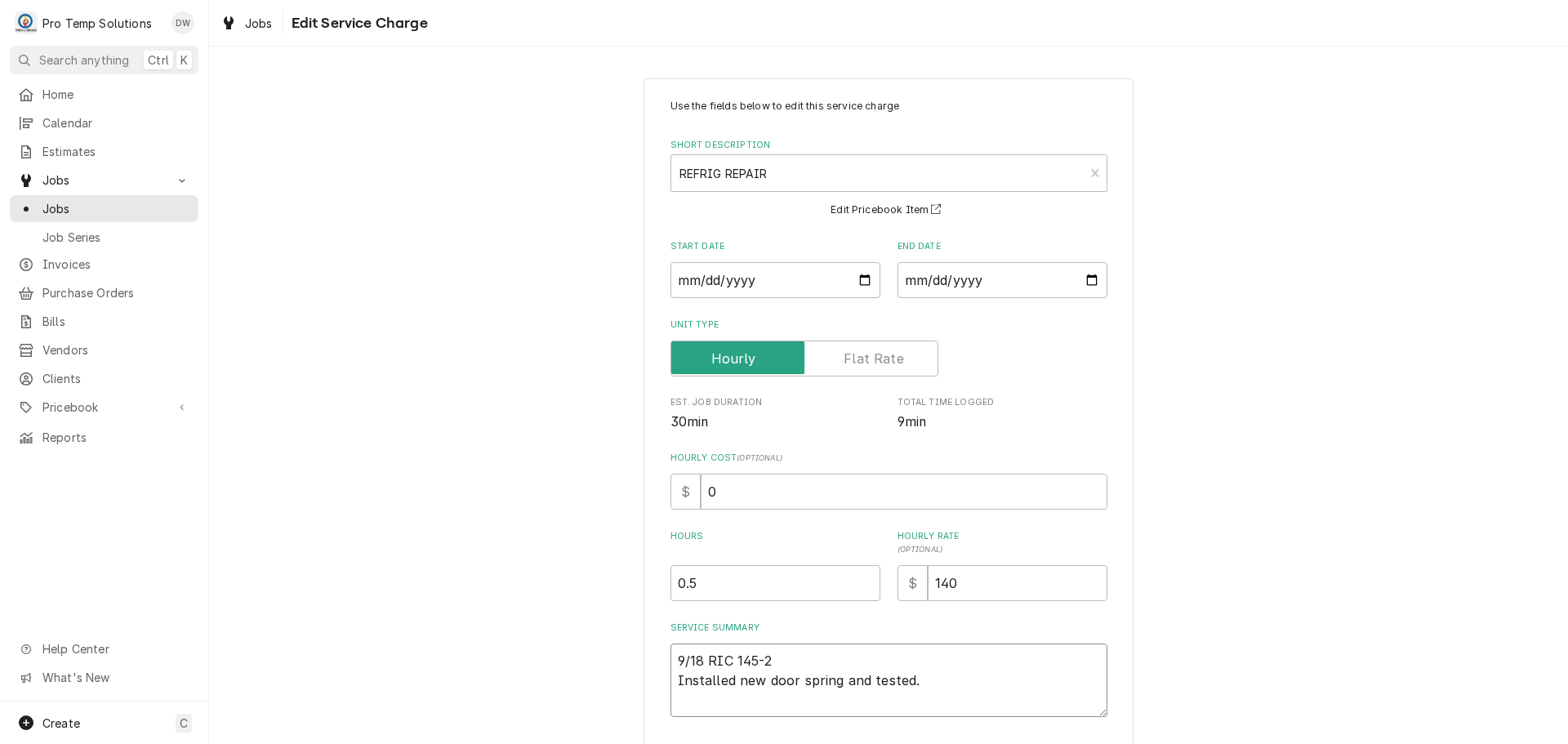
type textarea "x"
type textarea "9/18 RIC 145-20 Installed new door spring and tested."
type textarea "x"
type textarea "9/18 RIC 145-200 Installed new door spring and tested."
type textarea "x"
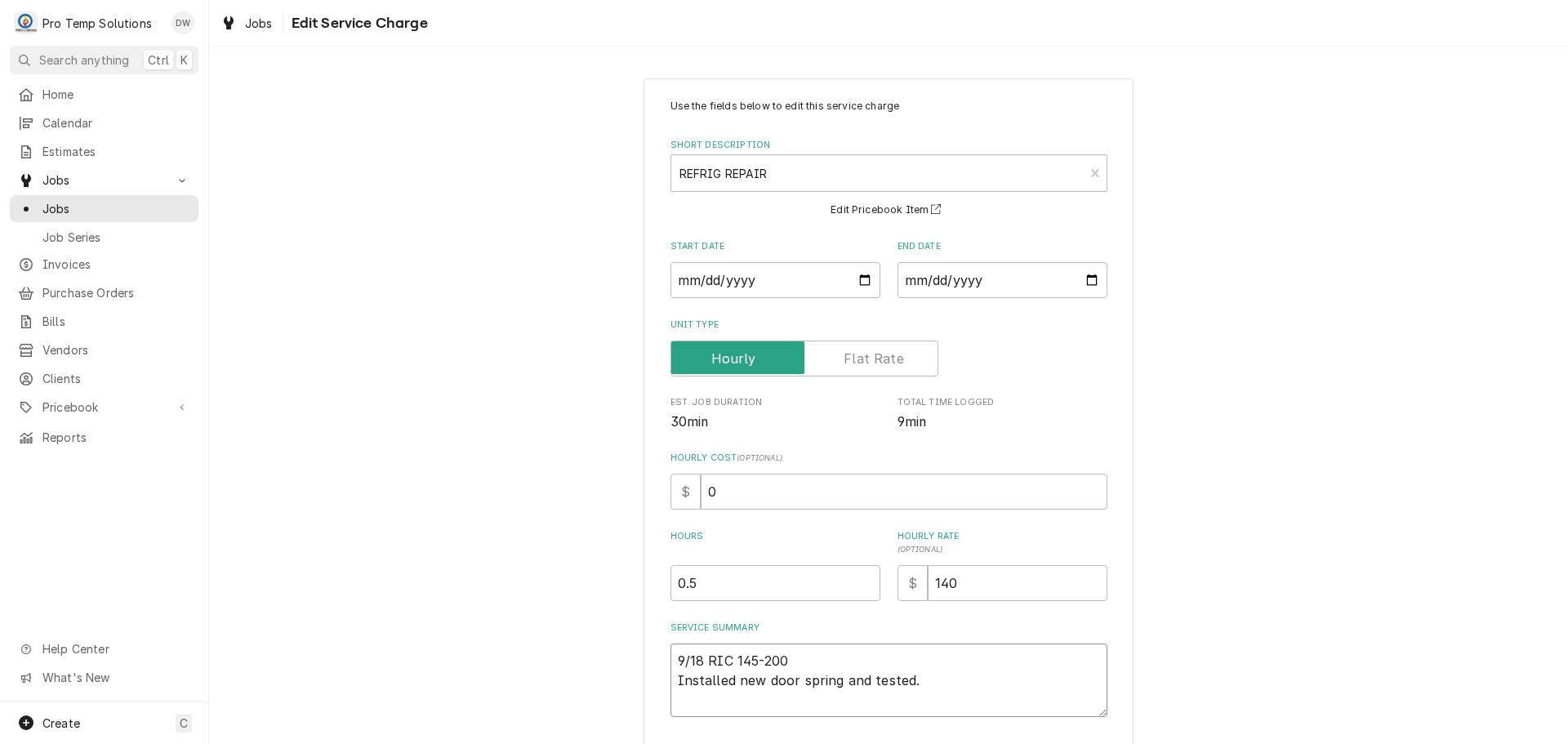
type textarea "9/18 RIC 145-200 Installed new door spring and tested."
type textarea "x"
type textarea "9/18 RIC 145-200 K Installed new door spring and tested."
type textarea "x"
type textarea "9/18 RIC 145-200 KE Installed new door spring and tested."
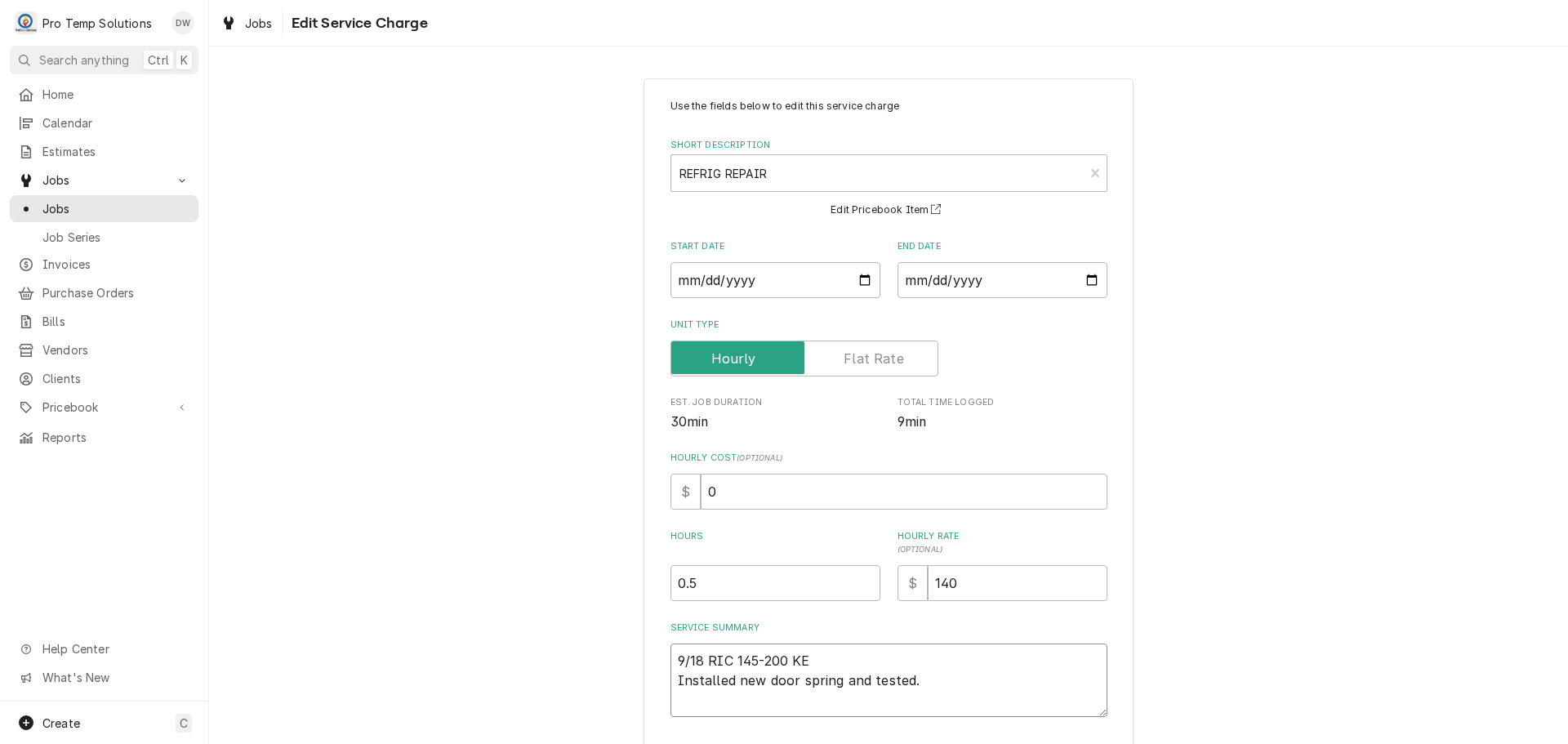
type textarea "x"
type textarea "9/18 RIC 145-200 KEV Installed new door spring and tested."
type textarea "x"
type textarea "9/18 RIC 145-200 KEVI Installed new door spring and tested."
type textarea "x"
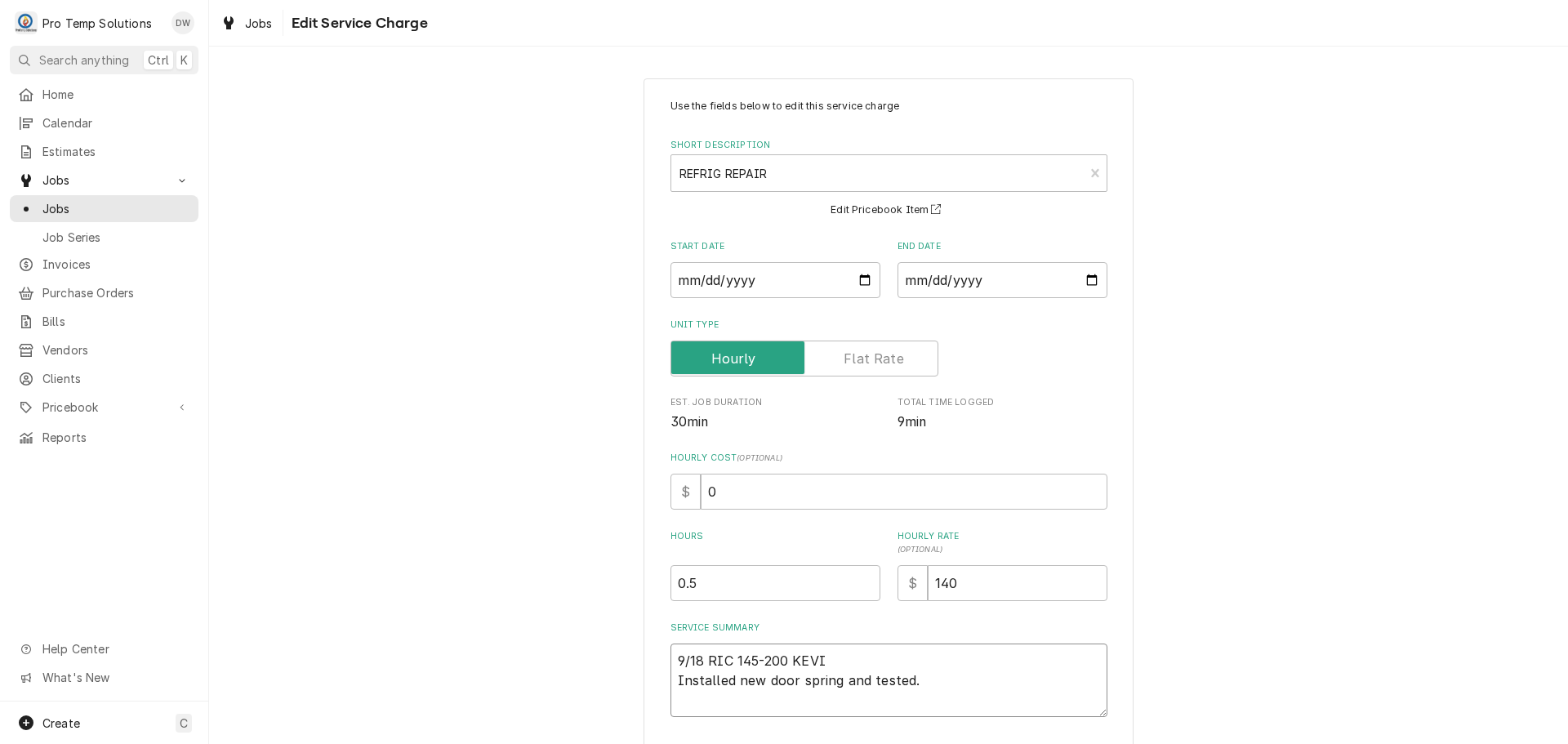
type textarea "9/18 RIC 145-200 [PERSON_NAME] Installed new door spring and tested."
type textarea "x"
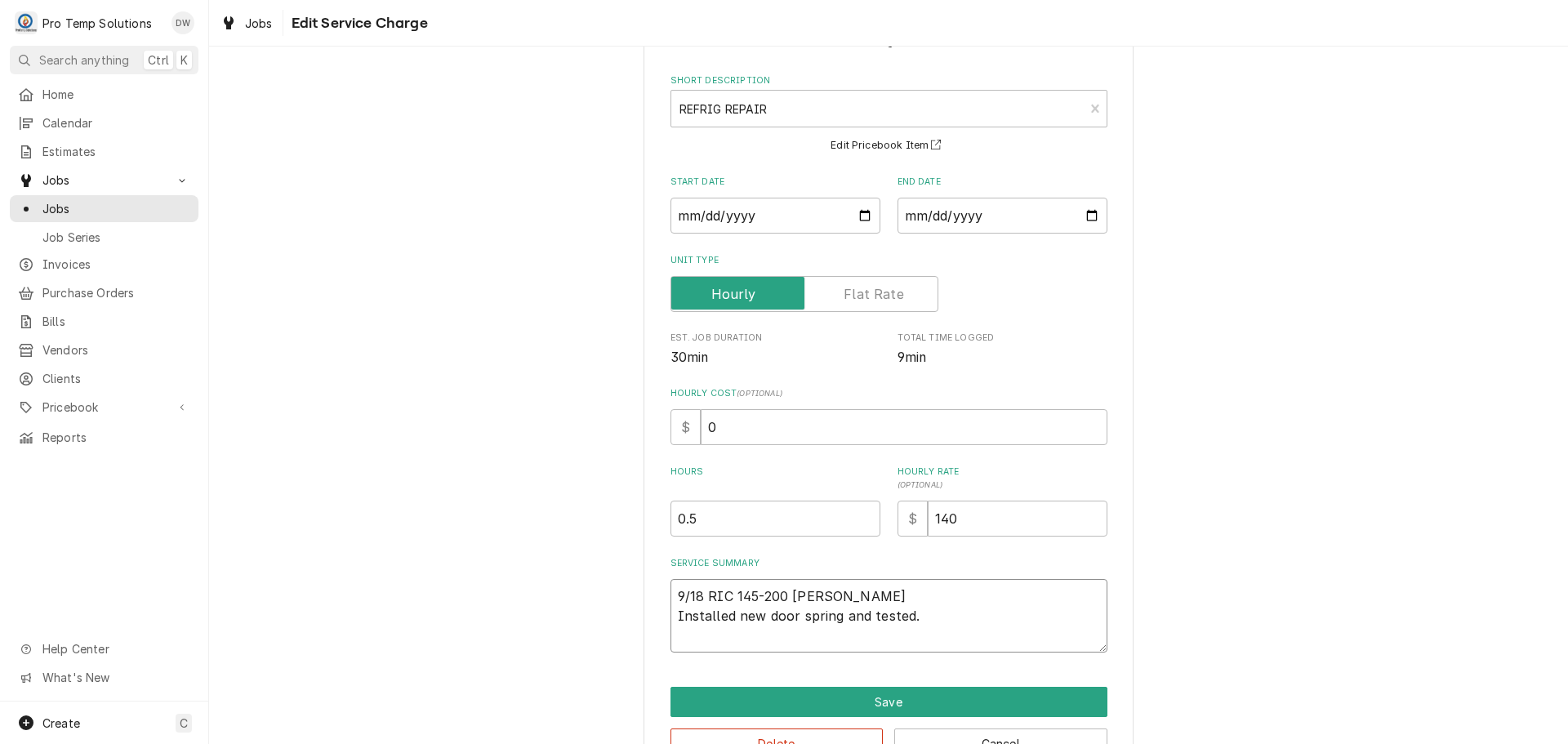
scroll to position [114, 0]
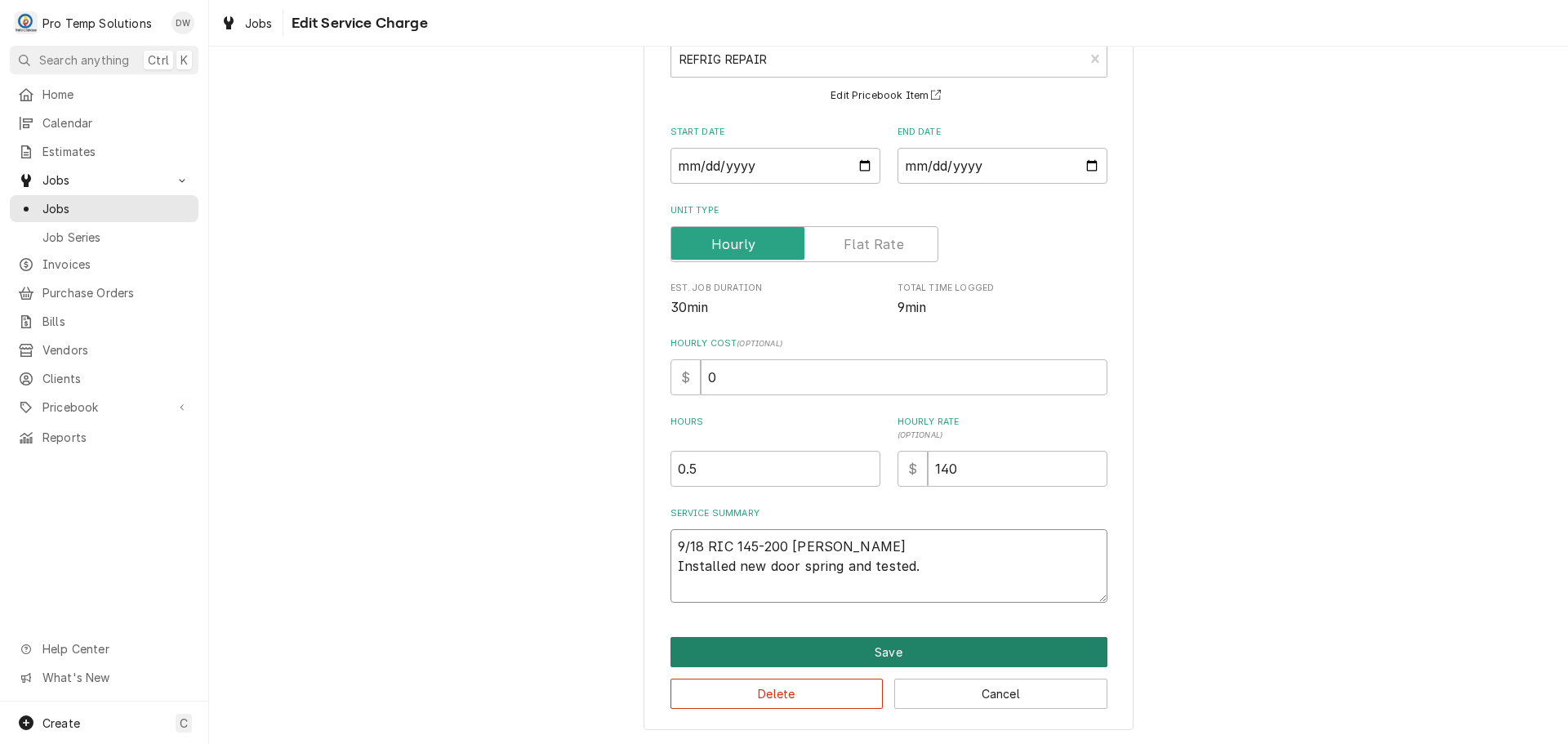
type textarea "9/18 RIC 145-200 [PERSON_NAME] Installed new door spring and tested."
click at [870, 646] on button "Save" at bounding box center [888, 651] width 437 height 30
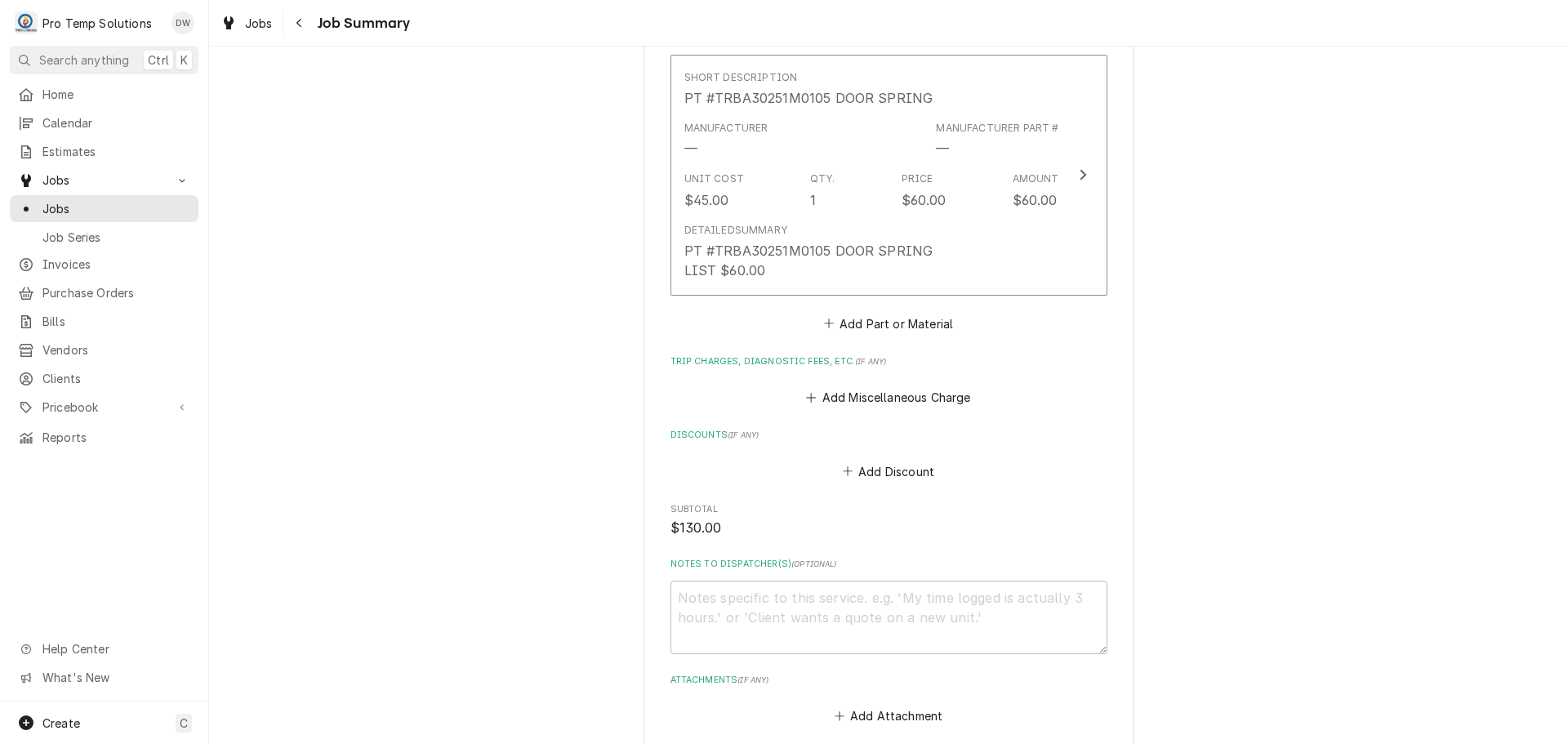
scroll to position [816, 0]
click at [886, 395] on button "Add Miscellaneous Charge" at bounding box center [888, 395] width 170 height 23
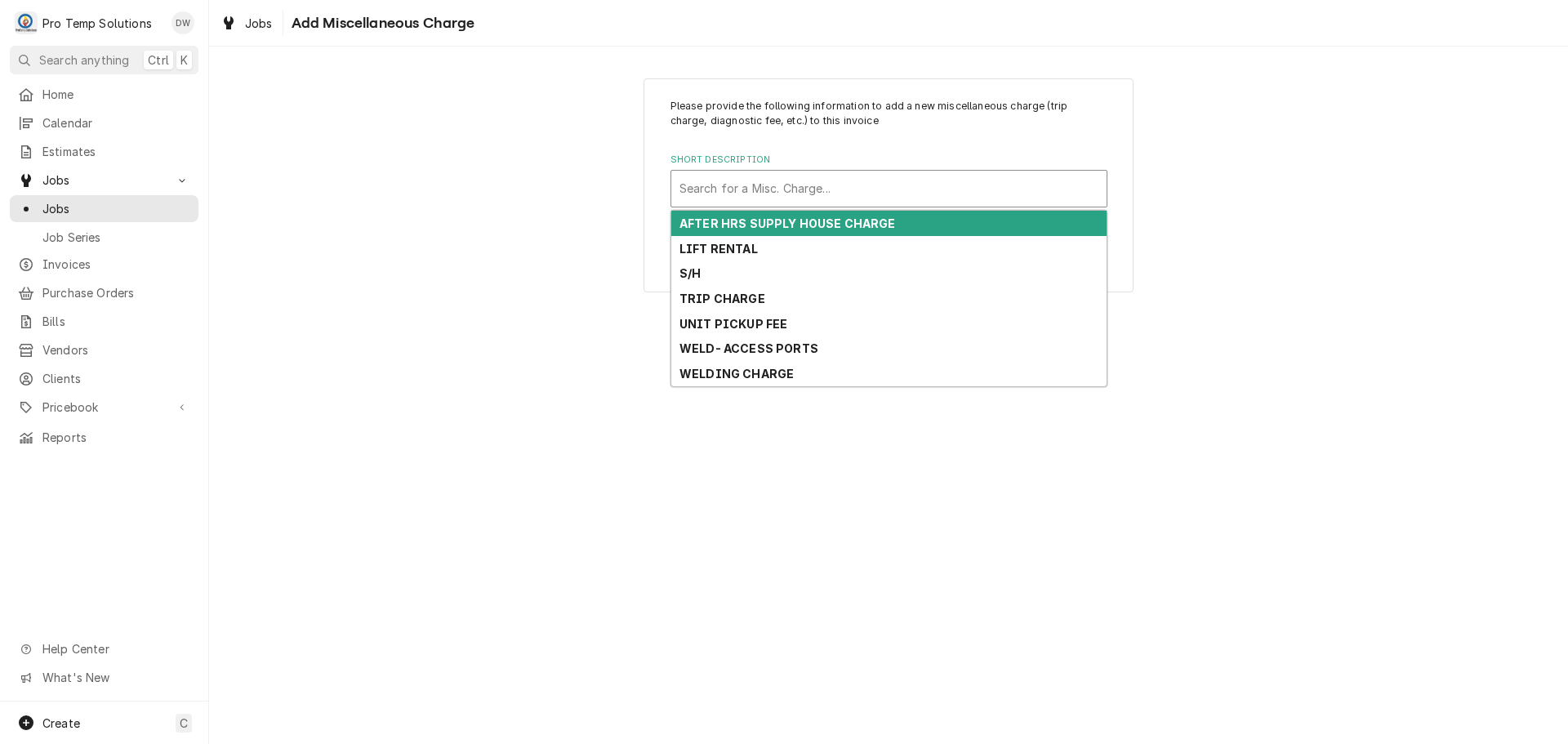
click at [812, 177] on div "Short Description" at bounding box center [889, 188] width 419 height 30
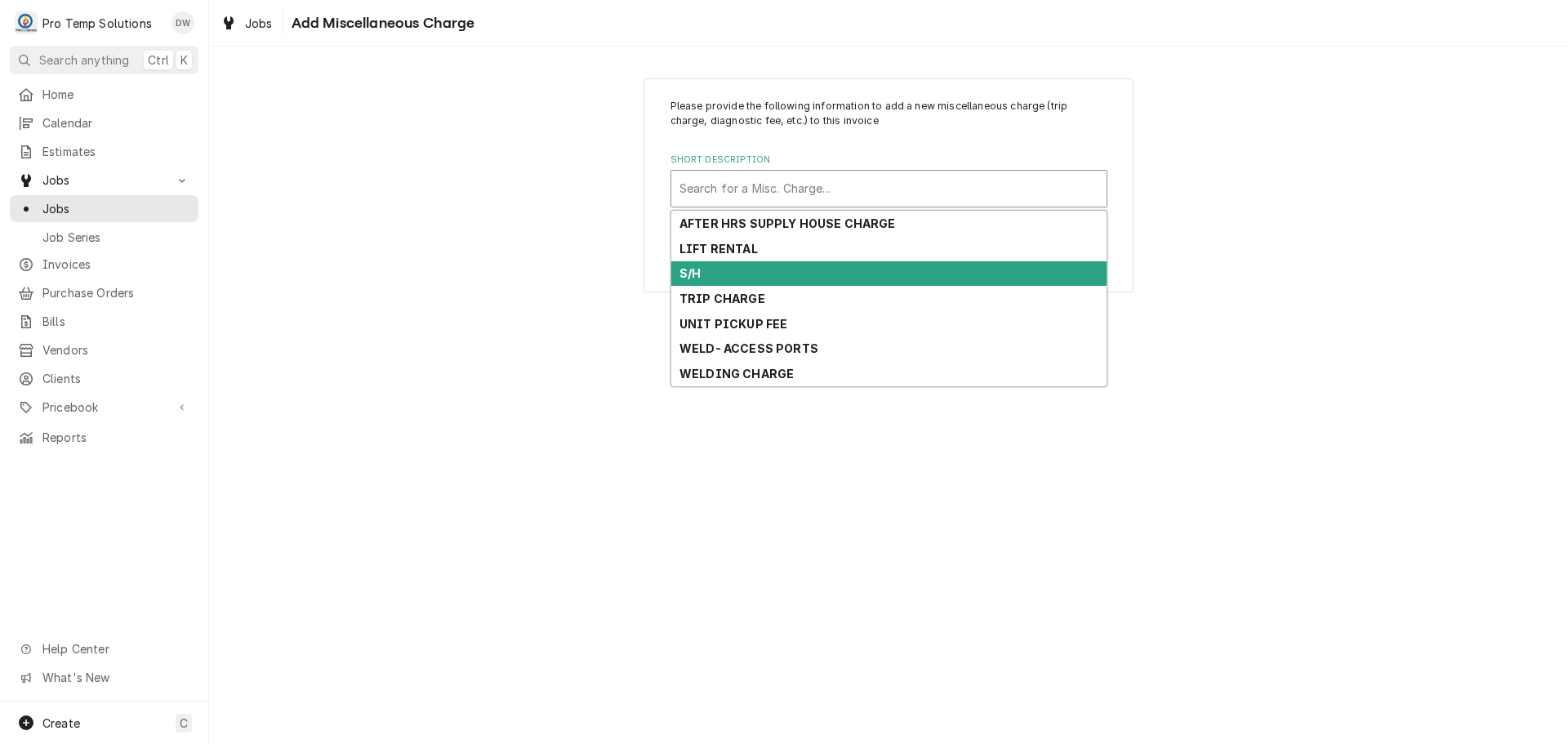
click at [792, 276] on div "S/H" at bounding box center [888, 274] width 435 height 25
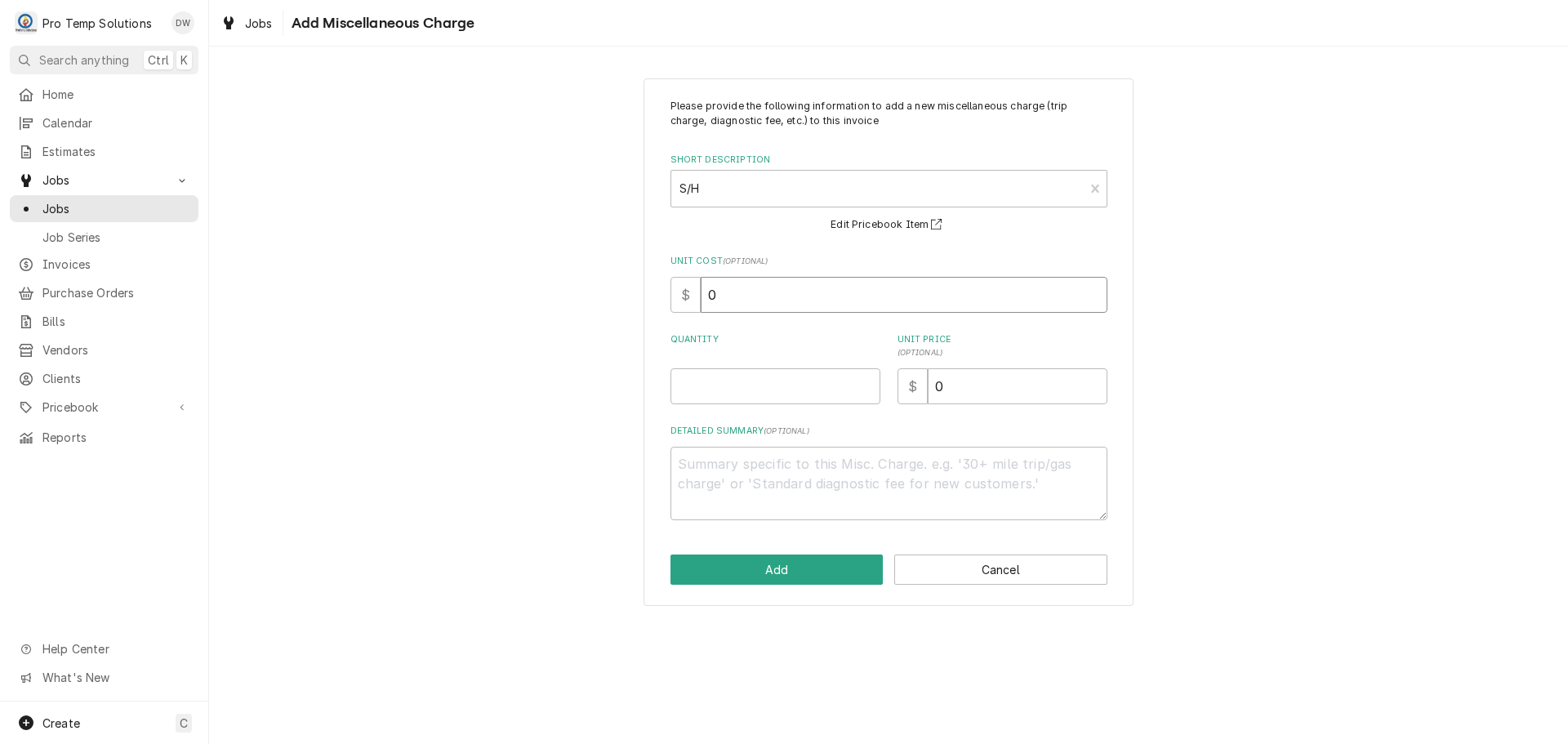
click at [762, 290] on input "0" at bounding box center [904, 294] width 406 height 36
type textarea "x"
type input "3"
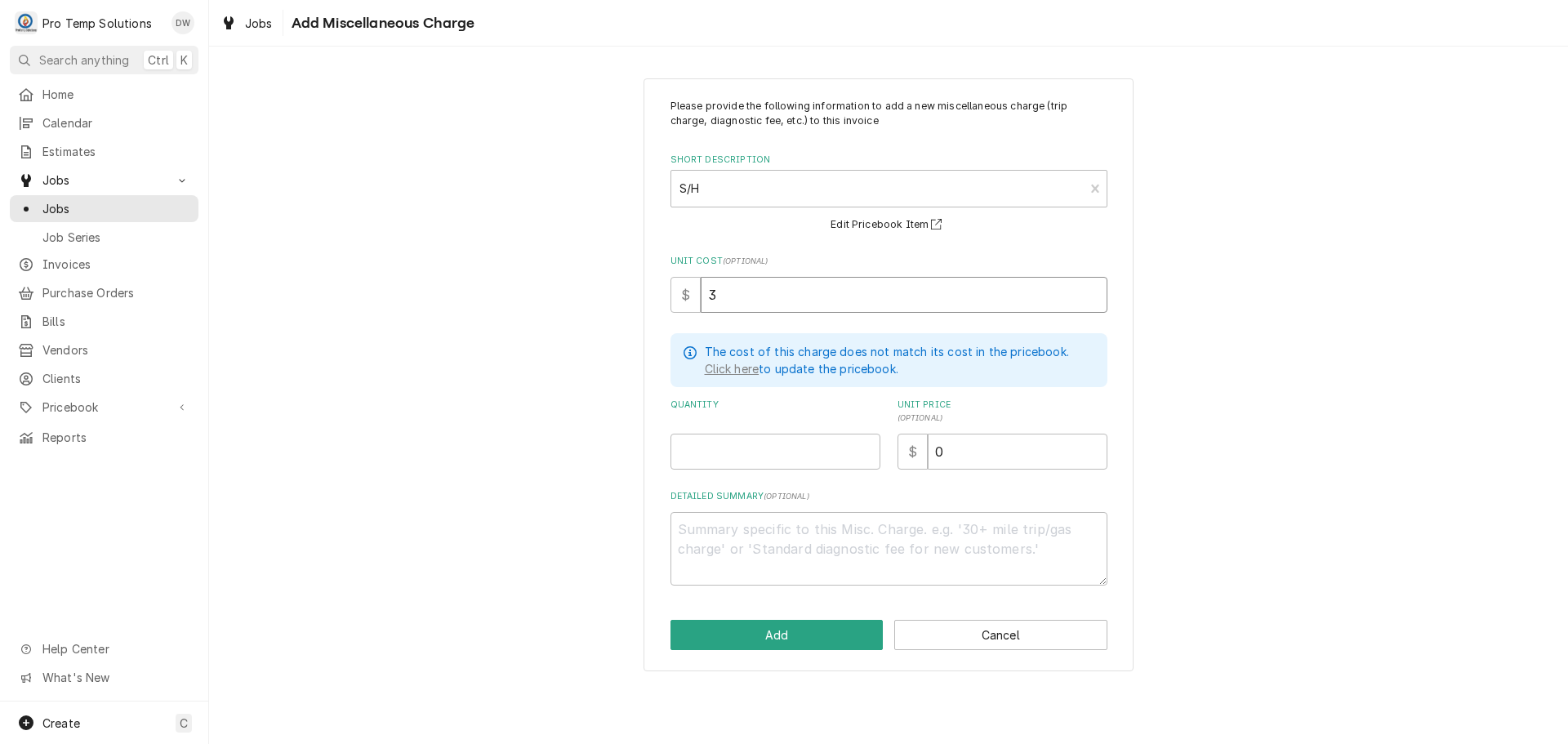
type textarea "x"
type input "34"
type textarea "x"
type input "34.0"
type textarea "x"
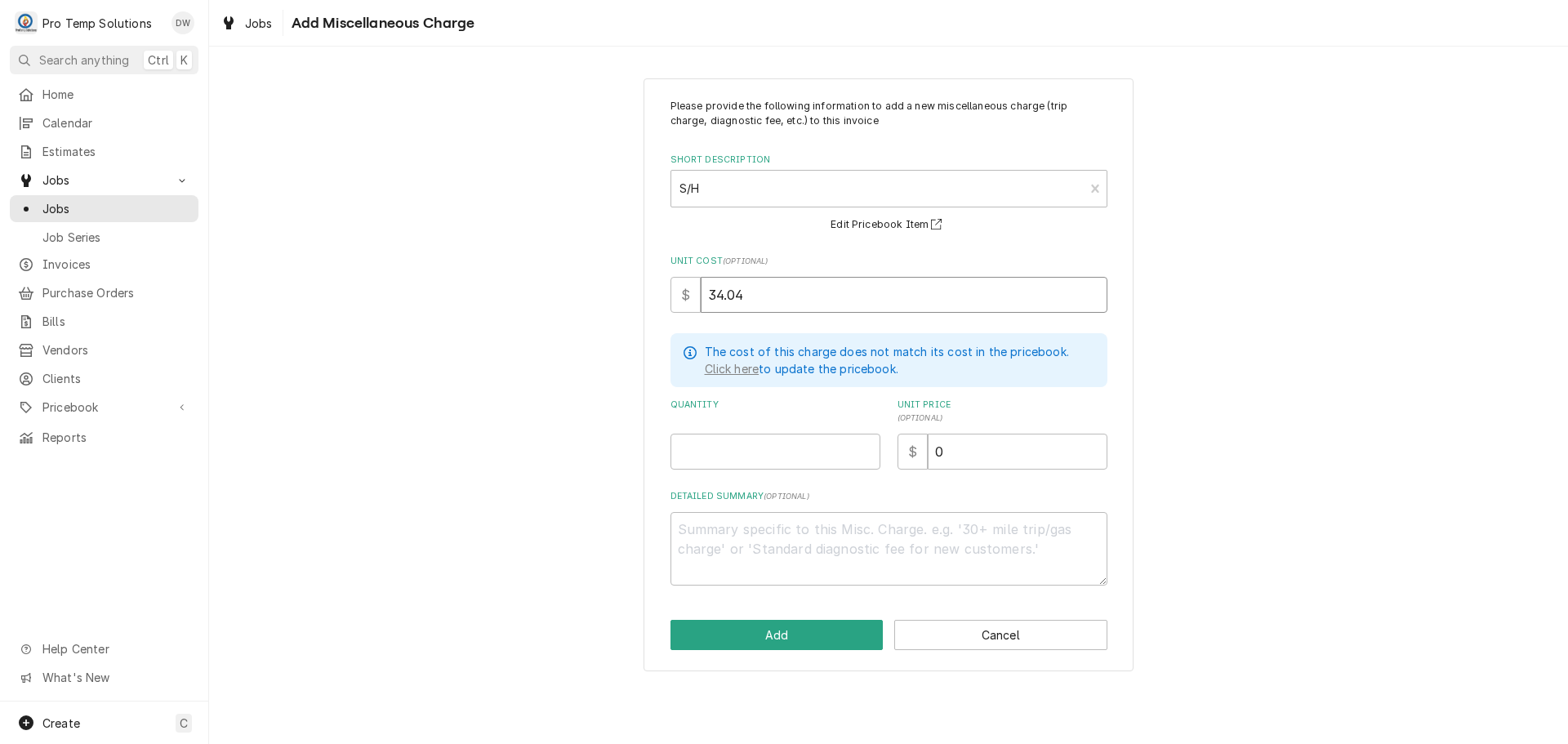
type input "34.04"
click at [803, 444] on input "Quantity" at bounding box center [775, 451] width 210 height 36
type textarea "x"
type input "1"
click at [942, 450] on input "0" at bounding box center [1017, 451] width 180 height 36
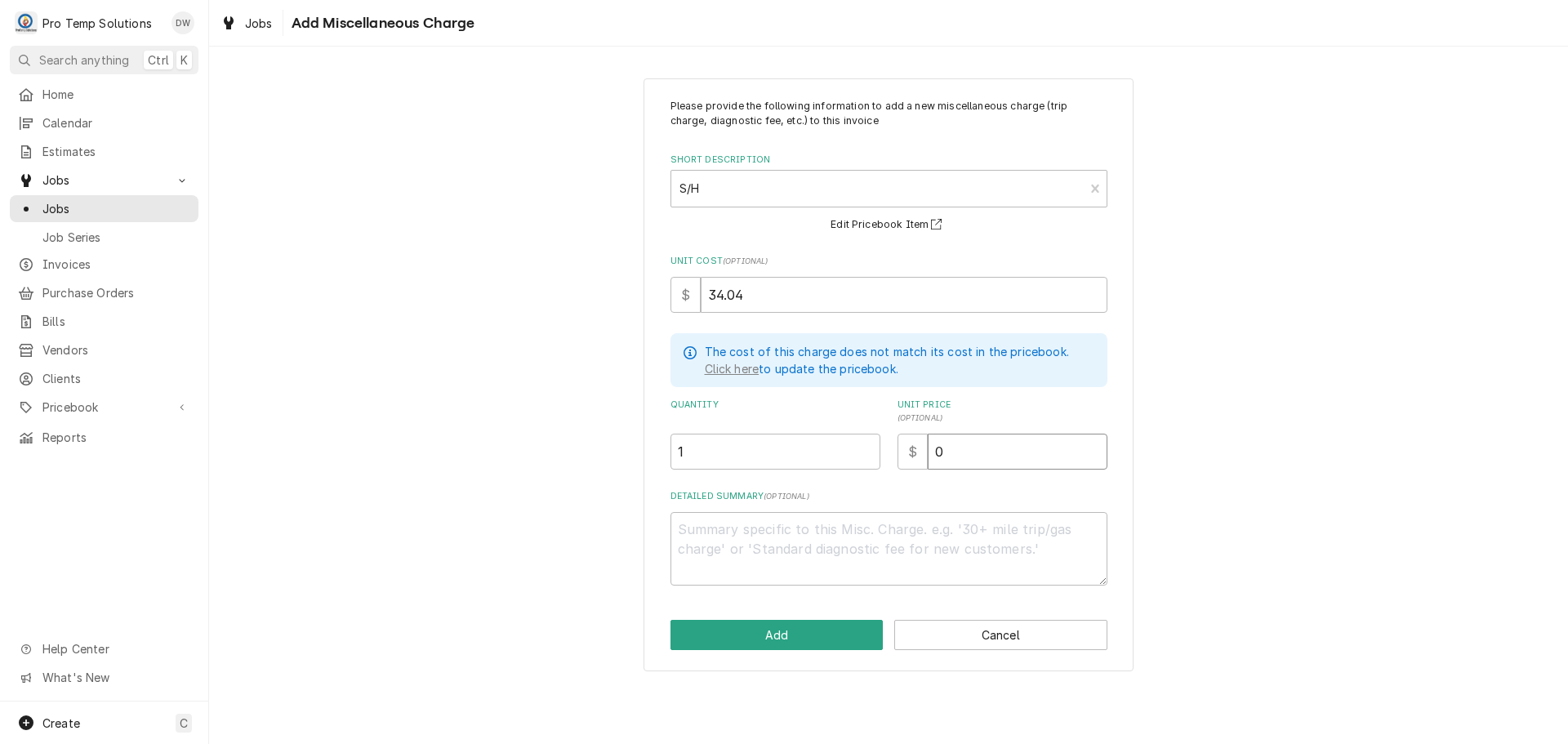
type textarea "x"
type input "3"
type textarea "x"
type input "35"
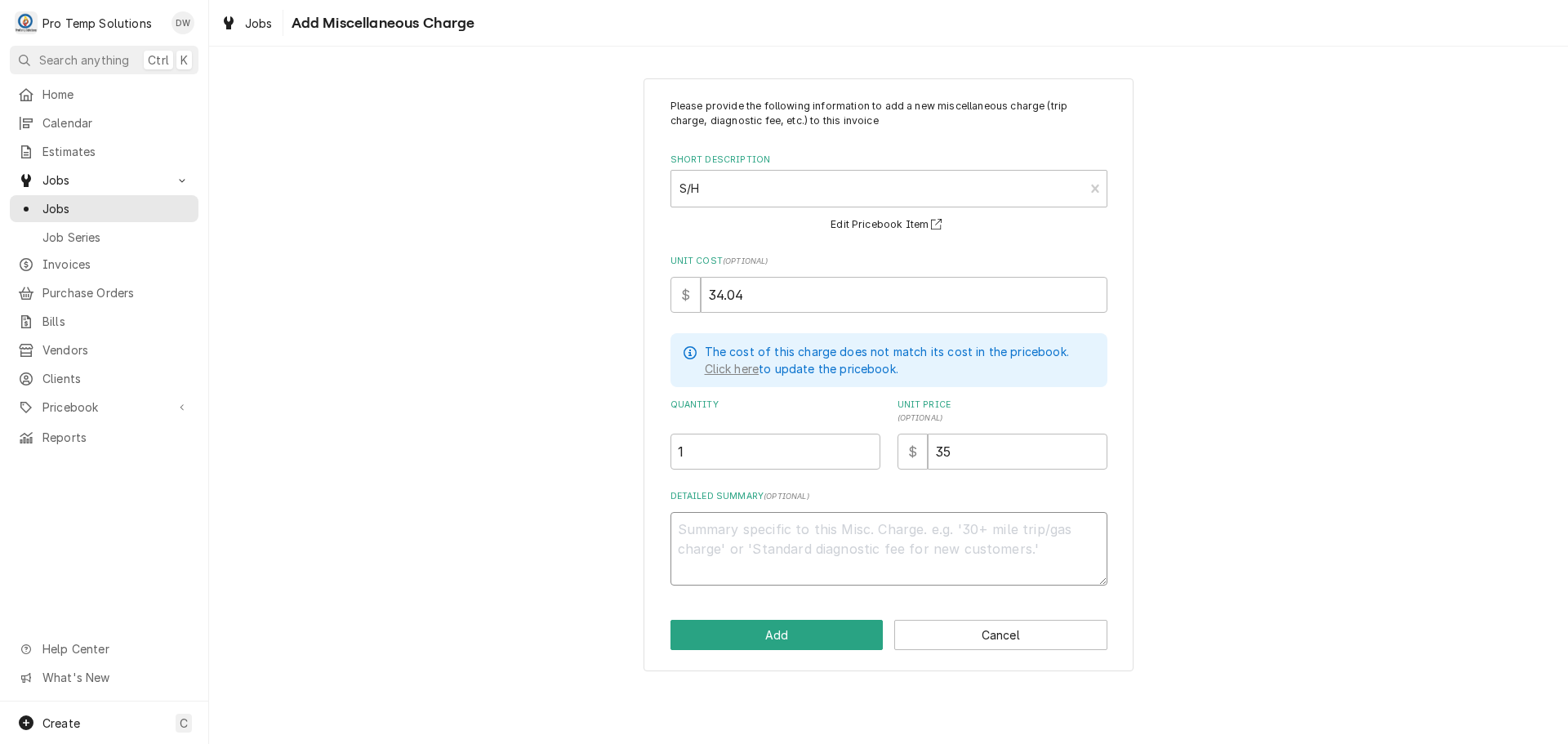
click at [763, 527] on textarea "Detailed Summary ( optional )" at bounding box center [888, 548] width 437 height 74
type textarea "x"
type textarea "P"
type textarea "x"
type textarea "PT"
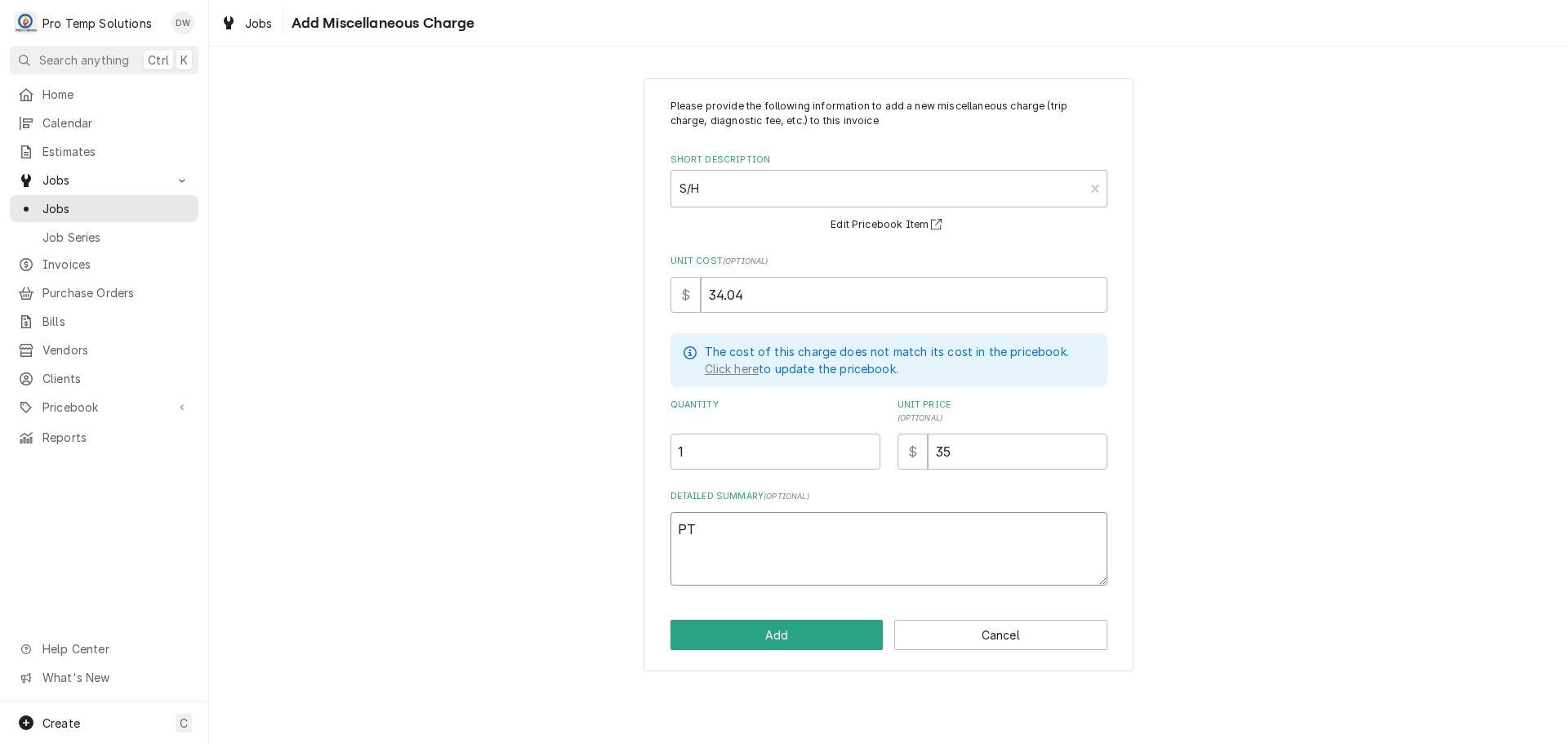
type textarea "x"
type textarea "PT"
type textarea "x"
type textarea "PT #"
type textarea "x"
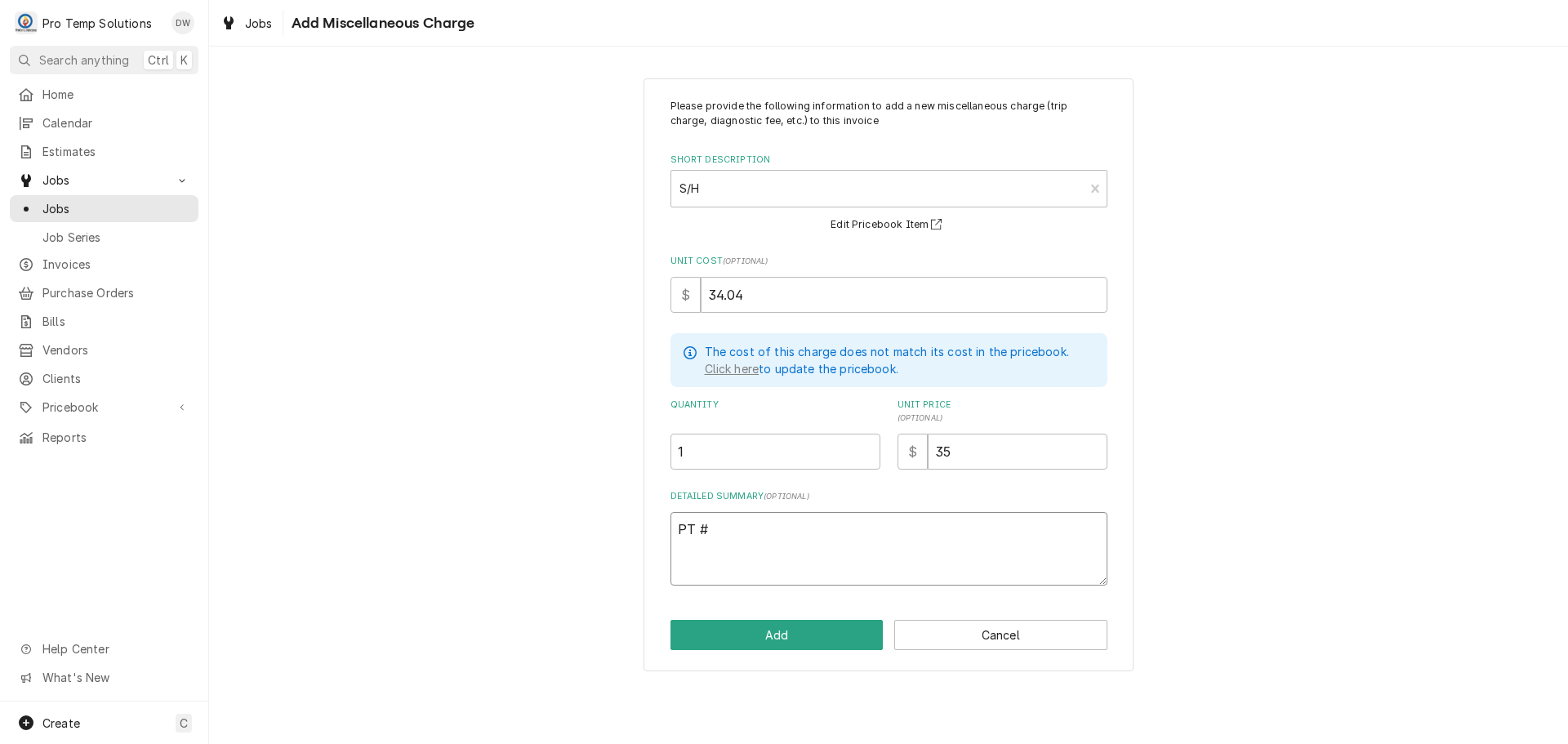
type textarea "PT #2"
type textarea "x"
type textarea "PT #21"
type textarea "x"
type textarea "PT #210"
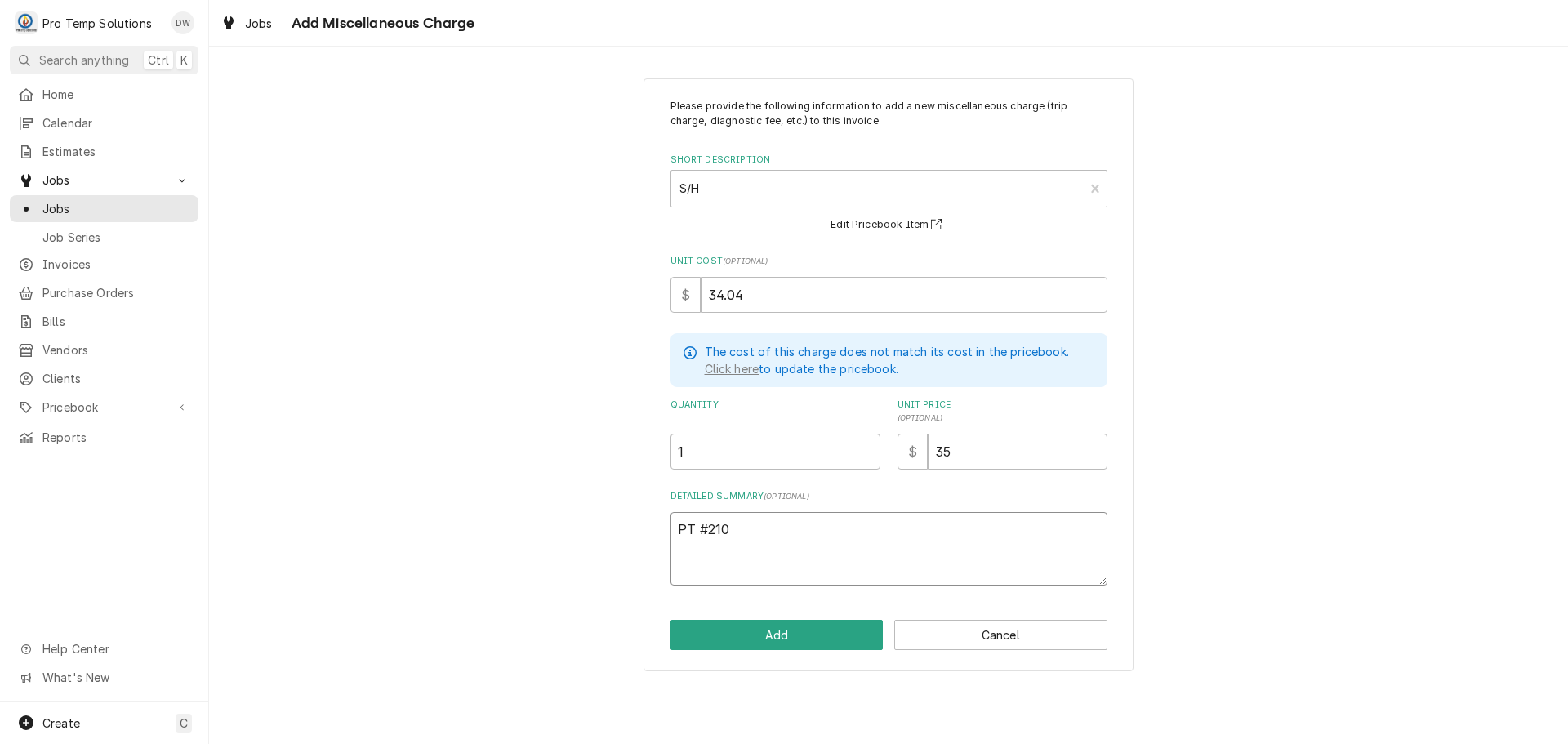
type textarea "x"
type textarea "PT #2106"
type textarea "x"
type textarea "PT #21067"
type textarea "x"
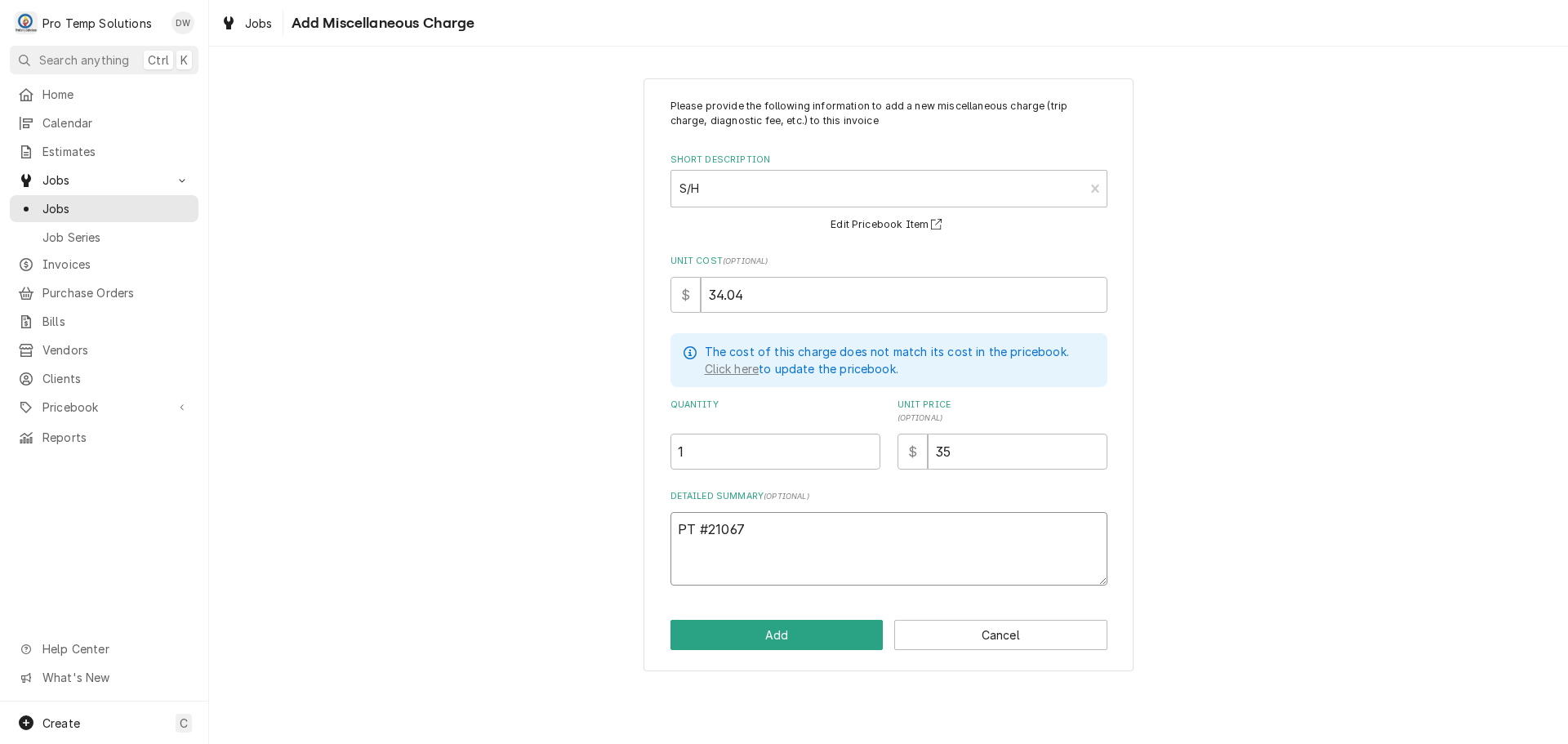
type textarea "PT #210679"
type textarea "x"
type textarea "PT #2106796"
type textarea "x"
type textarea "PT #21067962"
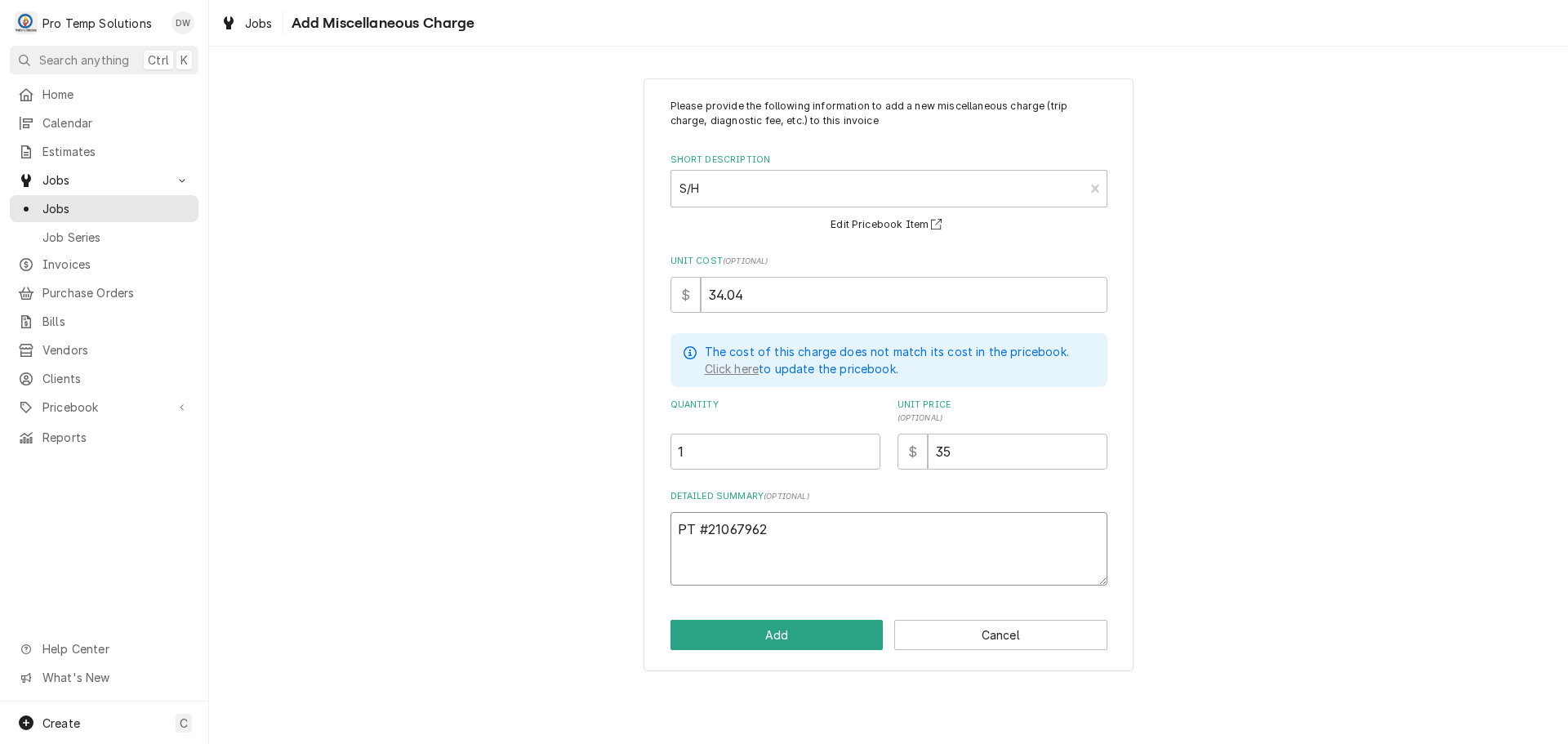
type textarea "x"
type textarea "PT #210679626"
type textarea "x"
type textarea "PT #2106796262"
click at [752, 629] on button "Add" at bounding box center [777, 634] width 213 height 30
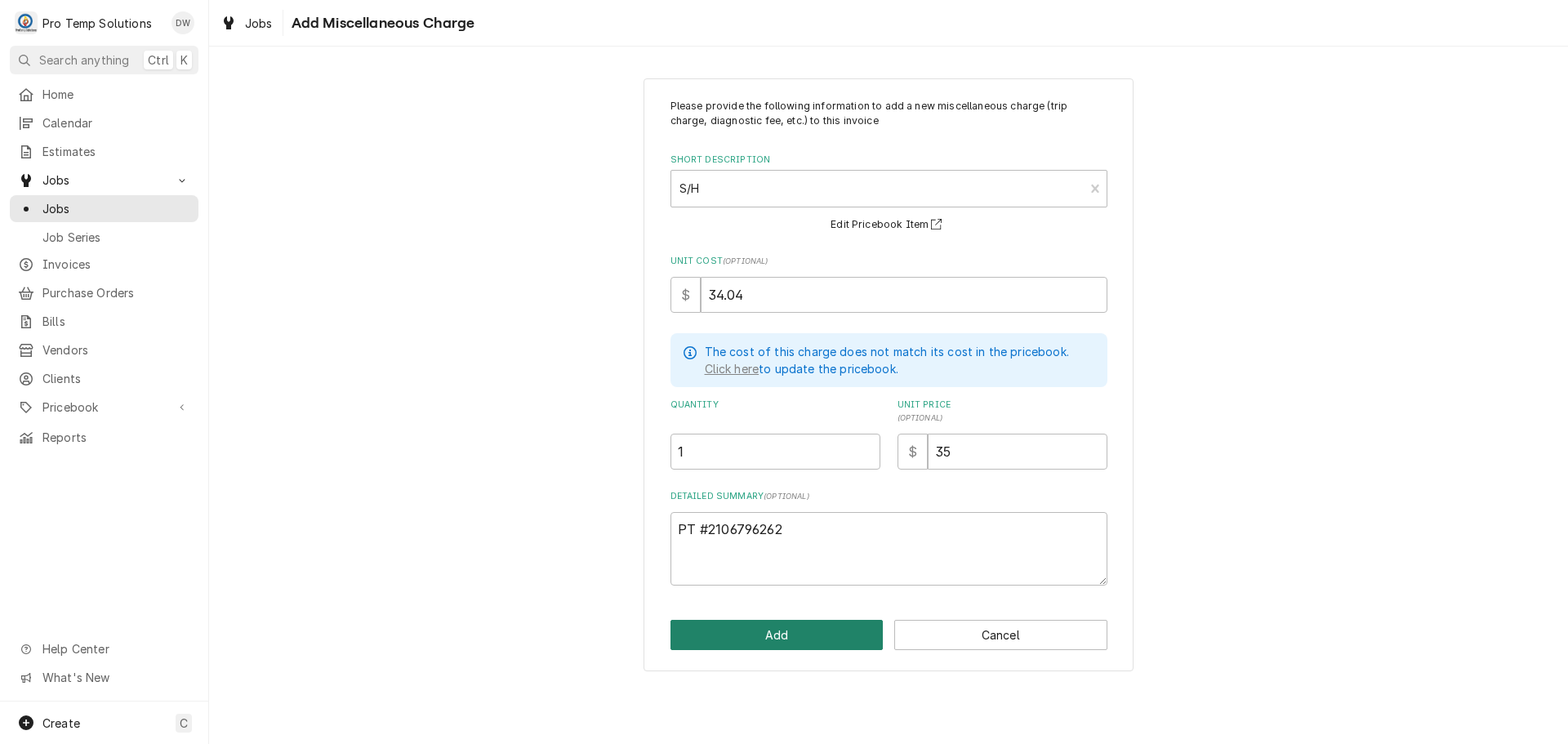
scroll to position [816, 0]
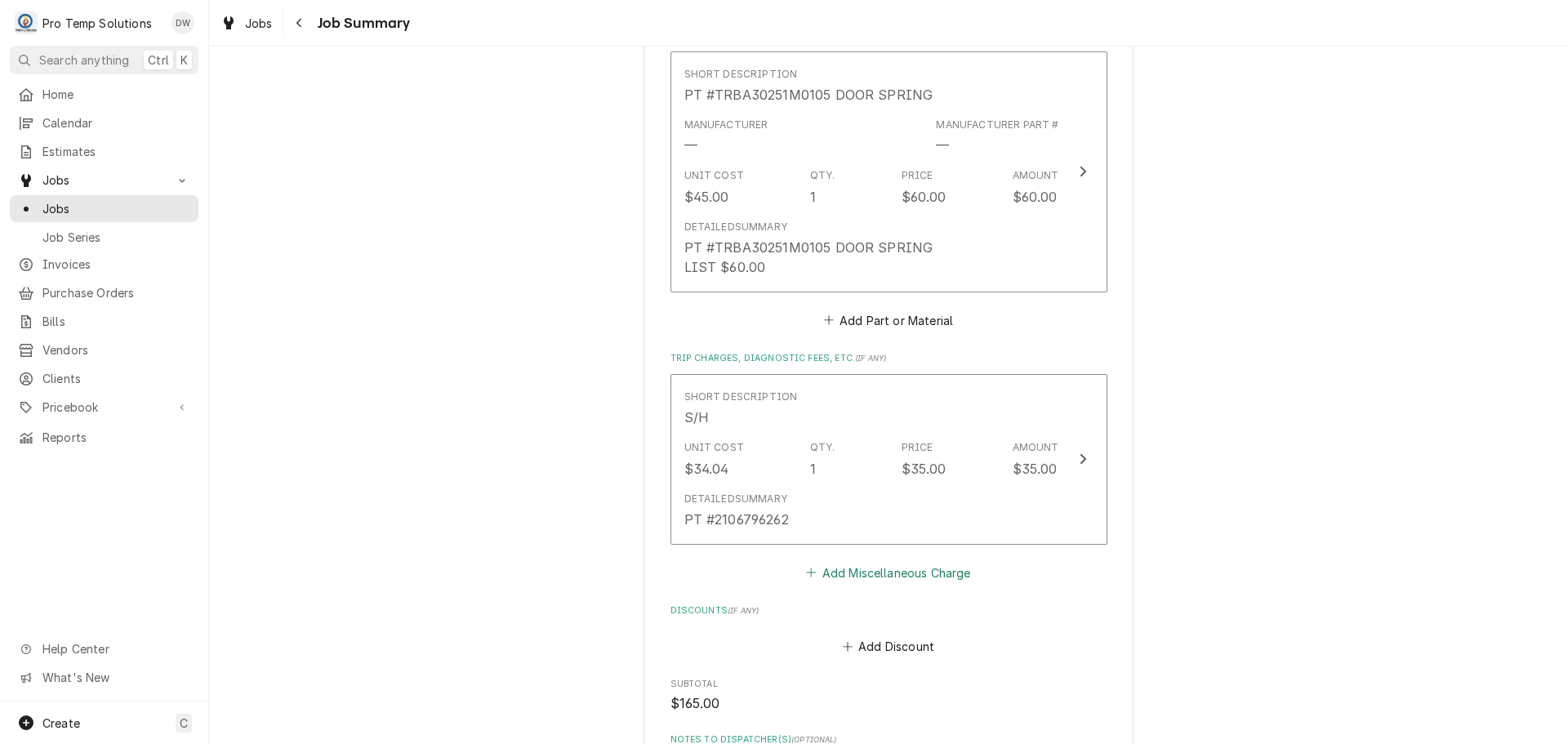
click at [869, 575] on button "Add Miscellaneous Charge" at bounding box center [888, 572] width 170 height 23
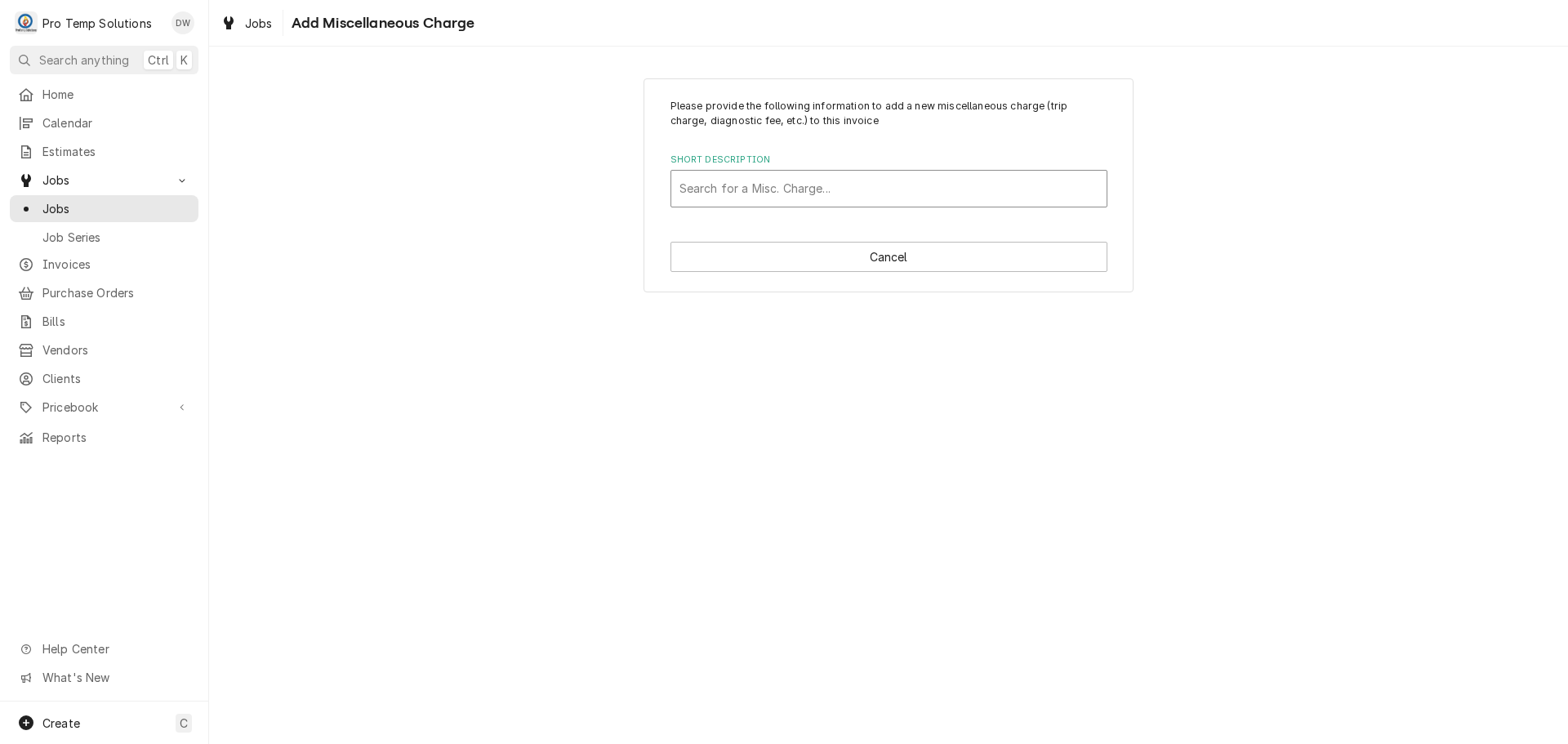
click at [827, 178] on div "Short Description" at bounding box center [889, 188] width 419 height 30
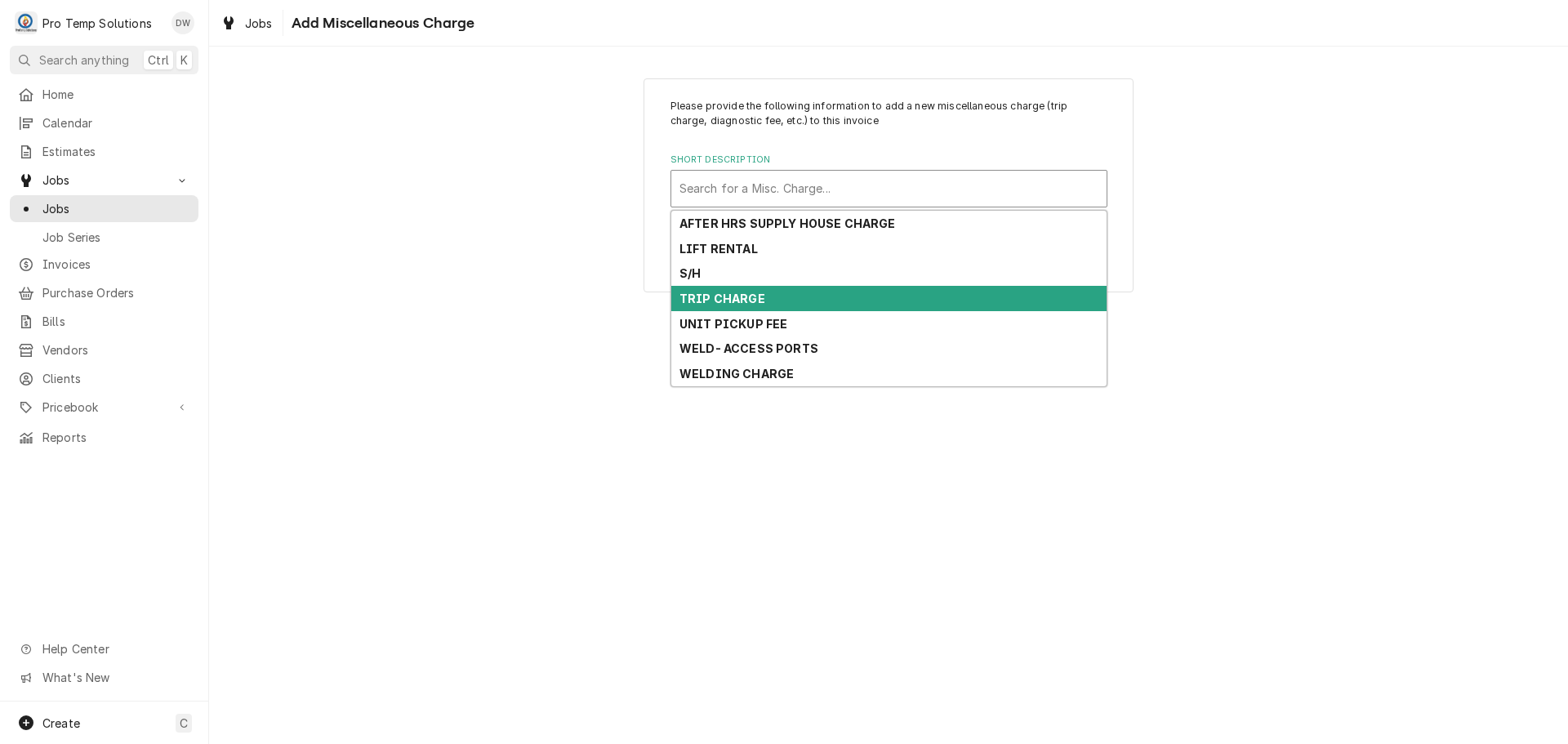
click at [798, 298] on div "TRIP CHARGE" at bounding box center [888, 299] width 435 height 25
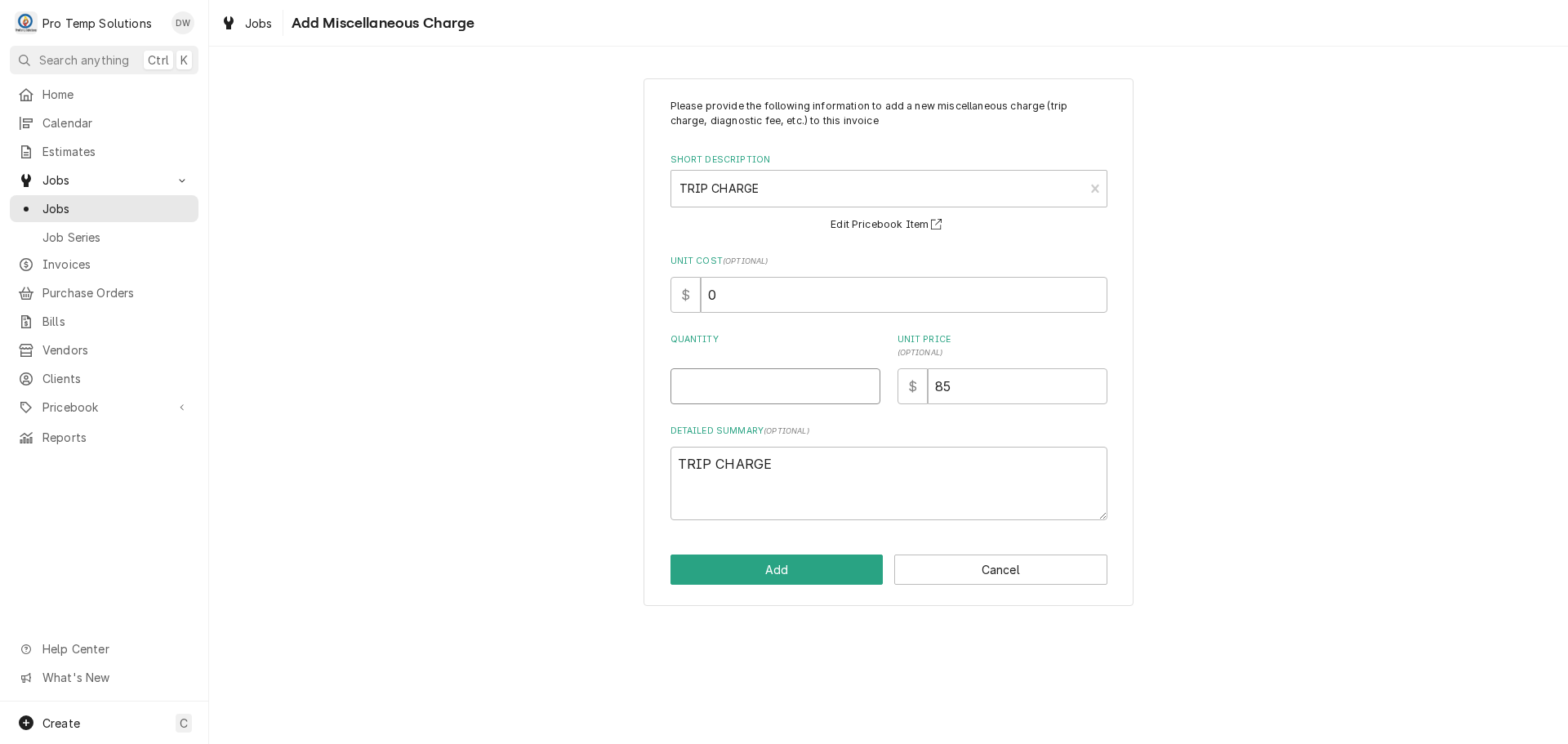
click at [850, 385] on input "Quantity" at bounding box center [775, 386] width 210 height 36
type textarea "x"
type input "1"
click at [972, 378] on input "85" at bounding box center [1017, 386] width 180 height 36
type textarea "x"
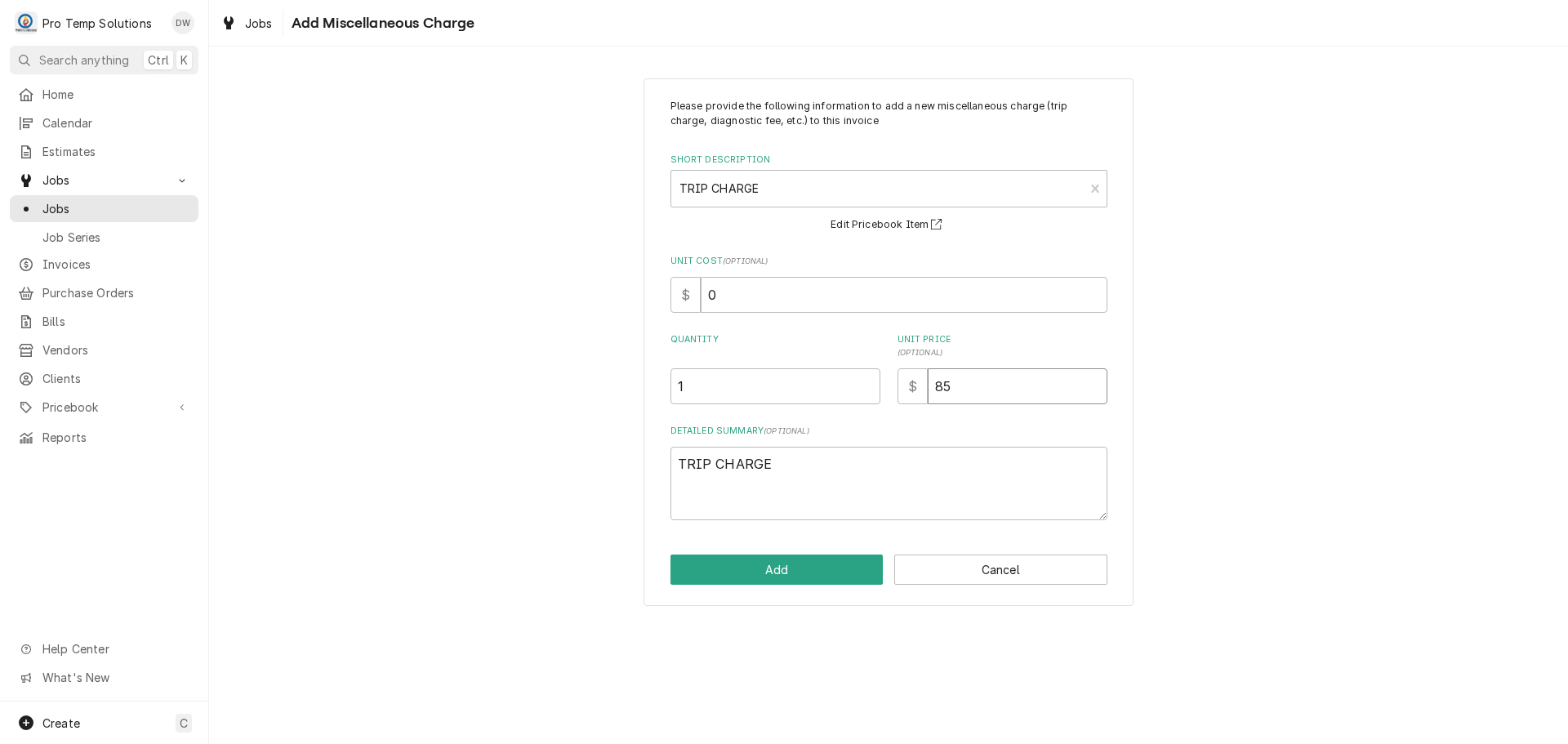
type input "8"
type textarea "x"
type input "0"
click at [802, 461] on textarea "TRIP CHARGE" at bounding box center [888, 483] width 437 height 74
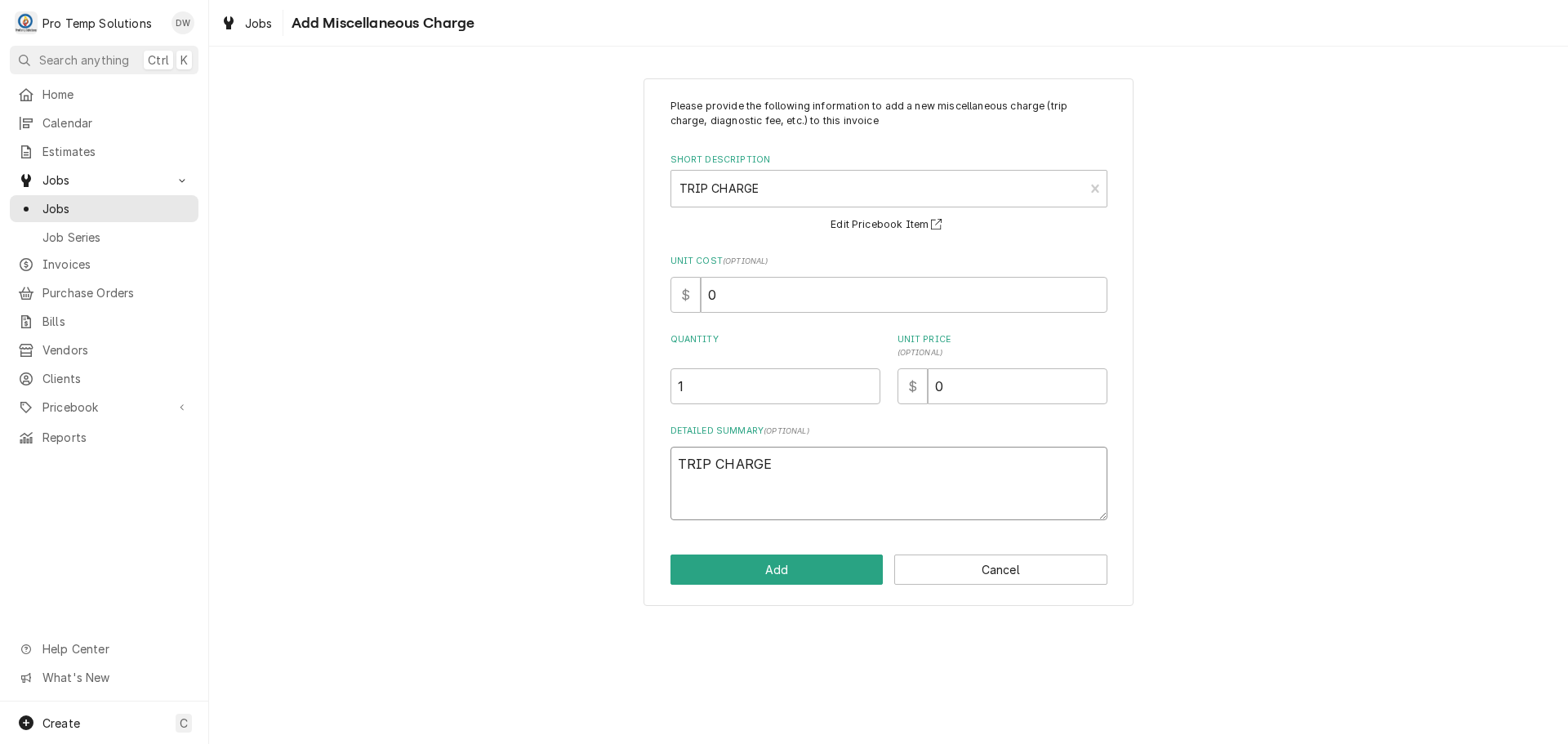
type textarea "x"
type textarea "TRIP CHARGE"
type textarea "x"
type textarea "TRIP CHARGE W"
type textarea "x"
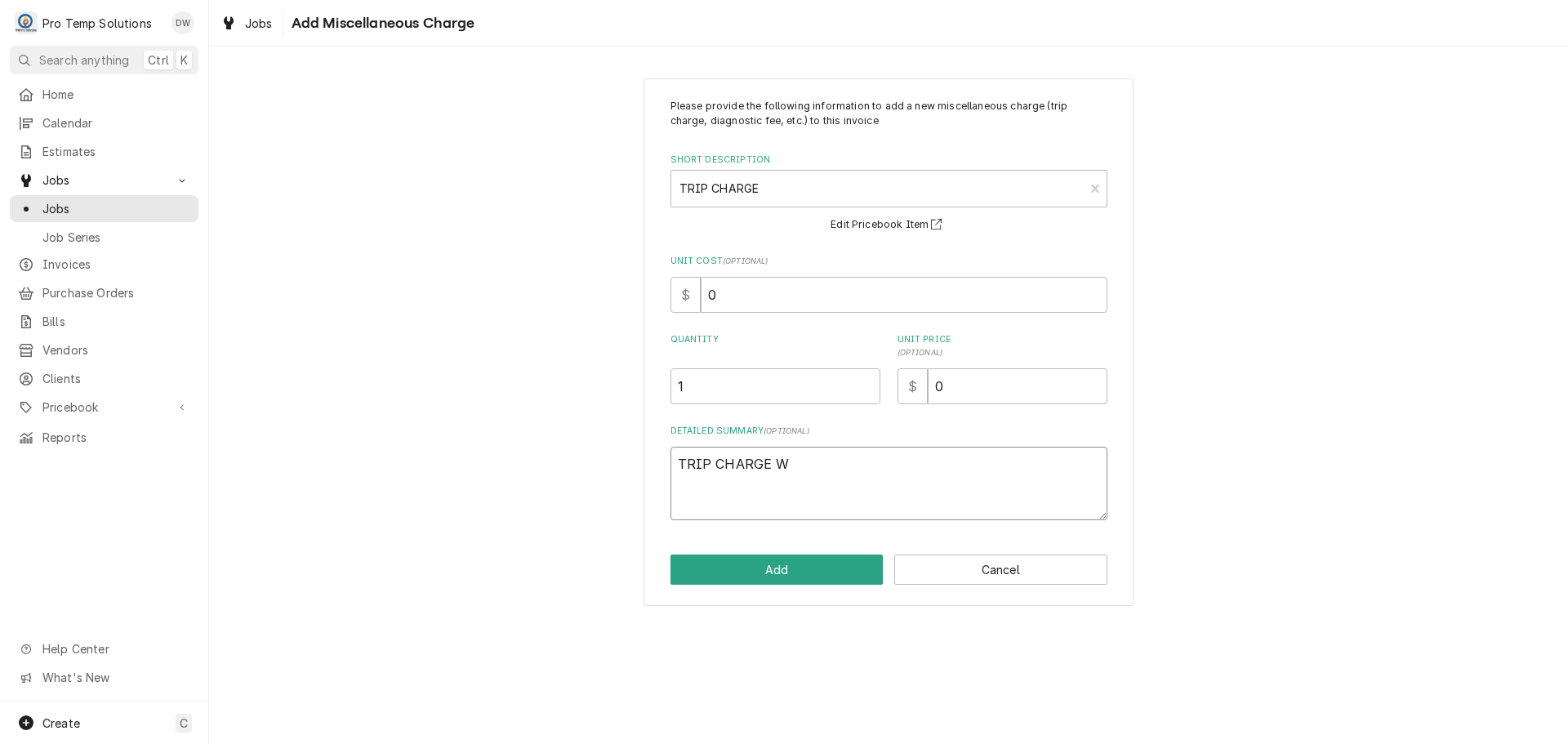
type textarea "TRIP CHARGE WA"
type textarea "x"
type textarea "TRIP CHARGE [PERSON_NAME]"
type textarea "x"
type textarea "TRIP CHARGE WAIV"
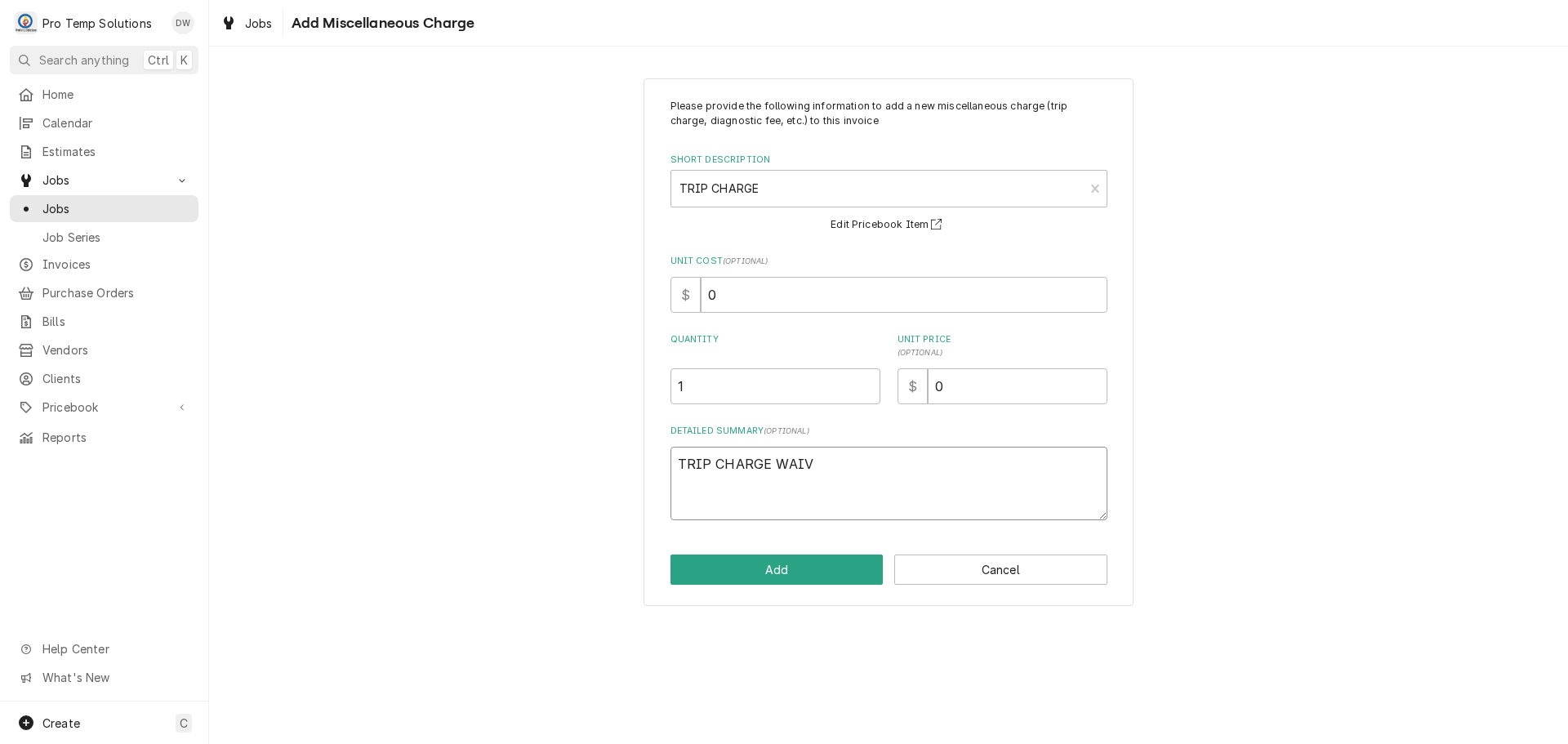
type textarea "x"
type textarea "TRIP CHARGE WAIVE"
type textarea "x"
type textarea "TRIP CHARGE WAIVED"
type textarea "x"
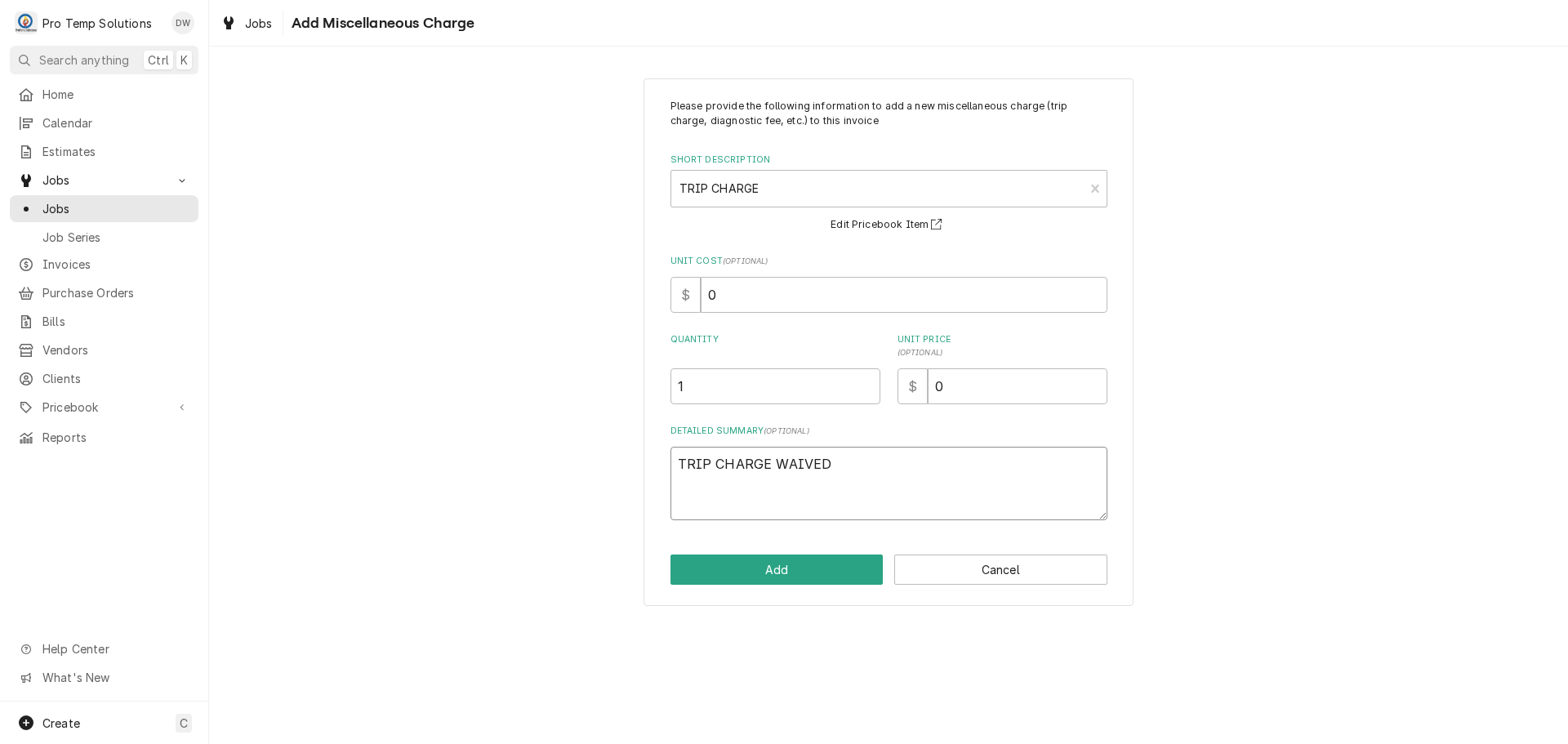
type textarea "TRIP CHARGE WAIVED"
type textarea "x"
type textarea "TRIP CHARGE WAIVED R"
type textarea "x"
type textarea "TRIP CHARGE WAIVED R/"
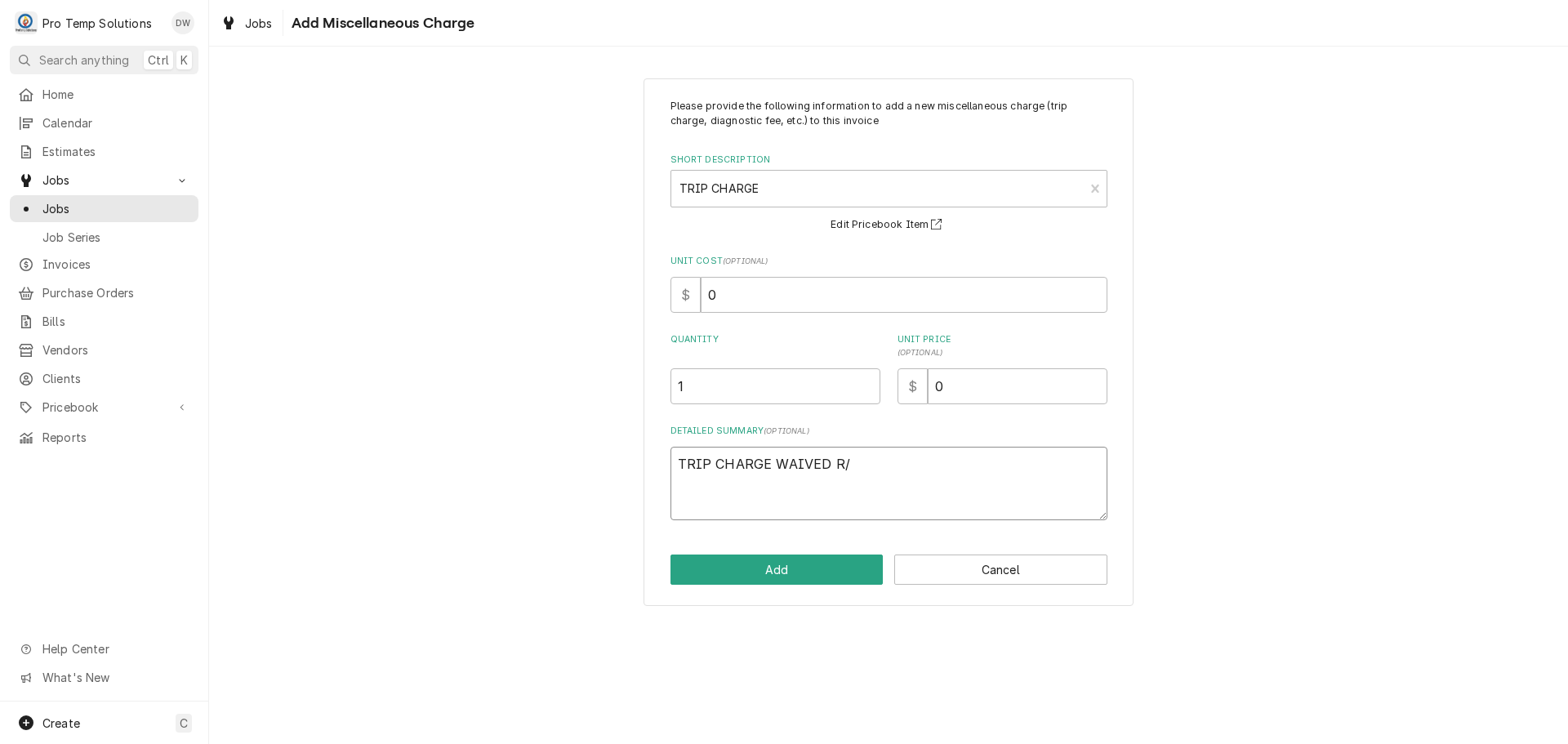
type textarea "x"
type textarea "TRIP CHARGE WAIVED R/T"
type textarea "x"
type textarea "TRIP CHARGE WAIVED R/T"
type textarea "x"
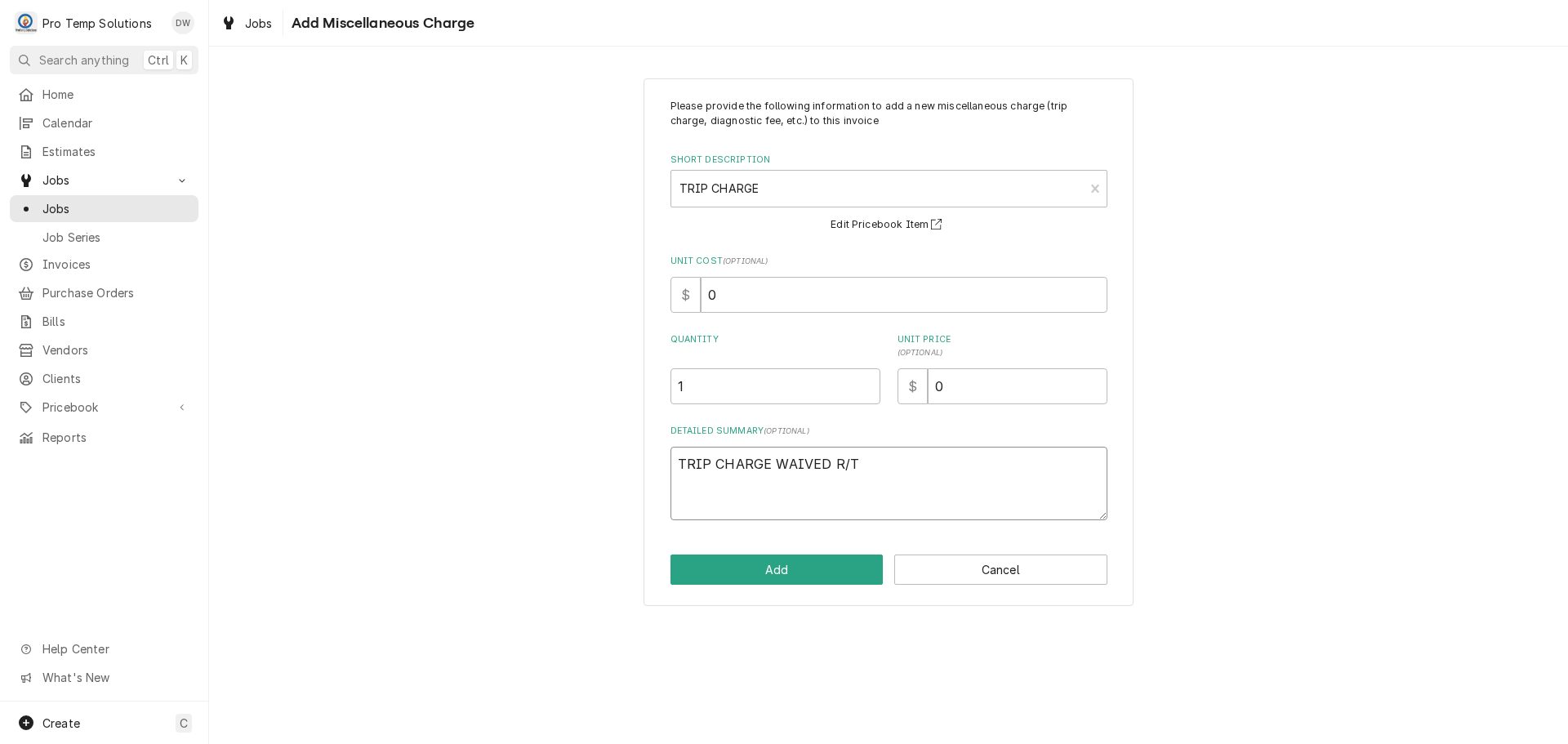
type textarea "TRIP CHARGE WAIVED R/T D"
type textarea "x"
type textarea "TRIP CHARGE WAIVED R/T DX"
type textarea "x"
type textarea "TRIP CHARGE WAIVED R/T DX'"
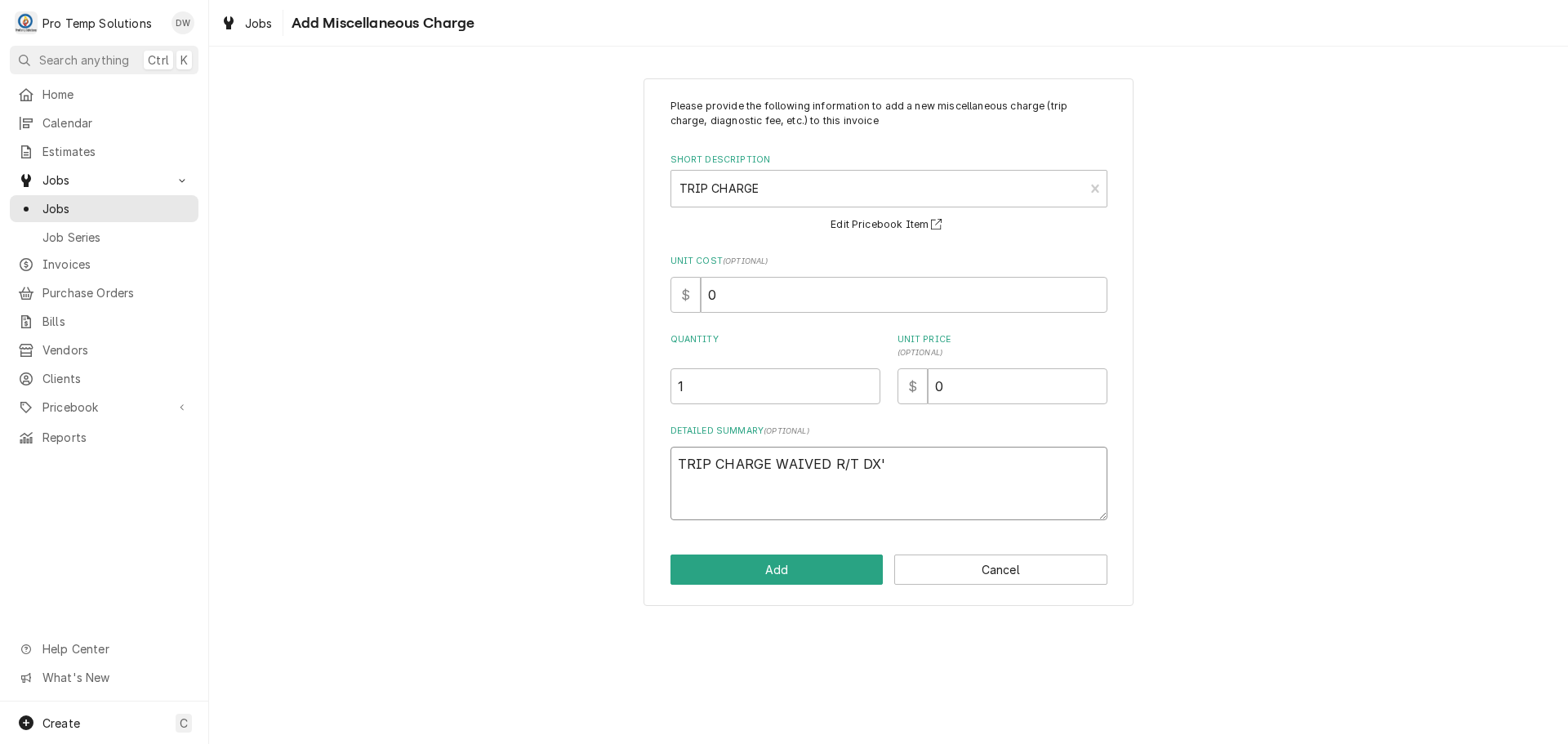
type textarea "x"
type textarea "TRIP CHARGE WAIVED R/T DX'D"
type textarea "x"
type textarea "TRIP CHARGE WAIVED R/T DX'D"
type textarea "x"
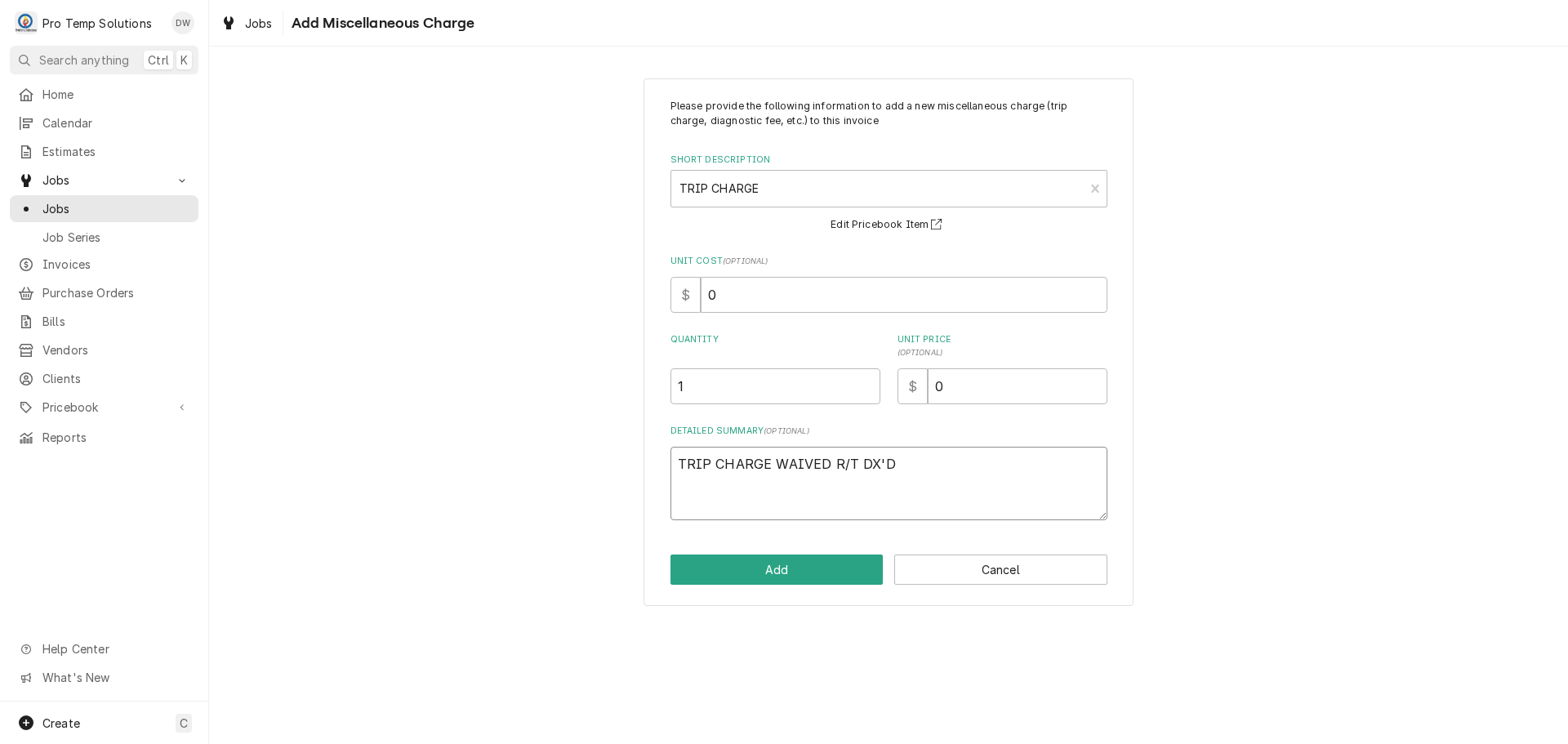
type textarea "TRIP CHARGE WAIVED R/T DX'D D"
type textarea "x"
type textarea "TRIP CHARGE WAIVED R/T DX'D DU"
type textarea "x"
type textarea "TRIP CHARGE WAIVED R/T DX'D DUR"
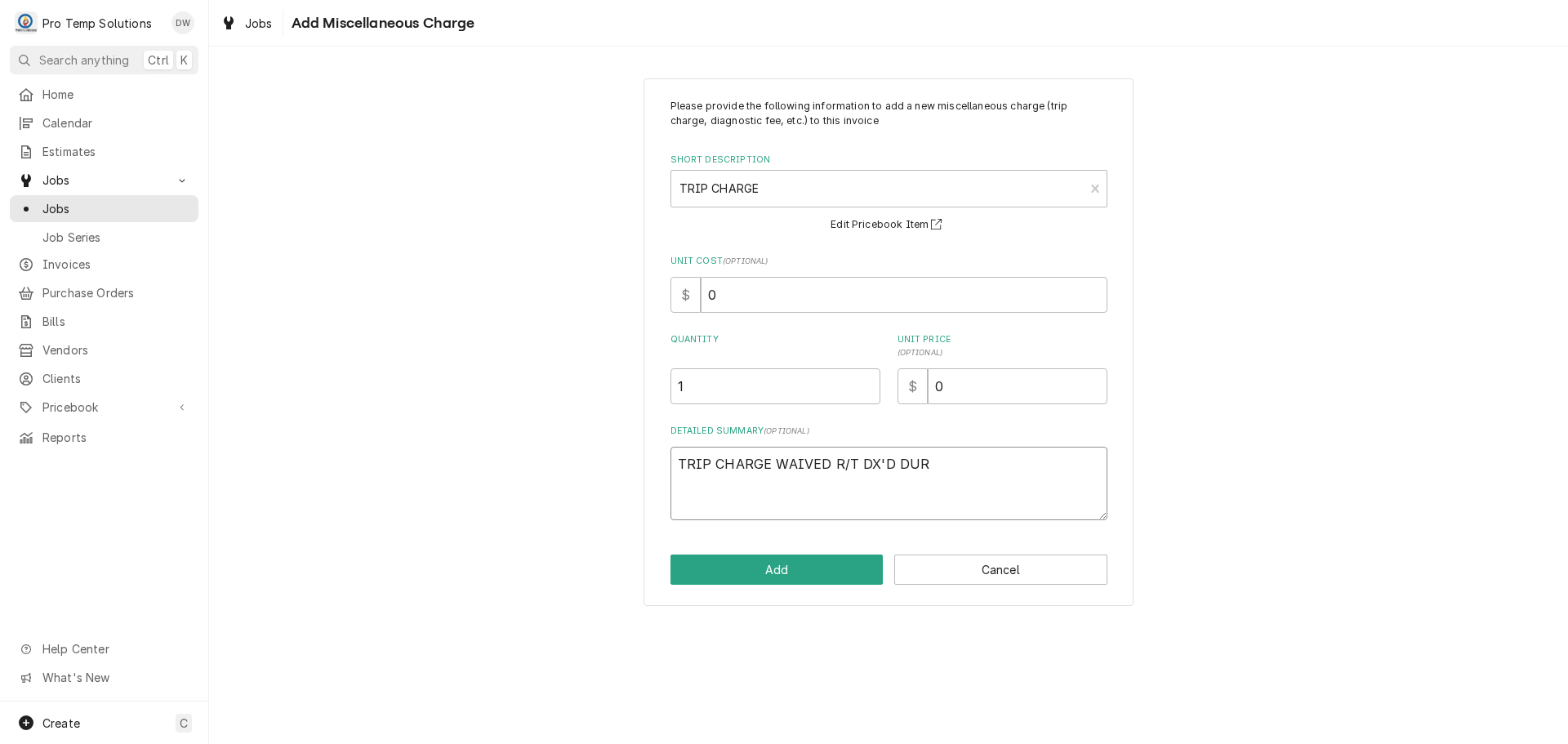
type textarea "x"
type textarea "TRIP CHARGE WAIVED R/T DX'D DURI"
type textarea "x"
type textarea "TRIP CHARGE WAIVED R/T DX'D DURIN"
type textarea "x"
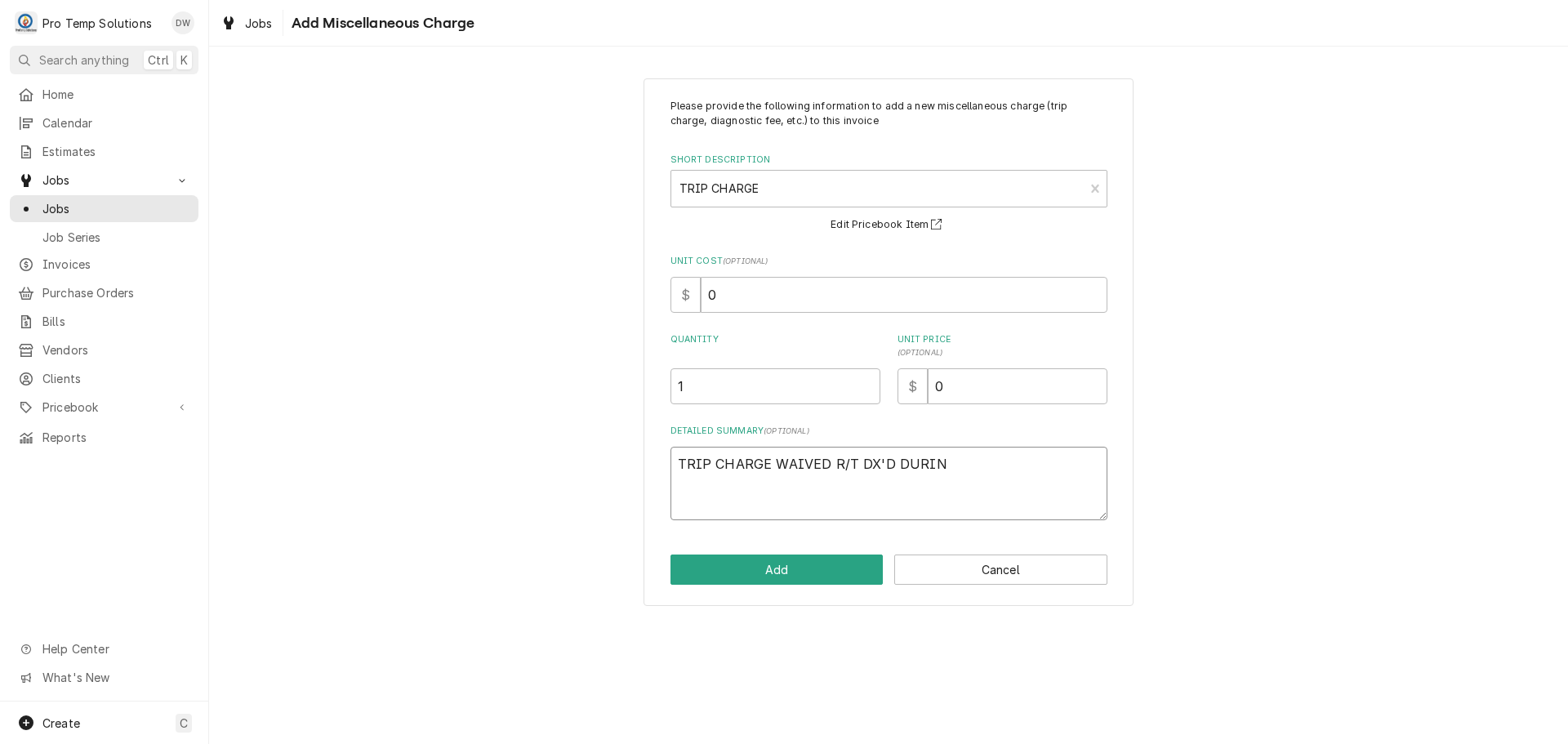
type textarea "TRIP CHARGE WAIVED R/T DX'D DURING"
type textarea "x"
type textarea "TRIP CHARGE WAIVED R/T DX'D DURING"
type textarea "x"
type textarea "TRIP CHARGE WAIVED R/T DX'D DURING #"
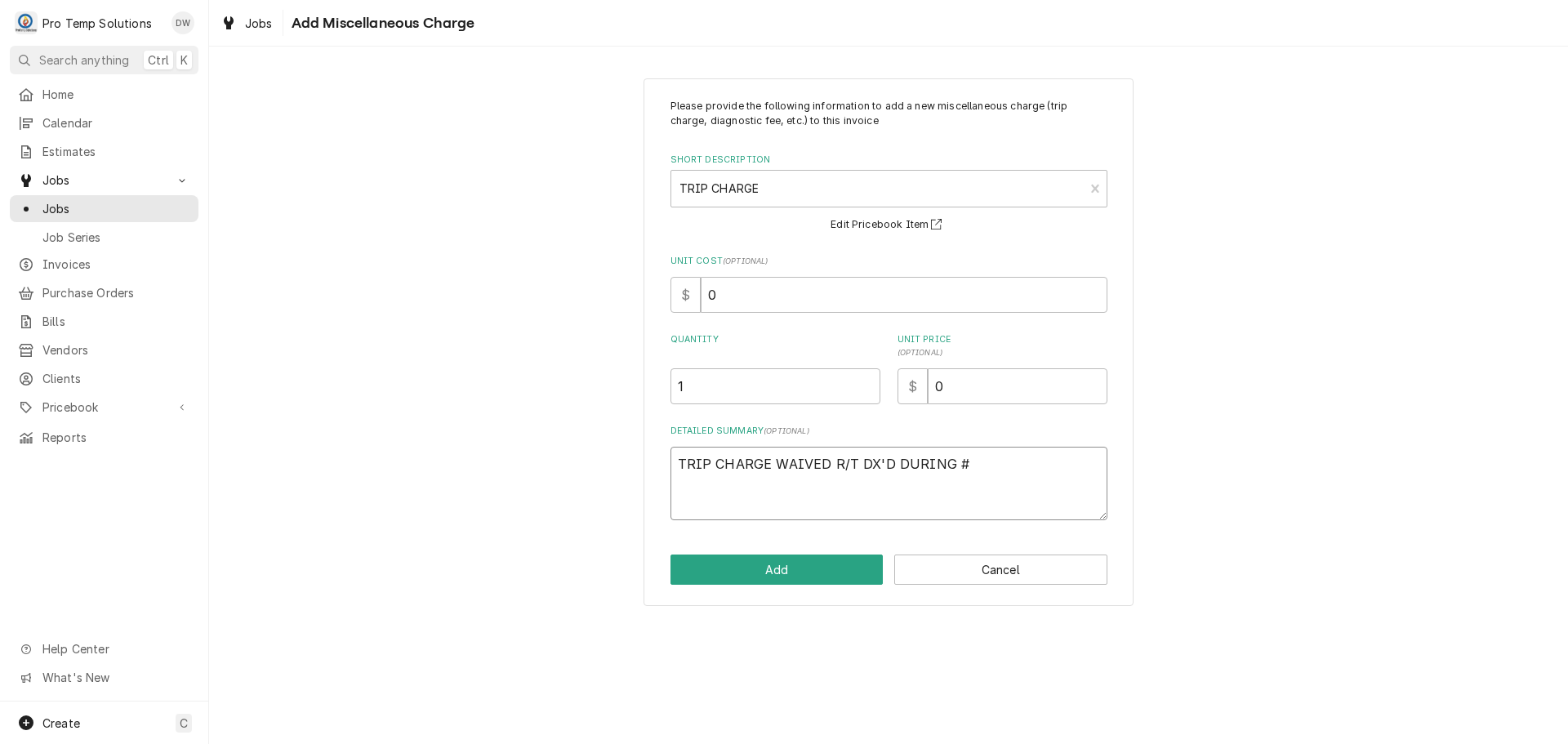
type textarea "x"
type textarea "TRIP CHARGE WAIVED R/T DX'D DURING #0"
type textarea "x"
type textarea "TRIP CHARGE WAIVED R/T DX'D DURING #09"
type textarea "x"
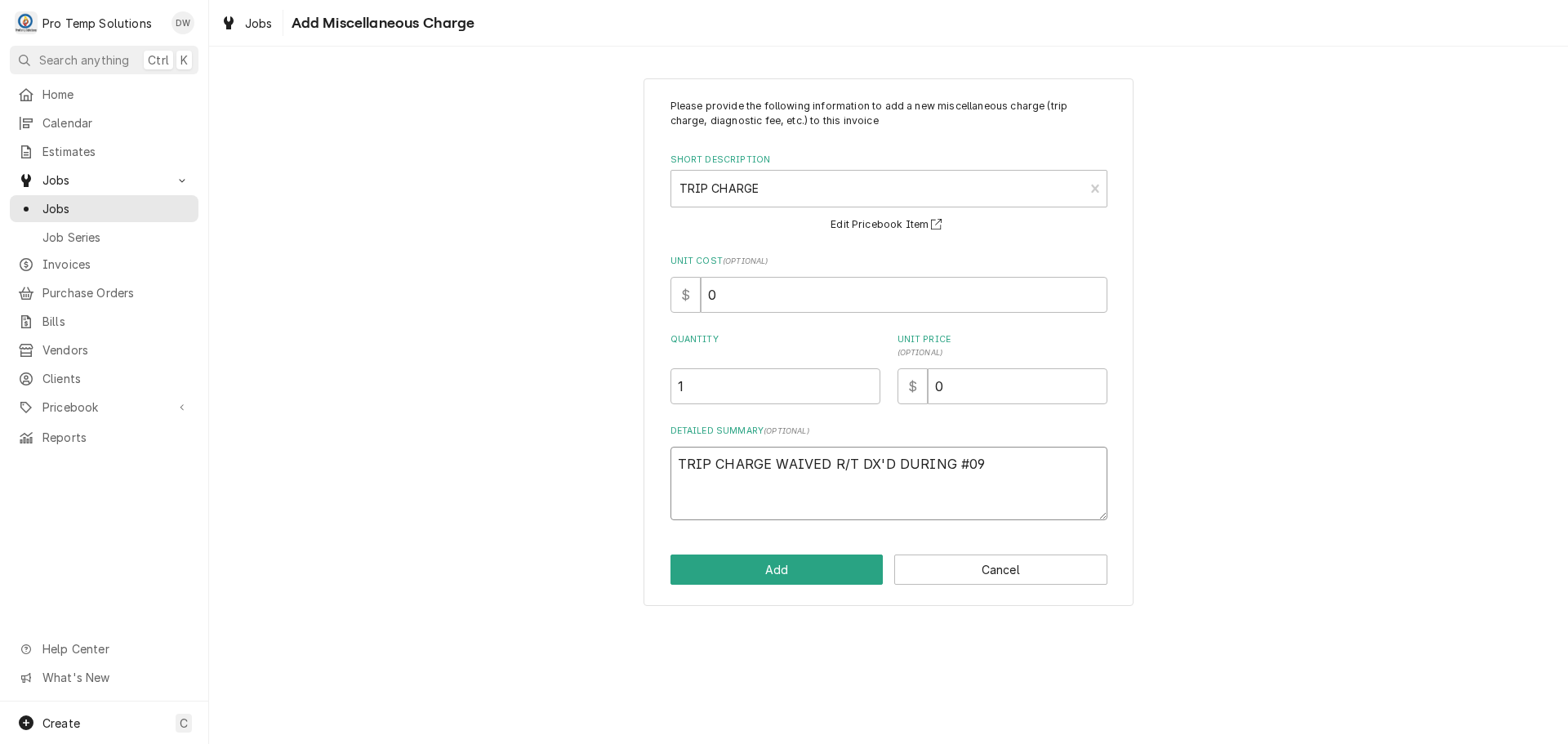
type textarea "TRIP CHARGE WAIVED R/T DX'D DURING #090"
type textarea "x"
type textarea "TRIP CHARGE WAIVED R/T DX'D DURING #0905"
type textarea "x"
type textarea "TRIP CHARGE WAIVED R/T DX'D DURING #09052"
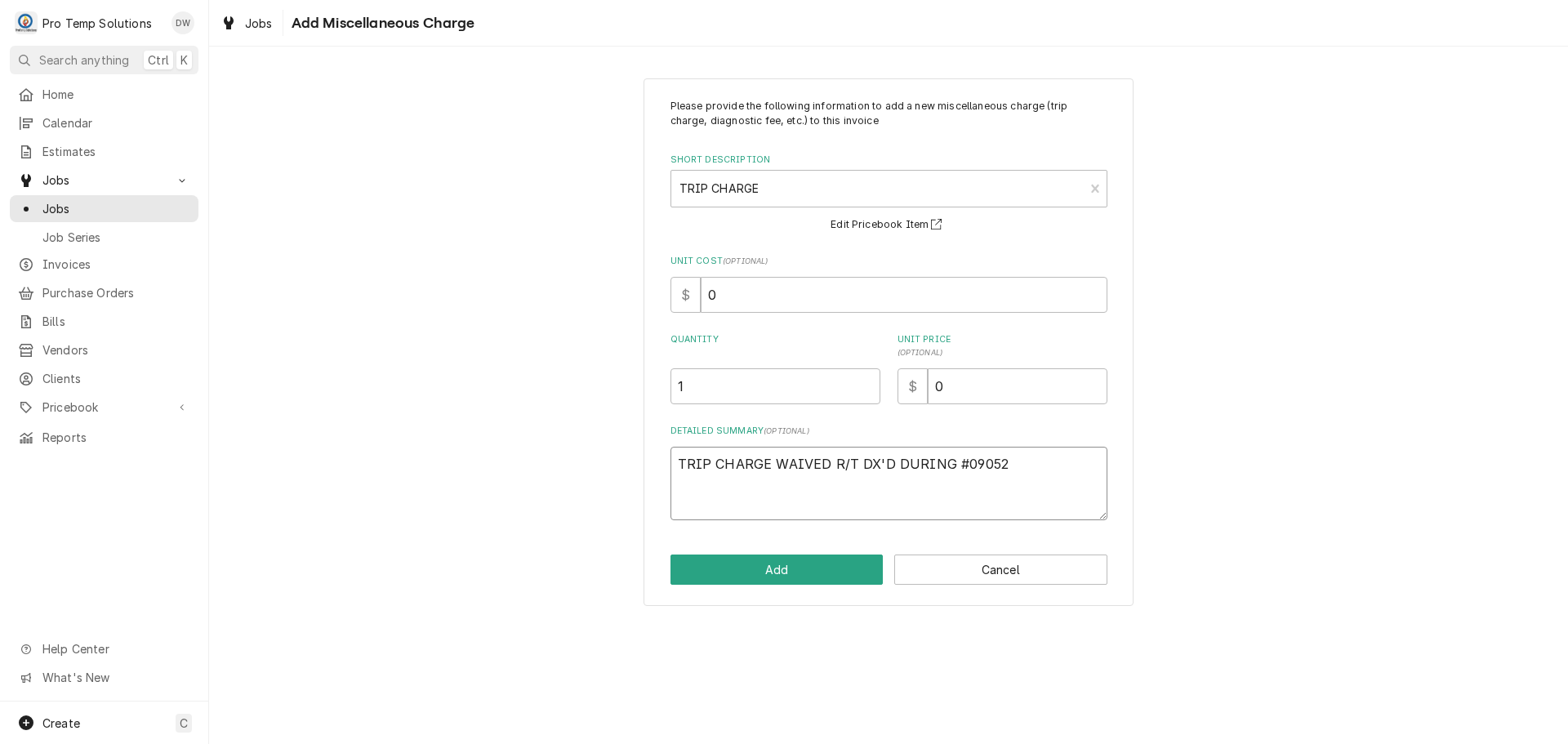
type textarea "x"
type textarea "TRIP CHARGE WAIVED R/T DX'D DURING #090525"
type textarea "x"
type textarea "TRIP CHARGE WAIVED R/T DX'D DURING #0905250"
type textarea "x"
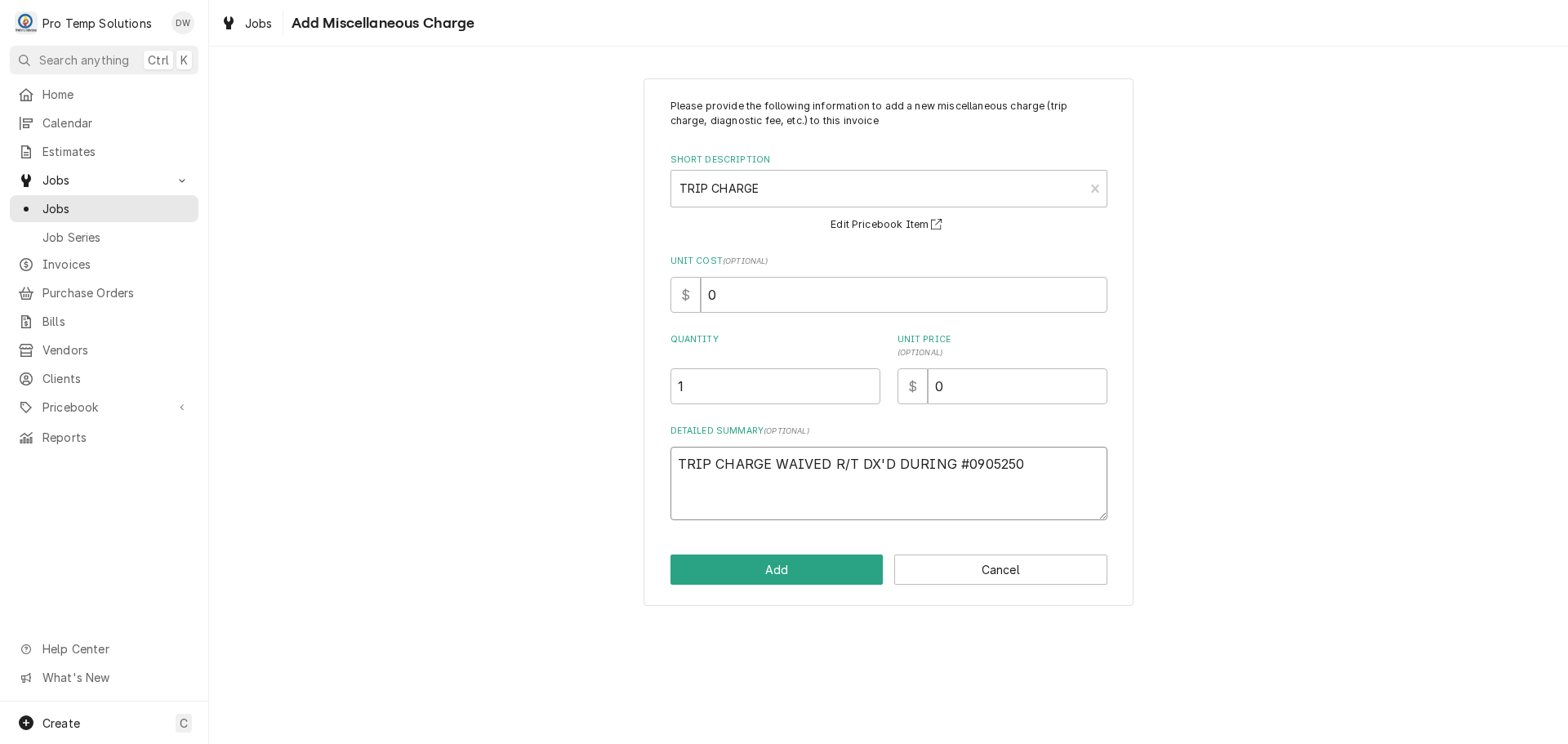
type textarea "TRIP CHARGE WAIVED R/T DX'D DURING #09052500"
type textarea "x"
type textarea "TRIP CHARGE WAIVED R/T DX'D DURING #090525001"
click at [787, 565] on button "Add" at bounding box center [777, 568] width 213 height 30
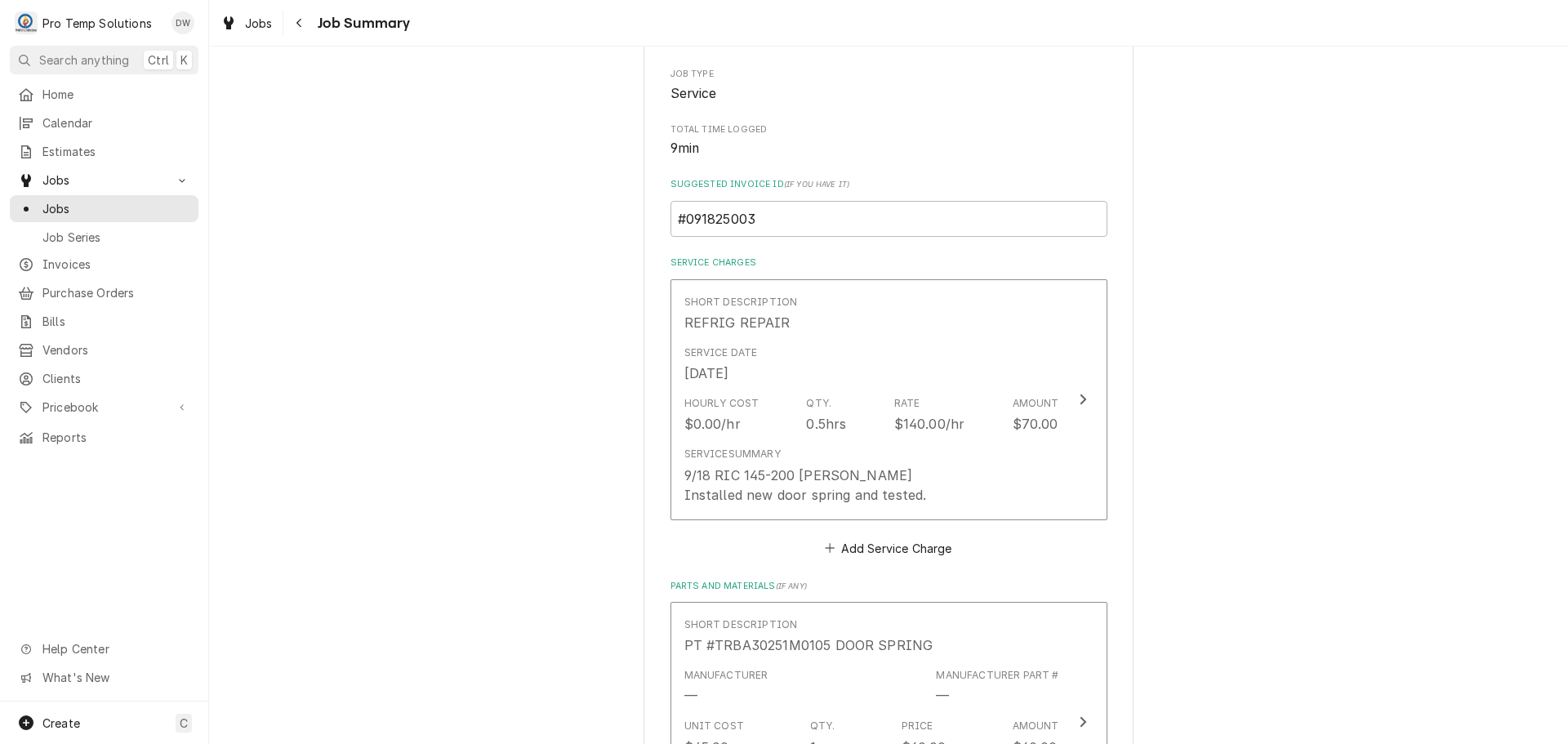
scroll to position [245, 0]
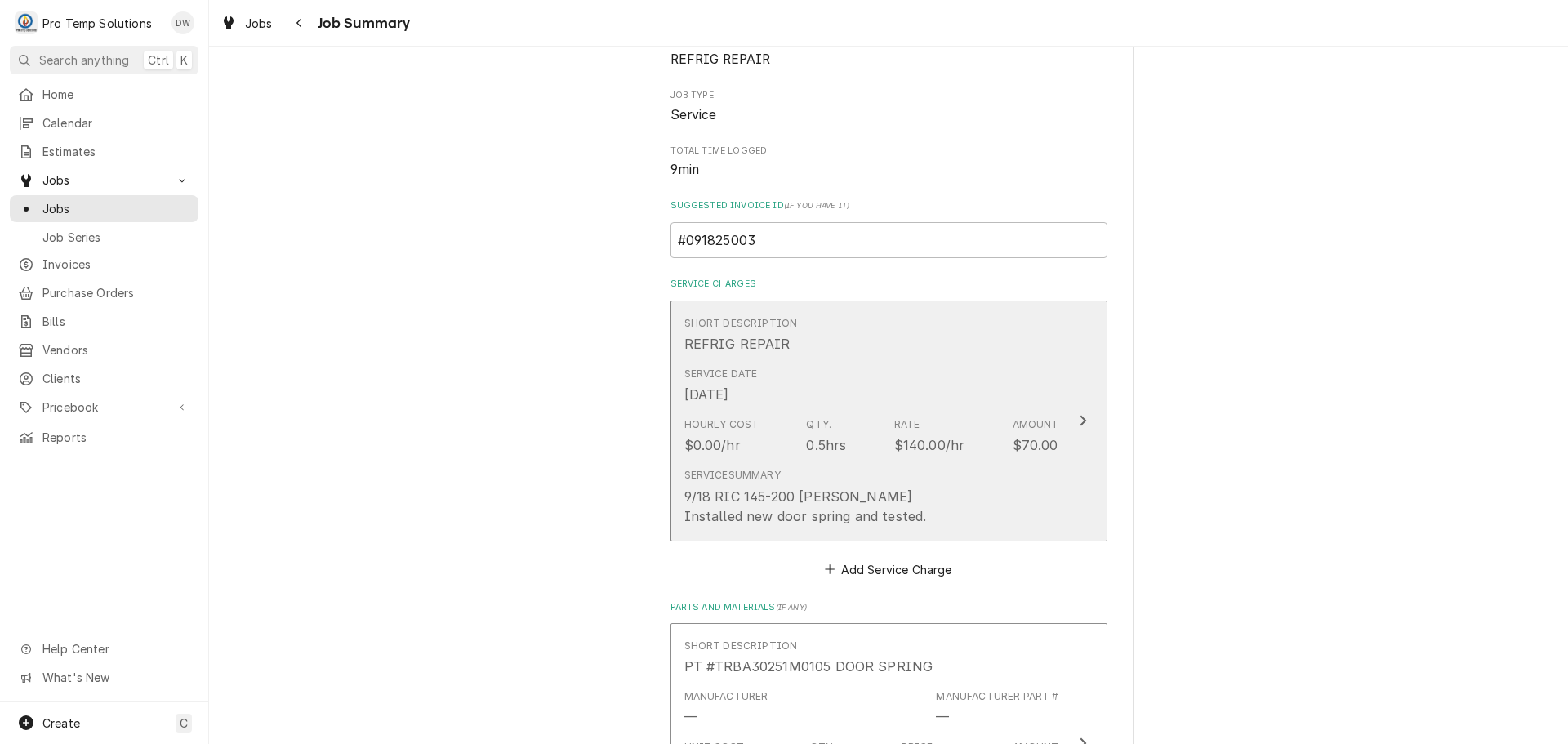
click at [1073, 412] on div "Update Line Item" at bounding box center [1083, 420] width 21 height 19
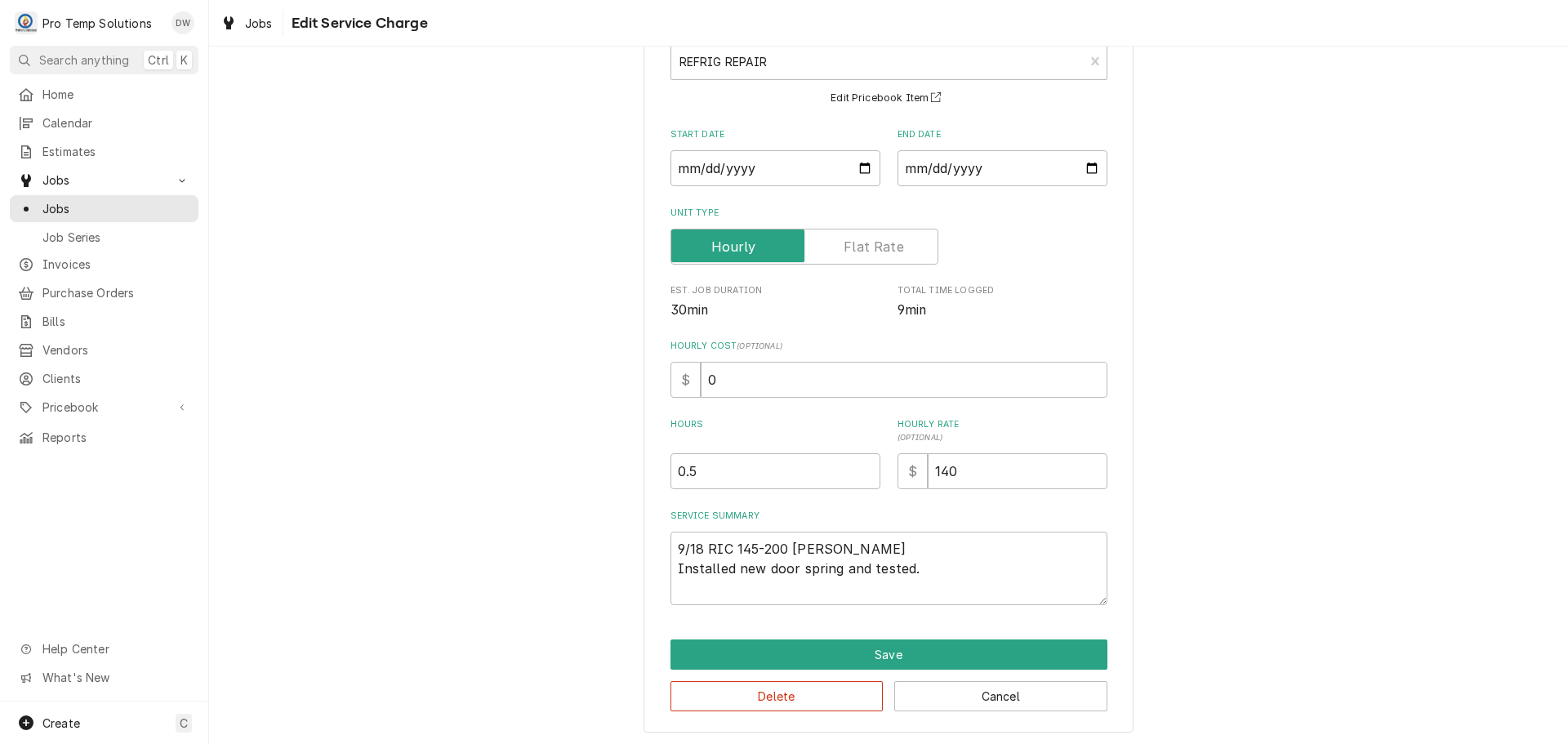
scroll to position [114, 0]
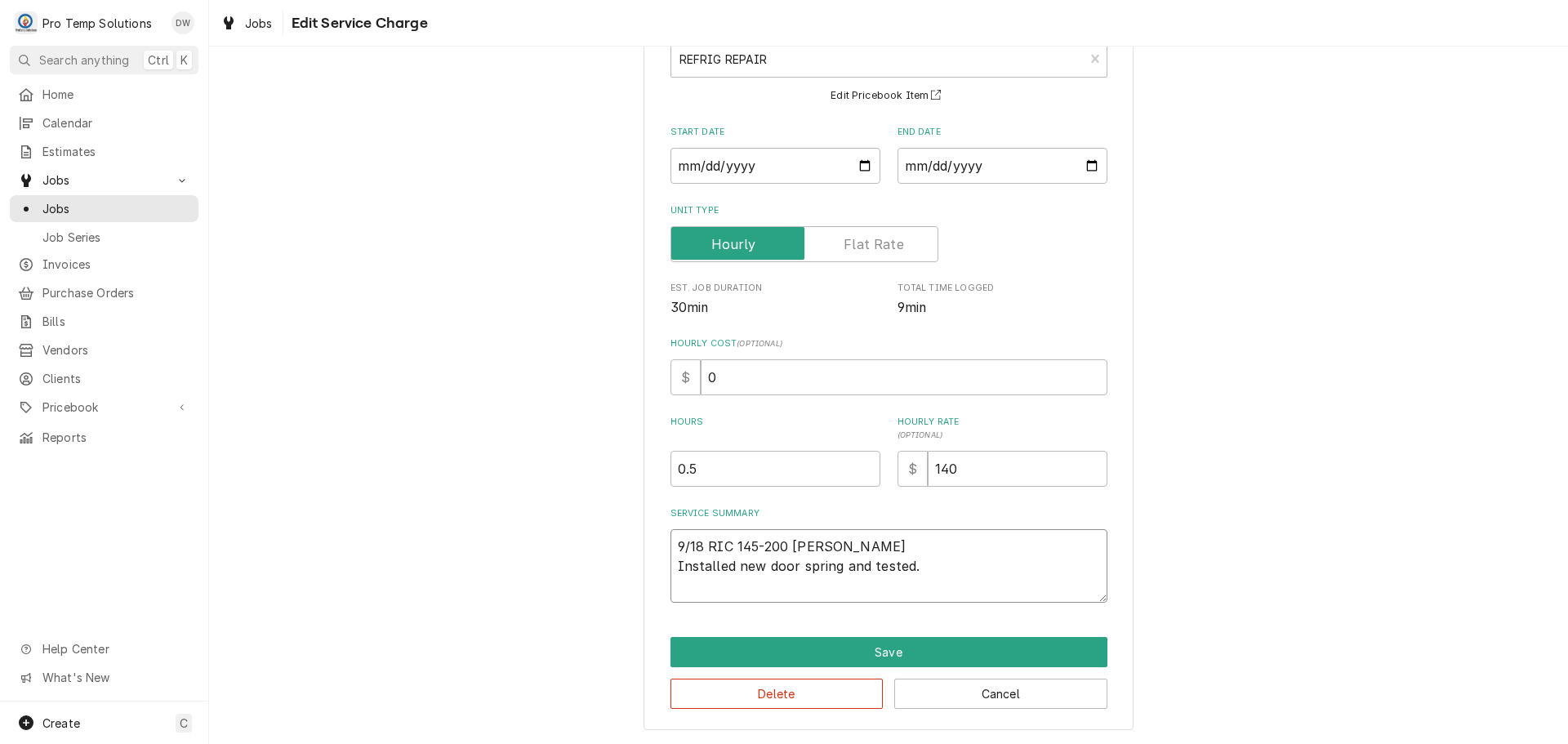
click at [940, 572] on textarea "9/18 RIC 145-200 KEVIN Installed new door spring and tested." at bounding box center [888, 565] width 437 height 74
type textarea "x"
type textarea "9/18 RIC 145-200 KEVIN Installed new door spring and tested."
type textarea "x"
type textarea "9/18 RIC 145-200 KEVIN Installed new door spring and tested. ("
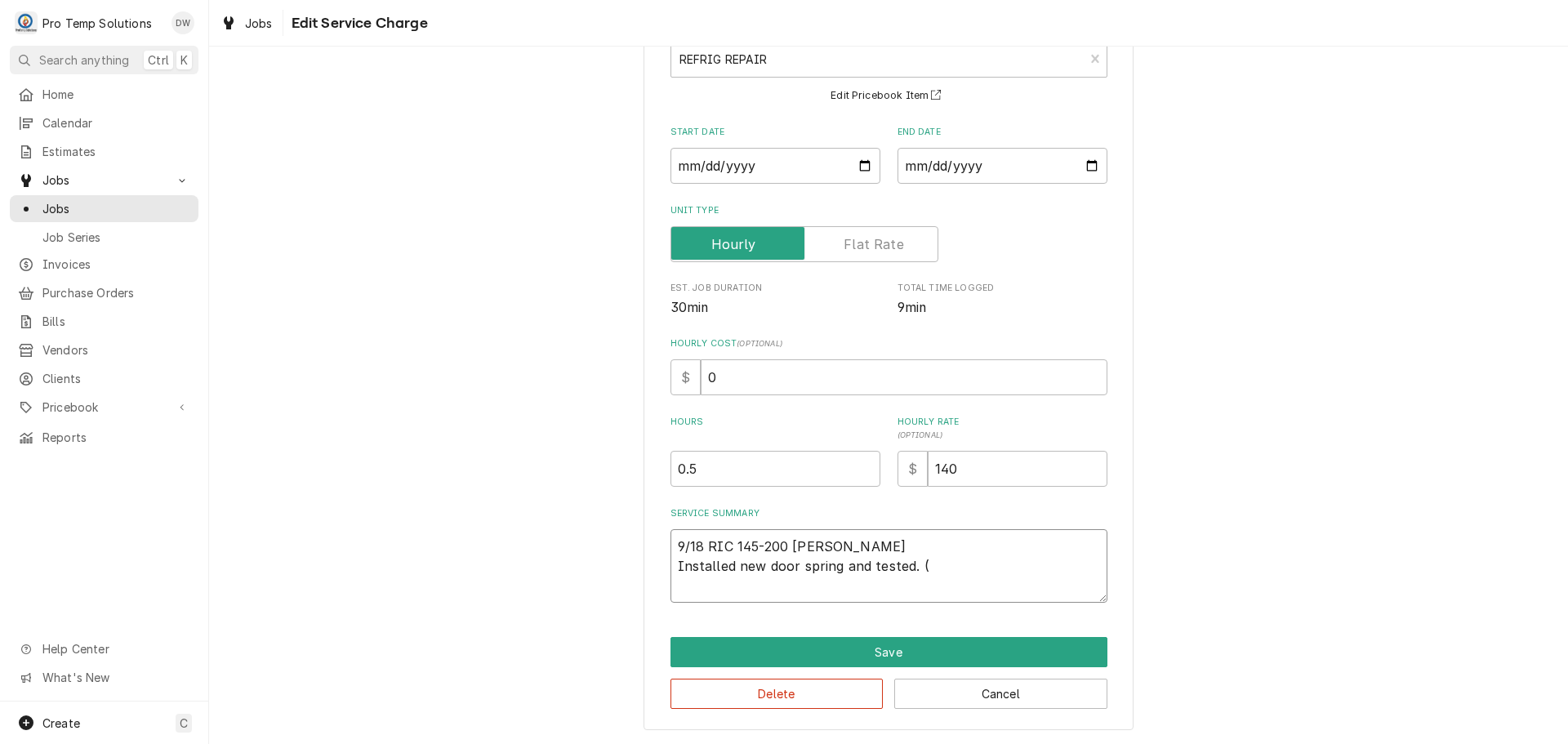
type textarea "x"
type textarea "9/18 RIC 145-200 KEVIN Installed new door spring and tested. ("
type textarea "x"
type textarea "9/18 RIC 145-200 KEVIN Installed new door spring and tested. ( P"
type textarea "x"
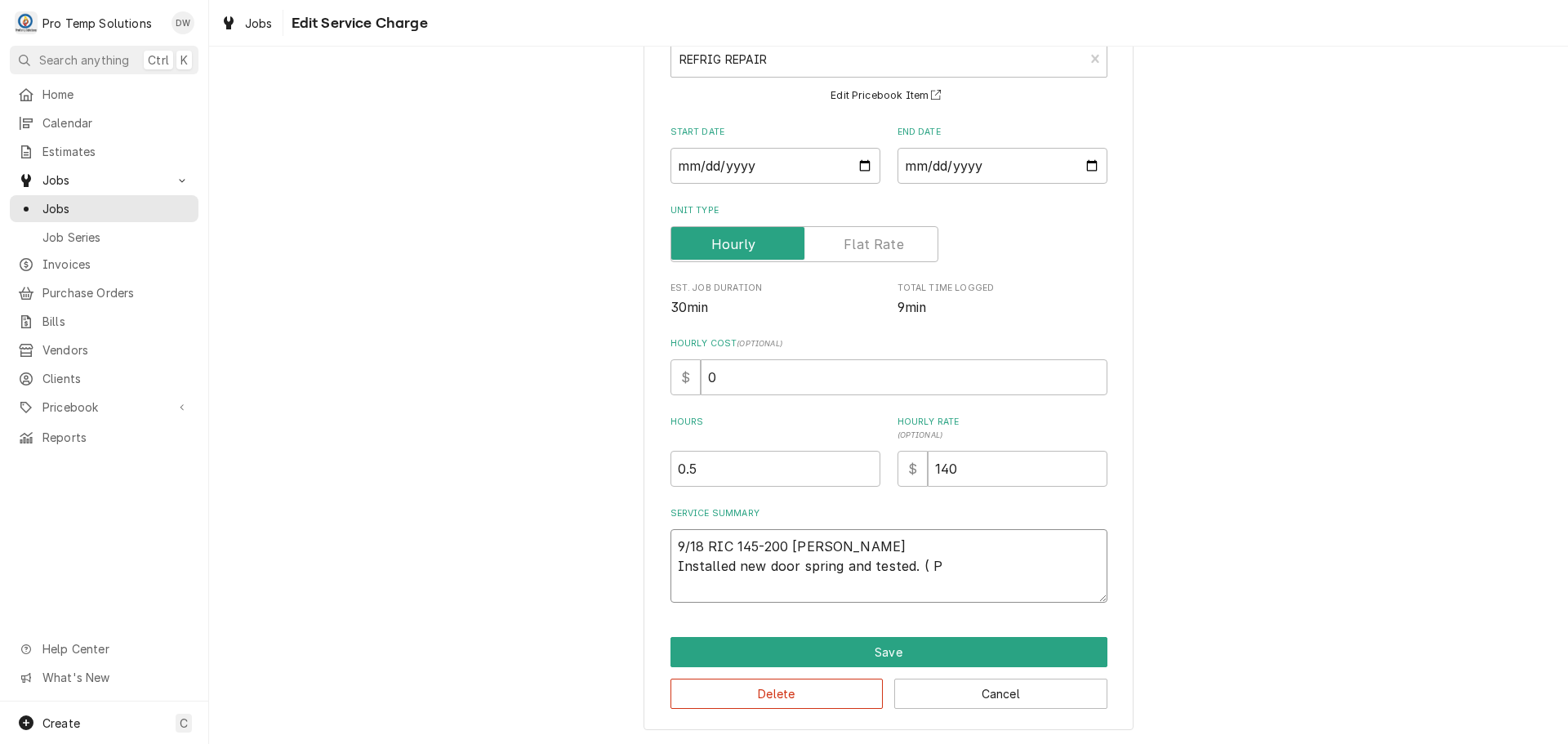
type textarea "9/18 RIC 145-200 KEVIN Installed new door spring and tested. ( PT"
type textarea "x"
type textarea "9/18 RIC 145-200 KEVIN Installed new door spring and tested. ( PT"
type textarea "x"
type textarea "9/18 RIC 145-200 KEVIN Installed new door spring and tested. ( PT $"
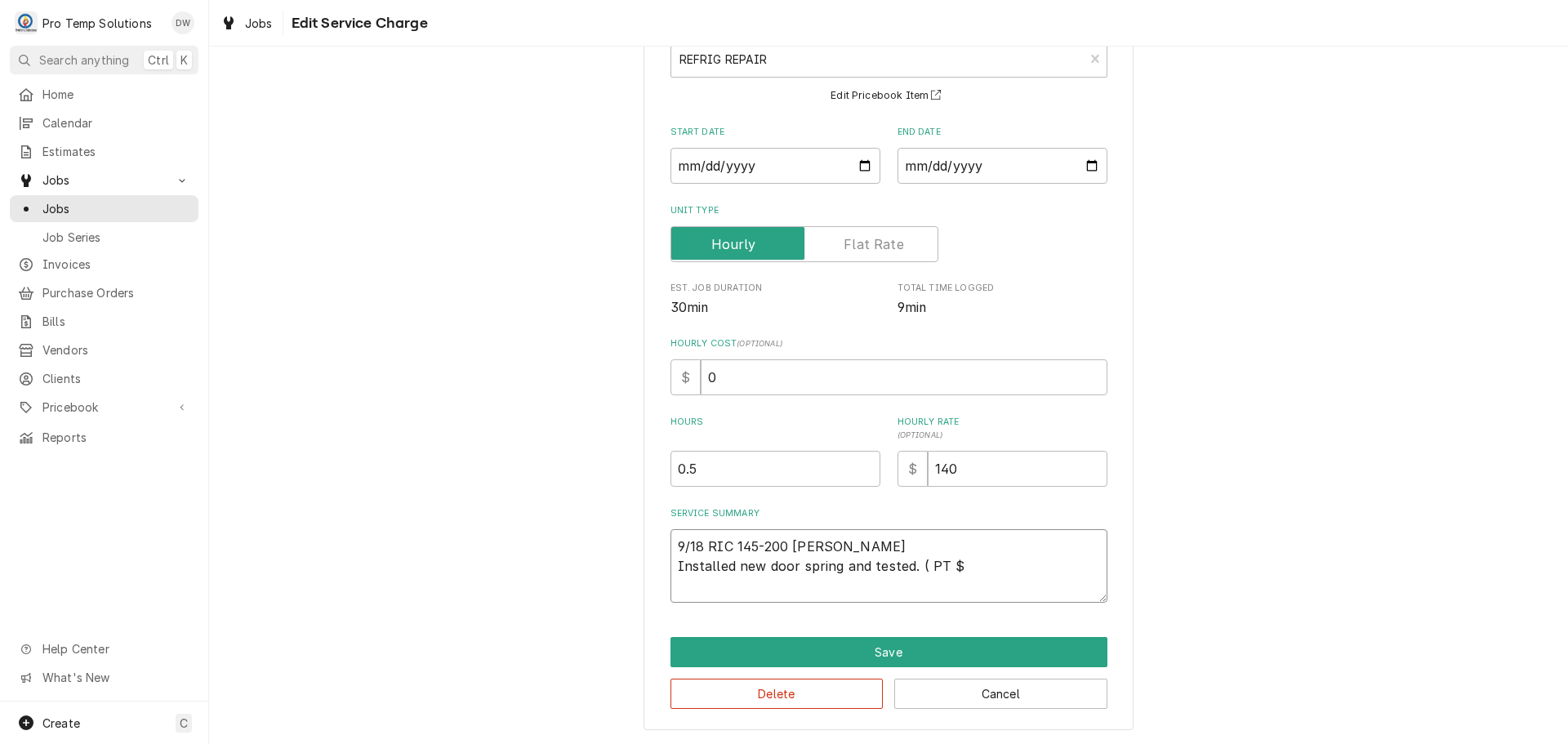
type textarea "x"
type textarea "9/18 RIC 145-200 KEVIN Installed new door spring and tested. ( PT $7"
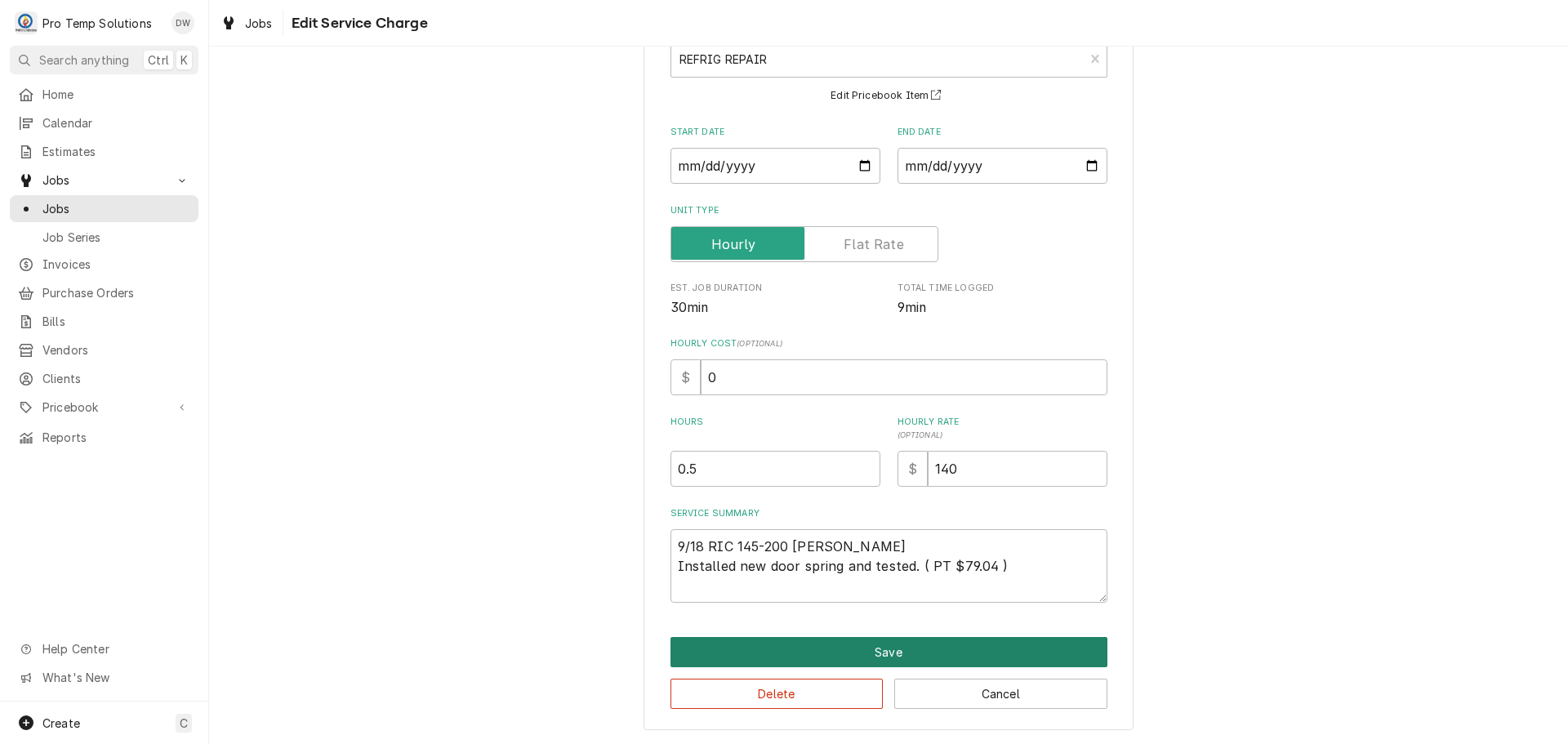
click at [874, 654] on button "Save" at bounding box center [888, 651] width 437 height 30
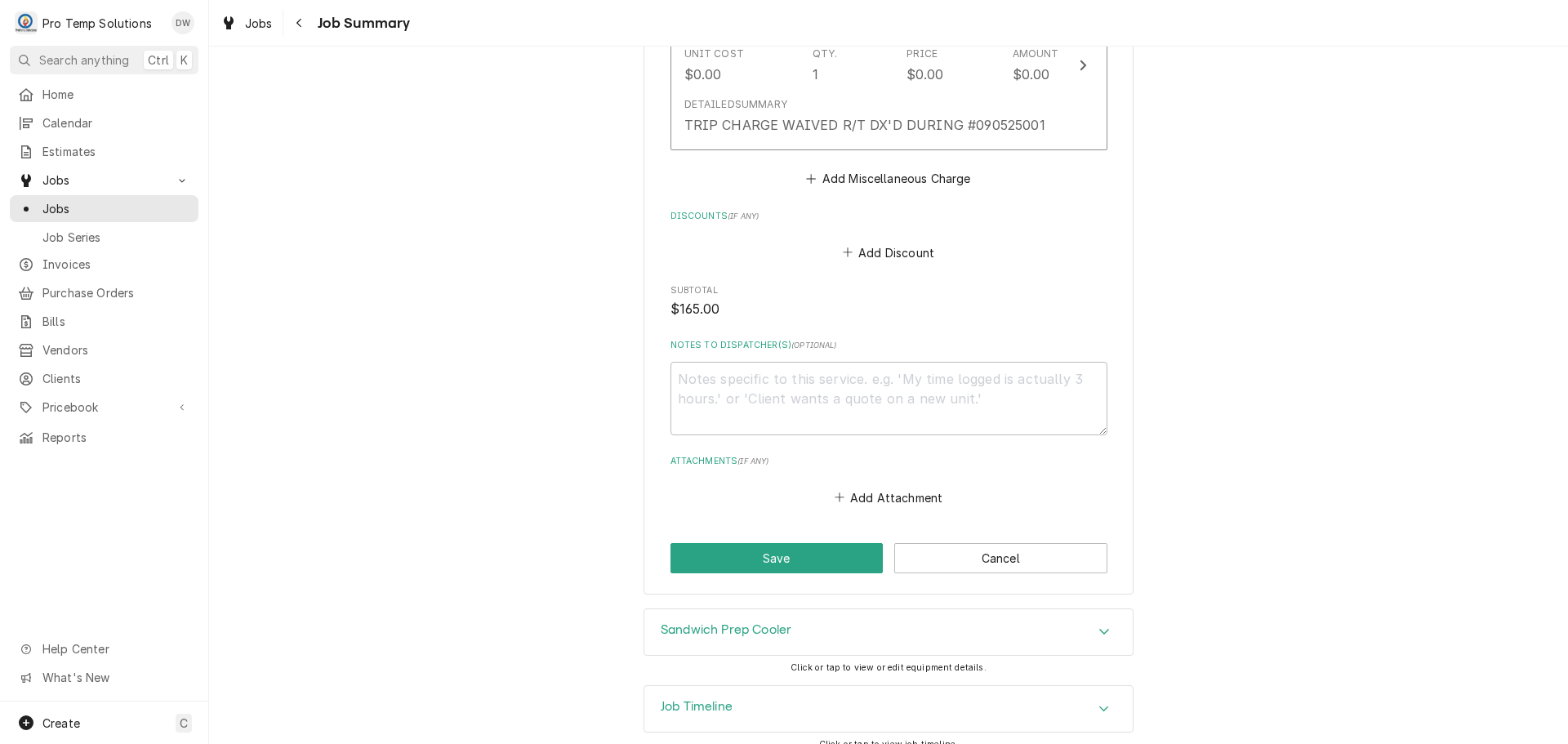
scroll to position [1407, 0]
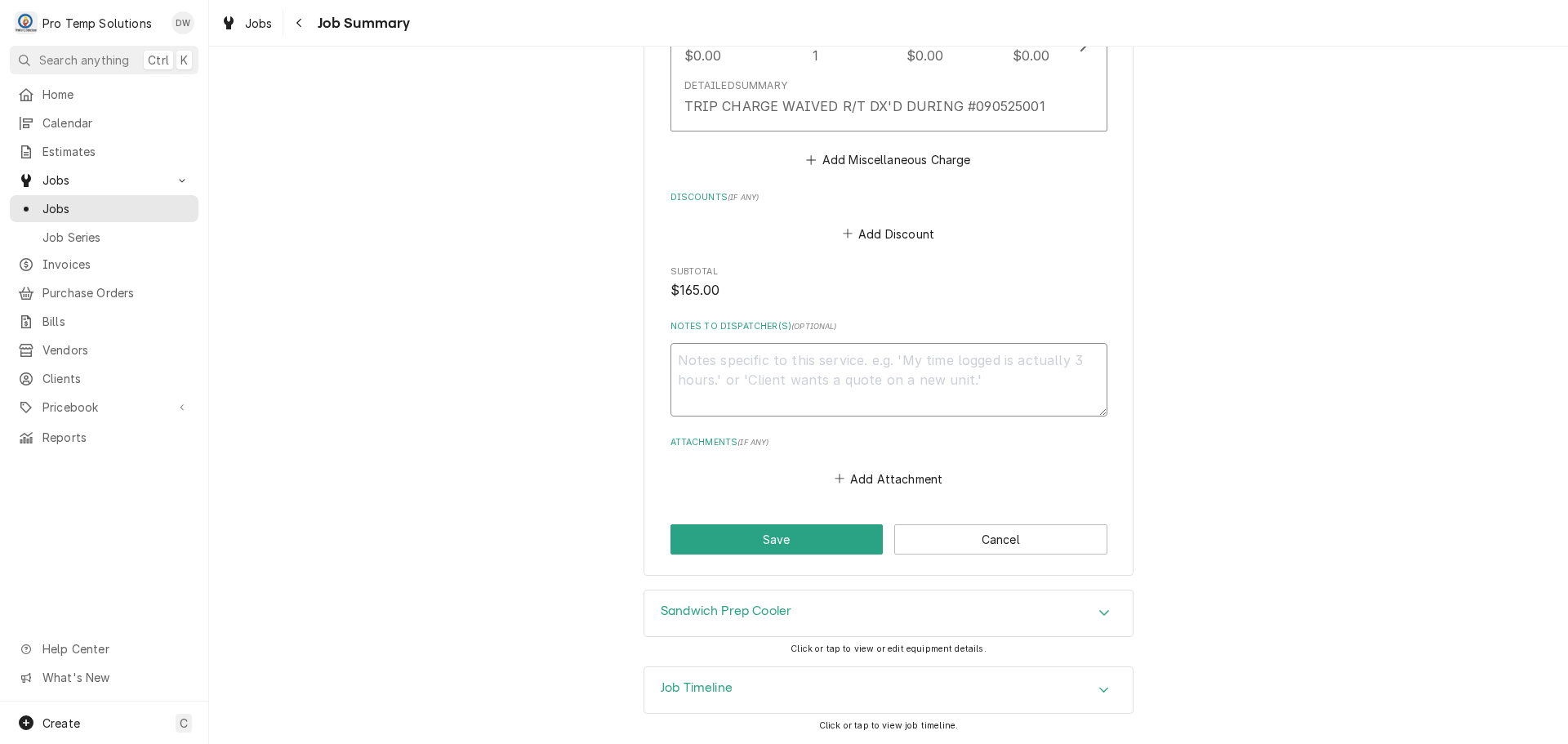
click at [742, 363] on textarea "Notes to Dispatcher(s) ( optional )" at bounding box center [888, 379] width 437 height 74
click at [864, 357] on textarea "#091825003 PARKER & OTIS- RIC" at bounding box center [888, 379] width 437 height 74
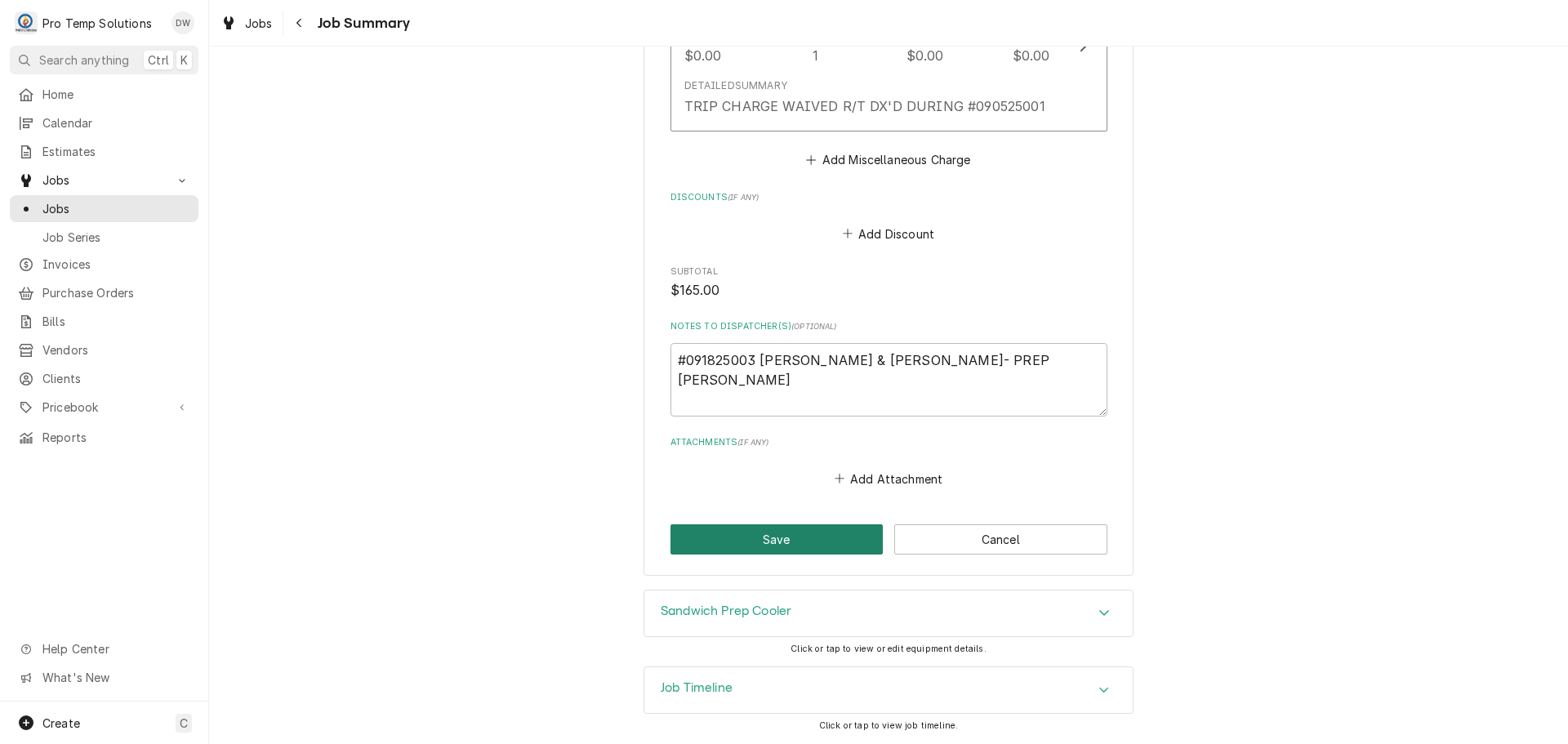
click at [778, 538] on button "Save" at bounding box center [777, 539] width 213 height 30
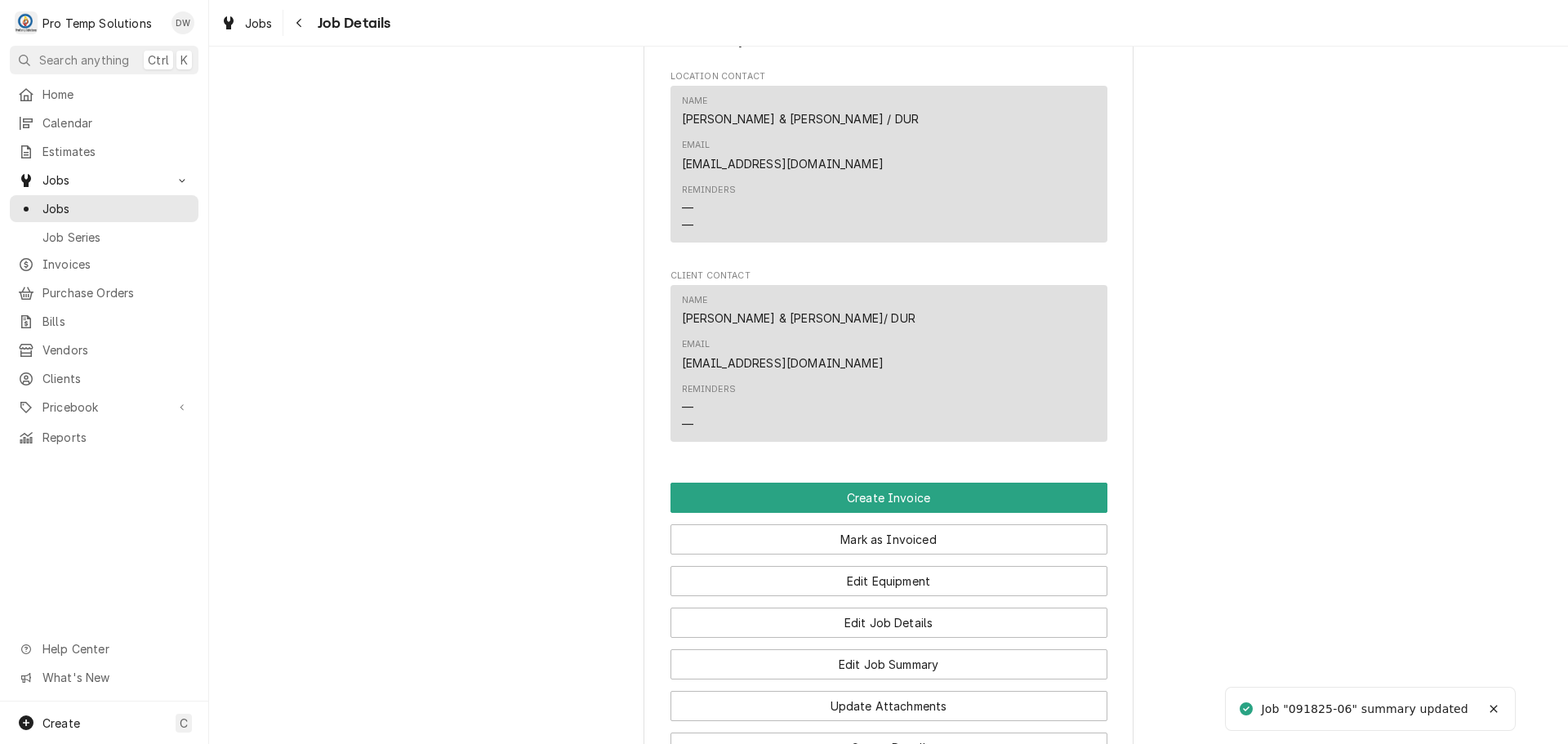
scroll to position [979, 0]
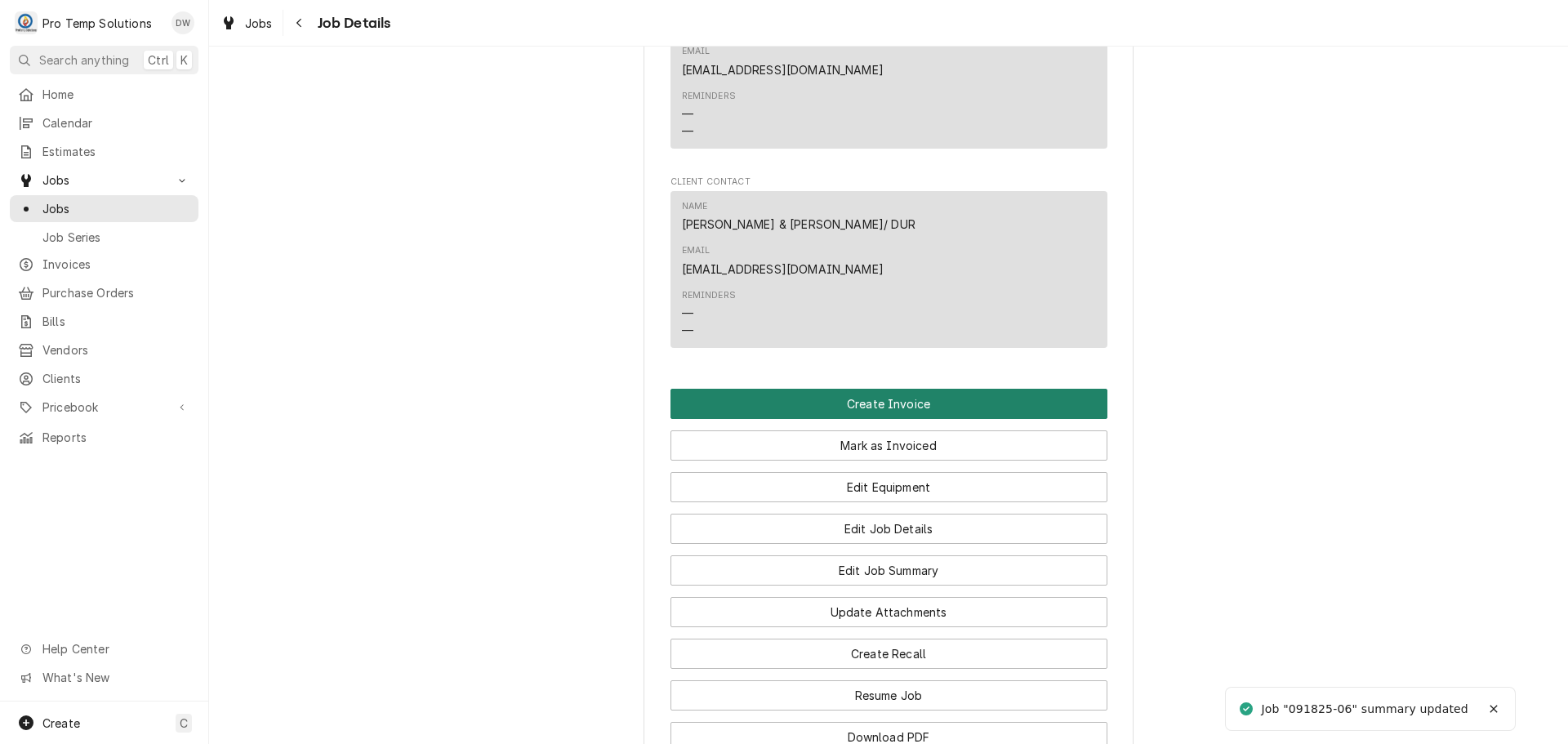
click at [875, 389] on button "Create Invoice" at bounding box center [888, 403] width 437 height 30
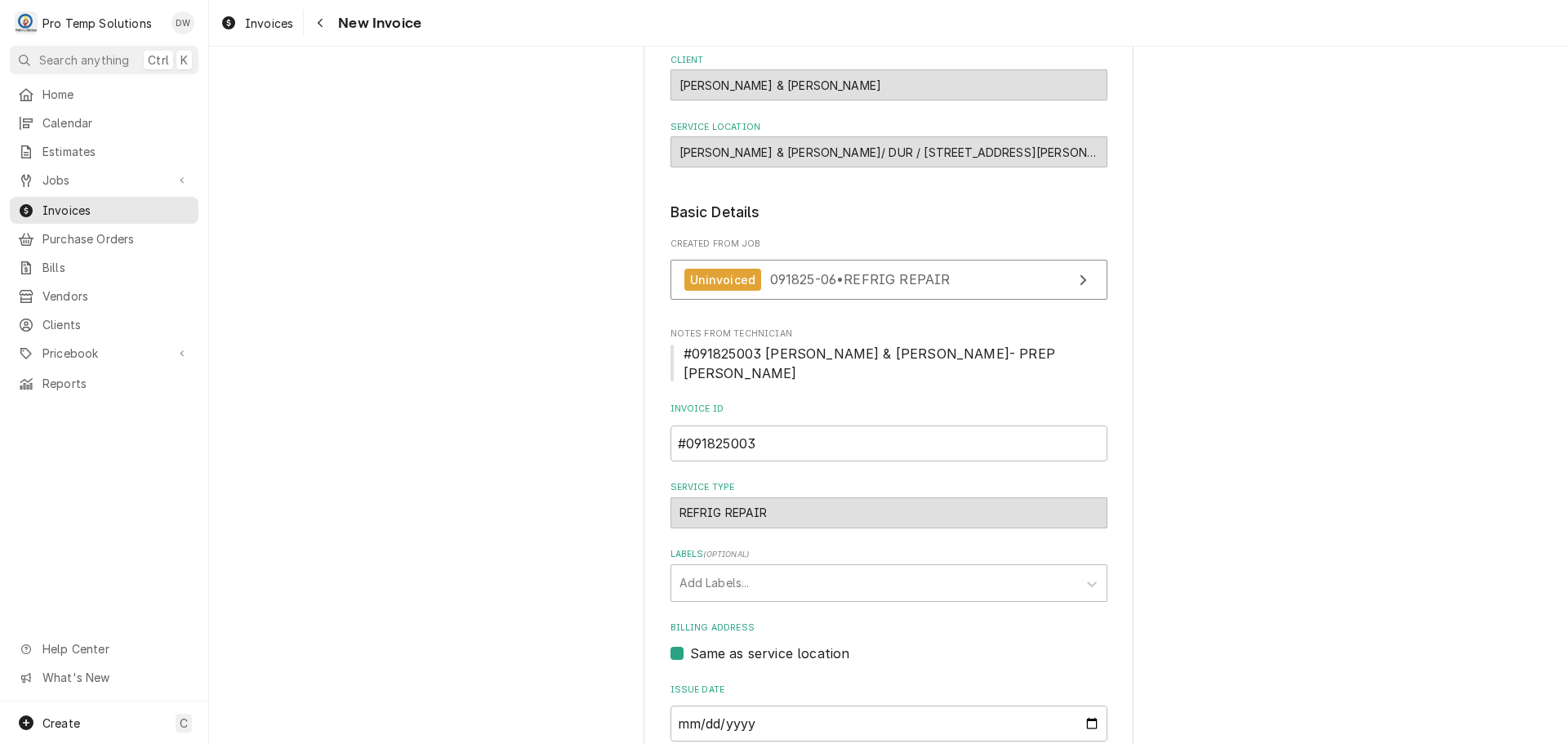
scroll to position [322, 0]
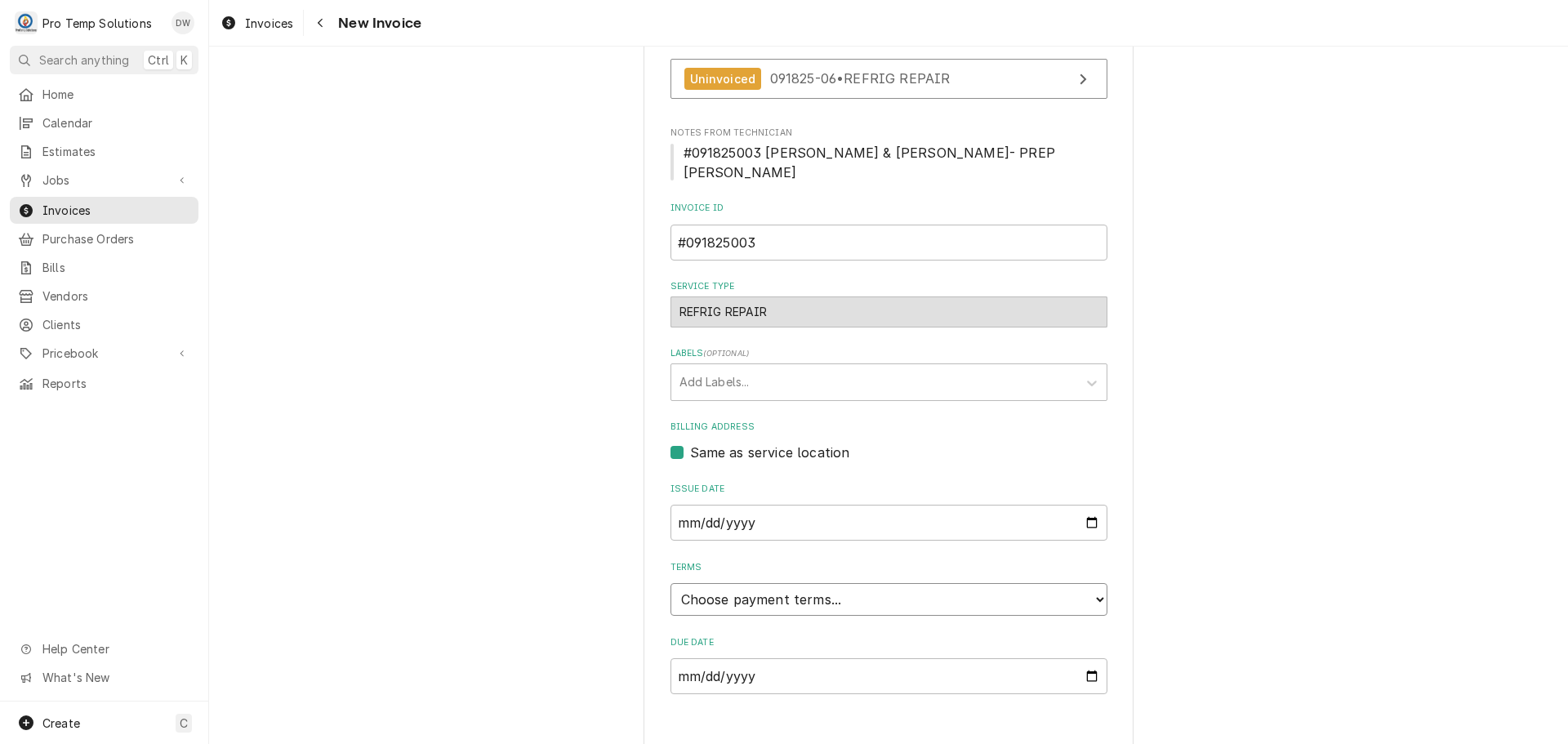
click at [733, 583] on select "Choose payment terms... Same Day Net 7 Net 14 Net 21 Net 30 Net 45 Net 60 Net 90" at bounding box center [888, 599] width 437 height 33
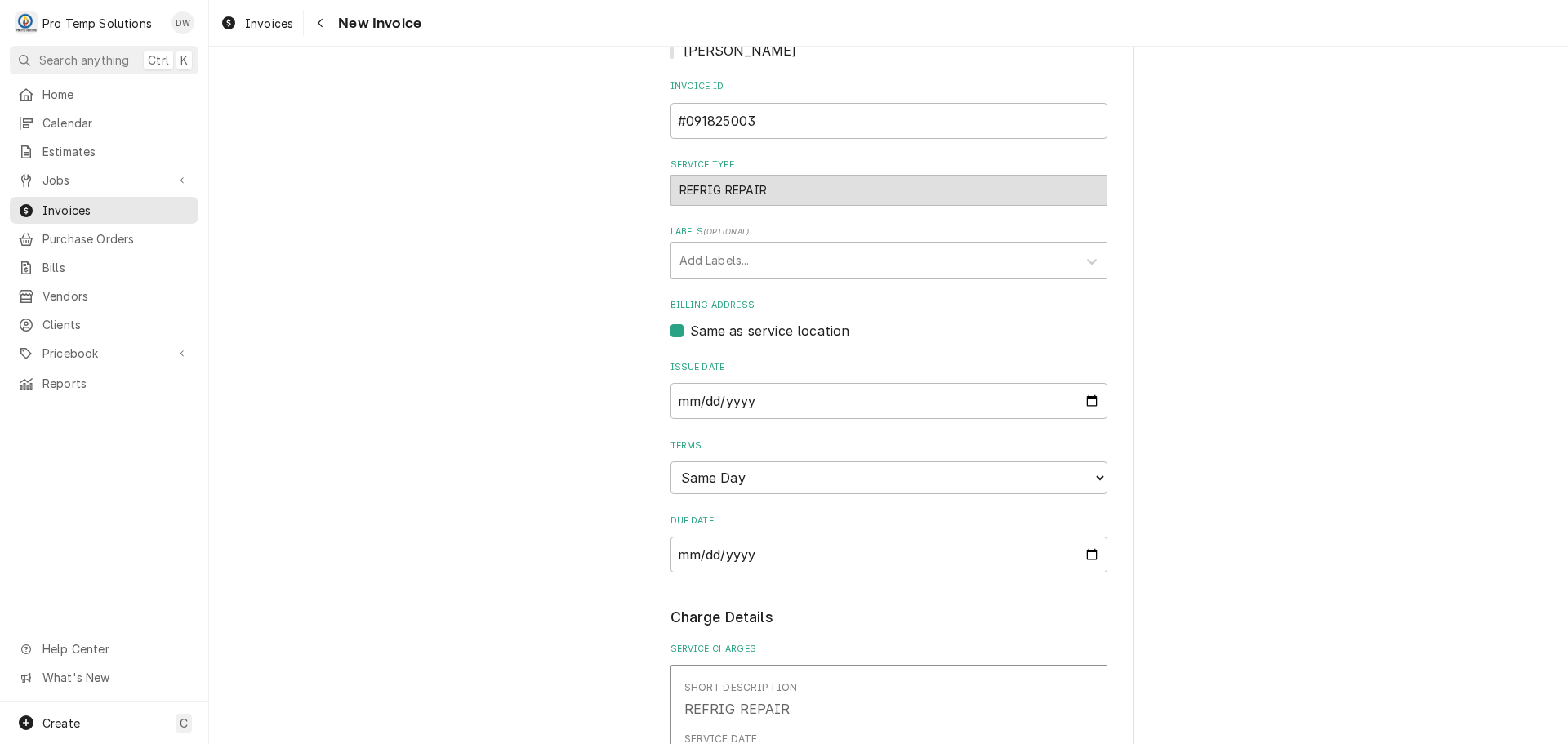
scroll to position [811, 0]
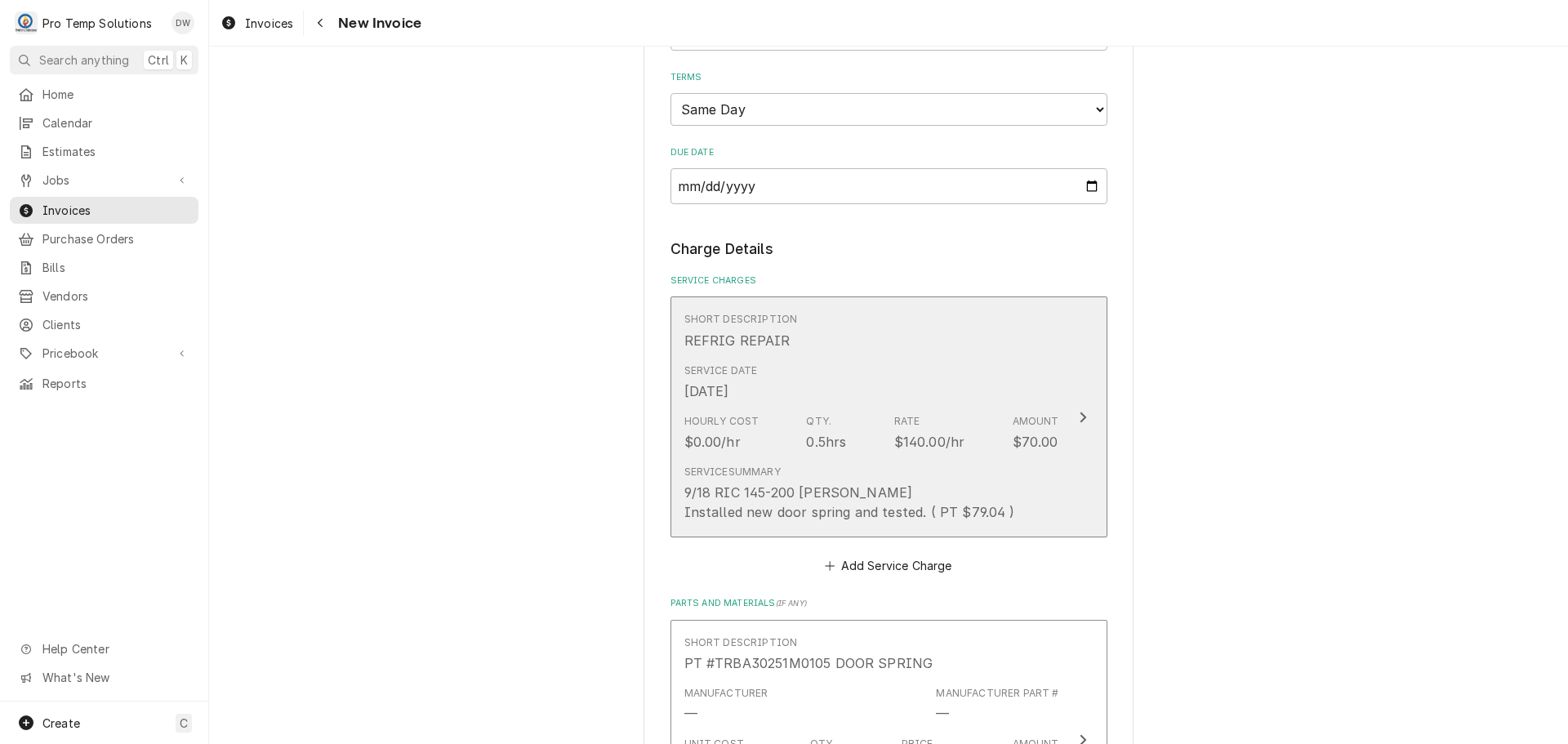
click at [1079, 412] on icon "Update Line Item" at bounding box center [1082, 417] width 7 height 11
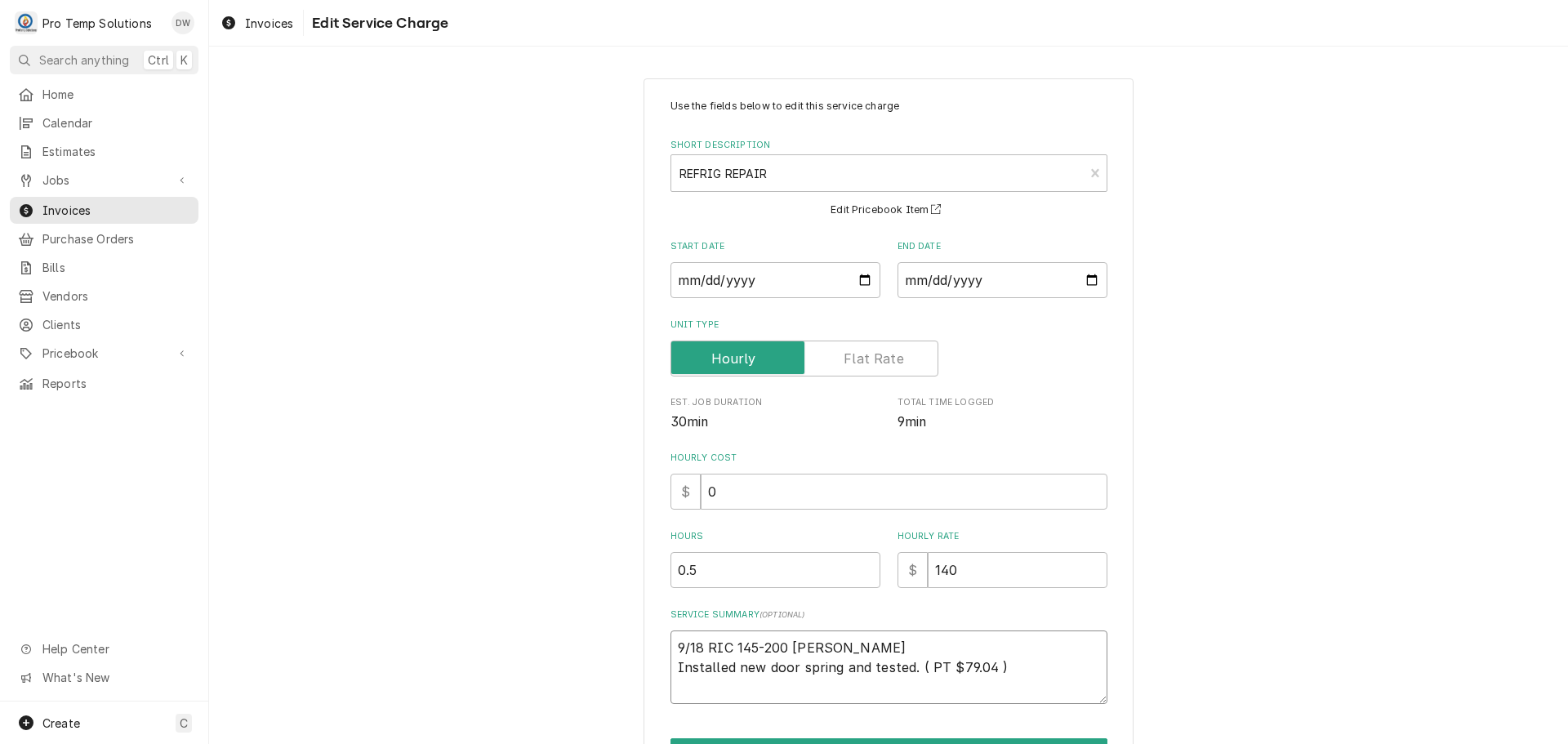
click at [701, 638] on textarea "9/18 RIC 145-200 KEVIN Installed new door spring and tested. ( PT $79.04 )" at bounding box center [888, 667] width 437 height 74
type textarea "x"
type textarea "9/18 SRIC 145-200 KEVIN Installed new door spring and tested. ( PT $79.04 )"
type textarea "x"
type textarea "9/18 SANRIC 145-200 KEVIN Installed new door spring and tested. ( PT $79.04 )"
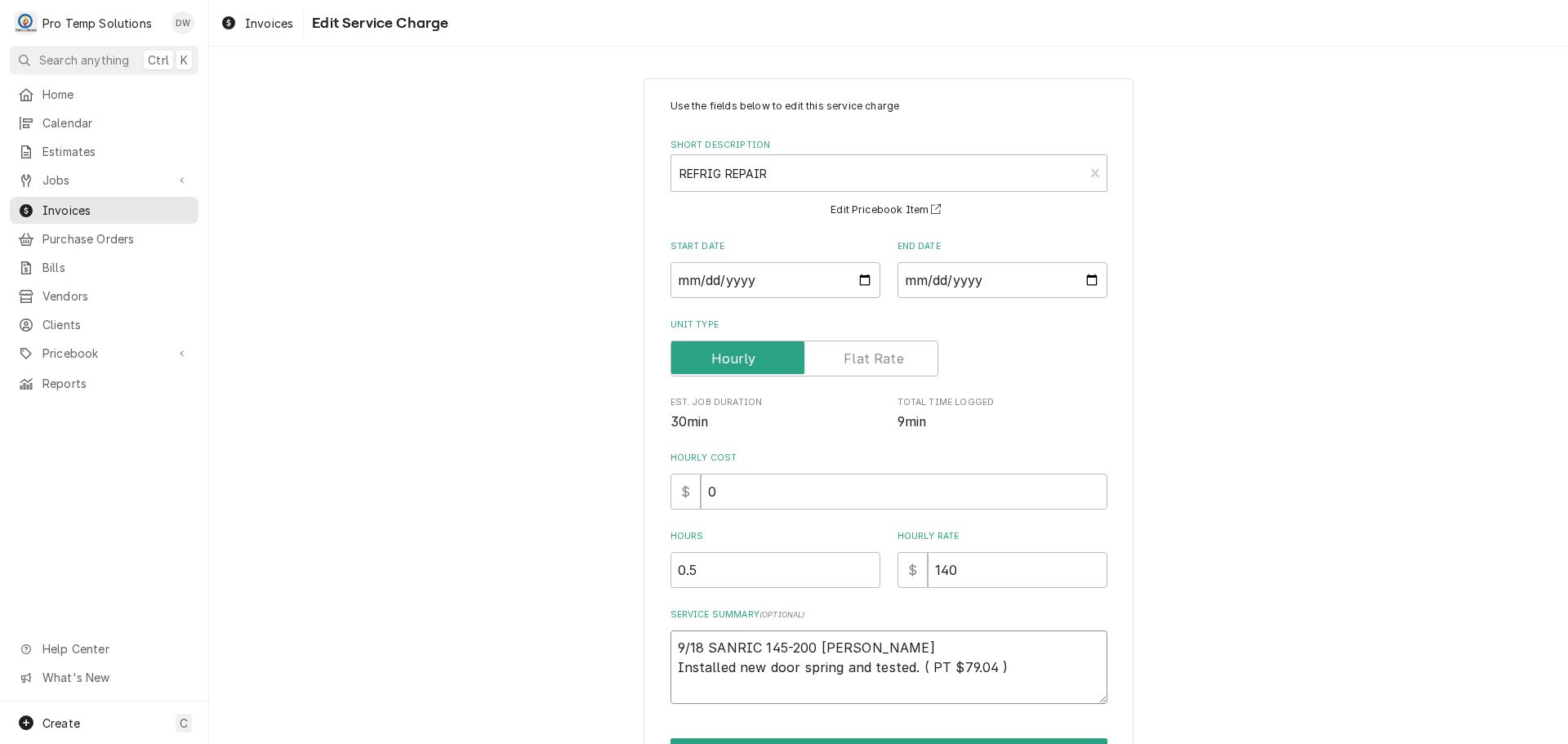
type textarea "x"
type textarea "9/18 SANDRIC 145-200 KEVIN Installed new door spring and tested. ( PT $79.04 )"
type textarea "x"
type textarea "9/18 SAND RIC 145-200 KEVIN Installed new door spring and tested. ( PT $79.04 )"
type textarea "x"
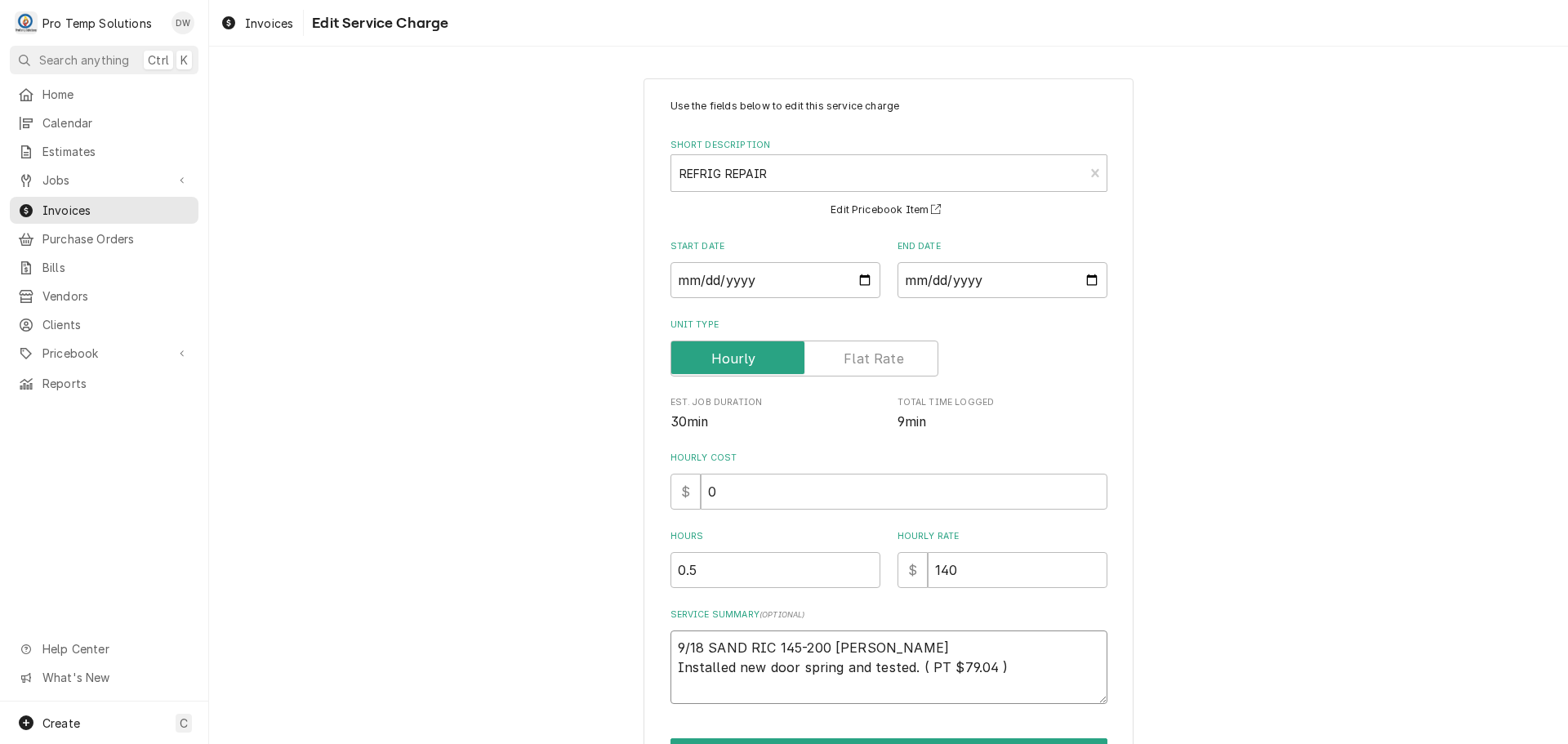
type textarea "9/18 SAND PRIC 145-200 KEVIN Installed new door spring and tested. ( PT $79.04 )"
type textarea "x"
type textarea "9/18 SAND PRRIC 145-200 KEVIN Installed new door spring and tested. ( PT $79.04…"
type textarea "x"
type textarea "9/18 SAND PRERIC 145-200 KEVIN Installed new door spring and tested. ( PT $79.0…"
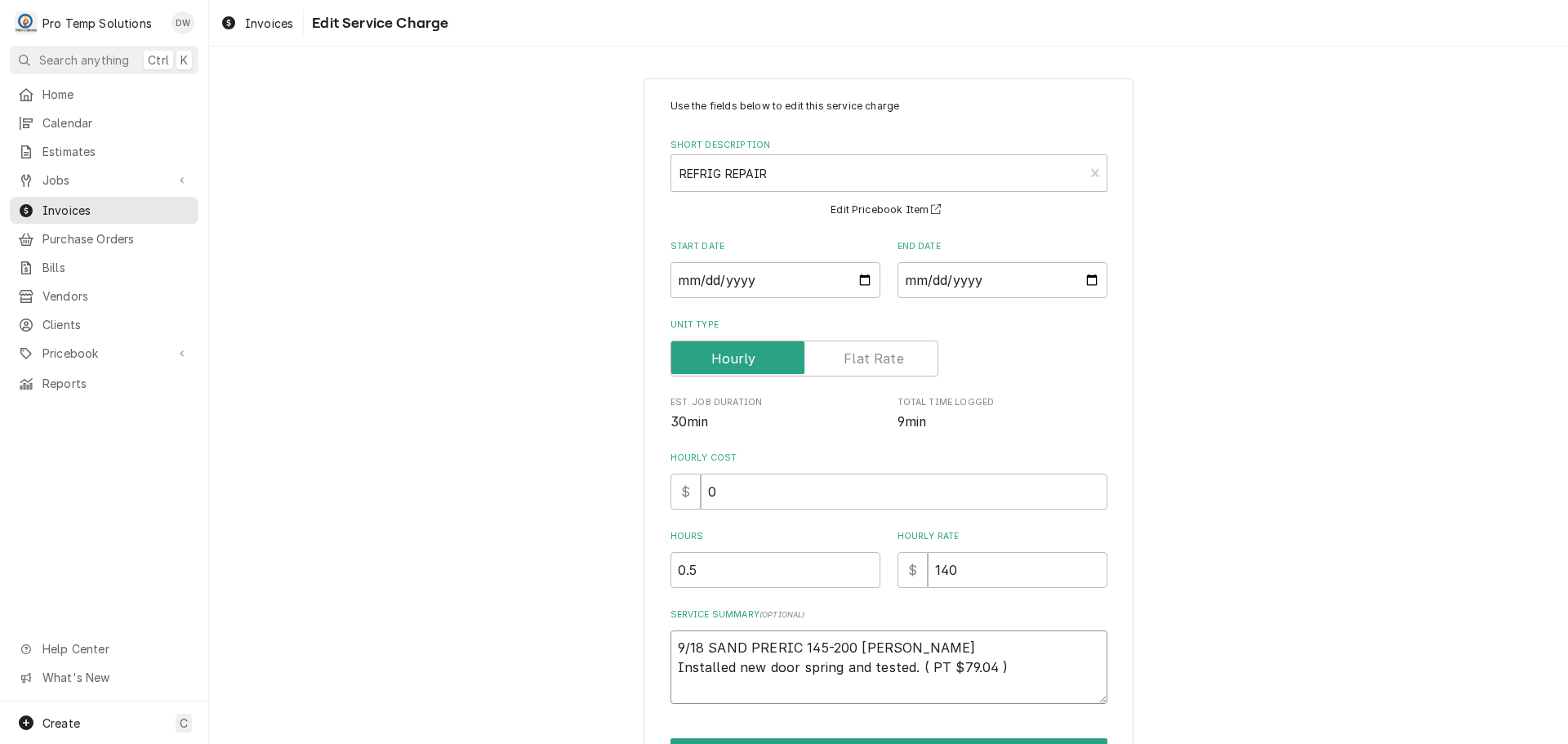
type textarea "x"
type textarea "9/18 SAND PREPRIC 145-200 KEVIN Installed new door spring and tested. ( PT $79.…"
type textarea "x"
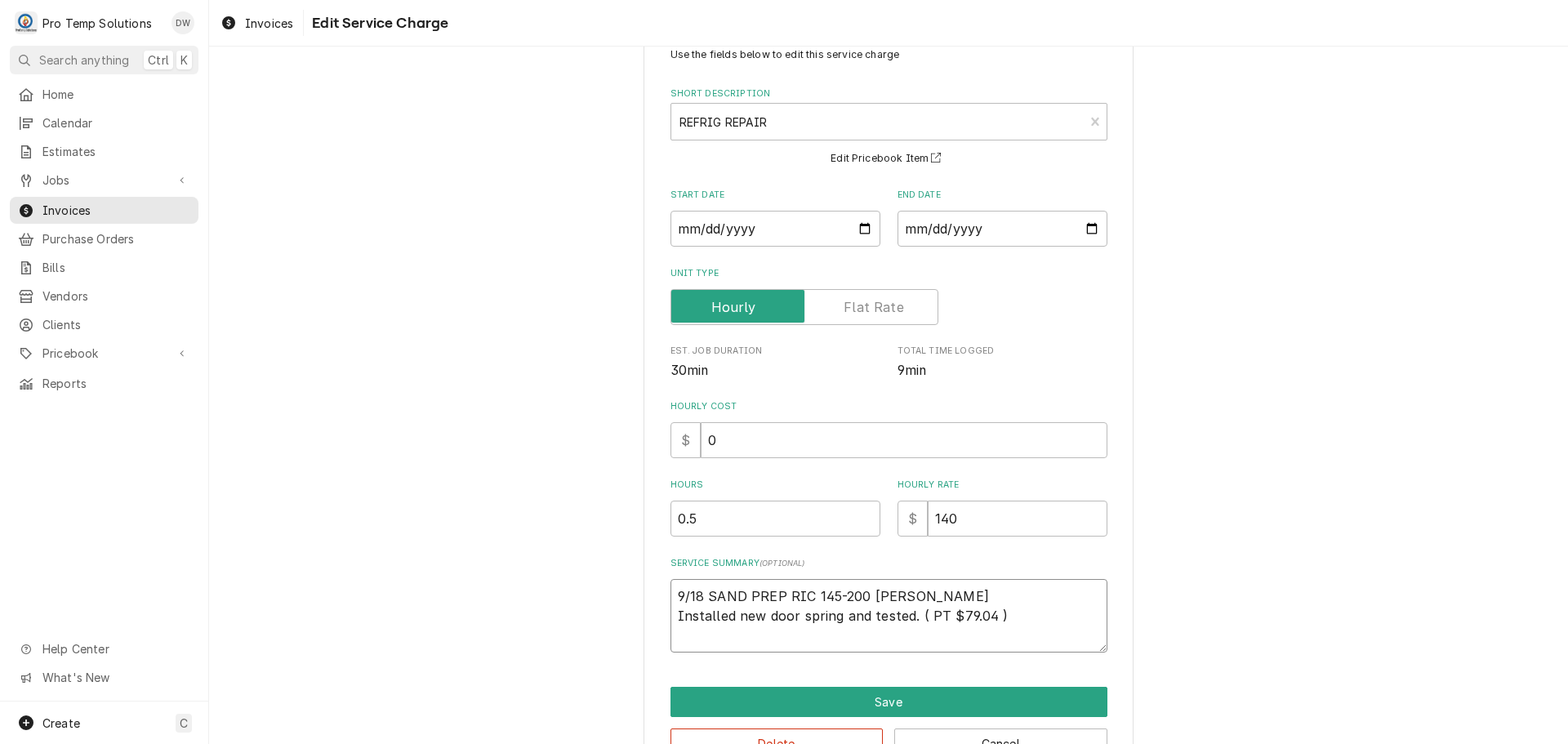
scroll to position [101, 0]
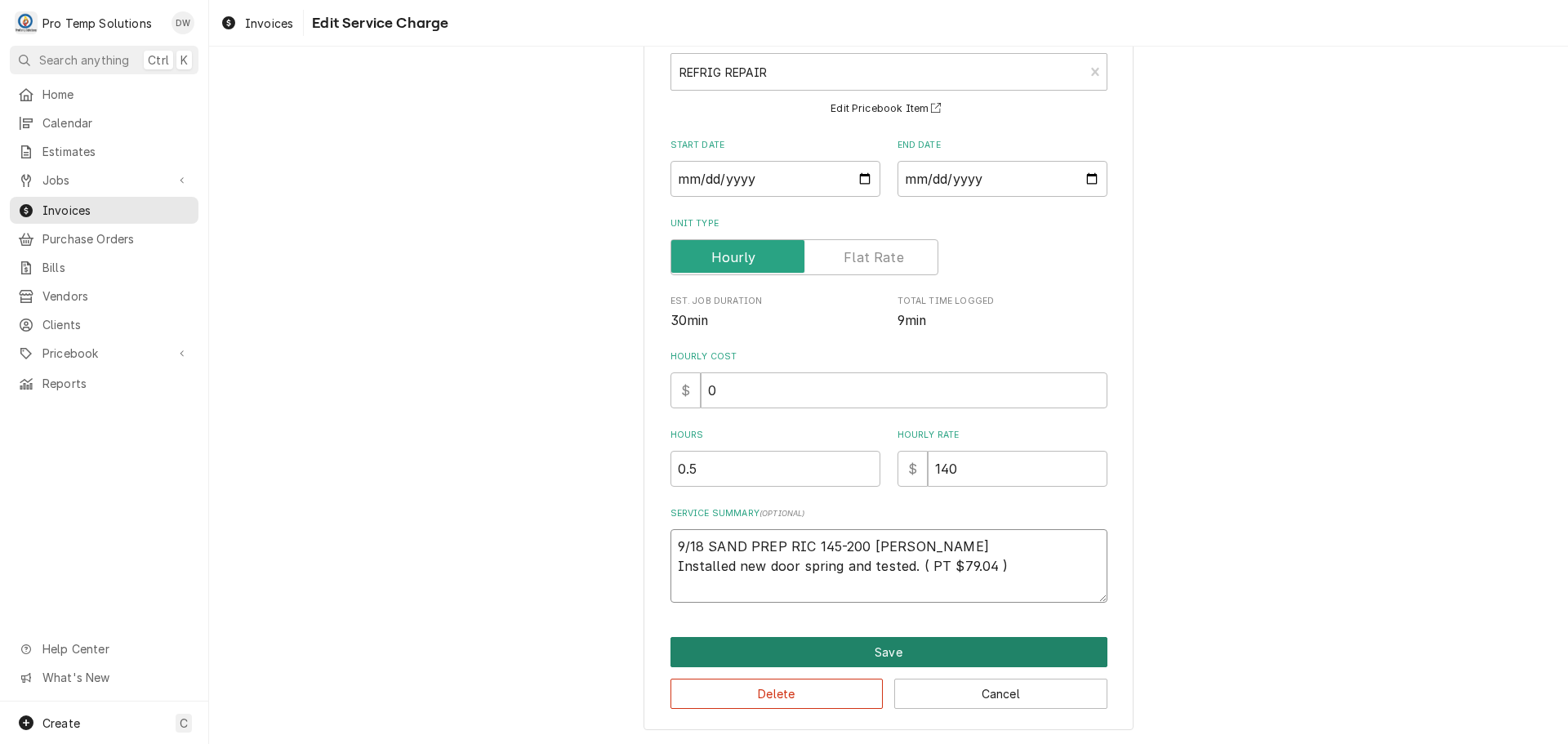
type textarea "9/18 SAND PREP RIC 145-200 KEVIN Installed new door spring and tested. ( PT $79…"
click at [884, 655] on button "Save" at bounding box center [888, 651] width 437 height 30
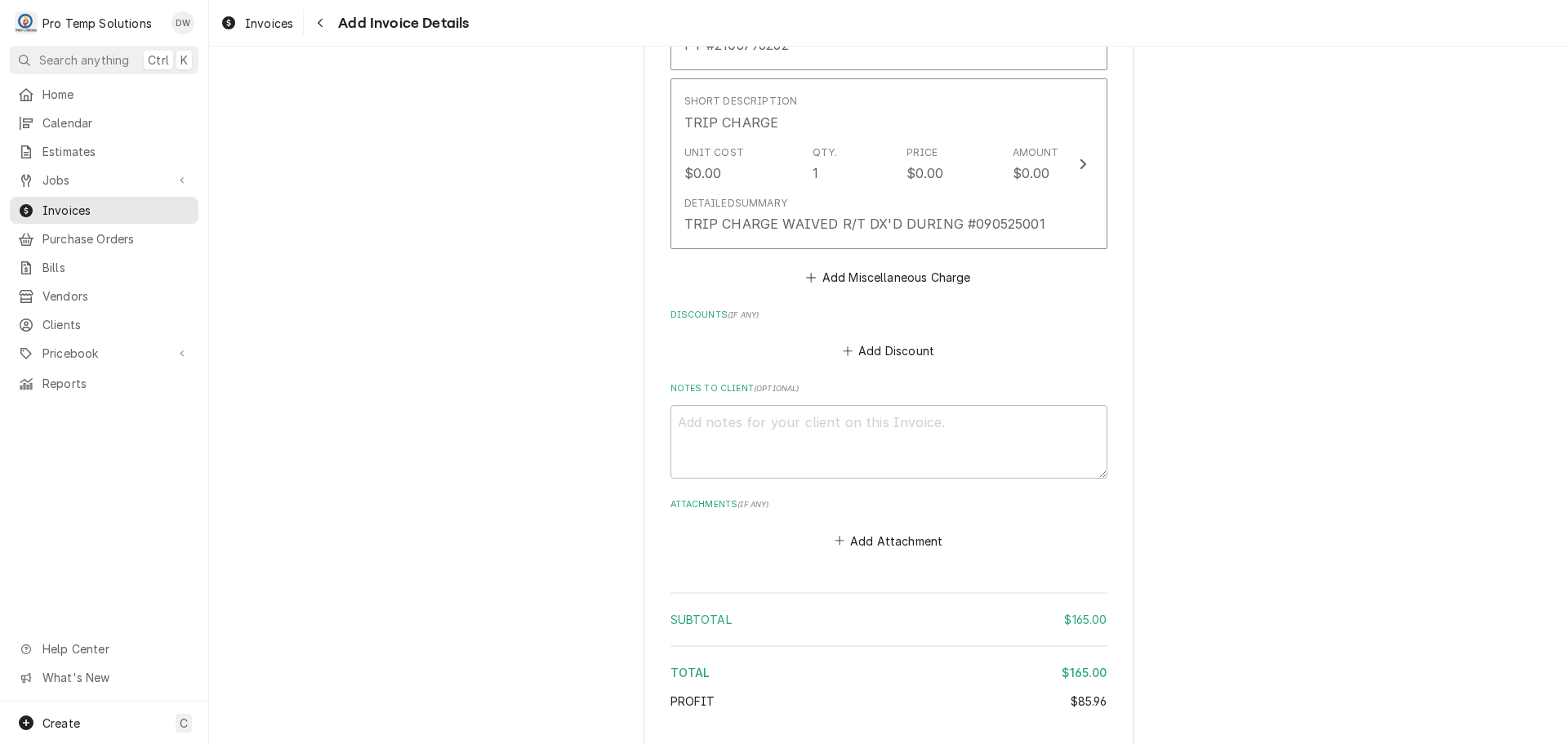
scroll to position [1952, 0]
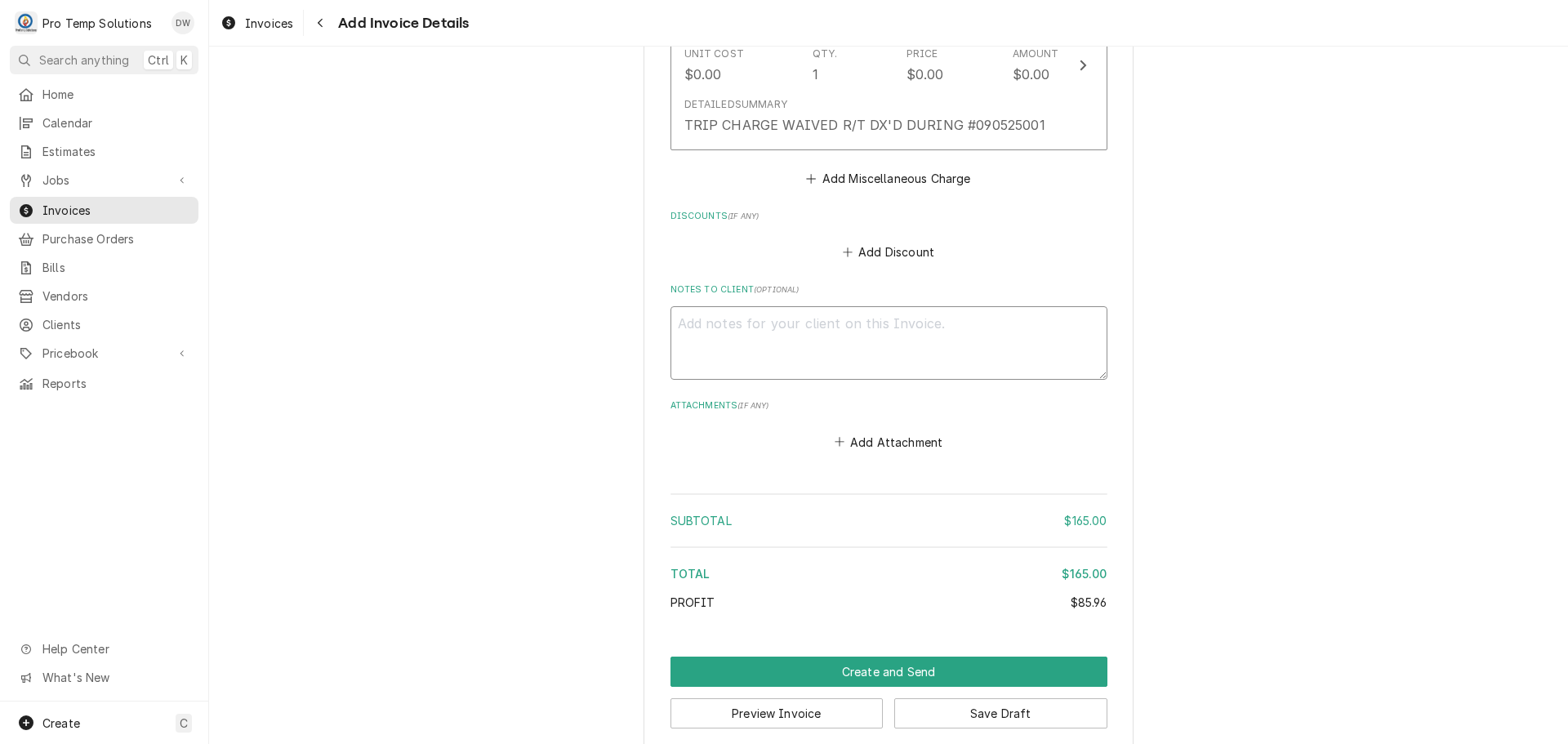
click at [732, 306] on textarea "Notes to Client ( optional )" at bounding box center [888, 343] width 437 height 74
type textarea "x"
type textarea "#"
type textarea "x"
type textarea "#0"
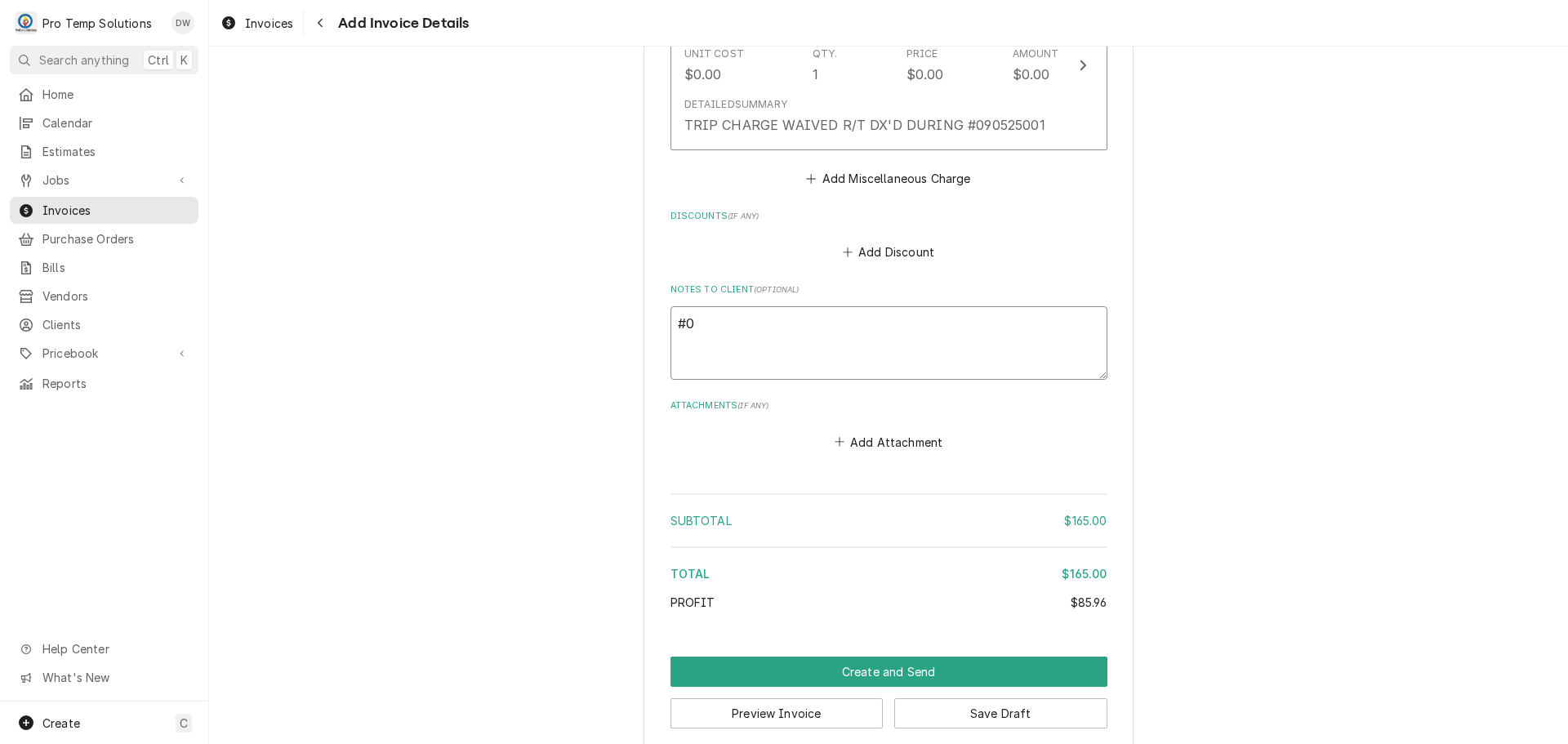
type textarea "x"
type textarea "#09"
type textarea "x"
type textarea "#091"
type textarea "x"
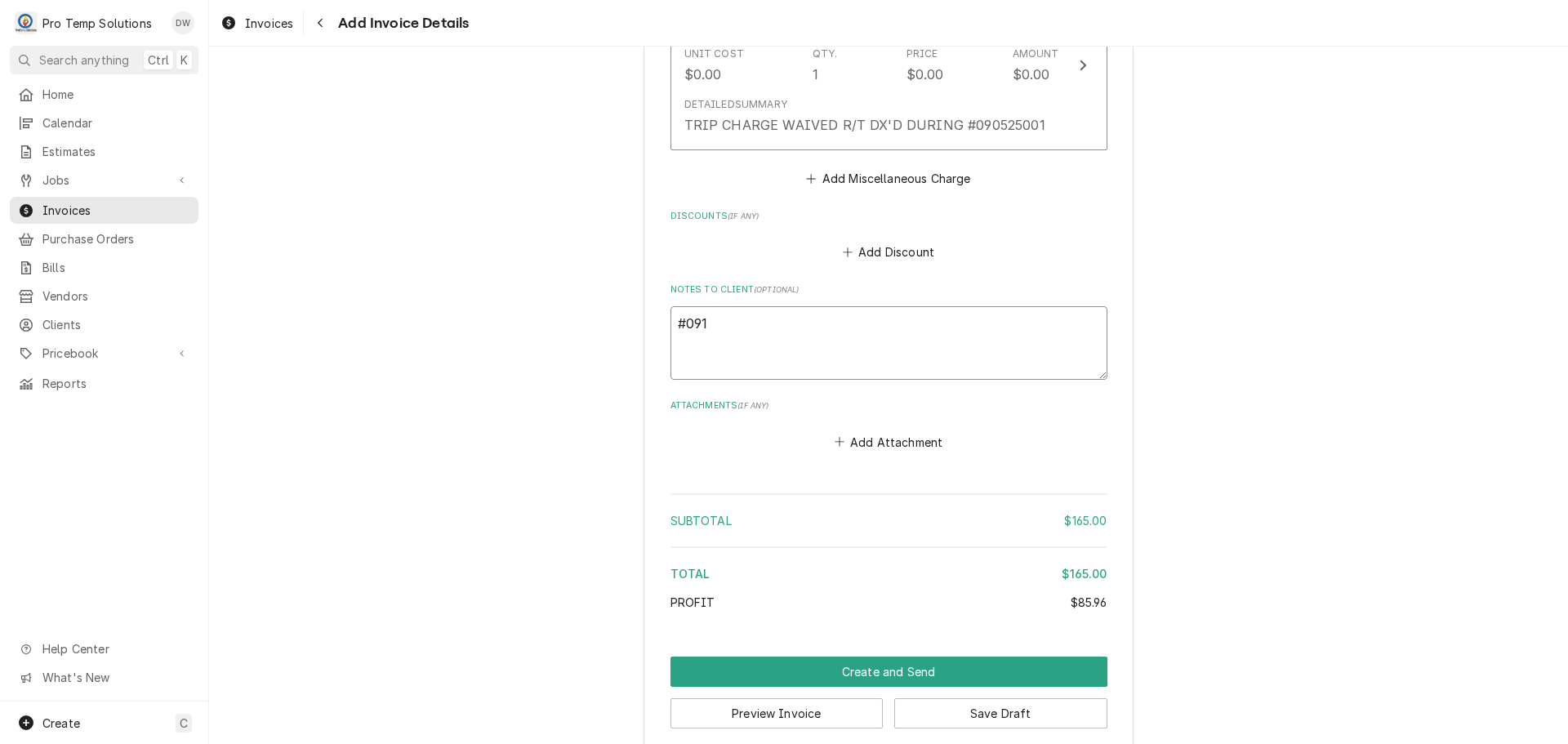
type textarea "#0918"
type textarea "x"
type textarea "#09182"
type textarea "x"
type textarea "#091825"
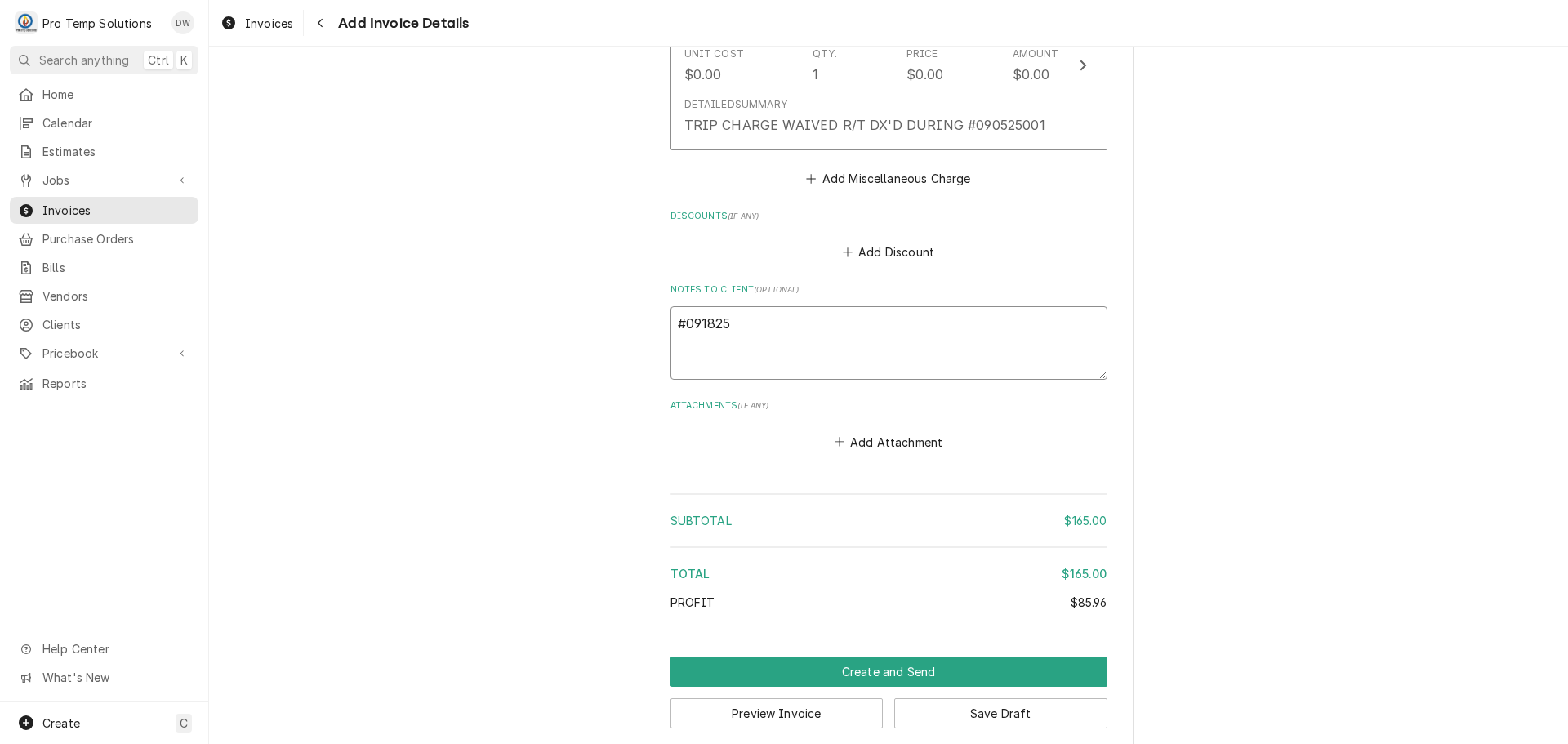
type textarea "x"
type textarea "#0918250"
type textarea "x"
type textarea "#09182500"
type textarea "x"
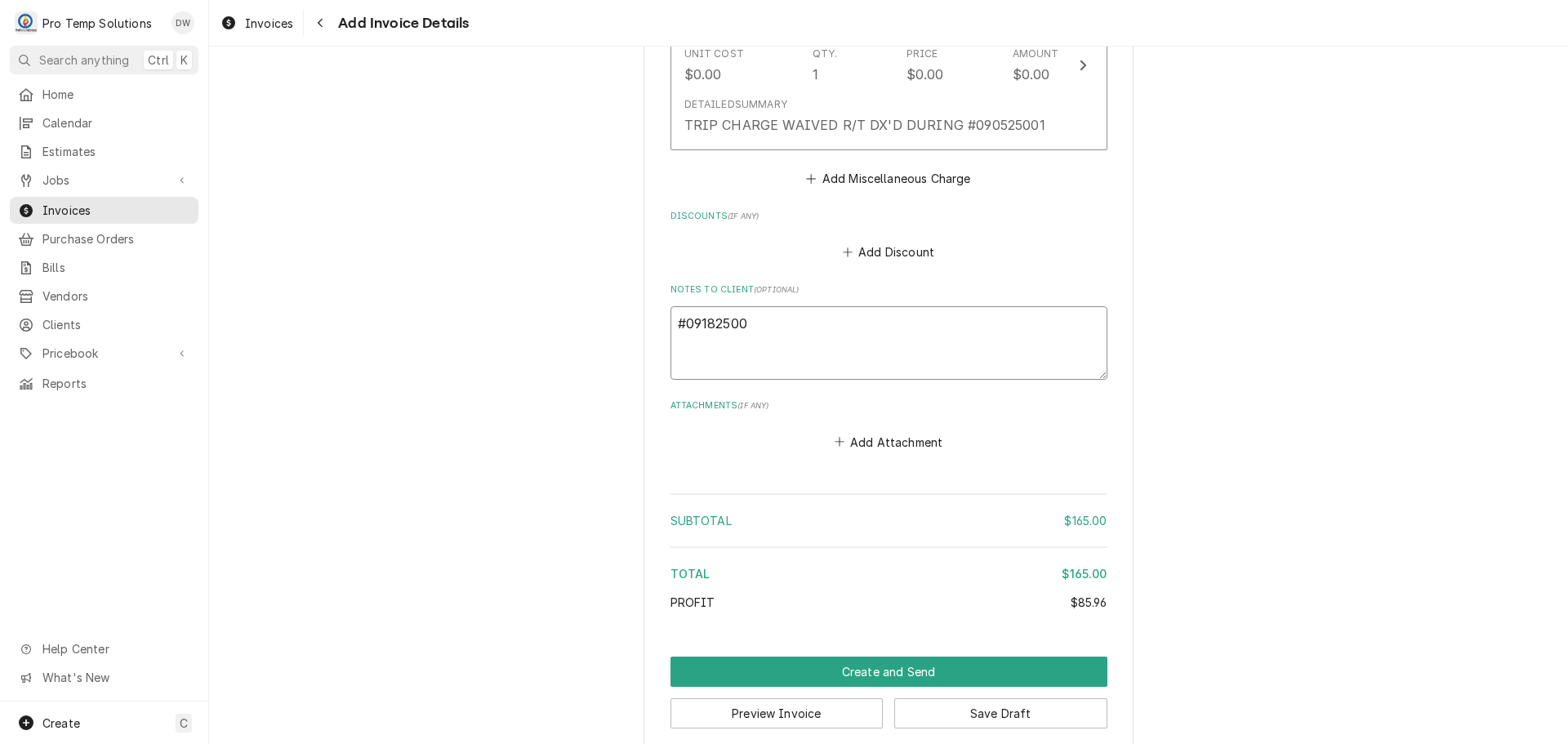
type textarea "#091825003"
type textarea "x"
type textarea "#091825003"
type textarea "x"
type textarea "#091825003 P"
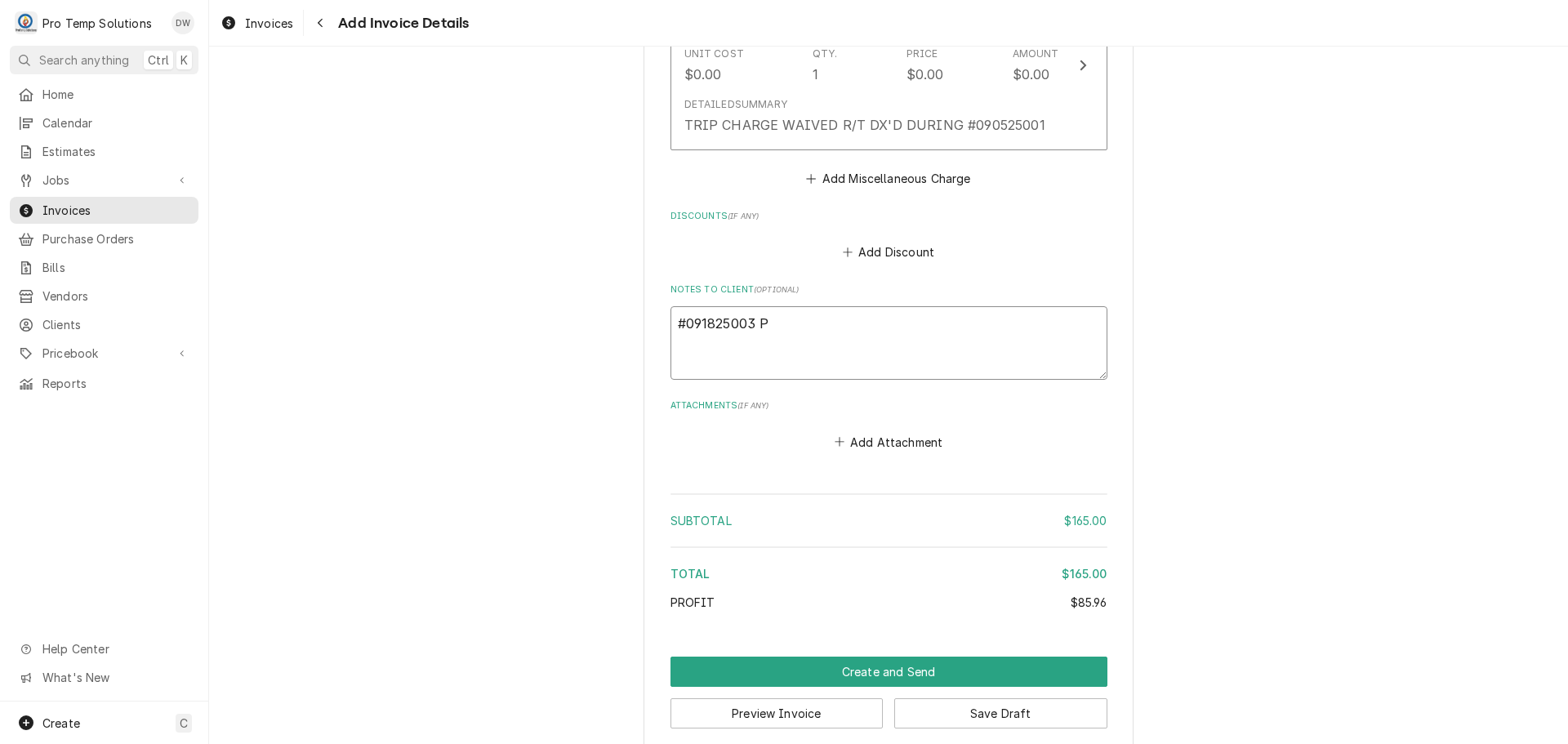
type textarea "x"
type textarea "#091825003 PA"
type textarea "x"
type textarea "#091825003 PAR"
type textarea "x"
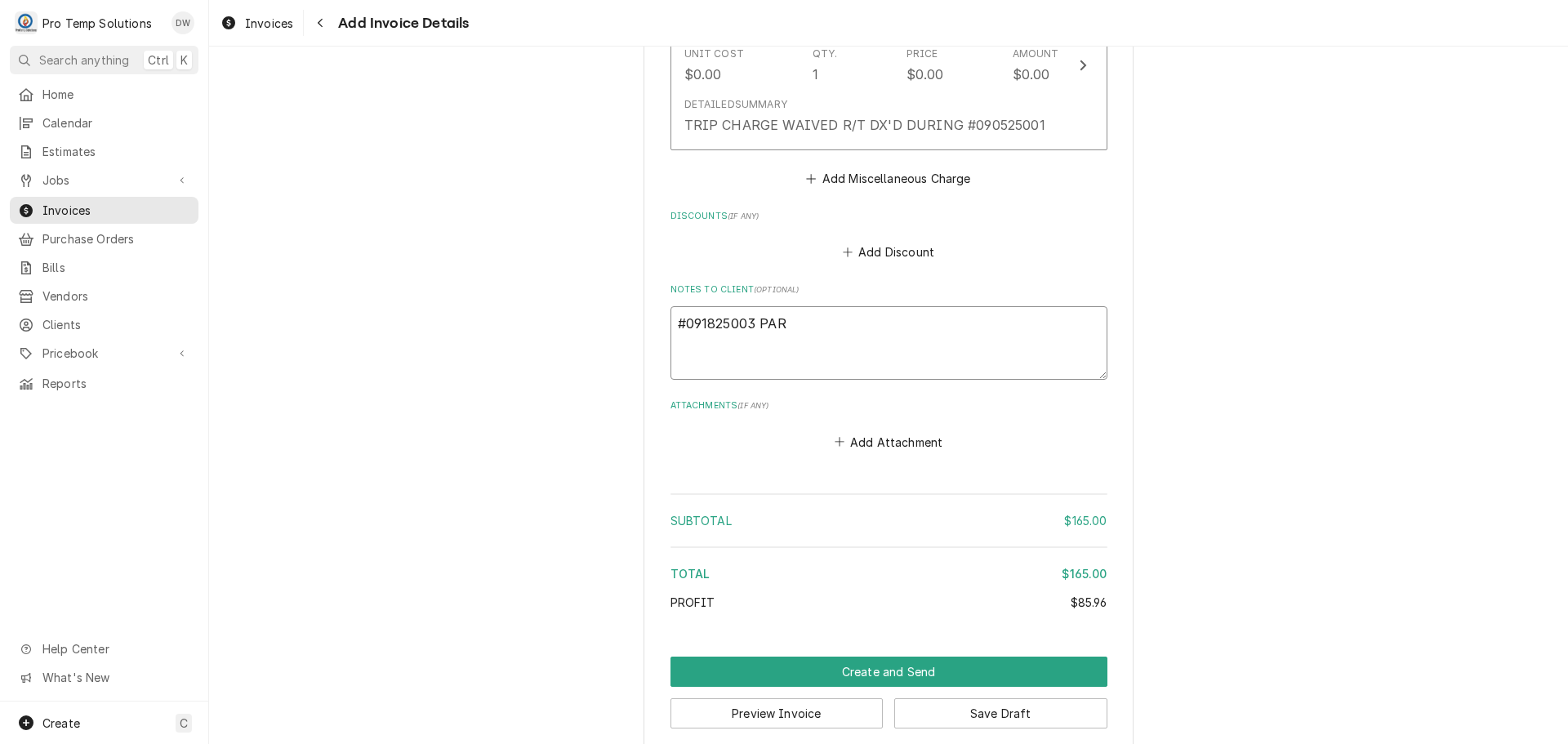
type textarea "#091825003 PARK"
type textarea "x"
type textarea "#091825003 [PERSON_NAME]"
type textarea "x"
type textarea "#091825003 [PERSON_NAME]"
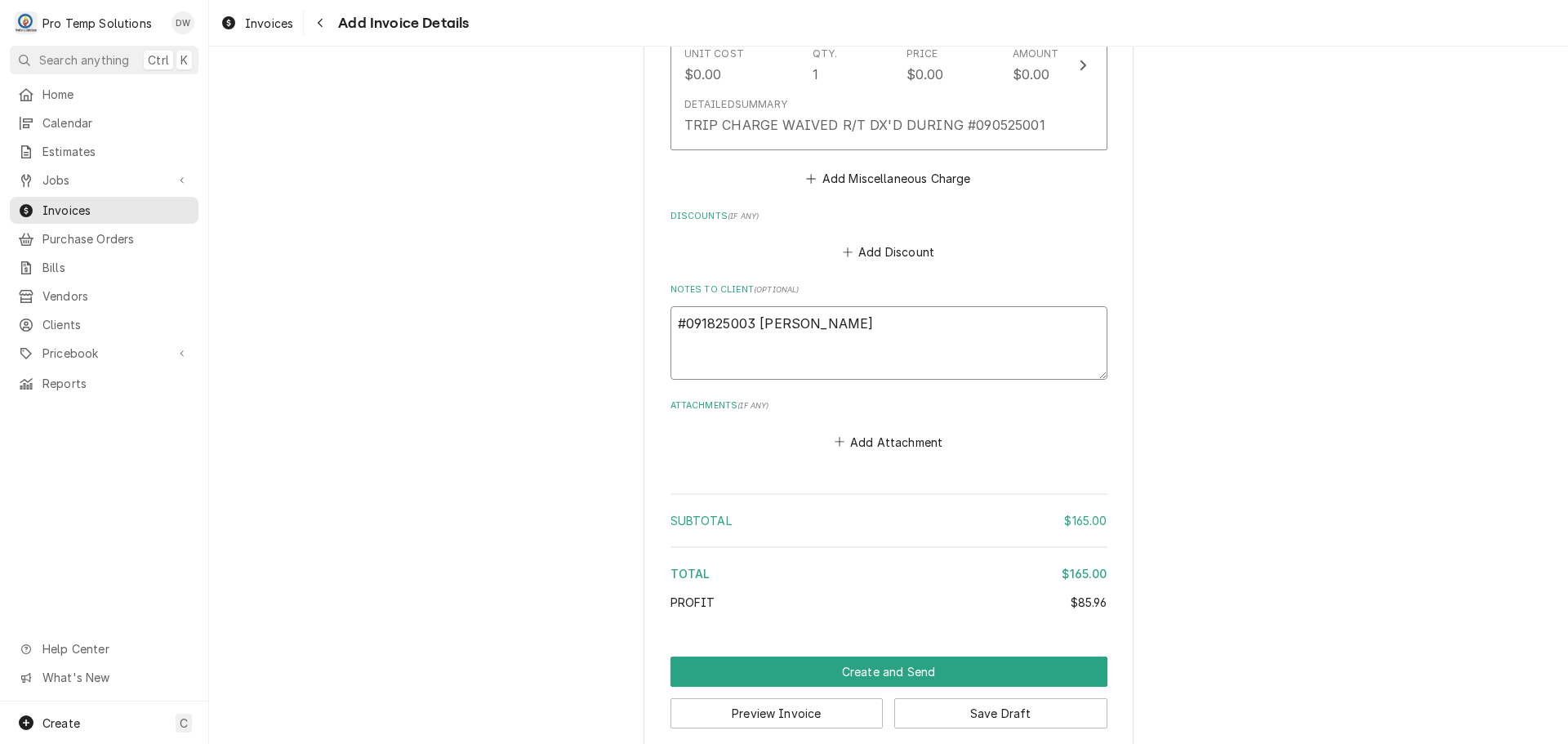
type textarea "x"
type textarea "#091825003 [PERSON_NAME]"
type textarea "x"
type textarea "#091825003 [PERSON_NAME] &"
type textarea "x"
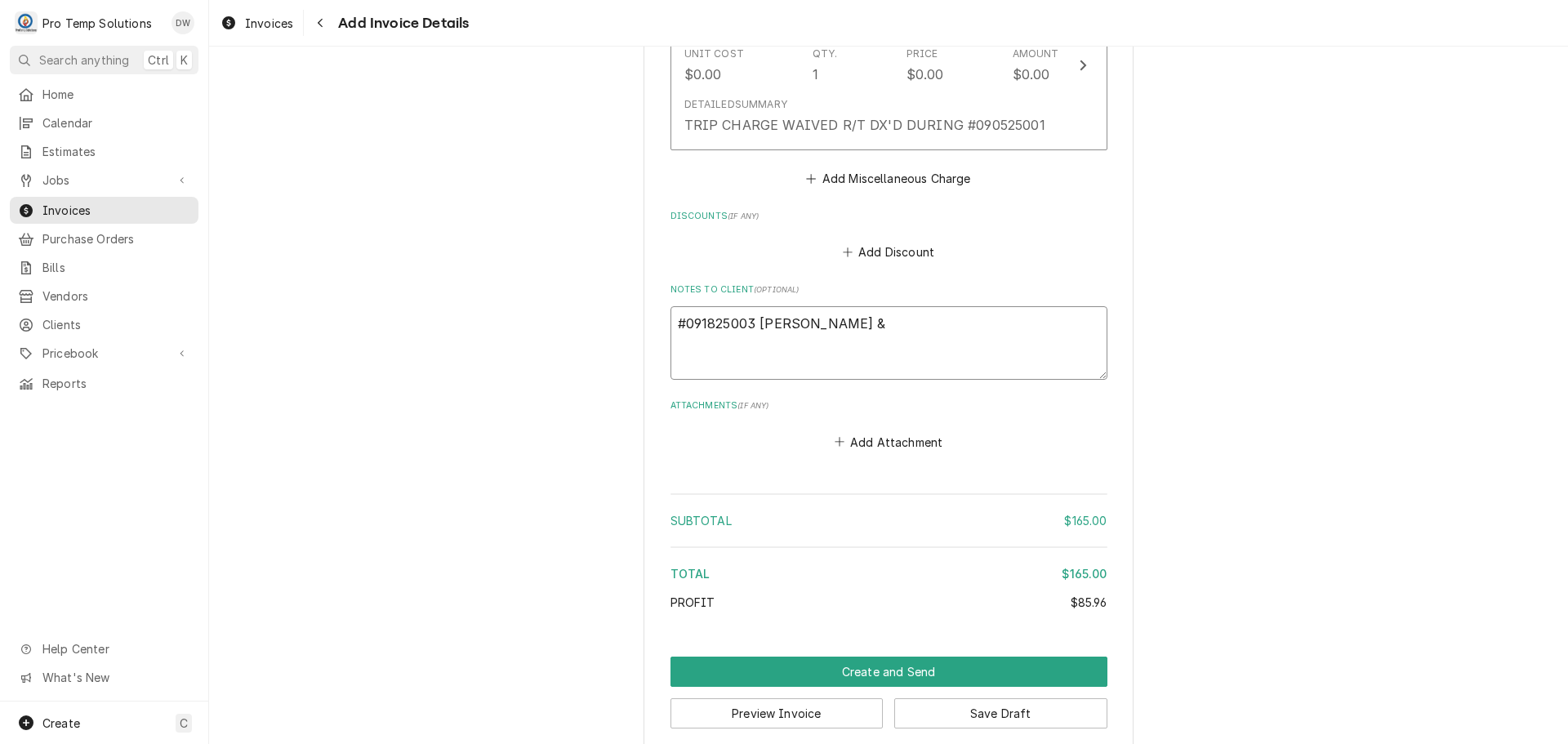
type textarea "#091825003 [PERSON_NAME] &"
type textarea "x"
type textarea "#091825003 [PERSON_NAME] & O"
type textarea "x"
type textarea "#091825003 [PERSON_NAME] & OT"
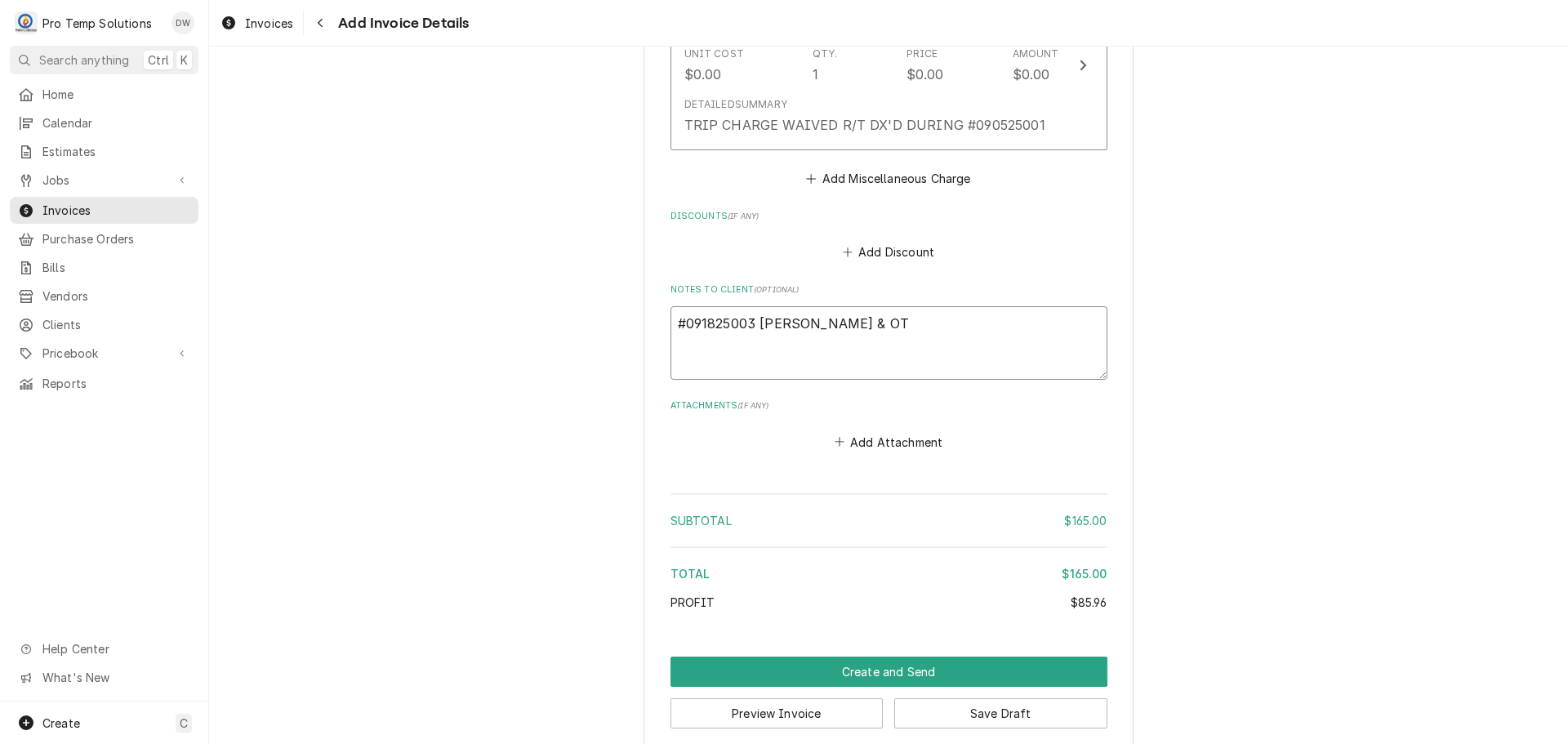
type textarea "x"
type textarea "#091825003 [PERSON_NAME] & OTI"
type textarea "x"
type textarea "#091825003 [PERSON_NAME] & [PERSON_NAME]"
type textarea "x"
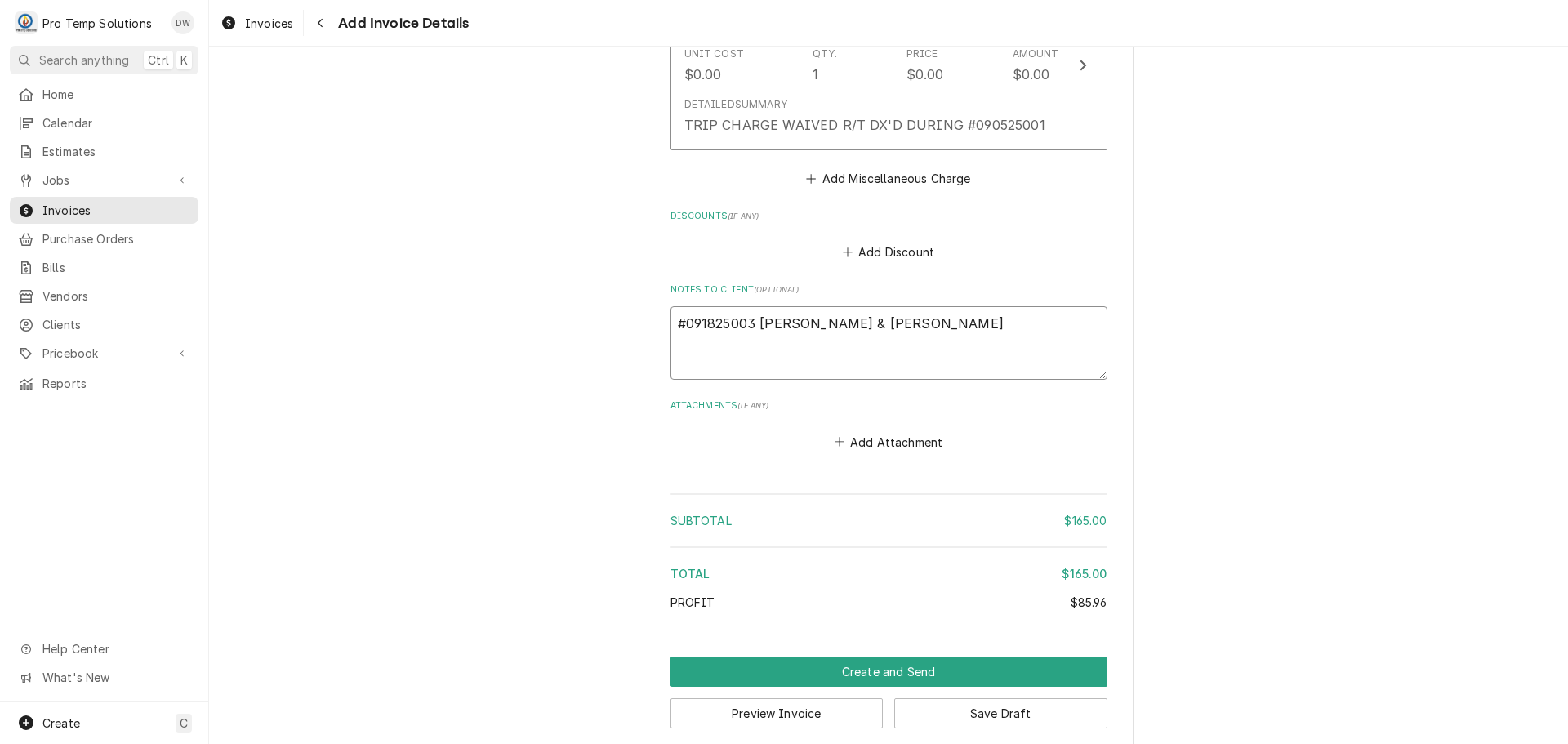
type textarea "#091825003 [PERSON_NAME] & [PERSON_NAME]-"
type textarea "x"
type textarea "#091825003 [PERSON_NAME] & [PERSON_NAME]-"
type textarea "x"
type textarea "#091825003 [PERSON_NAME] & [PERSON_NAME]- P"
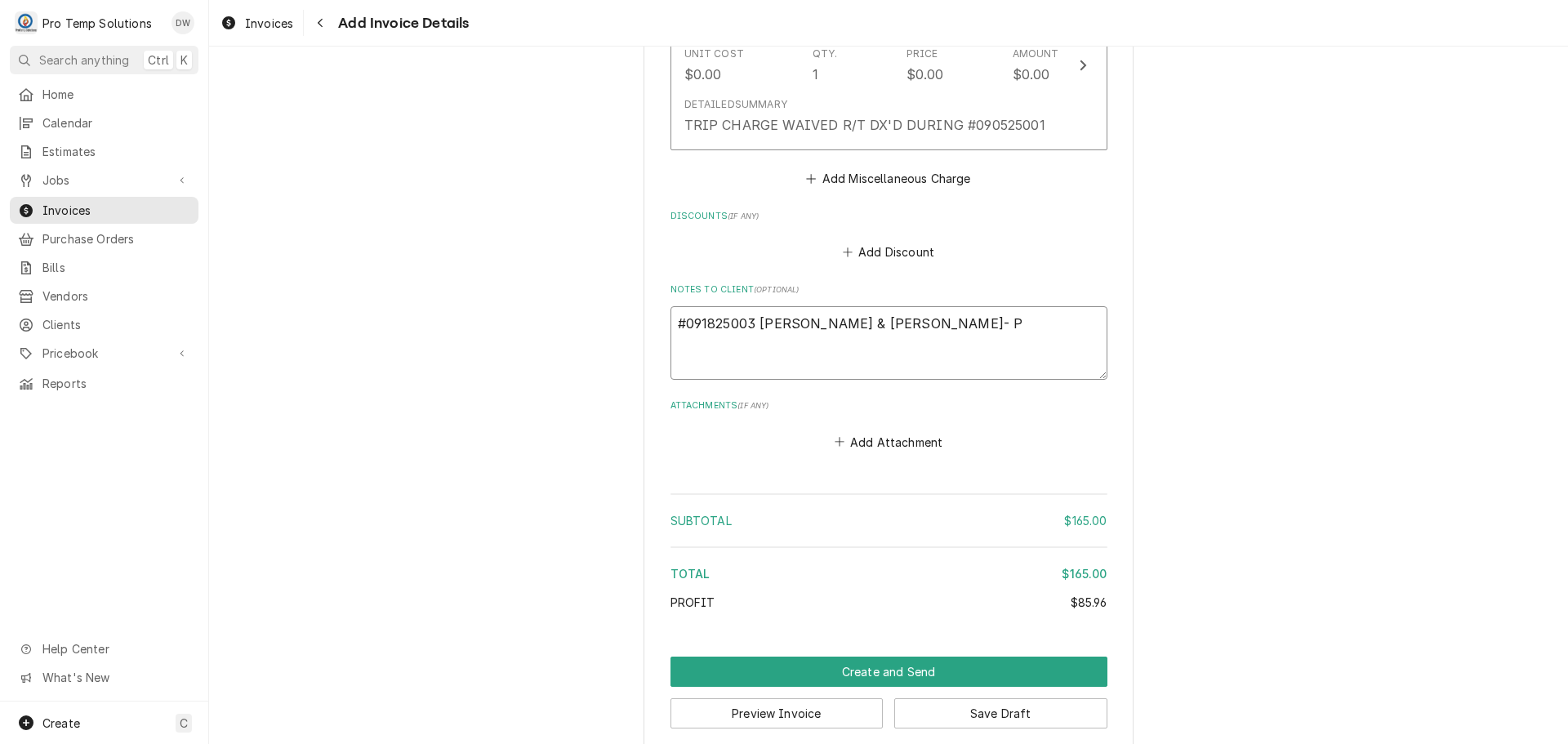
type textarea "x"
type textarea "#091825003 [PERSON_NAME] & [PERSON_NAME]"
type textarea "x"
type textarea "#091825003 [PERSON_NAME] & [PERSON_NAME]- PRE"
type textarea "x"
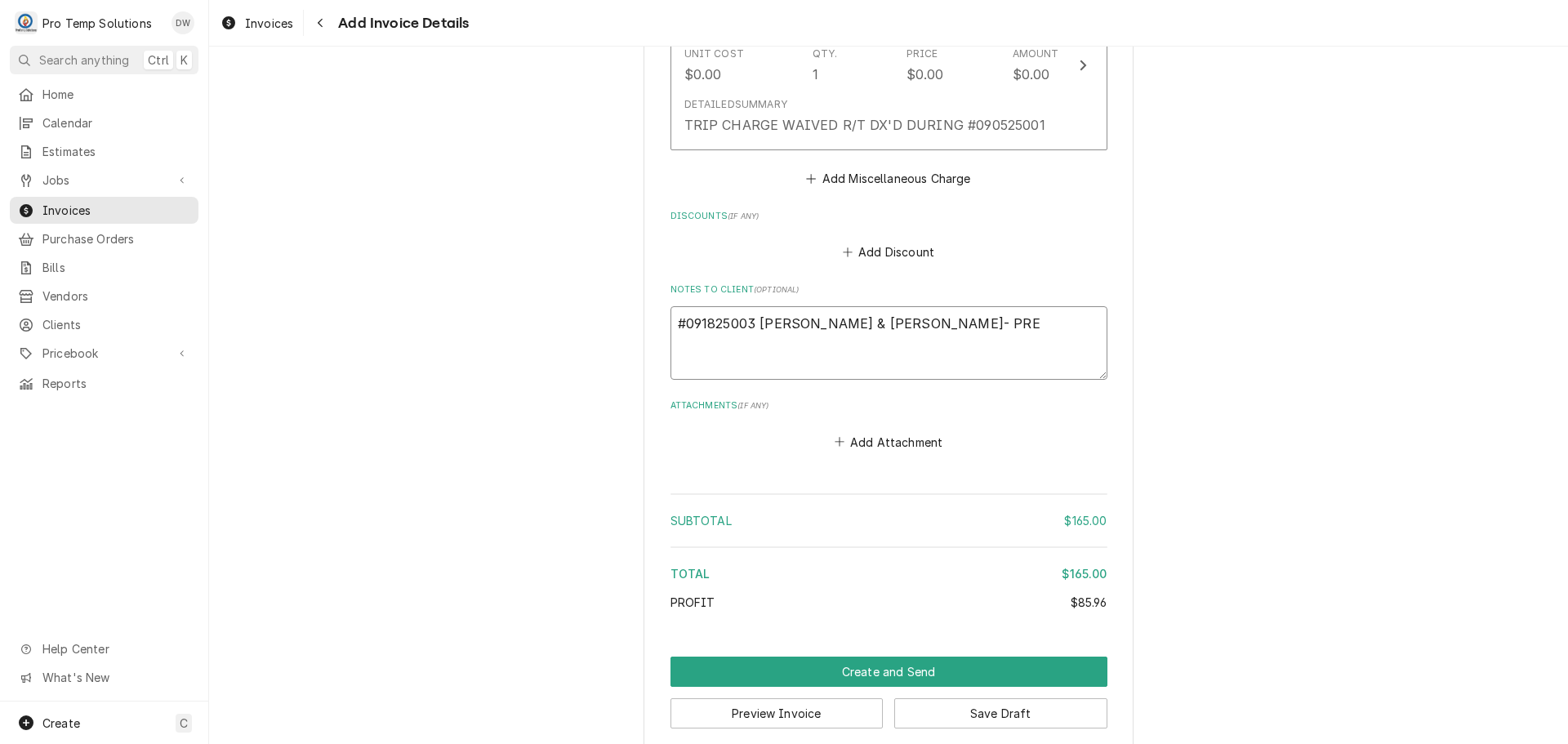
type textarea "#091825003 [PERSON_NAME] & [PERSON_NAME]- PREP"
type textarea "x"
type textarea "#091825003 [PERSON_NAME] & [PERSON_NAME]- PREP"
type textarea "x"
type textarea "#091825003 [PERSON_NAME] & [PERSON_NAME]- PREP R"
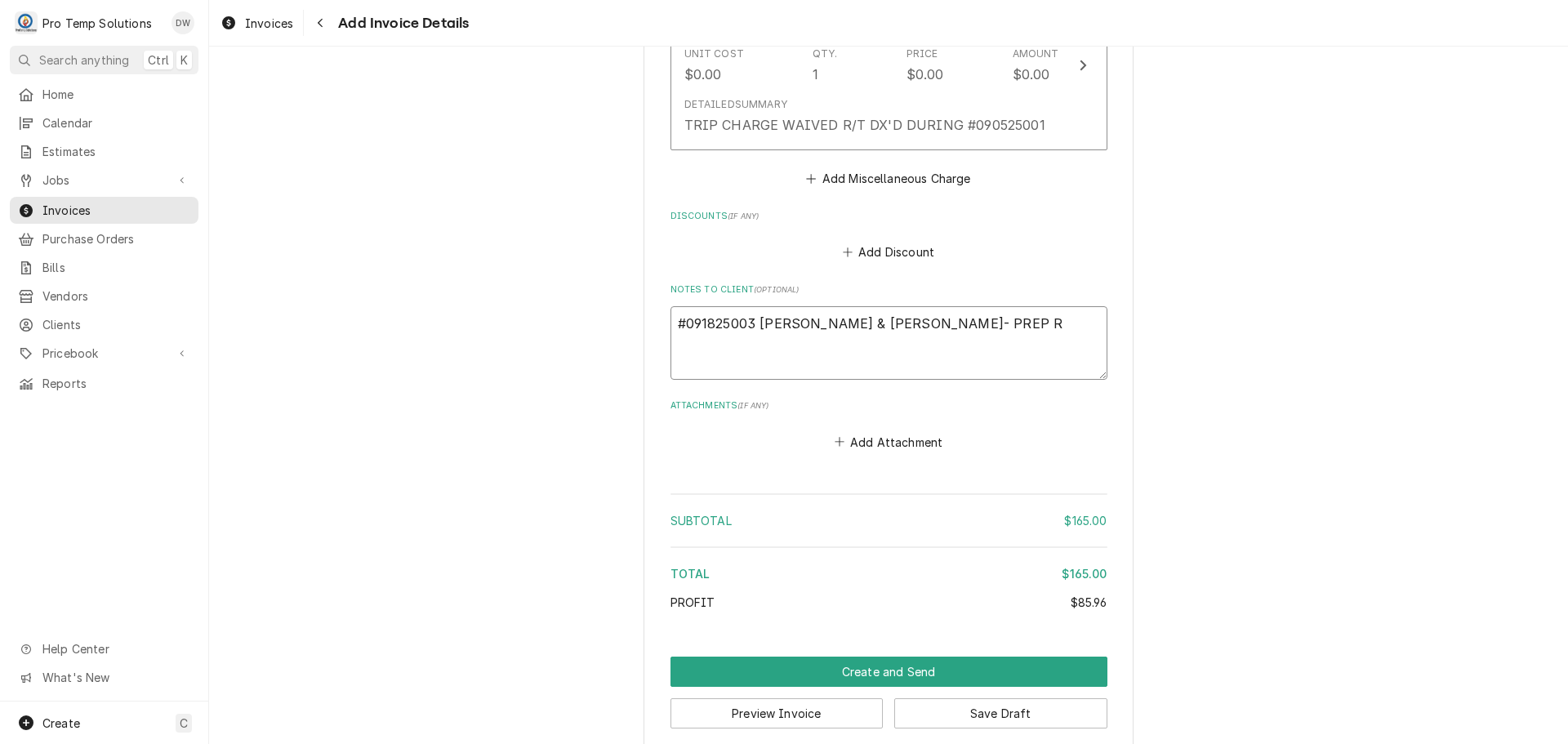
type textarea "x"
type textarea "#091825003 [PERSON_NAME] & [PERSON_NAME]- PREP RI"
type textarea "x"
type textarea "#091825003 [PERSON_NAME] & [PERSON_NAME]- PREP [PERSON_NAME]"
type textarea "x"
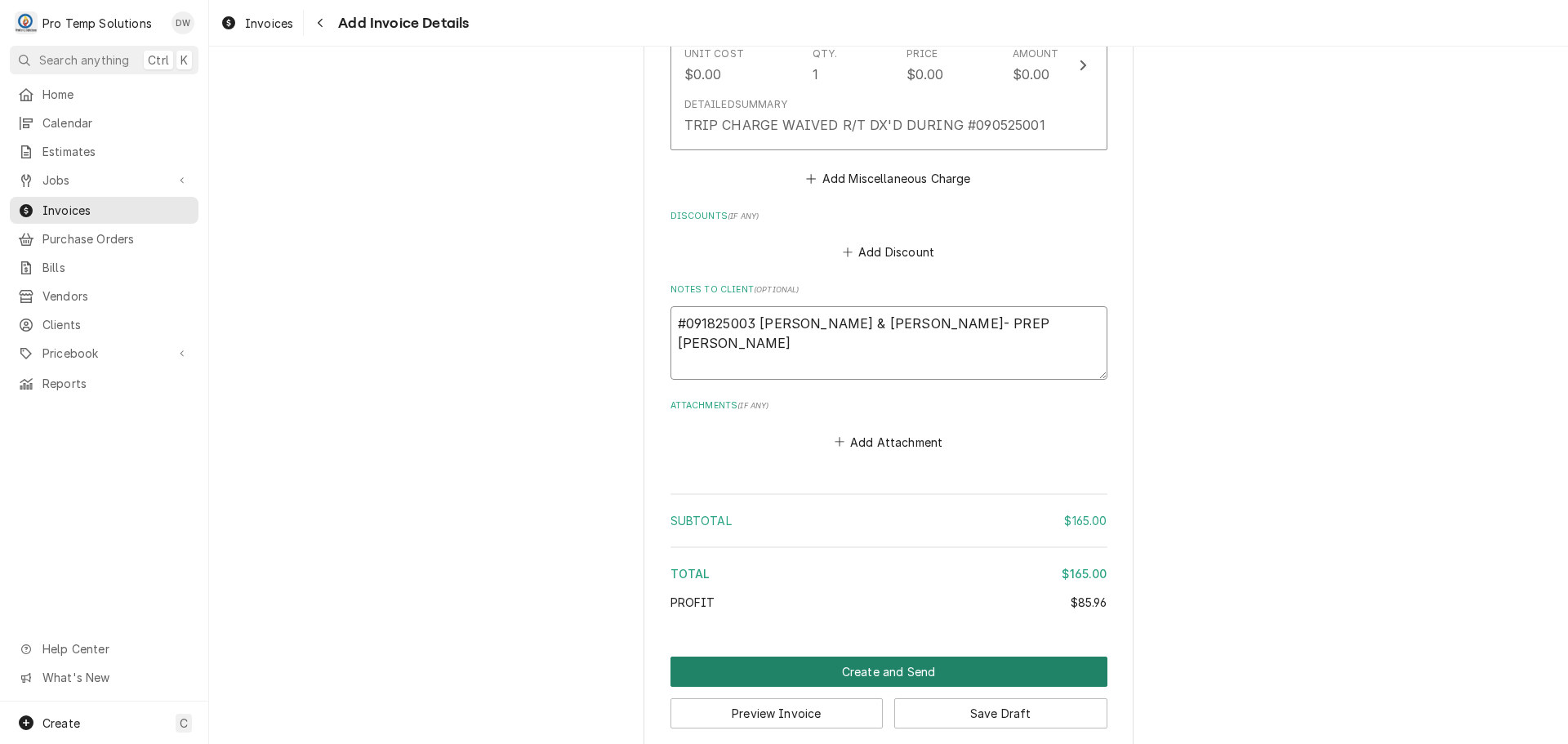
type textarea "#091825003 [PERSON_NAME] & [PERSON_NAME]- PREP [PERSON_NAME]"
click at [895, 657] on button "Create and Send" at bounding box center [888, 671] width 437 height 30
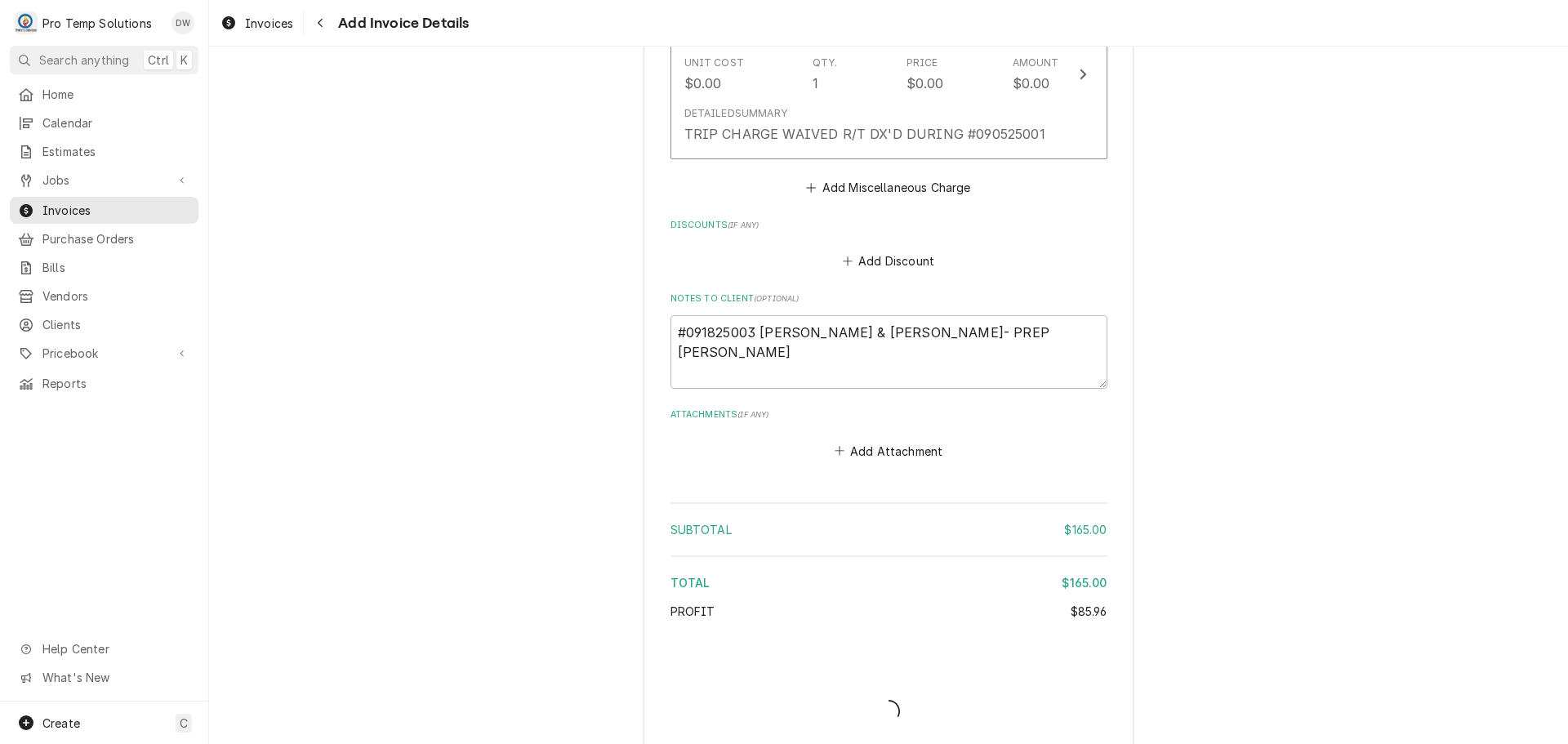
type textarea "x"
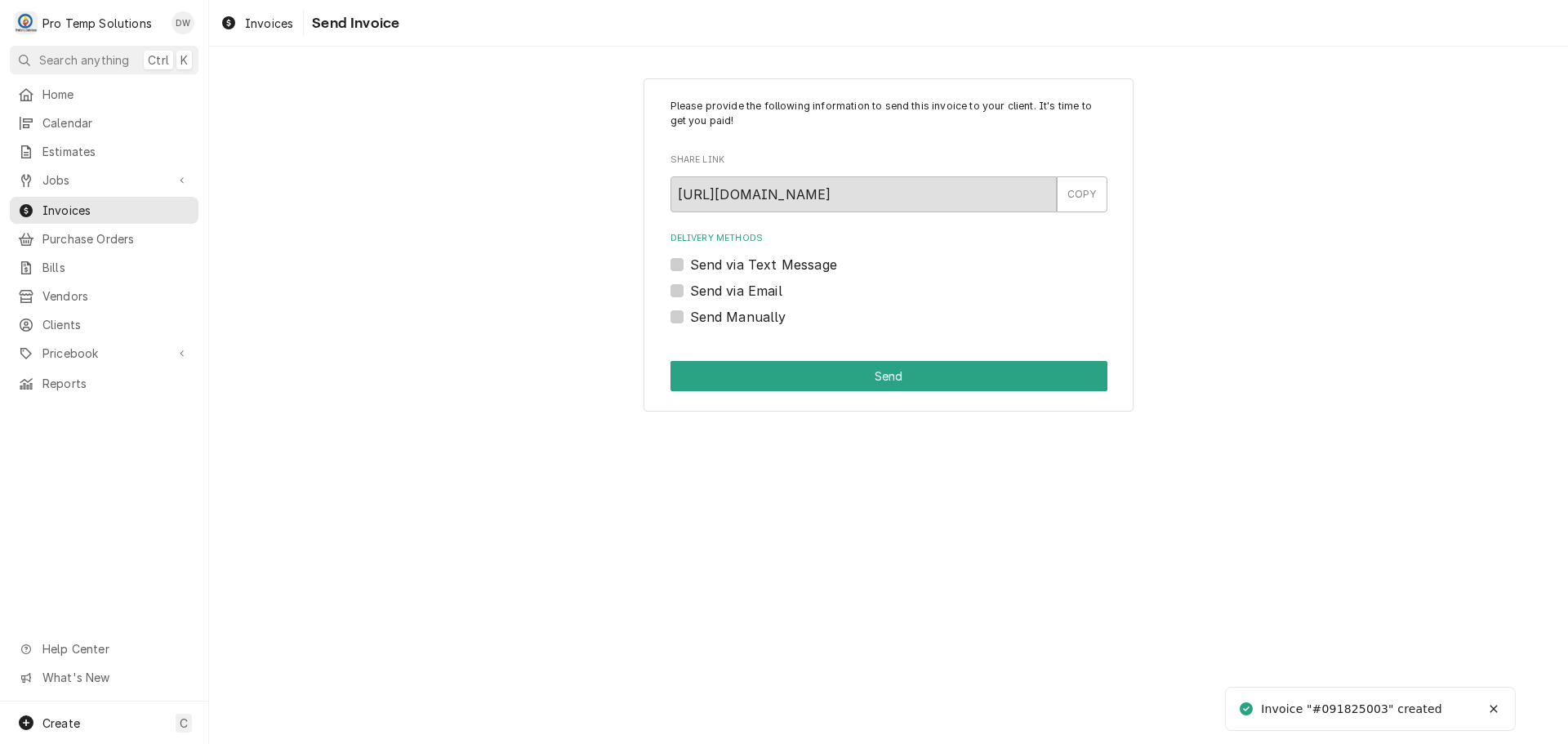
click at [690, 290] on label "Send via Email" at bounding box center [736, 291] width 92 height 19
click at [690, 290] on input "Send via Email" at bounding box center [908, 299] width 437 height 36
checkbox input "true"
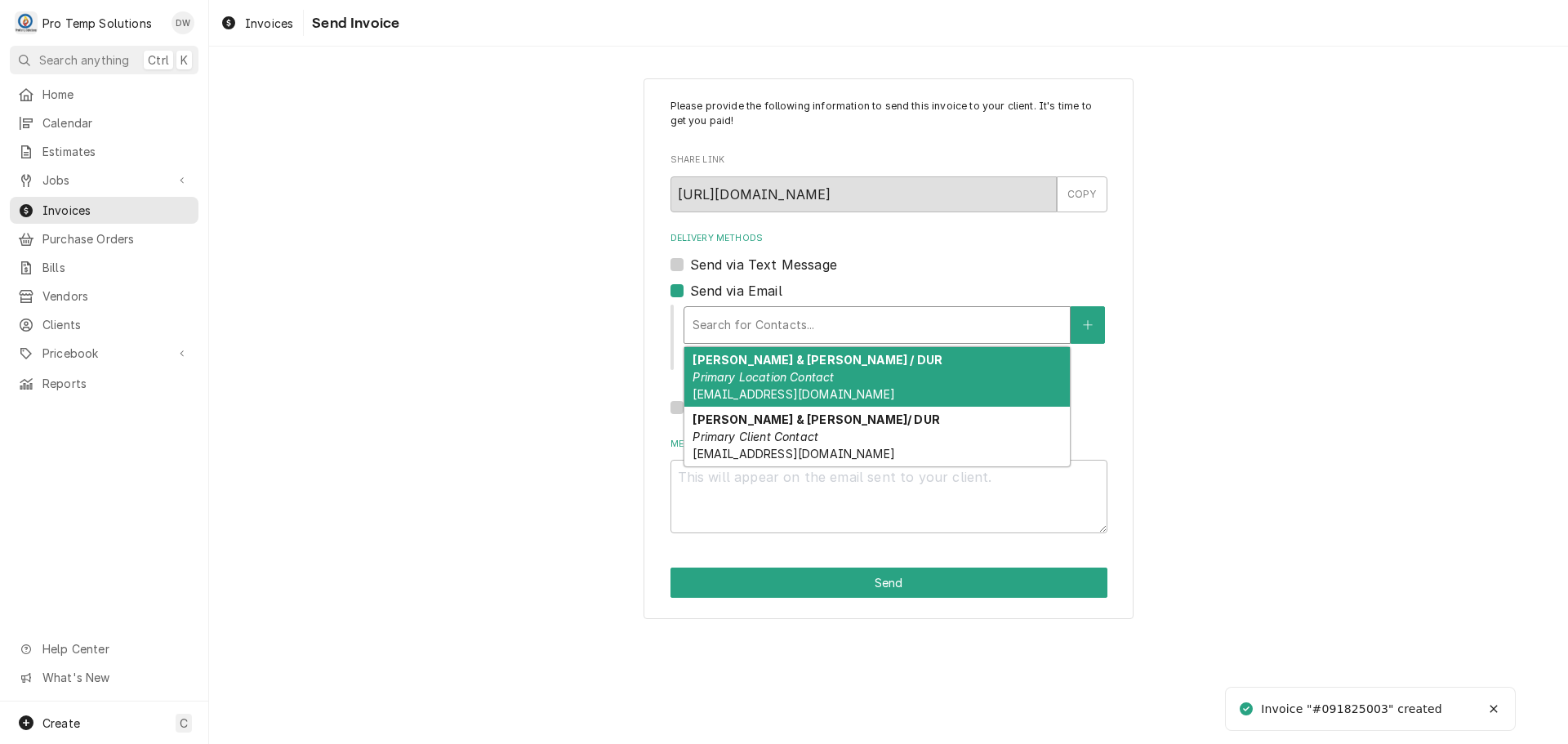
click at [797, 319] on div "Delivery Methods" at bounding box center [877, 324] width 369 height 30
click at [782, 368] on div "[PERSON_NAME] & [PERSON_NAME] / DUR Primary Location Contact [EMAIL_ADDRESS][DO…" at bounding box center [877, 376] width 385 height 60
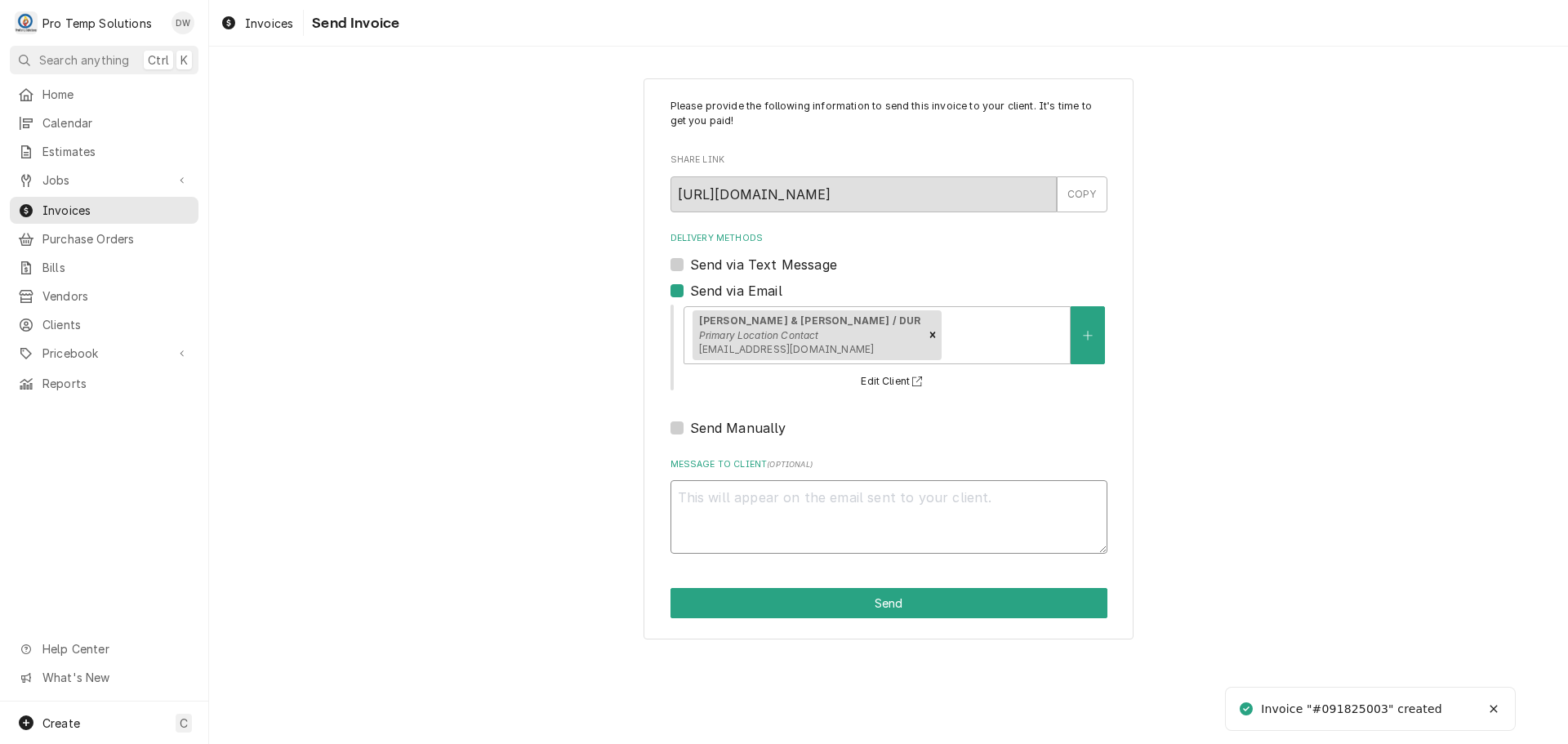
click at [725, 489] on textarea "Message to Client ( optional )" at bounding box center [888, 516] width 437 height 74
type textarea "x"
type textarea "#"
type textarea "x"
type textarea "#0"
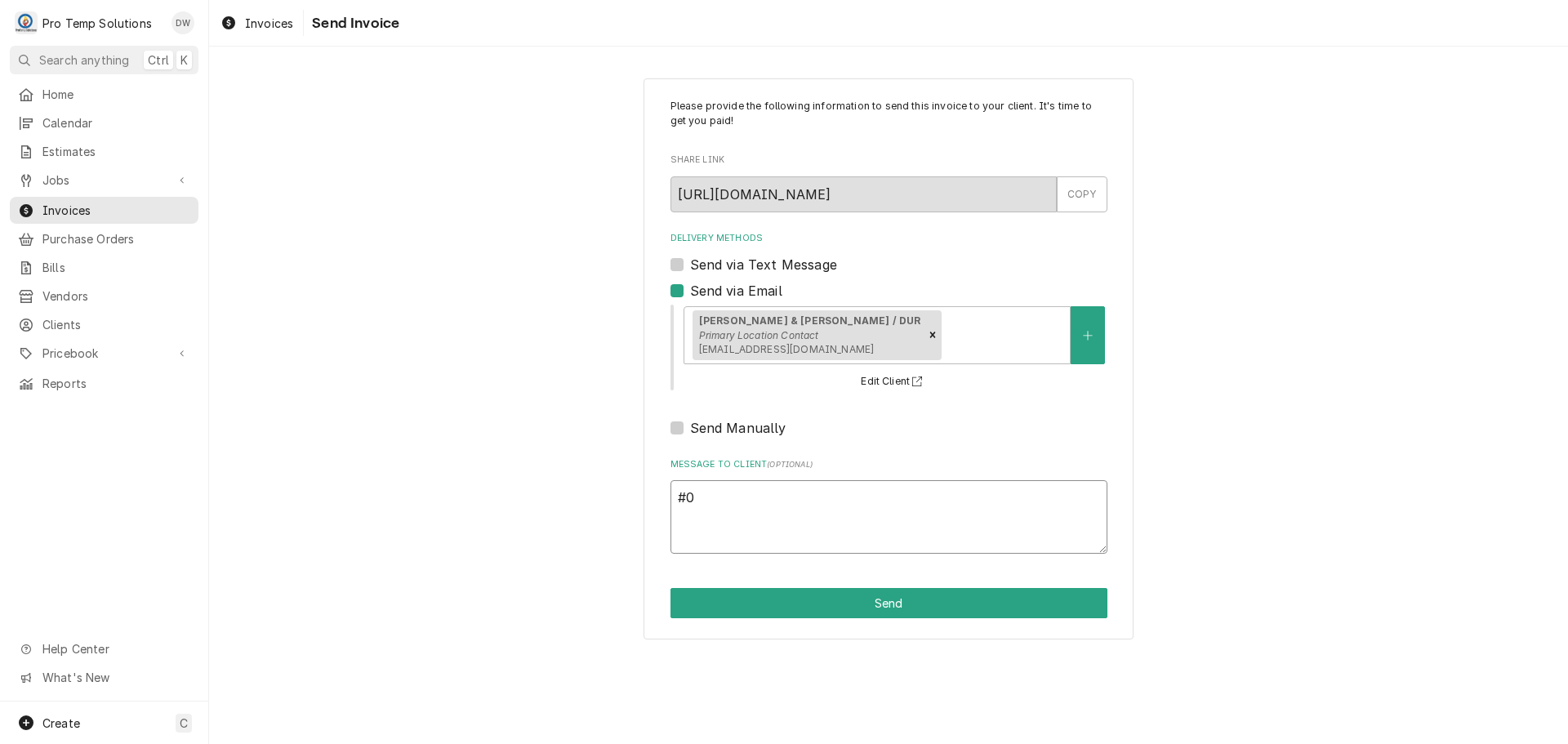
type textarea "x"
type textarea "#09"
type textarea "x"
type textarea "#091"
type textarea "x"
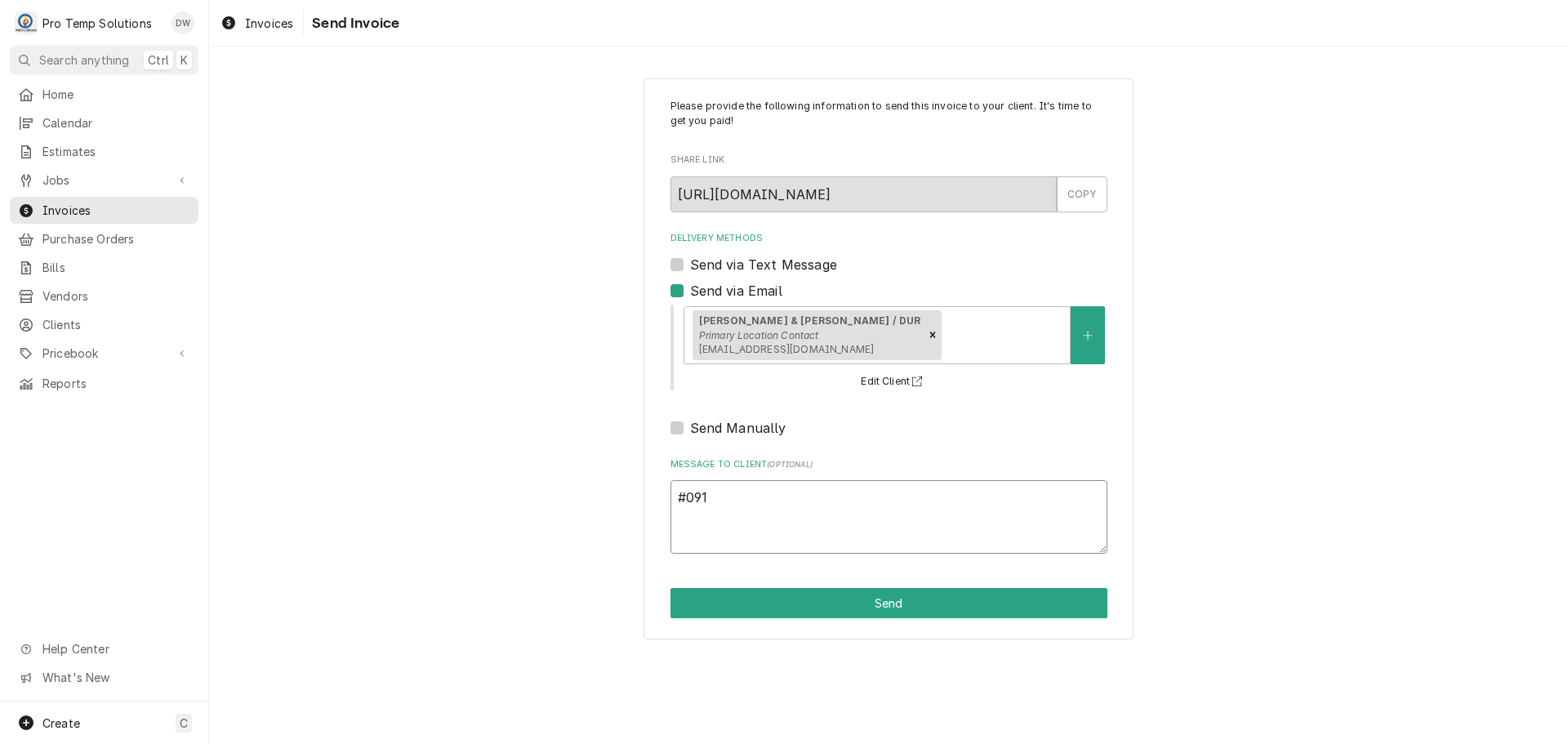
type textarea "#0918"
type textarea "x"
type textarea "#09182"
type textarea "x"
type textarea "#091825"
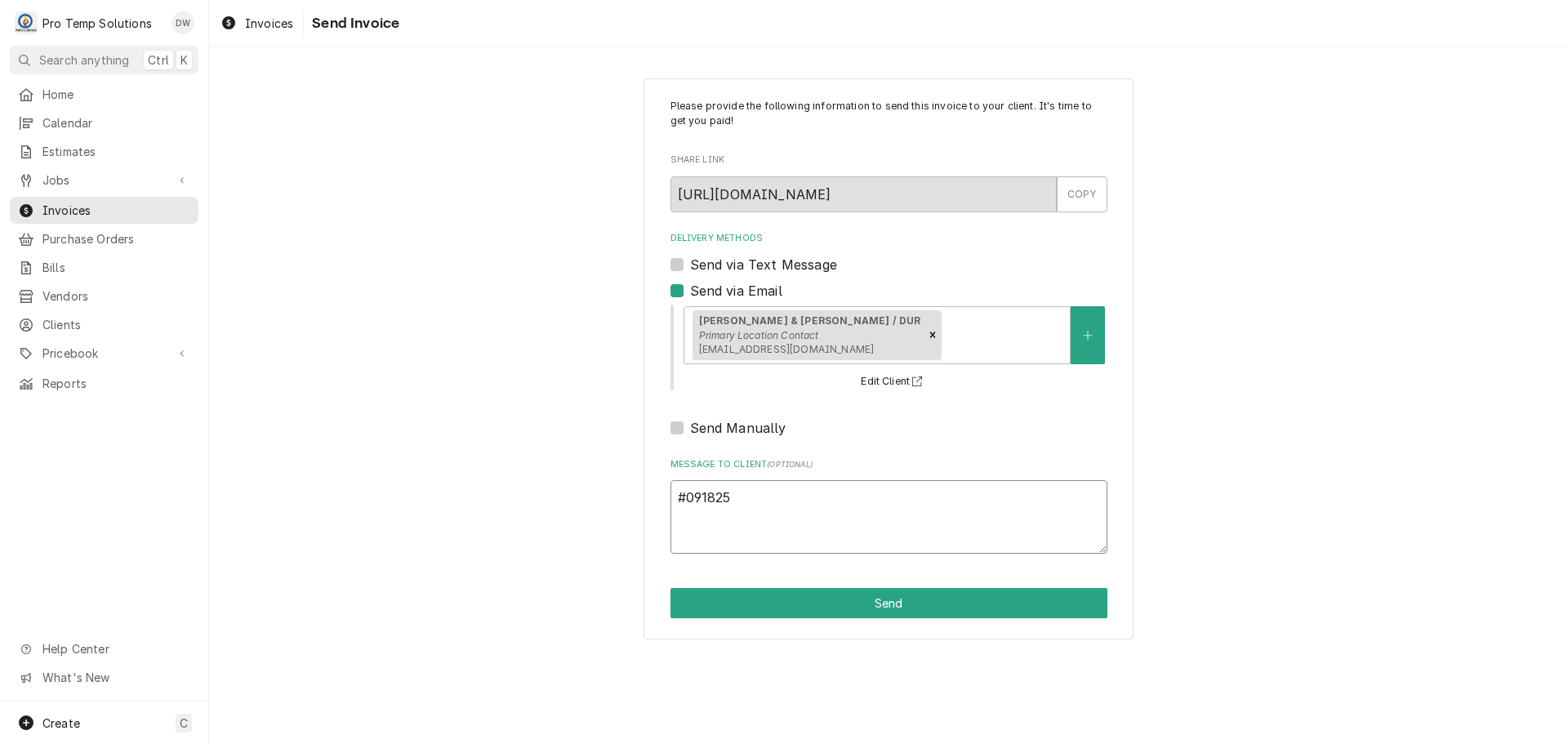
type textarea "x"
type textarea "#0918250"
type textarea "x"
type textarea "#09182500"
type textarea "x"
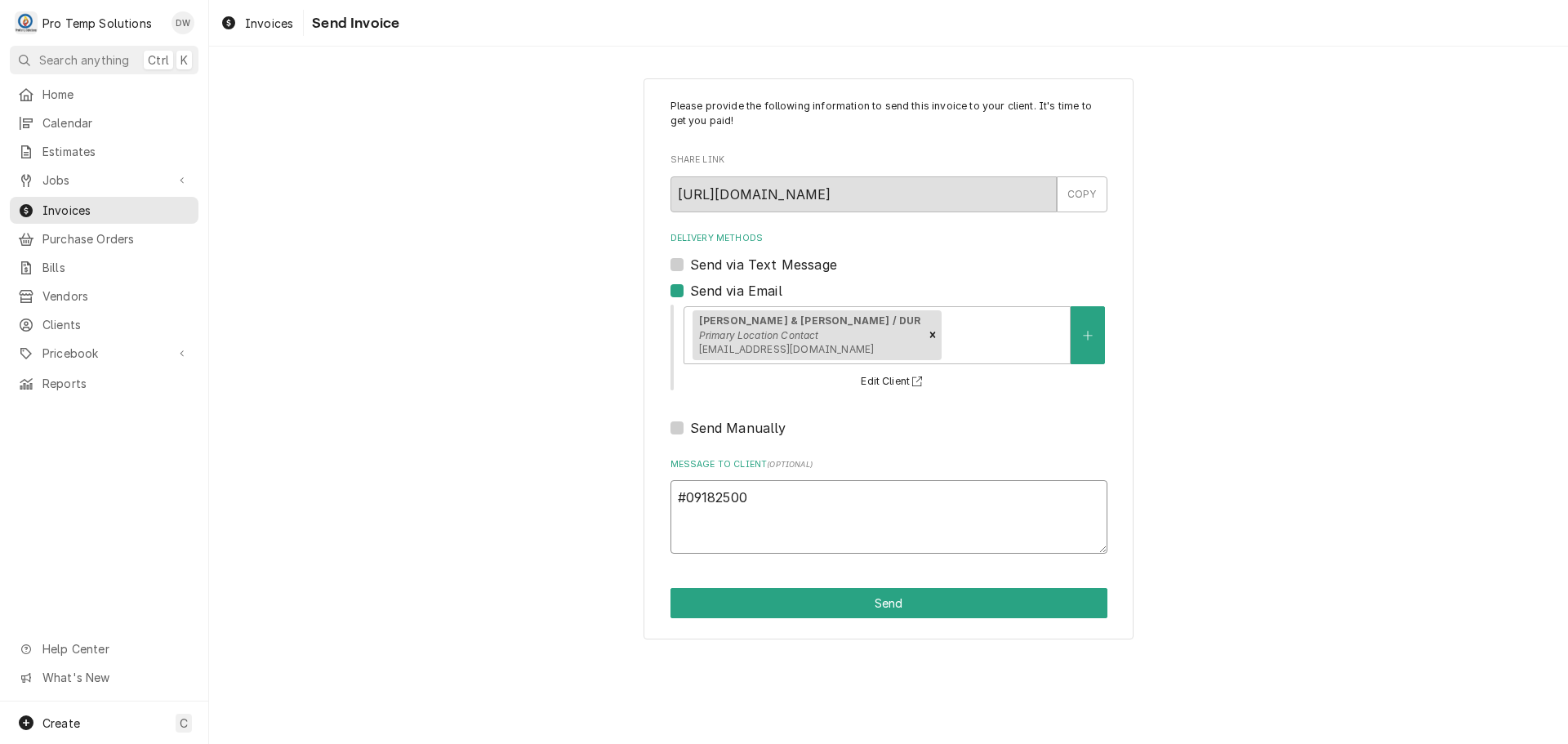
type textarea "#091825003"
type textarea "x"
type textarea "#091825003"
type textarea "x"
type textarea "#091825003 P"
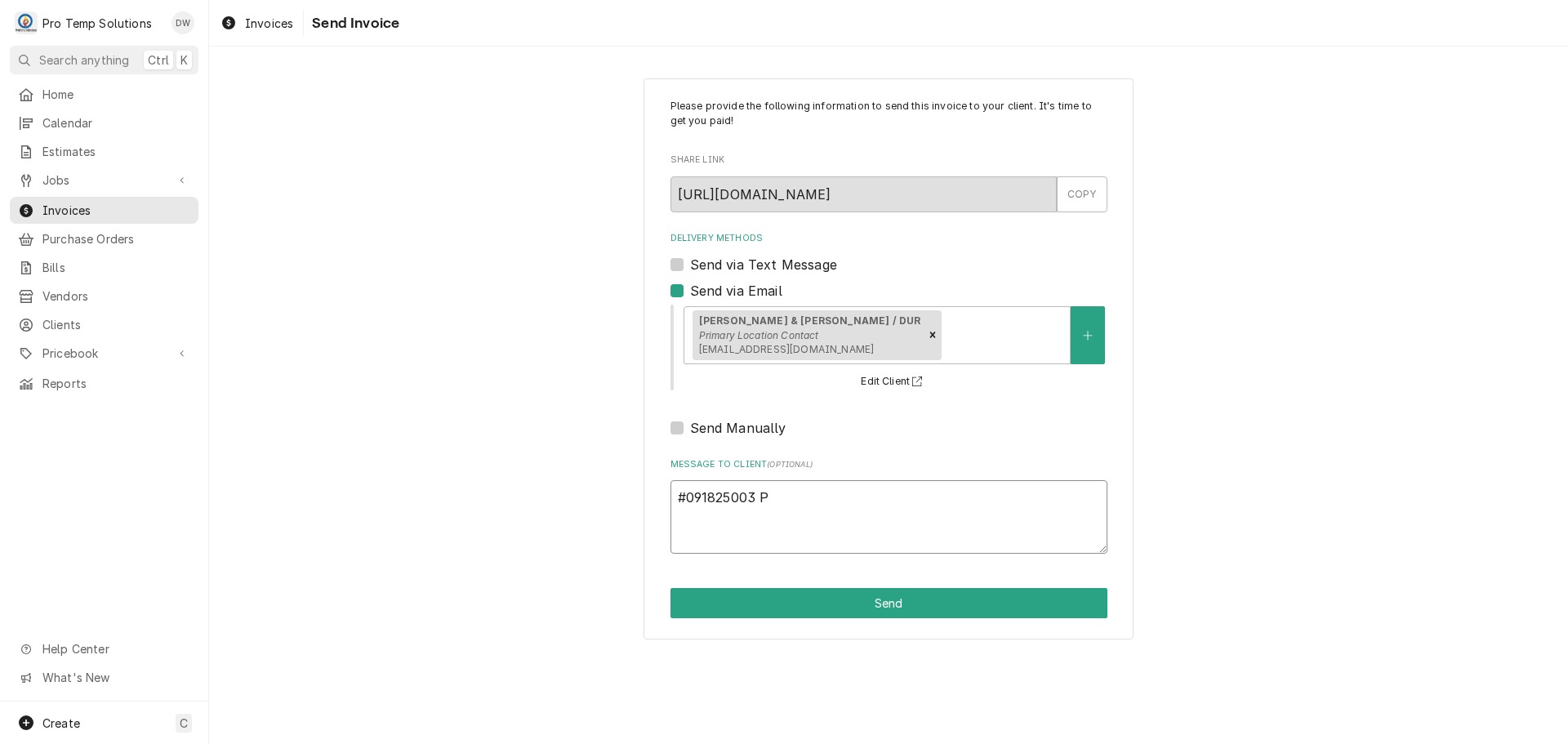
type textarea "x"
type textarea "#091825003 PA"
type textarea "x"
type textarea "#091825003 PAR"
type textarea "x"
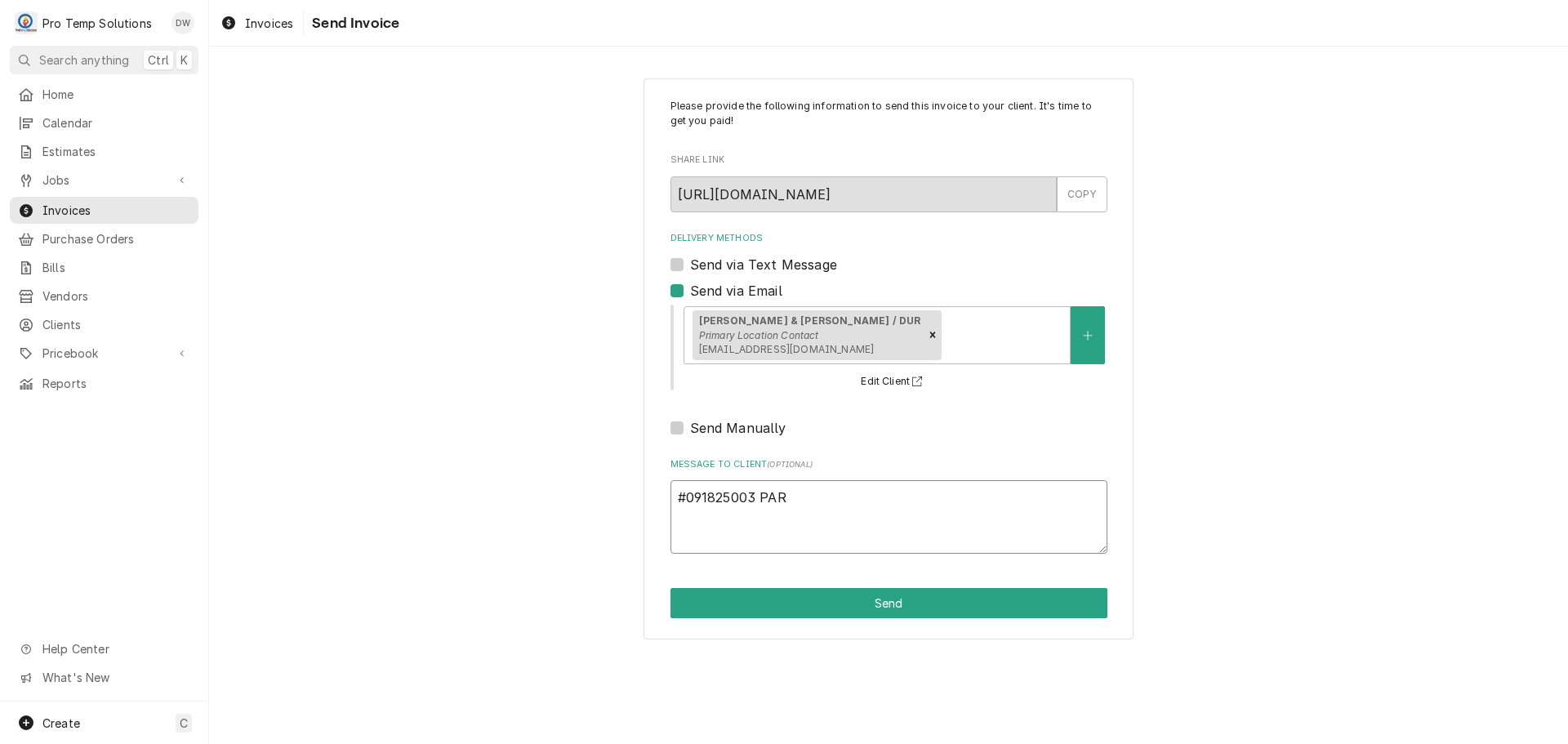
type textarea "#091825003 PARK"
type textarea "x"
type textarea "#091825003 [PERSON_NAME]"
type textarea "x"
type textarea "#091825003 [PERSON_NAME]"
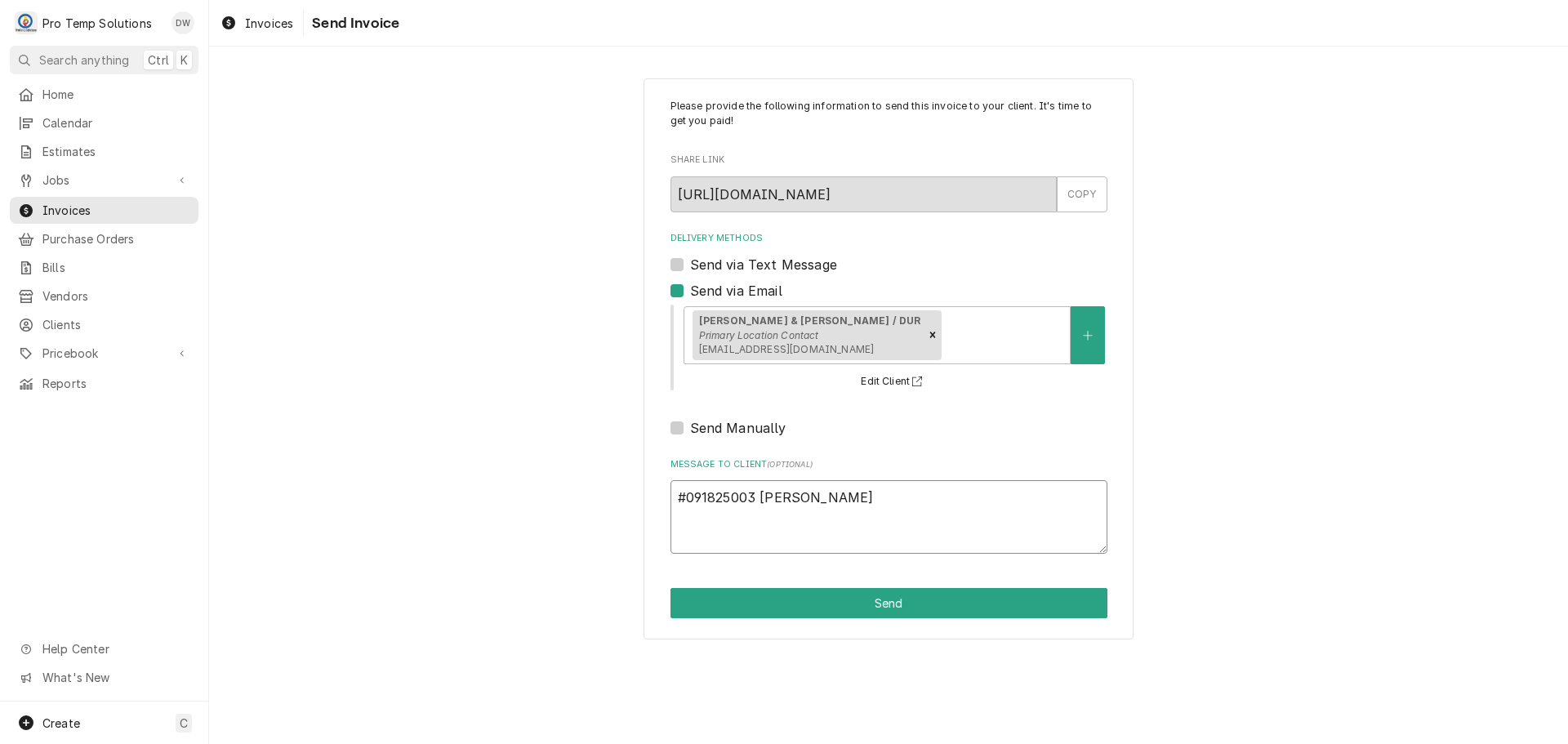
type textarea "x"
type textarea "#091825003 [PERSON_NAME]"
type textarea "x"
type textarea "#091825003 [PERSON_NAME] &"
type textarea "x"
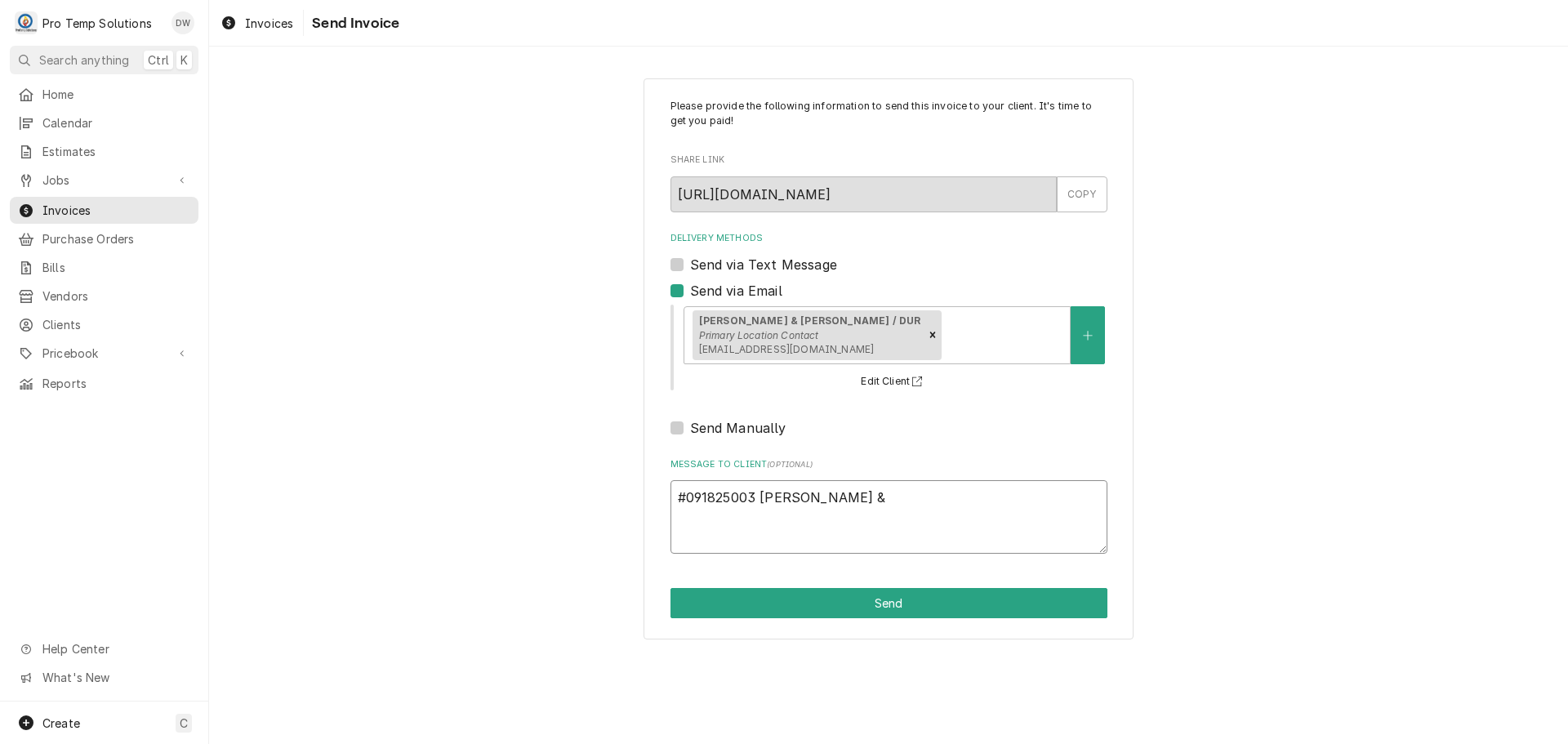
type textarea "#091825003 [PERSON_NAME] &"
type textarea "x"
type textarea "#091825003 [PERSON_NAME] & O"
type textarea "x"
type textarea "#091825003 [PERSON_NAME] & OT"
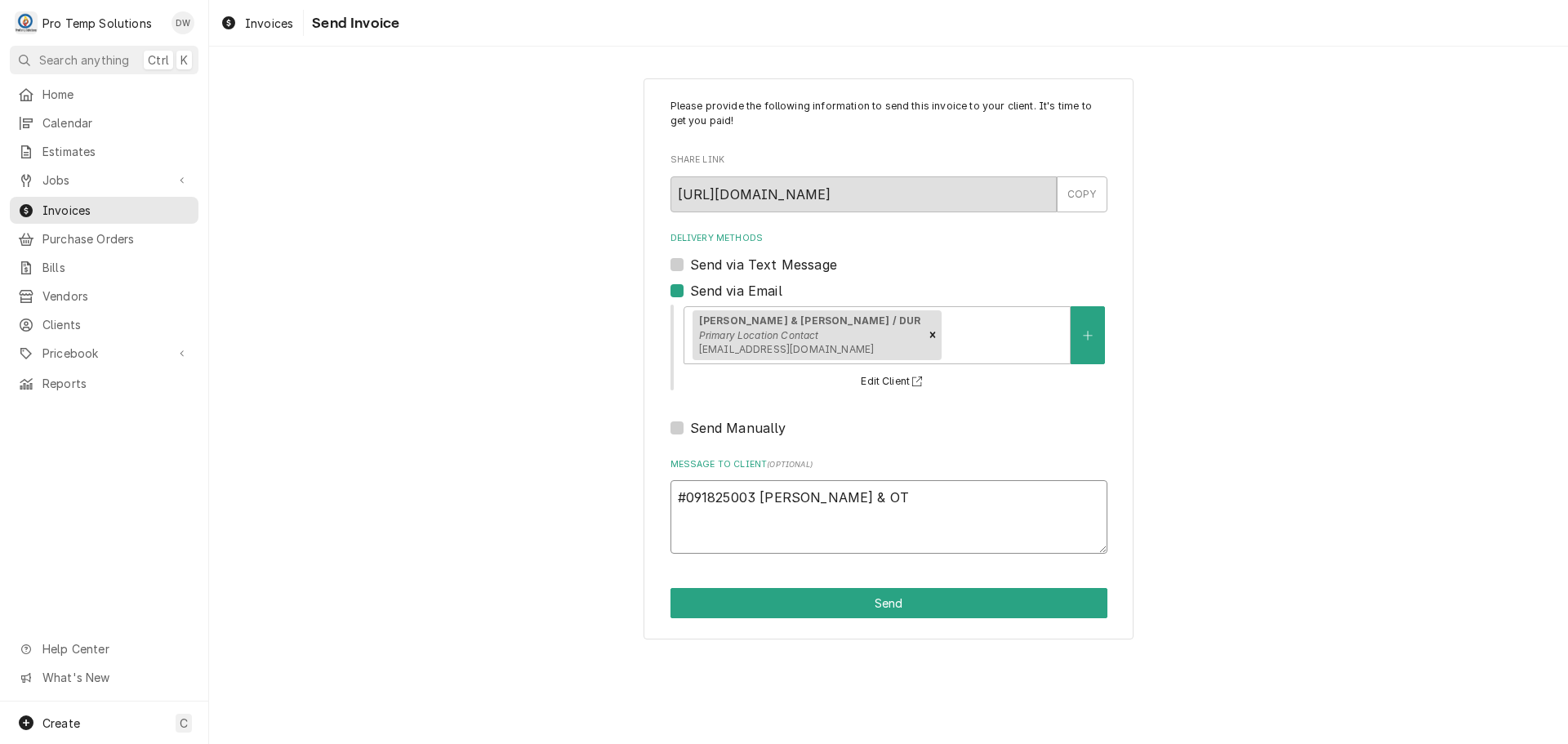
type textarea "x"
type textarea "#091825003 [PERSON_NAME] & OTI"
type textarea "x"
type textarea "#091825003 [PERSON_NAME] & [PERSON_NAME]"
type textarea "x"
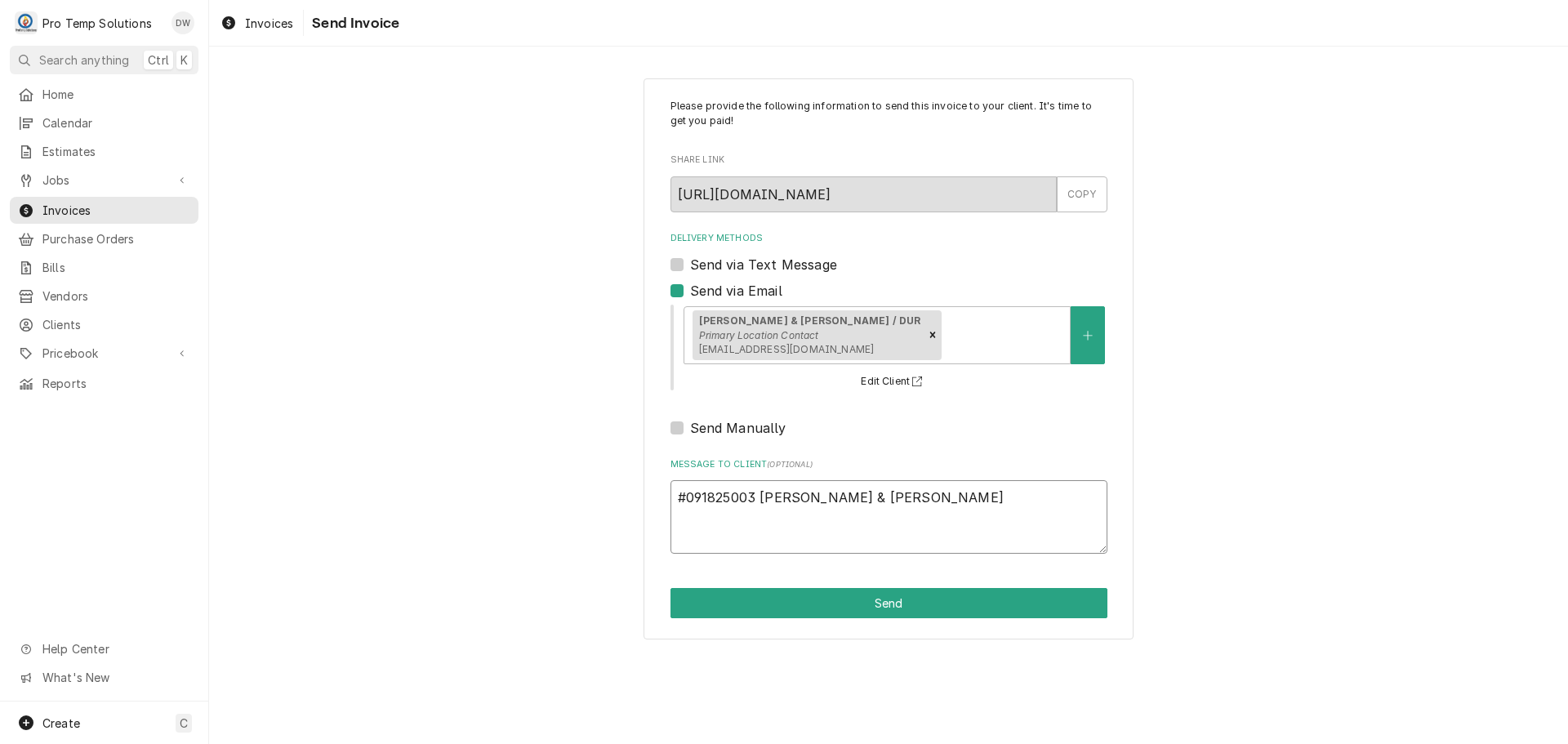
type textarea "#091825003 [PERSON_NAME] & [PERSON_NAME]-"
type textarea "x"
type textarea "#091825003 [PERSON_NAME] & [PERSON_NAME]-"
type textarea "x"
type textarea "#091825003 [PERSON_NAME] & [PERSON_NAME]- P"
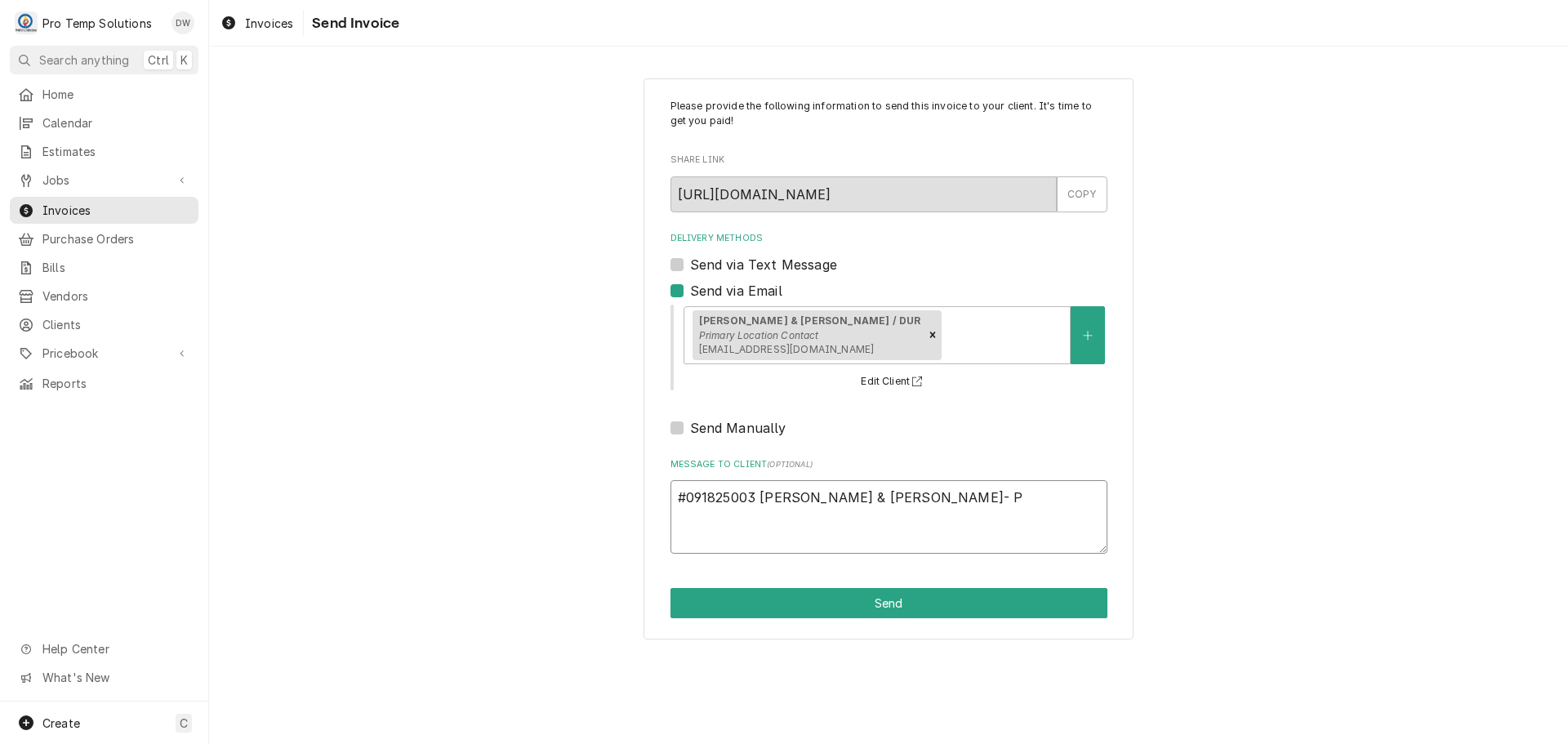
type textarea "x"
type textarea "#091825003 [PERSON_NAME] & [PERSON_NAME]"
type textarea "x"
type textarea "#091825003 [PERSON_NAME] & [PERSON_NAME]- PRE"
type textarea "x"
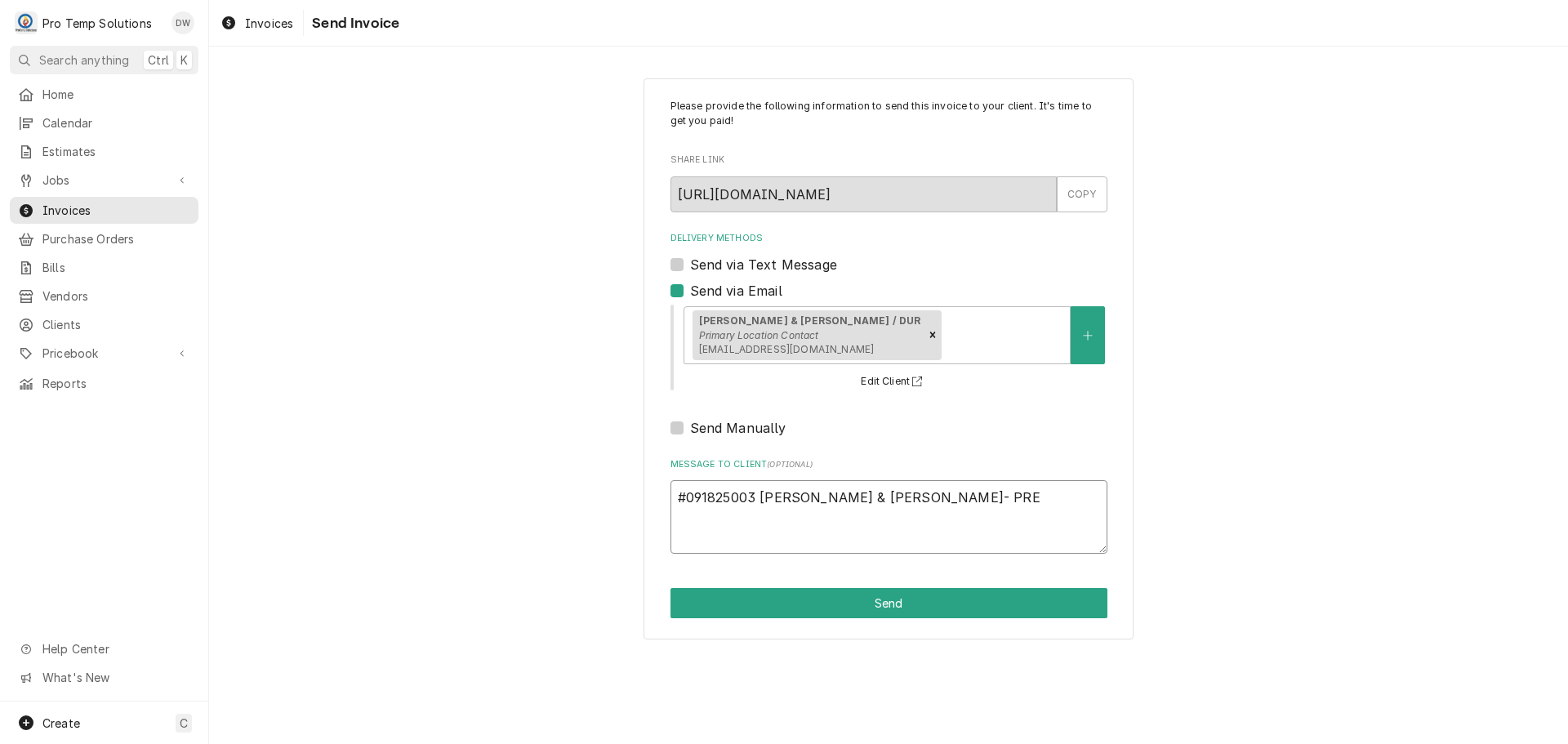
type textarea "#091825003 [PERSON_NAME] & [PERSON_NAME]- PREP"
type textarea "x"
type textarea "#091825003 [PERSON_NAME] & [PERSON_NAME]- PREP"
type textarea "x"
type textarea "#091825003 [PERSON_NAME] & [PERSON_NAME]- PREP R"
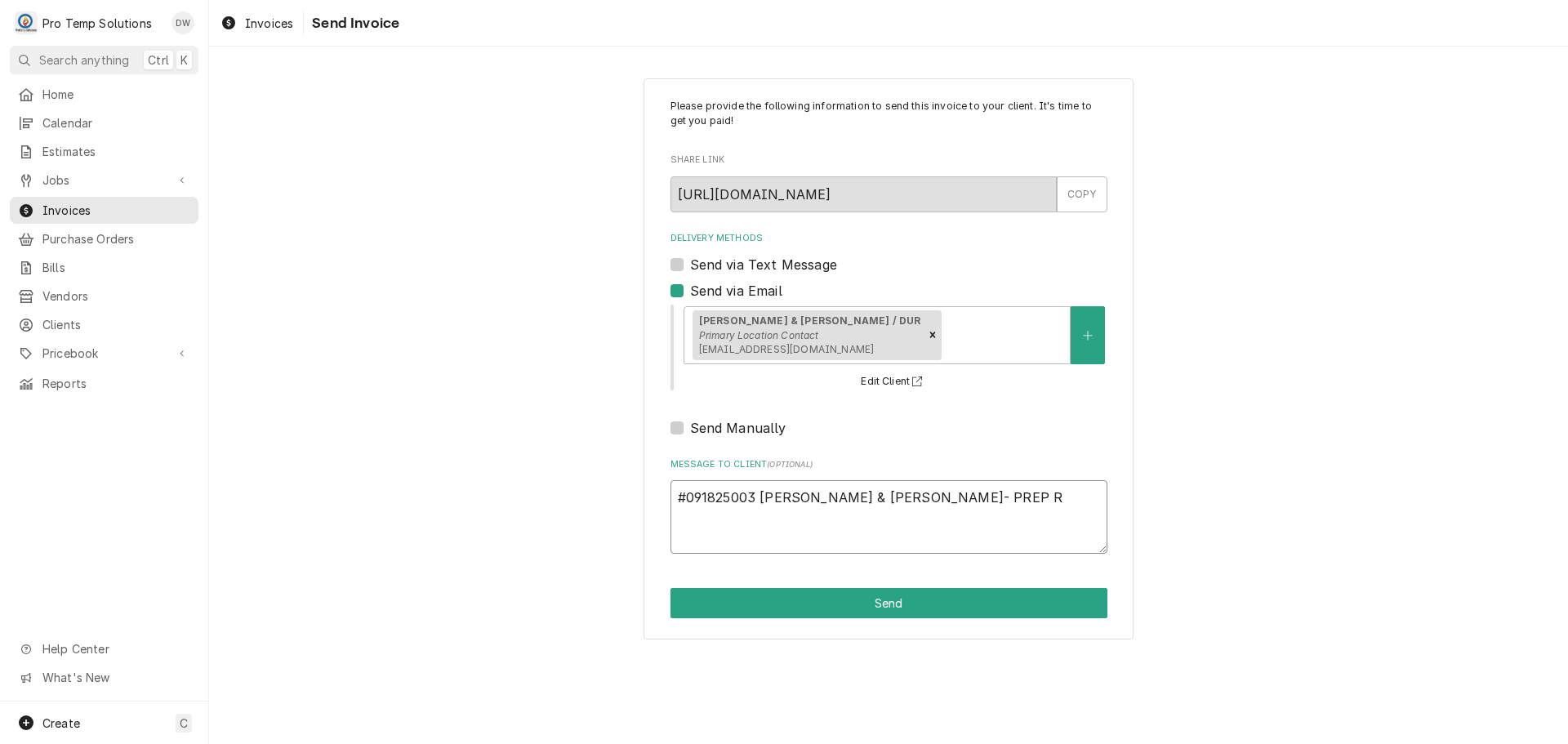
type textarea "x"
type textarea "#091825003 [PERSON_NAME] & [PERSON_NAME]- PREP RI"
type textarea "x"
type textarea "#091825003 [PERSON_NAME] & [PERSON_NAME]- PREP [PERSON_NAME]"
type textarea "x"
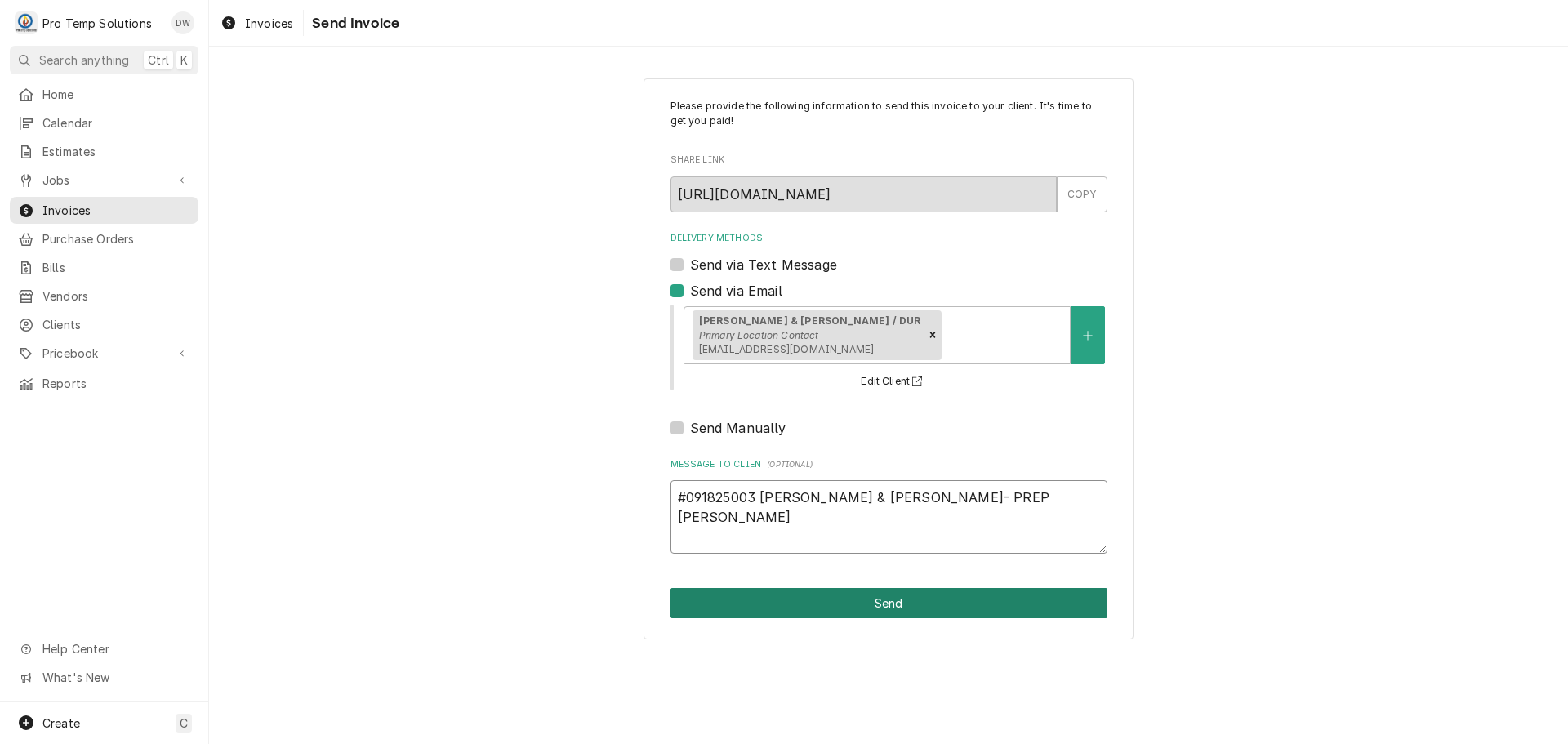
type textarea "#091825003 [PERSON_NAME] & [PERSON_NAME]- PREP [PERSON_NAME]"
click at [889, 609] on button "Send" at bounding box center [888, 602] width 437 height 30
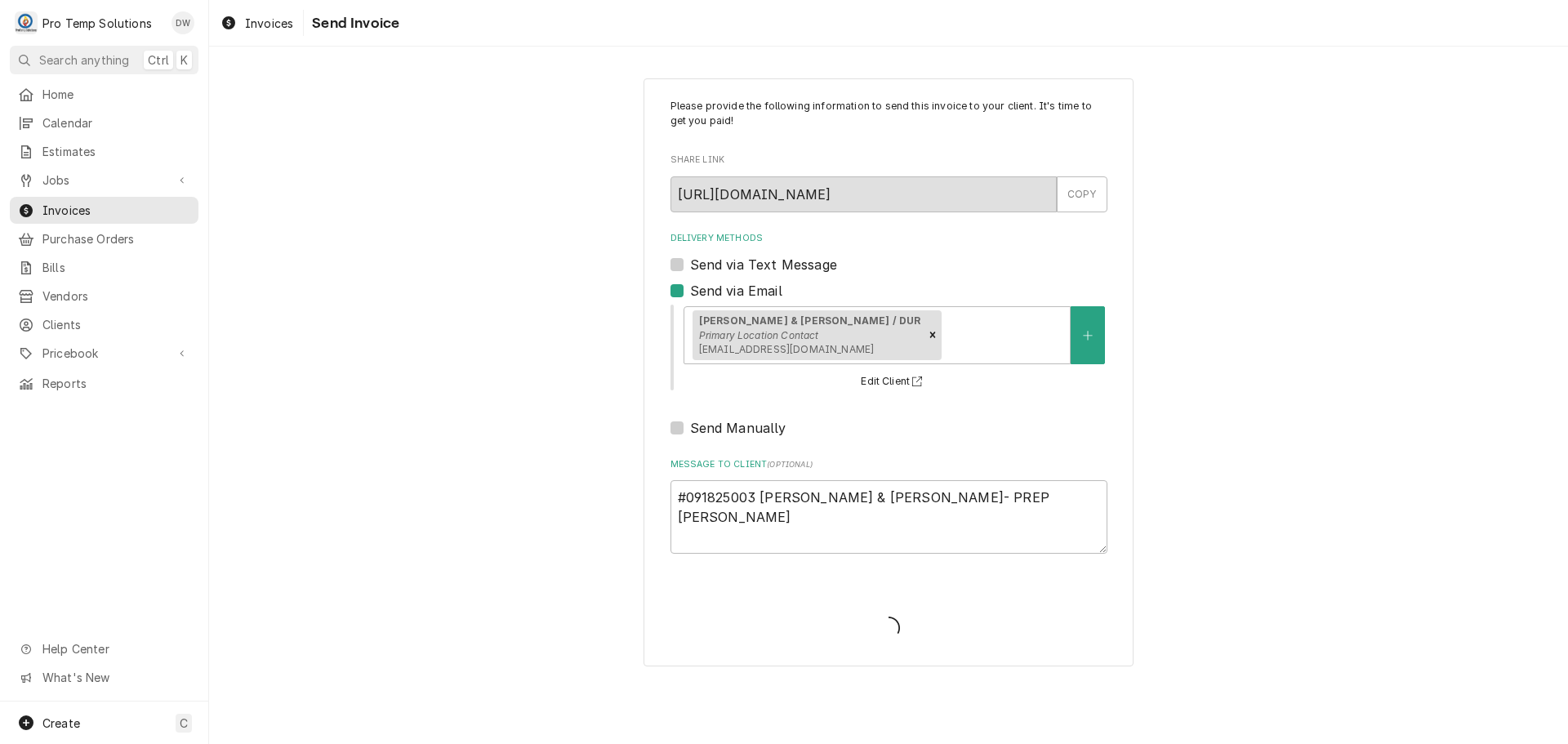
type textarea "x"
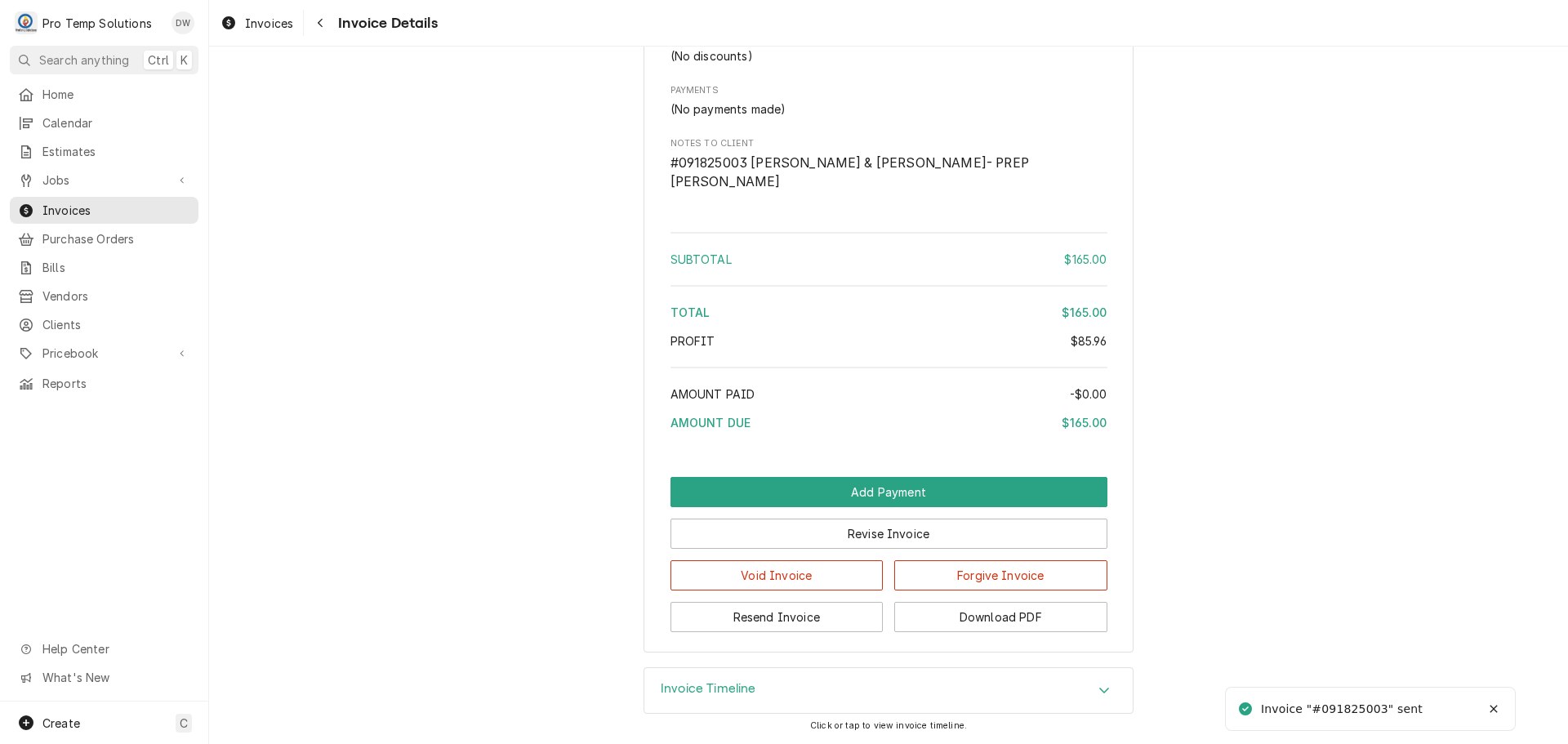
scroll to position [1837, 0]
click at [979, 613] on button "Download PDF" at bounding box center [1001, 616] width 213 height 30
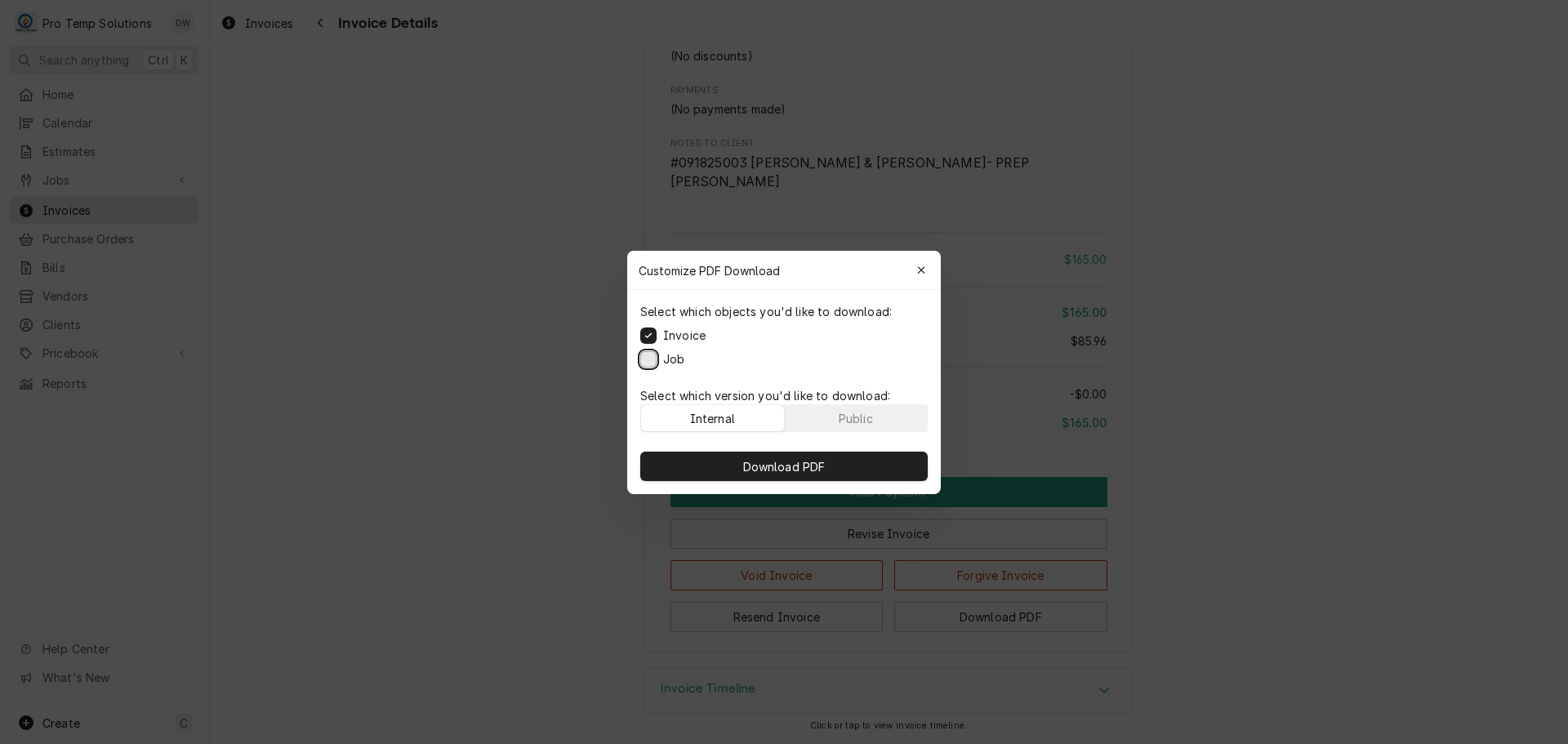
click at [649, 351] on button "Job" at bounding box center [648, 358] width 16 height 16
click at [784, 461] on span "Download PDF" at bounding box center [784, 466] width 89 height 17
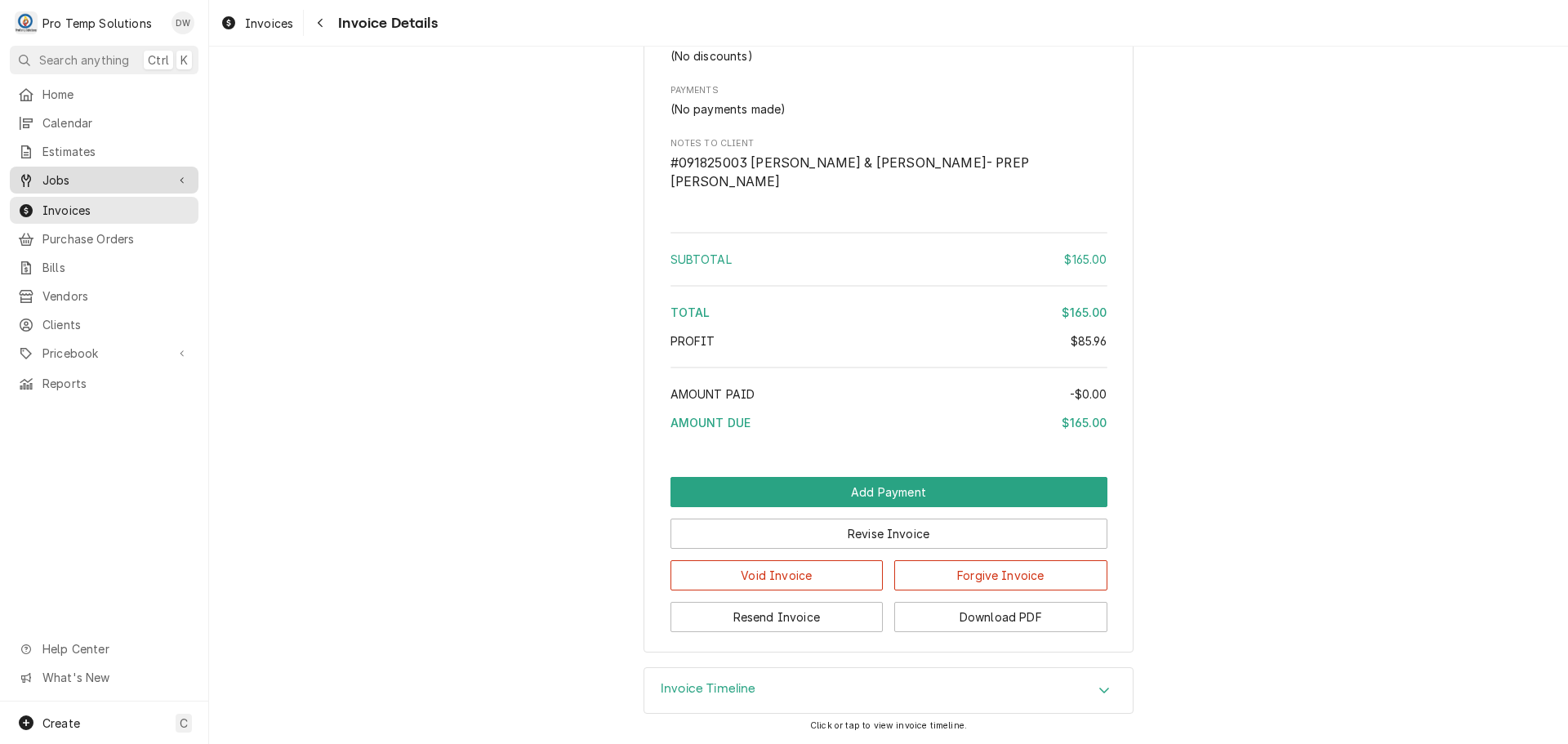
click at [74, 181] on span "Jobs" at bounding box center [104, 180] width 123 height 17
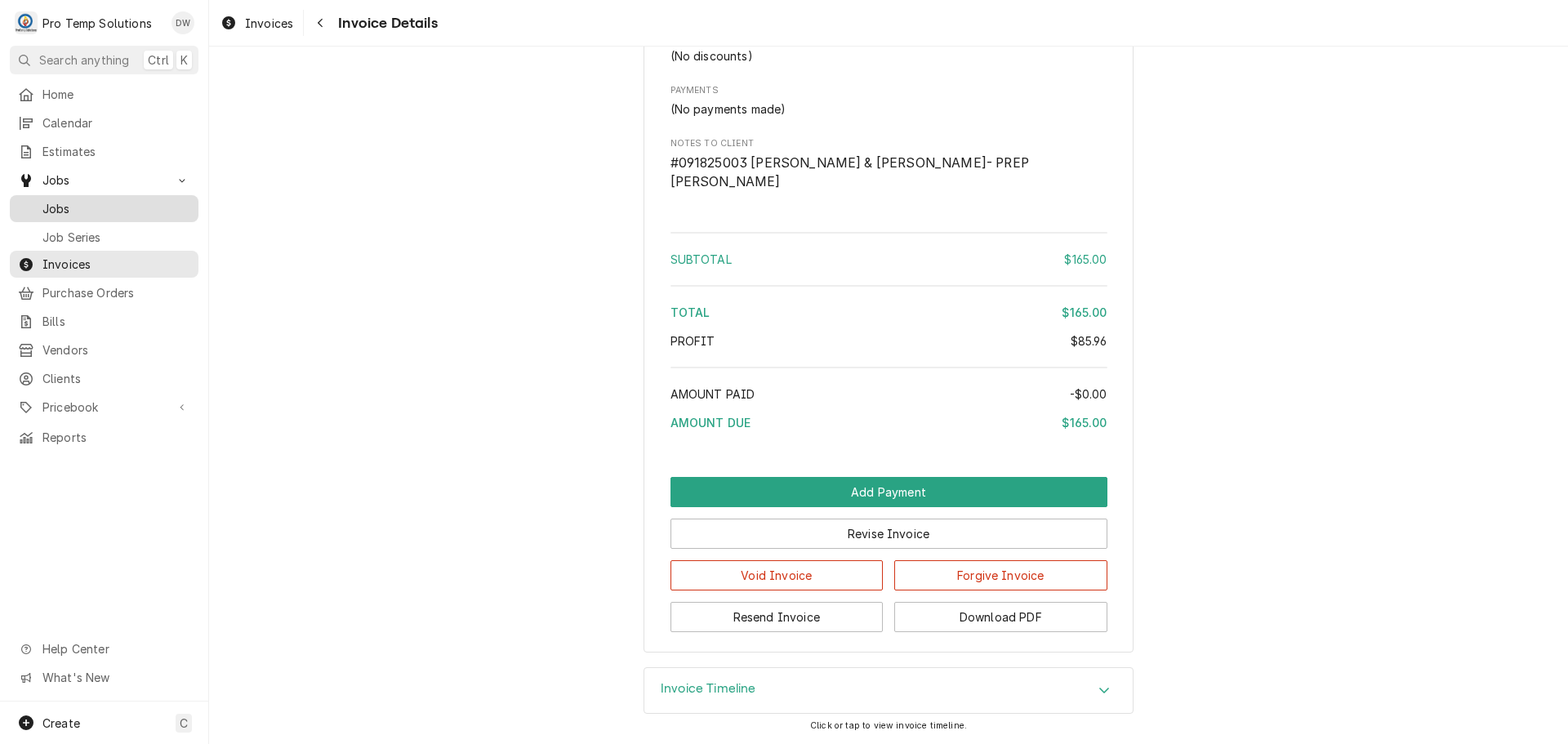
click at [67, 202] on span "Jobs" at bounding box center [116, 208] width 148 height 17
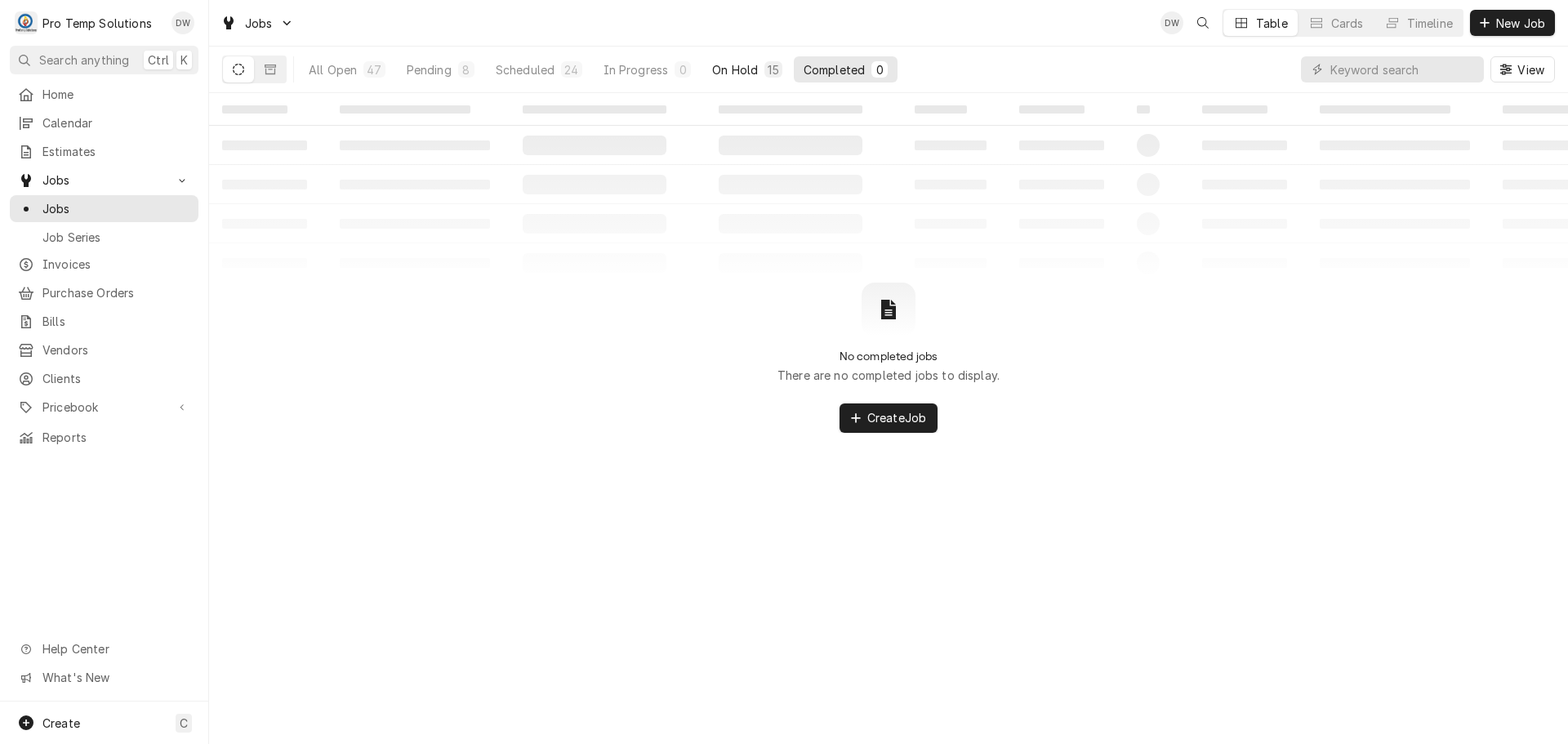
click at [738, 59] on button "On Hold 15" at bounding box center [746, 69] width 89 height 26
